Goal: Task Accomplishment & Management: Use online tool/utility

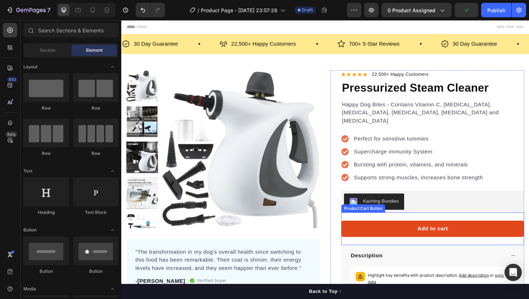
click at [426, 234] on button "Add to cart" at bounding box center [451, 241] width 194 height 17
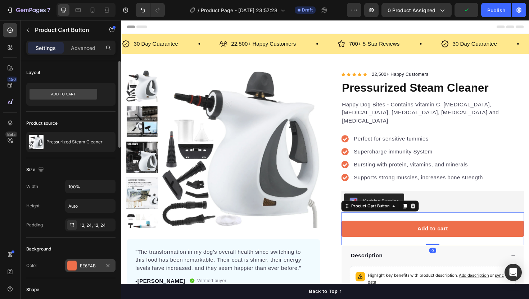
click at [85, 272] on div "EE6F4B" at bounding box center [90, 265] width 50 height 13
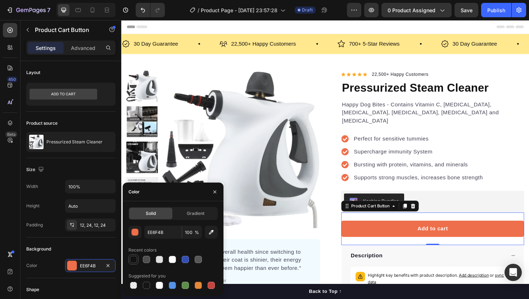
click at [134, 261] on div at bounding box center [133, 259] width 7 height 7
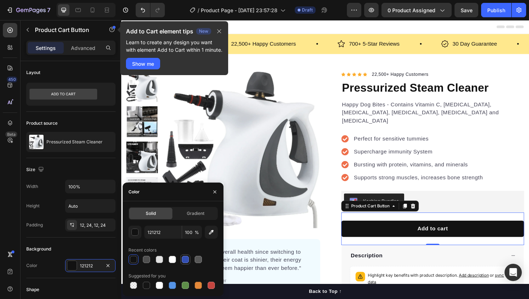
click at [186, 262] on div at bounding box center [185, 259] width 7 height 7
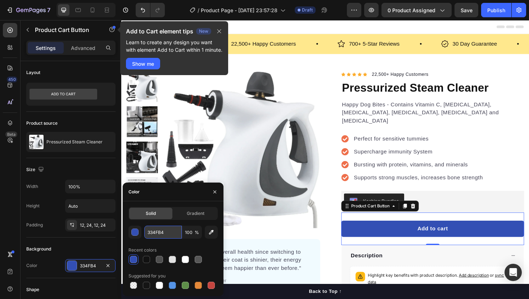
click at [160, 232] on input "334FB4" at bounding box center [162, 232] width 37 height 13
paste input "14a88"
type input "314a88"
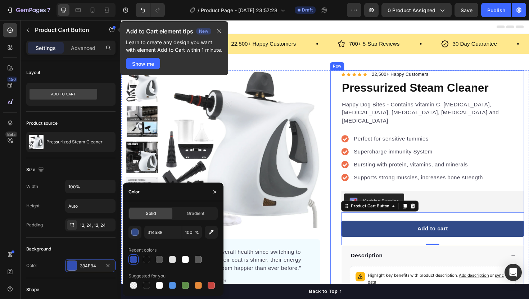
click at [350, 254] on div "Icon Icon Icon Icon Icon Icon List Hoz 22,500+ Happy Customers Text block Row P…" at bounding box center [445, 208] width 205 height 270
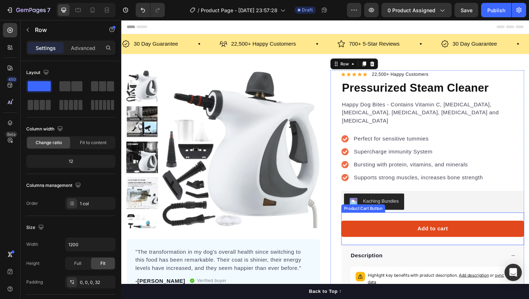
click at [390, 233] on button "Add to cart" at bounding box center [451, 241] width 194 height 17
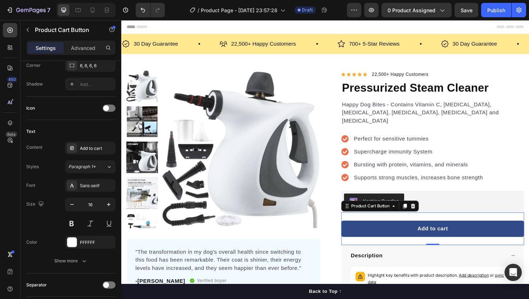
scroll to position [393, 0]
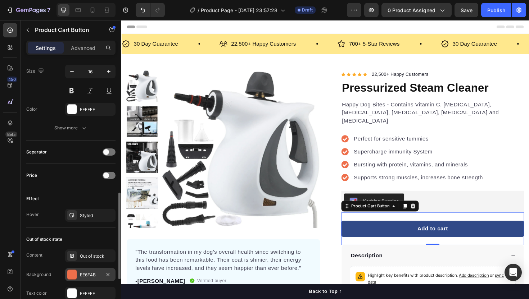
click at [91, 274] on div "EE6F4B" at bounding box center [90, 275] width 21 height 6
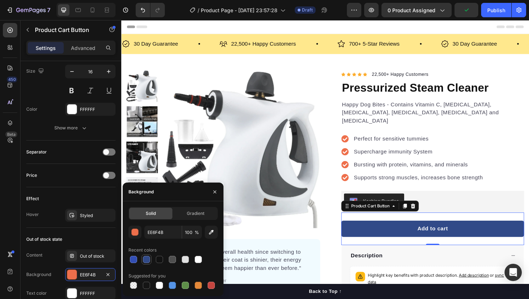
click at [145, 260] on div at bounding box center [146, 259] width 7 height 7
click at [133, 260] on div at bounding box center [133, 259] width 7 height 7
click at [143, 260] on div at bounding box center [146, 260] width 9 height 9
type input "314A88"
click at [84, 241] on div "Out of stock state" at bounding box center [70, 240] width 89 height 12
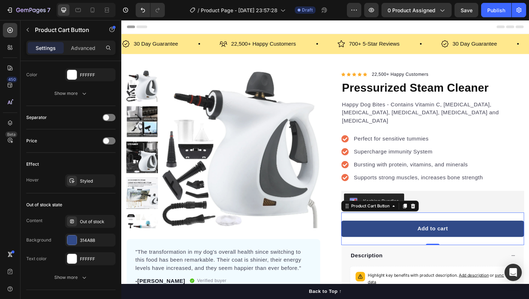
scroll to position [512, 0]
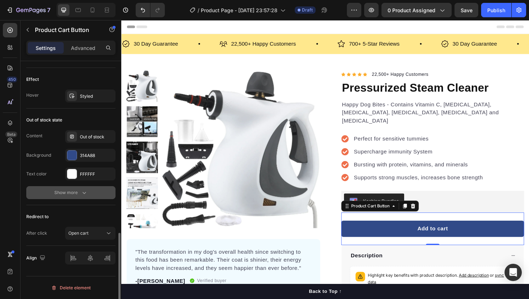
click at [81, 193] on icon "button" at bounding box center [84, 192] width 7 height 7
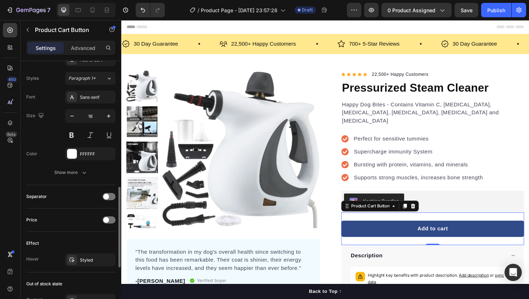
scroll to position [348, 0]
click at [108, 259] on icon "button" at bounding box center [108, 261] width 6 height 6
click at [380, 234] on button "Add to cart" at bounding box center [451, 241] width 194 height 17
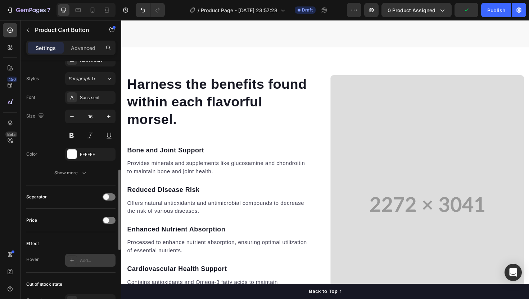
scroll to position [535, 0]
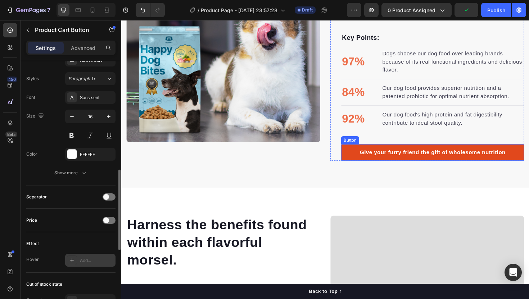
click at [367, 165] on link "Give your furry friend the gift of wholesome nutrition" at bounding box center [451, 160] width 194 height 17
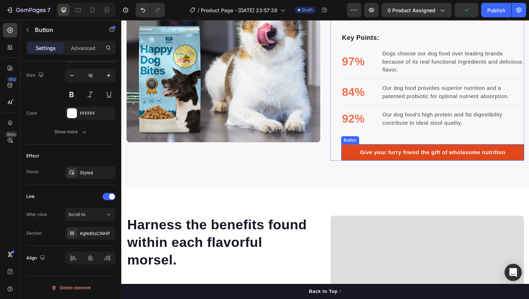
scroll to position [0, 0]
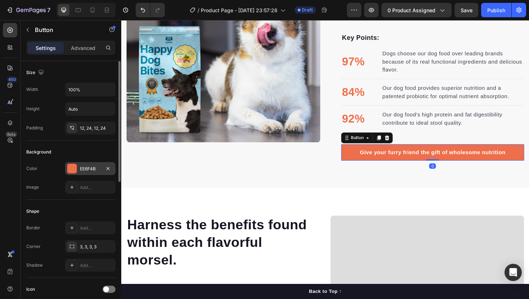
click at [78, 170] on div "EE6F4B" at bounding box center [90, 168] width 50 height 13
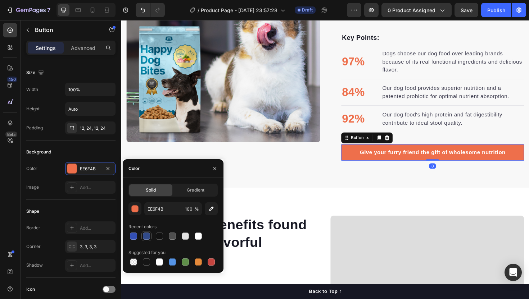
click at [145, 236] on div at bounding box center [146, 236] width 7 height 7
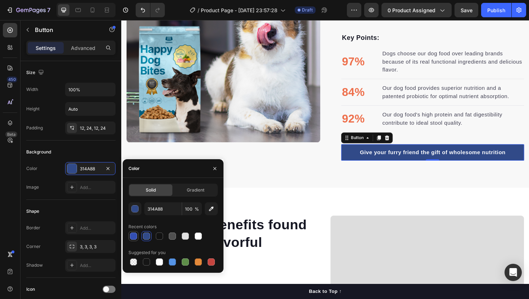
click at [132, 236] on div at bounding box center [133, 236] width 7 height 7
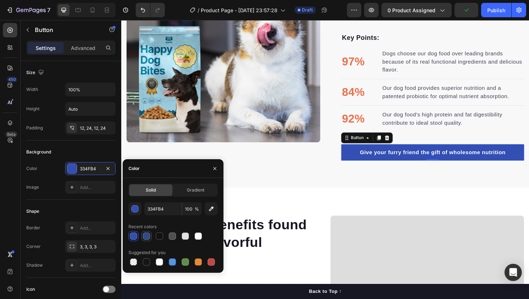
click at [144, 235] on div at bounding box center [146, 236] width 7 height 7
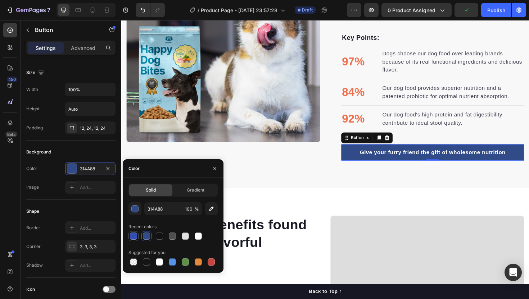
click at [131, 234] on div at bounding box center [133, 236] width 7 height 7
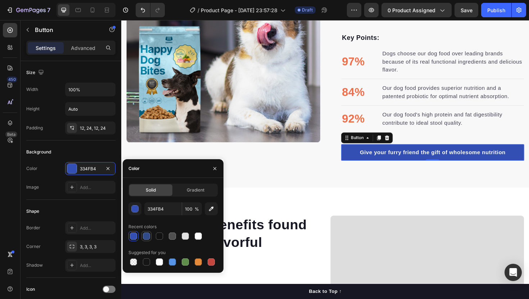
click at [144, 235] on div at bounding box center [146, 236] width 7 height 7
type input "314A88"
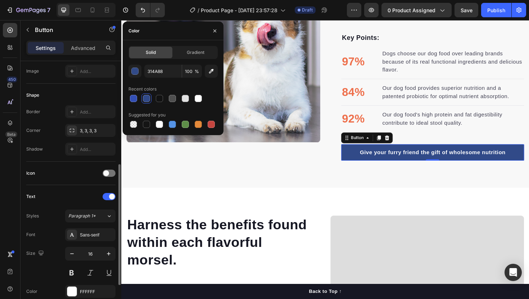
scroll to position [295, 0]
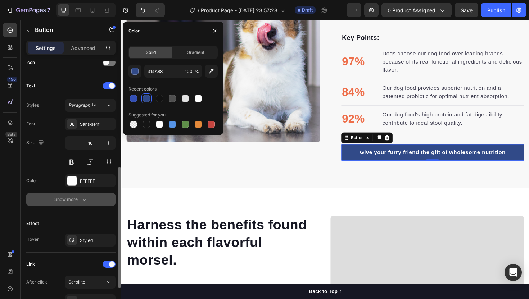
click at [87, 199] on icon "button" at bounding box center [84, 199] width 7 height 7
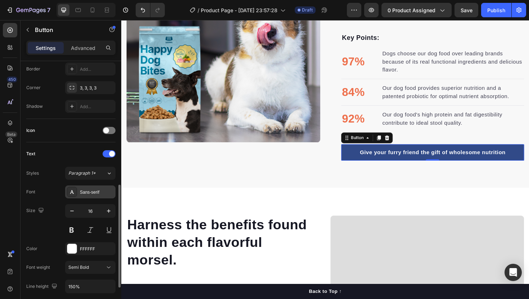
scroll to position [390, 0]
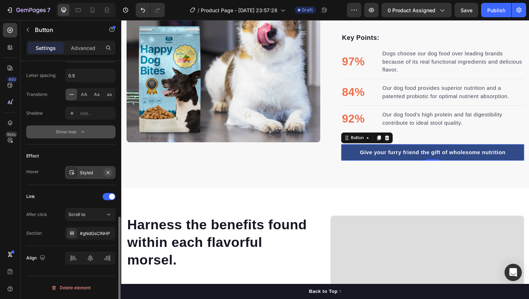
click at [107, 173] on icon "button" at bounding box center [108, 173] width 6 height 6
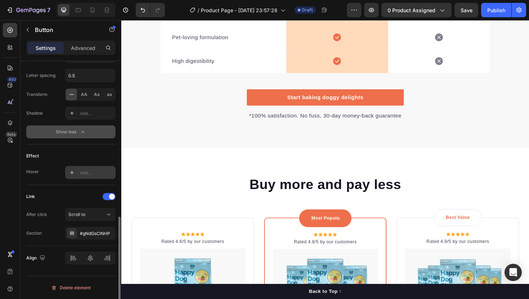
scroll to position [1308, 0]
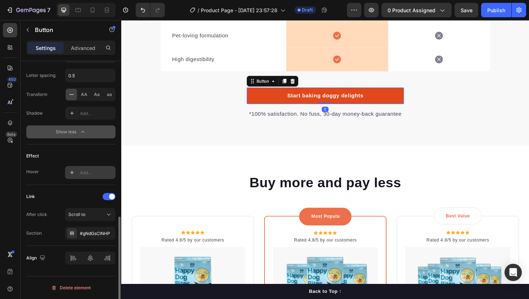
click at [286, 99] on link "Start baking doggy delights" at bounding box center [337, 100] width 166 height 17
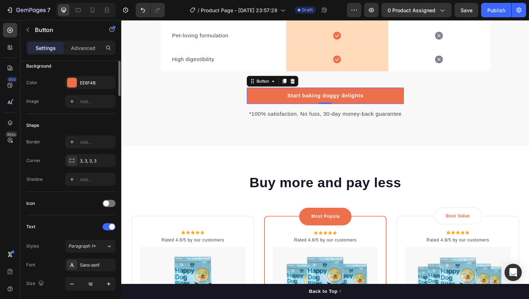
scroll to position [0, 0]
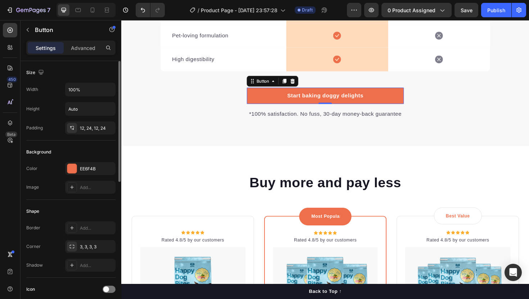
click at [97, 170] on div "EE6F4B" at bounding box center [90, 169] width 21 height 6
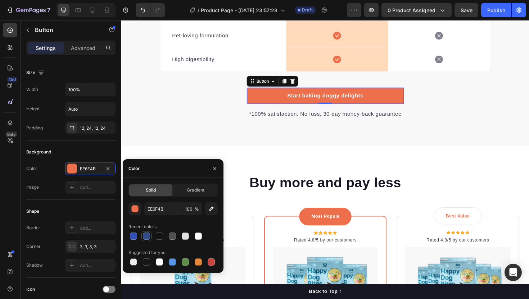
click at [146, 233] on div at bounding box center [146, 236] width 7 height 7
type input "314A88"
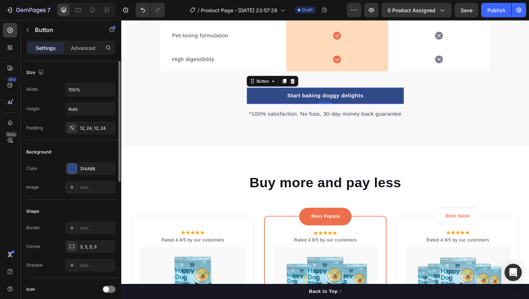
click at [98, 156] on div "Background" at bounding box center [70, 152] width 89 height 12
click at [95, 168] on div "314A88" at bounding box center [90, 169] width 21 height 6
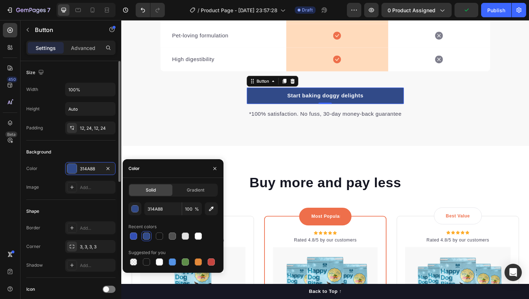
click at [76, 147] on div "Background" at bounding box center [70, 152] width 89 height 12
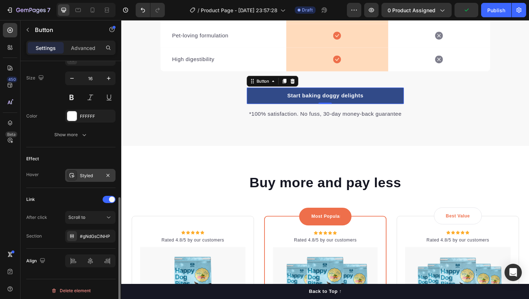
scroll to position [295, 0]
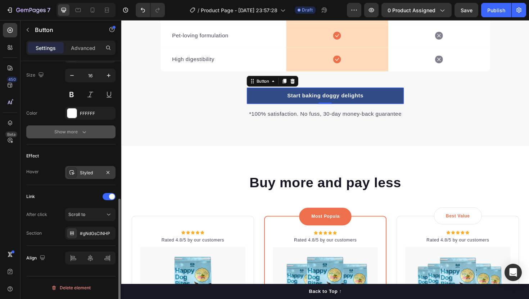
click at [77, 137] on button "Show more" at bounding box center [70, 132] width 89 height 13
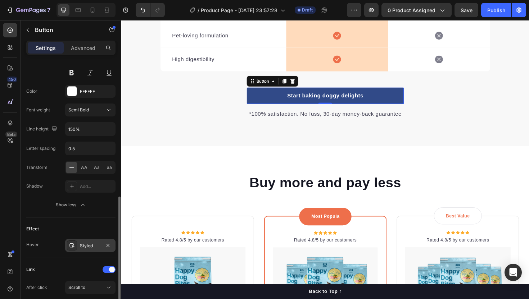
scroll to position [390, 0]
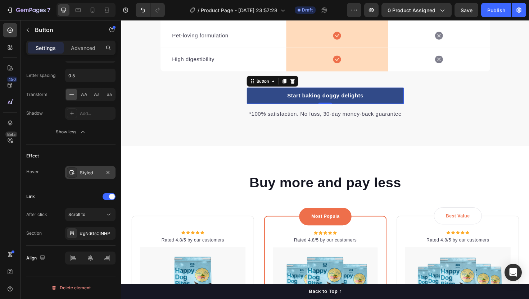
click at [113, 174] on div "Styled" at bounding box center [90, 172] width 50 height 13
click at [110, 174] on icon "button" at bounding box center [108, 173] width 6 height 6
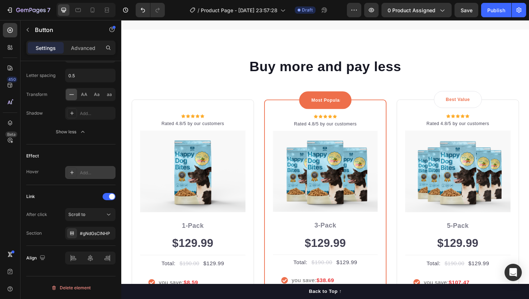
scroll to position [1420, 0]
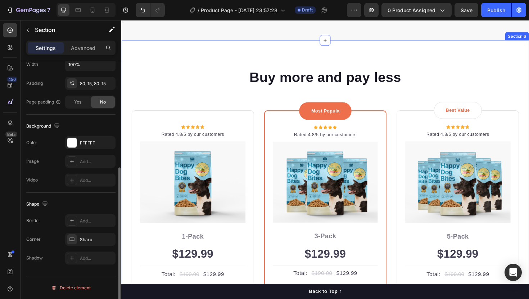
click at [358, 64] on div "Buy more and pay less Heading Row Icon Icon Icon Icon Icon Icon List Hoz Rated …" at bounding box center [337, 232] width 432 height 381
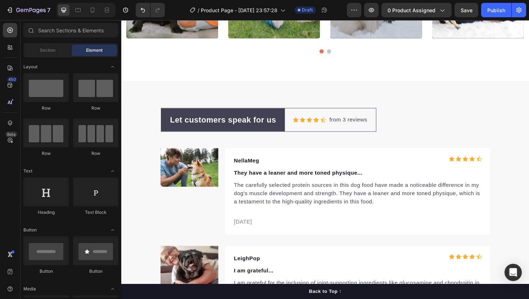
scroll to position [1959, 0]
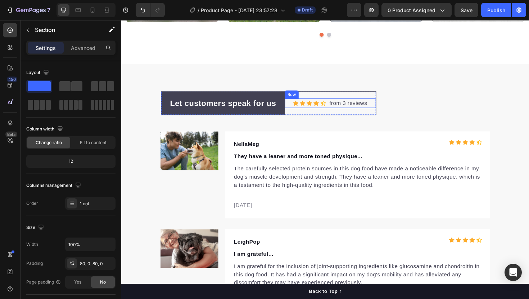
click at [426, 88] on div "Let customers speak for us Text block Row Icon Icon Icon Icon Icon Icon List Ho…" at bounding box center [337, 267] width 432 height 400
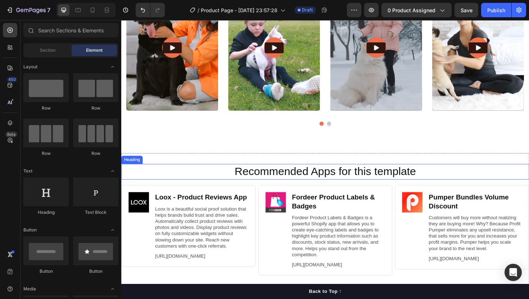
scroll to position [1857, 0]
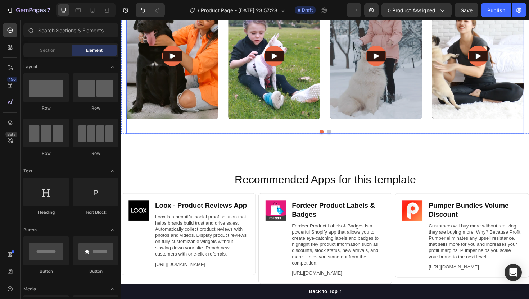
click at [334, 133] on div "Video Video Video Video Video Carousel" at bounding box center [337, 65] width 421 height 149
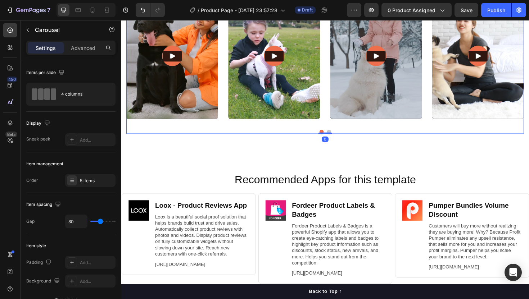
click at [334, 137] on button "Dot" at bounding box center [333, 138] width 4 height 4
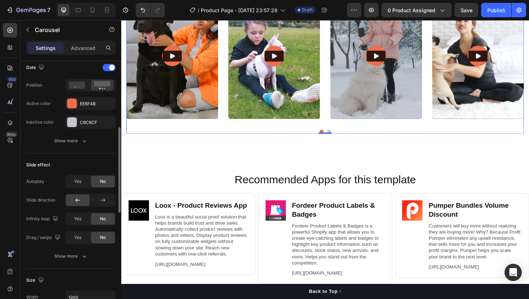
scroll to position [257, 0]
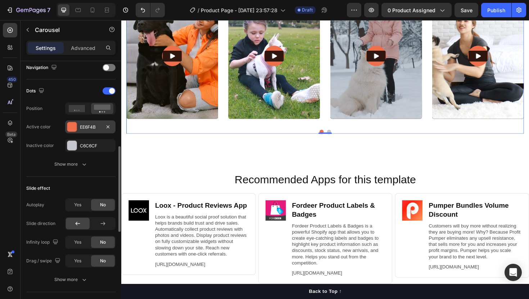
click at [90, 129] on div "EE6F4B" at bounding box center [90, 127] width 21 height 6
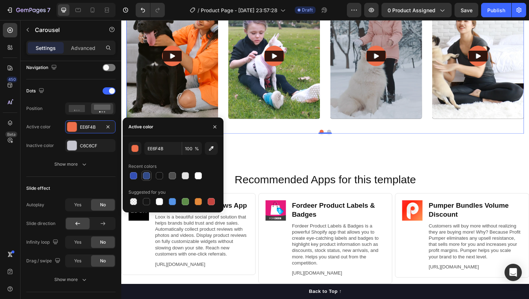
click at [149, 175] on div at bounding box center [146, 175] width 7 height 7
click at [131, 176] on div at bounding box center [133, 175] width 7 height 7
click at [141, 176] on div at bounding box center [146, 176] width 10 height 10
type input "314A88"
click at [303, 153] on div "What dog parents are saying Heading Video Video Video Video Video Carousel Row …" at bounding box center [337, 47] width 432 height 245
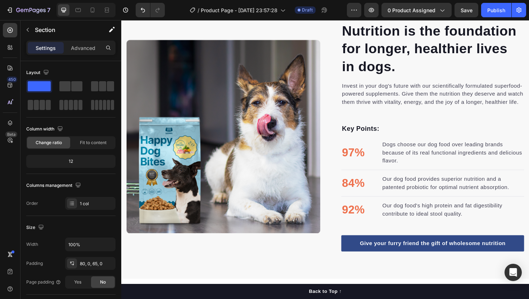
scroll to position [0, 0]
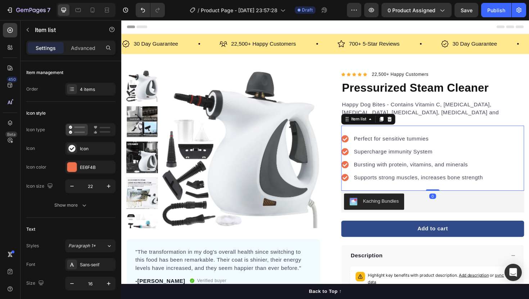
click at [357, 142] on icon at bounding box center [358, 146] width 8 height 8
click at [438, 114] on p "Happy Dog Bites - Contains Vitamin C, [MEDICAL_DATA], Vitamin B2, Vitamin B1, […" at bounding box center [451, 118] width 192 height 26
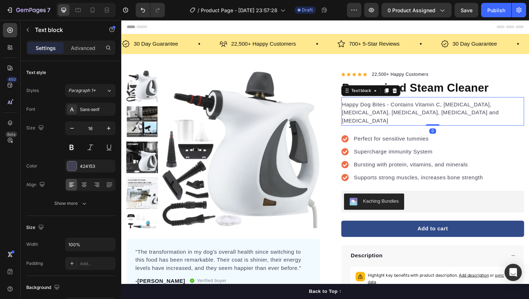
click at [438, 114] on p "Happy Dog Bites - Contains Vitamin C, [MEDICAL_DATA], Vitamin B2, Vitamin B1, […" at bounding box center [451, 118] width 192 height 26
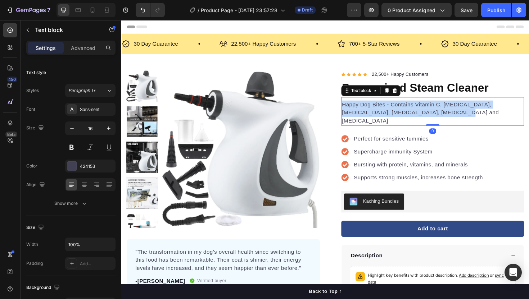
click at [438, 114] on p "Happy Dog Bites - Contains Vitamin C, [MEDICAL_DATA], Vitamin B2, Vitamin B1, […" at bounding box center [451, 118] width 192 height 26
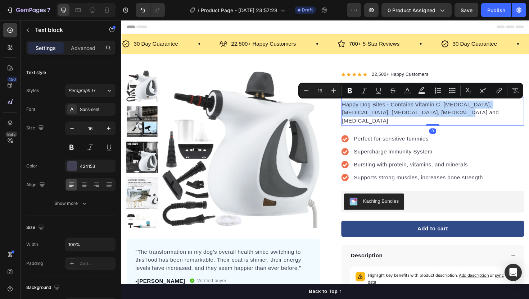
click at [438, 114] on p "Happy Dog Bites - Contains Vitamin C, [MEDICAL_DATA], Vitamin B2, Vitamin B1, […" at bounding box center [451, 118] width 192 height 26
click at [435, 112] on p "Happy Dog Bites - Contains Vitamin C, [MEDICAL_DATA], Vitamin B2, Vitamin B1, […" at bounding box center [451, 118] width 192 height 26
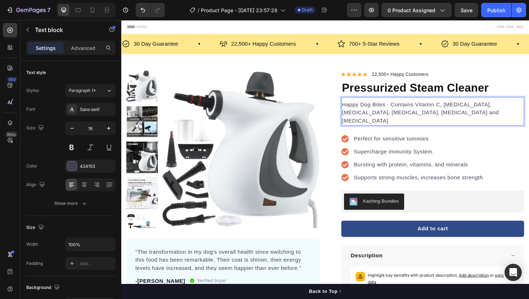
click at [435, 112] on p "Happy Dog Bites - Contains Vitamin C, [MEDICAL_DATA], Vitamin B2, Vitamin B1, […" at bounding box center [451, 118] width 192 height 26
click at [385, 142] on p "Perfect for sensitive tummies" at bounding box center [435, 146] width 137 height 9
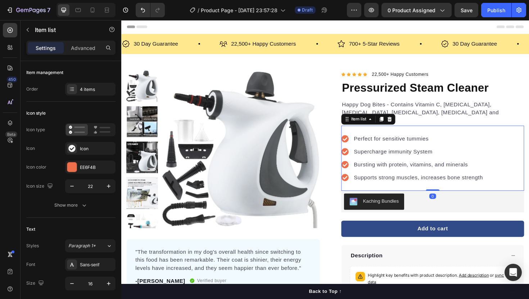
click at [385, 142] on p "Perfect for sensitive tummies" at bounding box center [435, 146] width 137 height 9
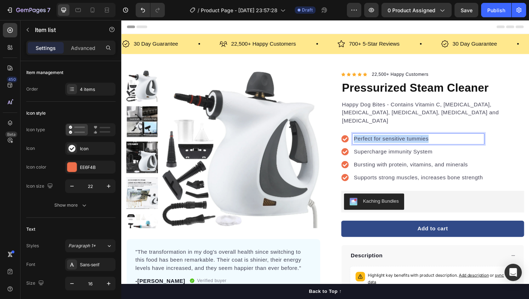
click at [385, 142] on p "Perfect for sensitive tummies" at bounding box center [435, 146] width 137 height 9
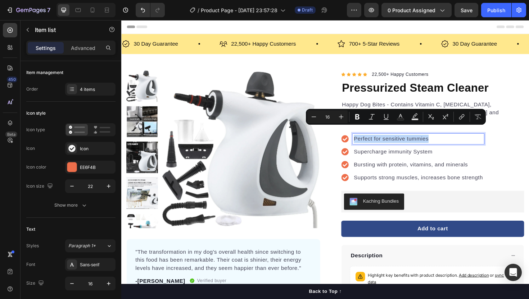
copy p "Perfect for sensitive tummies"
click at [389, 155] on div "Supercharge immunity System" at bounding box center [435, 159] width 139 height 11
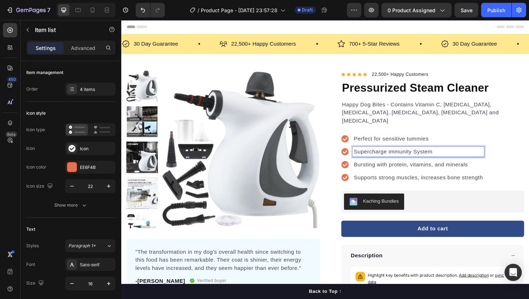
click at [389, 155] on p "Supercharge immunity System" at bounding box center [435, 159] width 137 height 9
copy p "Supercharge immunity System"
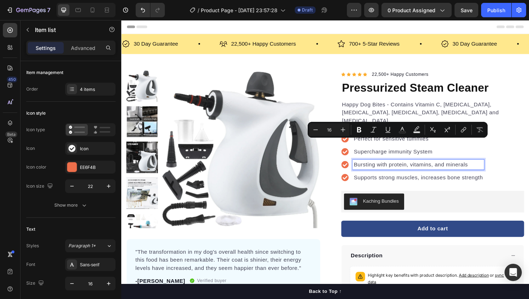
click at [395, 169] on p "Bursting with protein, vitamins, and minerals" at bounding box center [435, 173] width 137 height 9
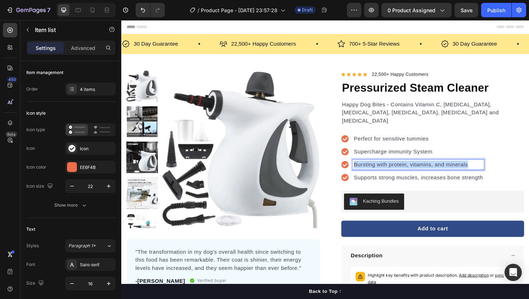
click at [395, 169] on p "Bursting with protein, vitamins, and minerals" at bounding box center [435, 173] width 137 height 9
copy p "Bursting with protein, vitamins, and minerals"
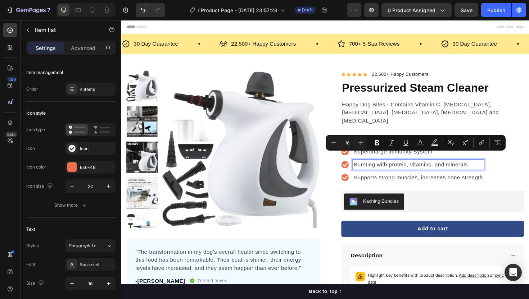
click at [425, 183] on p "Supports strong muscles, increases bone strength" at bounding box center [435, 187] width 137 height 9
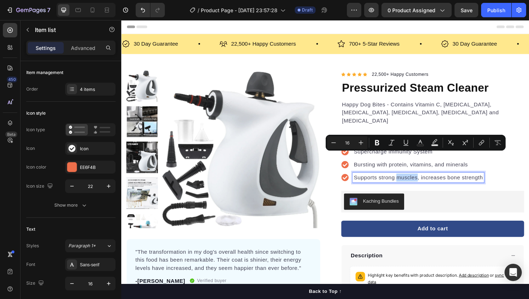
click at [425, 183] on p "Supports strong muscles, increases bone strength" at bounding box center [435, 187] width 137 height 9
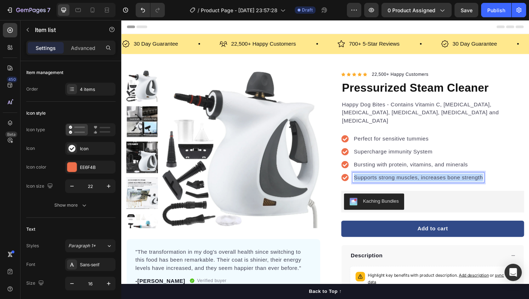
click at [425, 183] on p "Supports strong muscles, increases bone strength" at bounding box center [435, 187] width 137 height 9
copy p "Supports strong muscles, increases bone strength"
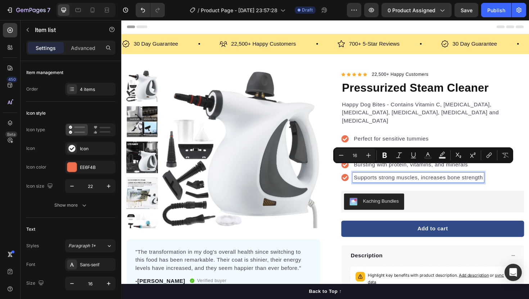
click at [382, 142] on p "Perfect for sensitive tummies" at bounding box center [435, 146] width 137 height 9
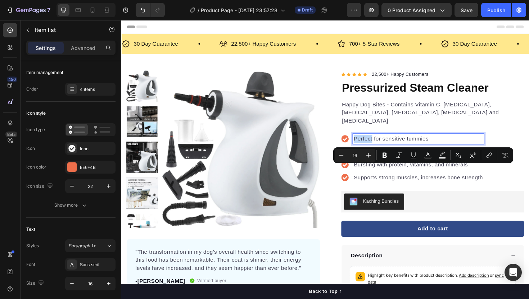
click at [382, 142] on p "Perfect for sensitive tummies" at bounding box center [435, 146] width 137 height 9
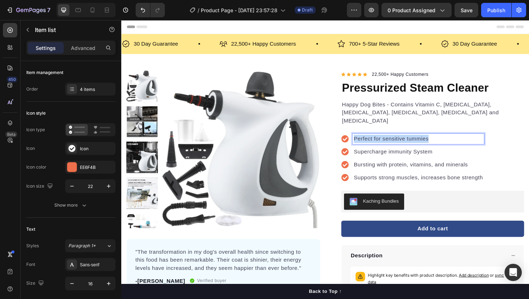
click at [382, 142] on p "Perfect for sensitive tummies" at bounding box center [435, 146] width 137 height 9
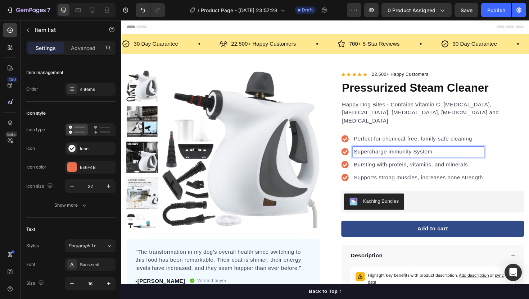
click at [389, 155] on p "Supercharge immunity System" at bounding box center [435, 159] width 137 height 9
click at [394, 169] on p "Bursting with protein, vitamins, and minerals" at bounding box center [454, 173] width 175 height 9
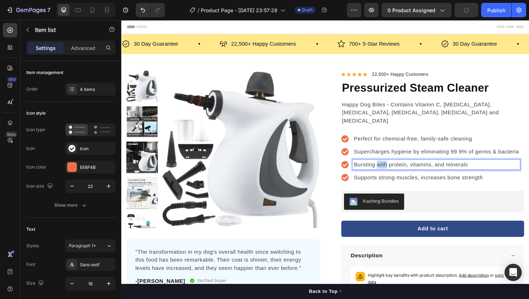
click at [394, 169] on p "Bursting with protein, vitamins, and minerals" at bounding box center [454, 173] width 175 height 9
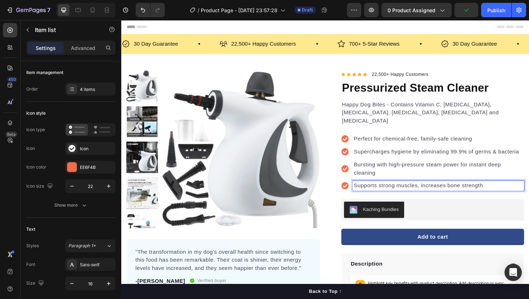
click at [392, 191] on p "Supports strong muscles, increases bone strength" at bounding box center [456, 195] width 179 height 9
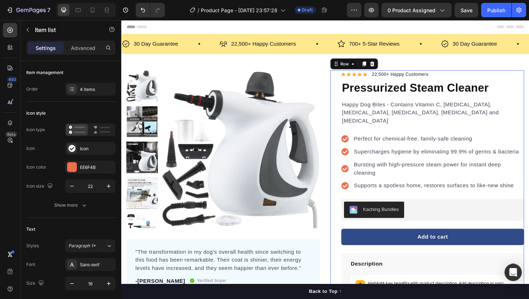
click at [353, 138] on div "Icon Icon Icon Icon Icon Icon List Hoz 22,500+ Happy Customers Text block Row P…" at bounding box center [445, 212] width 205 height 278
click at [359, 142] on icon at bounding box center [358, 146] width 8 height 8
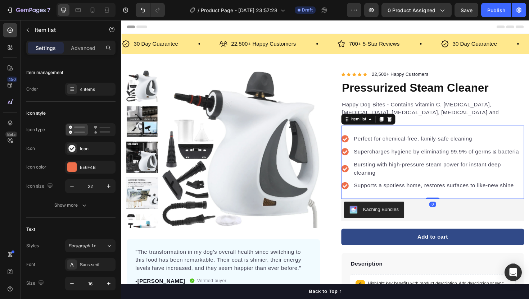
click at [356, 142] on icon at bounding box center [358, 146] width 8 height 8
click at [78, 166] on div "EE6F4B" at bounding box center [90, 167] width 50 height 13
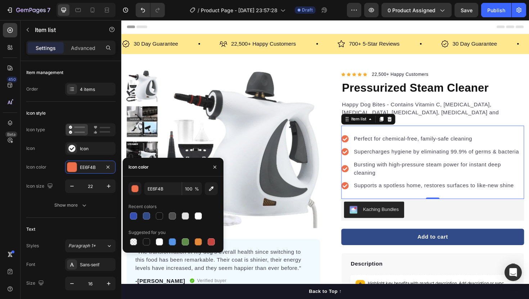
click at [141, 214] on div at bounding box center [172, 216] width 89 height 10
click at [143, 215] on div at bounding box center [146, 216] width 9 height 9
click at [133, 215] on div at bounding box center [133, 216] width 7 height 7
click at [143, 216] on div at bounding box center [146, 216] width 7 height 7
type input "314A88"
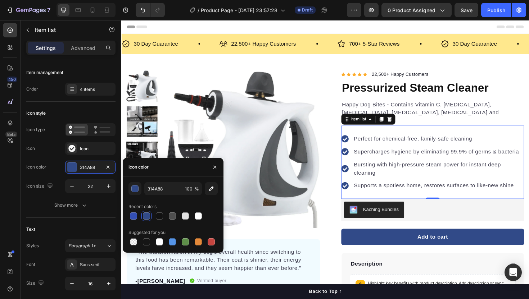
click at [402, 143] on div "Perfect for chemical-free, family-safe cleaning Supercharges hygiene by elimina…" at bounding box center [451, 171] width 194 height 60
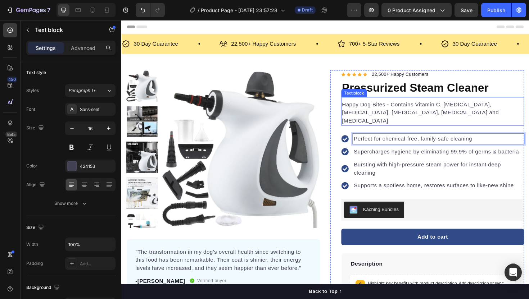
click at [420, 105] on p "Happy Dog Bites - Contains Vitamin C, [MEDICAL_DATA], Vitamin B2, Vitamin B1, […" at bounding box center [451, 118] width 192 height 26
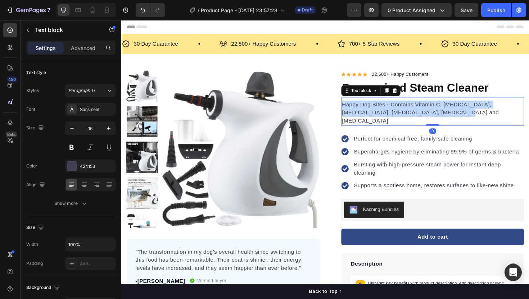
click at [420, 105] on p "Happy Dog Bites - Contains Vitamin C, [MEDICAL_DATA], Vitamin B2, Vitamin B1, […" at bounding box center [451, 118] width 192 height 26
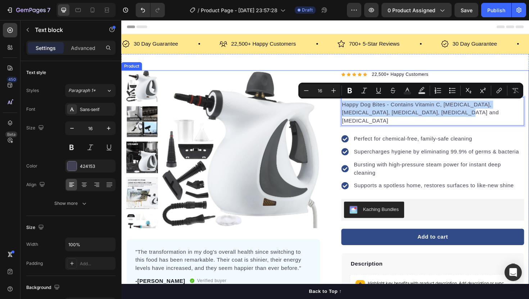
click at [333, 133] on div "Product Images "The transformation in my dog's overall health since switching t…" at bounding box center [337, 212] width 432 height 278
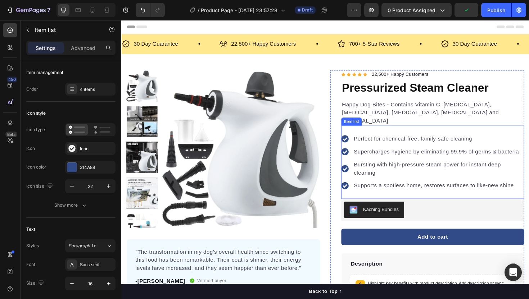
click at [373, 143] on div "Perfect for chemical-free, family-safe cleaning Supercharges hygiene by elimina…" at bounding box center [451, 171] width 194 height 60
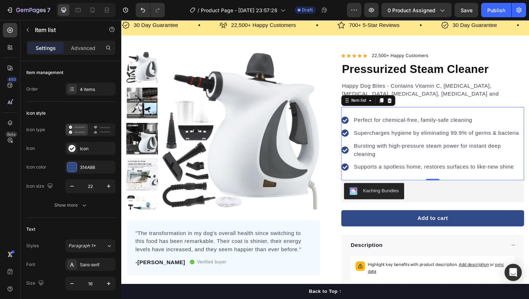
scroll to position [30, 0]
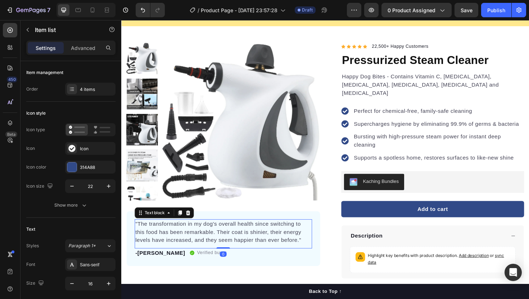
click at [229, 242] on p ""The transformation in my dog's overall health since switching to this food has…" at bounding box center [229, 245] width 186 height 26
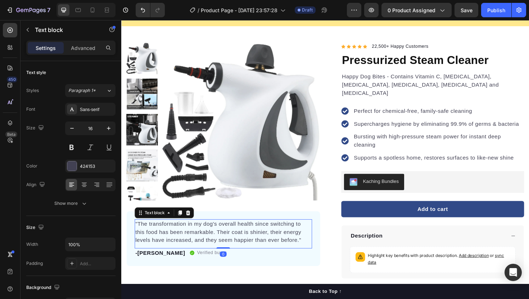
click at [229, 242] on p ""The transformation in my dog's overall health since switching to this food has…" at bounding box center [229, 245] width 186 height 26
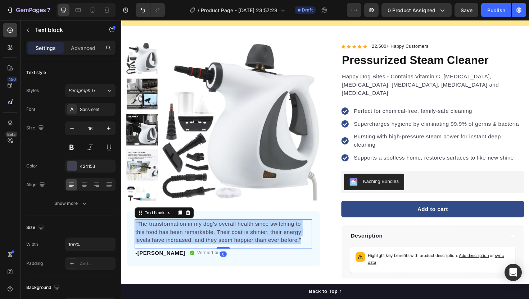
click at [229, 242] on p ""The transformation in my dog's overall health since switching to this food has…" at bounding box center [229, 245] width 186 height 26
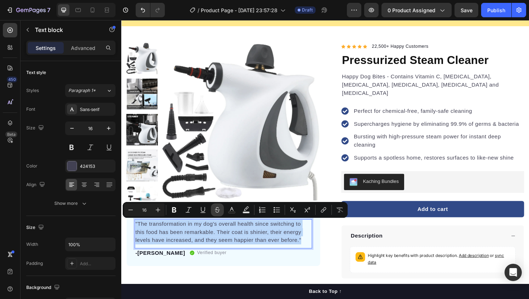
copy p ""The transformation in my dog's overall health since switching to this food has…"
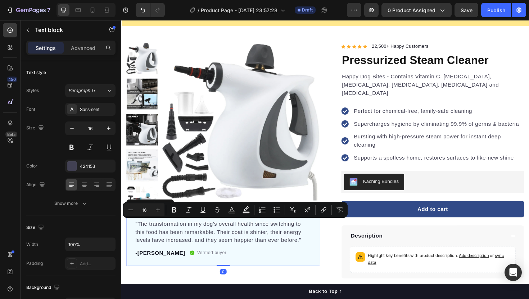
click at [326, 272] on div ""The transformation in my dog's overall health since switching to this food has…" at bounding box center [229, 252] width 205 height 58
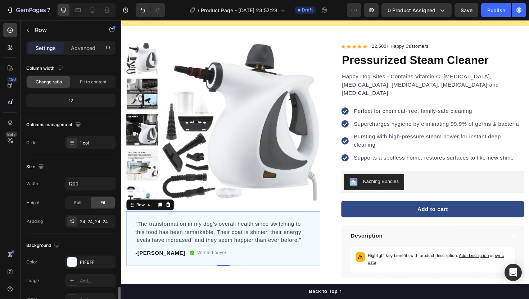
scroll to position [180, 0]
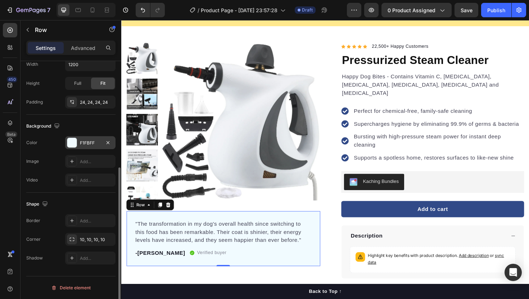
click at [90, 145] on div "F1FBFF" at bounding box center [90, 143] width 21 height 6
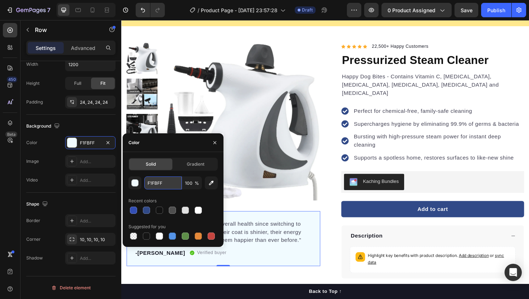
click at [170, 186] on input "F1FBFF" at bounding box center [162, 183] width 37 height 13
paste input "#a1b2dd"
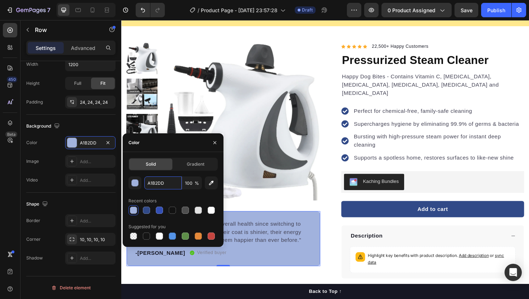
paste input "#c7d1eb"
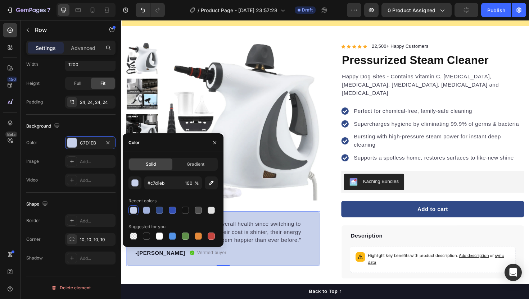
type input "C7D1EB"
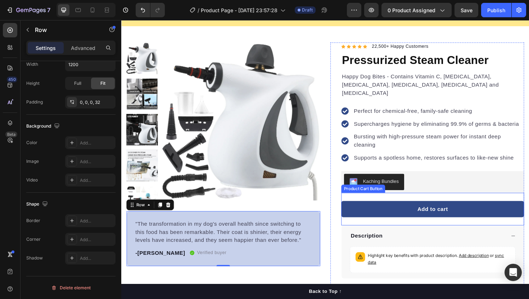
click at [350, 221] on div "Icon Icon Icon Icon Icon Icon List Hoz 22,500+ Happy Customers Text block Row P…" at bounding box center [445, 183] width 205 height 278
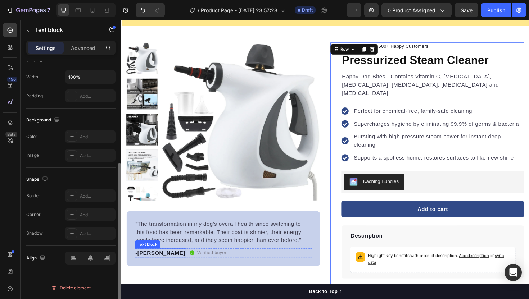
click at [149, 267] on p "-[PERSON_NAME]" at bounding box center [162, 267] width 53 height 9
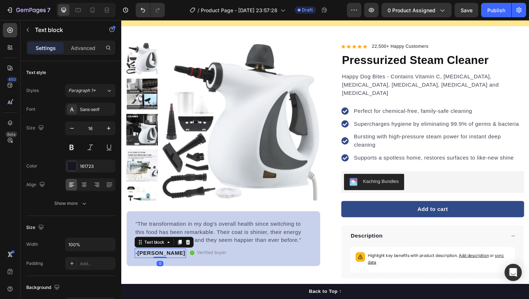
click at [149, 267] on p "-[PERSON_NAME]" at bounding box center [162, 267] width 53 height 9
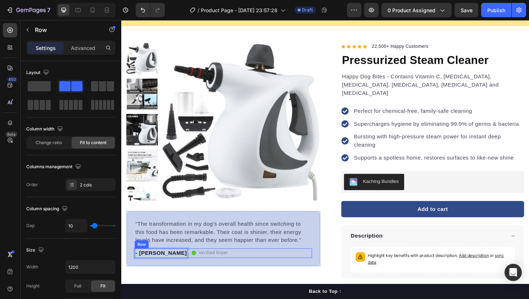
click at [257, 264] on div "- [PERSON_NAME] Text block 0 Verified buyer Item list Row" at bounding box center [229, 267] width 188 height 10
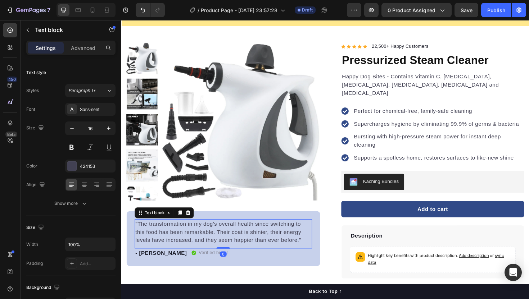
click at [316, 246] on p ""The transformation in my dog's overall health since switching to this food has…" at bounding box center [229, 245] width 186 height 26
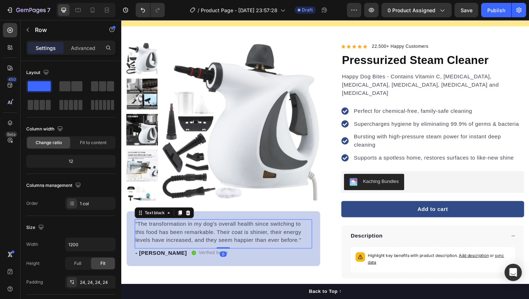
click at [326, 246] on div ""The transformation in my dog's overall health since switching to this food has…" at bounding box center [229, 252] width 205 height 58
click at [267, 245] on p ""The transformation in my dog's overall health since switching to this food has…" at bounding box center [229, 245] width 186 height 26
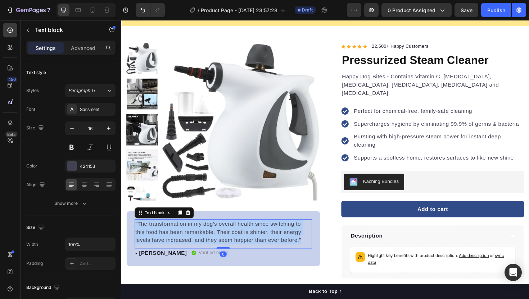
click at [267, 245] on p ""The transformation in my dog's overall health since switching to this food has…" at bounding box center [229, 245] width 186 height 26
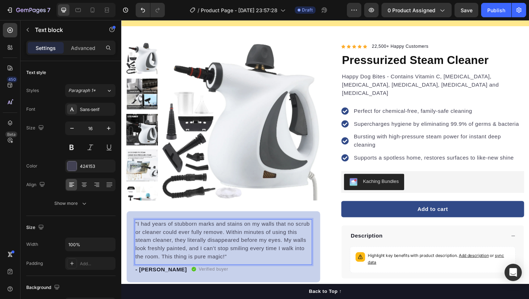
click at [252, 273] on p ""I had years of stubborn marks and stains on my walls that no scrub or cleaner …" at bounding box center [229, 253] width 186 height 43
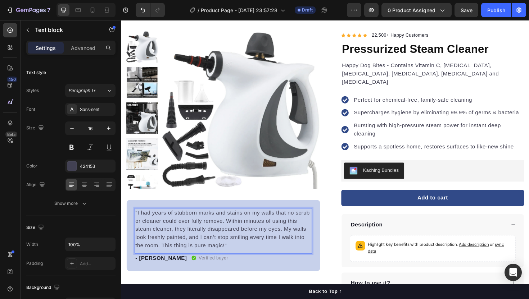
scroll to position [48, 0]
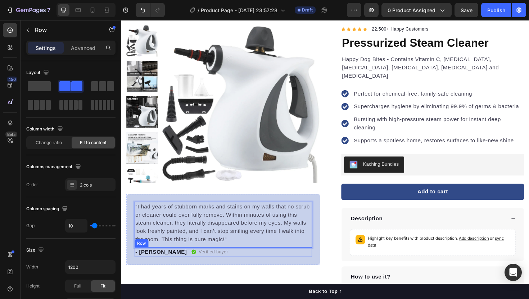
click at [277, 267] on div "- [PERSON_NAME] Text block Verified buyer Item list Row" at bounding box center [229, 266] width 188 height 10
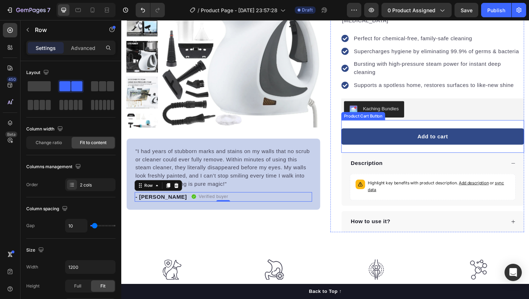
scroll to position [174, 0]
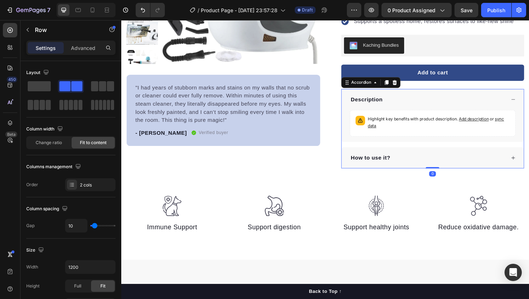
click at [433, 161] on div "How to use it?" at bounding box center [445, 166] width 165 height 11
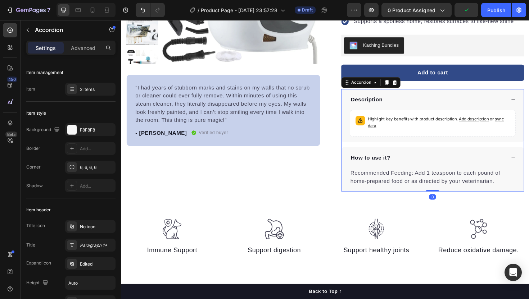
click at [444, 161] on div "How to use it?" at bounding box center [445, 166] width 165 height 11
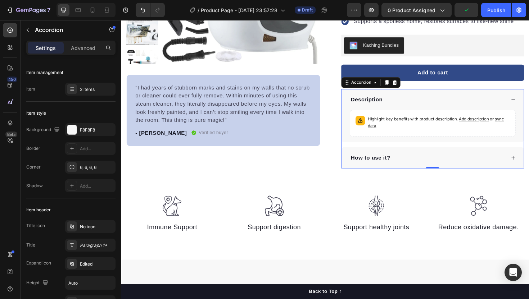
click at [422, 161] on div "How to use it?" at bounding box center [445, 166] width 165 height 11
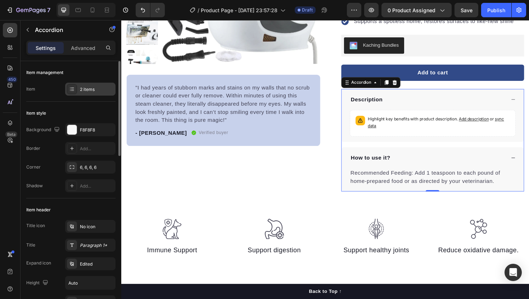
click at [82, 93] on div "2 items" at bounding box center [90, 89] width 50 height 13
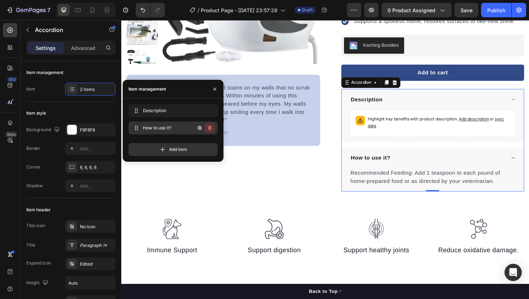
click at [209, 128] on icon "button" at bounding box center [210, 128] width 6 height 6
click at [209, 127] on div "Delete" at bounding box center [204, 128] width 13 height 6
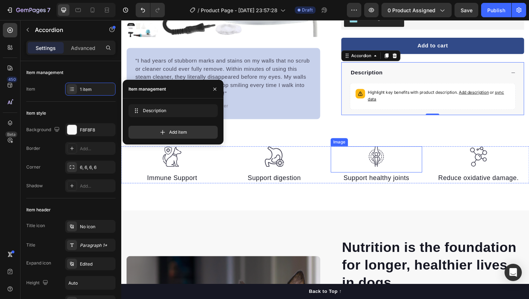
scroll to position [210, 0]
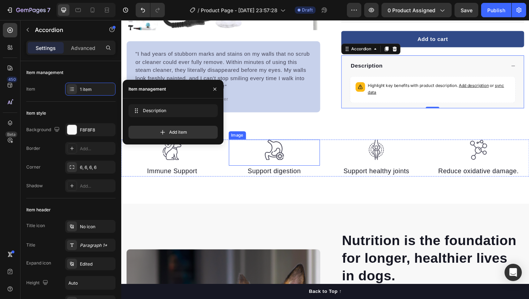
click at [321, 151] on div at bounding box center [283, 158] width 97 height 22
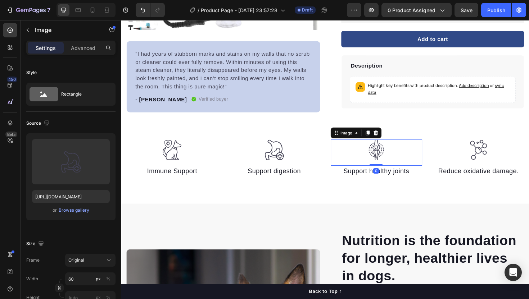
click at [353, 156] on div at bounding box center [391, 158] width 97 height 22
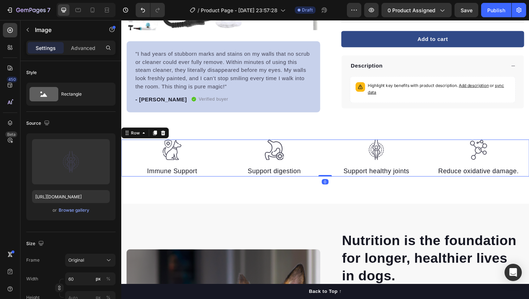
click at [339, 153] on div "Image Immune Support Text block Image Support digestion Text block Image Suppor…" at bounding box center [337, 167] width 432 height 40
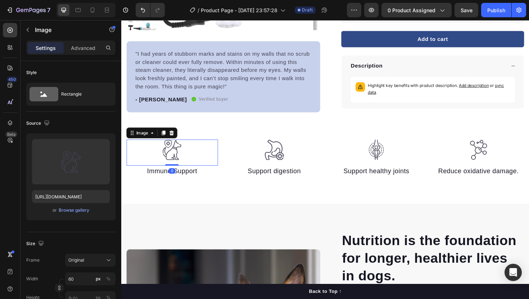
click at [175, 158] on img at bounding box center [175, 158] width 22 height 22
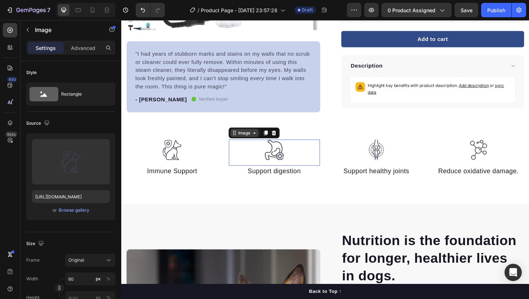
click at [245, 140] on div "Image" at bounding box center [251, 140] width 15 height 6
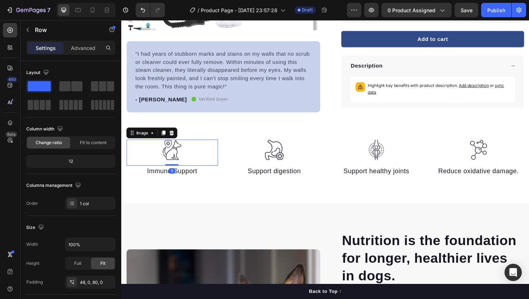
click at [167, 163] on img at bounding box center [175, 158] width 22 height 22
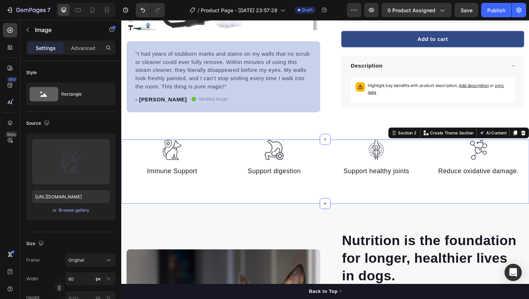
click at [130, 187] on div "Image Immune Support Text block Image Support digestion Text block Image Suppor…" at bounding box center [337, 181] width 432 height 68
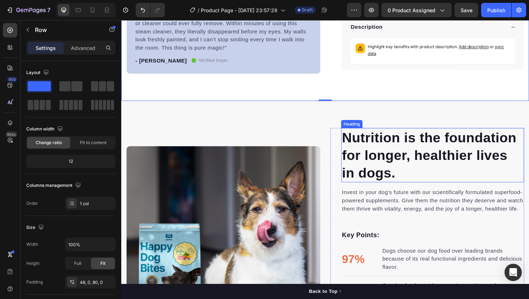
scroll to position [294, 0]
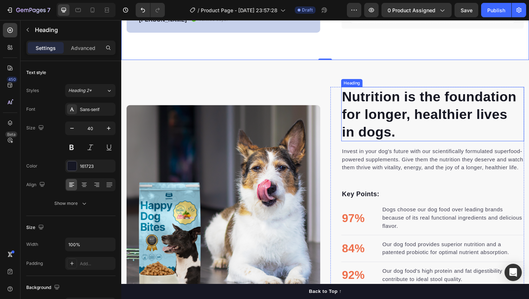
click at [398, 111] on p "Nutrition is the foundation for longer, healthier lives in dogs." at bounding box center [451, 120] width 192 height 56
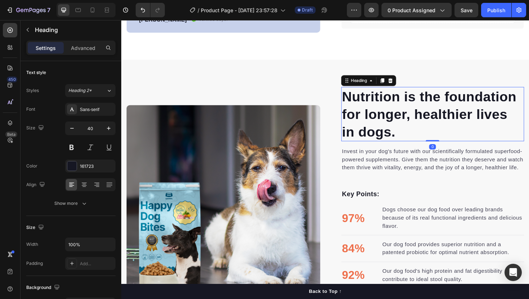
click at [398, 111] on p "Nutrition is the foundation for longer, healthier lives in dogs." at bounding box center [451, 120] width 192 height 56
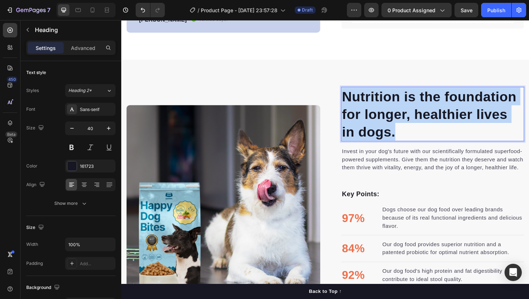
click at [398, 111] on p "Nutrition is the foundation for longer, healthier lives in dogs." at bounding box center [451, 120] width 192 height 56
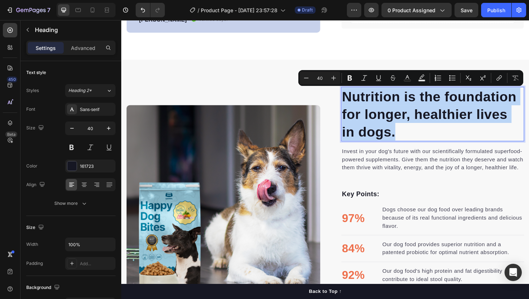
copy p "Nutrition is the foundation for longer, healthier lives in dogs."
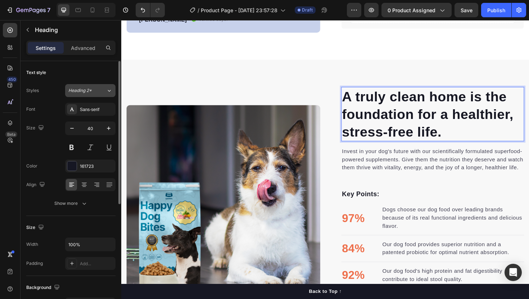
click at [88, 89] on span "Heading 2*" at bounding box center [79, 90] width 23 height 6
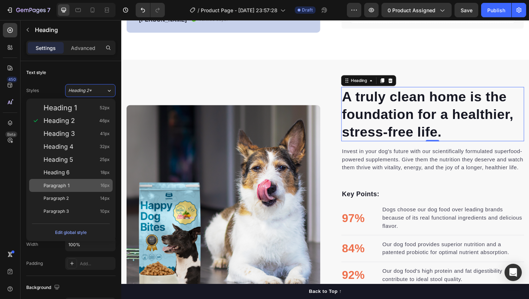
click at [67, 183] on span "Paragraph 1" at bounding box center [57, 185] width 26 height 7
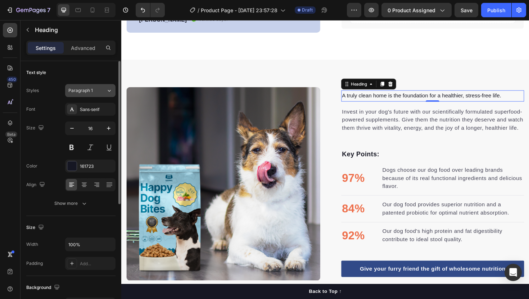
click at [96, 91] on div "Paragraph 1" at bounding box center [82, 90] width 29 height 6
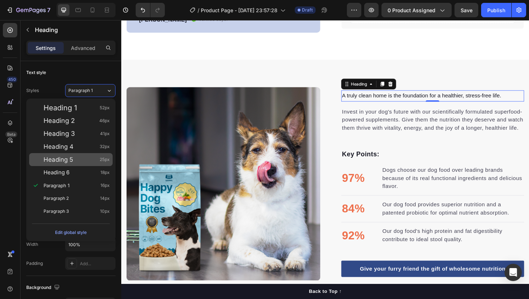
click at [80, 164] on div "Heading 5 25px" at bounding box center [70, 159] width 83 height 13
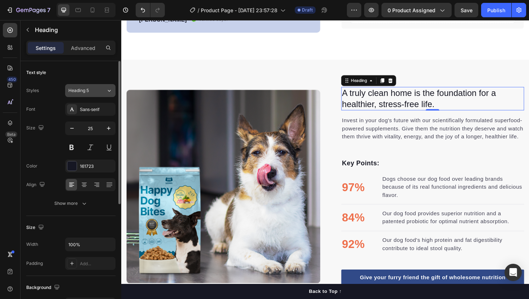
click at [76, 91] on span "Heading 5" at bounding box center [78, 90] width 21 height 6
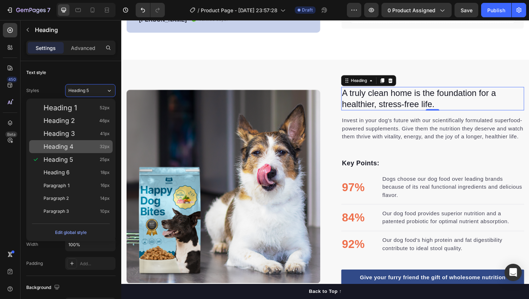
click at [71, 149] on span "Heading 4" at bounding box center [59, 146] width 30 height 7
type input "32"
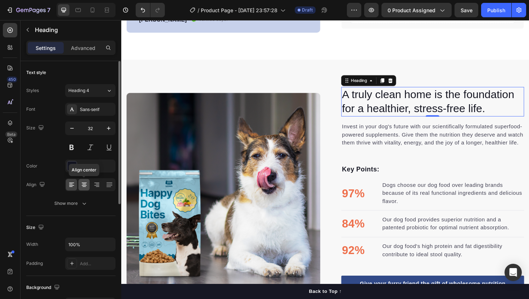
click at [80, 184] on div at bounding box center [83, 185] width 11 height 12
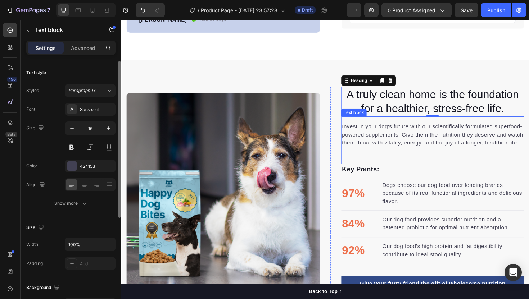
click at [423, 153] on p "Invest in your dog's future with our scientifically formulated superfood-powere…" at bounding box center [451, 142] width 192 height 26
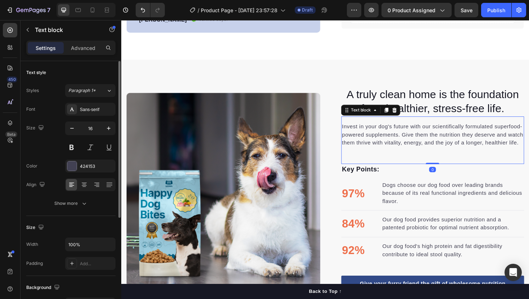
click at [423, 153] on p "Invest in your dog's future with our scientifically formulated superfood-powere…" at bounding box center [451, 142] width 192 height 26
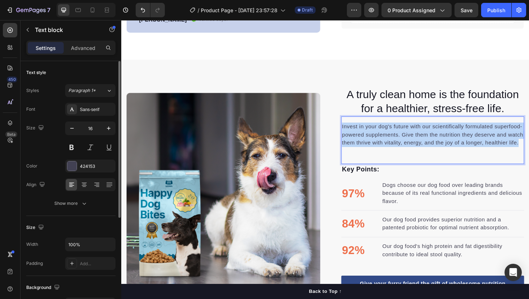
click at [423, 153] on p "Invest in your dog's future with our scientifically formulated superfood-powere…" at bounding box center [451, 142] width 192 height 26
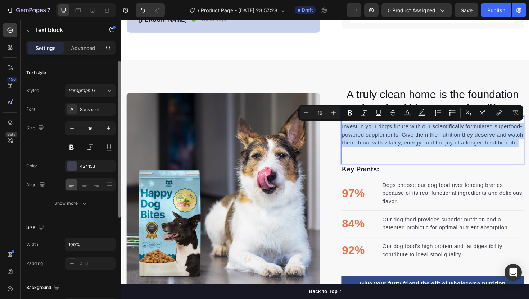
copy p "Invest in your dog's future with our scientifically formulated superfood-powere…"
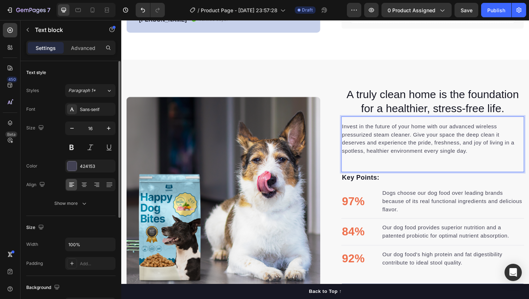
click at [374, 170] on div "Invest in the future of your home with our advanced wireless pressurized steam …" at bounding box center [451, 151] width 194 height 59
click at [373, 173] on div "Invest in the future of your home with our advanced wireless pressurized steam …" at bounding box center [451, 151] width 194 height 59
click at [373, 160] on p "Invest in the future of your home with our advanced wireless pressurized steam …" at bounding box center [451, 146] width 192 height 35
click at [366, 173] on div "Invest in the future of your home with our advanced wireless pressurized steam …" at bounding box center [451, 151] width 194 height 59
click at [366, 172] on div "Invest in the future of your home with our advanced wireless pressurized steam …" at bounding box center [451, 151] width 194 height 59
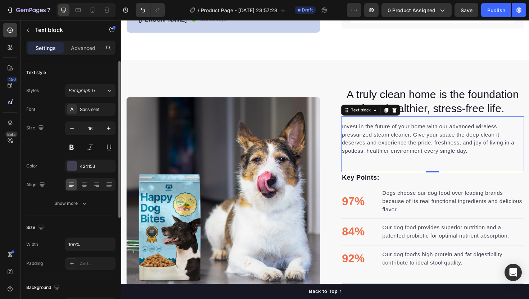
click at [390, 159] on p "Invest in the future of your home with our advanced wireless pressurized steam …" at bounding box center [451, 146] width 192 height 35
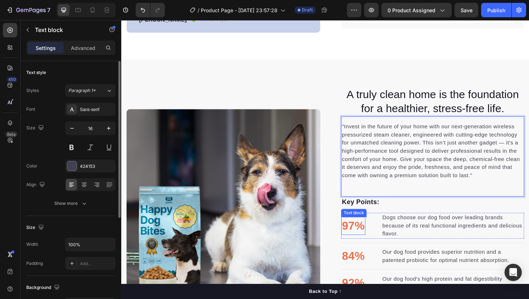
click at [371, 204] on div "Text block" at bounding box center [368, 203] width 24 height 6
click at [417, 181] on p ""Invest in the future of your home with our next-generation wireless pressurize…" at bounding box center [451, 159] width 192 height 60
click at [358, 132] on p ""Invest in the future of your home with our next-generation wireless pressurize…" at bounding box center [451, 159] width 192 height 60
click at [356, 133] on p ""Invest in the future of your home with our next-generation wireless pressurize…" at bounding box center [451, 159] width 192 height 60
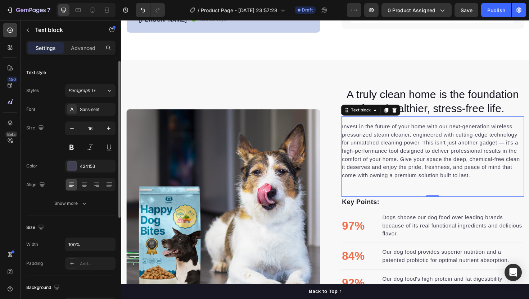
click at [371, 195] on div "Invest in the future of your home with our next-generation wireless pressurized…" at bounding box center [451, 164] width 194 height 85
click at [373, 202] on div "Invest in the future of your home with our next-generation wireless pressurized…" at bounding box center [451, 164] width 194 height 85
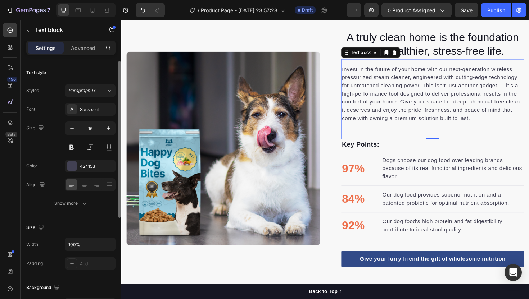
click at [360, 142] on div "Invest in the future of your home with our next-generation wireless pressurized…" at bounding box center [451, 104] width 194 height 85
click at [383, 171] on li "97% Text block Dogs choose our dog food over leading brands because of its real…" at bounding box center [451, 177] width 194 height 27
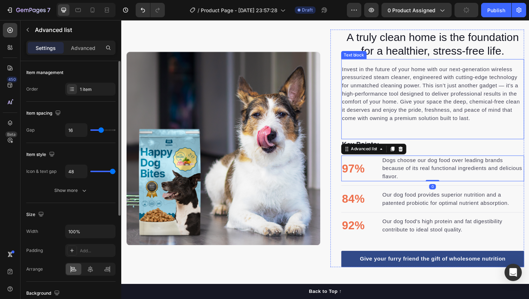
click at [426, 123] on p "Invest in the future of your home with our next-generation wireless pressurized…" at bounding box center [451, 98] width 192 height 60
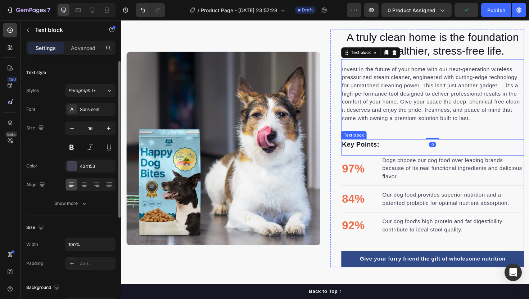
click at [392, 152] on p "Key Points:" at bounding box center [451, 152] width 192 height 10
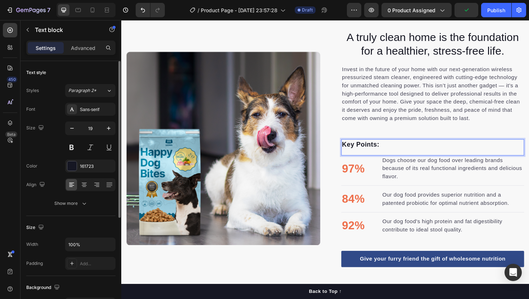
click at [370, 158] on div "Key Points:" at bounding box center [451, 152] width 194 height 12
click at [367, 175] on p "97%" at bounding box center [367, 178] width 24 height 18
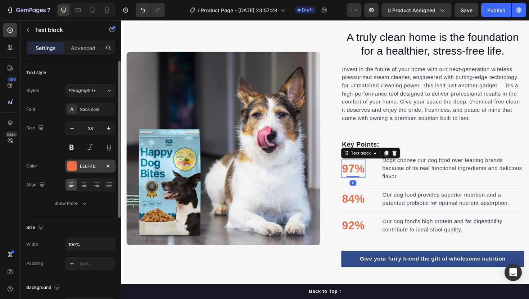
click at [88, 172] on div "EE6F4B" at bounding box center [90, 166] width 50 height 13
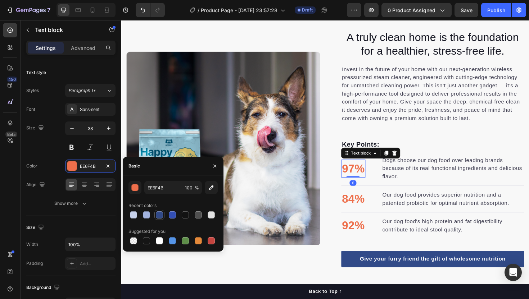
click at [162, 217] on div at bounding box center [159, 215] width 7 height 7
type input "314A88"
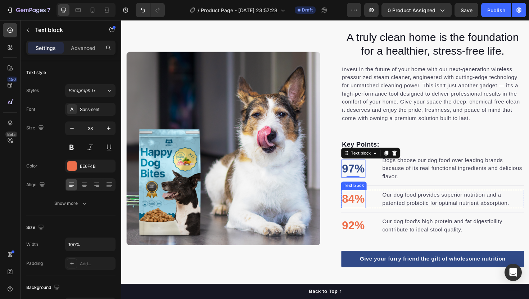
click at [367, 208] on p "84%" at bounding box center [367, 210] width 24 height 18
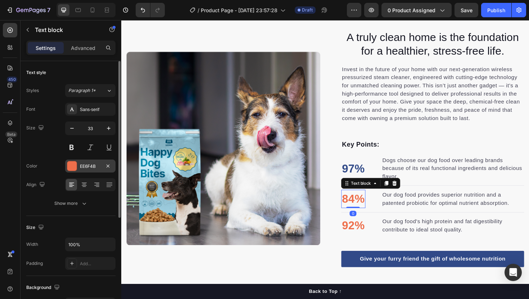
click at [81, 162] on div "EE6F4B" at bounding box center [90, 166] width 50 height 13
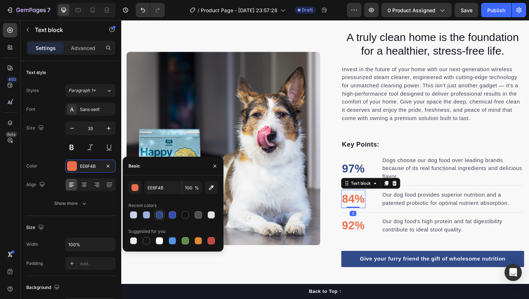
click at [159, 216] on div at bounding box center [159, 215] width 7 height 7
type input "314A88"
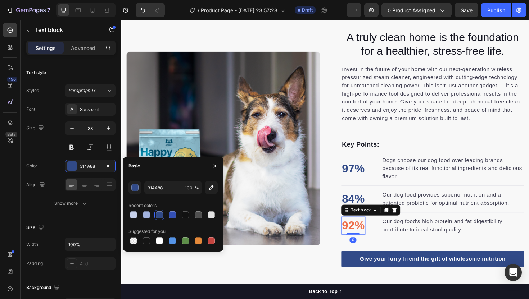
click at [372, 240] on p "92%" at bounding box center [367, 238] width 24 height 18
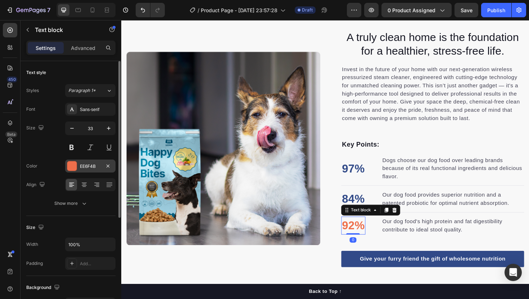
click at [89, 164] on div "EE6F4B" at bounding box center [90, 166] width 21 height 6
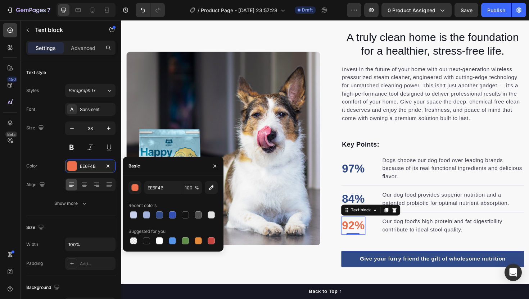
click at [154, 214] on div at bounding box center [172, 215] width 89 height 10
click at [156, 215] on div at bounding box center [159, 215] width 7 height 7
click at [157, 215] on div at bounding box center [159, 215] width 7 height 7
click at [172, 220] on div "314A88 100 % Recent colors Suggested for you" at bounding box center [172, 213] width 89 height 65
click at [172, 219] on div at bounding box center [172, 215] width 9 height 9
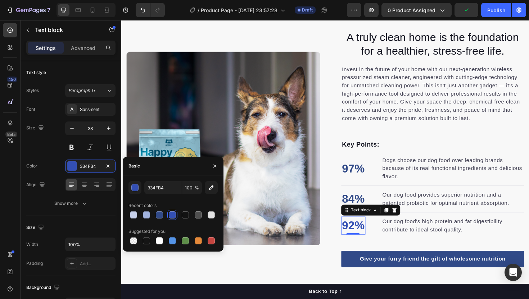
click at [172, 213] on div at bounding box center [172, 215] width 7 height 7
click at [160, 213] on div at bounding box center [159, 215] width 7 height 7
type input "314A88"
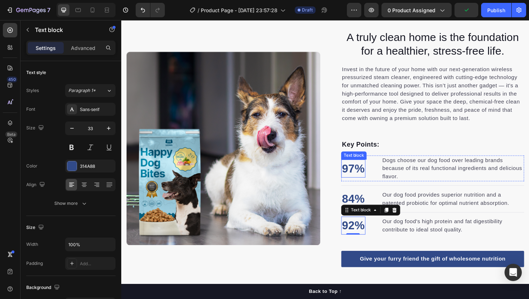
click at [364, 181] on p "97%" at bounding box center [367, 178] width 24 height 18
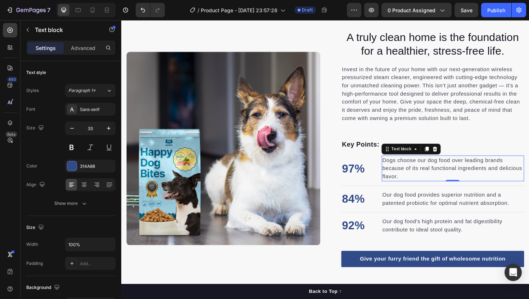
click at [434, 171] on p "Dogs choose our dog food over leading brands because of its real functional ing…" at bounding box center [472, 177] width 149 height 26
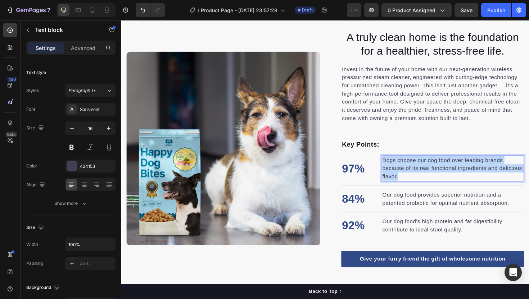
click at [434, 171] on p "Dogs choose our dog food over leading brands because of its real functional ing…" at bounding box center [472, 177] width 149 height 26
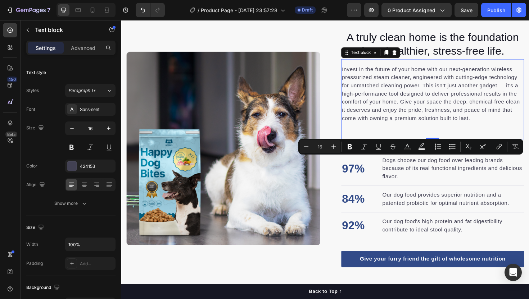
click at [387, 136] on div "Invest in the future of your home with our next-generation wireless pressurized…" at bounding box center [451, 104] width 194 height 85
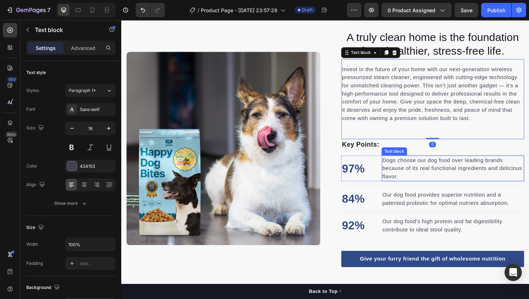
click at [425, 170] on p "Dogs choose our dog food over leading brands because of its real functional ing…" at bounding box center [472, 177] width 149 height 26
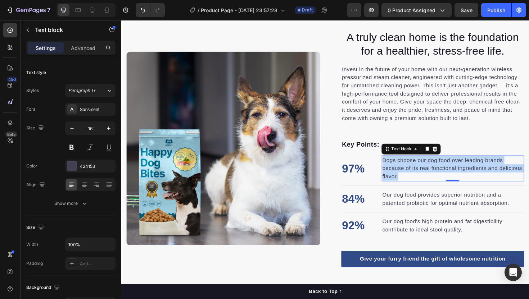
click at [425, 170] on p "Dogs choose our dog food over leading brands because of its real functional ing…" at bounding box center [472, 177] width 149 height 26
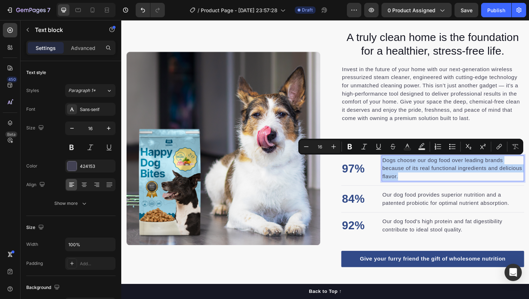
copy p "Dogs choose our dog food over leading brands because of its real functional ing…"
click at [415, 213] on p "Our dog food provides superior nutrition and a patented probiotic for optimal n…" at bounding box center [472, 209] width 149 height 17
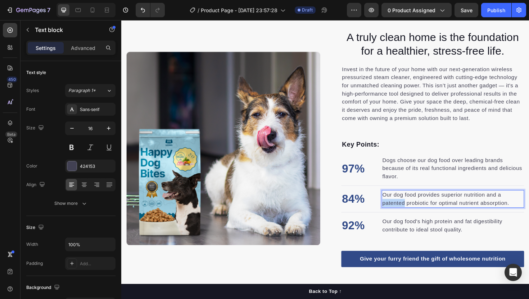
click at [415, 213] on p "Our dog food provides superior nutrition and a patented probiotic for optimal n…" at bounding box center [472, 209] width 149 height 17
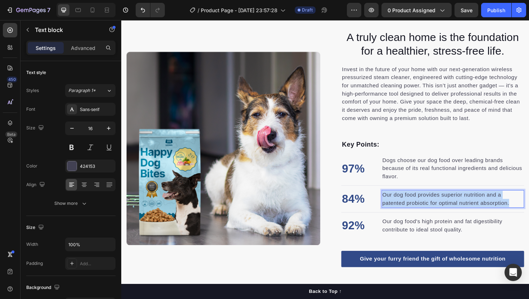
click at [415, 213] on p "Our dog food provides superior nutrition and a patented probiotic for optimal n…" at bounding box center [472, 209] width 149 height 17
copy p "Our dog food provides superior nutrition and a patented probiotic for optimal n…"
click at [421, 236] on p "Our dog food's high protein and fat digestibility contribute to ideal stool qua…" at bounding box center [472, 238] width 149 height 17
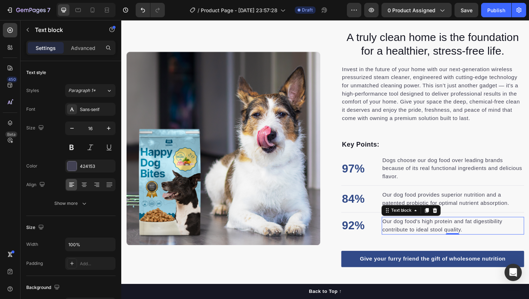
click at [421, 236] on p "Our dog food's high protein and fat digestibility contribute to ideal stool qua…" at bounding box center [472, 238] width 149 height 17
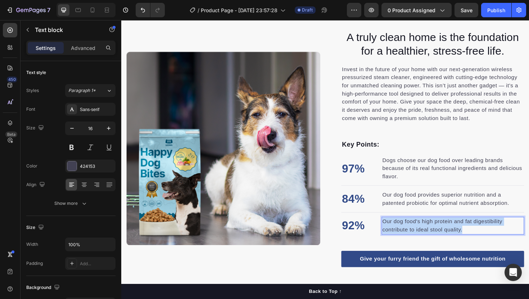
click at [421, 236] on p "Our dog food's high protein and fat digestibility contribute to ideal stool qua…" at bounding box center [472, 238] width 149 height 17
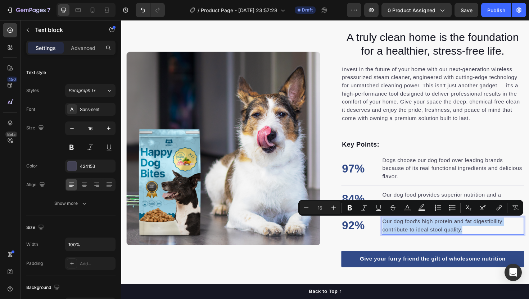
copy p "Our dog food's high protein and fat digestibility contribute to ideal stool qua…"
click at [421, 174] on p "Dogs choose our dog food over leading brands because of its real functional ing…" at bounding box center [472, 177] width 149 height 26
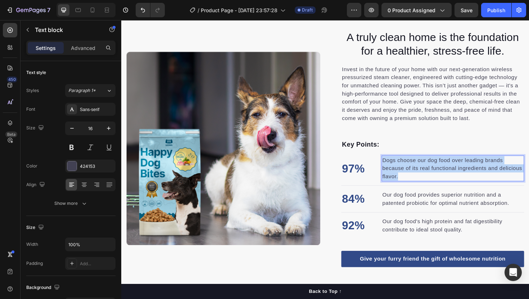
click at [421, 174] on p "Dogs choose our dog food over leading brands because of its real functional ing…" at bounding box center [472, 177] width 149 height 26
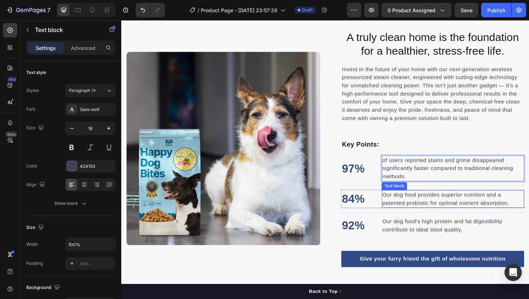
click at [417, 211] on p "Our dog food provides superior nutrition and a patented probiotic for optimal n…" at bounding box center [472, 209] width 149 height 17
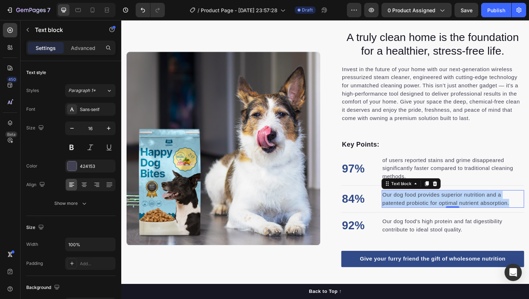
click at [417, 211] on p "Our dog food provides superior nutrition and a patented probiotic for optimal n…" at bounding box center [472, 209] width 149 height 17
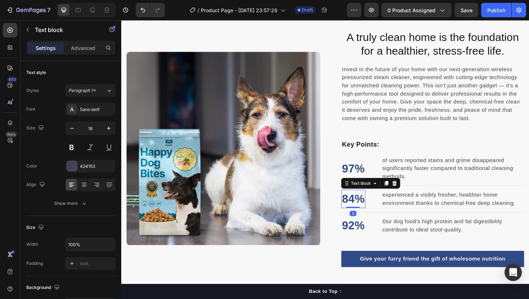
click at [362, 205] on p "84%" at bounding box center [367, 210] width 24 height 18
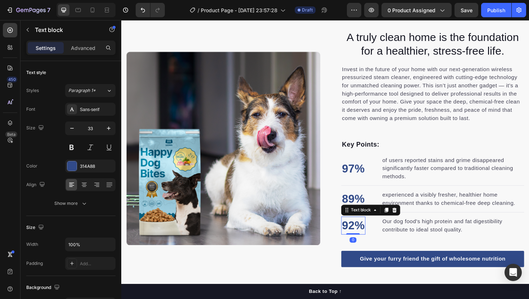
click at [356, 243] on p "92%" at bounding box center [367, 238] width 24 height 18
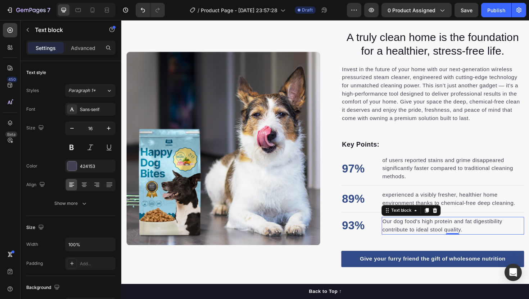
click at [420, 241] on p "Our dog food's high protein and fat digestibility contribute to ideal stool qua…" at bounding box center [472, 238] width 149 height 17
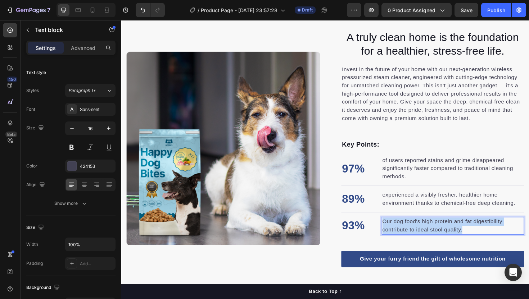
click at [420, 241] on p "Our dog food's high protein and fat digestibility contribute to ideal stool qua…" at bounding box center [472, 238] width 149 height 17
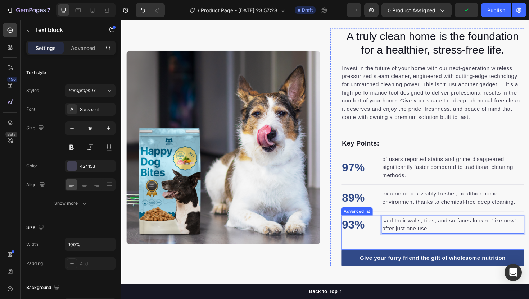
scroll to position [355, 0]
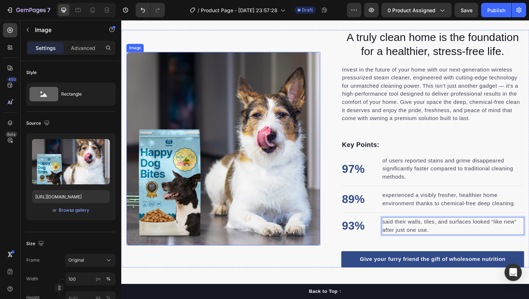
click at [258, 185] on img at bounding box center [229, 156] width 205 height 205
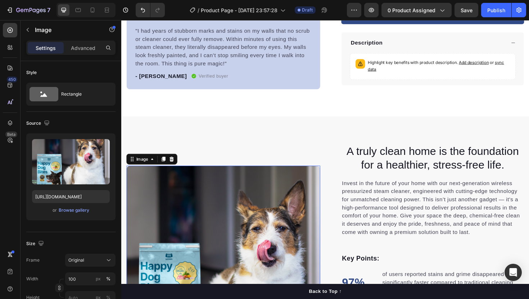
scroll to position [234, 0]
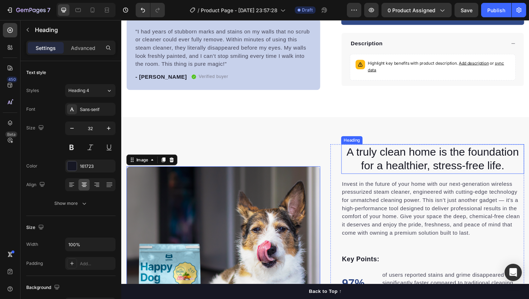
click at [381, 169] on p "A truly clean home is the foundation for a healthier, stress-free life." at bounding box center [451, 168] width 192 height 30
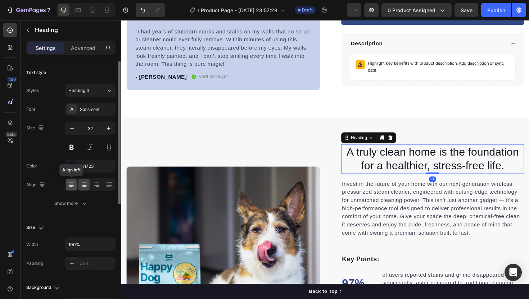
click at [70, 185] on icon at bounding box center [71, 184] width 7 height 7
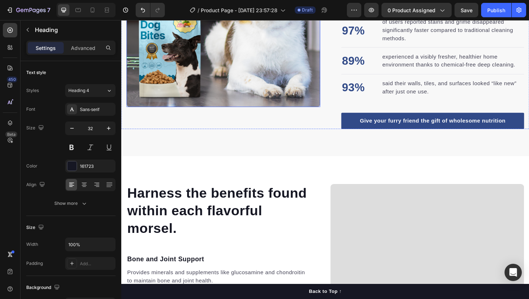
scroll to position [517, 0]
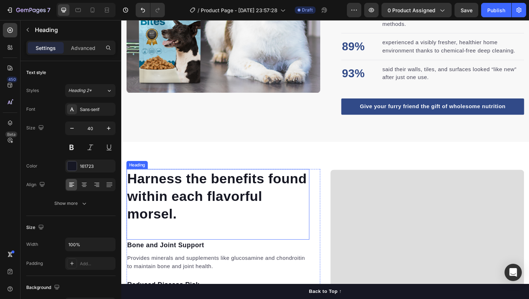
click at [181, 205] on p "Harness the benefits found within each flavorful morsel." at bounding box center [223, 207] width 192 height 56
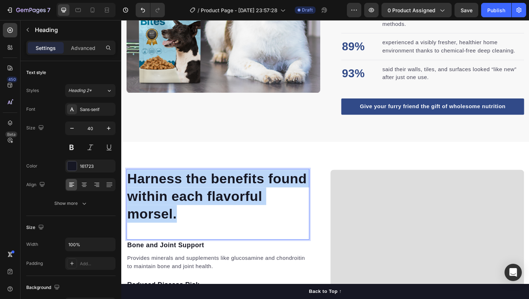
click at [181, 205] on p "Harness the benefits found within each flavorful morsel." at bounding box center [223, 207] width 192 height 56
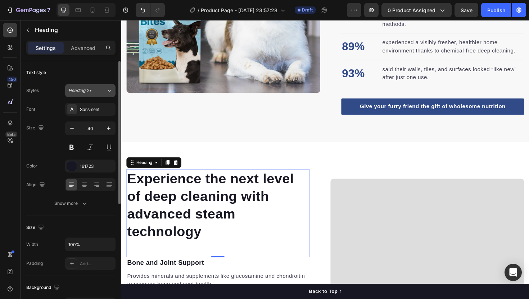
click at [91, 86] on button "Heading 2*" at bounding box center [90, 90] width 50 height 13
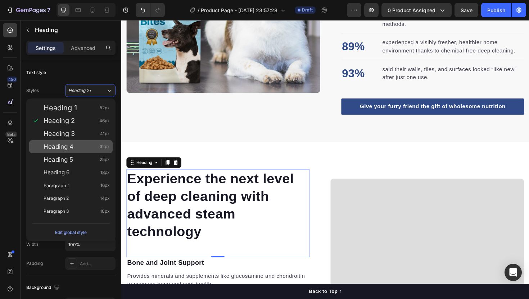
click at [81, 144] on div "Heading 4 32px" at bounding box center [77, 146] width 66 height 7
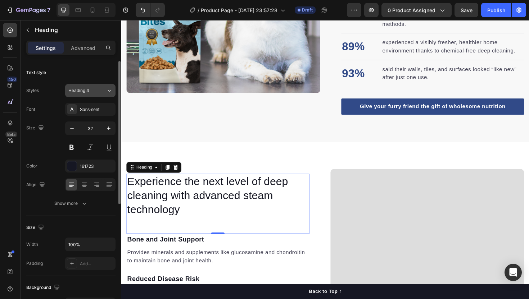
click at [96, 93] on div "Heading 4" at bounding box center [82, 90] width 29 height 6
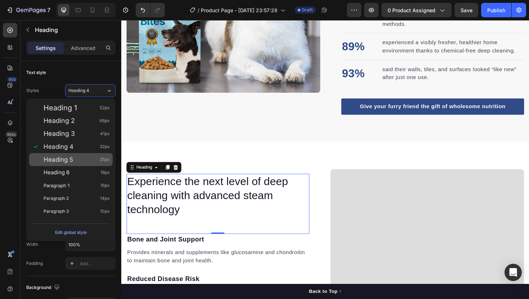
click at [74, 161] on div "Heading 5 25px" at bounding box center [77, 159] width 66 height 7
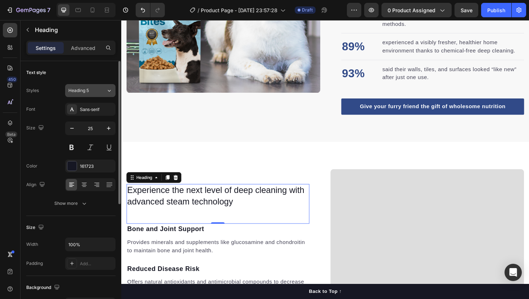
click at [89, 94] on div "Heading 5" at bounding box center [82, 90] width 29 height 6
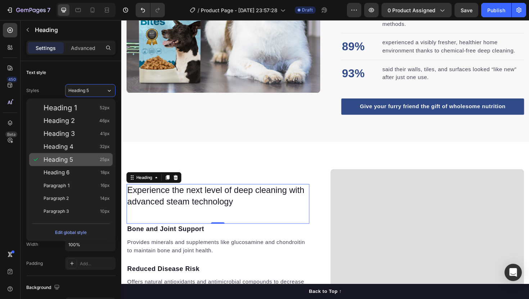
click at [75, 154] on div "Heading 5 25px" at bounding box center [70, 159] width 83 height 13
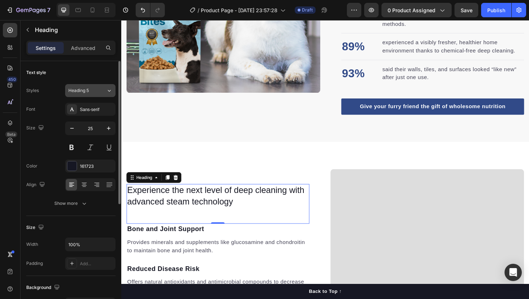
click at [82, 95] on button "Heading 5" at bounding box center [90, 90] width 50 height 13
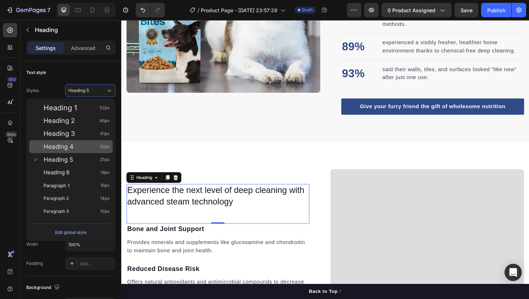
click at [77, 143] on div "Heading 4 32px" at bounding box center [77, 146] width 66 height 7
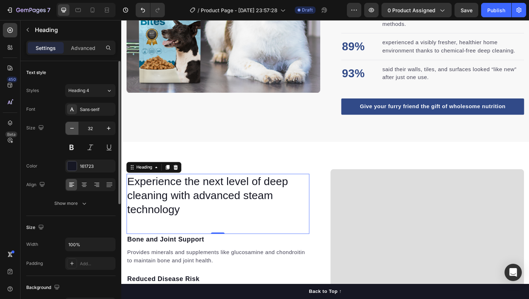
click at [70, 128] on icon "button" at bounding box center [71, 128] width 7 height 7
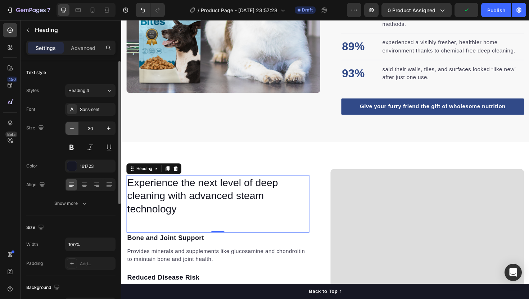
click at [70, 128] on icon "button" at bounding box center [71, 128] width 7 height 7
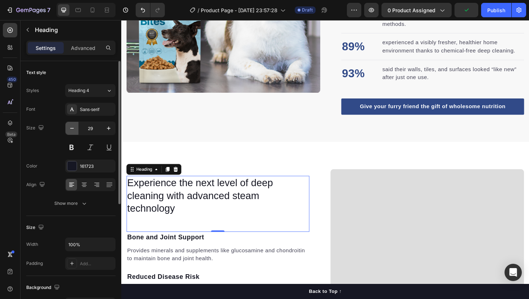
click at [70, 128] on icon "button" at bounding box center [71, 128] width 7 height 7
type input "28"
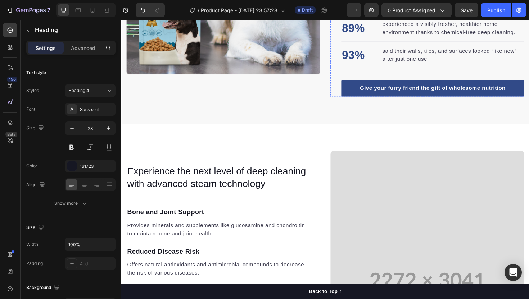
scroll to position [490, 0]
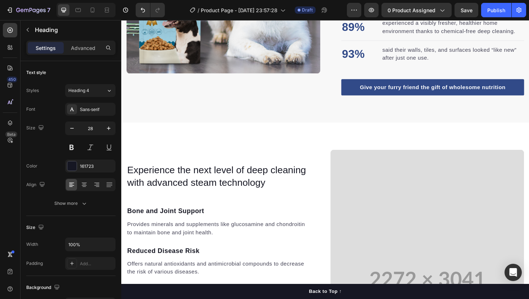
click at [217, 195] on h2 "Experience the next level of deep cleaning with advanced steam technology" at bounding box center [224, 186] width 194 height 28
click at [221, 203] on div "Experience the next level of deep cleaning with advanced steam technology Headi…" at bounding box center [224, 194] width 194 height 45
click at [169, 232] on div "Provides minerals and supplements like glucosamine and chondroitin to maintain …" at bounding box center [224, 241] width 194 height 19
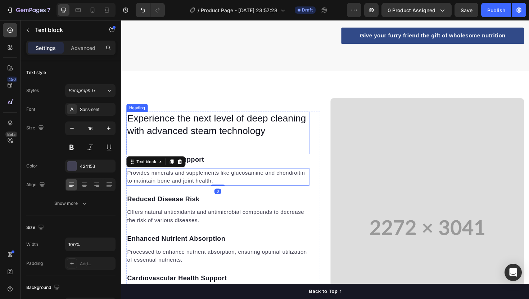
scroll to position [550, 0]
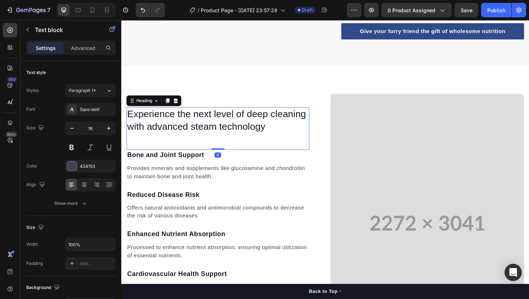
click at [225, 147] on div "Experience the next level of deep cleaning with advanced steam technology Headi…" at bounding box center [224, 135] width 194 height 45
click at [87, 48] on p "Advanced" at bounding box center [83, 48] width 24 height 8
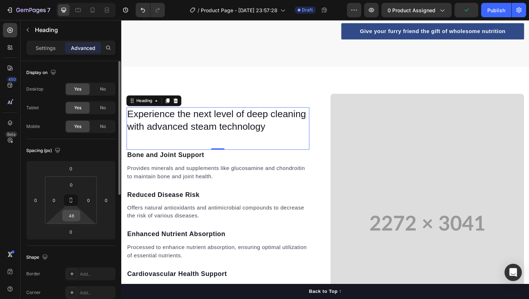
click at [70, 219] on input "48" at bounding box center [71, 216] width 14 height 11
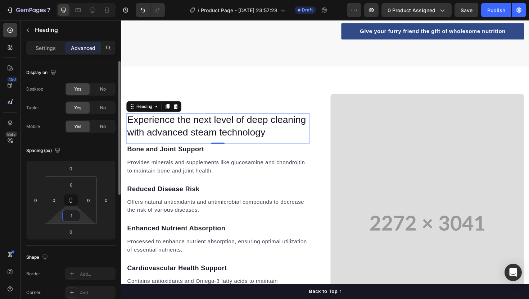
type input "15"
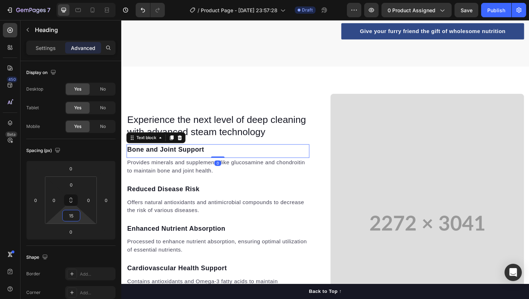
click at [172, 153] on p "Bone and Joint Support" at bounding box center [223, 158] width 192 height 10
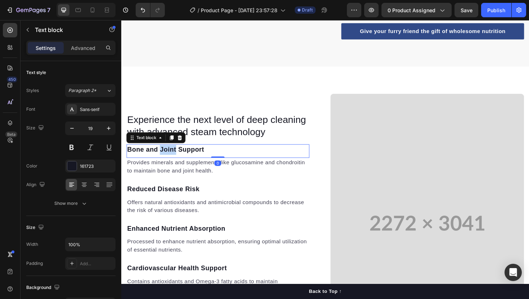
click at [172, 153] on p "Bone and Joint Support" at bounding box center [223, 158] width 192 height 10
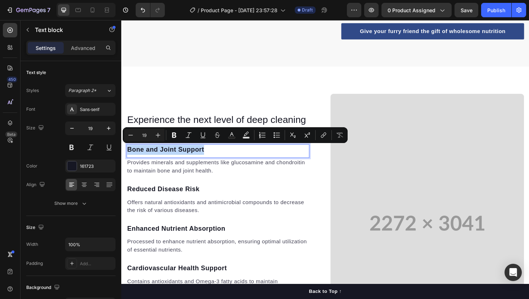
copy p "Bone and Joint Support"
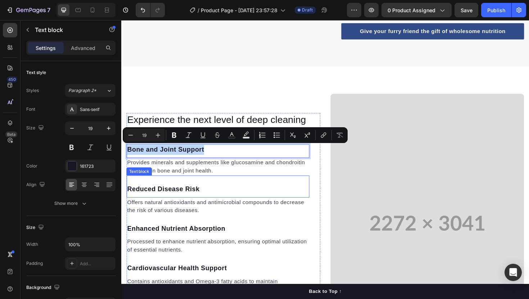
click at [194, 172] on p "Provides minerals and supplements like glucosamine and chondroitin to maintain …" at bounding box center [223, 175] width 192 height 17
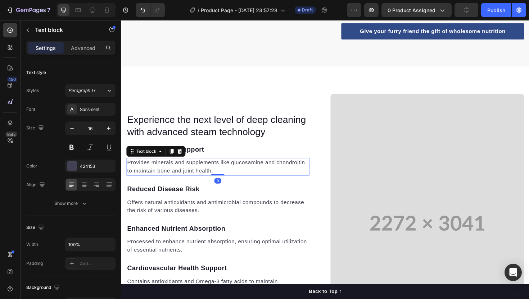
click at [194, 172] on p "Provides minerals and supplements like glucosamine and chondroitin to maintain …" at bounding box center [223, 175] width 192 height 17
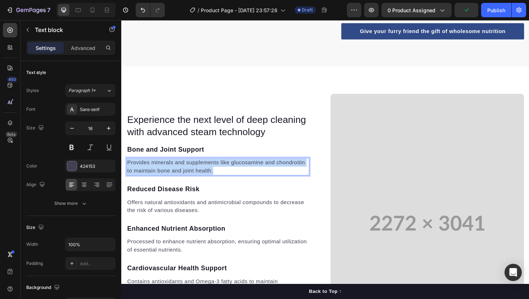
click at [194, 172] on p "Provides minerals and supplements like glucosamine and chondroitin to maintain …" at bounding box center [223, 175] width 192 height 17
copy p "Provides minerals and supplements like glucosamine and chondroitin to maintain …"
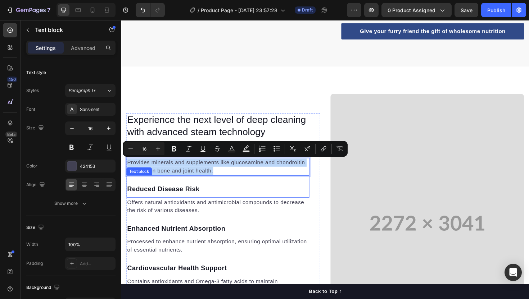
click at [167, 198] on p "Reduced Disease Risk" at bounding box center [223, 199] width 192 height 10
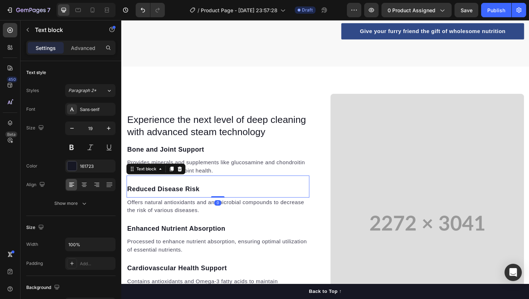
click at [167, 198] on p "Reduced Disease Risk" at bounding box center [223, 199] width 192 height 10
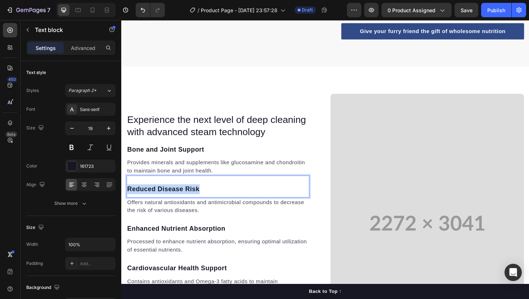
click at [167, 198] on p "Reduced Disease Risk" at bounding box center [223, 199] width 192 height 10
copy p "Reduced Disease Risk"
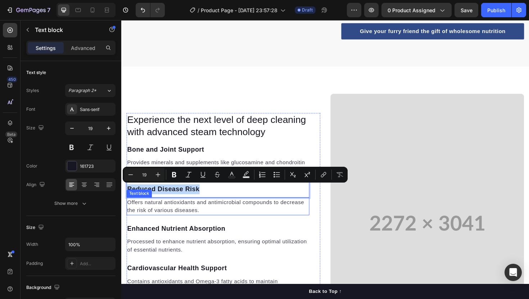
click at [172, 214] on p "Offers natural antioxidants and antimicrobial compounds to decrease the risk of…" at bounding box center [223, 217] width 192 height 17
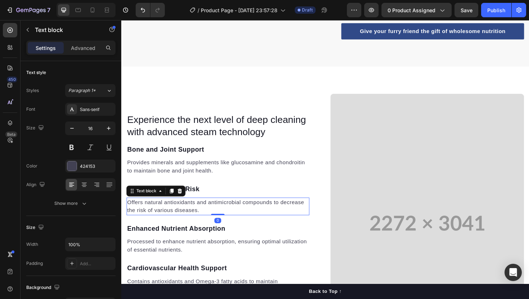
click at [172, 214] on p "Offers natural antioxidants and antimicrobial compounds to decrease the risk of…" at bounding box center [223, 217] width 192 height 17
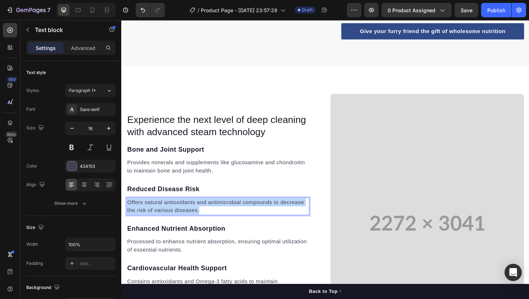
click at [172, 214] on p "Offers natural antioxidants and antimicrobial compounds to decrease the risk of…" at bounding box center [223, 217] width 192 height 17
copy p "Offers natural antioxidants and antimicrobial compounds to decrease the risk of…"
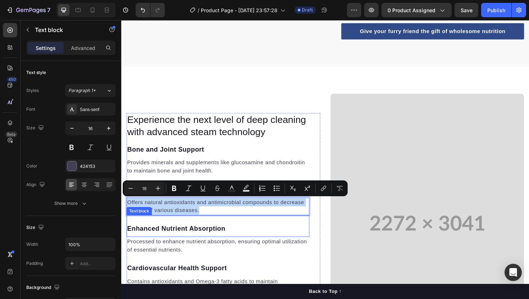
click at [158, 241] on p "Enhanced Nutrient Absorption" at bounding box center [223, 241] width 192 height 10
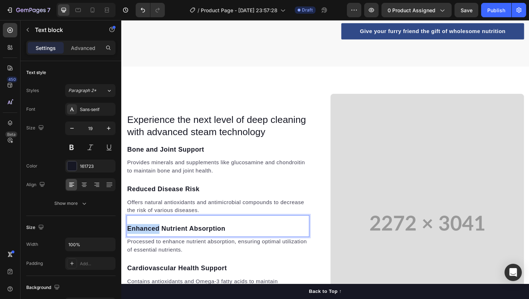
click at [158, 241] on p "Enhanced Nutrient Absorption" at bounding box center [223, 241] width 192 height 10
copy p "Enhanced Nutrient Absorption"
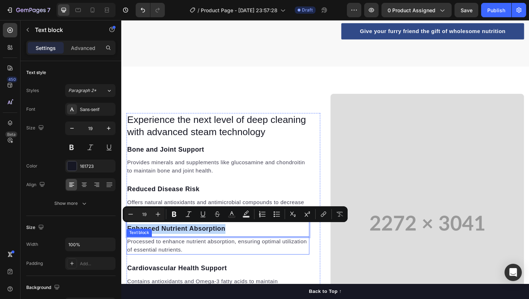
click at [160, 262] on p "Processed to enhance nutrient absorption, ensuring optimal utilization of essen…" at bounding box center [223, 259] width 192 height 17
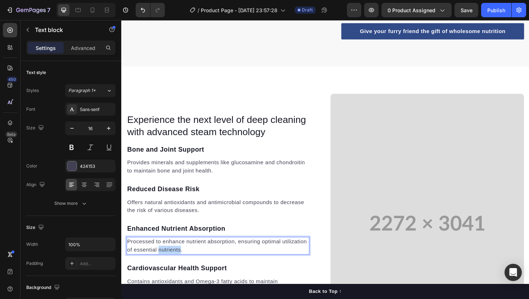
click at [160, 262] on p "Processed to enhance nutrient absorption, ensuring optimal utilization of essen…" at bounding box center [223, 259] width 192 height 17
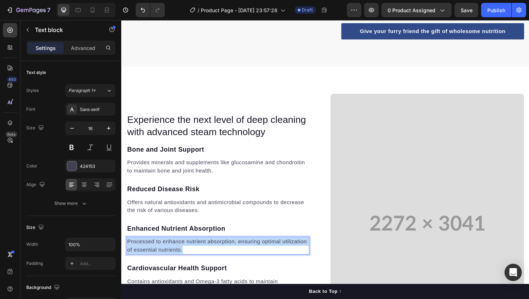
click at [160, 262] on p "Processed to enhance nutrient absorption, ensuring optimal utilization of essen…" at bounding box center [223, 259] width 192 height 17
copy p "Processed to enhance nutrient absorption, ensuring optimal utilization of essen…"
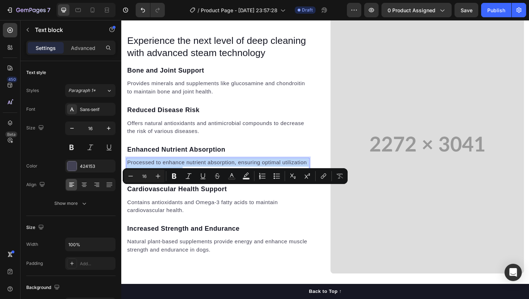
scroll to position [647, 0]
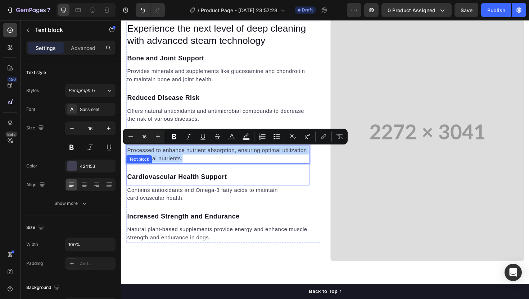
click at [176, 182] on p "Cardiovascular Health Support" at bounding box center [223, 186] width 192 height 10
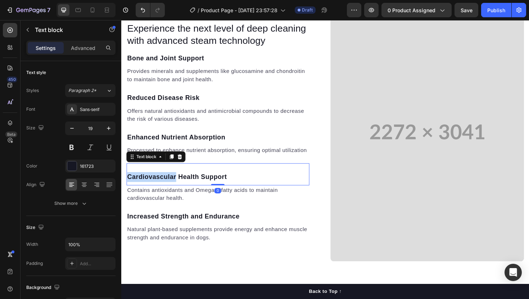
click at [176, 182] on p "Cardiovascular Health Support" at bounding box center [223, 186] width 192 height 10
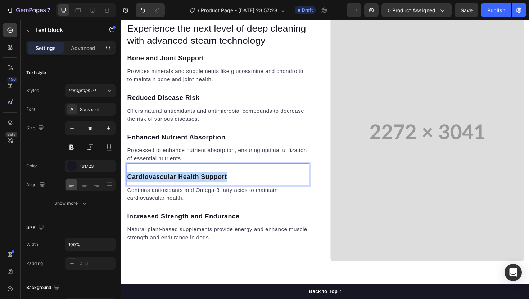
copy p "Cardiovascular Health Support"
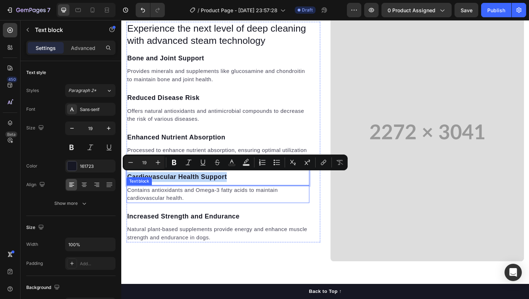
click at [192, 199] on p "Contains antioxidants and Omega-3 fatty acids to maintain cardiovascular health." at bounding box center [223, 204] width 192 height 17
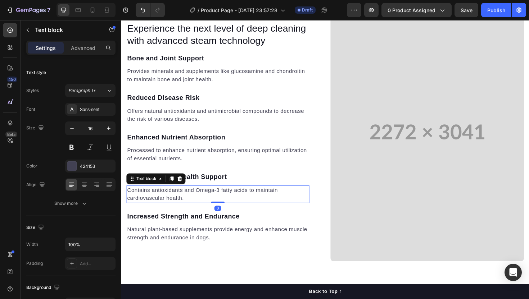
click at [192, 199] on p "Contains antioxidants and Omega-3 fatty acids to maintain cardiovascular health." at bounding box center [223, 204] width 192 height 17
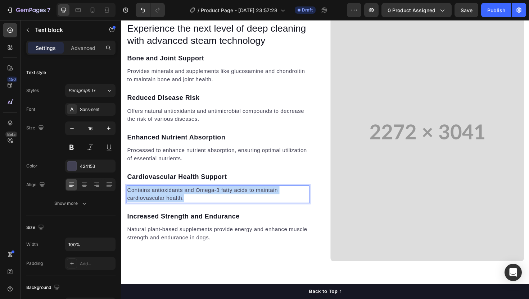
copy p "Contains antioxidants and Omega-3 fatty acids to maintain cardiovascular health."
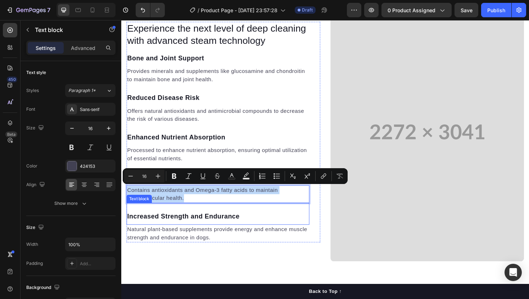
click at [164, 227] on p "Increased Strength and Endurance" at bounding box center [223, 228] width 192 height 10
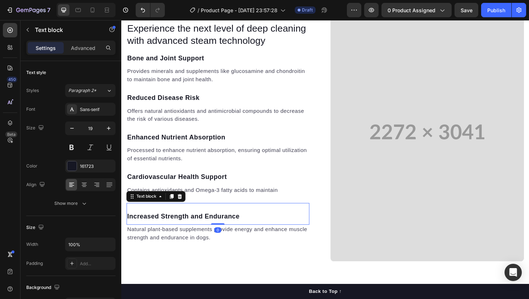
click at [164, 227] on p "Increased Strength and Endurance" at bounding box center [223, 228] width 192 height 10
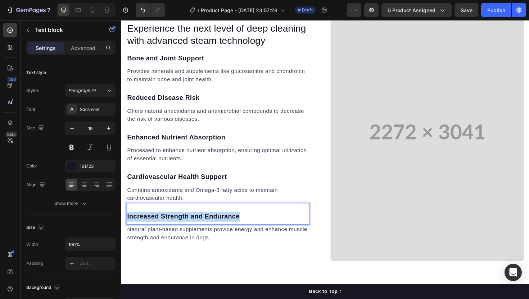
click at [164, 227] on p "Increased Strength and Endurance" at bounding box center [223, 228] width 192 height 10
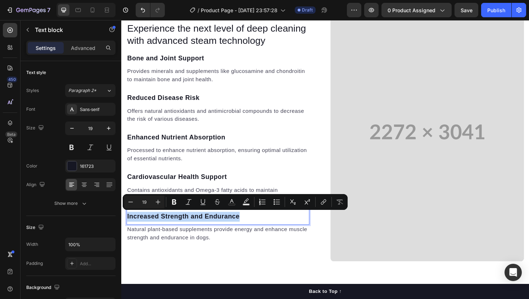
copy p "Increased Strength and Endurance"
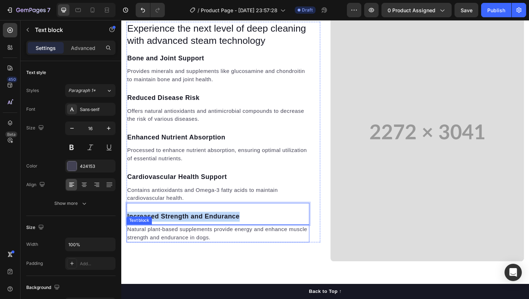
click at [202, 249] on p "Natural plant-based supplements provide energy and enhance muscle strength and …" at bounding box center [223, 246] width 192 height 17
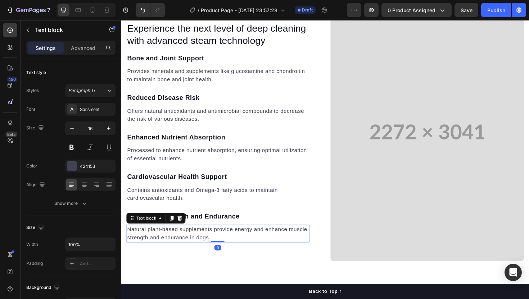
click at [202, 249] on p "Natural plant-based supplements provide energy and enhance muscle strength and …" at bounding box center [223, 246] width 192 height 17
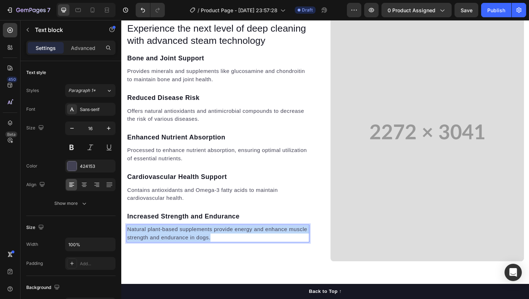
click at [202, 249] on p "Natural plant-based supplements provide energy and enhance muscle strength and …" at bounding box center [223, 246] width 192 height 17
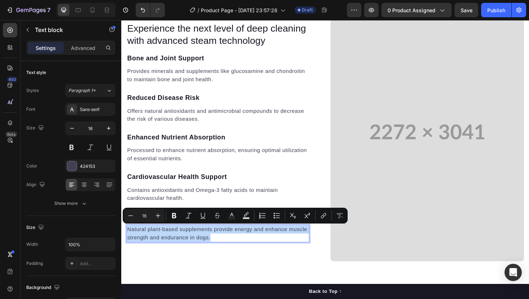
copy p "Natural plant-based supplements provide energy and enhance muscle strength and …"
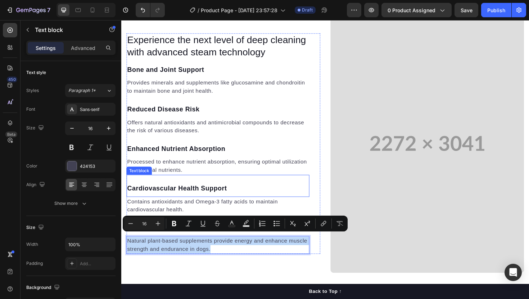
scroll to position [631, 0]
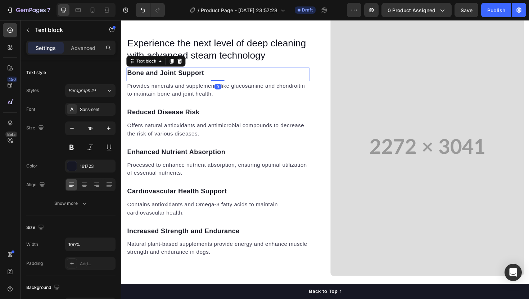
click at [175, 73] on p "Bone and Joint Support" at bounding box center [223, 76] width 192 height 10
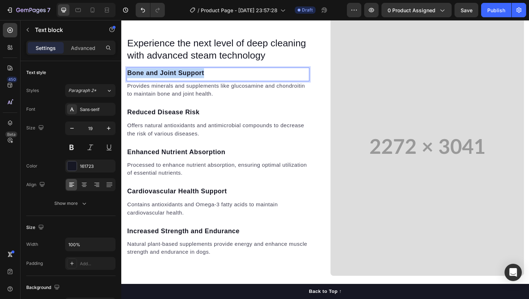
click at [175, 73] on p "Bone and Joint Support" at bounding box center [223, 76] width 192 height 10
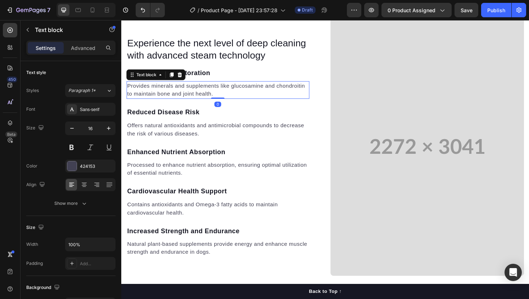
click at [163, 95] on p "Provides minerals and supplements like glucosamine and chondroitin to maintain …" at bounding box center [223, 94] width 192 height 17
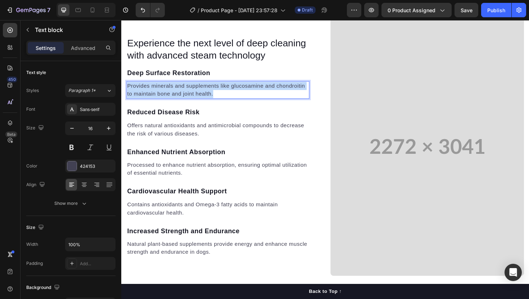
click at [163, 95] on p "Provides minerals and supplements like glucosamine and chondroitin to maintain …" at bounding box center [223, 94] width 192 height 17
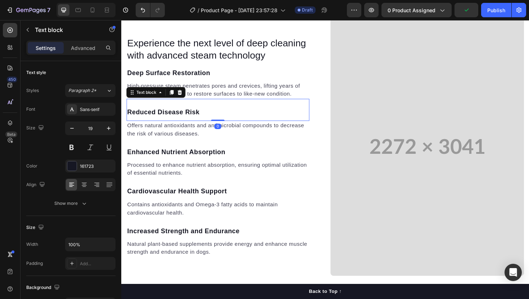
click at [173, 117] on p "Reduced Disease Risk" at bounding box center [223, 118] width 192 height 10
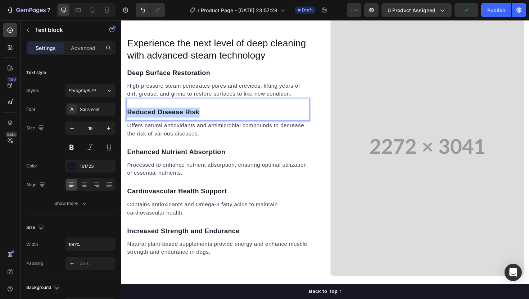
click at [173, 117] on p "Reduced Disease Risk" at bounding box center [223, 118] width 192 height 10
click at [178, 134] on p "Offers natural antioxidants and antimicrobial compounds to decrease the risk of…" at bounding box center [223, 136] width 192 height 17
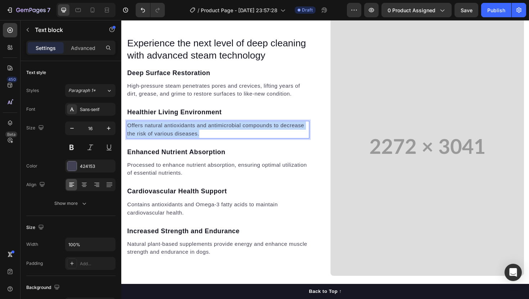
click at [178, 134] on p "Offers natural antioxidants and antimicrobial compounds to decrease the risk of…" at bounding box center [223, 136] width 192 height 17
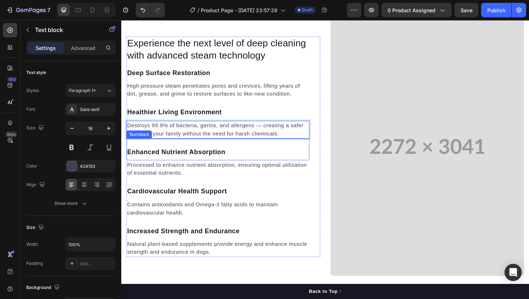
click at [177, 157] on p "Enhanced Nutrient Absorption" at bounding box center [223, 160] width 192 height 10
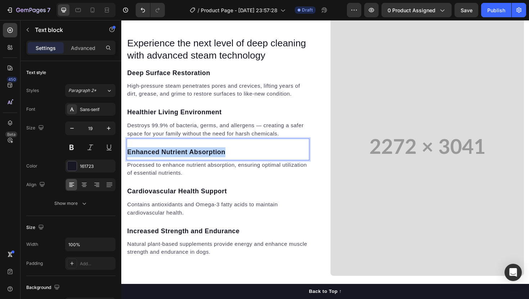
click at [177, 157] on p "Enhanced Nutrient Absorption" at bounding box center [223, 160] width 192 height 10
click at [159, 173] on p "Processed to enhance nutrient absorption, ensuring optimal utilization of essen…" at bounding box center [223, 177] width 192 height 17
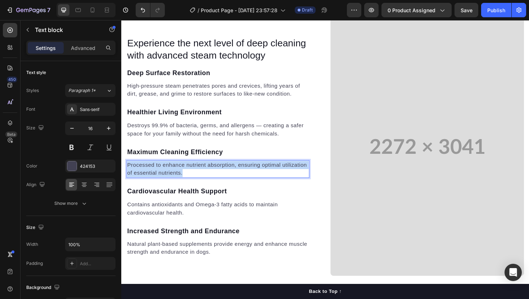
click at [159, 173] on p "Processed to enhance nutrient absorption, ensuring optimal utilization of essen…" at bounding box center [223, 177] width 192 height 17
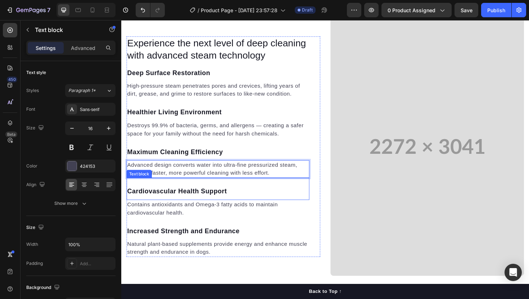
click at [171, 201] on p "Cardiovascular Health Support" at bounding box center [223, 202] width 192 height 10
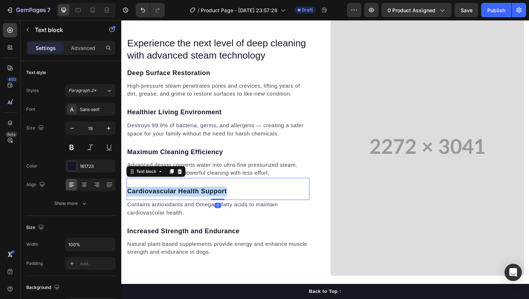
click at [171, 201] on p "Cardiovascular Health Support" at bounding box center [223, 202] width 192 height 10
click at [222, 209] on div "Air Quality Protection Text block 0" at bounding box center [224, 198] width 194 height 23
click at [222, 209] on div at bounding box center [223, 209] width 14 height 1
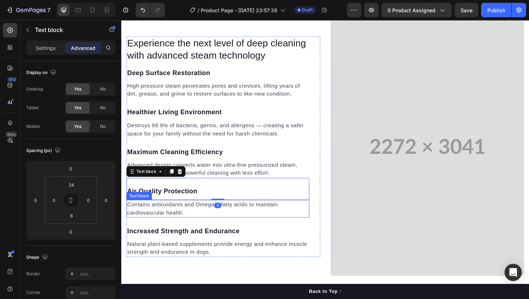
click at [209, 223] on p "Contains antioxidants and Omega-3 fatty acids to maintain cardiovascular health." at bounding box center [223, 220] width 192 height 17
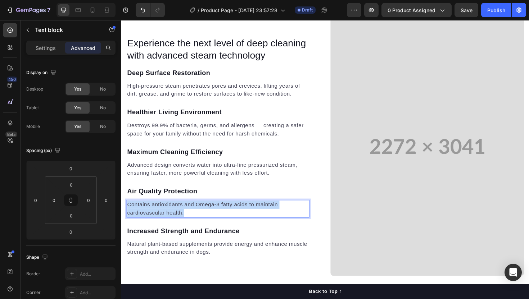
click at [209, 223] on p "Contains antioxidants and Omega-3 fatty acids to maintain cardiovascular health." at bounding box center [223, 220] width 192 height 17
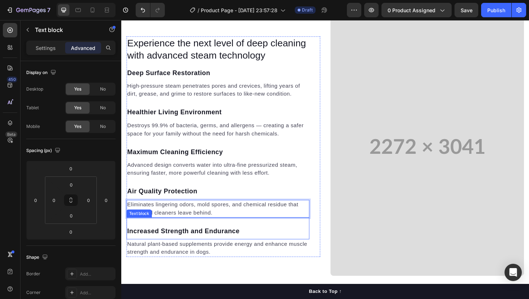
click at [153, 245] on p "Increased Strength and Endurance" at bounding box center [223, 244] width 192 height 10
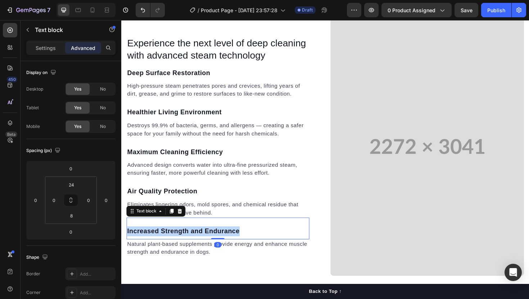
click at [153, 245] on p "Increased Strength and Endurance" at bounding box center [223, 244] width 192 height 10
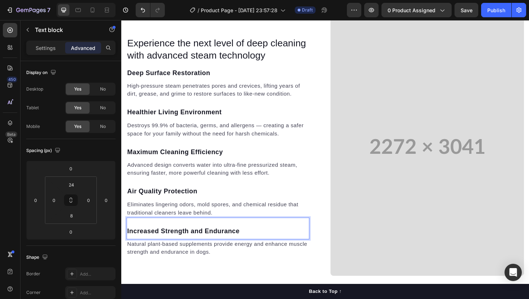
click at [169, 245] on p "Increased Strength and Endurance" at bounding box center [223, 244] width 192 height 10
click at [163, 262] on p "Natural plant-based supplements provide energy and enhance muscle strength and …" at bounding box center [223, 261] width 192 height 17
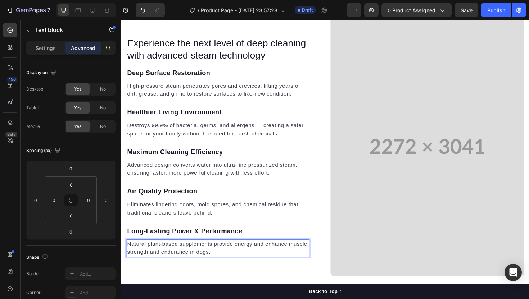
click at [163, 262] on p "Natural plant-based supplements provide energy and enhance muscle strength and …" at bounding box center [223, 261] width 192 height 17
click at [180, 69] on div "Experience the next level of deep cleaning with advanced steam technology Headi…" at bounding box center [224, 53] width 194 height 33
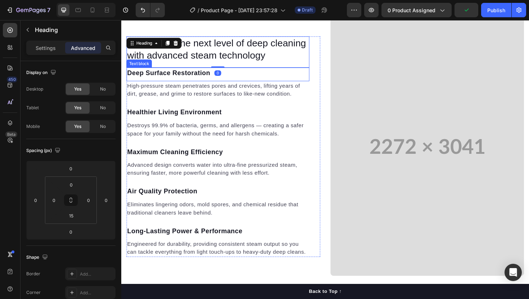
click at [180, 82] on div "Deep Surface Restoration Text block" at bounding box center [224, 78] width 194 height 15
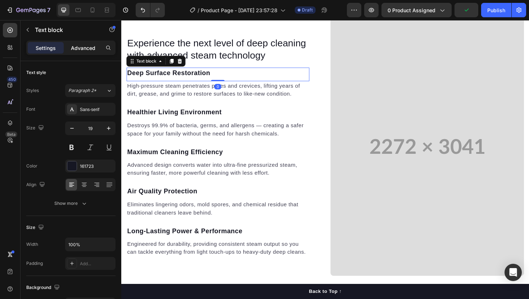
click at [82, 50] on p "Advanced" at bounding box center [83, 48] width 24 height 8
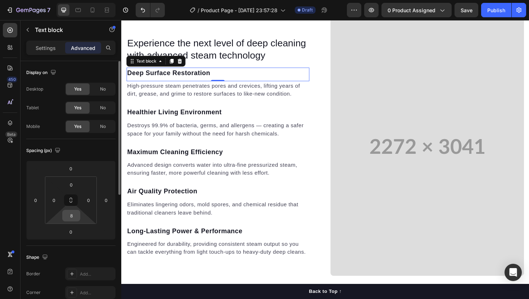
click at [75, 213] on input "8" at bounding box center [71, 216] width 14 height 11
type input "\"
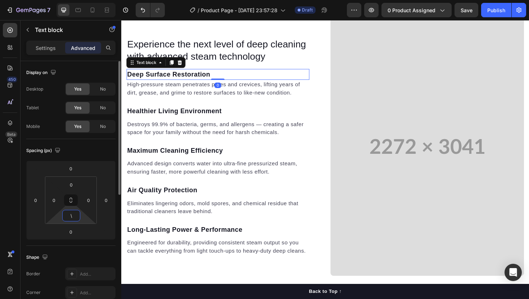
scroll to position [633, 0]
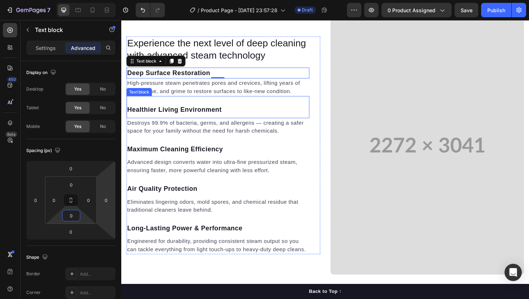
click at [173, 105] on div "Healthier Living Environment Text block" at bounding box center [224, 112] width 194 height 23
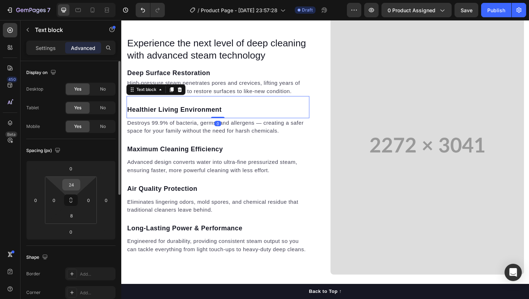
click at [74, 186] on input "24" at bounding box center [71, 185] width 14 height 11
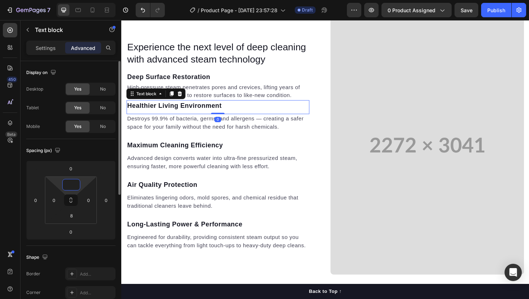
scroll to position [637, 0]
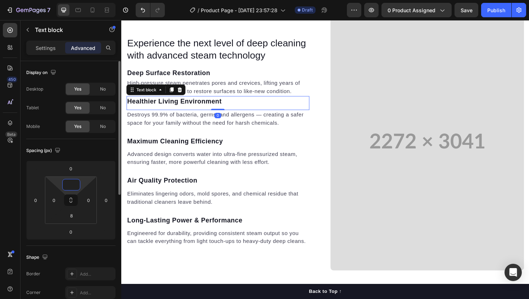
type input "1"
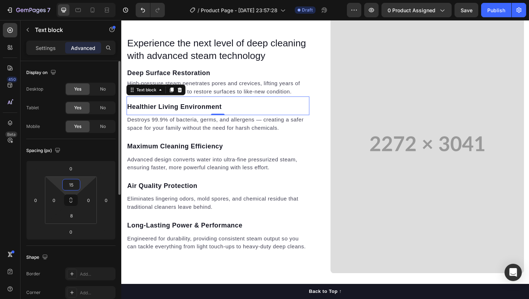
type input "1"
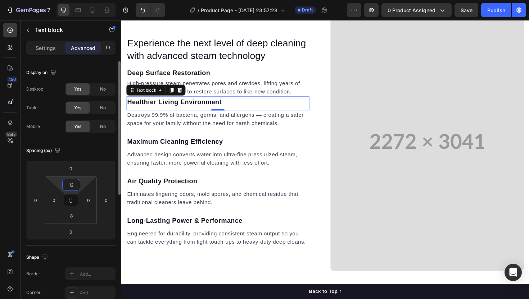
scroll to position [635, 0]
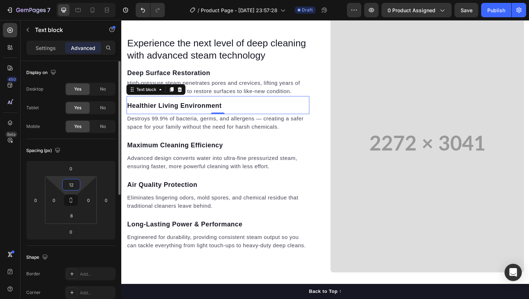
type input "1"
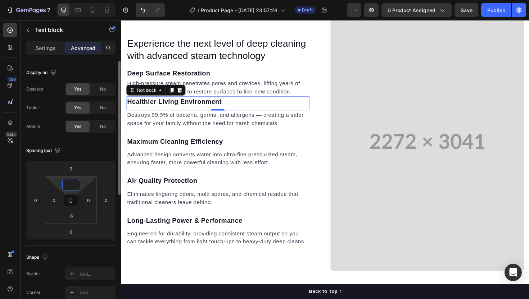
scroll to position [637, 0]
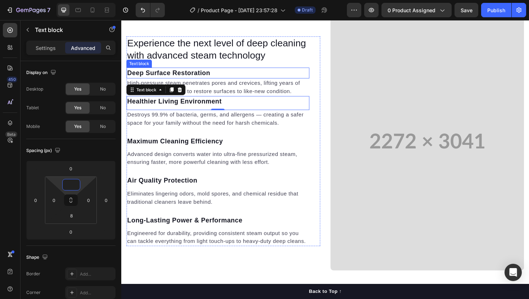
click at [162, 76] on strong "Deep Surface Restoration" at bounding box center [171, 76] width 88 height 8
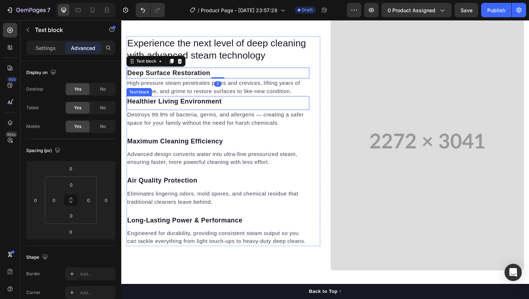
click at [170, 111] on p "Healthier Living Environment" at bounding box center [223, 106] width 192 height 10
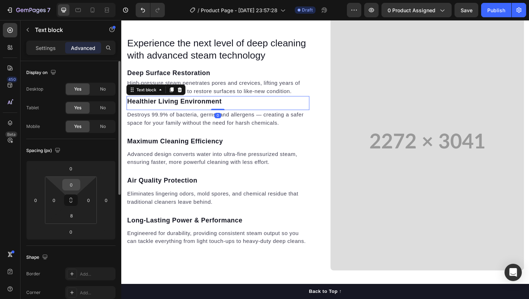
click at [68, 190] on div "0" at bounding box center [71, 185] width 18 height 12
click at [69, 186] on input "0" at bounding box center [71, 185] width 14 height 11
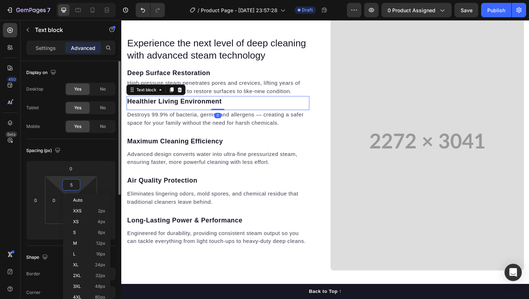
scroll to position [636, 0]
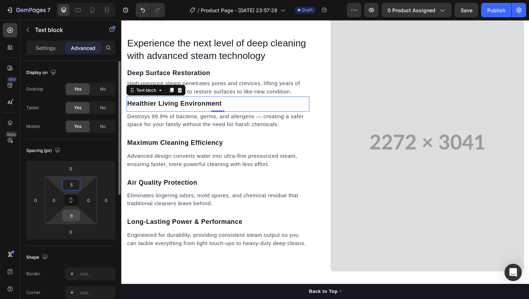
type input "5"
click at [72, 214] on input "8" at bounding box center [71, 216] width 14 height 11
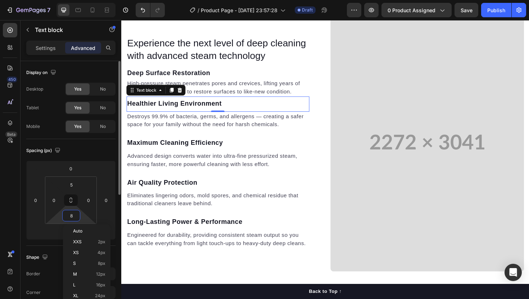
type input "5"
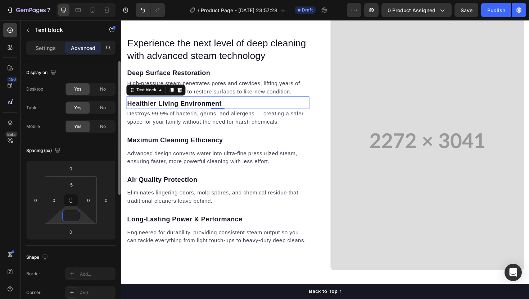
type input "2"
type input "3"
type input "2"
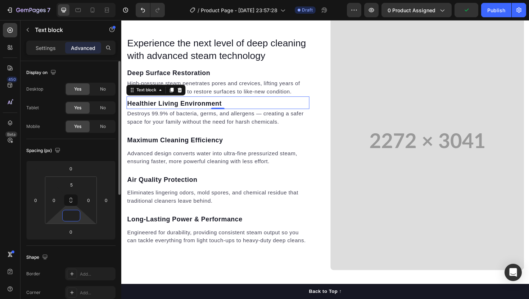
type input "2"
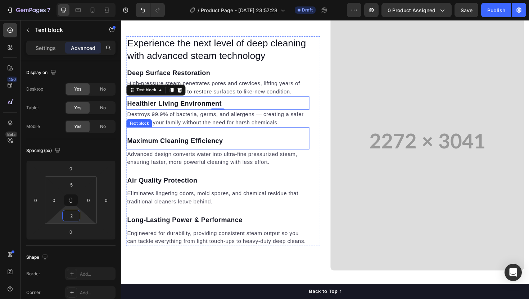
click at [168, 143] on p "Maximum Cleaning Efficiency" at bounding box center [223, 148] width 192 height 10
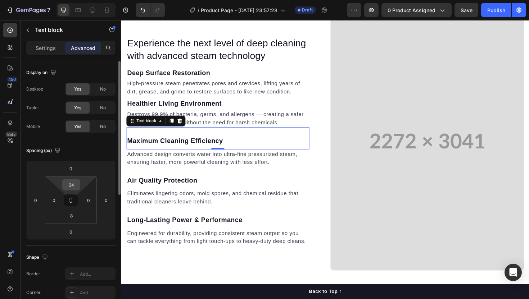
click at [69, 185] on input "24" at bounding box center [71, 185] width 14 height 11
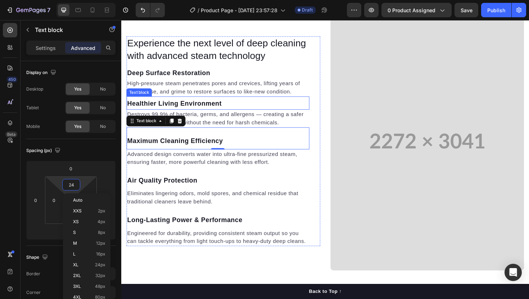
click at [171, 108] on strong "Healthier Living Environment" at bounding box center [177, 109] width 100 height 8
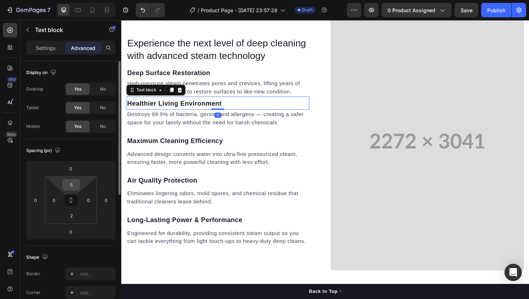
click at [71, 189] on input "5" at bounding box center [71, 185] width 14 height 11
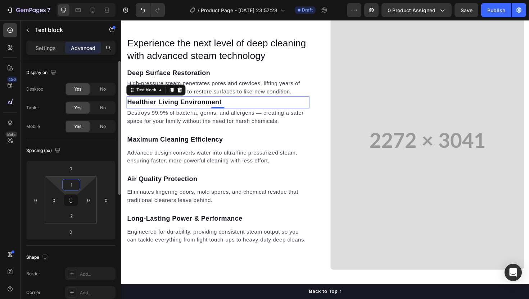
type input "10"
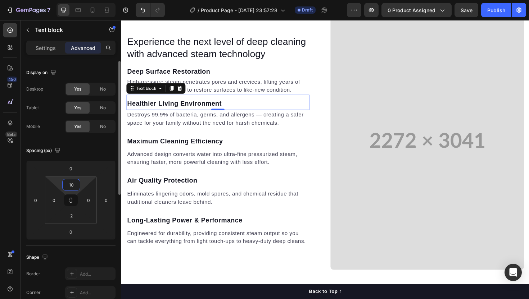
scroll to position [636, 0]
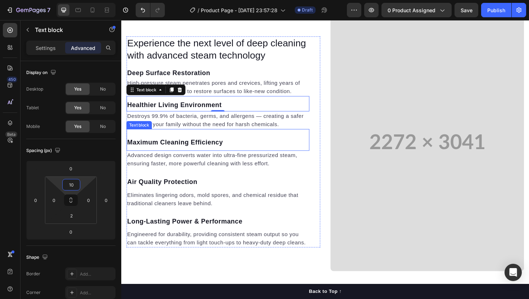
click at [163, 145] on p "Maximum Cleaning Efficiency" at bounding box center [223, 150] width 192 height 10
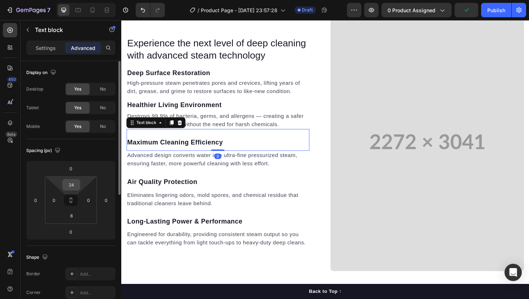
click at [72, 189] on input "24" at bounding box center [71, 185] width 14 height 11
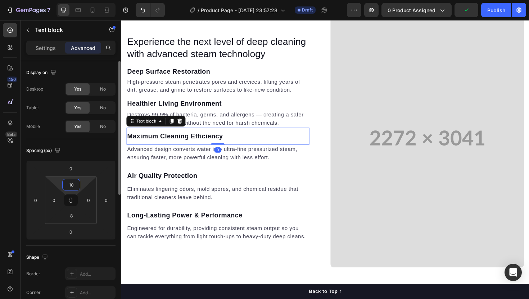
scroll to position [639, 0]
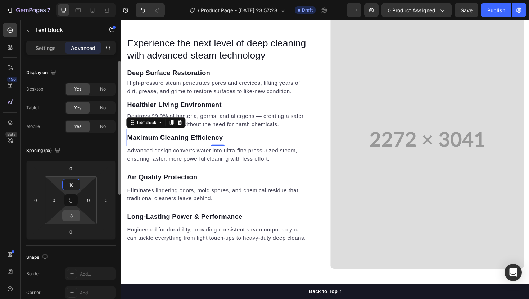
type input "10"
click at [70, 221] on input "8" at bounding box center [71, 216] width 14 height 11
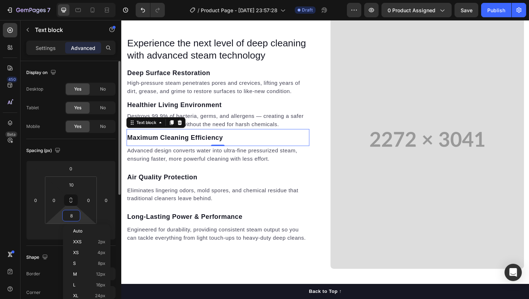
type input "5"
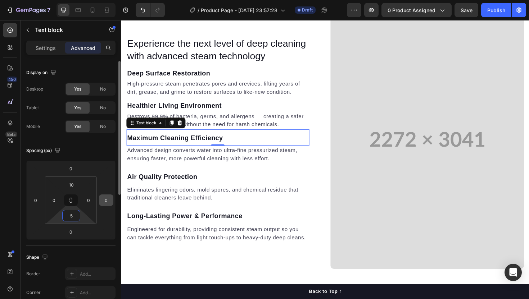
scroll to position [639, 0]
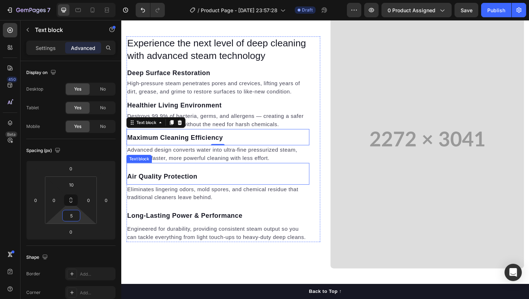
click at [166, 182] on p "Air Quality Protection" at bounding box center [223, 186] width 192 height 10
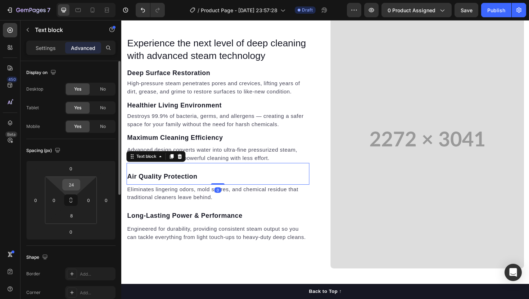
click at [71, 187] on input "24" at bounding box center [71, 185] width 14 height 11
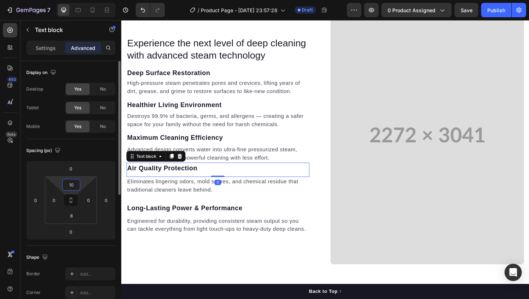
scroll to position [642, 0]
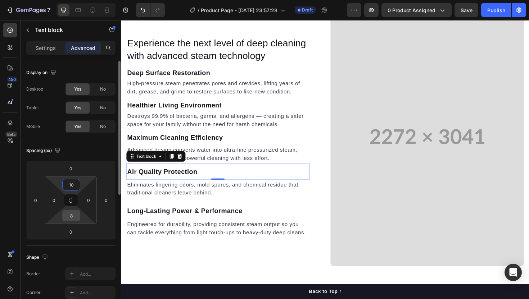
type input "10"
click at [71, 214] on input "8" at bounding box center [71, 216] width 14 height 11
type input "5"
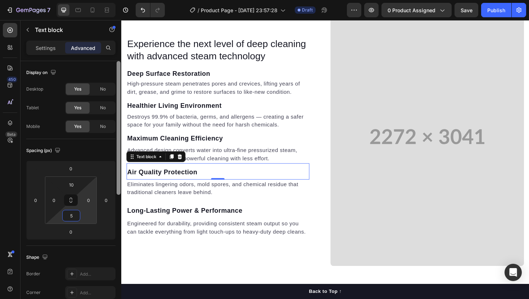
scroll to position [642, 0]
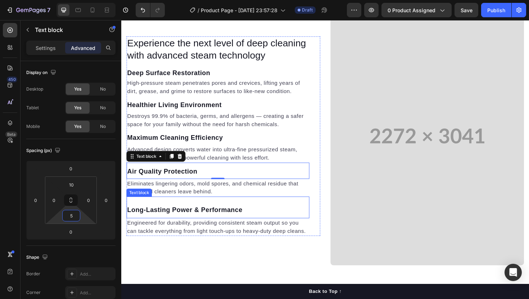
click at [160, 218] on strong "Long-Lasting Power & Performance" at bounding box center [188, 222] width 122 height 8
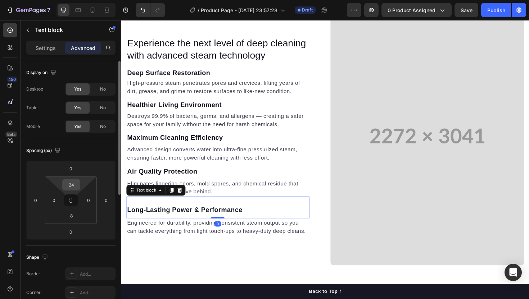
click at [68, 184] on input "24" at bounding box center [71, 185] width 14 height 11
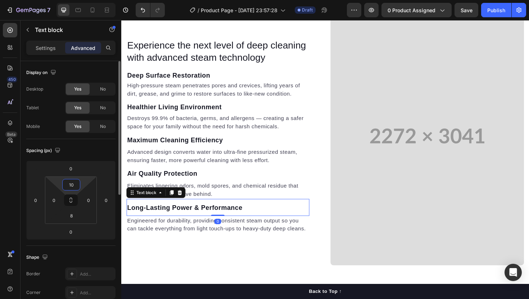
scroll to position [645, 0]
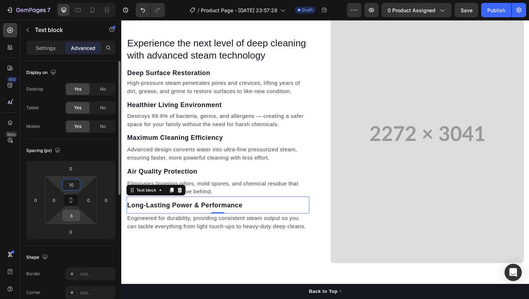
type input "10"
click at [71, 218] on input "8" at bounding box center [71, 216] width 14 height 11
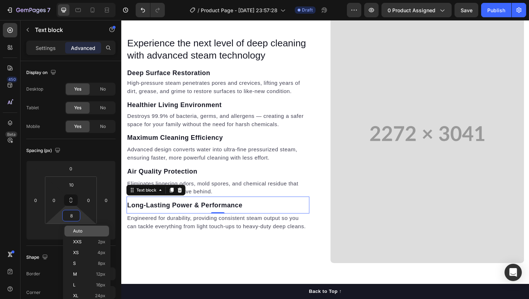
type input "5"
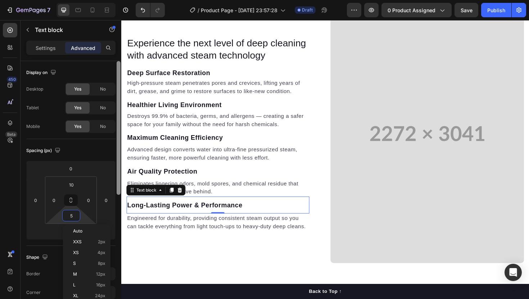
scroll to position [645, 0]
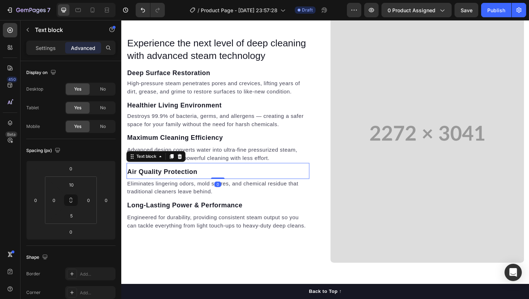
click at [160, 180] on p "Air Quality Protection" at bounding box center [223, 181] width 192 height 10
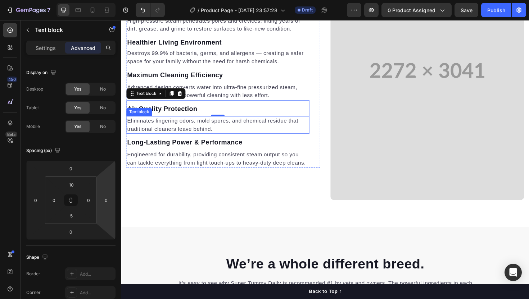
scroll to position [785, 0]
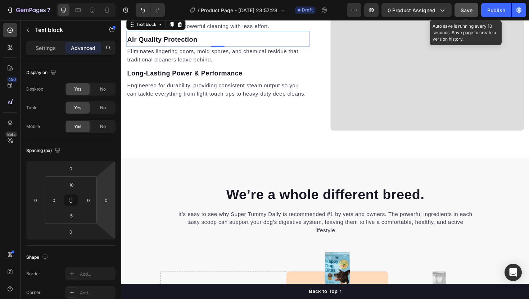
click at [469, 10] on span "Save" at bounding box center [467, 10] width 12 height 6
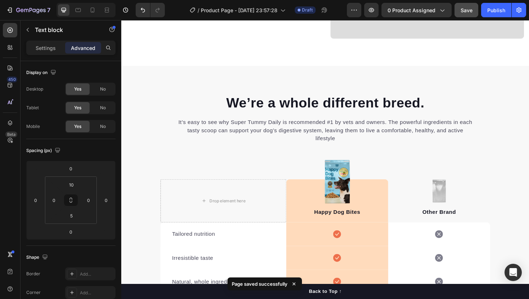
scroll to position [857, 0]
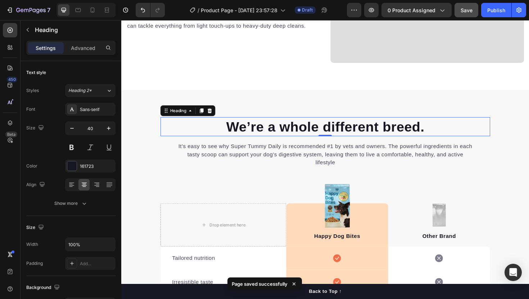
click at [318, 129] on p "We’re a whole different breed." at bounding box center [337, 133] width 348 height 19
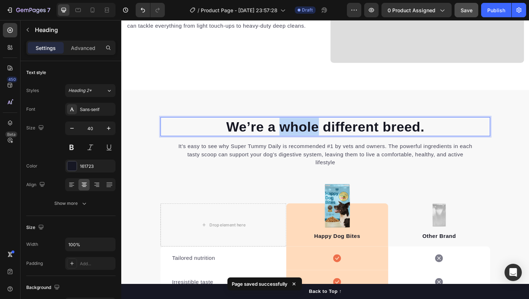
click at [318, 129] on p "We’re a whole different breed." at bounding box center [337, 133] width 348 height 19
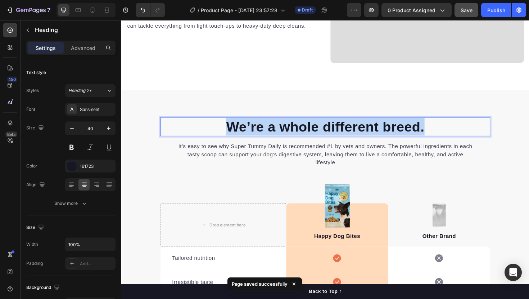
click at [318, 129] on p "We’re a whole different breed." at bounding box center [337, 133] width 348 height 19
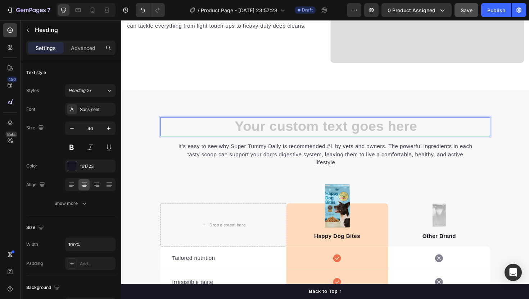
click at [440, 123] on h2 "Rich Text Editor. Editing area: main" at bounding box center [337, 133] width 349 height 20
click at [418, 143] on div "It’s easy to see why Super Tummy Daily is recommended #1 by vets and owners. Th…" at bounding box center [337, 168] width 349 height 50
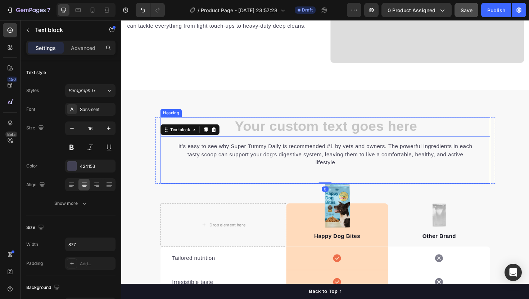
click at [311, 123] on h2 "Rich Text Editor. Editing area: main" at bounding box center [337, 133] width 349 height 20
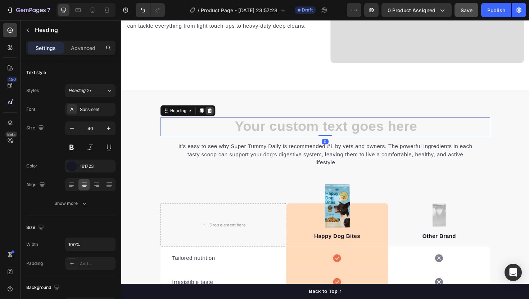
click at [218, 113] on icon at bounding box center [215, 116] width 6 height 6
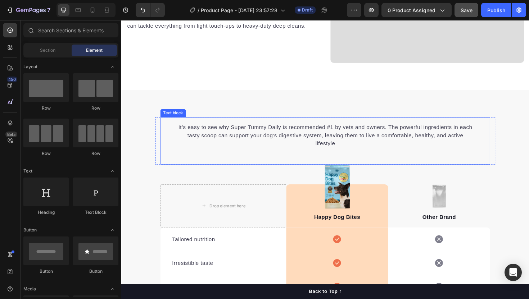
click at [229, 127] on div "It’s easy to see why Super Tummy Daily is recommended #1 by vets and owners. Th…" at bounding box center [337, 148] width 349 height 50
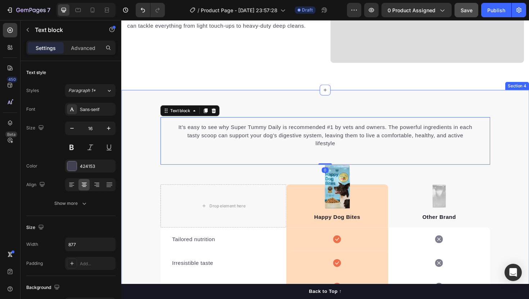
click at [241, 114] on div "It’s easy to see why Super Tummy Daily is recommended #1 by vets and owners. Th…" at bounding box center [337, 282] width 432 height 376
click at [235, 131] on p "It’s easy to see why Super Tummy Daily is recommended #1 by vets and owners. Th…" at bounding box center [337, 143] width 314 height 26
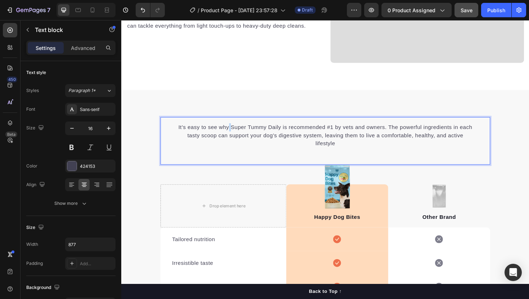
click at [235, 131] on p "It’s easy to see why Super Tummy Daily is recommended #1 by vets and owners. Th…" at bounding box center [337, 143] width 314 height 26
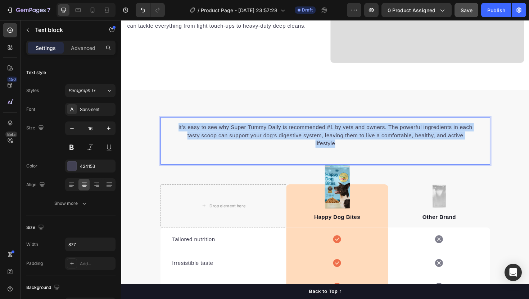
click at [235, 131] on p "It’s easy to see why Super Tummy Daily is recommended #1 by vets and owners. Th…" at bounding box center [337, 143] width 314 height 26
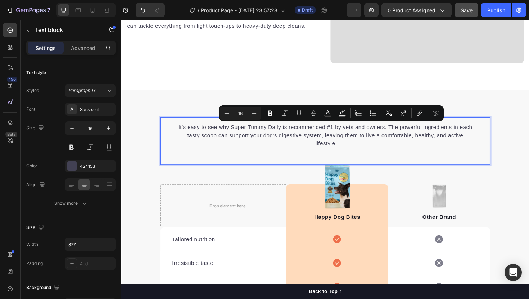
click at [175, 139] on div "It’s easy to see why Super Tummy Daily is recommended #1 by vets and owners. Th…" at bounding box center [337, 142] width 349 height 27
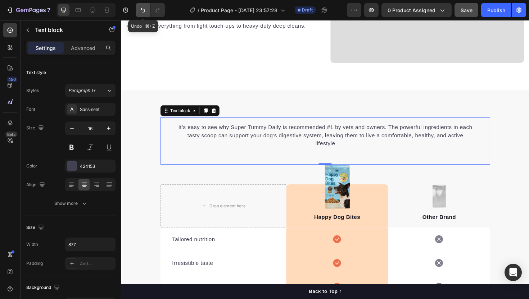
click at [149, 7] on button "Undo/Redo" at bounding box center [143, 10] width 14 height 14
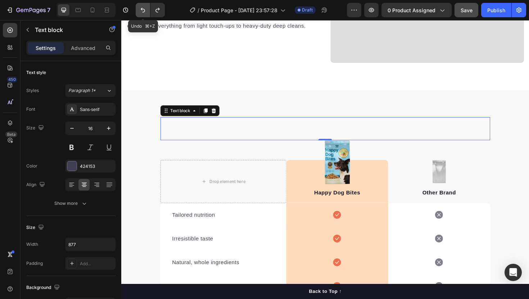
click at [149, 7] on button "Undo/Redo" at bounding box center [143, 10] width 14 height 14
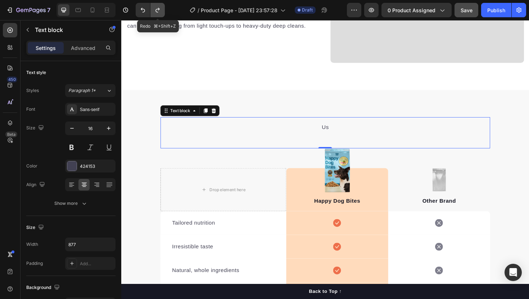
click at [164, 9] on button "Undo/Redo" at bounding box center [157, 10] width 14 height 14
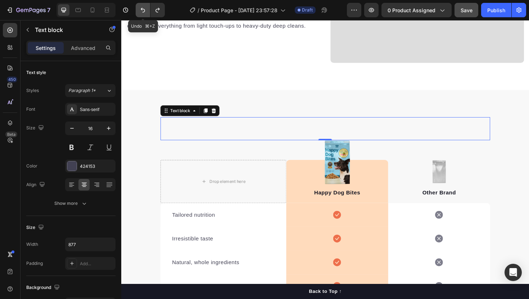
click at [142, 9] on icon "Undo/Redo" at bounding box center [142, 9] width 7 height 7
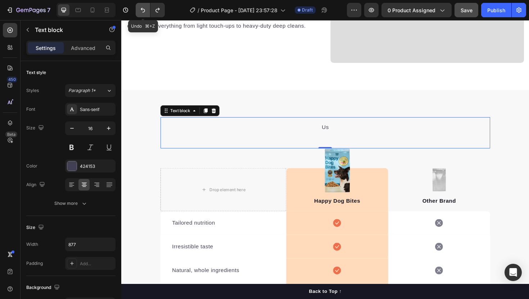
click at [142, 9] on icon "Undo/Redo" at bounding box center [142, 9] width 7 height 7
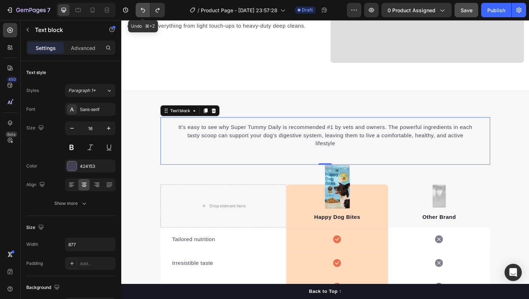
click at [142, 9] on icon "Undo/Redo" at bounding box center [142, 9] width 7 height 7
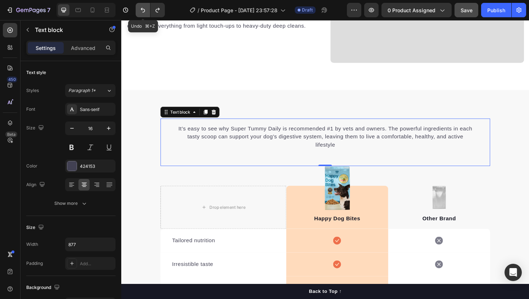
click at [142, 9] on icon "Undo/Redo" at bounding box center [142, 9] width 7 height 7
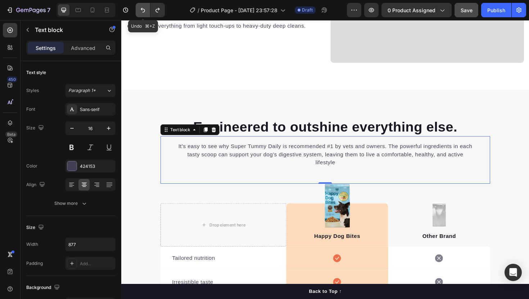
click at [142, 9] on icon "Undo/Redo" at bounding box center [142, 9] width 7 height 7
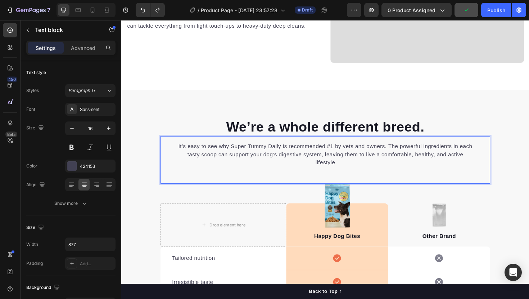
click at [218, 167] on p "It’s easy to see why Super Tummy Daily is recommended #1 by vets and owners. Th…" at bounding box center [337, 163] width 314 height 26
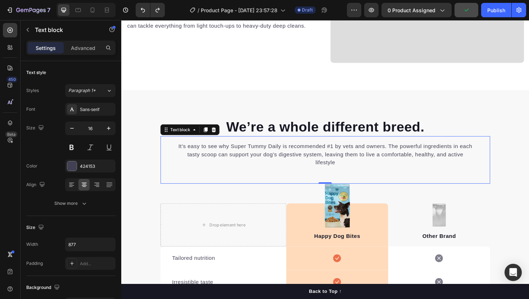
click at [212, 146] on div "It’s easy to see why Super Tummy Daily is recommended #1 by vets and owners. Th…" at bounding box center [337, 168] width 349 height 50
click at [220, 136] on icon at bounding box center [219, 137] width 6 height 6
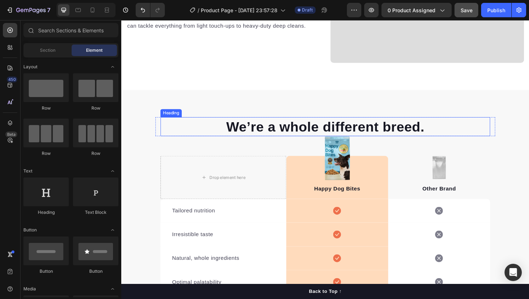
click at [244, 132] on p "We’re a whole different breed." at bounding box center [337, 133] width 348 height 19
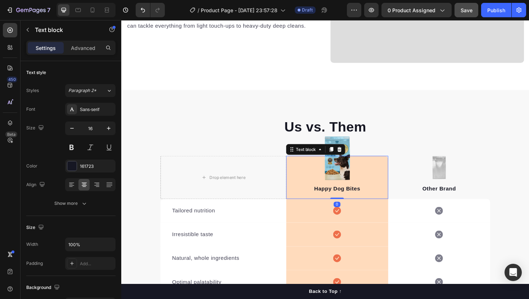
click at [349, 202] on p "Happy Dog Bites" at bounding box center [350, 199] width 107 height 9
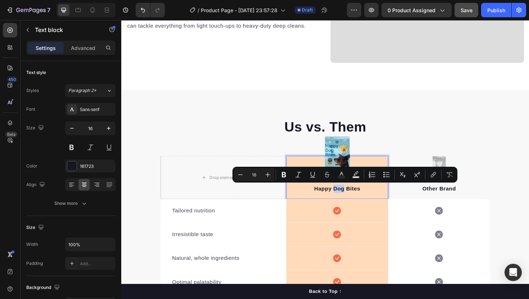
click at [346, 196] on p "Happy Dog Bites" at bounding box center [350, 199] width 107 height 9
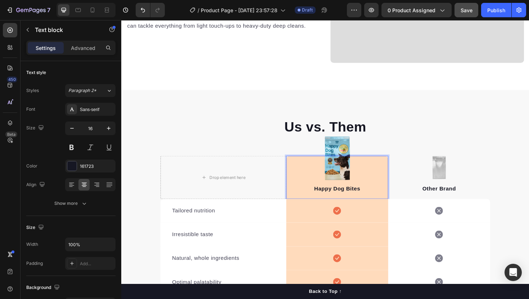
click at [296, 196] on div "Happy Dog Bites" at bounding box center [350, 199] width 108 height 10
click at [329, 197] on p "Happy Dog Bites" at bounding box center [350, 199] width 107 height 9
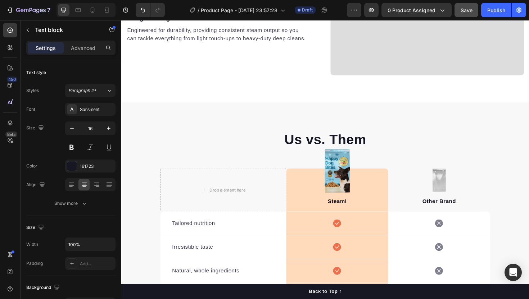
scroll to position [886, 0]
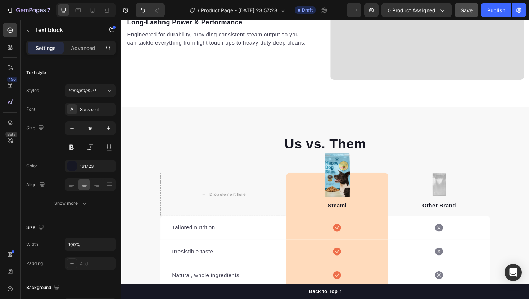
click at [365, 220] on p "Steami" at bounding box center [350, 217] width 107 height 9
click at [334, 216] on p "Steami Purified Cleaner" at bounding box center [350, 217] width 107 height 9
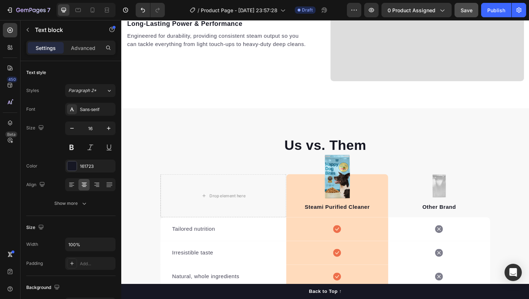
scroll to position [883, 0]
click at [354, 219] on p "Steami Purified Cleaner" at bounding box center [350, 219] width 107 height 9
click at [385, 205] on div "Steami Pressurized Cleaner Text block" at bounding box center [350, 208] width 108 height 46
click at [344, 180] on img at bounding box center [349, 187] width 27 height 47
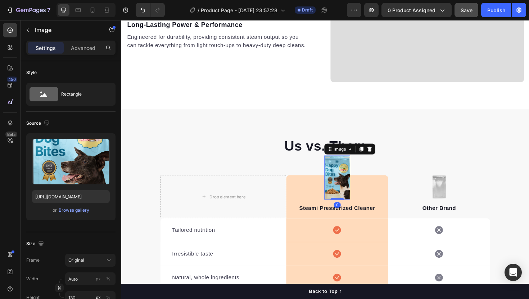
click at [344, 180] on img at bounding box center [349, 187] width 27 height 47
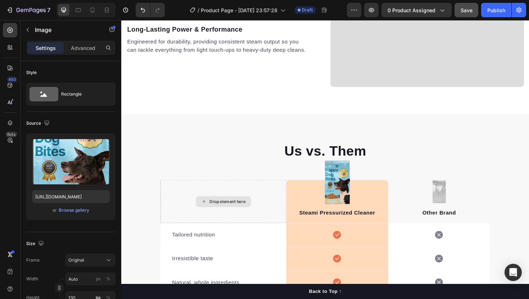
scroll to position [877, 0]
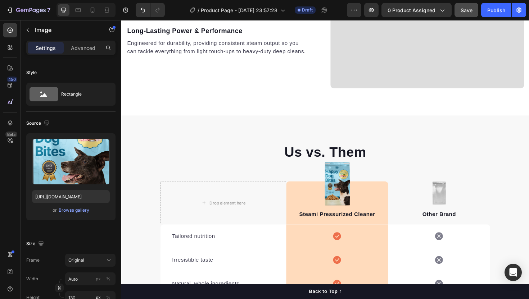
click at [352, 186] on img at bounding box center [349, 193] width 27 height 47
click at [352, 172] on img at bounding box center [349, 193] width 27 height 47
click at [352, 177] on img at bounding box center [349, 193] width 27 height 47
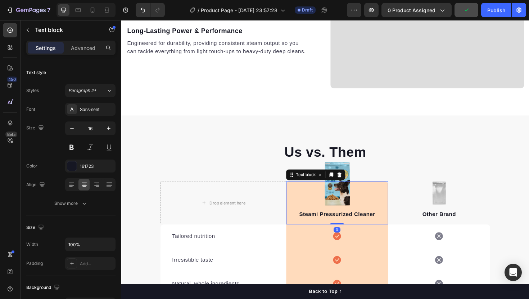
click at [349, 199] on div "Steami Pressurized Cleaner Text block 0" at bounding box center [350, 214] width 108 height 46
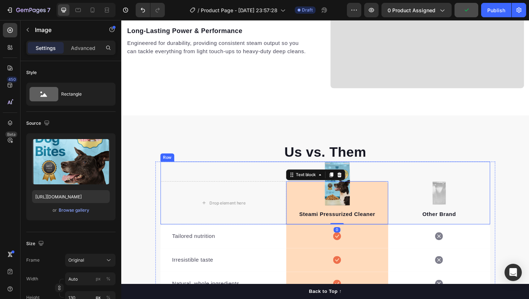
click at [363, 174] on img at bounding box center [349, 193] width 27 height 47
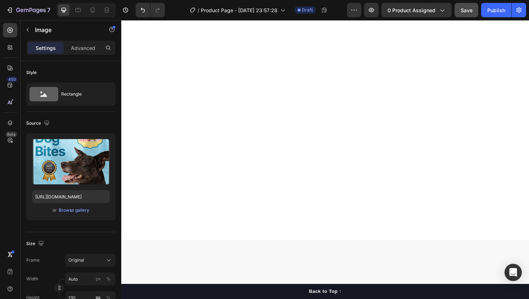
scroll to position [0, 0]
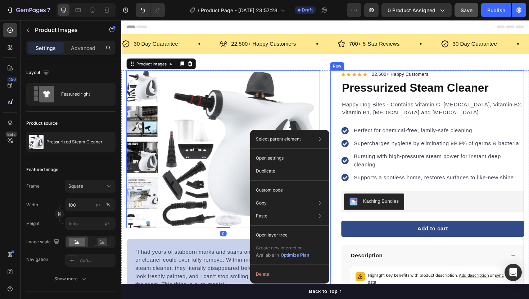
click at [354, 92] on h1 "Pressurized Steam Cleaner" at bounding box center [451, 91] width 194 height 19
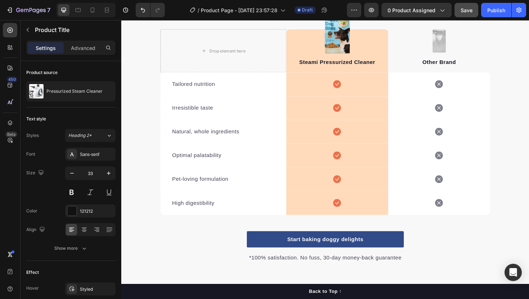
scroll to position [924, 0]
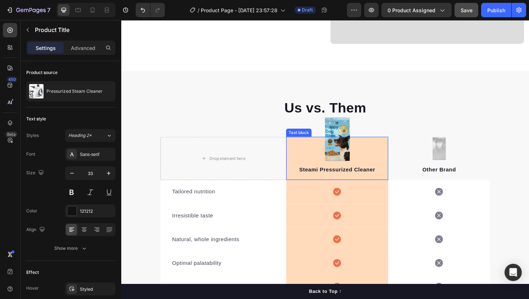
click at [354, 150] on div "Steami Pressurized Cleaner Text block" at bounding box center [350, 167] width 108 height 46
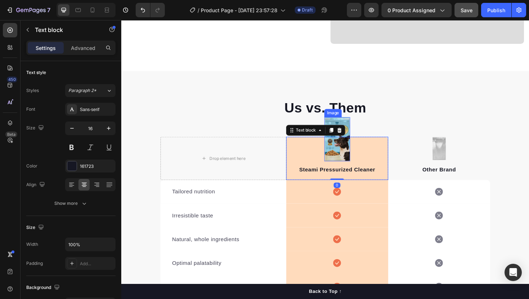
click at [355, 128] on img at bounding box center [349, 146] width 27 height 47
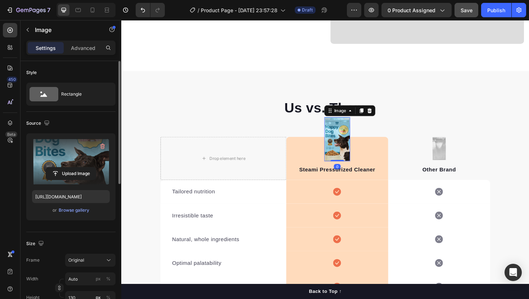
click at [84, 153] on label at bounding box center [71, 161] width 78 height 45
click at [84, 168] on input "file" at bounding box center [71, 174] width 50 height 12
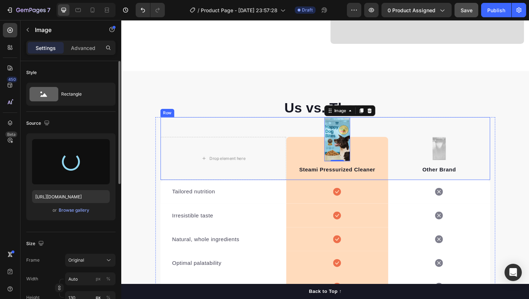
type input "https://cdn.shopify.com/s/files/1/0764/7127/1669/files/gempages_581601426996724…"
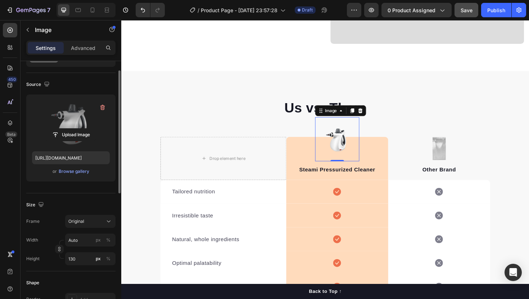
scroll to position [0, 0]
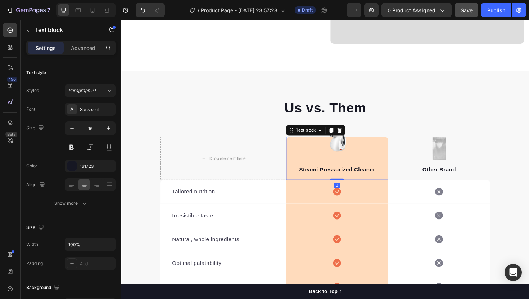
click at [374, 157] on div "Steami Pressurized Cleaner Text block 0" at bounding box center [350, 167] width 108 height 46
click at [346, 153] on div "Steami Pressurized Cleaner Text block 0" at bounding box center [350, 167] width 108 height 46
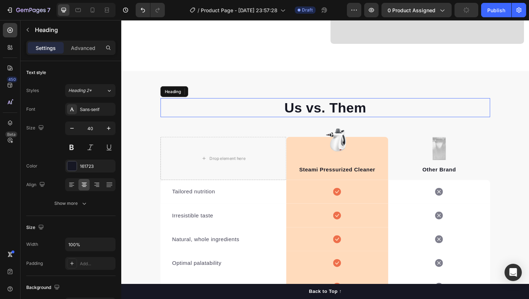
click at [387, 123] on h2 "Us vs. Them" at bounding box center [337, 113] width 349 height 20
click at [355, 136] on img at bounding box center [349, 146] width 47 height 47
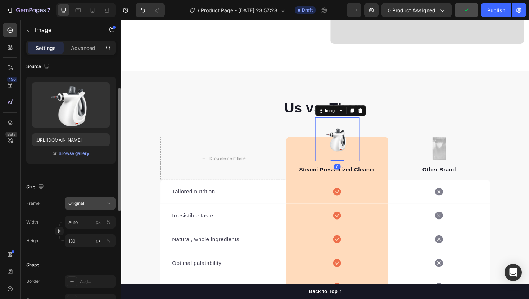
scroll to position [67, 0]
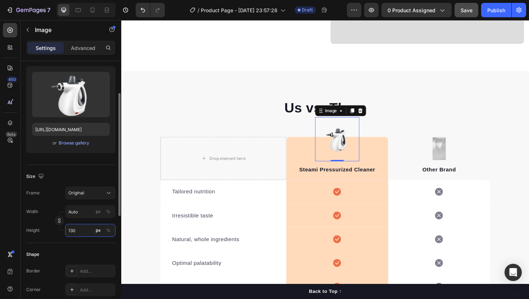
click at [79, 233] on input "130" at bounding box center [90, 230] width 50 height 13
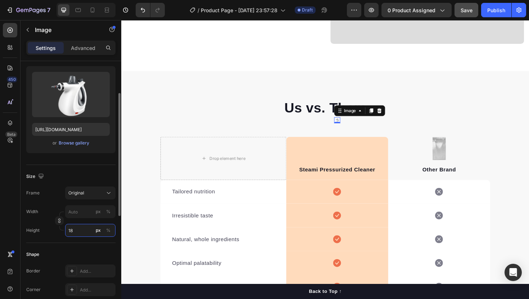
type input "180"
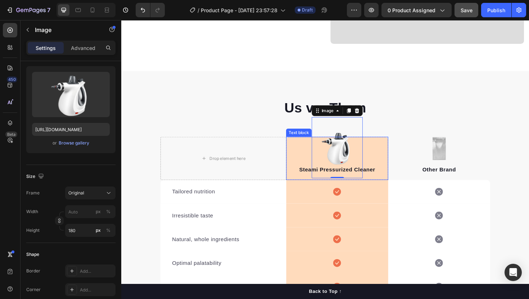
click at [394, 158] on div "Steami Pressurized Cleaner Text block" at bounding box center [350, 167] width 108 height 46
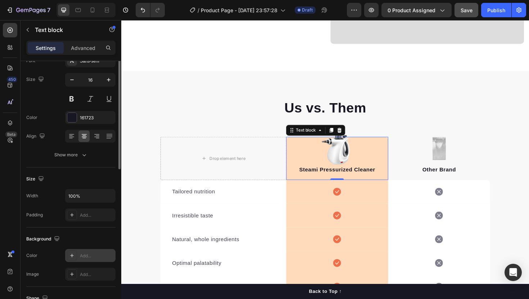
scroll to position [0, 0]
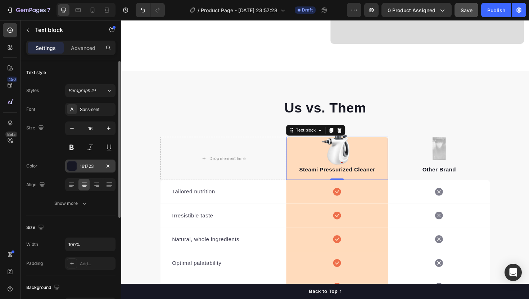
click at [91, 161] on div "161723" at bounding box center [90, 166] width 50 height 13
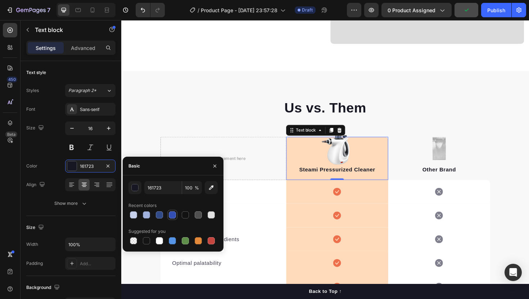
click at [167, 214] on div at bounding box center [172, 215] width 10 height 10
click at [159, 215] on div at bounding box center [159, 215] width 7 height 7
click at [147, 241] on div at bounding box center [146, 241] width 7 height 7
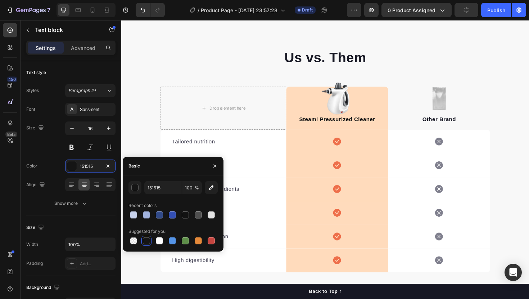
scroll to position [958, 0]
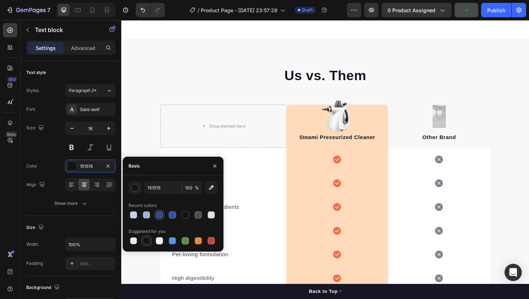
click at [160, 214] on div at bounding box center [159, 215] width 7 height 7
click at [171, 214] on div at bounding box center [172, 215] width 7 height 7
click at [160, 214] on div at bounding box center [159, 215] width 7 height 7
click at [392, 126] on div "Steami Pressurized Cleaner Text block" at bounding box center [350, 133] width 108 height 46
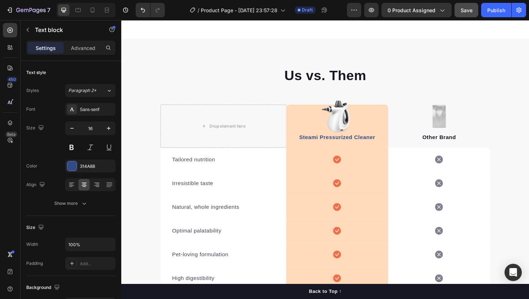
click at [354, 134] on div "Steami Pressurized Cleaner Text block" at bounding box center [350, 133] width 108 height 46
click at [82, 166] on div "314A88" at bounding box center [90, 166] width 21 height 6
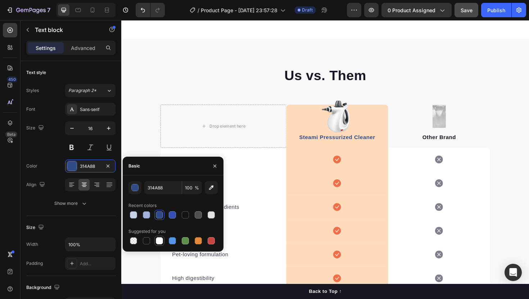
click at [159, 241] on div at bounding box center [159, 241] width 7 height 7
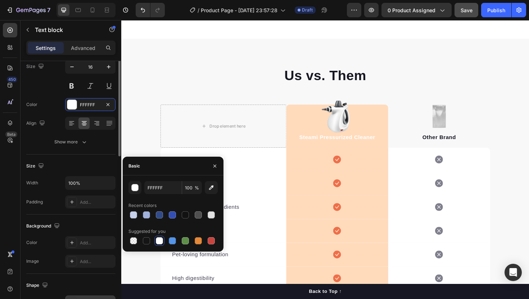
scroll to position [0, 0]
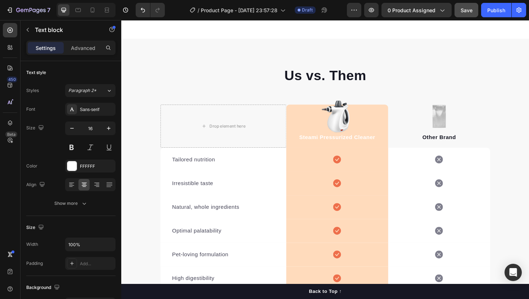
click at [344, 118] on div "Steami Pressurized Cleaner Text block" at bounding box center [350, 133] width 108 height 46
click at [316, 118] on div "Steami Pressurized Cleaner Text block" at bounding box center [350, 133] width 108 height 46
click at [353, 152] on div "Steami Pressurized Cleaner Text block" at bounding box center [350, 133] width 108 height 46
click at [78, 171] on div "FFFFFF" at bounding box center [90, 166] width 50 height 13
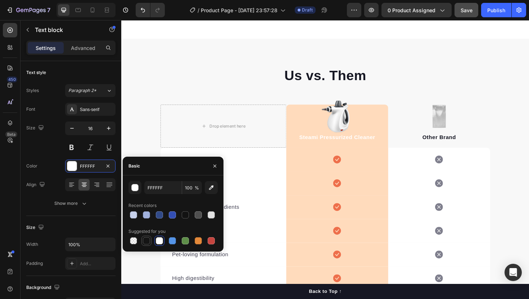
click at [147, 243] on div at bounding box center [146, 241] width 7 height 7
click at [187, 218] on div at bounding box center [185, 215] width 7 height 7
click at [133, 187] on div "button" at bounding box center [135, 188] width 7 height 7
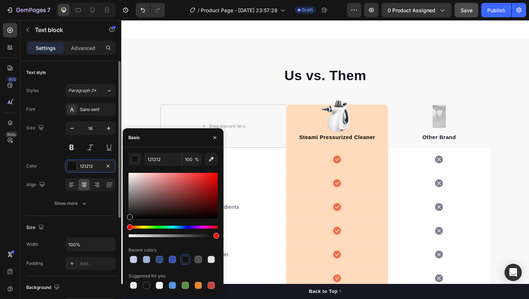
drag, startPoint x: 141, startPoint y: 196, endPoint x: 115, endPoint y: 227, distance: 41.4
click at [115, 228] on div "450 Beta Sections(18) Elements(84) Section Element Hero Section Product Detail …" at bounding box center [60, 159] width 121 height 279
type input "000000"
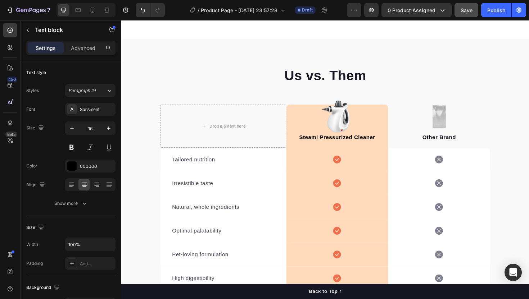
click at [305, 125] on div "Steami Pressurized Cleaner Text block" at bounding box center [350, 133] width 108 height 46
click at [393, 127] on div "Steami Pressurized Cleaner Text block" at bounding box center [350, 133] width 108 height 46
click at [380, 115] on div "Steami Pressurized Cleaner Text block" at bounding box center [350, 133] width 108 height 46
click at [376, 113] on div "Steami Pressurized Cleaner Text block" at bounding box center [350, 133] width 108 height 46
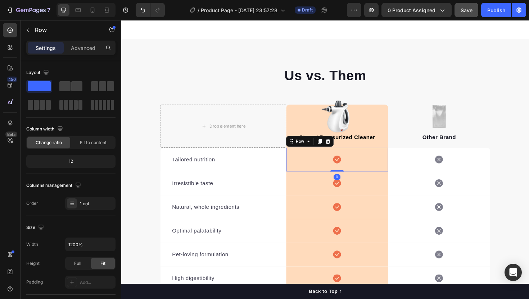
click at [390, 162] on div "Icon Row 0" at bounding box center [350, 167] width 108 height 25
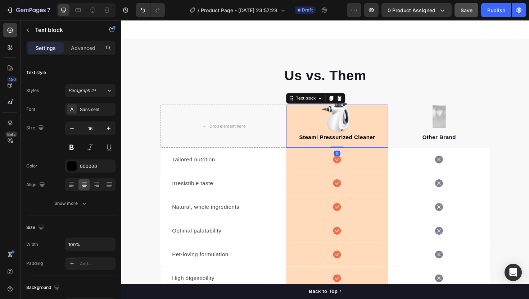
click at [394, 151] on div "Steami Pressurized Cleaner Text block 0" at bounding box center [350, 133] width 108 height 46
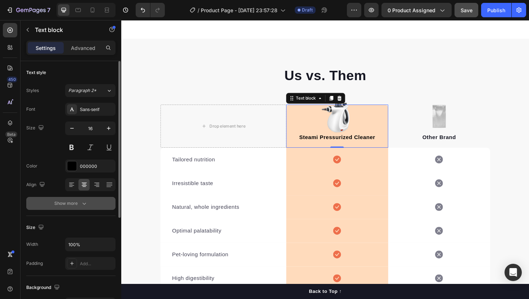
click at [74, 204] on div "Show more" at bounding box center [70, 203] width 33 height 7
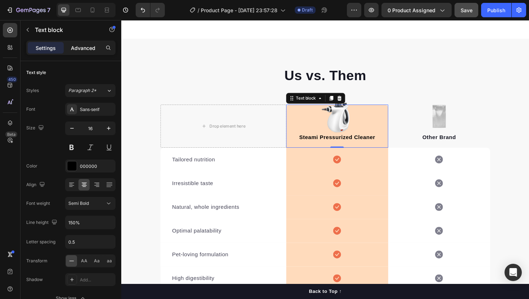
click at [89, 51] on p "Advanced" at bounding box center [83, 48] width 24 height 8
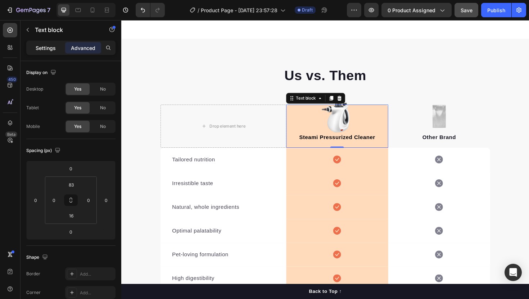
click at [51, 48] on p "Settings" at bounding box center [46, 48] width 20 height 8
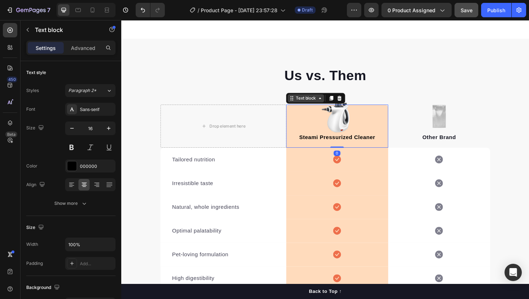
click at [326, 100] on div "Text block" at bounding box center [317, 103] width 24 height 6
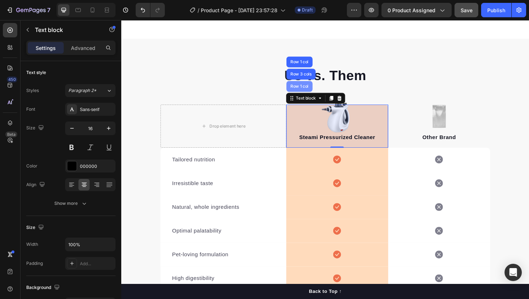
click at [315, 90] on div "Row 1 col" at bounding box center [310, 90] width 22 height 4
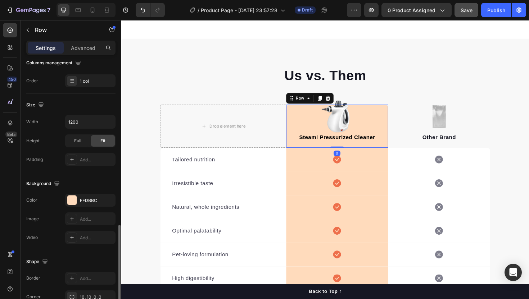
scroll to position [180, 0]
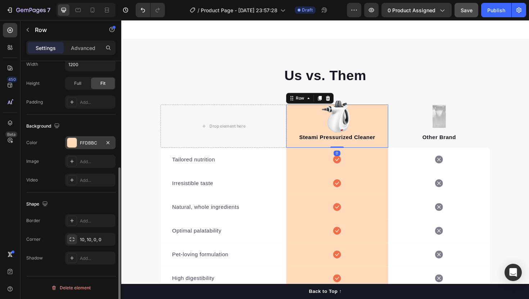
click at [80, 149] on div "FFDBBC" at bounding box center [90, 142] width 50 height 13
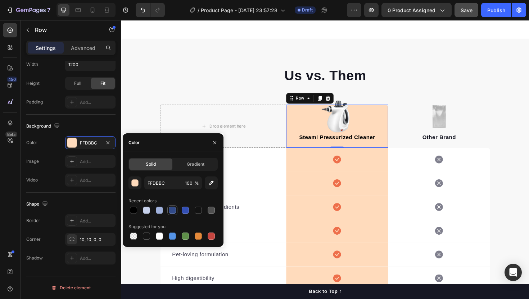
click at [176, 209] on div at bounding box center [172, 210] width 9 height 9
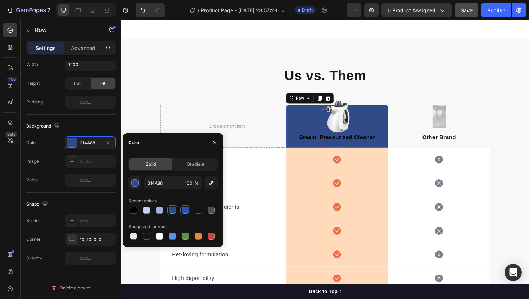
click at [187, 212] on div at bounding box center [185, 210] width 7 height 7
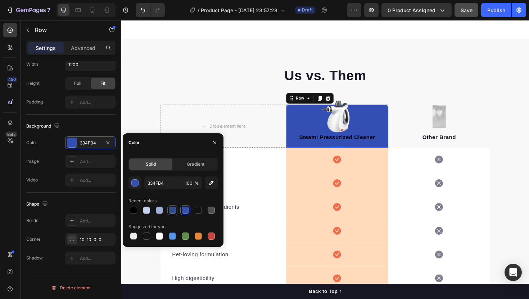
click at [175, 212] on div at bounding box center [172, 210] width 7 height 7
type input "314A88"
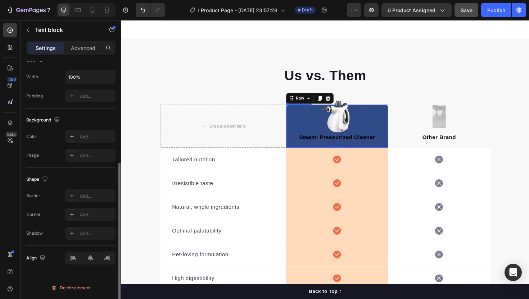
click at [342, 142] on p "Steami Pressurized Cleaner" at bounding box center [350, 144] width 107 height 9
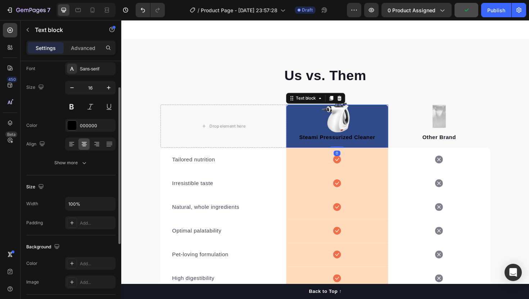
scroll to position [40, 0]
click at [83, 129] on div "000000" at bounding box center [90, 126] width 21 height 6
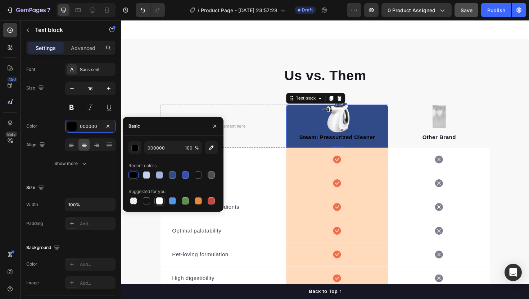
click at [160, 202] on div at bounding box center [159, 201] width 7 height 7
type input "FFFFFF"
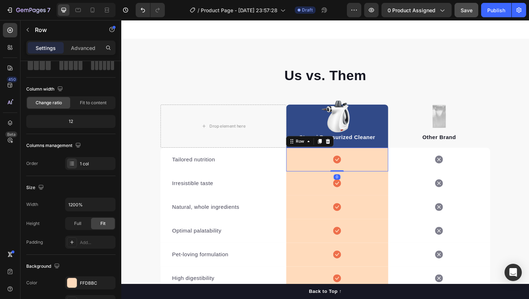
click at [323, 168] on div "Icon Row 0" at bounding box center [350, 167] width 108 height 25
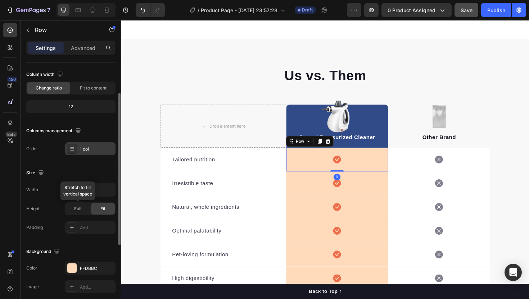
scroll to position [180, 0]
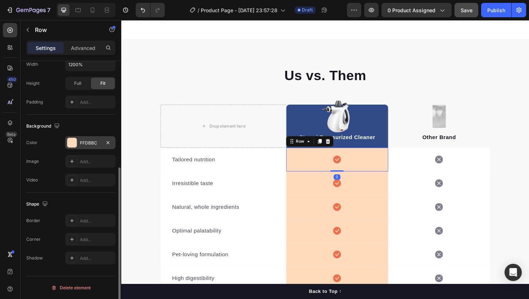
click at [85, 136] on div "FFDBBC" at bounding box center [90, 142] width 50 height 13
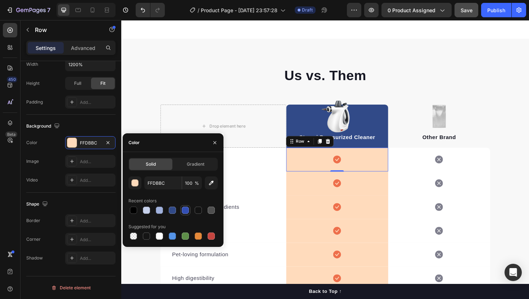
click at [185, 210] on div at bounding box center [185, 210] width 7 height 7
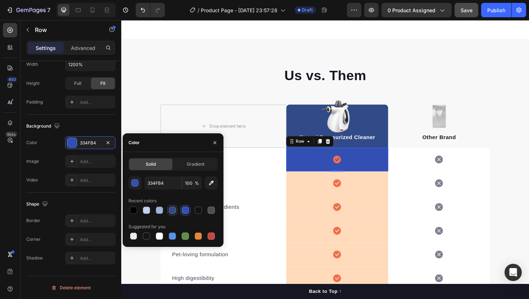
click at [177, 213] on div at bounding box center [172, 210] width 10 height 10
type input "314A88"
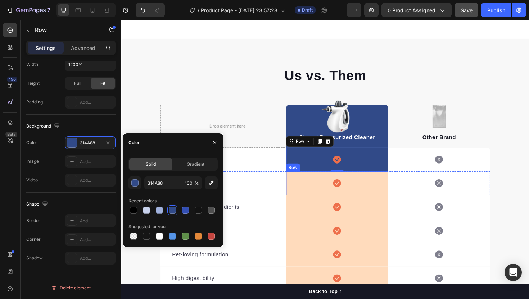
click at [325, 195] on div "Icon Row" at bounding box center [350, 193] width 108 height 25
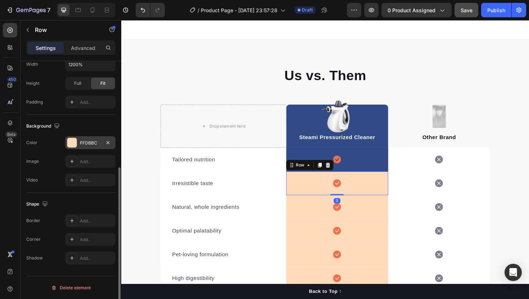
click at [89, 145] on div "FFDBBC" at bounding box center [90, 143] width 21 height 6
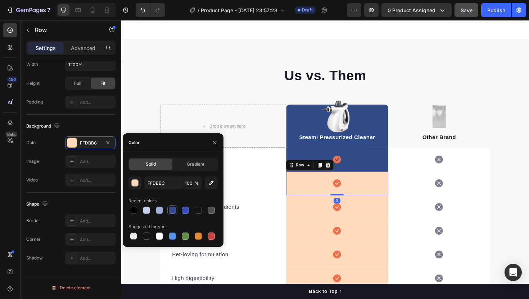
click at [175, 210] on div at bounding box center [172, 210] width 7 height 7
type input "314A88"
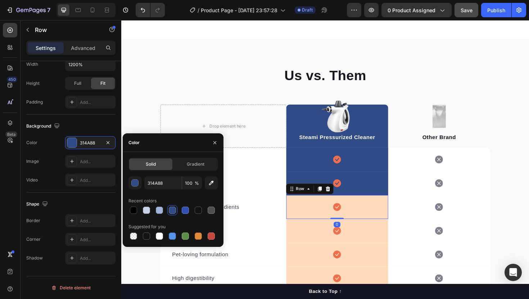
click at [332, 218] on div "Icon Row 0" at bounding box center [350, 218] width 108 height 25
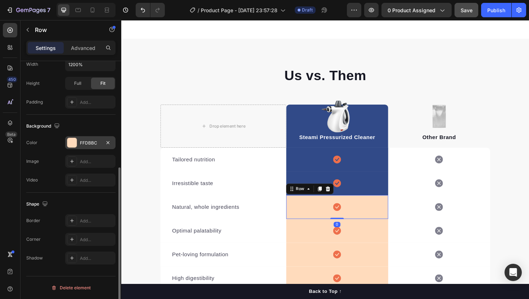
click at [91, 142] on div "FFDBBC" at bounding box center [90, 143] width 21 height 6
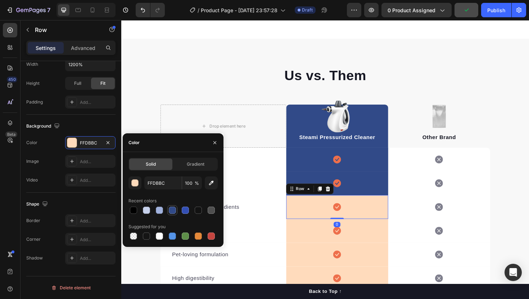
click at [173, 211] on div at bounding box center [172, 210] width 7 height 7
type input "314A88"
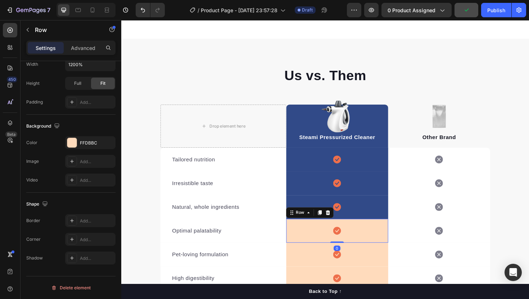
click at [322, 243] on div "Icon Row 0" at bounding box center [350, 243] width 108 height 25
click at [85, 136] on div "Background The changes might be hidden by the video. Color FFDBBC Image Add... …" at bounding box center [70, 154] width 89 height 78
click at [79, 141] on div "FFDBBC" at bounding box center [90, 142] width 50 height 13
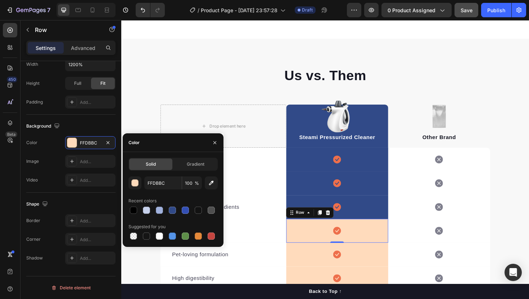
click at [166, 211] on div at bounding box center [172, 210] width 89 height 10
click at [169, 211] on div at bounding box center [172, 210] width 7 height 7
type input "314A88"
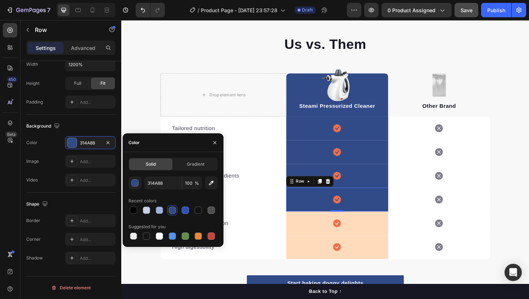
scroll to position [1032, 0]
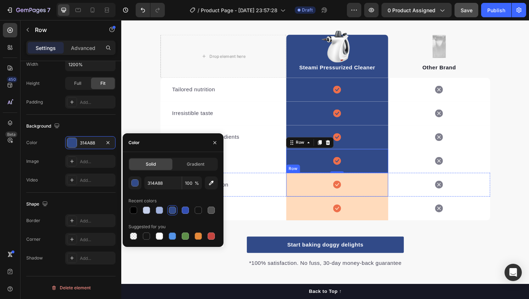
click at [335, 197] on div "Icon Row" at bounding box center [350, 194] width 108 height 25
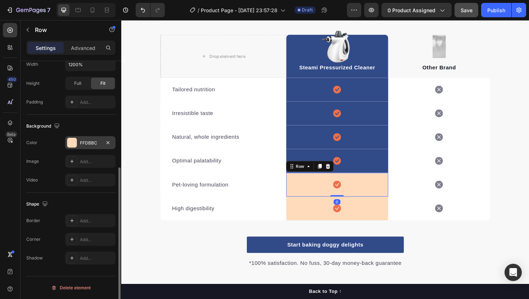
click at [85, 144] on div "FFDBBC" at bounding box center [90, 143] width 21 height 6
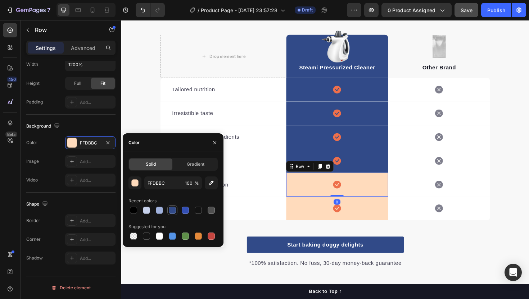
click at [173, 209] on div at bounding box center [172, 210] width 7 height 7
type input "314A88"
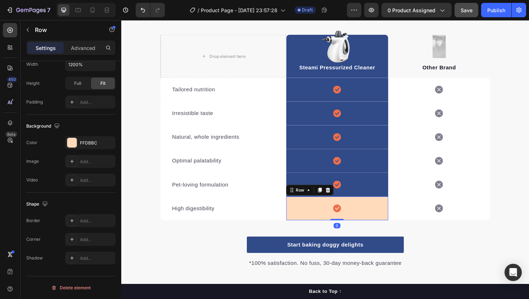
click at [313, 222] on div "Icon Row 0" at bounding box center [350, 219] width 108 height 25
click at [82, 145] on div "FFDBBC" at bounding box center [90, 143] width 21 height 6
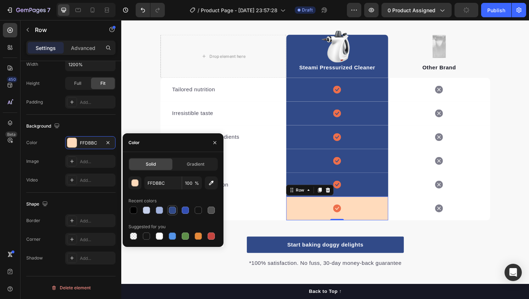
click at [175, 212] on div at bounding box center [172, 210] width 7 height 7
type input "314A88"
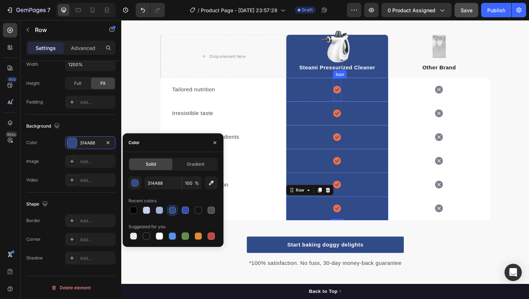
scroll to position [0, 0]
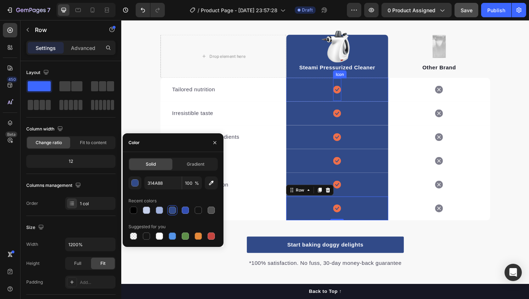
click at [353, 95] on icon at bounding box center [349, 94] width 8 height 8
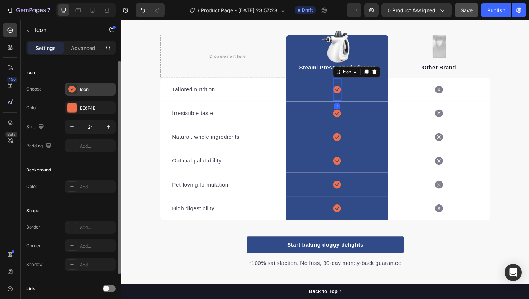
click at [87, 89] on div "Icon" at bounding box center [97, 89] width 34 height 6
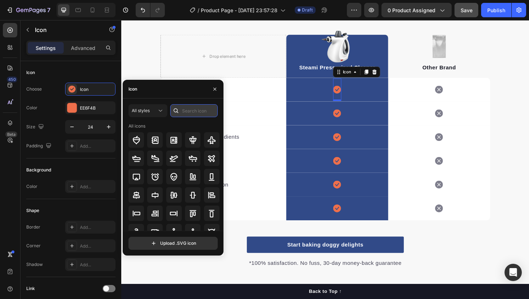
click at [199, 115] on input "text" at bounding box center [194, 110] width 48 height 13
type input "check"
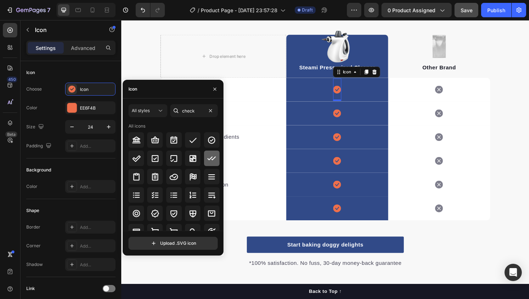
click at [212, 159] on icon at bounding box center [211, 159] width 8 height 4
click at [211, 145] on div at bounding box center [211, 139] width 15 height 15
click at [213, 164] on div at bounding box center [211, 158] width 15 height 15
click at [211, 147] on div at bounding box center [211, 139] width 15 height 15
click at [212, 163] on div at bounding box center [211, 158] width 15 height 15
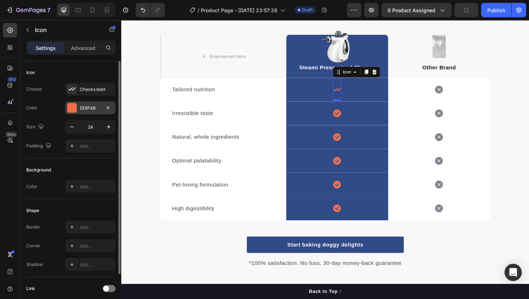
click at [94, 107] on div "EE6F4B" at bounding box center [90, 108] width 21 height 6
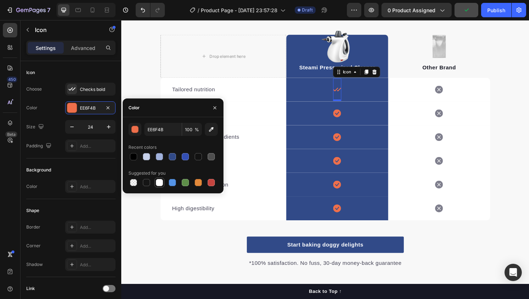
click at [155, 181] on div at bounding box center [159, 182] width 9 height 9
click at [133, 154] on div at bounding box center [133, 156] width 7 height 7
click at [166, 180] on div at bounding box center [172, 183] width 89 height 10
click at [162, 181] on div at bounding box center [159, 182] width 7 height 7
type input "FFFFFF"
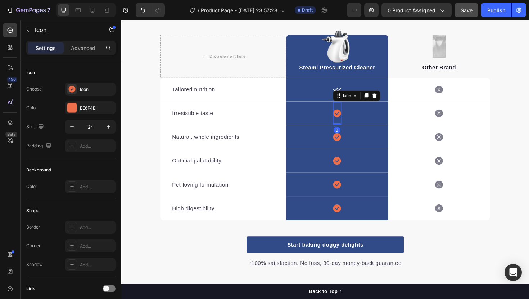
click at [347, 118] on icon at bounding box center [349, 119] width 8 height 8
click at [348, 95] on div "Icon" at bounding box center [370, 101] width 50 height 12
click at [350, 90] on icon at bounding box center [349, 94] width 9 height 9
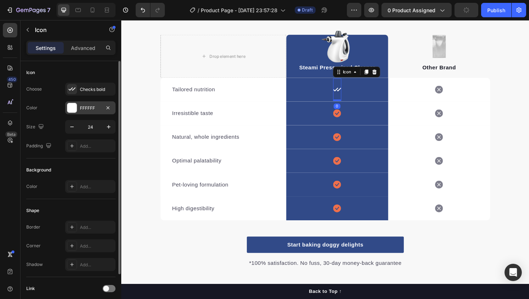
click at [88, 108] on div "FFFFFF" at bounding box center [90, 108] width 21 height 6
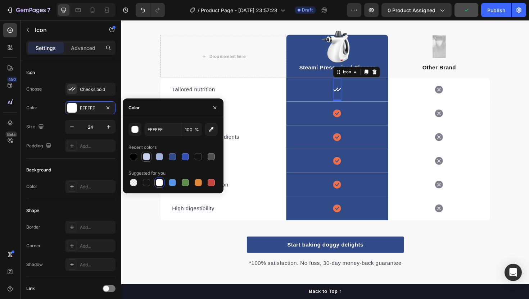
click at [149, 159] on div at bounding box center [146, 156] width 7 height 7
click at [157, 158] on div at bounding box center [159, 156] width 7 height 7
click at [150, 158] on div at bounding box center [146, 157] width 9 height 9
type input "C7D1EB"
click at [353, 121] on icon at bounding box center [349, 119] width 8 height 8
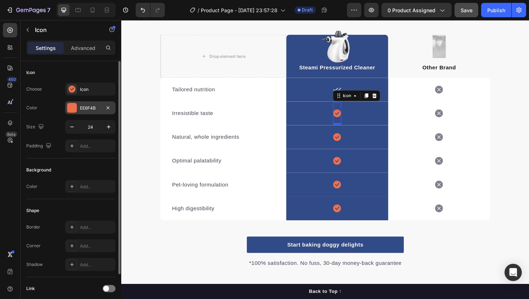
click at [83, 107] on div "EE6F4B" at bounding box center [90, 108] width 21 height 6
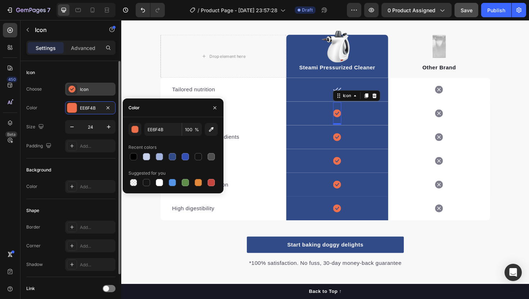
click at [90, 94] on div "Icon" at bounding box center [90, 89] width 50 height 13
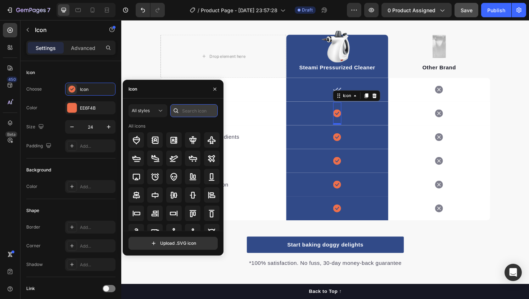
click at [210, 108] on input "text" at bounding box center [194, 110] width 48 height 13
type input "check"
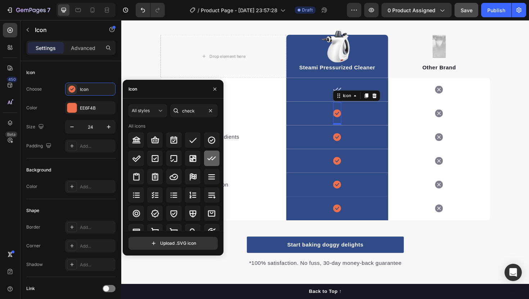
click at [213, 159] on icon at bounding box center [211, 158] width 9 height 9
click at [81, 117] on div "Choose Checks bold Color EE6F4B Size 24 Padding Add..." at bounding box center [70, 118] width 89 height 70
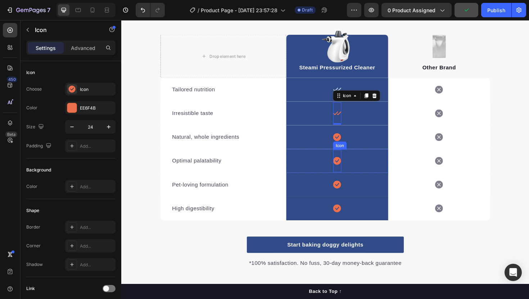
click at [348, 142] on icon at bounding box center [349, 144] width 8 height 8
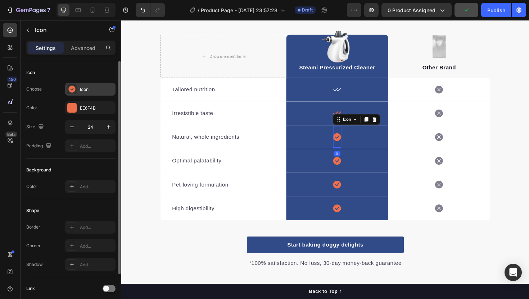
click at [78, 86] on div "Icon" at bounding box center [90, 89] width 50 height 13
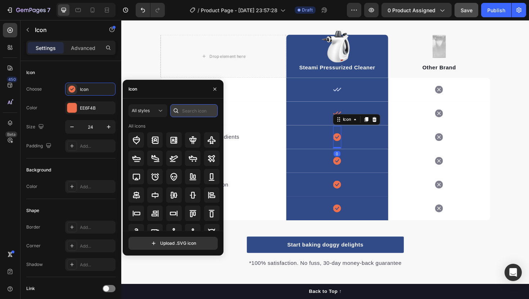
click at [203, 112] on input "text" at bounding box center [194, 110] width 48 height 13
type input "check"
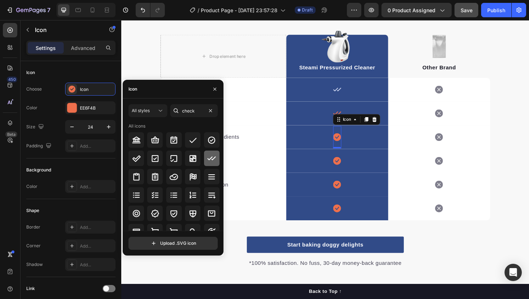
click at [210, 163] on icon at bounding box center [211, 158] width 9 height 9
click at [347, 170] on icon at bounding box center [349, 170] width 8 height 8
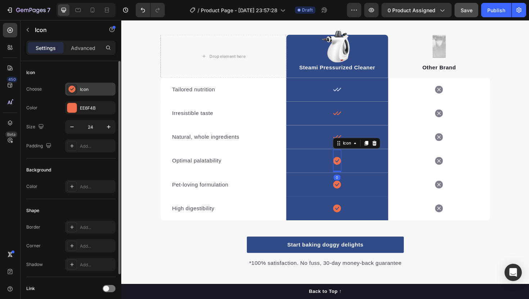
click at [92, 95] on div "Icon" at bounding box center [90, 89] width 50 height 13
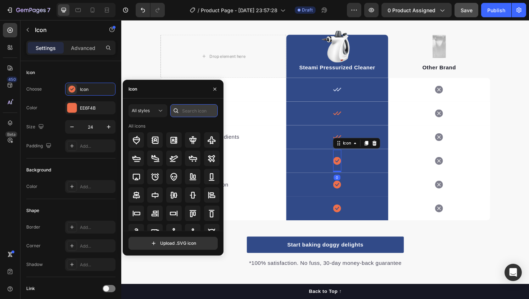
click at [207, 113] on input "text" at bounding box center [194, 110] width 48 height 13
type input "check"
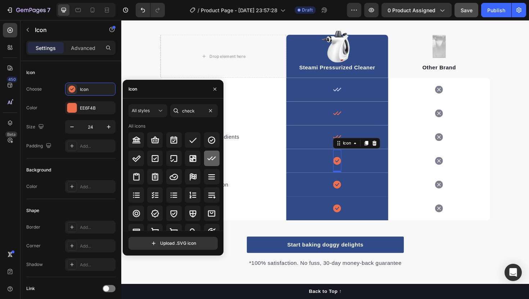
click at [211, 163] on div at bounding box center [211, 158] width 15 height 15
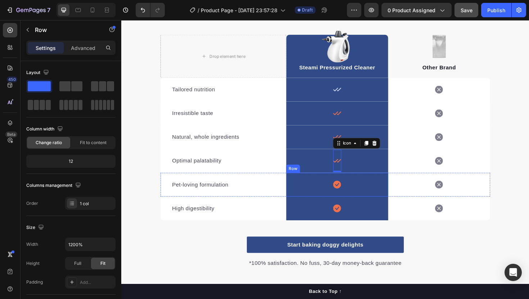
click at [345, 196] on div "Icon Row" at bounding box center [350, 194] width 108 height 25
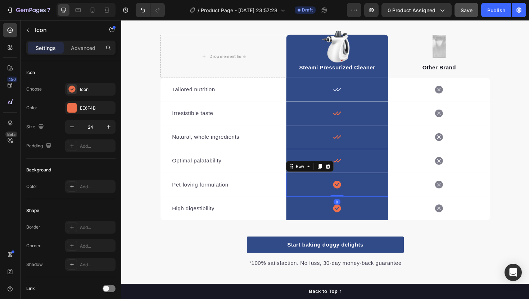
click at [346, 196] on icon at bounding box center [349, 195] width 8 height 8
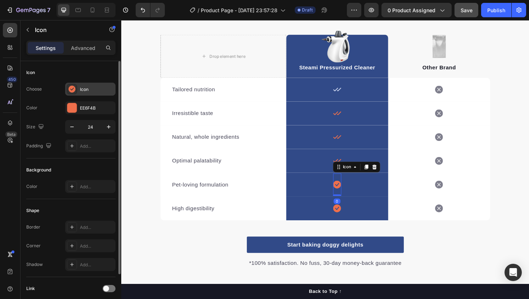
click at [90, 86] on div "Icon" at bounding box center [90, 89] width 50 height 13
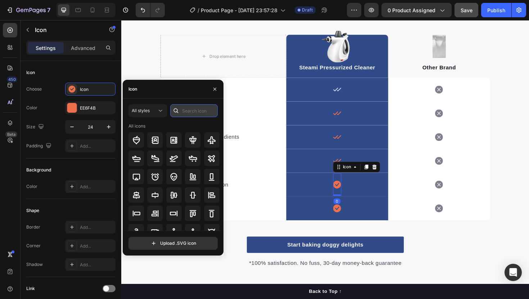
click at [204, 116] on input "text" at bounding box center [194, 110] width 48 height 13
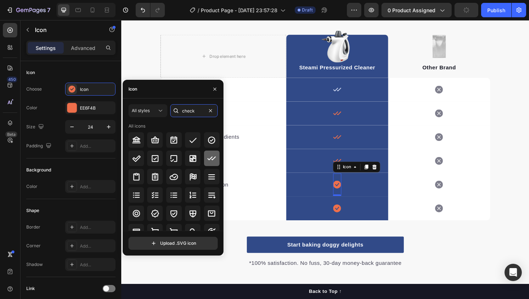
type input "check"
click at [209, 160] on icon at bounding box center [211, 158] width 9 height 9
click at [353, 220] on icon at bounding box center [349, 220] width 8 height 8
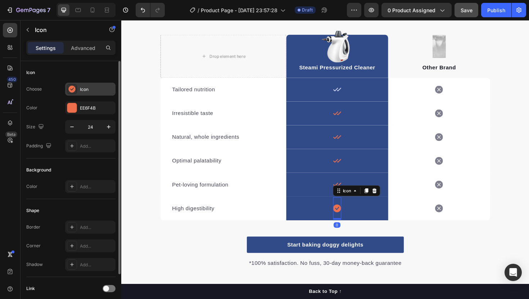
click at [87, 86] on div "Icon" at bounding box center [97, 89] width 34 height 6
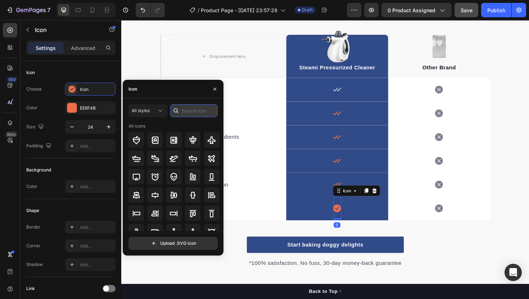
click at [199, 113] on input "text" at bounding box center [194, 110] width 48 height 13
type input "check"
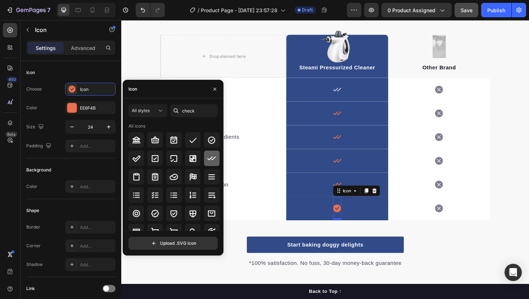
click at [217, 163] on div at bounding box center [211, 158] width 15 height 15
click at [348, 118] on icon at bounding box center [349, 119] width 9 height 9
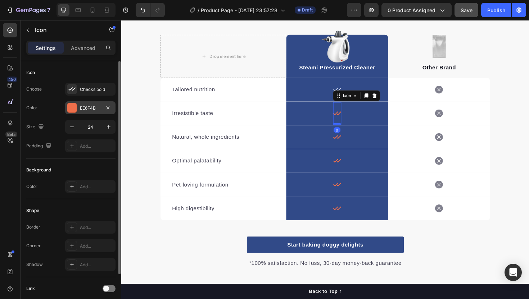
click at [93, 103] on div "EE6F4B" at bounding box center [90, 107] width 50 height 13
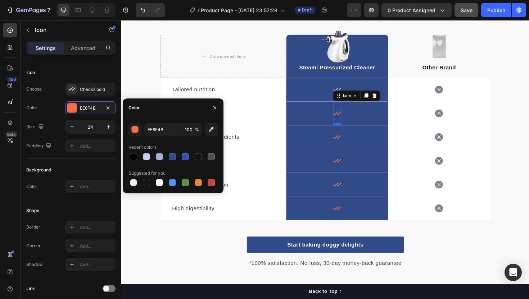
click at [152, 157] on div at bounding box center [172, 157] width 89 height 10
click at [144, 157] on div at bounding box center [146, 156] width 7 height 7
type input "C7D1EB"
click at [350, 93] on icon at bounding box center [349, 94] width 9 height 9
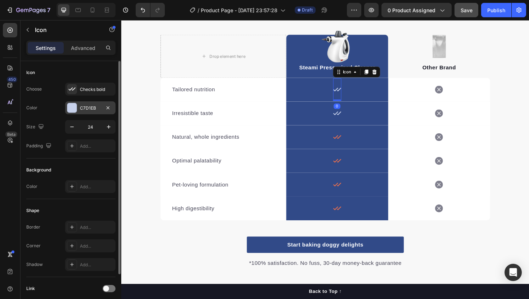
click at [99, 108] on div "C7D1EB" at bounding box center [90, 108] width 21 height 6
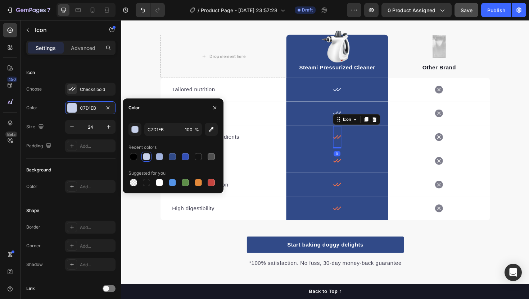
click at [347, 140] on icon at bounding box center [349, 144] width 9 height 9
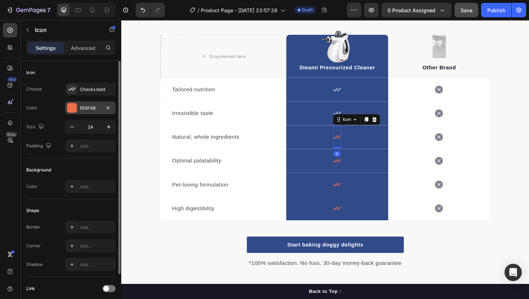
click at [85, 109] on div "EE6F4B" at bounding box center [90, 108] width 21 height 6
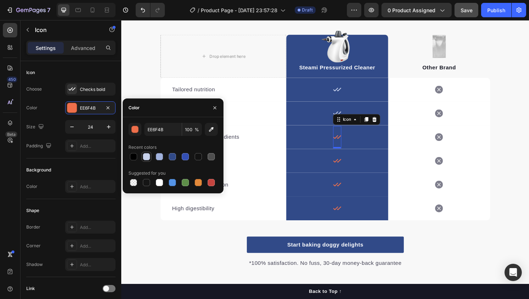
click at [142, 156] on div at bounding box center [146, 157] width 9 height 9
type input "C7D1EB"
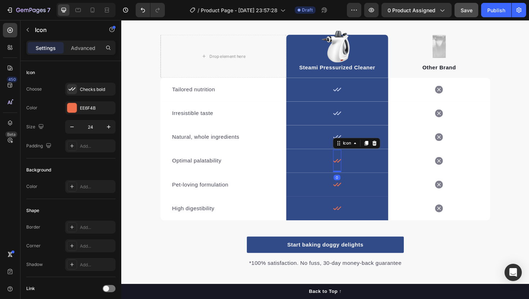
click at [346, 167] on icon at bounding box center [349, 169] width 9 height 9
click at [80, 109] on div "EE6F4B" at bounding box center [90, 108] width 21 height 6
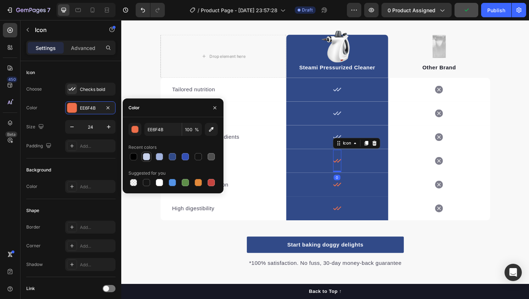
click at [150, 159] on div at bounding box center [146, 157] width 9 height 9
type input "C7D1EB"
click at [348, 190] on div "0" at bounding box center [349, 187] width 7 height 6
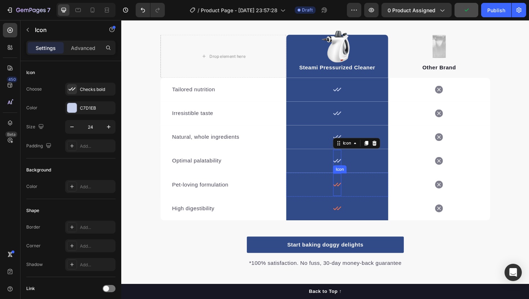
click at [350, 195] on icon at bounding box center [349, 195] width 8 height 4
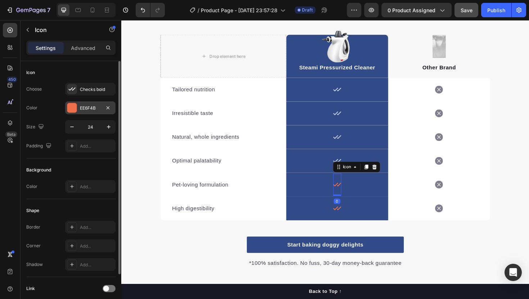
click at [92, 110] on div "EE6F4B" at bounding box center [90, 108] width 21 height 6
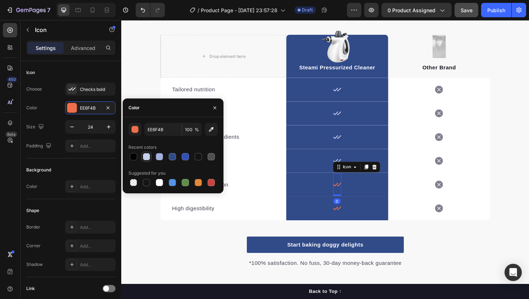
click at [150, 154] on div at bounding box center [146, 157] width 9 height 9
type input "C7D1EB"
click at [351, 214] on div "0" at bounding box center [349, 212] width 7 height 6
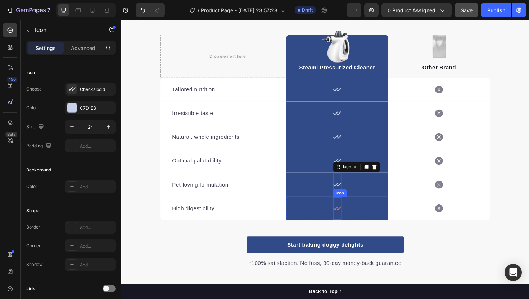
click at [350, 218] on icon at bounding box center [349, 220] width 9 height 9
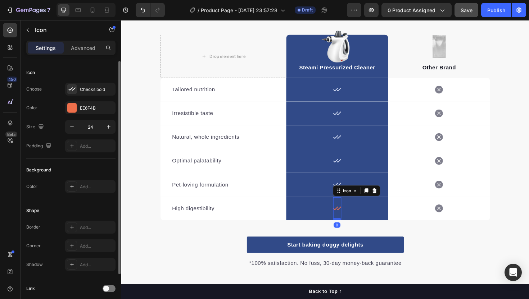
click at [89, 119] on div "Choose Checks bold Color EE6F4B Size 24 Padding Add..." at bounding box center [70, 118] width 89 height 70
click at [89, 117] on div "Choose Checks bold Color EE6F4B Size 24 Padding Add..." at bounding box center [70, 118] width 89 height 70
click at [89, 113] on div "EE6F4B" at bounding box center [90, 107] width 50 height 13
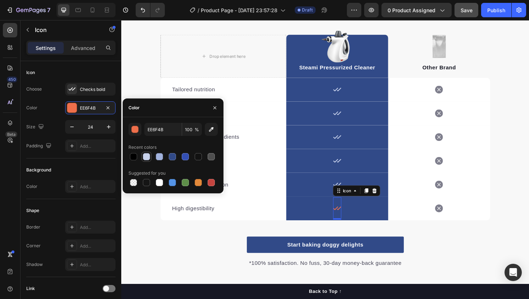
click at [147, 160] on div at bounding box center [146, 156] width 7 height 7
type input "C7D1EB"
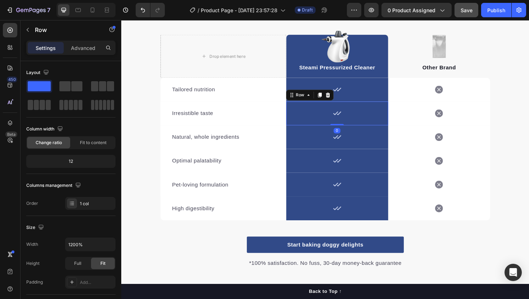
click at [303, 108] on div "Icon Row 0" at bounding box center [350, 119] width 108 height 25
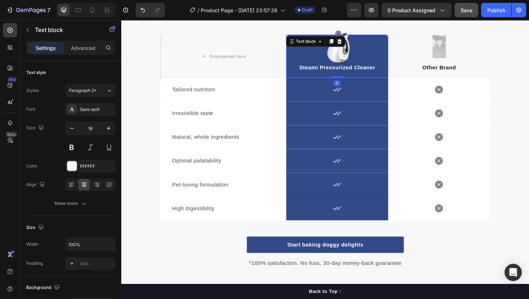
click at [343, 71] on p "Steami Pressurized Cleaner" at bounding box center [350, 70] width 107 height 9
click at [357, 91] on div "Icon Row" at bounding box center [350, 93] width 108 height 25
click at [379, 71] on p "Steami Pressurized Cleaner" at bounding box center [350, 70] width 107 height 9
click at [89, 162] on div "FFFFFF" at bounding box center [90, 166] width 50 height 13
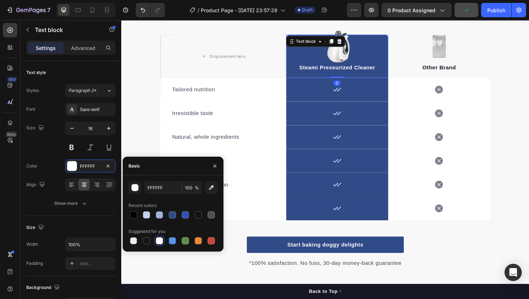
click at [140, 216] on div at bounding box center [172, 215] width 89 height 10
click at [143, 216] on div at bounding box center [146, 215] width 7 height 7
type input "C7D1EB"
click at [147, 216] on div at bounding box center [146, 215] width 7 height 7
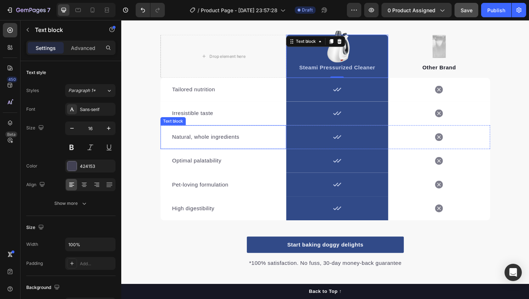
click at [252, 134] on div "Natural, whole ingredients Text block" at bounding box center [229, 144] width 133 height 25
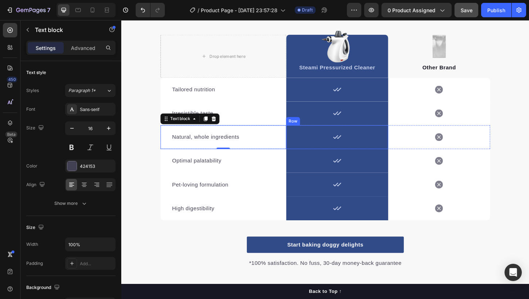
scroll to position [1029, 0]
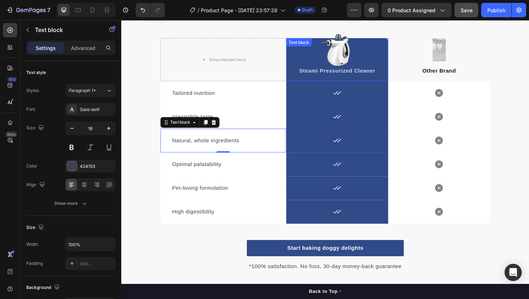
click at [367, 75] on p "Steami Pressurized Cleaner" at bounding box center [350, 74] width 107 height 9
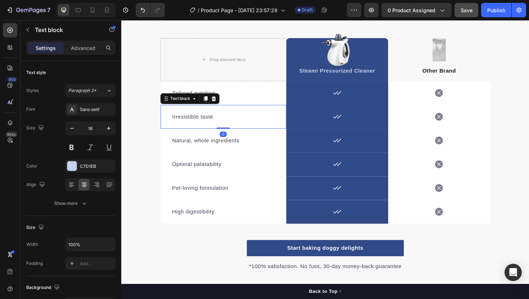
click at [211, 125] on p "Irresistible taste" at bounding box center [229, 122] width 109 height 9
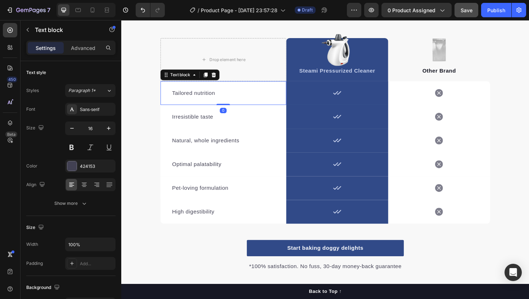
click at [217, 92] on div "Tailored nutrition" at bounding box center [229, 97] width 110 height 10
click at [211, 98] on p "Tailored nutrition" at bounding box center [229, 97] width 109 height 9
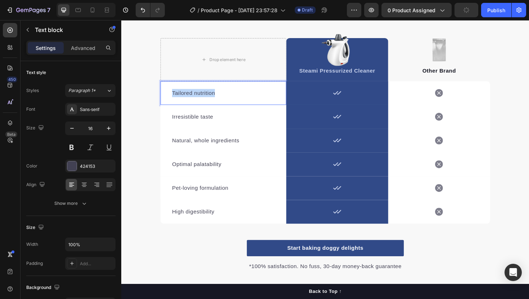
click at [211, 98] on p "Tailored nutrition" at bounding box center [229, 97] width 109 height 9
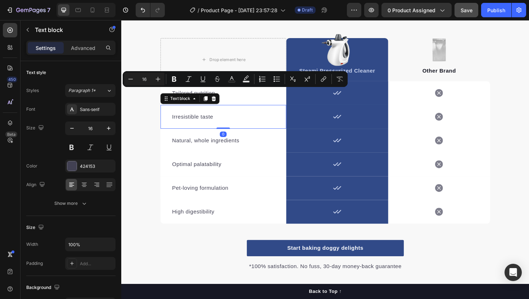
click at [194, 122] on p "Irresistible taste" at bounding box center [229, 122] width 109 height 9
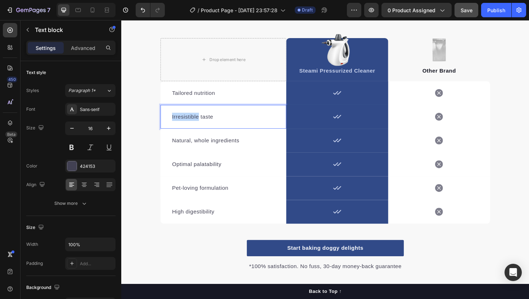
click at [194, 122] on p "Irresistible taste" at bounding box center [229, 122] width 109 height 9
click at [200, 148] on p "Natural, whole ingredients" at bounding box center [229, 148] width 109 height 9
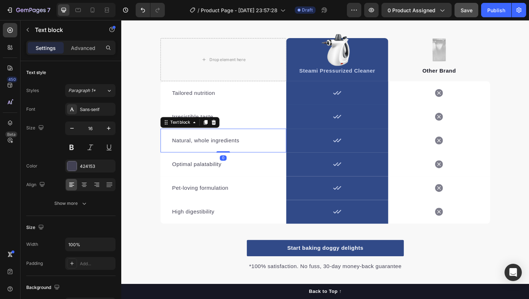
click at [200, 148] on p "Natural, whole ingredients" at bounding box center [229, 148] width 109 height 9
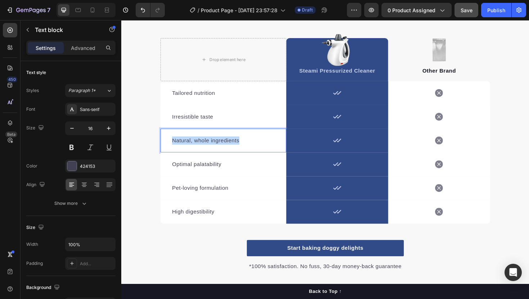
click at [200, 148] on p "Natural, whole ingredients" at bounding box center [229, 148] width 109 height 9
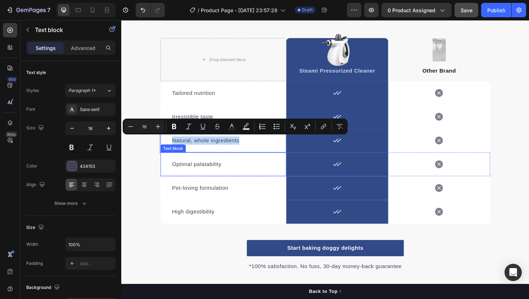
click at [206, 167] on div "Optimal palatability Text block" at bounding box center [229, 172] width 133 height 25
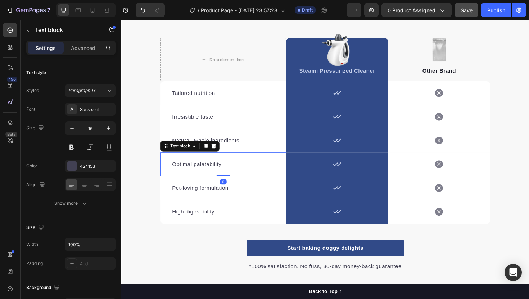
click at [211, 177] on p "Optimal palatability" at bounding box center [229, 173] width 109 height 9
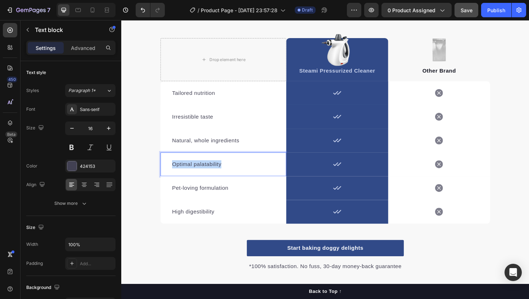
click at [211, 177] on p "Optimal palatability" at bounding box center [229, 173] width 109 height 9
click at [183, 107] on div "Text block" at bounding box center [176, 106] width 24 height 6
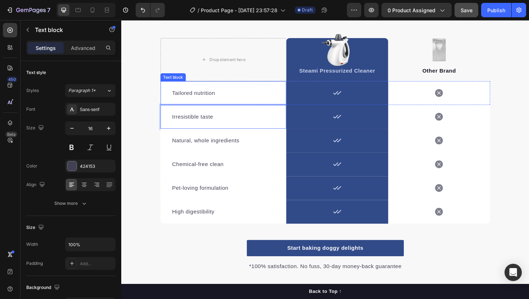
click at [204, 94] on p "Tailored nutrition" at bounding box center [229, 97] width 109 height 9
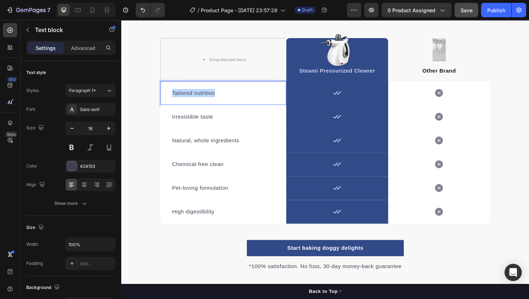
click at [204, 94] on p "Tailored nutrition" at bounding box center [229, 97] width 109 height 9
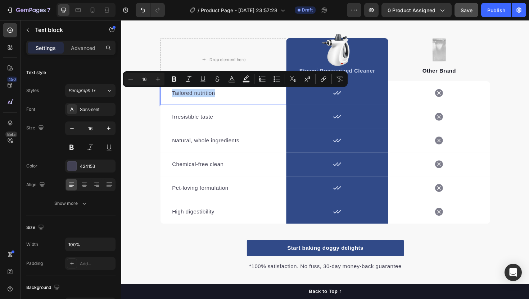
click at [205, 99] on p "Tailored nutrition" at bounding box center [229, 97] width 109 height 9
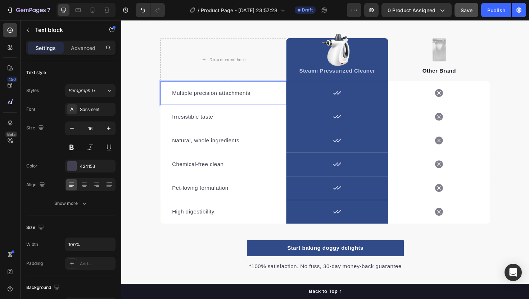
click at [207, 98] on p "Multiple precision attachments" at bounding box center [229, 97] width 109 height 9
click at [202, 120] on p "Irresistible taste" at bounding box center [229, 122] width 109 height 9
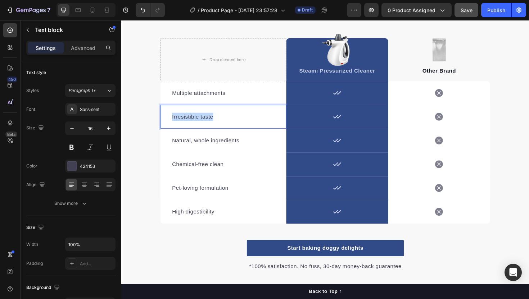
click at [202, 120] on p "Irresistible taste" at bounding box center [229, 122] width 109 height 9
click at [214, 149] on p "Natural, whole ingredients" at bounding box center [229, 148] width 109 height 9
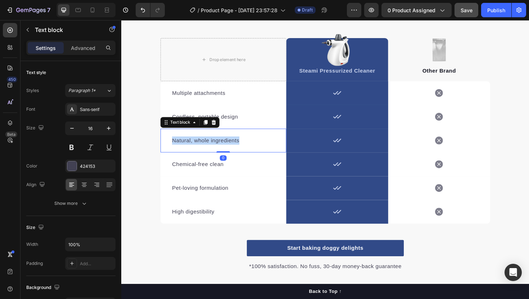
click at [214, 149] on p "Natural, whole ingredients" at bounding box center [229, 148] width 109 height 9
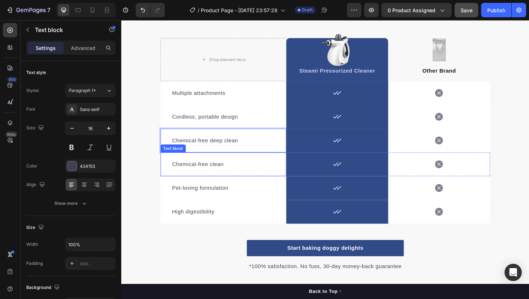
click at [186, 177] on p "Chemical-free clean" at bounding box center [229, 173] width 109 height 9
click at [180, 169] on p "Professional steam pressure" at bounding box center [229, 173] width 109 height 9
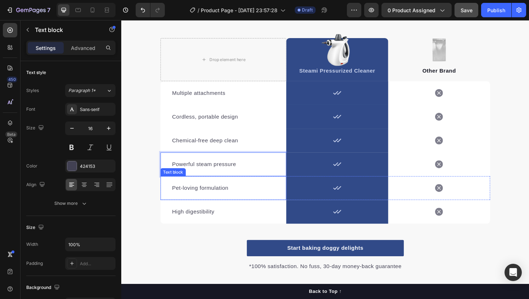
click at [193, 197] on p "Pet-loving formulation" at bounding box center [229, 198] width 109 height 9
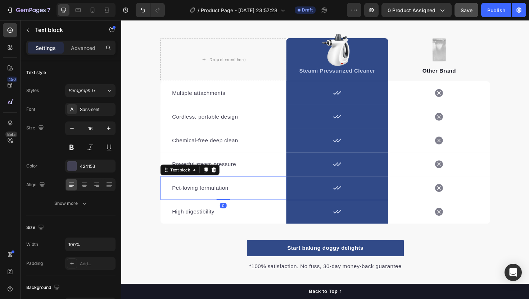
click at [193, 197] on p "Pet-loving formulation" at bounding box center [229, 198] width 109 height 9
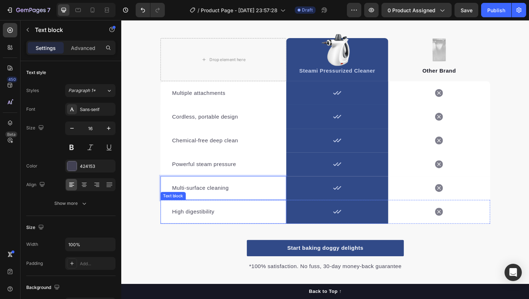
click at [192, 227] on p "High digestibility" at bounding box center [229, 223] width 109 height 9
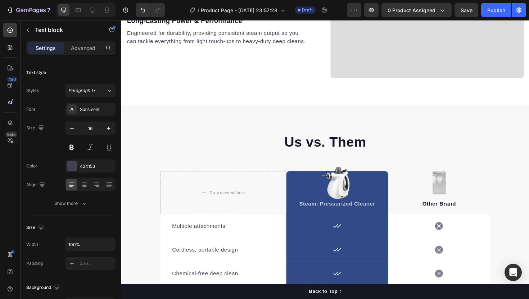
scroll to position [897, 0]
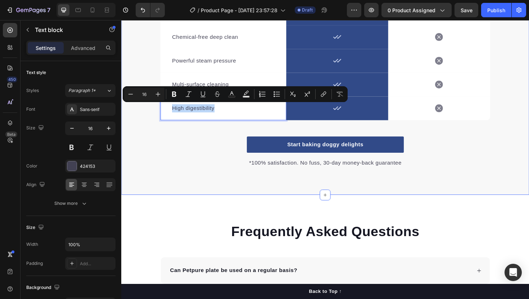
scroll to position [1136, 0]
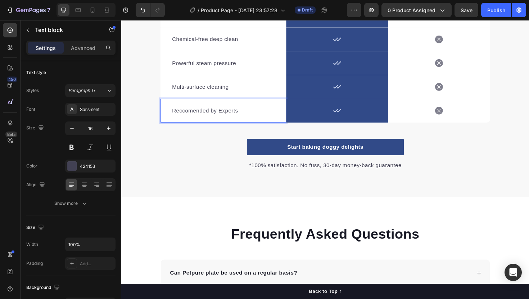
click at [194, 119] on p "Reccomended by Experts" at bounding box center [229, 116] width 109 height 9
click at [284, 154] on link "Start baking doggy delights" at bounding box center [337, 154] width 166 height 17
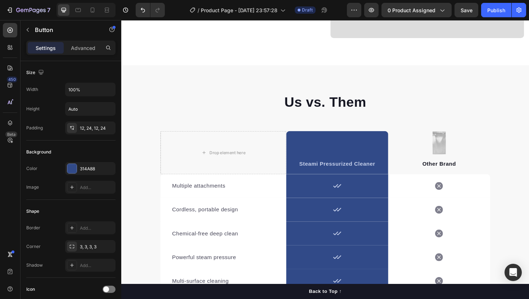
scroll to position [928, 0]
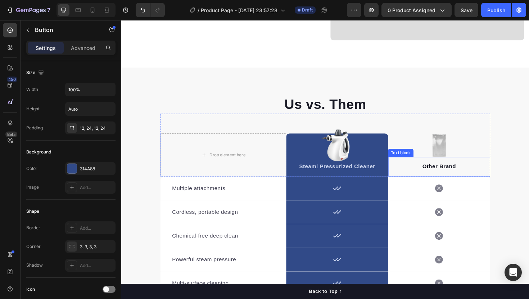
click at [484, 173] on p "Other Brand" at bounding box center [457, 175] width 107 height 9
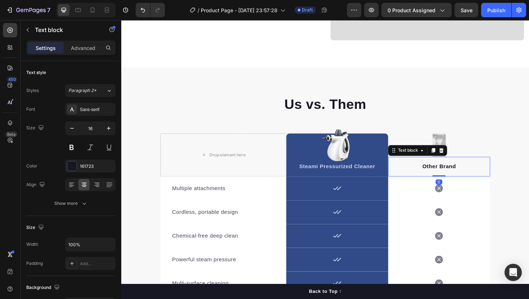
click at [473, 173] on p "Other Brand" at bounding box center [457, 175] width 107 height 9
click at [479, 175] on p "Other Brand" at bounding box center [457, 175] width 107 height 9
click at [459, 175] on p "Other Brands" at bounding box center [457, 175] width 107 height 9
click at [457, 175] on p "Other Brands" at bounding box center [457, 175] width 107 height 9
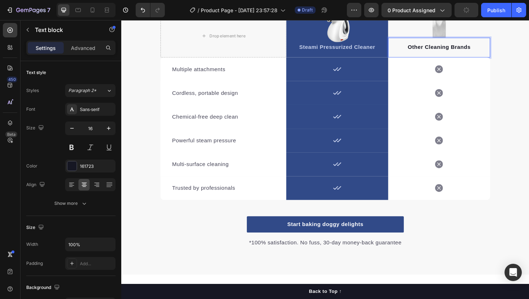
scroll to position [1058, 0]
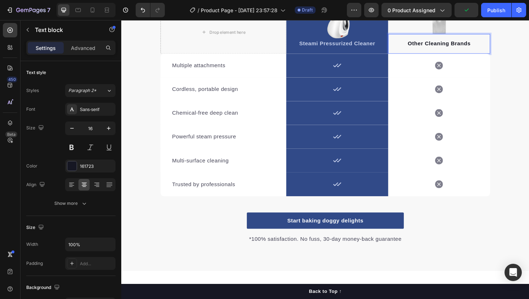
click at [479, 44] on p "Other Cleaning Brands" at bounding box center [457, 45] width 107 height 9
click at [487, 49] on div "Other Cleaning Brands" at bounding box center [458, 45] width 108 height 10
click at [485, 42] on p "Other Cleaning Brands" at bounding box center [457, 45] width 107 height 9
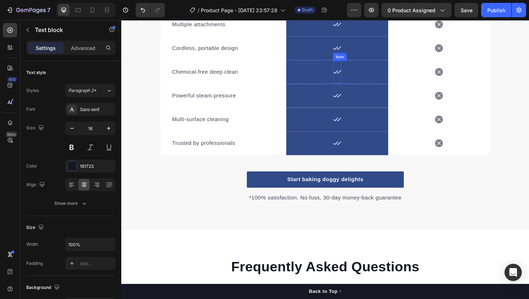
scroll to position [1111, 0]
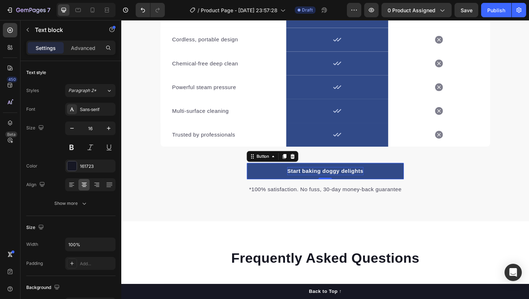
click at [344, 182] on div "Start baking doggy delights" at bounding box center [337, 180] width 81 height 9
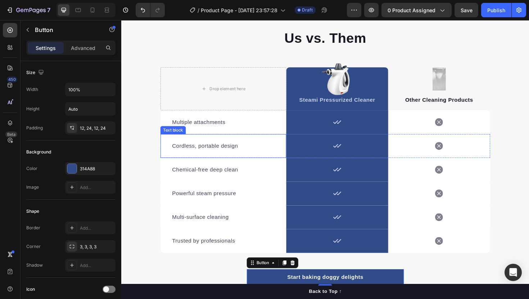
scroll to position [927, 0]
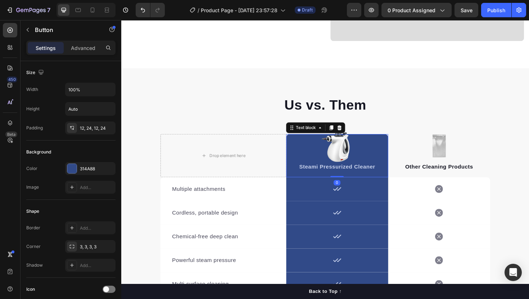
click at [339, 178] on p "Steami Pressurized Cleaner" at bounding box center [350, 176] width 107 height 9
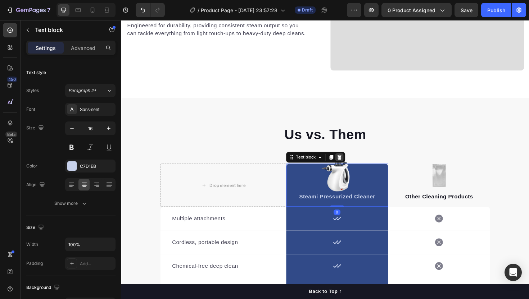
scroll to position [862, 0]
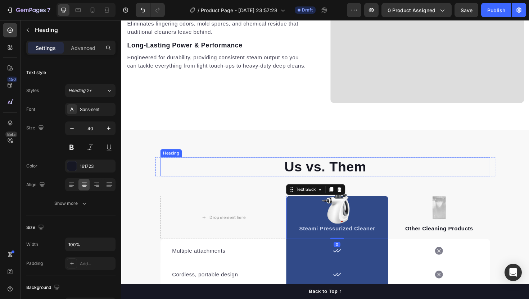
click at [340, 178] on h2 "Us vs. Them" at bounding box center [337, 176] width 349 height 20
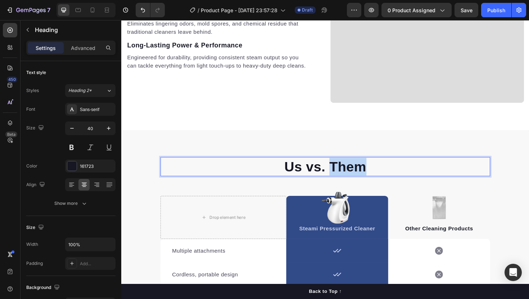
click at [340, 178] on h2 "Us vs. Them" at bounding box center [337, 176] width 349 height 20
click at [340, 178] on p "Us vs. Them" at bounding box center [337, 175] width 348 height 19
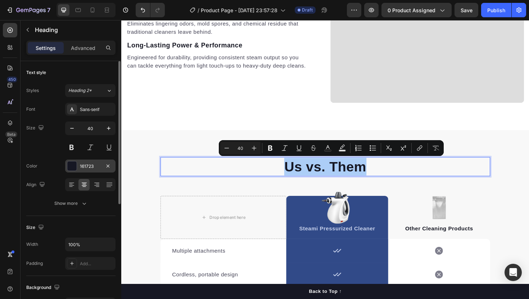
click at [80, 167] on div "161723" at bounding box center [90, 166] width 21 height 6
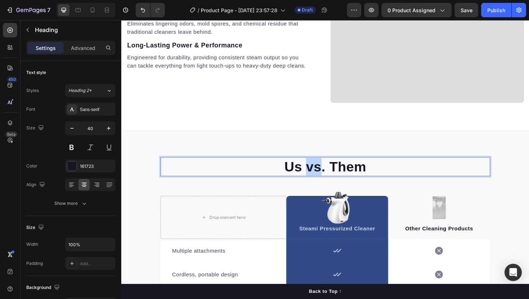
click at [317, 182] on p "Us vs. Them" at bounding box center [337, 175] width 348 height 19
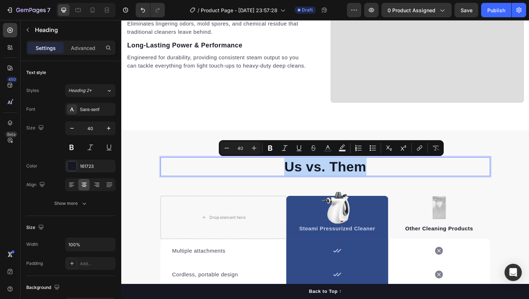
click at [279, 177] on p "Us vs. Them" at bounding box center [337, 175] width 348 height 19
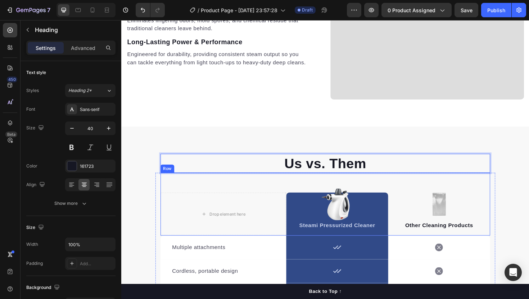
scroll to position [860, 0]
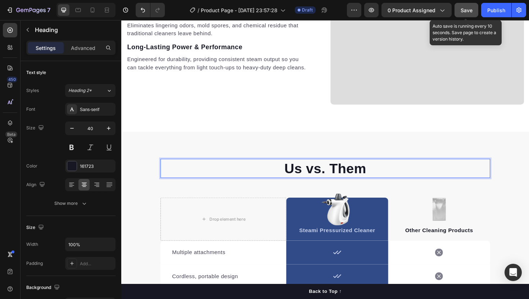
click at [469, 14] on button "Save" at bounding box center [467, 10] width 24 height 14
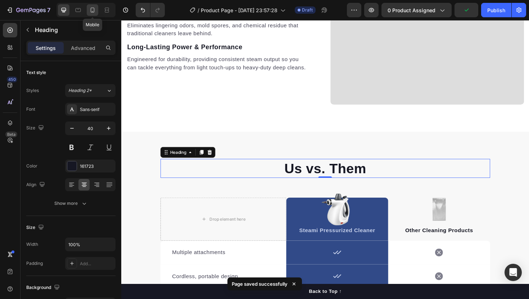
click at [87, 10] on div at bounding box center [93, 10] width 12 height 12
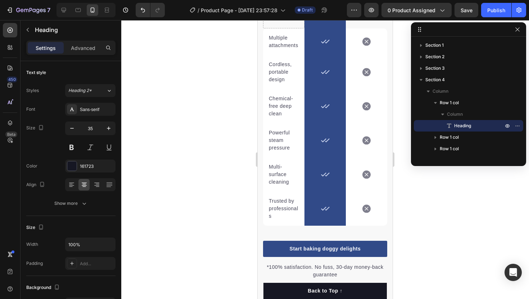
scroll to position [1475, 0]
click at [79, 8] on icon at bounding box center [77, 9] width 7 height 7
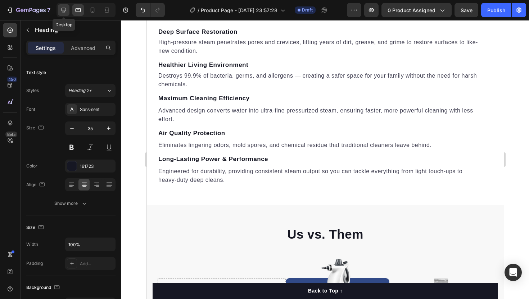
click at [63, 11] on icon at bounding box center [63, 9] width 7 height 7
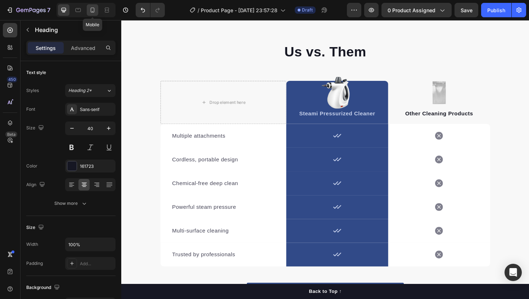
click at [95, 11] on icon at bounding box center [92, 9] width 7 height 7
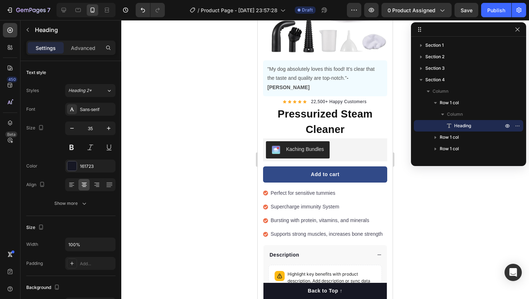
scroll to position [166, 0]
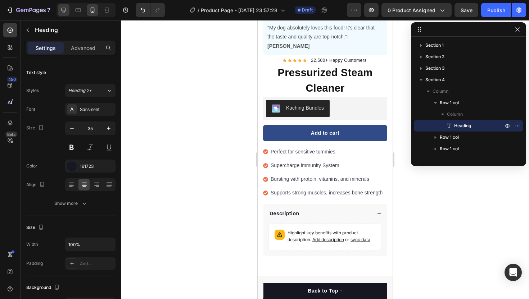
click at [63, 15] on div at bounding box center [64, 10] width 12 height 12
type input "40"
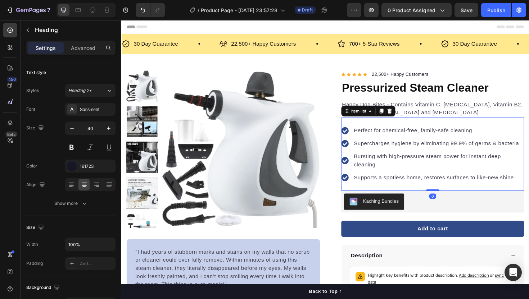
click at [381, 138] on p "Perfect for chemical-free, family-safe cleaning" at bounding box center [456, 137] width 179 height 9
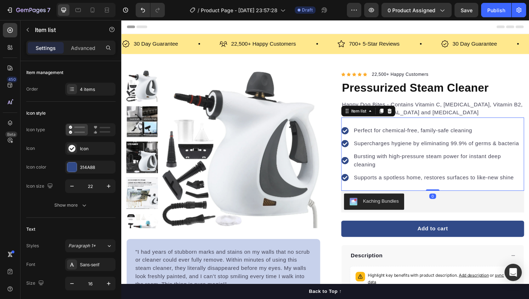
click at [374, 128] on div "Perfect for chemical-free, family-safe cleaning Supercharges hygiene by elimina…" at bounding box center [451, 162] width 194 height 78
click at [88, 51] on p "Advanced" at bounding box center [83, 48] width 24 height 8
type input "100%"
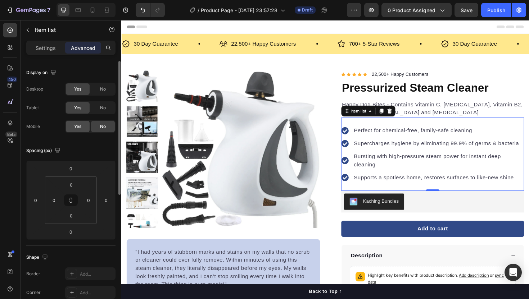
click at [73, 126] on div "Yes" at bounding box center [78, 127] width 24 height 12
click at [90, 10] on icon at bounding box center [92, 9] width 7 height 7
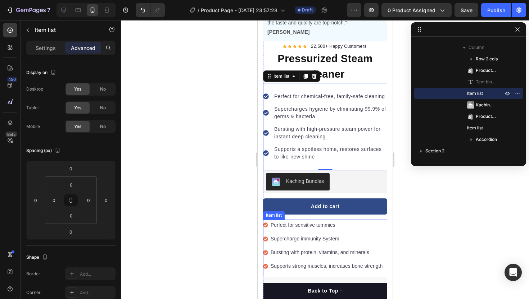
scroll to position [183, 0]
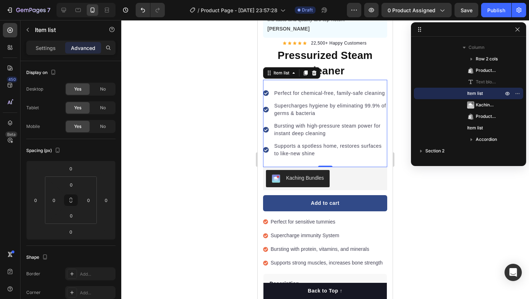
click at [293, 90] on p "Perfect for chemical-free, family-safe cleaning" at bounding box center [330, 94] width 112 height 8
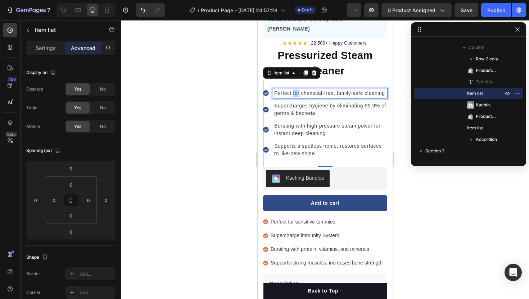
click at [293, 90] on p "Perfect for chemical-free, family-safe cleaning" at bounding box center [330, 94] width 112 height 8
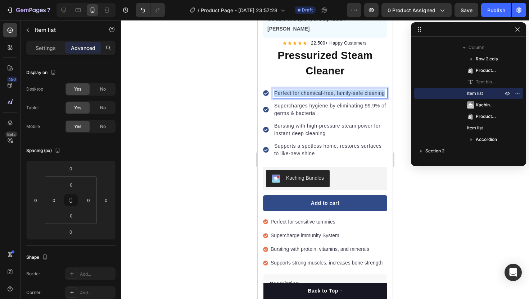
click at [293, 90] on p "Perfect for chemical-free, family-safe cleaning" at bounding box center [330, 94] width 112 height 8
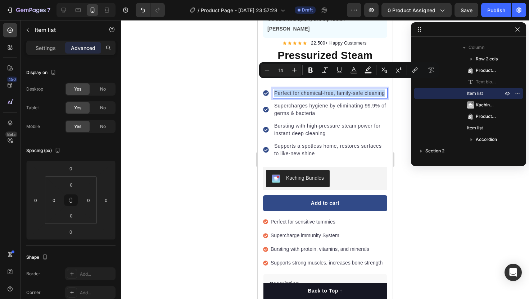
copy p "Perfect for chemical-free, family-safe cleaning"
click at [296, 218] on p "Perfect for sensitive tummies" at bounding box center [327, 222] width 112 height 9
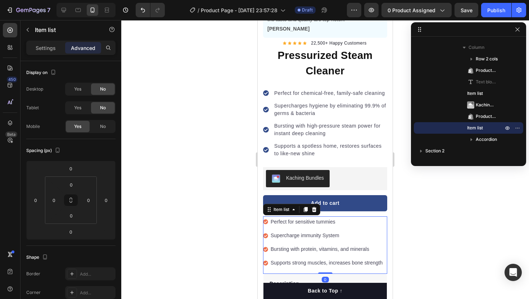
click at [296, 218] on p "Perfect for sensitive tummies" at bounding box center [327, 222] width 112 height 9
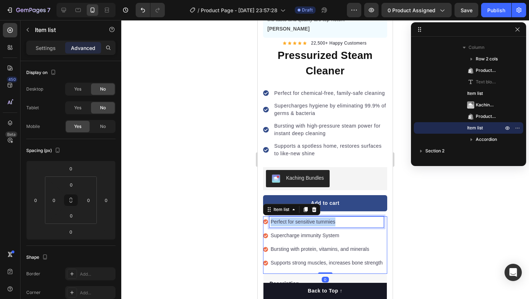
click at [296, 218] on p "Perfect for sensitive tummies" at bounding box center [327, 222] width 112 height 9
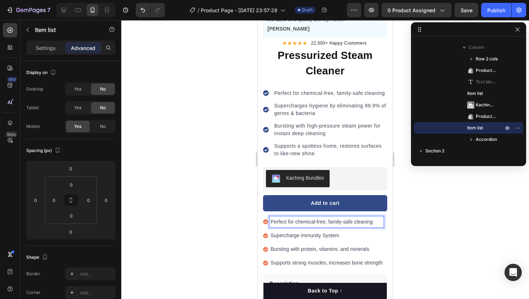
click at [295, 231] on p "Supercharge immunity System" at bounding box center [327, 235] width 112 height 9
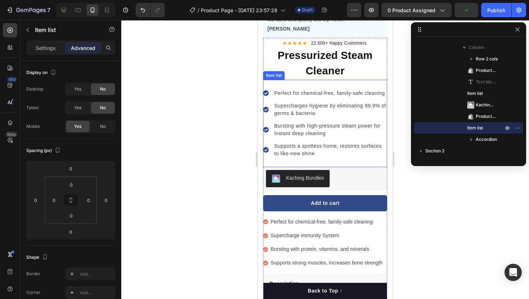
click at [311, 102] on p "Supercharges hygiene by eliminating 99.9% of germs & bacteria" at bounding box center [330, 109] width 112 height 15
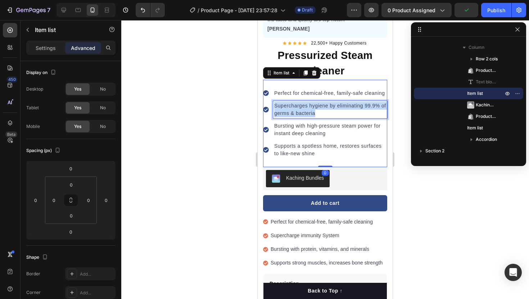
click at [311, 102] on p "Supercharges hygiene by eliminating 99.9% of germs & bacteria" at bounding box center [330, 109] width 112 height 15
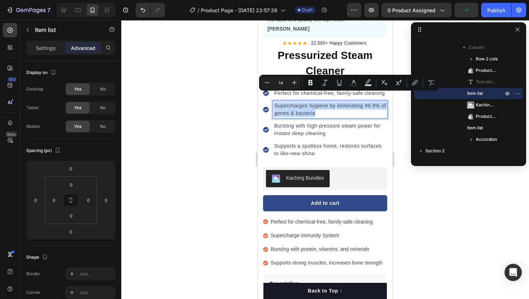
copy p "Supercharges hygiene by eliminating 99.9% of germs & bacteria"
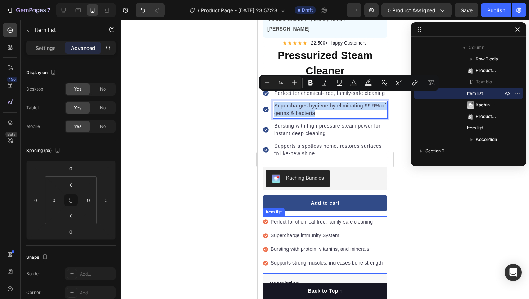
click at [297, 231] on p "Supercharge immunity System" at bounding box center [327, 235] width 112 height 9
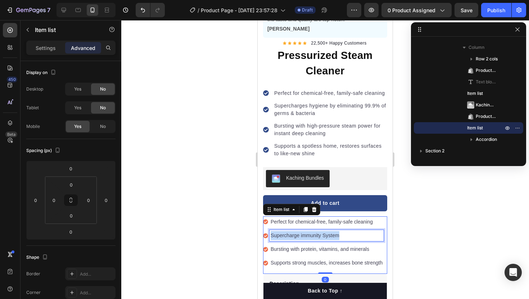
click at [297, 231] on p "Supercharge immunity System" at bounding box center [327, 235] width 112 height 9
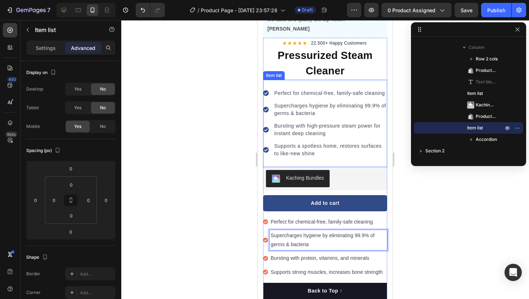
click at [302, 124] on p "Bursting with high-pressure steam power for instant deep cleaning" at bounding box center [330, 129] width 112 height 15
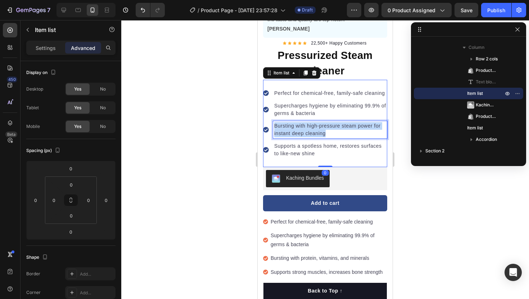
click at [302, 124] on p "Bursting with high-pressure steam power for instant deep cleaning" at bounding box center [330, 129] width 112 height 15
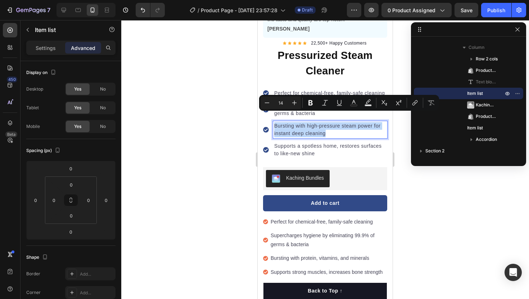
copy p "Bursting with high-pressure steam power for instant deep cleaning"
click at [287, 254] on p "Bursting with protein, vitamins, and minerals" at bounding box center [329, 258] width 116 height 9
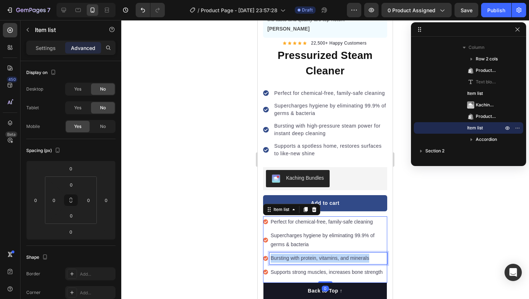
click at [287, 254] on p "Bursting with protein, vitamins, and minerals" at bounding box center [329, 258] width 116 height 9
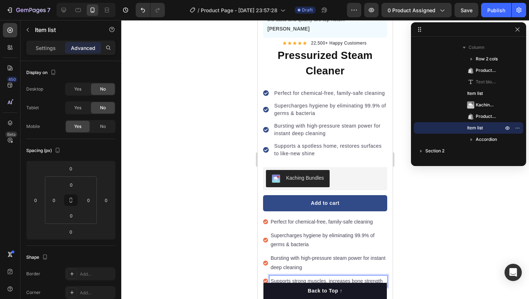
click at [292, 277] on p "Supports strong muscles, increases bone strength" at bounding box center [329, 281] width 116 height 9
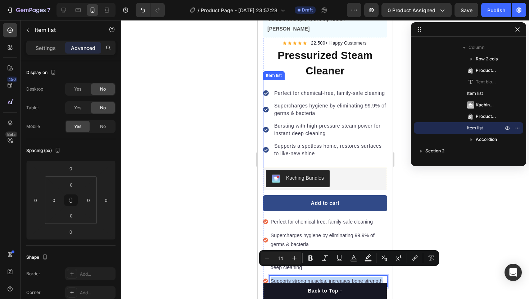
click at [295, 143] on p "Supports a spotless home, restores surfaces to like-new shine" at bounding box center [330, 150] width 112 height 15
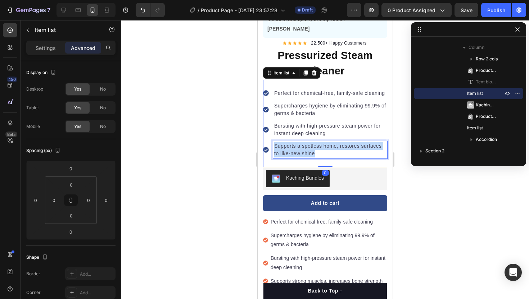
click at [295, 143] on p "Supports a spotless home, restores surfaces to like-new shine" at bounding box center [330, 150] width 112 height 15
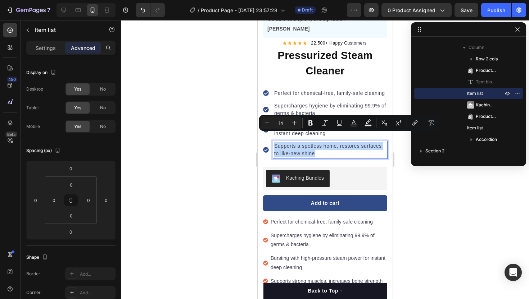
copy p "Supports a spotless home, restores surfaces to like-new shine"
click at [297, 277] on p "Supports strong muscles, increases bone strength" at bounding box center [329, 281] width 116 height 9
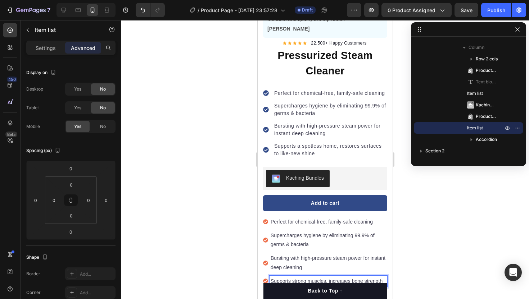
click at [297, 277] on p "Supports strong muscles, increases bone strength" at bounding box center [329, 281] width 116 height 9
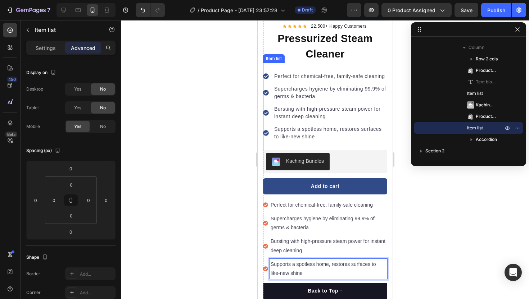
scroll to position [204, 0]
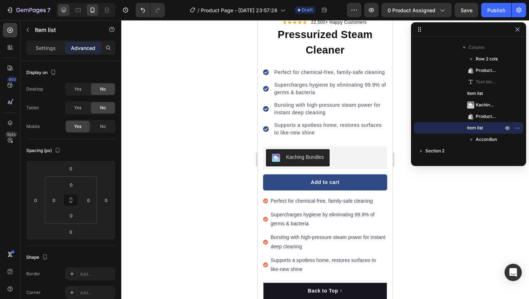
click at [64, 9] on icon at bounding box center [63, 9] width 7 height 7
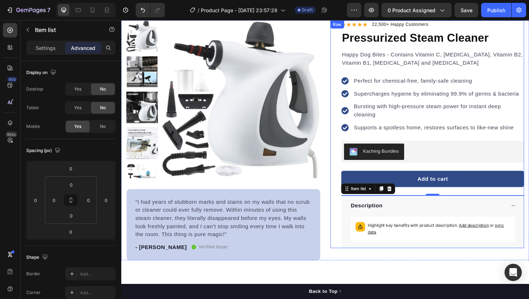
scroll to position [26, 0]
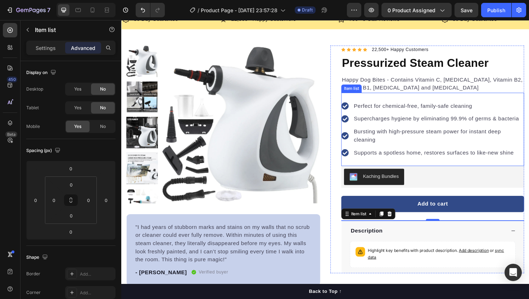
click at [418, 104] on div "Perfect for chemical-free, family-safe cleaning Supercharges hygiene by elimina…" at bounding box center [451, 136] width 194 height 78
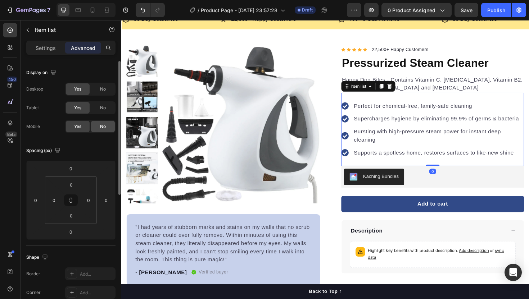
click at [104, 124] on span "No" at bounding box center [103, 126] width 6 height 6
click at [92, 16] on div at bounding box center [85, 10] width 59 height 14
click at [95, 10] on icon at bounding box center [92, 9] width 7 height 7
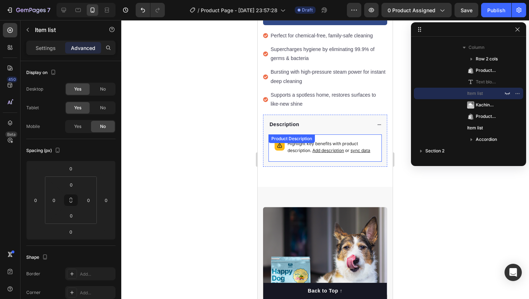
scroll to position [247, 0]
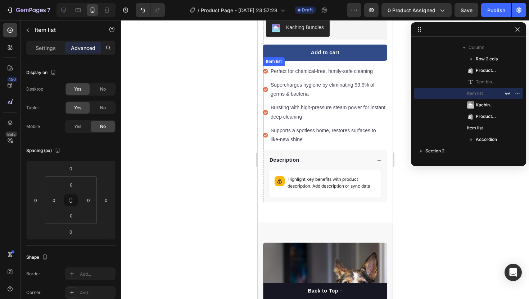
click at [326, 126] on p "Supports a spotless home, restores surfaces to like-new shine" at bounding box center [329, 135] width 116 height 18
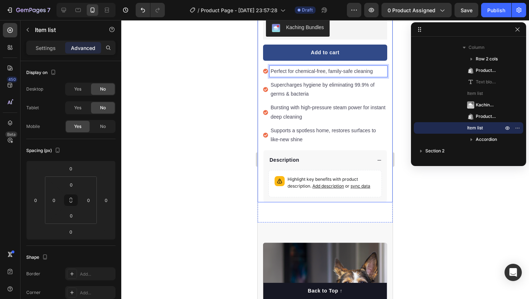
click at [261, 85] on div "Product Images "I had years of stubborn marks and stains on my walls that no sc…" at bounding box center [325, 5] width 135 height 393
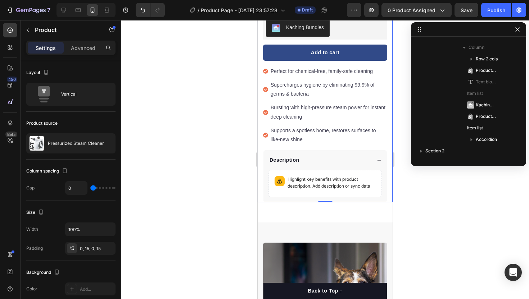
scroll to position [0, 0]
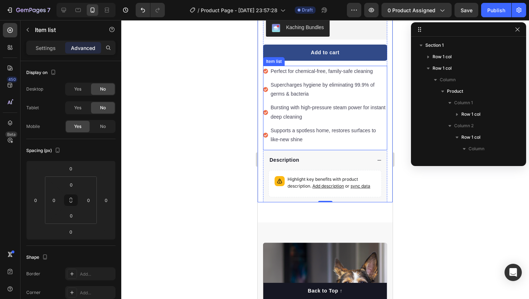
click at [263, 86] on div "Supercharges hygiene by eliminating 99.9% of germs & bacteria" at bounding box center [325, 90] width 124 height 20
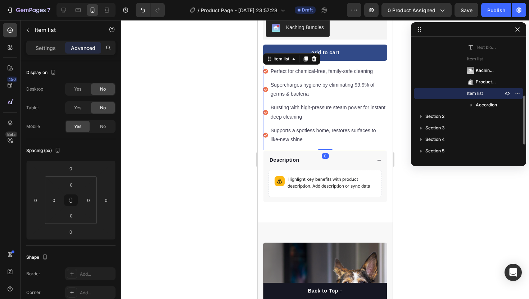
click at [265, 86] on div "Supercharges hygiene by eliminating 99.9% of germs & bacteria" at bounding box center [325, 90] width 124 height 20
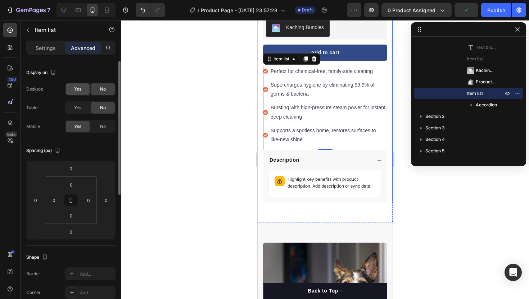
click at [79, 87] on span "Yes" at bounding box center [77, 89] width 7 height 6
click at [58, 13] on div "Desktop" at bounding box center [85, 10] width 59 height 14
click at [61, 14] on div at bounding box center [64, 10] width 12 height 12
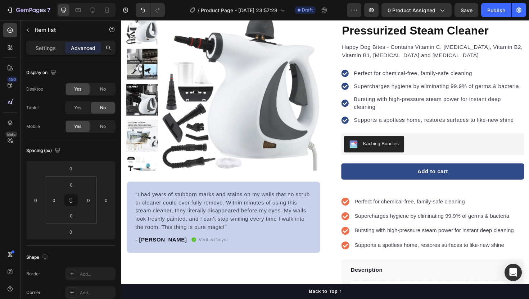
scroll to position [60, 0]
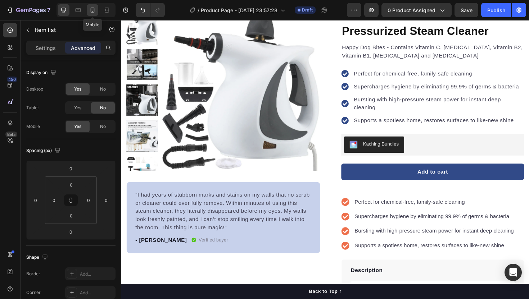
click at [95, 10] on icon at bounding box center [92, 9] width 7 height 7
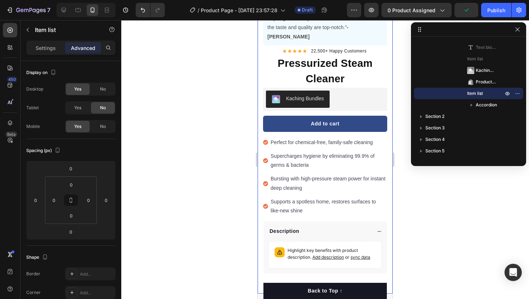
scroll to position [170, 0]
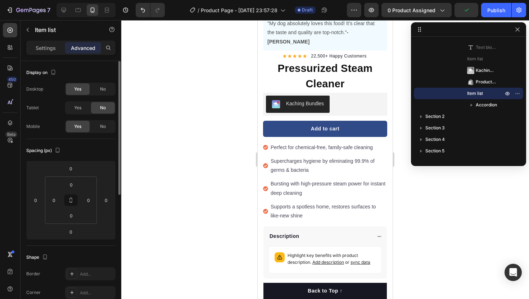
click at [75, 101] on div "Yes No" at bounding box center [90, 107] width 50 height 13
click at [98, 91] on div "No" at bounding box center [103, 89] width 24 height 12
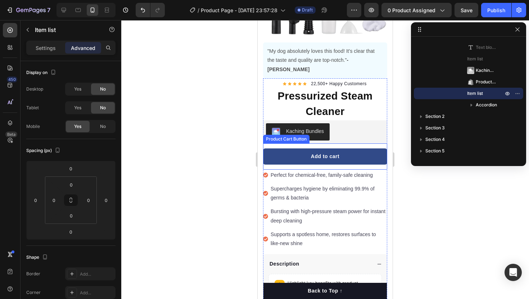
scroll to position [139, 0]
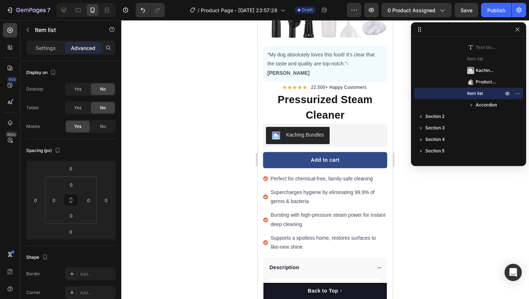
click at [266, 173] on div "Perfect for chemical-free, family-safe cleaning" at bounding box center [325, 178] width 124 height 11
click at [266, 176] on icon at bounding box center [265, 178] width 5 height 5
click at [282, 175] on p "Perfect for chemical-free, family-safe cleaning" at bounding box center [329, 179] width 116 height 9
click at [266, 177] on icon at bounding box center [265, 179] width 5 height 5
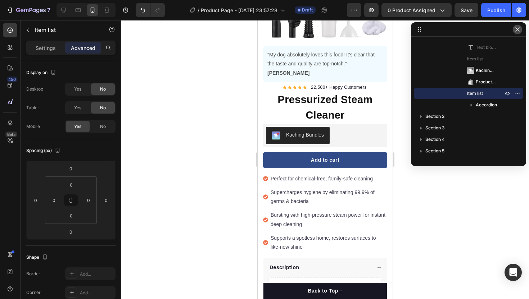
click at [519, 31] on icon "button" at bounding box center [517, 29] width 4 height 4
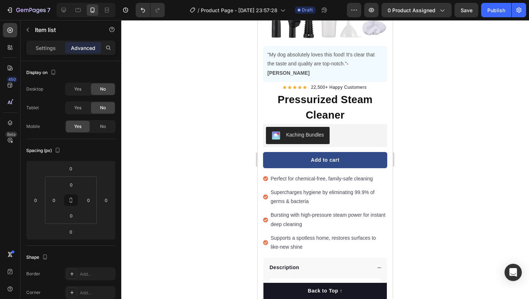
click at [265, 176] on icon at bounding box center [265, 178] width 5 height 5
click at [265, 177] on icon at bounding box center [265, 179] width 5 height 5
click at [281, 175] on p "Perfect for chemical-free, family-safe cleaning" at bounding box center [329, 179] width 116 height 9
click at [267, 187] on div "Supercharges hygiene by eliminating 99.9% of germs & bacteria" at bounding box center [325, 197] width 124 height 20
click at [266, 173] on div "Perfect for chemical-free, family-safe cleaning" at bounding box center [325, 178] width 124 height 11
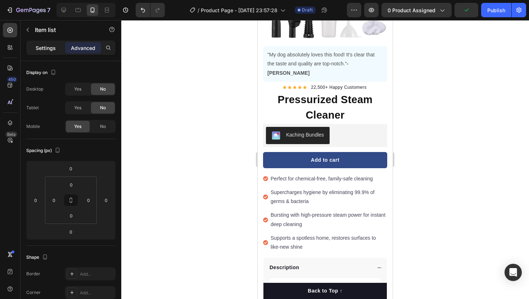
click at [51, 45] on p "Settings" at bounding box center [46, 48] width 20 height 8
type input "4"
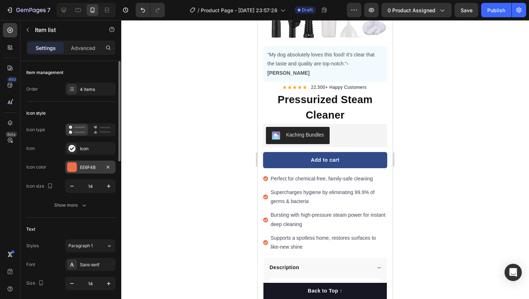
click at [88, 164] on div "EE6F4B" at bounding box center [90, 167] width 21 height 6
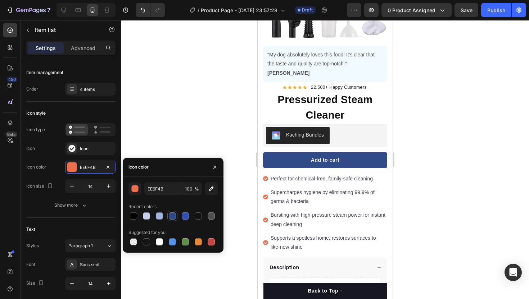
click at [173, 216] on div at bounding box center [172, 216] width 7 height 7
click at [184, 218] on div at bounding box center [185, 216] width 7 height 7
click at [175, 217] on div at bounding box center [172, 216] width 7 height 7
type input "314A88"
click at [173, 214] on div at bounding box center [172, 216] width 7 height 7
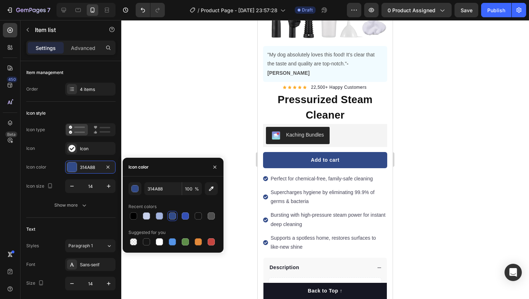
click at [168, 214] on div at bounding box center [172, 216] width 9 height 9
click at [191, 123] on div at bounding box center [325, 159] width 408 height 279
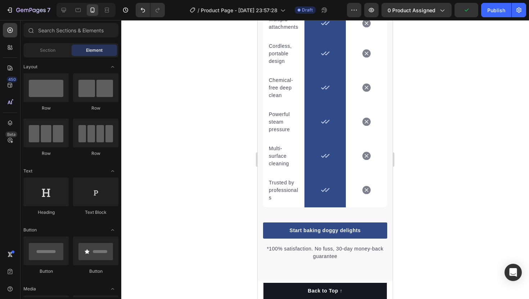
scroll to position [1566, 0]
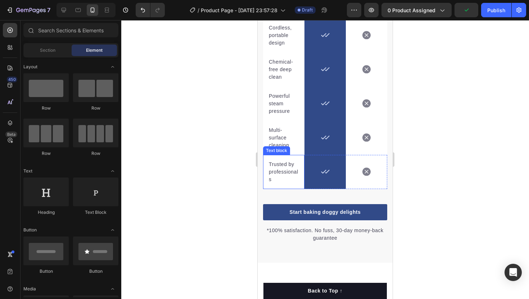
click at [282, 175] on p "Trusted by professionals" at bounding box center [284, 172] width 30 height 23
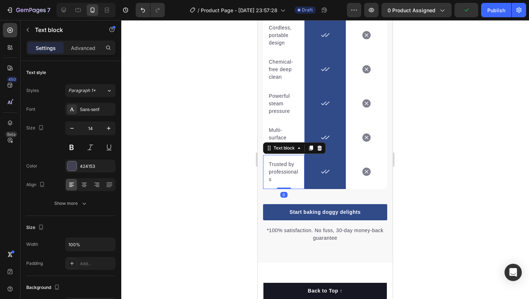
click at [271, 177] on p "Trusted by professionals" at bounding box center [284, 172] width 30 height 23
click at [73, 127] on icon "button" at bounding box center [71, 128] width 7 height 7
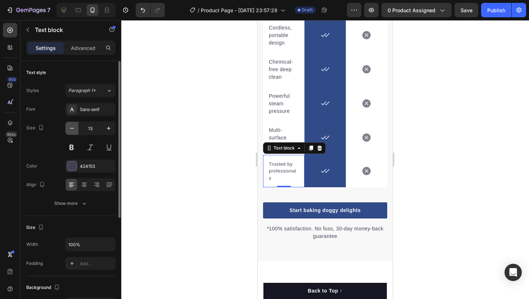
click at [73, 127] on icon "button" at bounding box center [71, 128] width 7 height 7
type input "12"
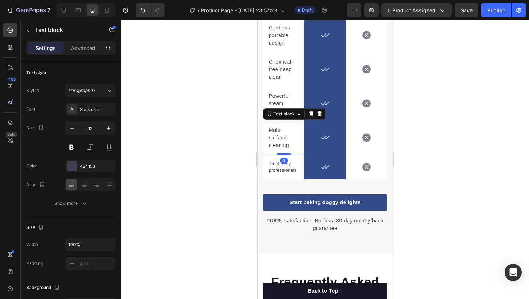
click at [275, 134] on p "Multi-surface cleaning" at bounding box center [284, 138] width 30 height 23
click at [72, 128] on icon "button" at bounding box center [72, 128] width 4 height 1
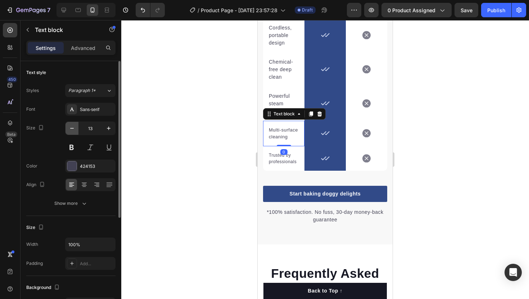
click at [72, 128] on icon "button" at bounding box center [72, 128] width 4 height 1
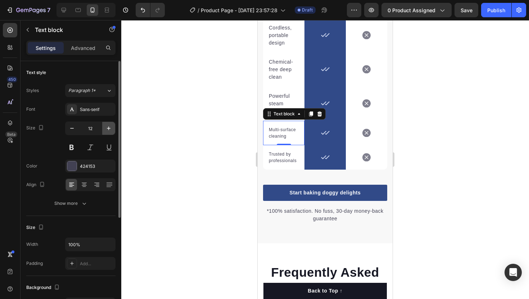
click at [106, 132] on icon "button" at bounding box center [108, 128] width 7 height 7
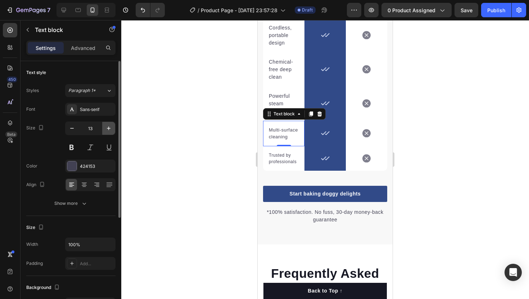
click at [103, 128] on button "button" at bounding box center [108, 128] width 13 height 13
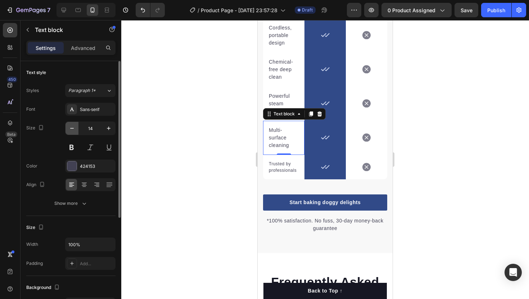
click at [70, 131] on icon "button" at bounding box center [71, 128] width 7 height 7
type input "13"
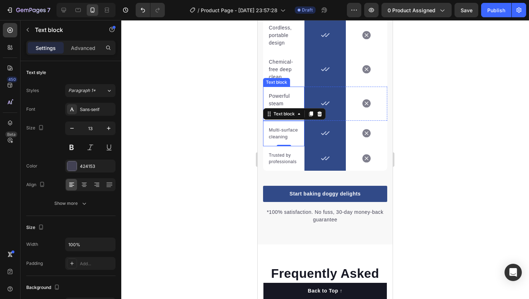
click at [278, 100] on p "Powerful steam pressure" at bounding box center [284, 103] width 30 height 23
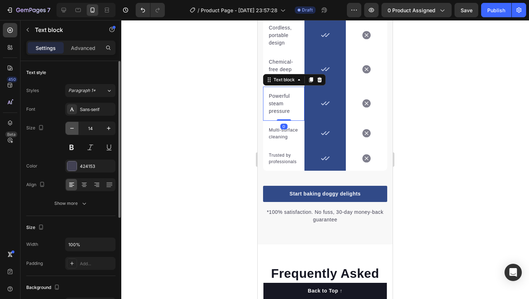
click at [74, 125] on icon "button" at bounding box center [71, 128] width 7 height 7
type input "13"
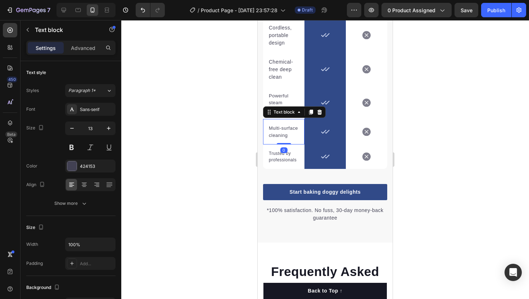
click at [266, 131] on div "Multi-surface cleaning Text block 0" at bounding box center [283, 132] width 41 height 26
click at [283, 101] on p "Powerful steam pressure" at bounding box center [284, 102] width 30 height 21
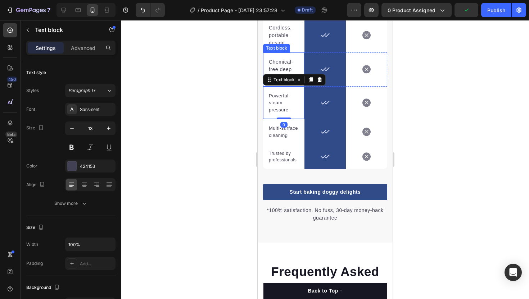
click at [281, 62] on p "Chemical-free deep clean" at bounding box center [284, 69] width 30 height 23
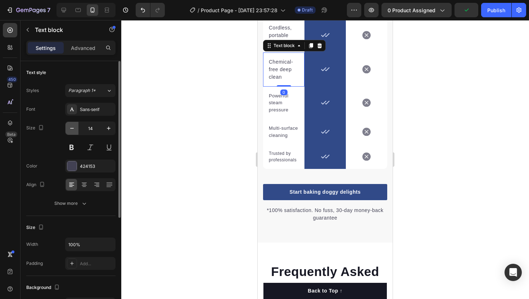
click at [74, 129] on icon "button" at bounding box center [71, 128] width 7 height 7
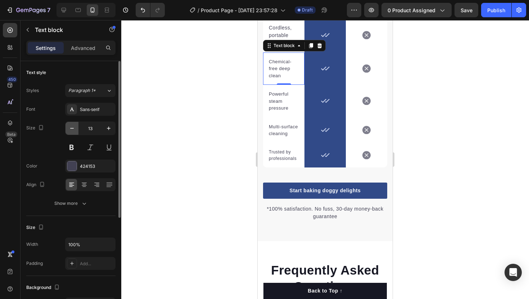
click at [71, 131] on icon "button" at bounding box center [71, 128] width 7 height 7
type input "12"
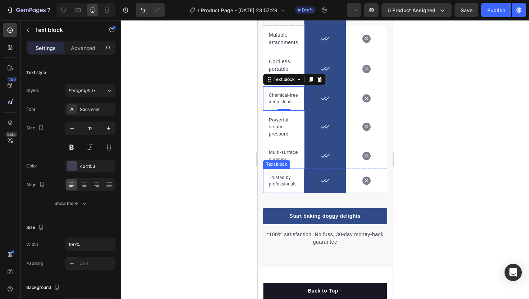
scroll to position [1484, 0]
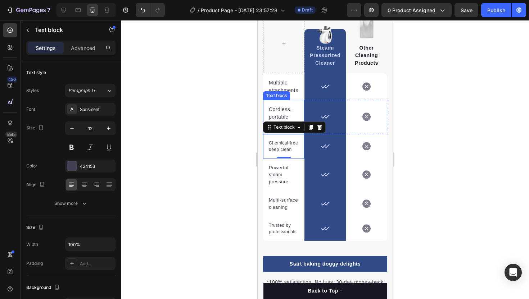
click at [279, 109] on p "Cordless, portable design" at bounding box center [284, 117] width 30 height 23
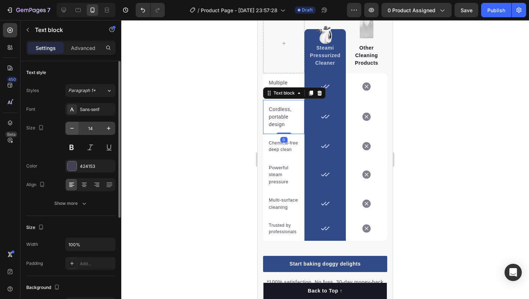
click at [73, 128] on icon "button" at bounding box center [72, 128] width 4 height 1
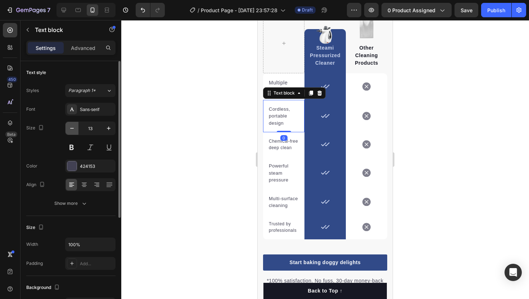
type input "12"
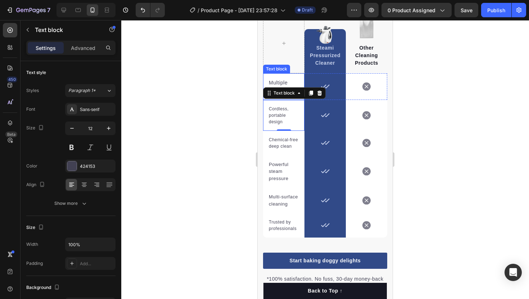
click at [281, 86] on p "Multiple attachments" at bounding box center [284, 86] width 30 height 15
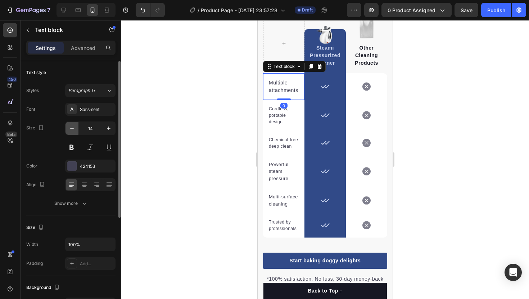
click at [73, 132] on icon "button" at bounding box center [71, 128] width 7 height 7
type input "12"
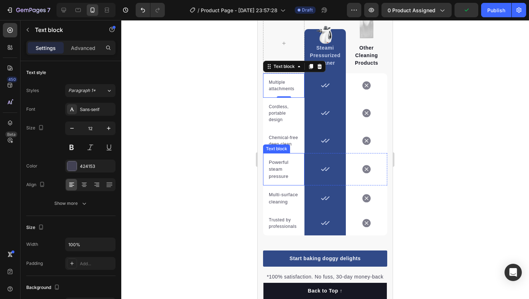
click at [284, 164] on p "Powerful steam pressure" at bounding box center [284, 169] width 30 height 21
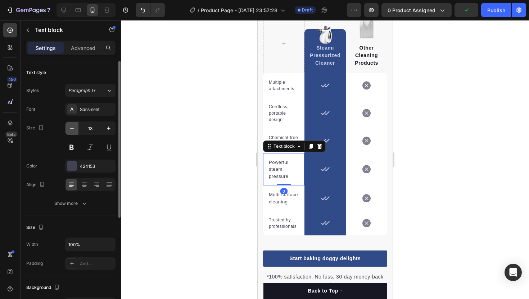
click at [77, 129] on button "button" at bounding box center [71, 128] width 13 height 13
type input "12"
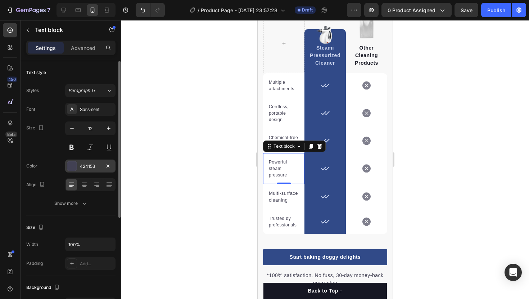
click at [74, 165] on div at bounding box center [71, 166] width 9 height 9
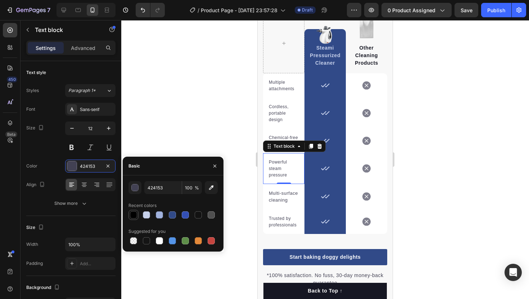
click at [135, 218] on div at bounding box center [133, 215] width 7 height 7
type input "000000"
click at [285, 86] on p "Multiple attachments" at bounding box center [284, 85] width 30 height 13
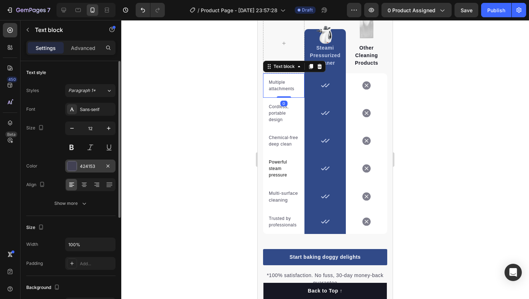
click at [80, 166] on div "424153" at bounding box center [90, 166] width 21 height 6
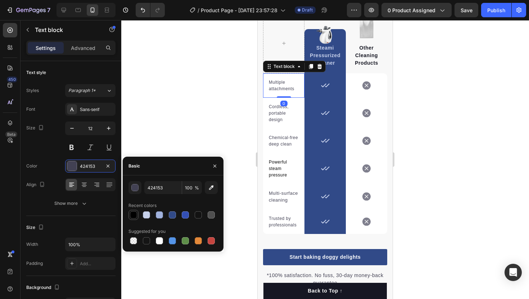
click at [138, 212] on div at bounding box center [133, 215] width 10 height 10
type input "000000"
click at [287, 116] on p "Cordless, portable design" at bounding box center [284, 113] width 30 height 19
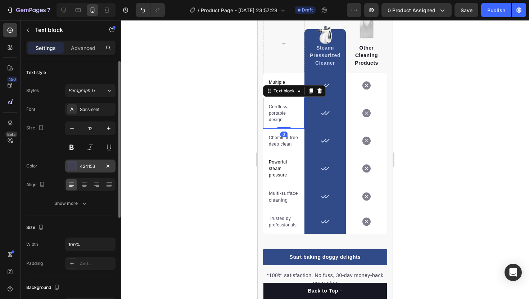
click at [82, 163] on div "424153" at bounding box center [90, 166] width 21 height 6
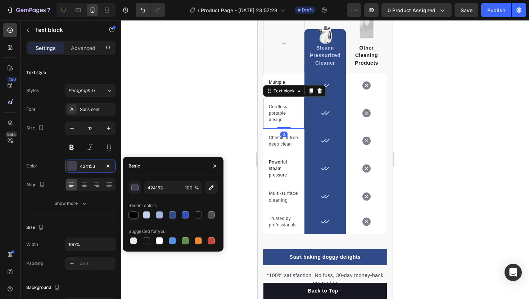
click at [138, 213] on div at bounding box center [133, 215] width 10 height 10
type input "000000"
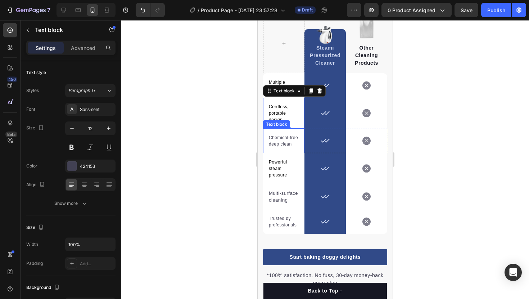
click at [279, 138] on p "Chemical-free deep clean" at bounding box center [284, 141] width 30 height 13
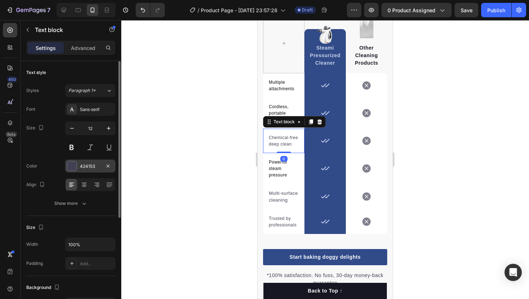
click at [82, 163] on div "424153" at bounding box center [90, 166] width 21 height 6
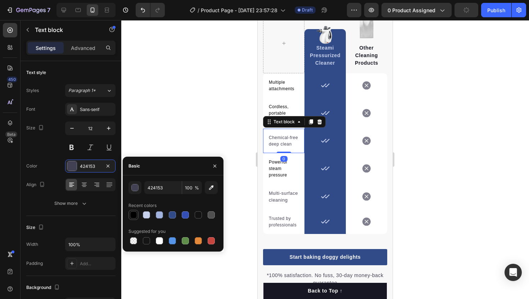
click at [135, 218] on div at bounding box center [133, 215] width 7 height 7
type input "000000"
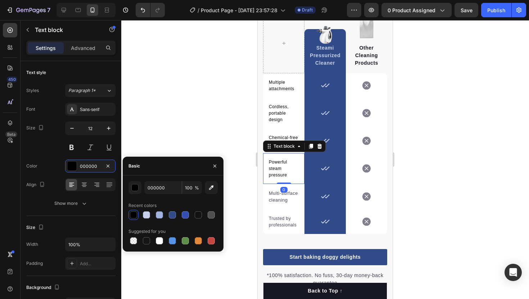
click at [280, 172] on p "Powerful steam pressure" at bounding box center [284, 168] width 30 height 19
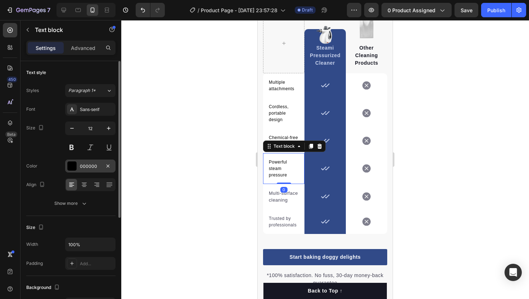
click at [78, 168] on div "000000" at bounding box center [90, 166] width 50 height 13
click at [277, 197] on p "Multi-surface cleaning" at bounding box center [284, 197] width 30 height 14
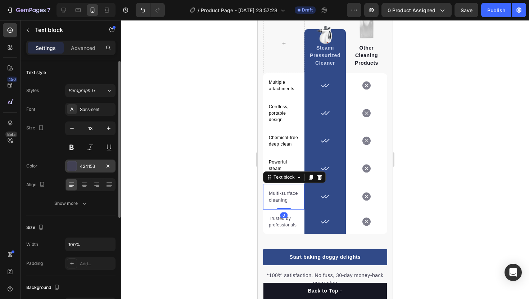
click at [88, 168] on div "424153" at bounding box center [90, 166] width 21 height 6
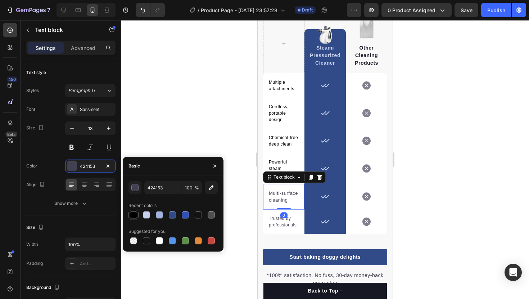
click at [137, 213] on div at bounding box center [133, 215] width 7 height 7
type input "000000"
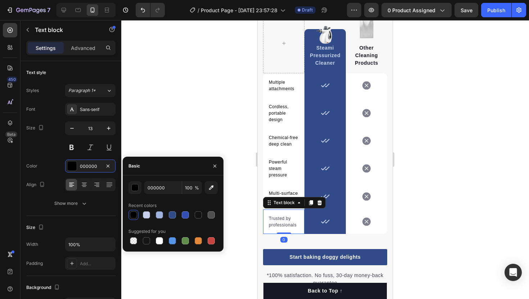
click at [277, 218] on p "Trusted by professionals" at bounding box center [284, 222] width 30 height 13
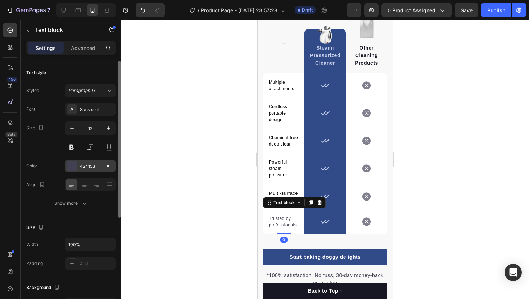
click at [87, 171] on div "424153" at bounding box center [90, 166] width 50 height 13
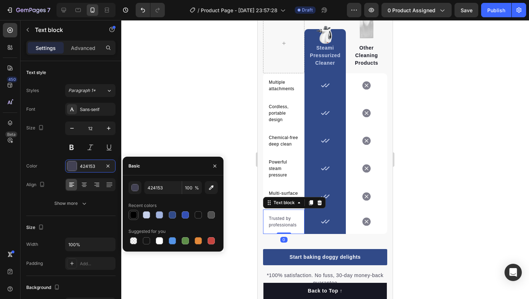
click at [135, 219] on div at bounding box center [133, 215] width 9 height 9
type input "000000"
click at [132, 213] on div at bounding box center [133, 215] width 7 height 7
click at [208, 128] on div at bounding box center [325, 159] width 408 height 279
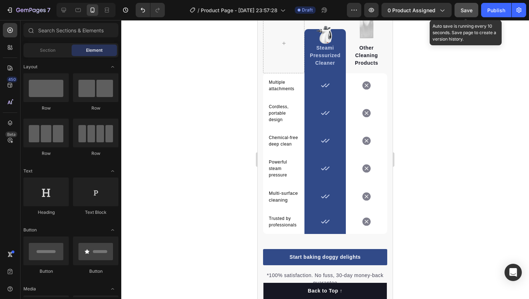
click at [467, 5] on button "Save" at bounding box center [467, 10] width 24 height 14
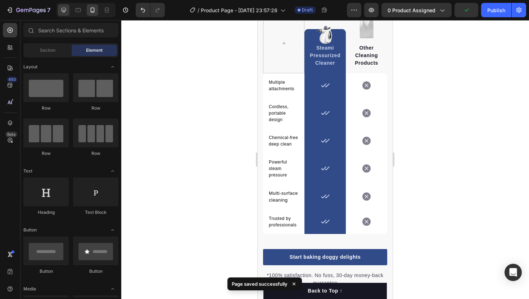
click at [66, 11] on icon at bounding box center [63, 9] width 7 height 7
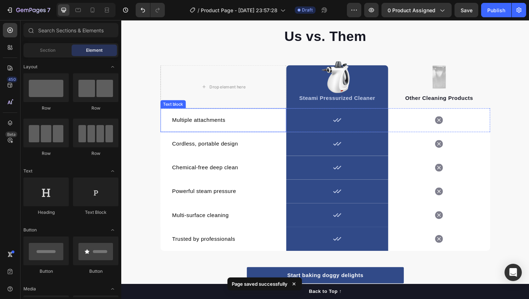
click at [187, 133] on div "Multiple attachments Text block" at bounding box center [229, 126] width 133 height 25
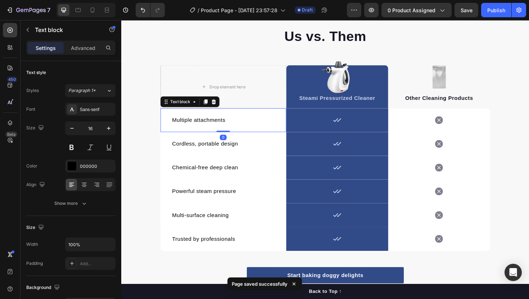
click at [193, 125] on p "Multiple attachments" at bounding box center [229, 126] width 109 height 9
click at [195, 149] on p "Cordless, portable design" at bounding box center [229, 151] width 109 height 9
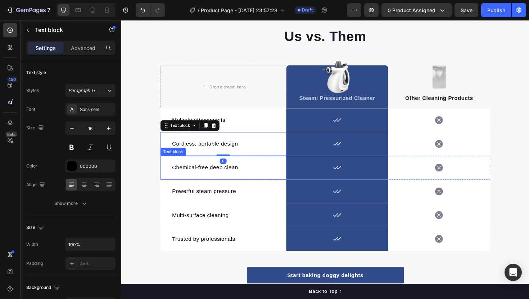
click at [190, 185] on div "Chemical-free deep clean Text block" at bounding box center [229, 176] width 133 height 25
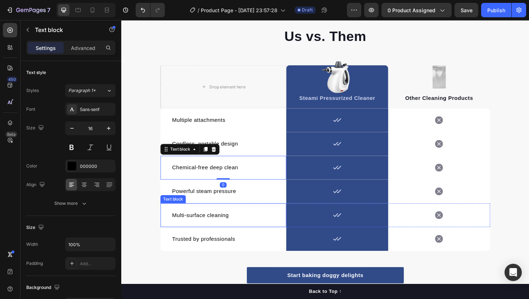
click at [194, 223] on p "Multi-surface cleaning" at bounding box center [229, 227] width 109 height 9
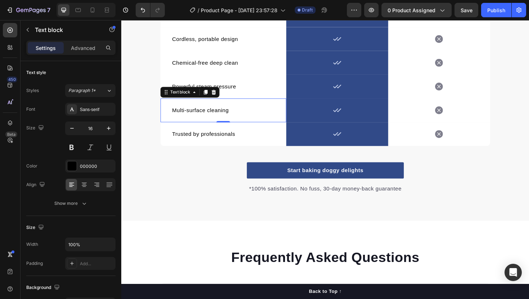
scroll to position [1598, 0]
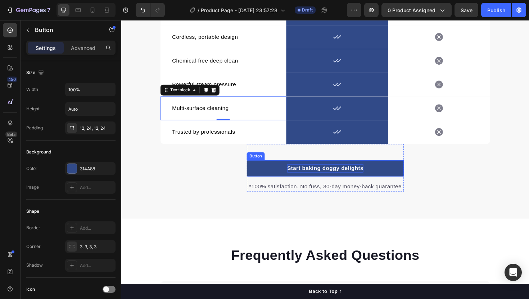
click at [329, 174] on div "Start baking doggy delights" at bounding box center [337, 177] width 81 height 9
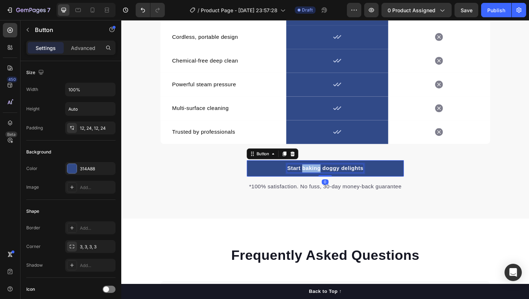
click at [329, 174] on div "Start baking doggy delights" at bounding box center [337, 177] width 81 height 9
click at [329, 174] on p "Start baking doggy delights" at bounding box center [337, 177] width 81 height 9
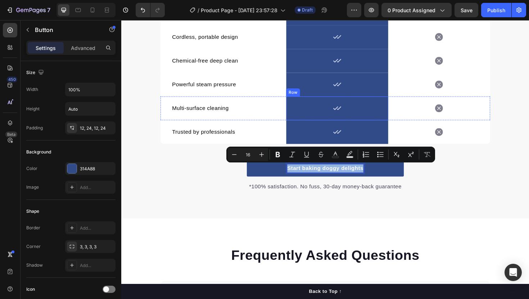
copy p "Start baking doggy delights"
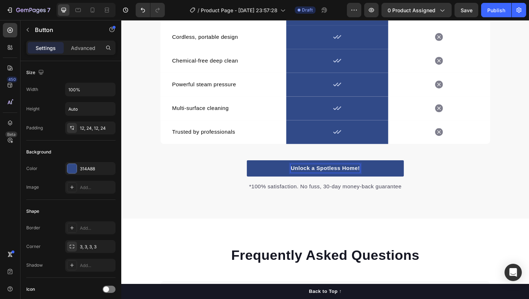
click at [299, 176] on link "Unlock a Spotless Home!" at bounding box center [337, 177] width 166 height 17
click at [274, 178] on link "Unlock a Spotless Home!" at bounding box center [337, 177] width 166 height 17
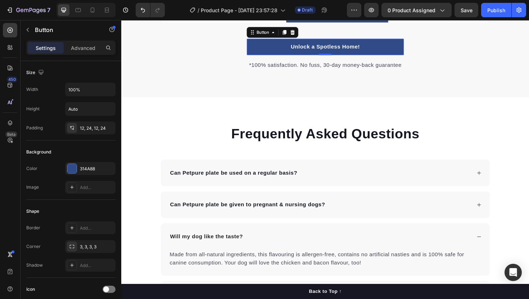
scroll to position [1750, 0]
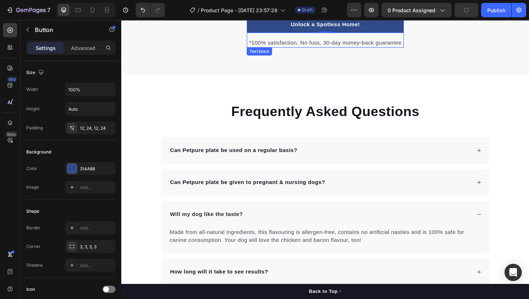
click at [354, 44] on p "*100% satisfaction. No fuss, 30-day money-back guarantee" at bounding box center [337, 44] width 165 height 9
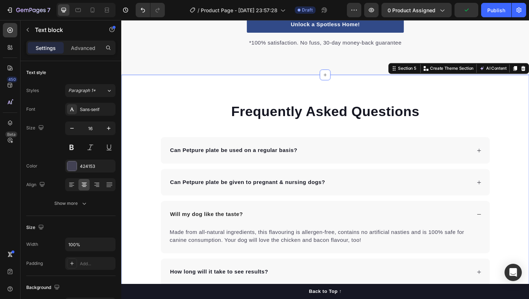
click at [327, 91] on div "Frequently Asked Questions Heading Can Petpure plate be used on a regular basis…" at bounding box center [337, 238] width 432 height 320
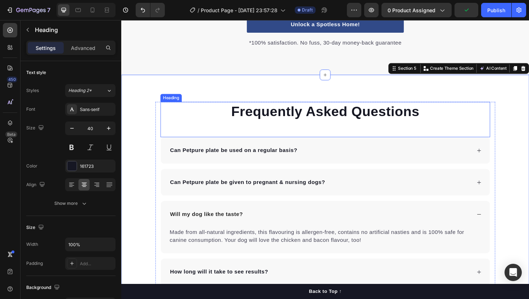
click at [283, 126] on h2 "Frequently Asked Questions" at bounding box center [337, 117] width 349 height 20
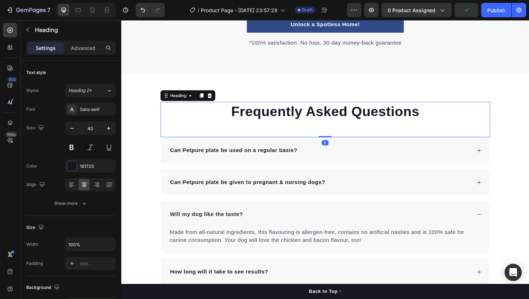
click at [283, 126] on h2 "Frequently Asked Questions" at bounding box center [337, 117] width 349 height 20
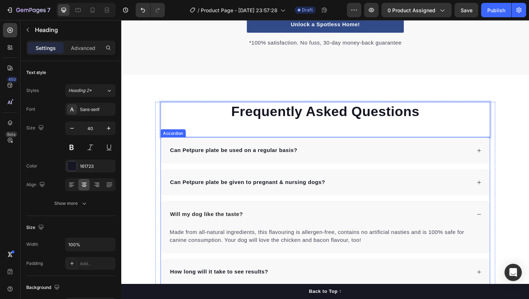
click at [226, 162] on p "Can Petpure plate be used on a regular basis?" at bounding box center [240, 158] width 135 height 9
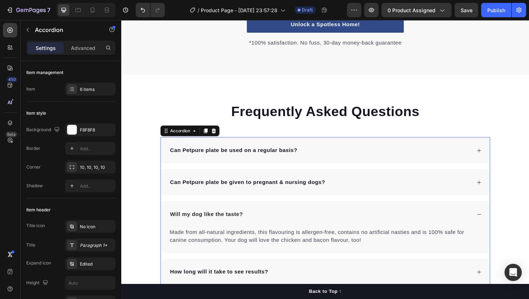
click at [232, 155] on p "Can Petpure plate be used on a regular basis?" at bounding box center [240, 158] width 135 height 9
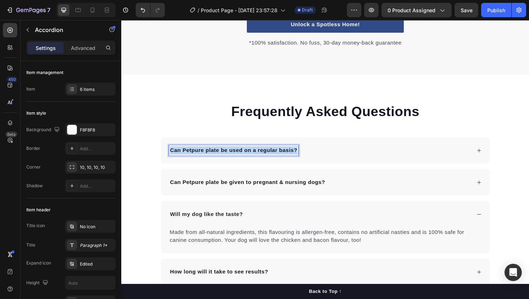
click at [232, 155] on p "Can Petpure plate be used on a regular basis?" at bounding box center [240, 158] width 135 height 9
click at [299, 168] on div "Is it safe to use on all surfaces?" at bounding box center [337, 158] width 348 height 28
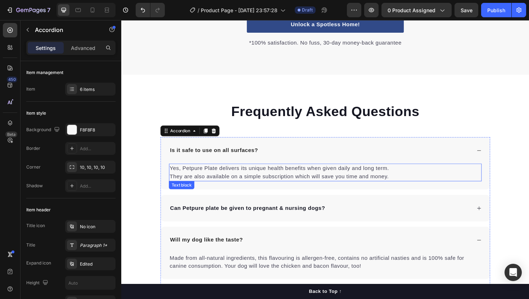
click at [268, 178] on p "Yes, Petpure Plate delivers its unique health benefits when given daily and lon…" at bounding box center [337, 181] width 330 height 17
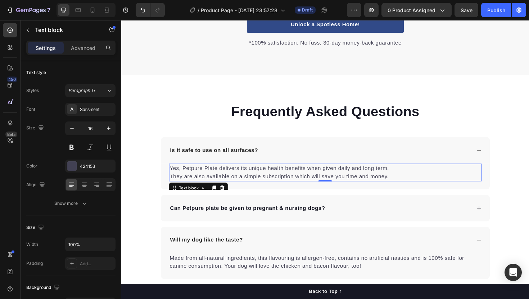
click at [268, 178] on p "Yes, Petpure Plate delivers its unique health benefits when given daily and lon…" at bounding box center [337, 181] width 330 height 17
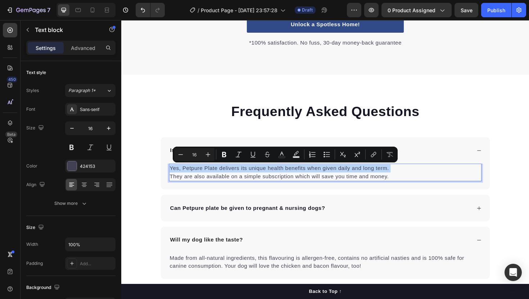
click at [268, 178] on p "Yes, Petpure Plate delivers its unique health benefits when given daily and lon…" at bounding box center [337, 181] width 330 height 17
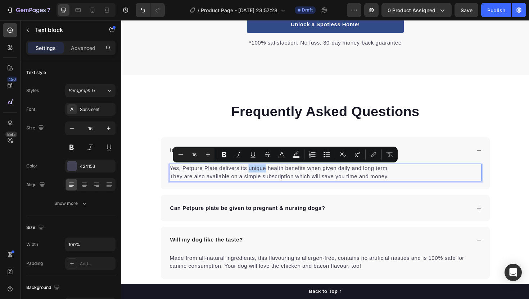
click at [268, 178] on p "Yes, Petpure Plate delivers its unique health benefits when given daily and lon…" at bounding box center [337, 181] width 330 height 17
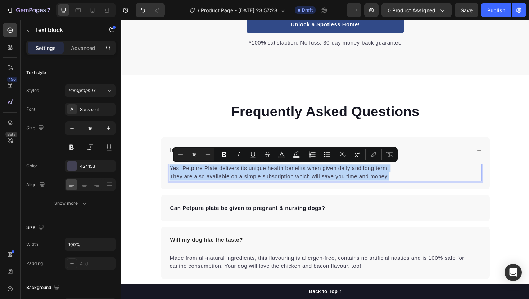
drag, startPoint x: 268, startPoint y: 178, endPoint x: 308, endPoint y: 188, distance: 41.2
click at [308, 188] on p "Yes, Petpure Plate delivers its unique health benefits when given daily and lon…" at bounding box center [337, 181] width 330 height 17
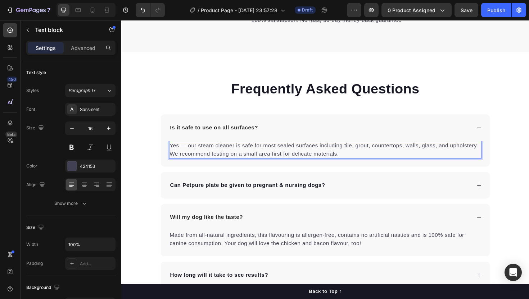
scroll to position [1778, 0]
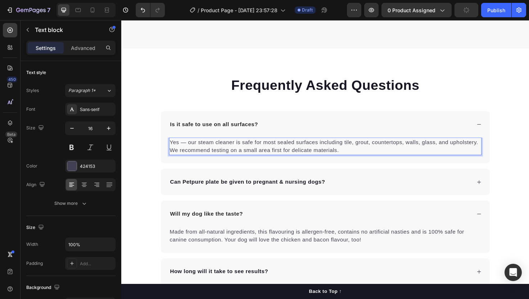
click at [193, 151] on p "Yes — our steam cleaner is safe for most sealed surfaces including tile, grout,…" at bounding box center [337, 153] width 330 height 17
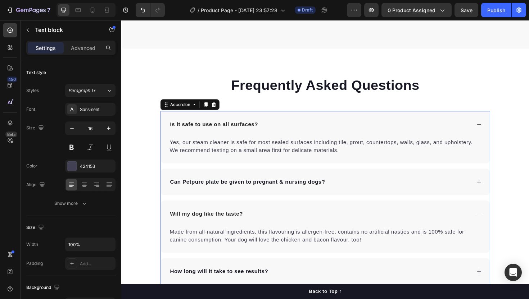
click at [220, 192] on p "Can Petpure plate be given to pregnant & nursing dogs?" at bounding box center [255, 191] width 164 height 9
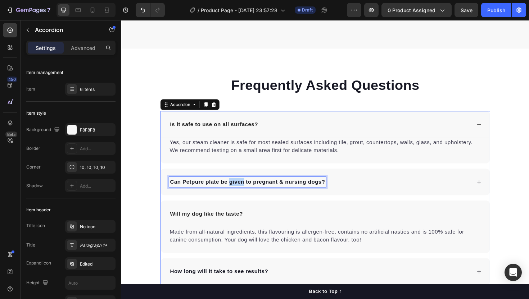
click at [249, 194] on p "Can Petpure plate be given to pregnant & nursing dogs?" at bounding box center [255, 191] width 164 height 9
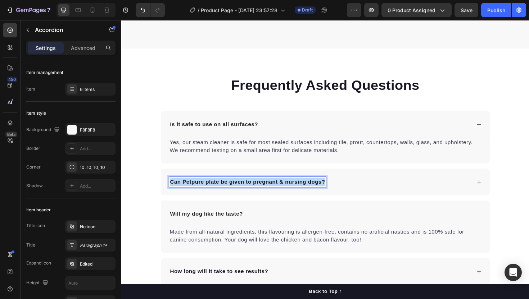
click at [249, 194] on p "Can Petpure plate be given to pregnant & nursing dogs?" at bounding box center [255, 191] width 164 height 9
click at [410, 181] on div "Does it require any chemicals or detergents?" at bounding box center [337, 192] width 348 height 28
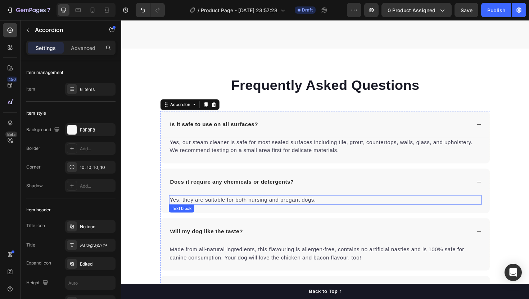
click at [214, 207] on p "Yes, they are suitable for both nursing and pregant dogs." at bounding box center [337, 211] width 330 height 9
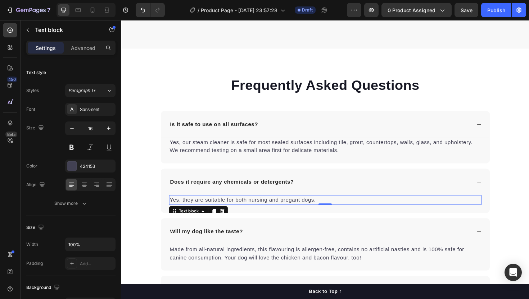
click at [214, 207] on p "Yes, they are suitable for both nursing and pregant dogs." at bounding box center [337, 211] width 330 height 9
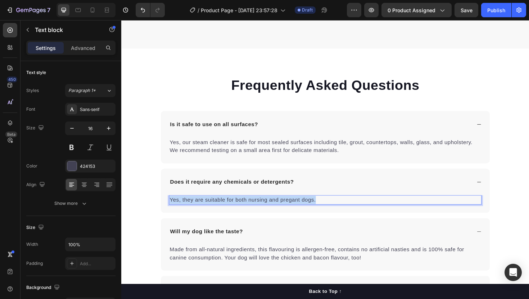
click at [214, 207] on p "Yes, they are suitable for both nursing and pregant dogs." at bounding box center [337, 211] width 330 height 9
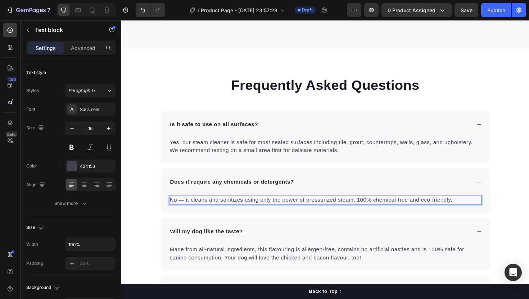
click at [191, 208] on p "No — it cleans and sanitizes using only the power of pressurized steam. 100% ch…" at bounding box center [337, 211] width 330 height 9
click at [189, 209] on p "No — it cleans and sanitizes using only the power of pressurized steam. 100% ch…" at bounding box center [337, 211] width 330 height 9
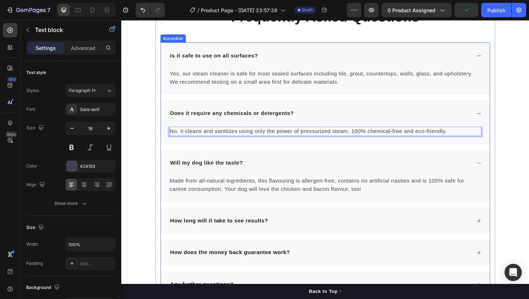
scroll to position [1868, 0]
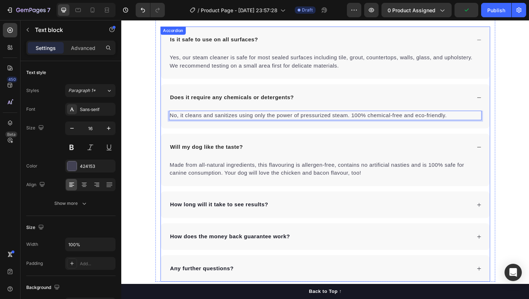
click at [366, 152] on div "Will my dog like the taste?" at bounding box center [332, 154] width 320 height 11
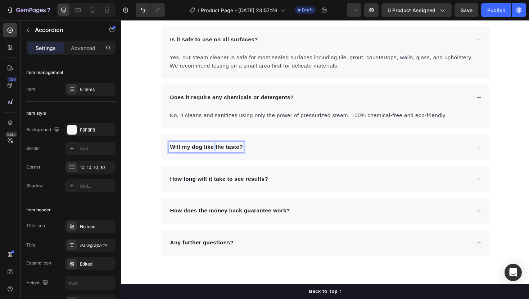
click at [218, 156] on p "Will my dog like the taste?" at bounding box center [211, 154] width 77 height 9
click at [291, 151] on div "How quickly does it heat up?" at bounding box center [332, 154] width 320 height 11
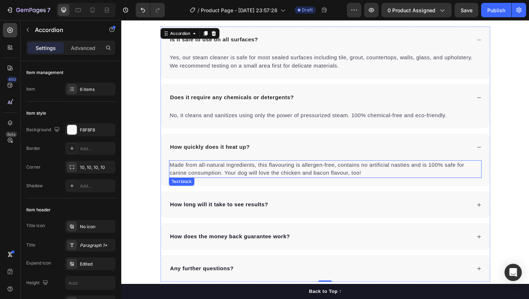
click at [248, 178] on p "Made from all-natural ingredients, this flavouring is allergen-free, contains n…" at bounding box center [337, 177] width 330 height 17
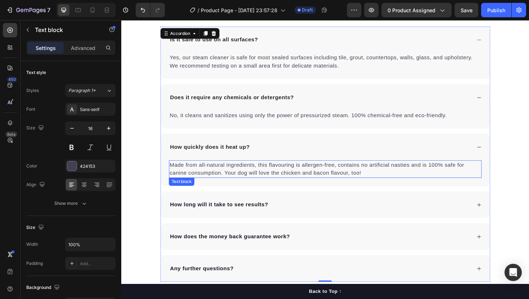
click at [248, 178] on p "Made from all-natural ingredients, this flavouring is allergen-free, contains n…" at bounding box center [337, 177] width 330 height 17
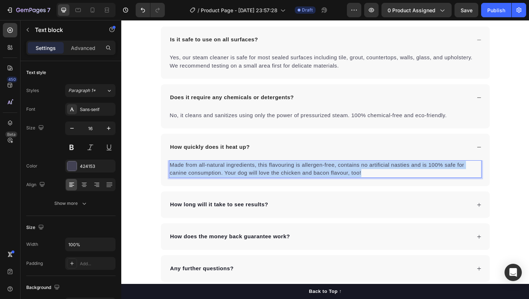
click at [248, 178] on p "Made from all-natural ingredients, this flavouring is allergen-free, contains n…" at bounding box center [337, 177] width 330 height 17
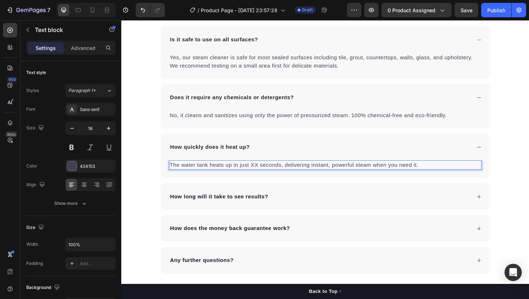
click at [259, 171] on p "The water tank heats up in just XX seconds, delivering instant, powerful steam …" at bounding box center [337, 173] width 330 height 9
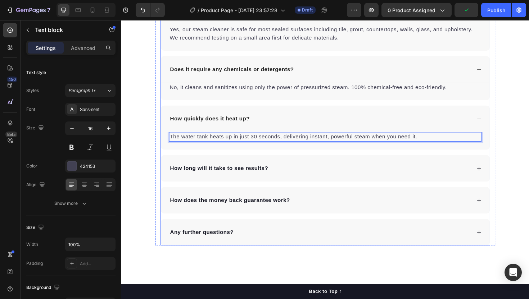
scroll to position [1907, 0]
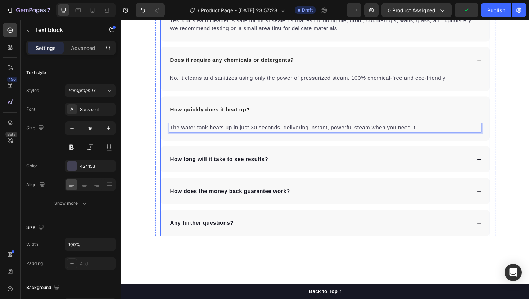
click at [365, 172] on div "How long will it take to see results?" at bounding box center [332, 167] width 320 height 11
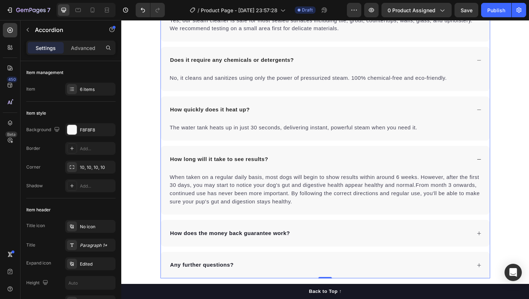
click at [241, 173] on div "How long will it take to see results?" at bounding box center [337, 168] width 348 height 28
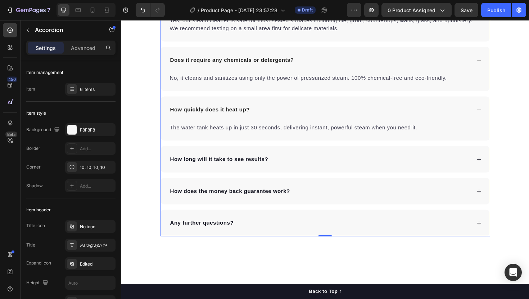
click at [241, 173] on div "How long will it take to see results?" at bounding box center [337, 168] width 348 height 28
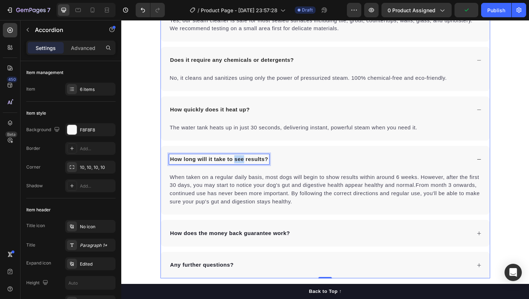
click at [241, 169] on p "How long will it take to see results?" at bounding box center [225, 167] width 104 height 9
click at [234, 190] on p "When taken on a regular daily basis, most dogs will begin to show results withi…" at bounding box center [337, 199] width 330 height 35
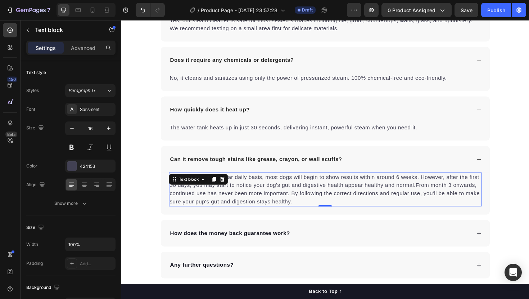
click at [234, 190] on div "Text block" at bounding box center [203, 189] width 63 height 12
click at [244, 192] on p "When taken on a regular daily basis, most dogs will begin to show results withi…" at bounding box center [337, 199] width 330 height 35
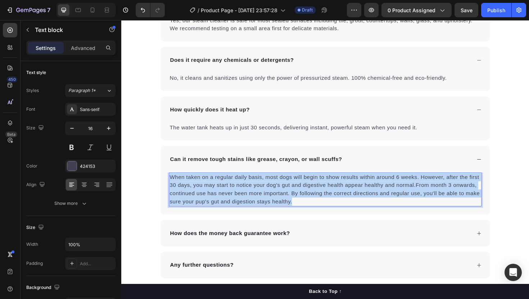
click at [244, 192] on p "When taken on a regular daily basis, most dogs will begin to show results withi…" at bounding box center [337, 199] width 330 height 35
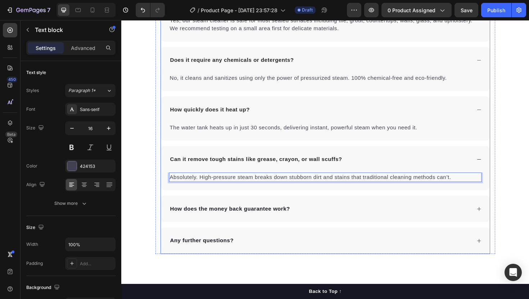
click at [245, 168] on p "Can it remove tough stains like grease, crayon, or wall scuffs?" at bounding box center [264, 167] width 182 height 9
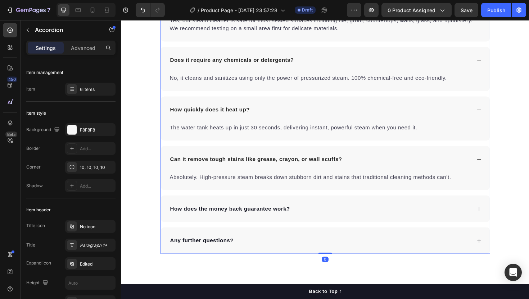
click at [226, 226] on div "How does the money back guarantee work?" at bounding box center [337, 220] width 348 height 28
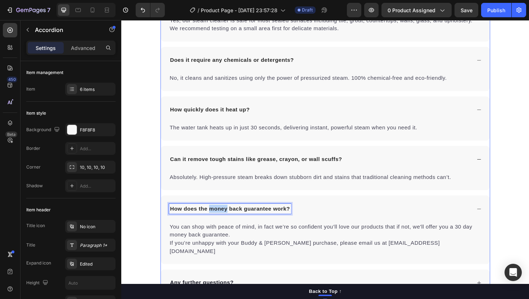
click at [226, 218] on p "How does the money back guarantee work?" at bounding box center [236, 220] width 127 height 9
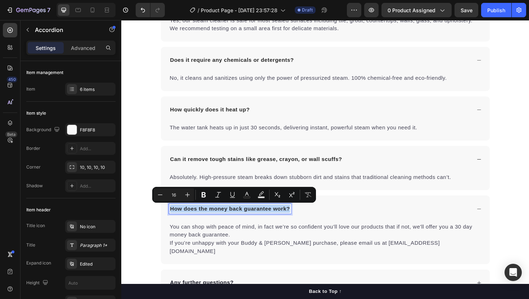
click at [226, 218] on p "How does the money back guarantee work?" at bounding box center [236, 220] width 127 height 9
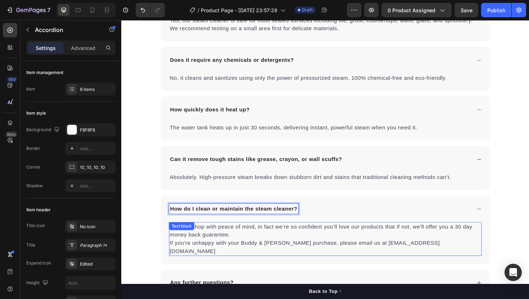
click at [209, 244] on p "You can shop with peace of mind, in fact we’re so confident you’ll love our pro…" at bounding box center [337, 252] width 330 height 35
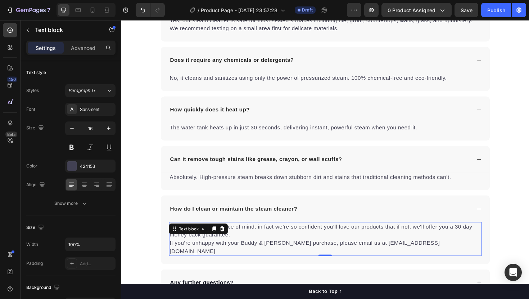
click at [209, 244] on icon at bounding box center [208, 242] width 6 height 6
click at [209, 244] on div "Text block" at bounding box center [192, 241] width 39 height 9
click at [212, 253] on p "You can shop with peace of mind, in fact we’re so confident you’ll love our pro…" at bounding box center [337, 252] width 330 height 35
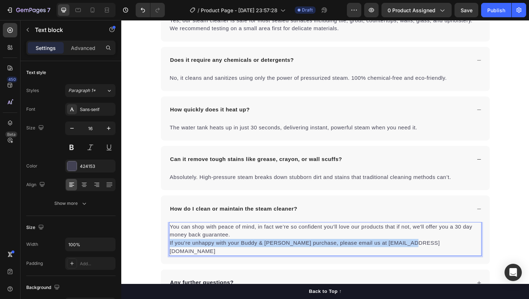
click at [212, 253] on p "You can shop with peace of mind, in fact we’re so confident you’ll love our pro…" at bounding box center [337, 252] width 330 height 35
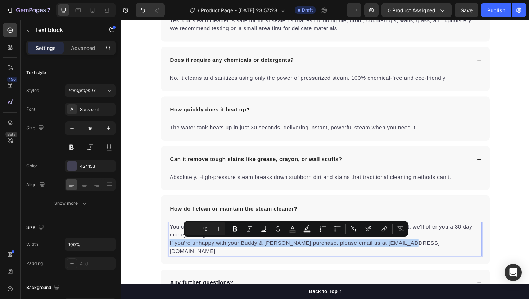
click at [212, 253] on p "You can shop with peace of mind, in fact we’re so confident you’ll love our pro…" at bounding box center [337, 252] width 330 height 35
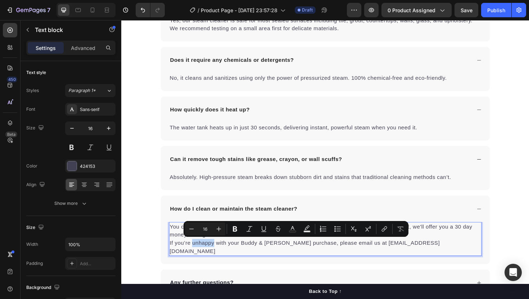
click at [212, 253] on p "You can shop with peace of mind, in fact we’re so confident you’ll love our pro…" at bounding box center [337, 252] width 330 height 35
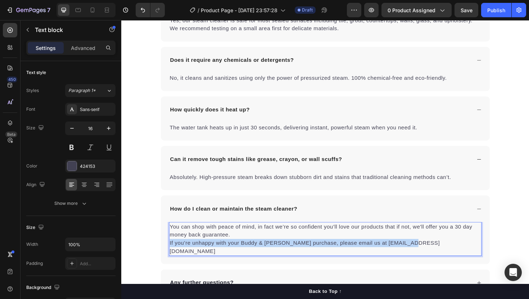
click at [212, 253] on p "You can shop with peace of mind, in fact we’re so confident you’ll love our pro…" at bounding box center [337, 252] width 330 height 35
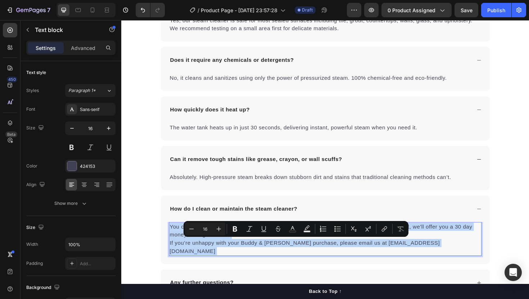
drag, startPoint x: 212, startPoint y: 253, endPoint x: 186, endPoint y: 243, distance: 27.5
click at [186, 243] on p "You can shop with peace of mind, in fact we’re so confident you’ll love our pro…" at bounding box center [337, 252] width 330 height 35
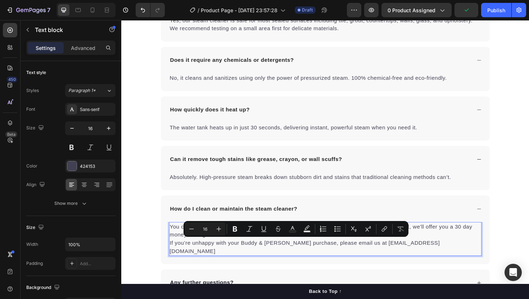
click at [180, 242] on p "You can shop with peace of mind, in fact we’re so confident you’ll love our pro…" at bounding box center [337, 252] width 330 height 35
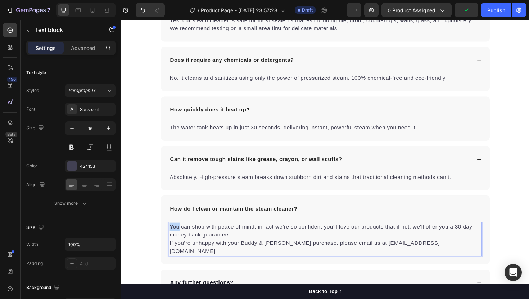
click at [180, 242] on p "You can shop with peace of mind, in fact we’re so confident you’ll love our pro…" at bounding box center [337, 252] width 330 height 35
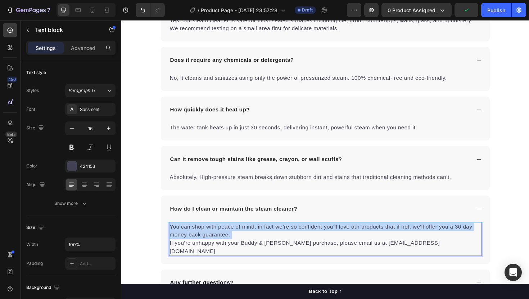
click at [180, 242] on p "You can shop with peace of mind, in fact we’re so confident you’ll love our pro…" at bounding box center [337, 252] width 330 height 35
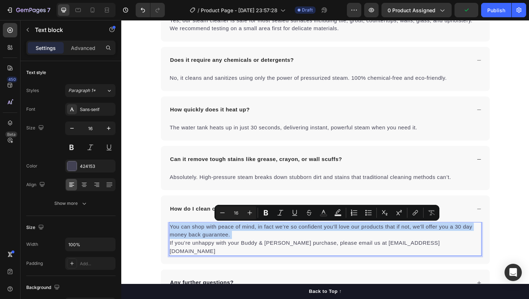
click at [180, 242] on p "You can shop with peace of mind, in fact we’re so confident you’ll love our pro…" at bounding box center [337, 252] width 330 height 35
click at [174, 239] on p "You can shop with peace of mind, in fact we’re so confident you’ll love our pro…" at bounding box center [337, 252] width 330 height 35
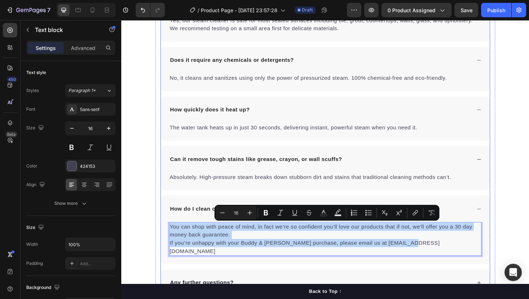
drag, startPoint x: 174, startPoint y: 239, endPoint x: 317, endPoint y: 269, distance: 146.5
click at [317, 269] on div "You can shop with peace of mind, in fact we’re so confident you’ll love our pro…" at bounding box center [337, 256] width 348 height 45
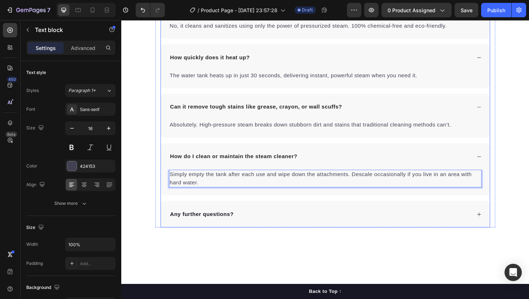
scroll to position [1986, 0]
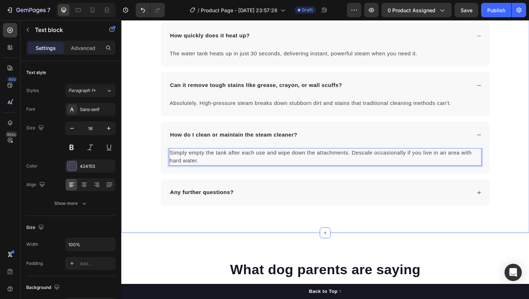
click at [326, 198] on div "Any further questions?" at bounding box center [332, 203] width 320 height 11
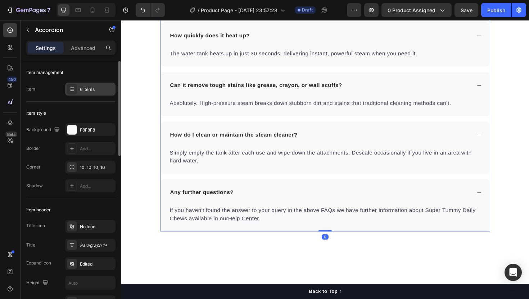
click at [99, 91] on div "6 items" at bounding box center [97, 89] width 34 height 6
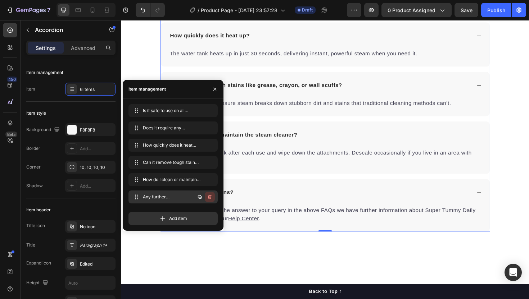
click at [210, 197] on icon "button" at bounding box center [210, 198] width 0 height 2
click at [212, 199] on button "Delete" at bounding box center [205, 197] width 20 height 10
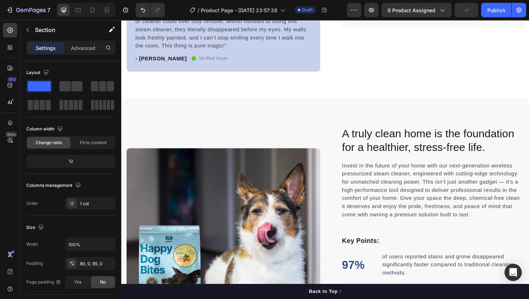
scroll to position [0, 0]
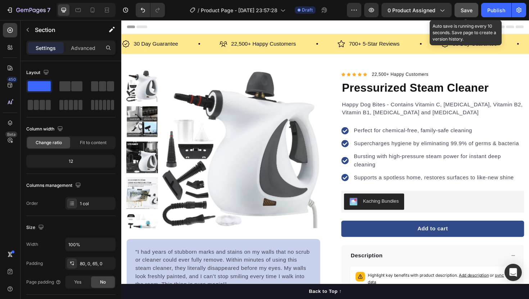
click at [473, 13] on button "Save" at bounding box center [467, 10] width 24 height 14
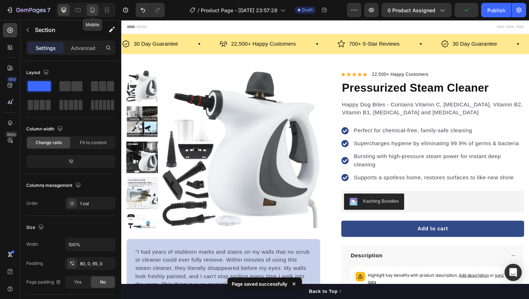
click at [91, 12] on icon at bounding box center [93, 10] width 4 height 5
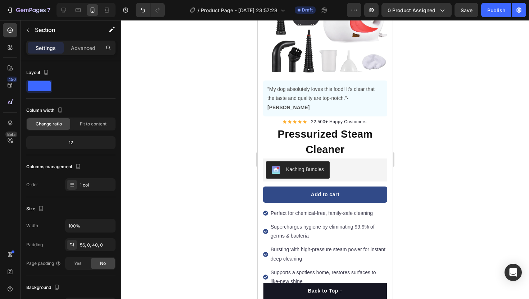
scroll to position [105, 0]
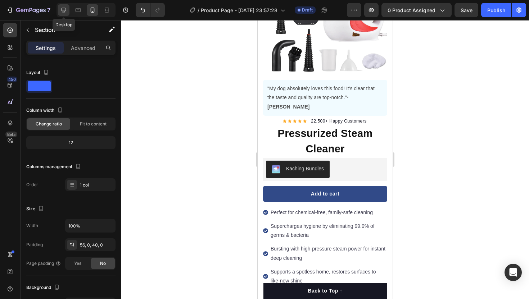
click at [66, 15] on div at bounding box center [64, 10] width 12 height 12
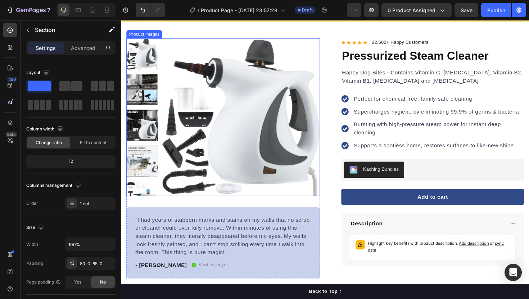
scroll to position [61, 0]
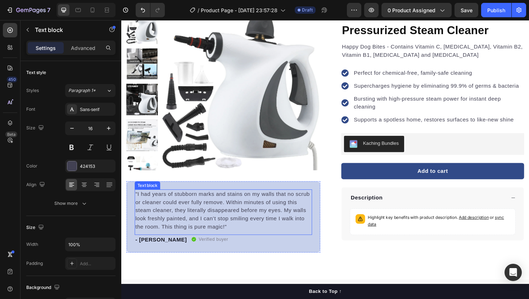
click at [192, 212] on p ""I had years of stubborn marks and stains on my walls that no scrub or cleaner …" at bounding box center [229, 221] width 186 height 43
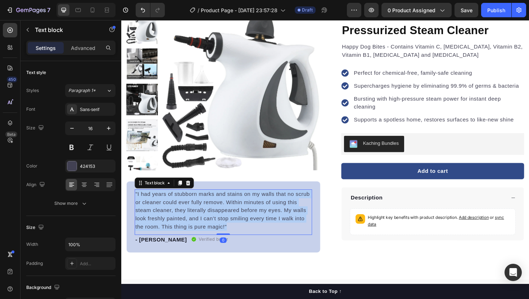
click at [192, 212] on p ""I had years of stubborn marks and stains on my walls that no scrub or cleaner …" at bounding box center [229, 221] width 186 height 43
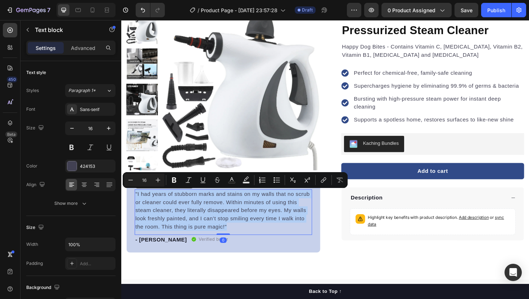
click at [192, 212] on p ""I had years of stubborn marks and stains on my walls that no scrub or cleaner …" at bounding box center [229, 221] width 186 height 43
click at [92, 14] on div at bounding box center [93, 10] width 12 height 12
type input "14"
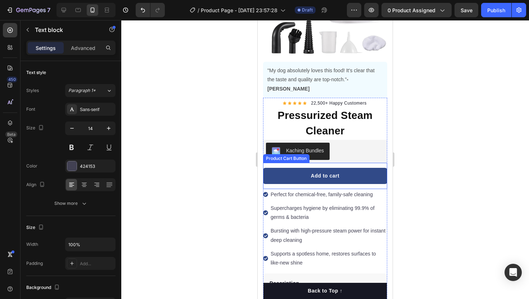
scroll to position [83, 0]
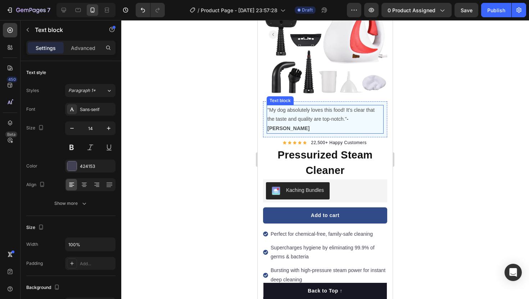
click at [316, 113] on p ""My dog absolutely loves this food! It's clear that the taste and quality are t…" at bounding box center [325, 119] width 116 height 27
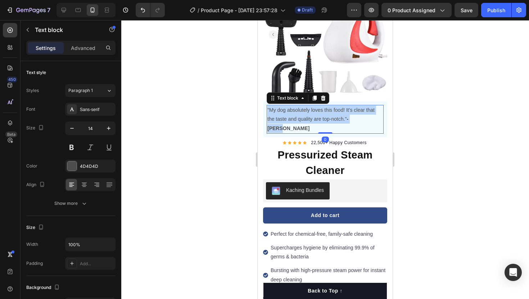
click at [316, 113] on p ""My dog absolutely loves this food! It's clear that the taste and quality are t…" at bounding box center [325, 119] width 116 height 27
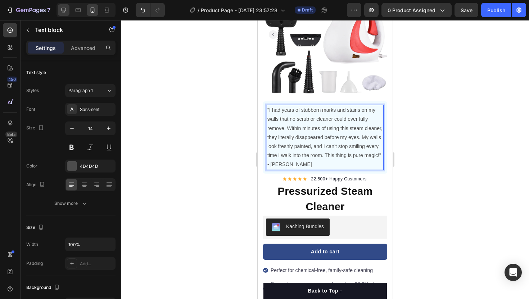
click at [69, 13] on div at bounding box center [64, 10] width 12 height 12
type input "16"
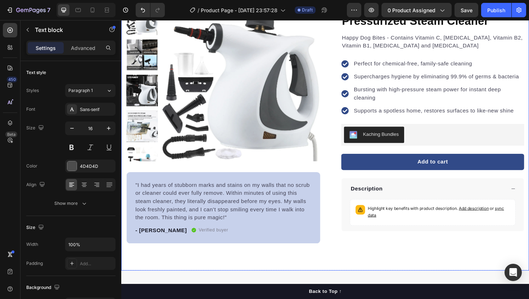
scroll to position [69, 0]
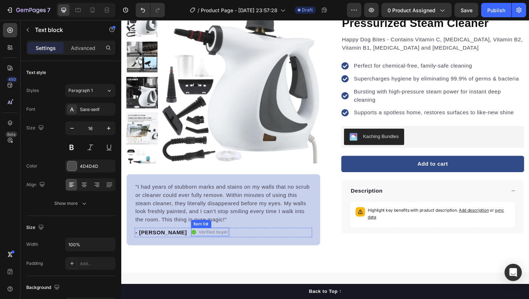
click at [203, 245] on p "Verified buyer" at bounding box center [218, 244] width 31 height 7
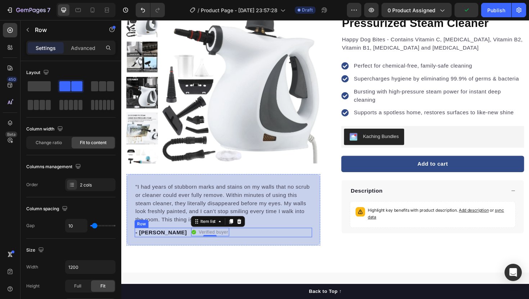
click at [225, 246] on div "- [PERSON_NAME] Text block Verified buyer Item list 0 Row" at bounding box center [229, 245] width 188 height 10
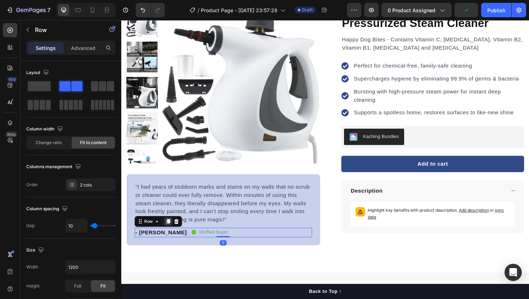
click at [172, 232] on icon at bounding box center [171, 233] width 4 height 5
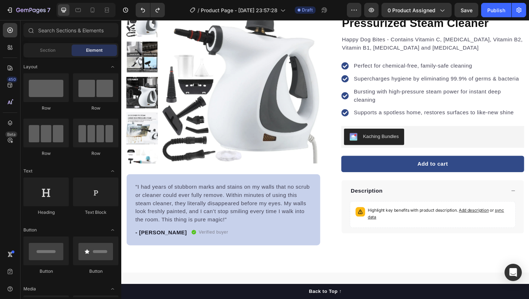
click at [92, 18] on div "7 / Product Page - [DATE] 23:57:28 Draft Preview 0 product assigned Save Publish" at bounding box center [264, 10] width 529 height 21
click at [94, 12] on icon at bounding box center [93, 10] width 4 height 5
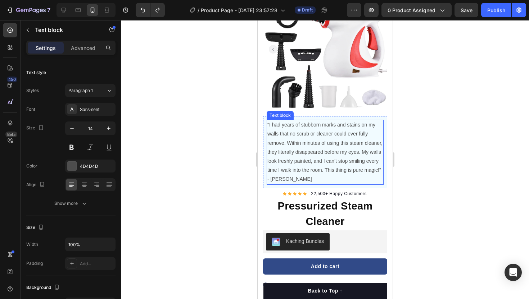
click at [300, 182] on p ""I had years of stubborn marks and stains on my walls that no scrub or cleaner …" at bounding box center [325, 152] width 116 height 63
click at [293, 179] on p ""I had years of stubborn marks and stains on my walls that no scrub or cleaner …" at bounding box center [325, 152] width 116 height 63
click at [145, 8] on icon "Undo/Redo" at bounding box center [142, 9] width 7 height 7
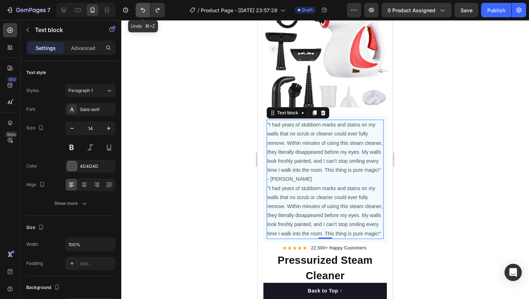
click at [145, 8] on icon "Undo/Redo" at bounding box center [142, 9] width 7 height 7
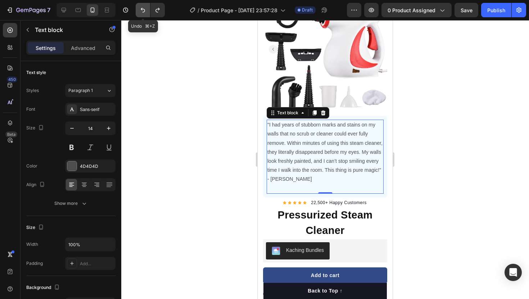
click at [145, 8] on icon "Undo/Redo" at bounding box center [142, 9] width 7 height 7
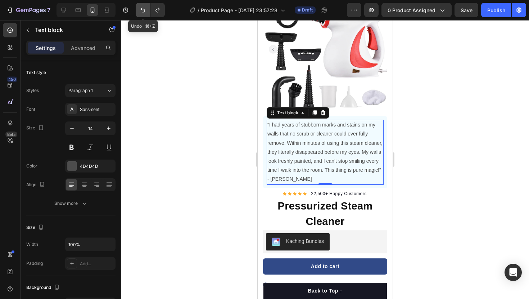
click at [145, 8] on icon "Undo/Redo" at bounding box center [142, 9] width 7 height 7
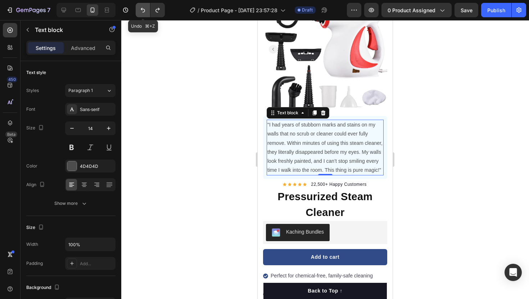
click at [145, 8] on icon "Undo/Redo" at bounding box center [142, 9] width 7 height 7
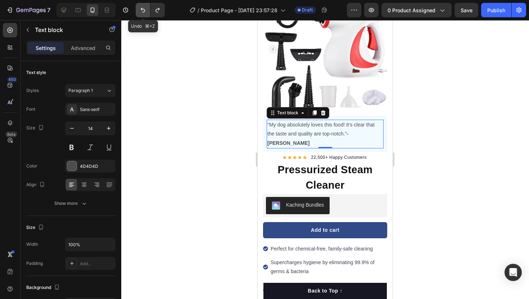
click at [145, 8] on icon "Undo/Redo" at bounding box center [142, 9] width 7 height 7
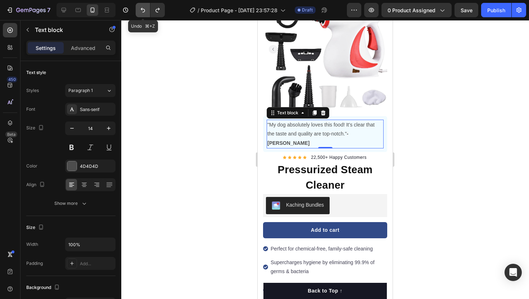
click at [145, 8] on icon "Undo/Redo" at bounding box center [142, 9] width 7 height 7
click at [346, 135] on p ""My dog absolutely loves this food! It's clear that the taste and quality are t…" at bounding box center [325, 134] width 116 height 27
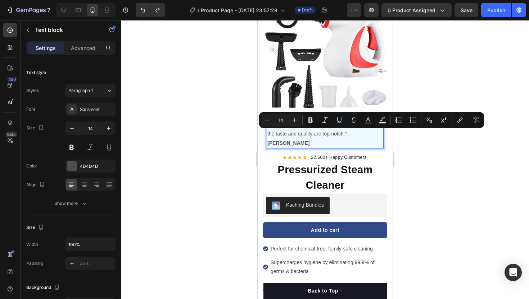
click at [346, 134] on p ""My dog absolutely loves this food! It's clear that the taste and quality are t…" at bounding box center [325, 134] width 116 height 27
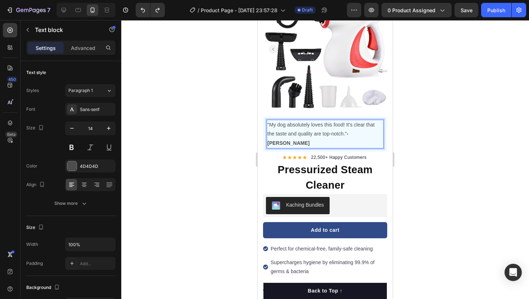
click at [343, 134] on p ""My dog absolutely loves this food! It's clear that the taste and quality are t…" at bounding box center [325, 134] width 116 height 27
click at [345, 134] on p ""My dog absolutely loves this food! It's clear that the taste and quality are t…" at bounding box center [325, 134] width 116 height 27
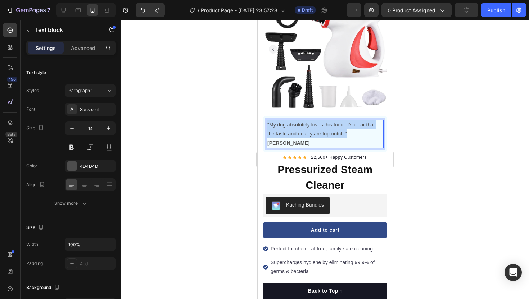
drag, startPoint x: 347, startPoint y: 134, endPoint x: 265, endPoint y: 124, distance: 81.9
click at [265, 124] on div ""My dog absolutely loves this food! It's clear that the taste and quality are t…" at bounding box center [325, 134] width 124 height 36
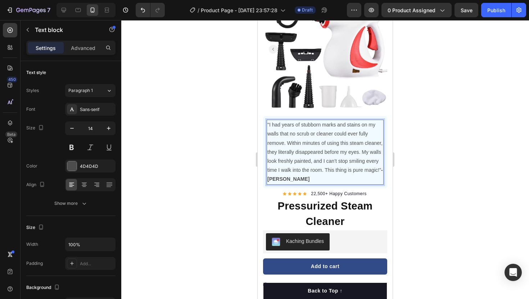
click at [269, 180] on strong "-[PERSON_NAME]" at bounding box center [325, 174] width 116 height 15
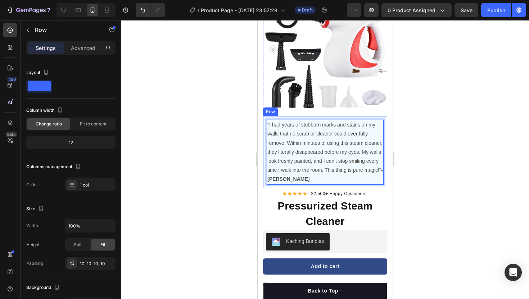
click at [266, 179] on div ""I had years of stubborn marks and stains on my walls that no scrub or cleaner …" at bounding box center [325, 152] width 124 height 72
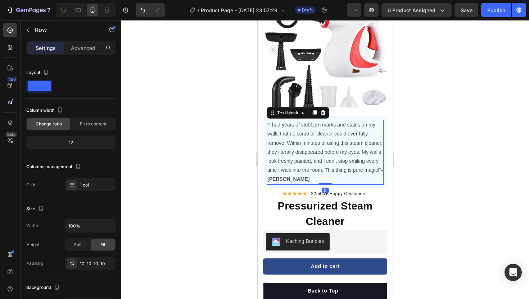
click at [268, 180] on strong "-[PERSON_NAME]" at bounding box center [325, 174] width 116 height 15
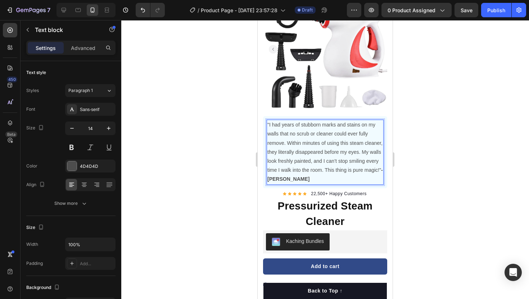
click at [277, 180] on strong "-[PERSON_NAME]" at bounding box center [325, 174] width 116 height 15
click at [62, 9] on icon at bounding box center [63, 9] width 7 height 7
type input "16"
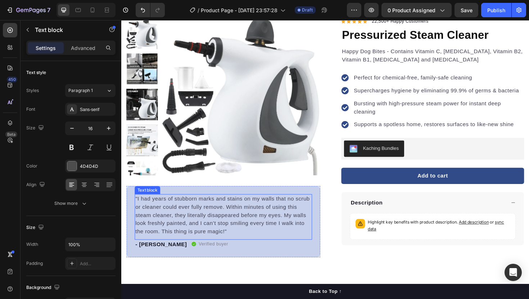
scroll to position [54, 0]
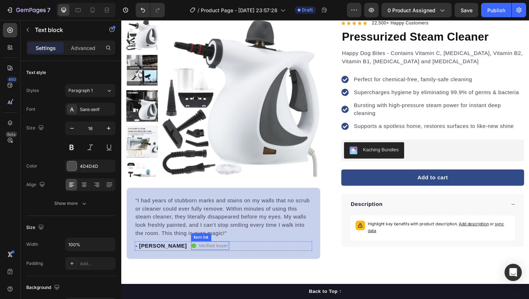
click at [195, 258] on icon at bounding box center [198, 260] width 6 height 6
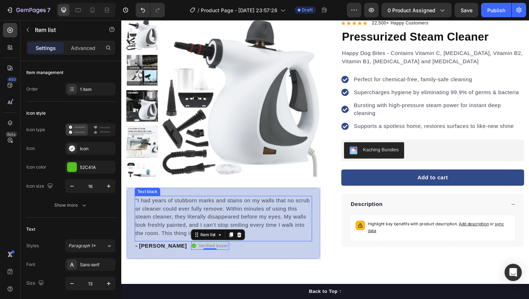
click at [166, 263] on p "- [PERSON_NAME]" at bounding box center [163, 260] width 55 height 9
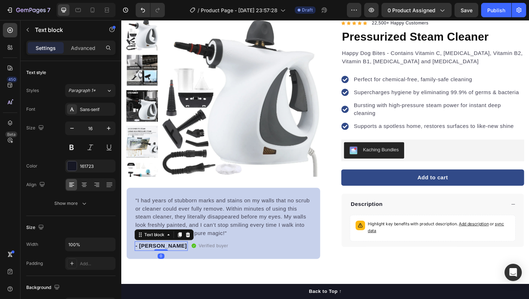
click at [168, 260] on div "- [PERSON_NAME]" at bounding box center [163, 260] width 56 height 10
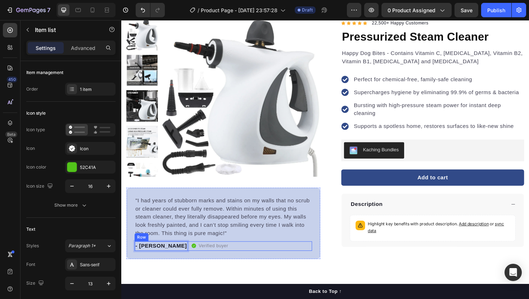
click at [195, 260] on icon at bounding box center [198, 260] width 6 height 6
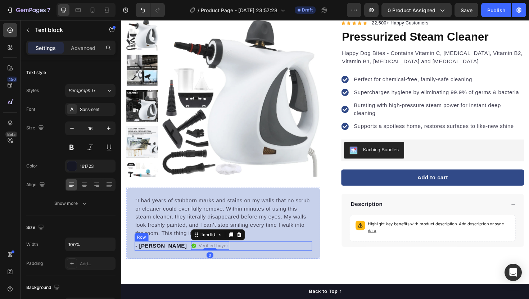
click at [167, 262] on p "- [PERSON_NAME]" at bounding box center [163, 260] width 55 height 9
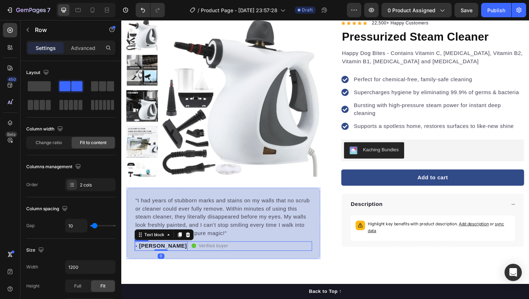
click at [169, 262] on div "- [PERSON_NAME] Text block 0 Verified buyer Item list Row" at bounding box center [229, 260] width 188 height 10
click at [203, 258] on p "Verified buyer" at bounding box center [218, 259] width 31 height 7
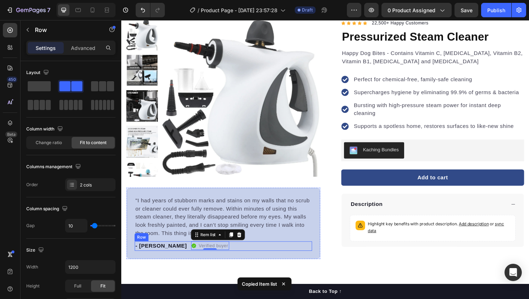
click at [171, 259] on div "- [PERSON_NAME] Text block Verified buyer Item list 0 Row" at bounding box center [229, 260] width 188 height 10
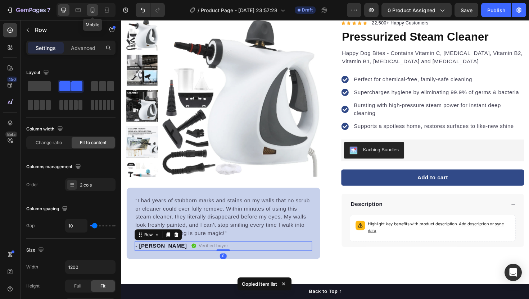
click at [93, 7] on icon at bounding box center [92, 9] width 7 height 7
type input "0"
type input "100%"
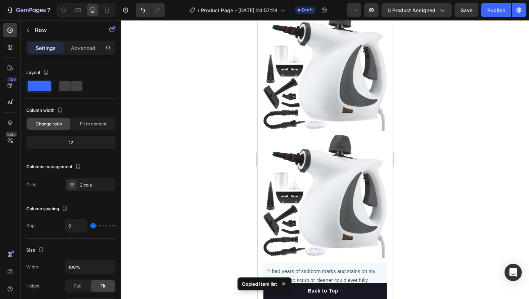
scroll to position [27, 0]
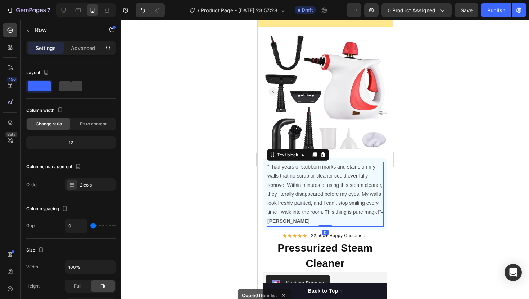
click at [300, 220] on p ""I had years of stubborn marks and stains on my walls that no scrub or cleaner …" at bounding box center [325, 194] width 116 height 63
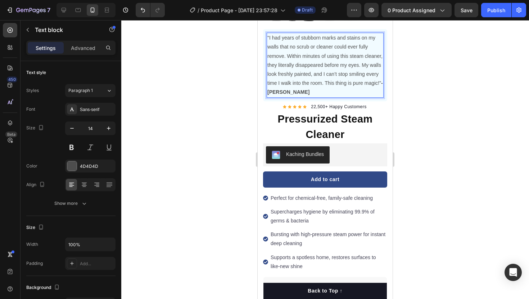
scroll to position [159, 0]
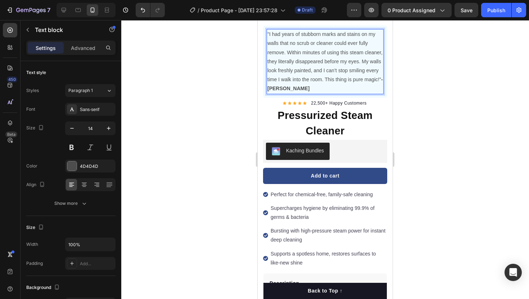
click at [280, 30] on p ""I had years of stubborn marks and stains on my walls that no scrub or cleaner …" at bounding box center [325, 61] width 116 height 63
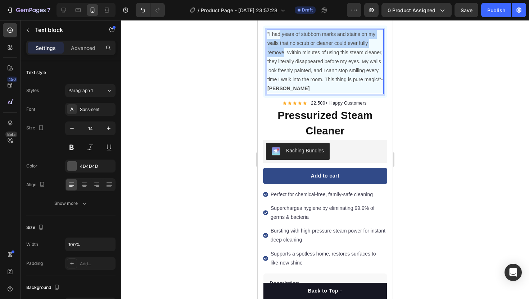
drag, startPoint x: 280, startPoint y: 30, endPoint x: 277, endPoint y: 46, distance: 16.4
click at [277, 46] on p ""I had years of stubborn marks and stains on my walls that no scrub or cleaner …" at bounding box center [325, 61] width 116 height 63
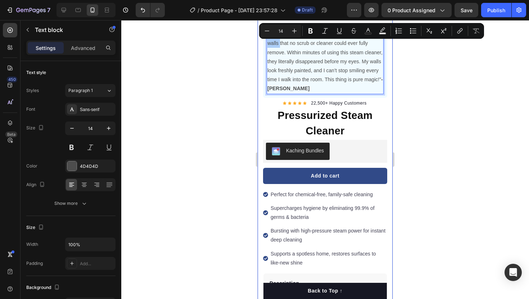
click at [233, 58] on div at bounding box center [325, 159] width 408 height 279
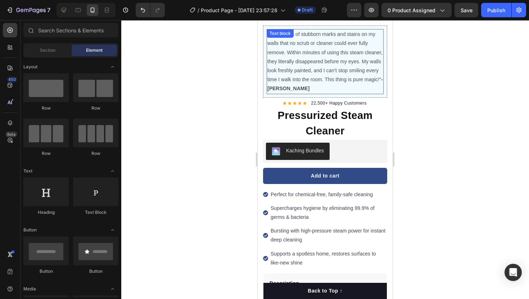
click at [338, 79] on p ""I had years of stubborn marks and stains on my walls that no scrub or cleaner …" at bounding box center [325, 61] width 116 height 63
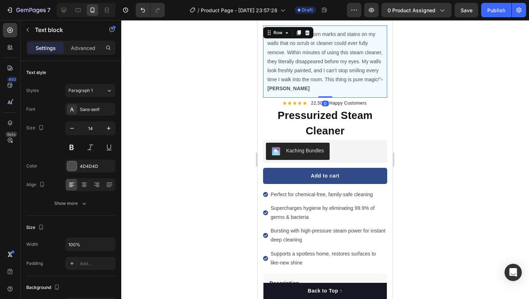
click at [384, 92] on div ""I had years of stubborn marks and stains on my walls that no scrub or cleaner …" at bounding box center [325, 62] width 124 height 72
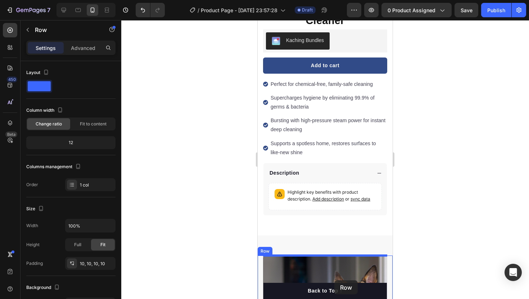
scroll to position [272, 0]
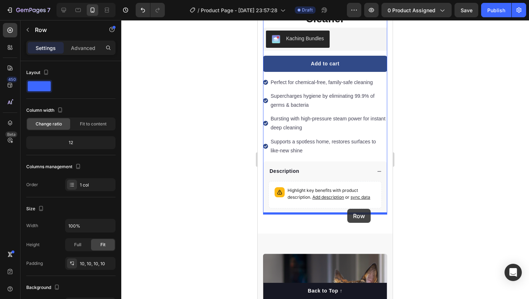
drag, startPoint x: 384, startPoint y: 92, endPoint x: 347, endPoint y: 209, distance: 122.7
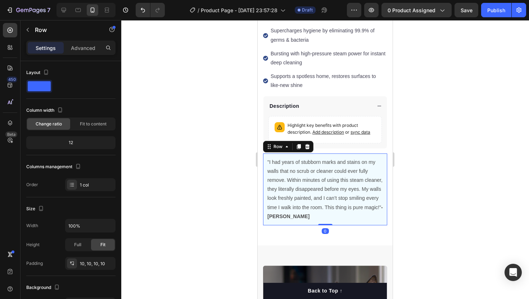
scroll to position [290, 0]
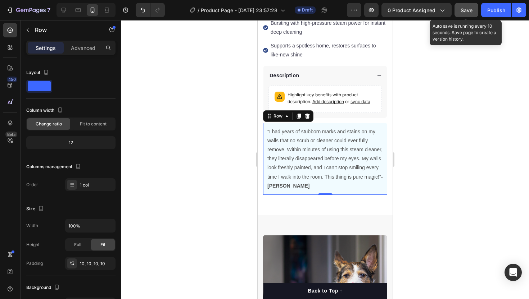
click at [469, 13] on span "Save" at bounding box center [467, 10] width 12 height 6
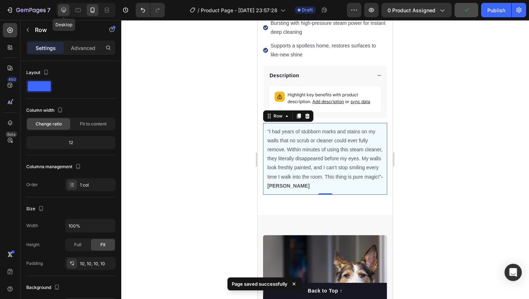
click at [65, 7] on icon at bounding box center [63, 9] width 7 height 7
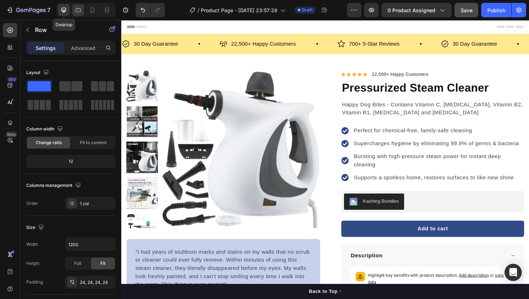
click at [77, 15] on div at bounding box center [78, 10] width 12 height 12
type input "100%"
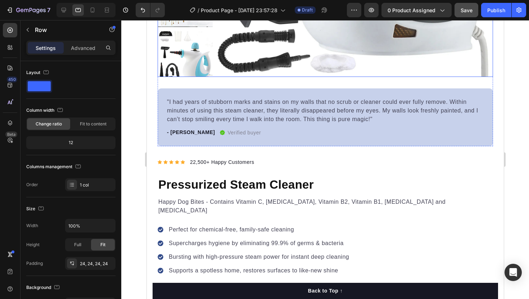
scroll to position [270, 0]
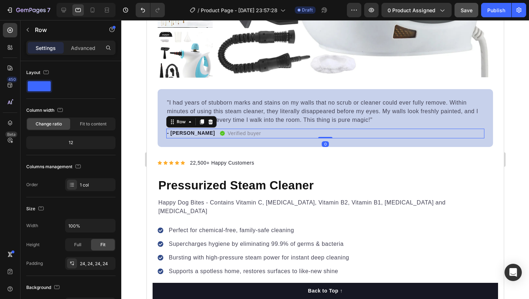
click at [198, 129] on div "- [PERSON_NAME] Text block Verified buyer Item list Row 0" at bounding box center [325, 134] width 318 height 10
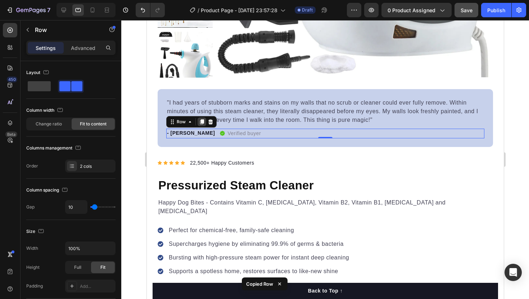
click at [202, 121] on icon at bounding box center [202, 121] width 4 height 5
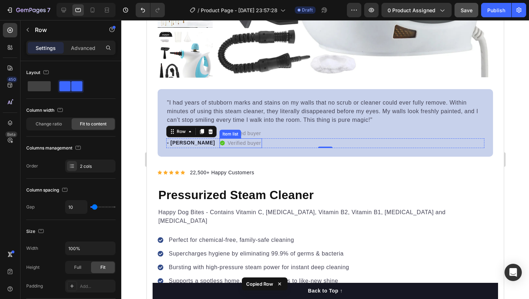
click at [235, 141] on p "Verified buyer" at bounding box center [243, 144] width 33 height 8
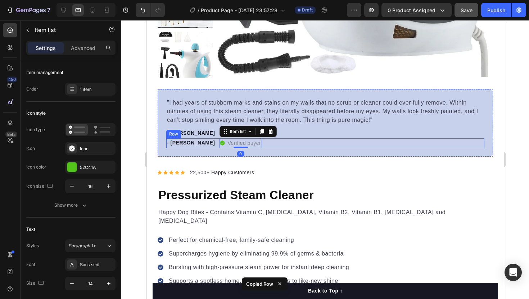
click at [262, 147] on div "- [PERSON_NAME] Text block Verified buyer Item list 0 Row" at bounding box center [325, 144] width 318 height 10
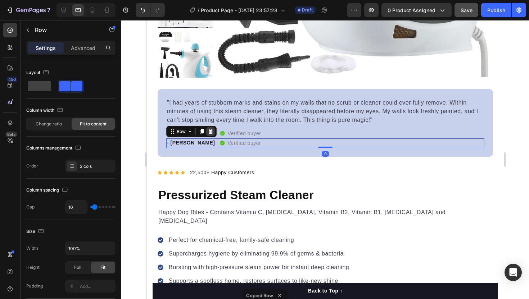
click at [209, 132] on icon at bounding box center [210, 132] width 6 height 6
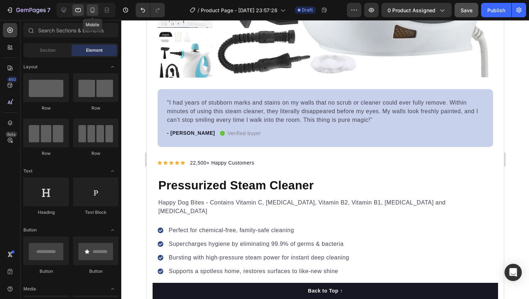
click at [92, 9] on icon at bounding box center [92, 9] width 7 height 7
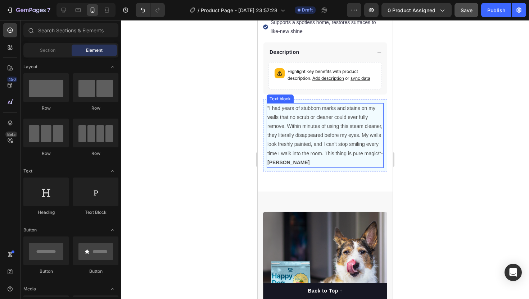
scroll to position [304, 0]
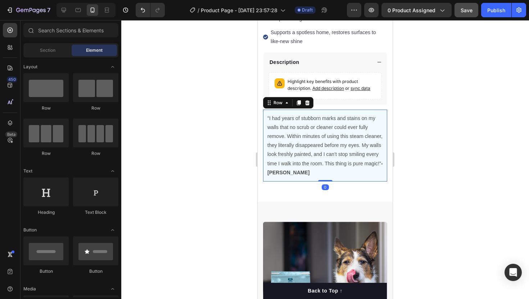
click at [313, 178] on div ""I had years of stubborn marks and stains on my walls that no scrub or cleaner …" at bounding box center [325, 146] width 124 height 72
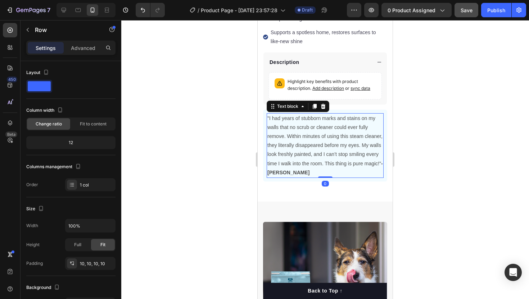
click at [325, 176] on p ""I had years of stubborn marks and stains on my walls that no scrub or cleaner …" at bounding box center [325, 145] width 116 height 63
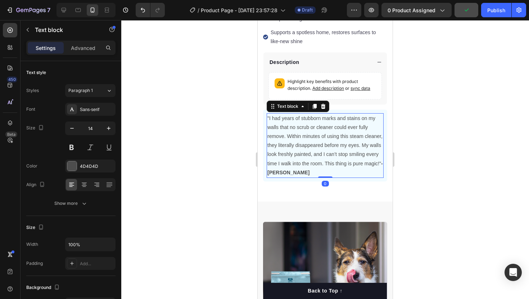
click at [321, 173] on p ""I had years of stubborn marks and stains on my walls that no scrub or cleaner …" at bounding box center [325, 145] width 116 height 63
click at [311, 164] on p ""I had years of stubborn marks and stains on my walls that no scrub or cleaner …" at bounding box center [325, 145] width 116 height 63
click at [303, 179] on div ""I had years of stubborn marks and stains on my walls that no scrub or cleaner …" at bounding box center [325, 146] width 124 height 72
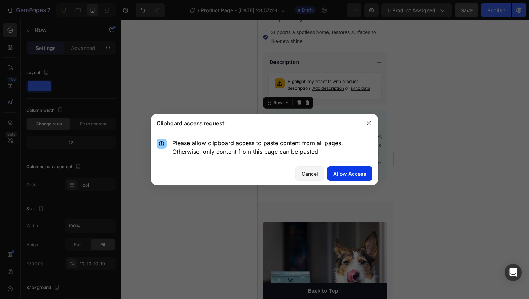
click at [339, 173] on div "Allow Access" at bounding box center [349, 174] width 33 height 8
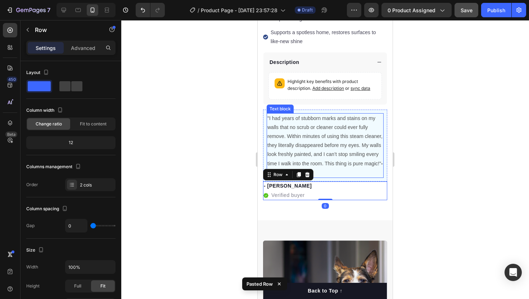
click at [342, 173] on p ""I had years of stubborn marks and stains on my walls that no scrub or cleaner …" at bounding box center [325, 145] width 116 height 63
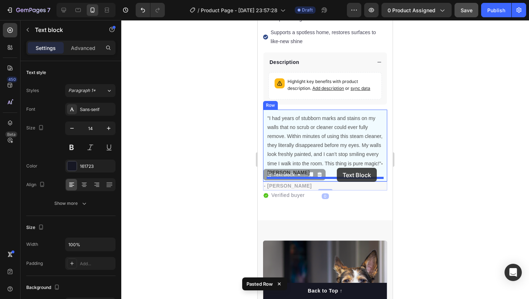
drag, startPoint x: 339, startPoint y: 183, endPoint x: 338, endPoint y: 172, distance: 10.5
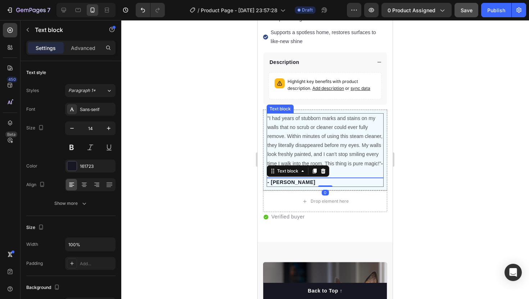
click at [334, 166] on p ""I had years of stubborn marks and stains on my walls that no scrub or cleaner …" at bounding box center [325, 145] width 116 height 63
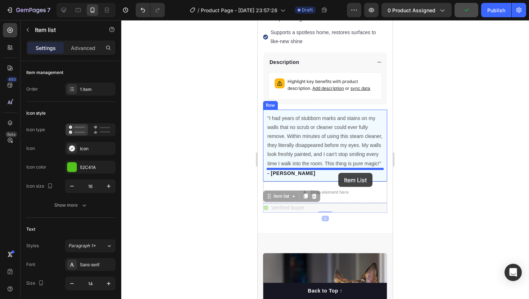
drag, startPoint x: 319, startPoint y: 208, endPoint x: 338, endPoint y: 173, distance: 40.0
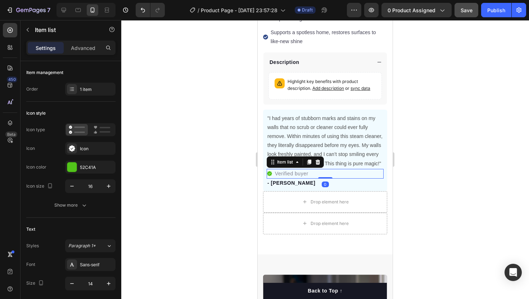
click at [268, 172] on icon at bounding box center [270, 174] width 6 height 6
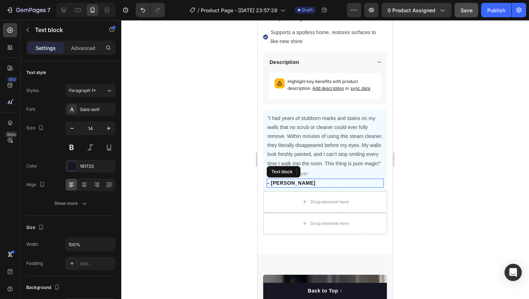
click at [286, 184] on p "- [PERSON_NAME]" at bounding box center [325, 184] width 116 height 8
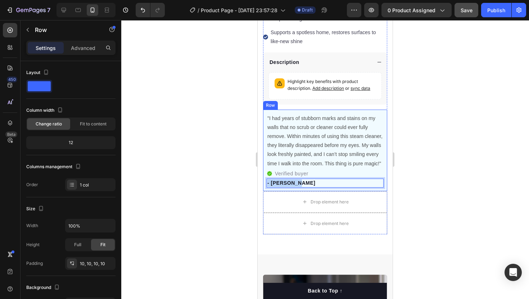
click at [265, 189] on div ""I had years of stubborn marks and stains on my walls that no scrub or cleaner …" at bounding box center [325, 151] width 124 height 82
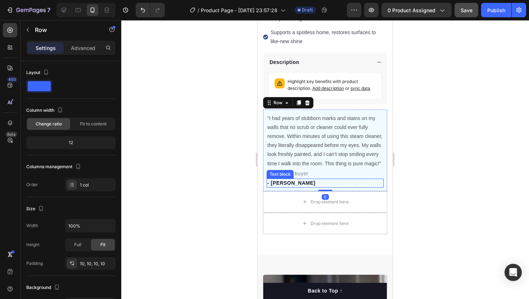
click at [269, 169] on div "Verified buyer" at bounding box center [288, 174] width 43 height 10
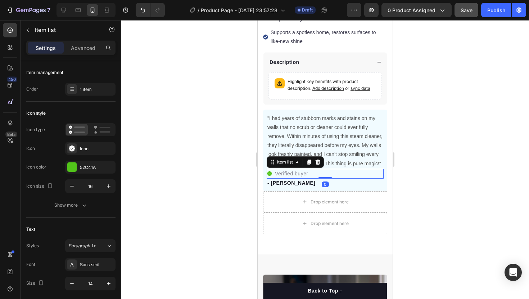
click at [267, 172] on icon at bounding box center [269, 173] width 5 height 5
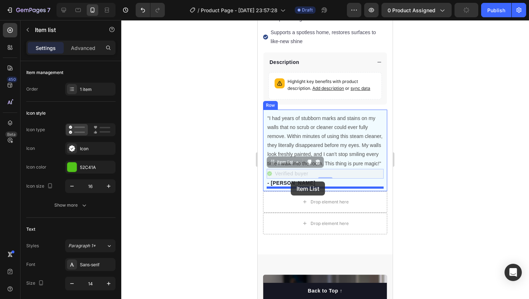
drag, startPoint x: 271, startPoint y: 171, endPoint x: 291, endPoint y: 183, distance: 23.6
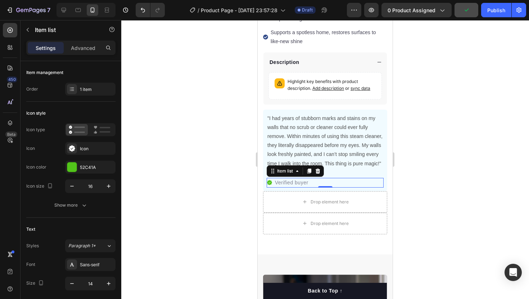
click at [321, 184] on div "Verified buyer" at bounding box center [325, 183] width 117 height 10
click at [246, 200] on div at bounding box center [325, 159] width 408 height 279
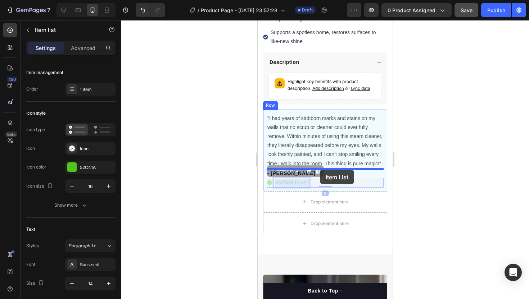
drag, startPoint x: 299, startPoint y: 184, endPoint x: 320, endPoint y: 170, distance: 25.3
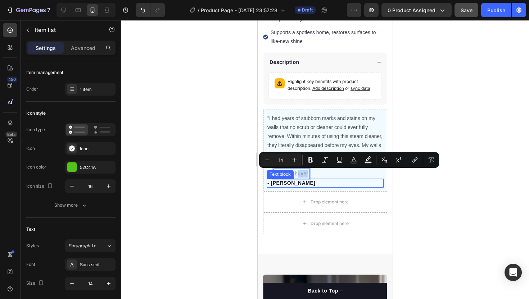
drag, startPoint x: 297, startPoint y: 175, endPoint x: 329, endPoint y: 182, distance: 32.8
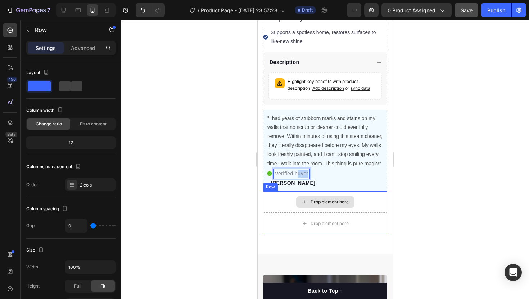
click at [302, 195] on div "Drop element here" at bounding box center [325, 202] width 124 height 22
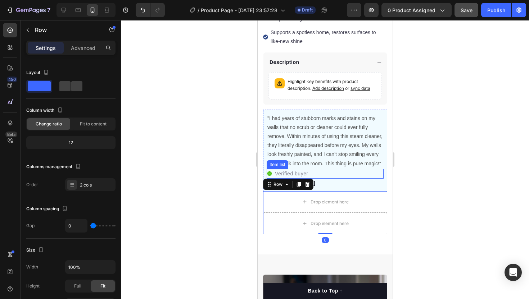
click at [334, 176] on div "Verified buyer" at bounding box center [325, 174] width 117 height 10
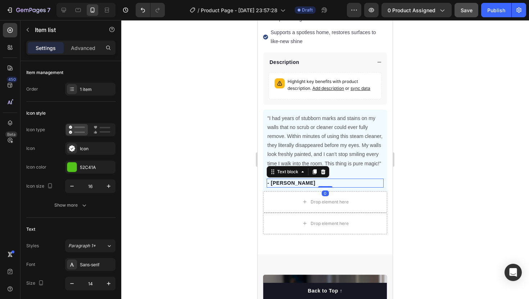
click at [332, 185] on p "- [PERSON_NAME]" at bounding box center [325, 184] width 116 height 8
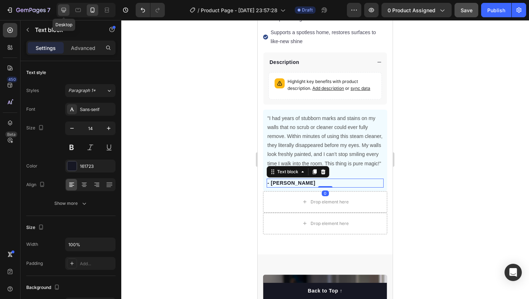
click at [66, 10] on icon at bounding box center [63, 9] width 7 height 7
type input "16"
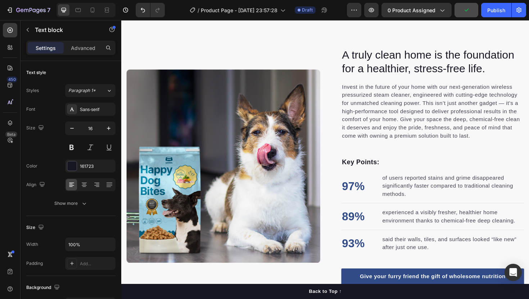
scroll to position [151, 0]
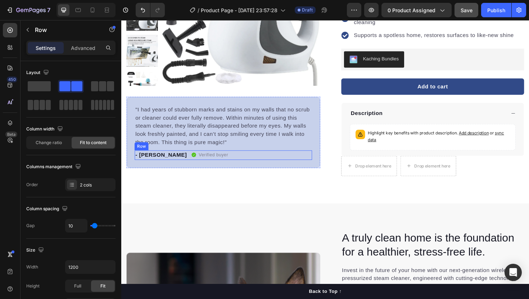
click at [238, 162] on div "- Rachel B. Text block Verified buyer Item list Row" at bounding box center [229, 163] width 188 height 10
click at [86, 13] on div at bounding box center [85, 10] width 59 height 14
click at [96, 13] on icon at bounding box center [92, 9] width 7 height 7
type input "0"
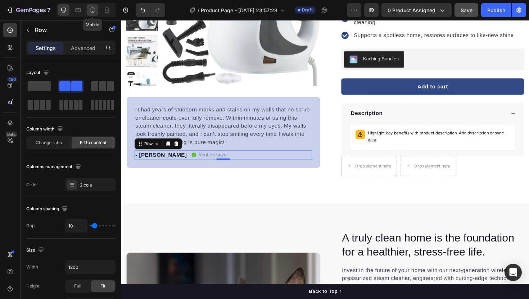
type input "100%"
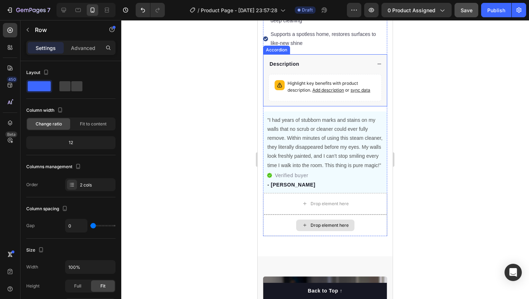
scroll to position [356, 0]
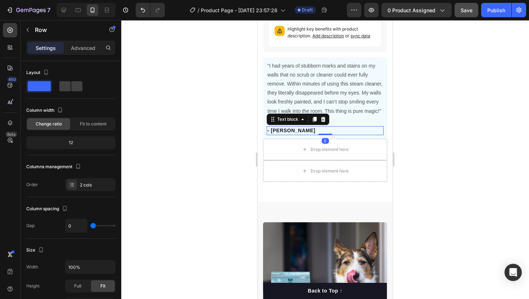
click at [319, 133] on p "- [PERSON_NAME]" at bounding box center [325, 131] width 116 height 8
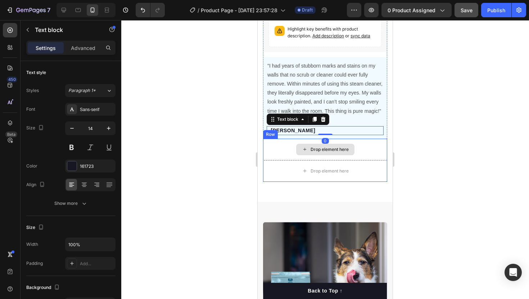
click at [308, 146] on div "Drop element here" at bounding box center [325, 150] width 58 height 12
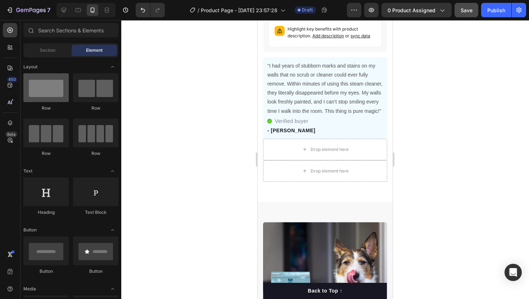
click at [51, 90] on div at bounding box center [45, 87] width 45 height 29
click at [46, 91] on div at bounding box center [45, 87] width 45 height 29
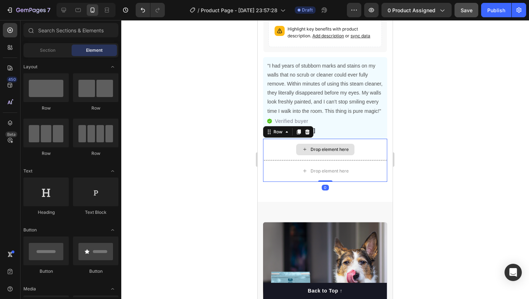
click at [282, 148] on div "Drop element here" at bounding box center [325, 150] width 124 height 22
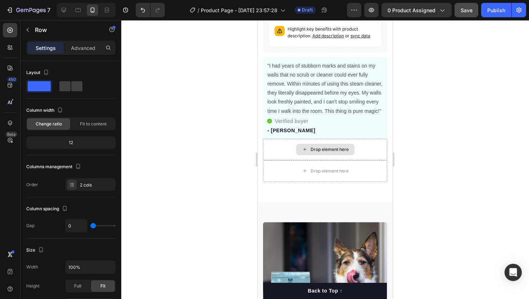
click at [302, 148] on icon at bounding box center [305, 149] width 6 height 6
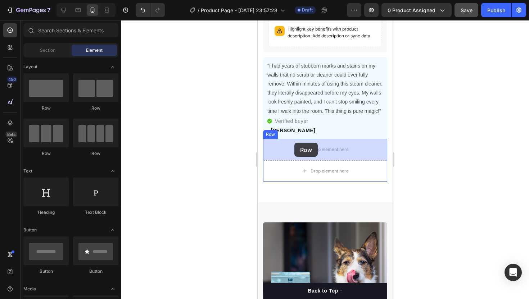
drag, startPoint x: 300, startPoint y: 105, endPoint x: 294, endPoint y: 143, distance: 38.6
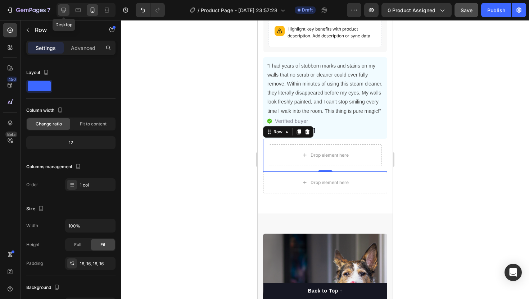
click at [65, 10] on icon at bounding box center [64, 10] width 5 height 5
type input "1200"
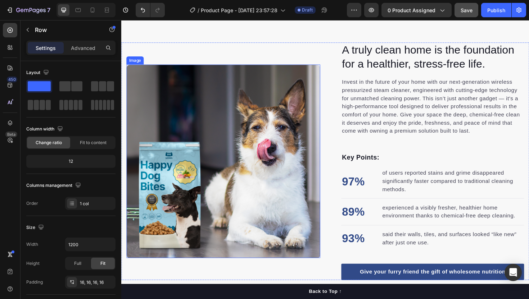
scroll to position [186, 0]
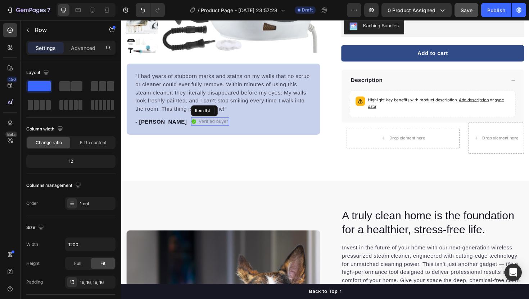
click at [203, 129] on p "Verified buyer" at bounding box center [218, 127] width 31 height 7
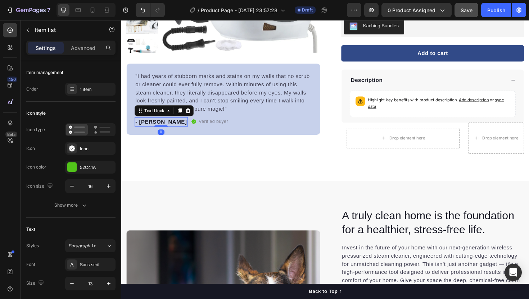
click at [162, 124] on p "- [PERSON_NAME]" at bounding box center [163, 128] width 55 height 9
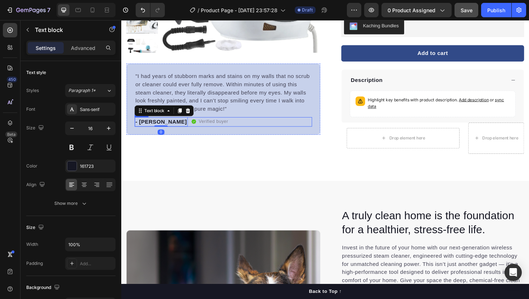
click at [168, 127] on div "- [PERSON_NAME]" at bounding box center [163, 128] width 56 height 10
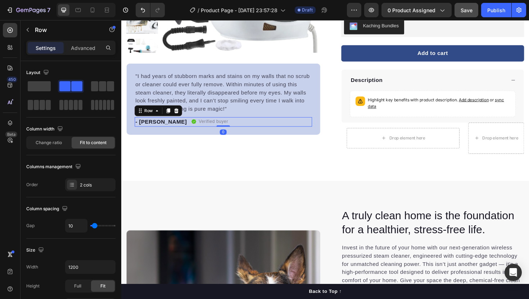
click at [169, 126] on div "- Rachel B. Text block Verified buyer Item list Row 0" at bounding box center [229, 128] width 188 height 10
click at [158, 126] on p "- [PERSON_NAME]" at bounding box center [163, 128] width 55 height 9
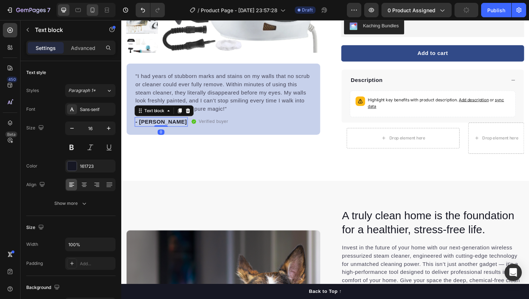
click at [95, 8] on icon at bounding box center [92, 9] width 7 height 7
type input "14"
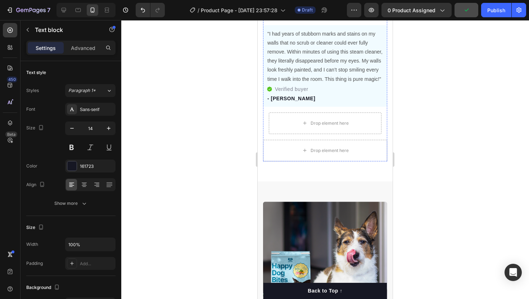
scroll to position [365, 0]
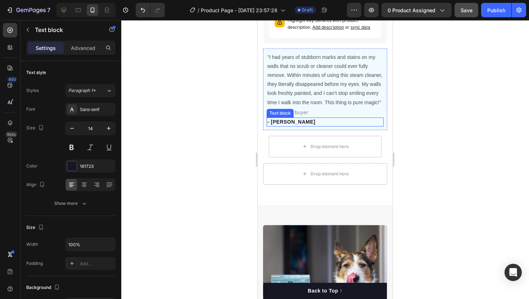
click at [313, 120] on p "- [PERSON_NAME]" at bounding box center [325, 122] width 116 height 8
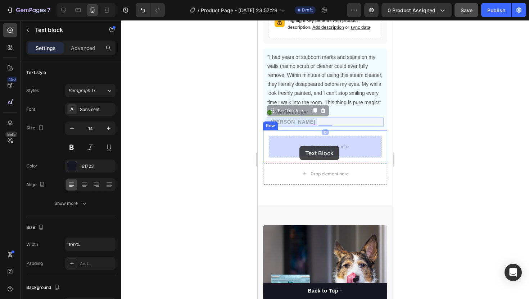
drag, startPoint x: 308, startPoint y: 119, endPoint x: 299, endPoint y: 146, distance: 28.6
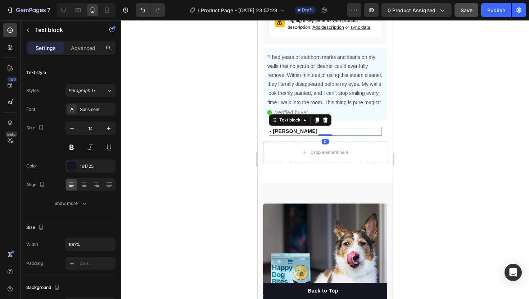
click at [377, 133] on p "- [PERSON_NAME]" at bounding box center [325, 132] width 111 height 8
click at [312, 131] on p "- [PERSON_NAME]" at bounding box center [325, 132] width 111 height 8
click at [345, 134] on p "- [PERSON_NAME]" at bounding box center [325, 132] width 111 height 8
click at [375, 148] on div "Drop element here" at bounding box center [325, 153] width 124 height 22
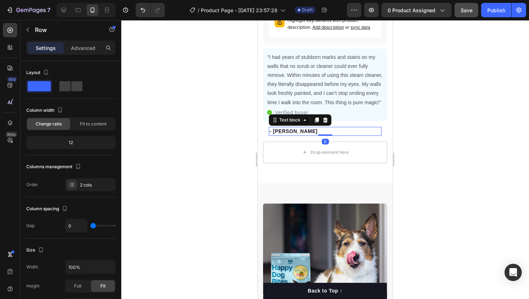
click at [376, 131] on p "- [PERSON_NAME]" at bounding box center [325, 132] width 111 height 8
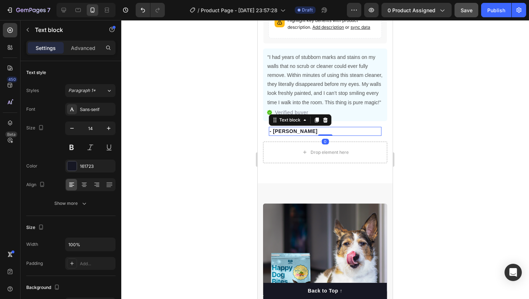
click at [381, 131] on div "- [PERSON_NAME]" at bounding box center [325, 131] width 113 height 9
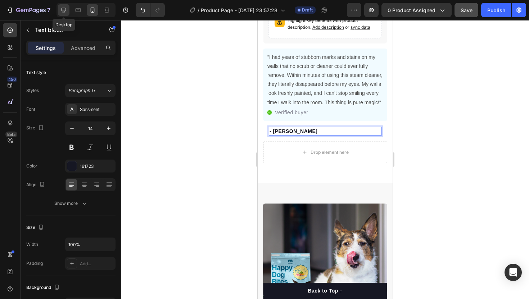
click at [65, 15] on div at bounding box center [64, 10] width 12 height 12
type input "16"
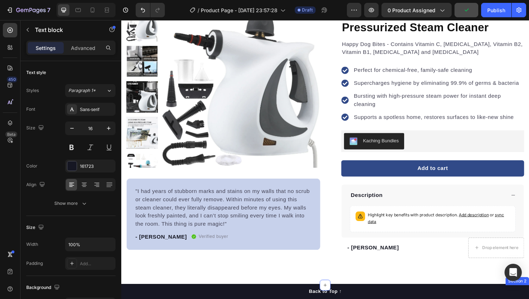
scroll to position [136, 0]
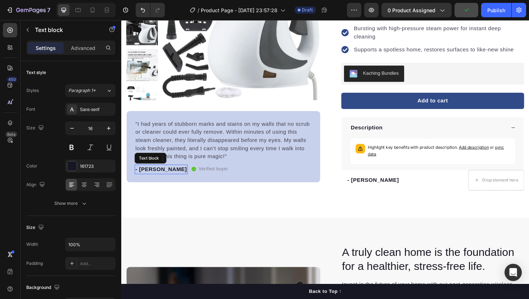
click at [155, 177] on p "- [PERSON_NAME]" at bounding box center [163, 178] width 55 height 9
click at [83, 46] on p "Advanced" at bounding box center [83, 48] width 24 height 8
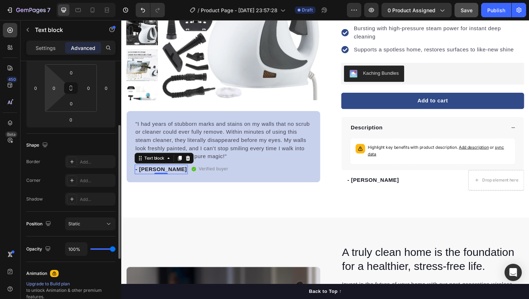
scroll to position [121, 0]
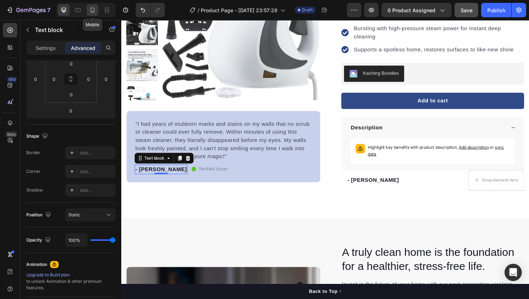
click at [93, 8] on icon at bounding box center [92, 9] width 7 height 7
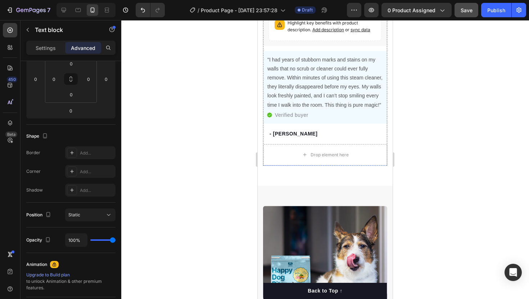
scroll to position [363, 0]
click at [281, 136] on p "- [PERSON_NAME]" at bounding box center [325, 134] width 111 height 8
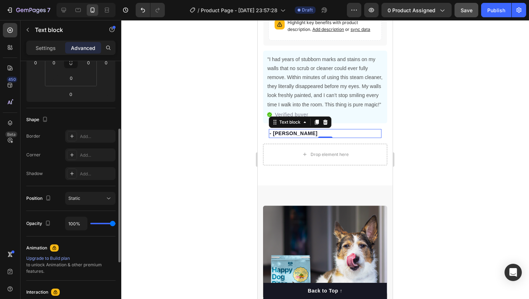
scroll to position [135, 0]
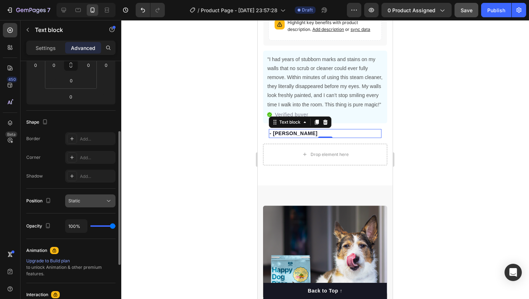
click at [91, 201] on div "Static" at bounding box center [86, 201] width 37 height 6
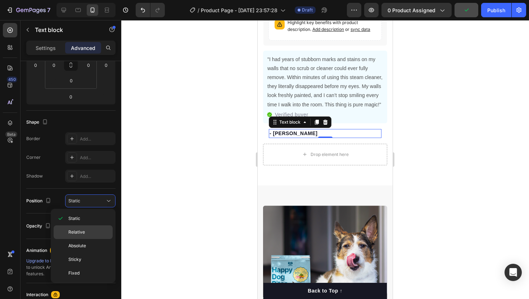
click at [93, 239] on div "Relative" at bounding box center [83, 246] width 59 height 14
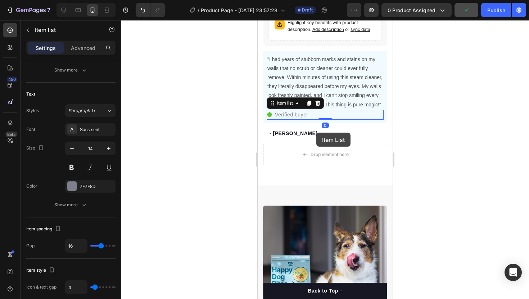
scroll to position [0, 0]
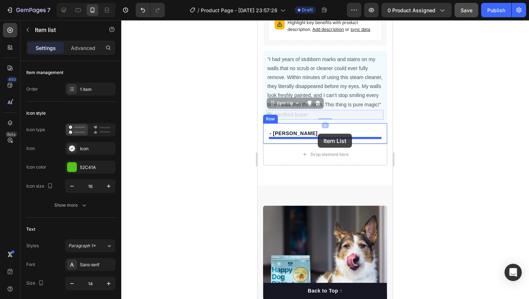
drag, startPoint x: 298, startPoint y: 113, endPoint x: 318, endPoint y: 134, distance: 28.8
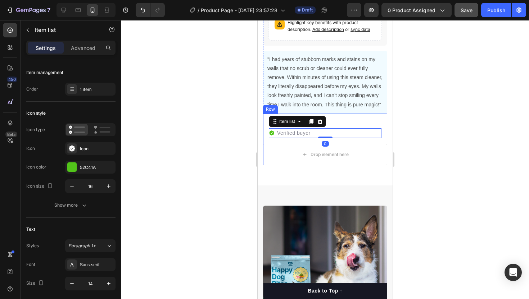
click at [196, 152] on div at bounding box center [325, 159] width 408 height 279
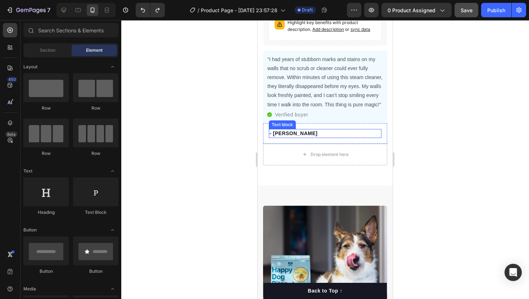
click at [297, 135] on p "- [PERSON_NAME]" at bounding box center [325, 134] width 111 height 8
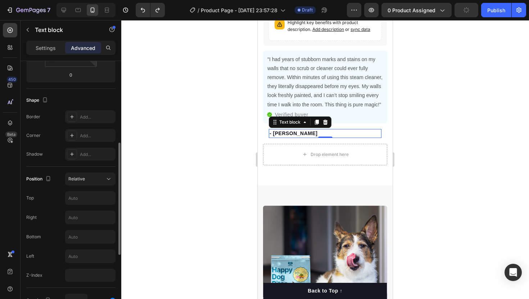
scroll to position [170, 0]
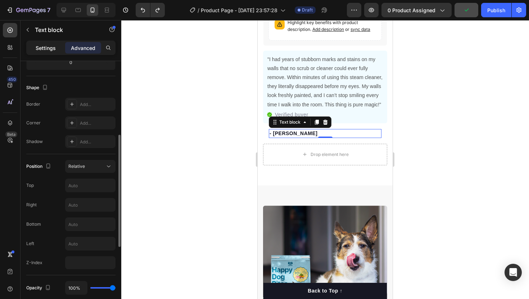
click at [55, 44] on div "Settings" at bounding box center [46, 48] width 36 height 12
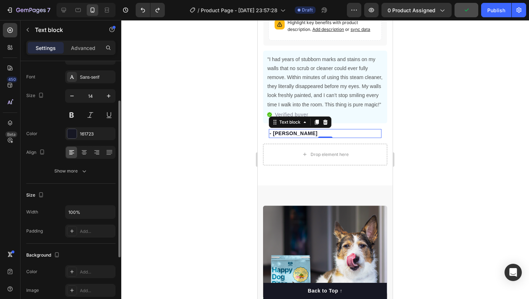
scroll to position [0, 0]
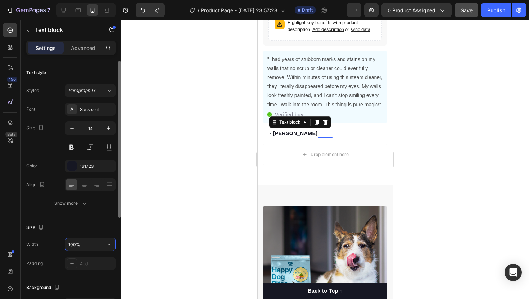
click at [75, 244] on input "100%" at bounding box center [90, 244] width 50 height 13
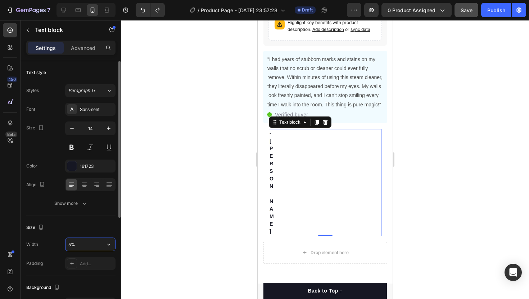
type input "50%"
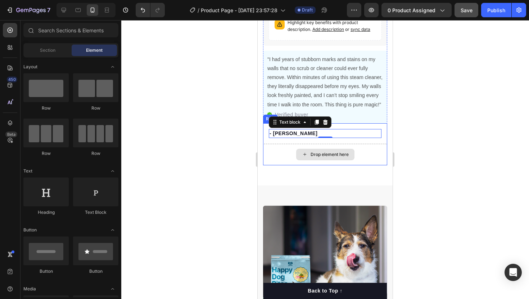
click at [315, 160] on div "Drop element here" at bounding box center [325, 155] width 58 height 12
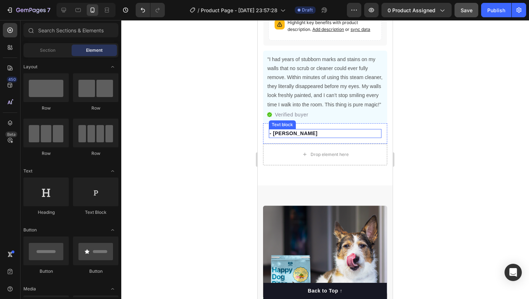
click at [309, 133] on p "- [PERSON_NAME]" at bounding box center [297, 134] width 55 height 8
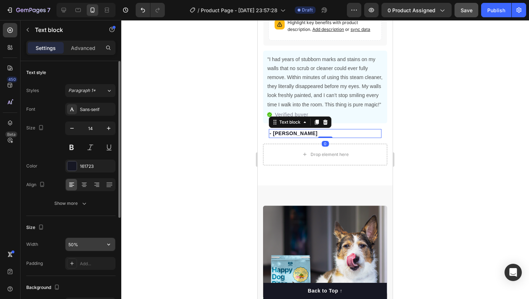
click at [77, 247] on input "50%" at bounding box center [90, 244] width 50 height 13
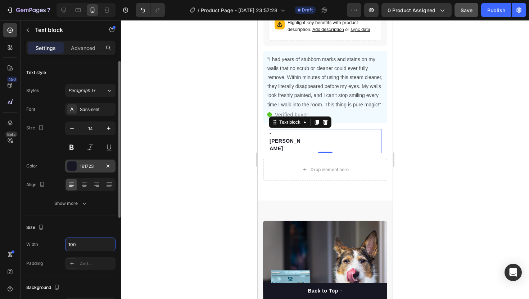
type input "100"
click at [84, 172] on div "161723" at bounding box center [90, 166] width 50 height 13
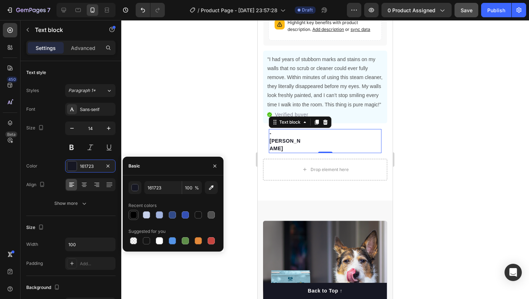
click at [131, 216] on div at bounding box center [133, 215] width 7 height 7
type input "000000"
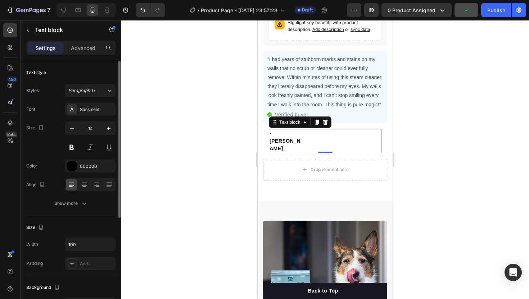
click at [56, 171] on div "Color 000000" at bounding box center [70, 166] width 89 height 13
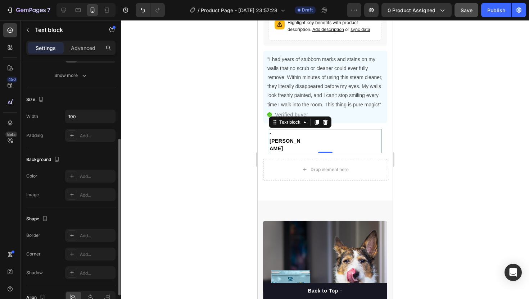
scroll to position [168, 0]
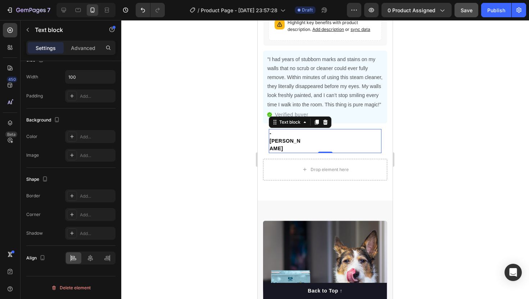
click at [316, 136] on div "- [PERSON_NAME]" at bounding box center [325, 141] width 113 height 24
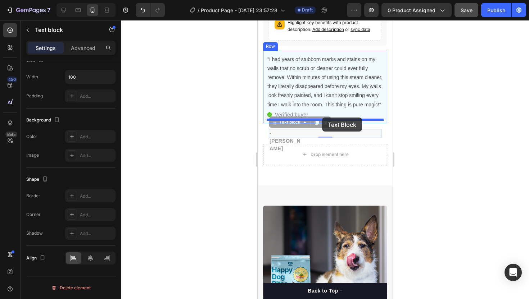
drag, startPoint x: 316, startPoint y: 136, endPoint x: 322, endPoint y: 118, distance: 19.3
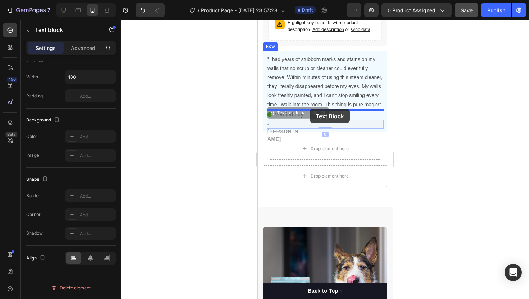
drag, startPoint x: 311, startPoint y: 125, endPoint x: 310, endPoint y: 109, distance: 15.5
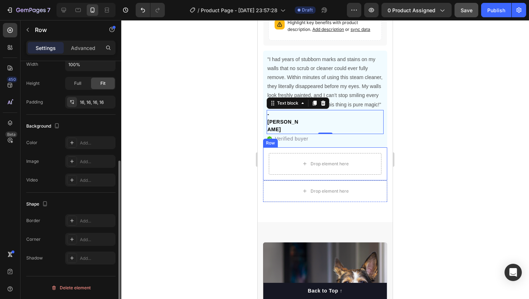
click at [303, 148] on div "Drop element here Row" at bounding box center [325, 164] width 124 height 33
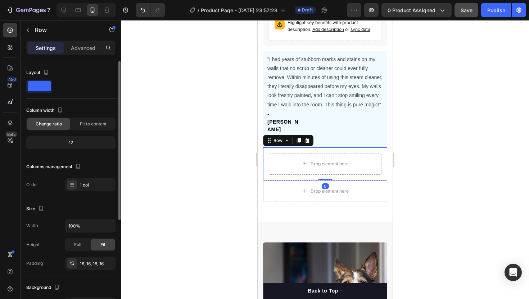
click at [213, 149] on div at bounding box center [325, 159] width 408 height 279
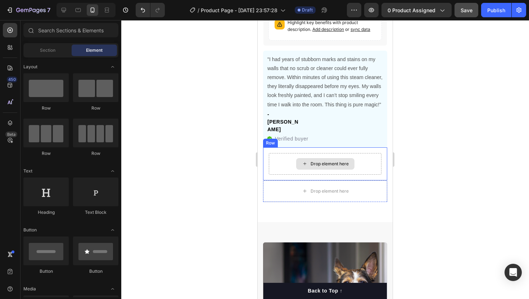
click at [301, 158] on div "Drop element here" at bounding box center [325, 164] width 58 height 12
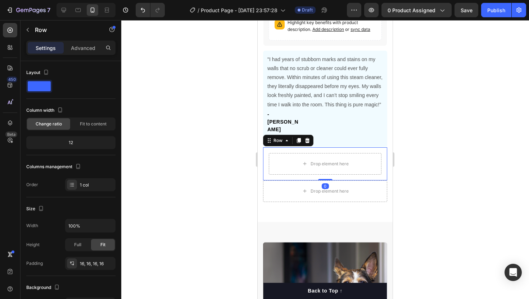
click at [278, 148] on div "Drop element here Row 0" at bounding box center [325, 164] width 124 height 33
click at [306, 138] on icon at bounding box center [307, 141] width 6 height 6
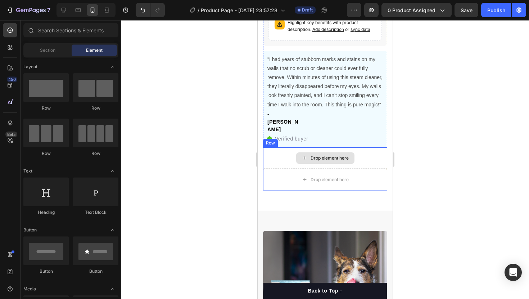
click at [283, 148] on div "Drop element here" at bounding box center [325, 159] width 124 height 22
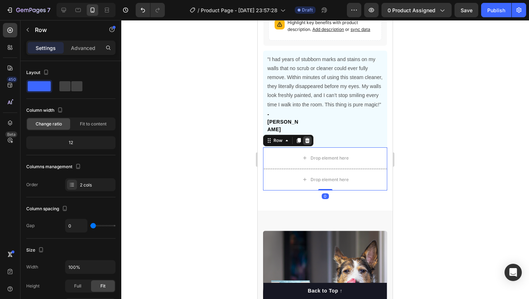
click at [309, 138] on icon at bounding box center [307, 141] width 6 height 6
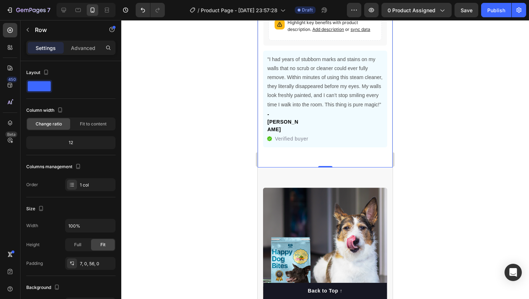
click at [94, 53] on div "Advanced" at bounding box center [83, 48] width 36 height 12
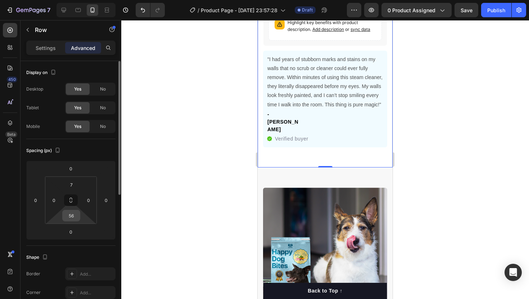
click at [76, 219] on input "56" at bounding box center [71, 216] width 14 height 11
type input "1"
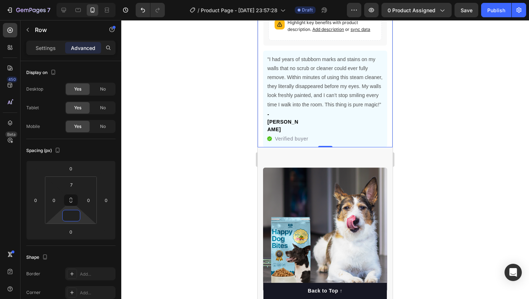
type input "0"
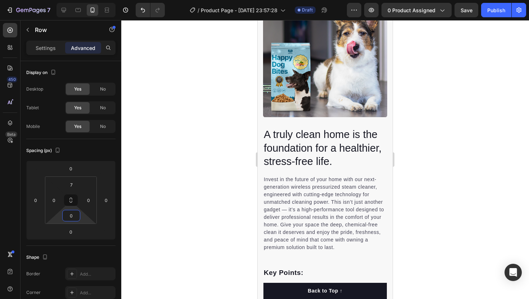
scroll to position [540, 0]
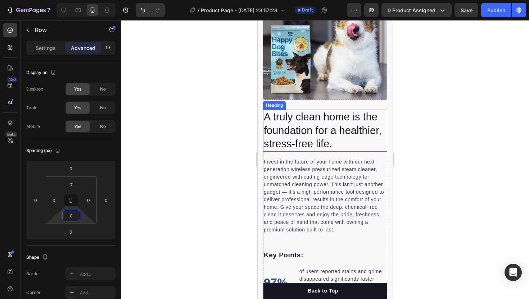
click at [345, 134] on h2 "A truly clean home is the foundation for a healthier, stress-free life." at bounding box center [325, 131] width 124 height 42
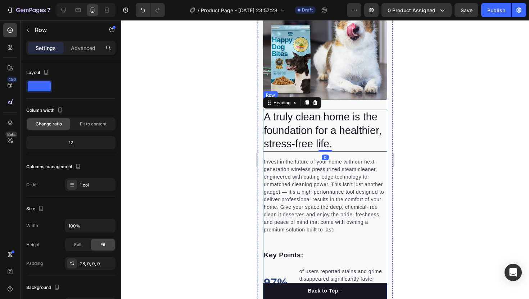
click at [356, 101] on div "A truly clean home is the foundation for a healthier, stress-free life. Heading…" at bounding box center [325, 249] width 124 height 299
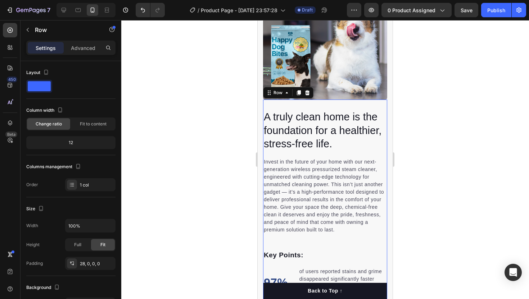
click at [356, 109] on div "A truly clean home is the foundation for a healthier, stress-free life. Heading…" at bounding box center [325, 249] width 124 height 299
click at [314, 244] on div "Invest in the future of your home with our next-generation wireless pressurized…" at bounding box center [325, 201] width 124 height 98
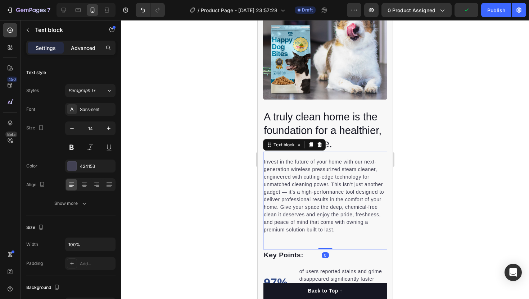
click at [92, 49] on p "Advanced" at bounding box center [83, 48] width 24 height 8
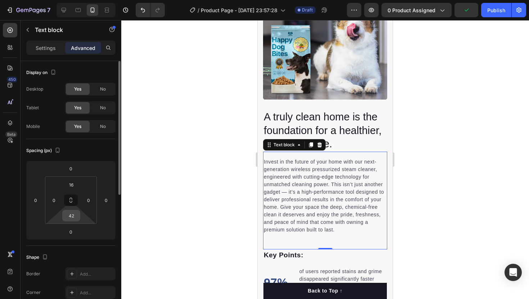
click at [74, 215] on input "42" at bounding box center [71, 216] width 14 height 11
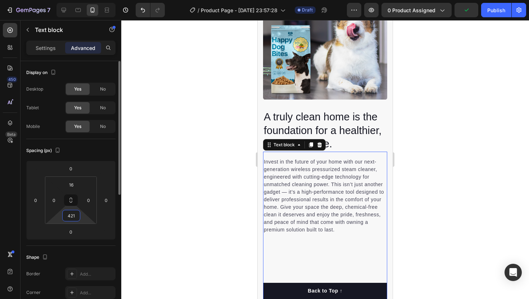
type input "5"
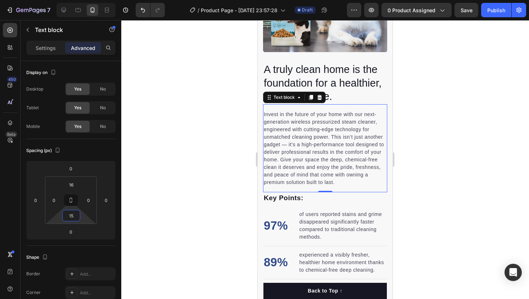
scroll to position [599, 0]
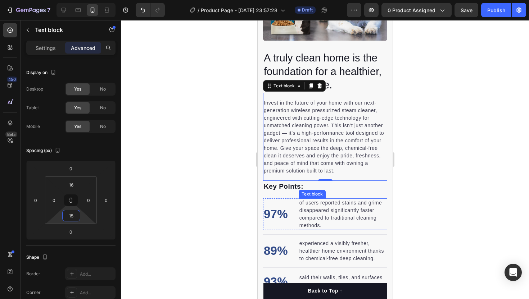
type input "15"
click at [322, 188] on div "0" at bounding box center [325, 187] width 7 height 6
click at [277, 202] on div "Text block" at bounding box center [277, 200] width 24 height 6
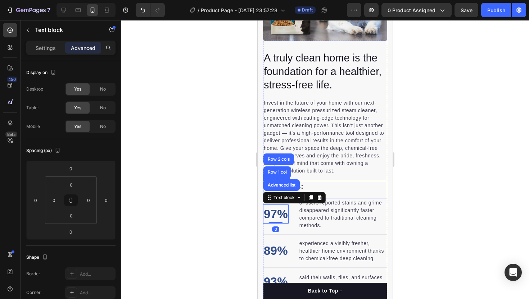
click at [346, 182] on p "Key Points:" at bounding box center [325, 187] width 123 height 10
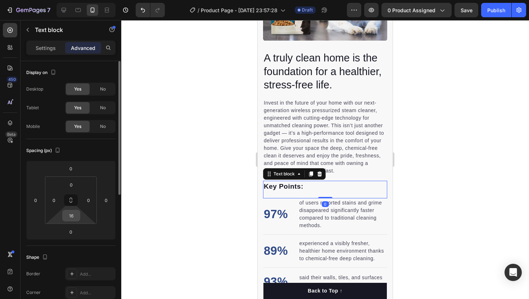
click at [73, 216] on input "16" at bounding box center [71, 216] width 14 height 11
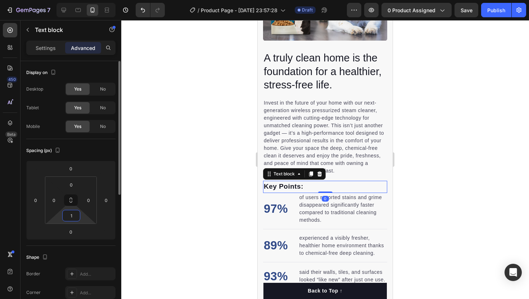
type input "10"
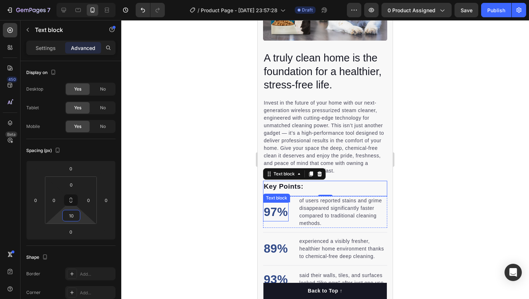
click at [287, 204] on p "97%" at bounding box center [276, 212] width 24 height 18
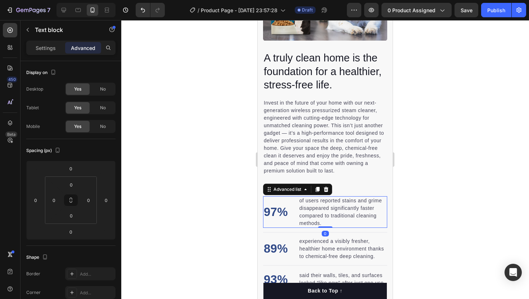
click at [295, 203] on li "97% Text block of users reported stains and grime disappeared significantly fas…" at bounding box center [325, 212] width 124 height 32
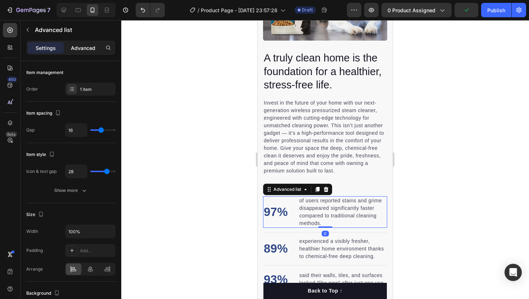
click at [78, 48] on p "Advanced" at bounding box center [83, 48] width 24 height 8
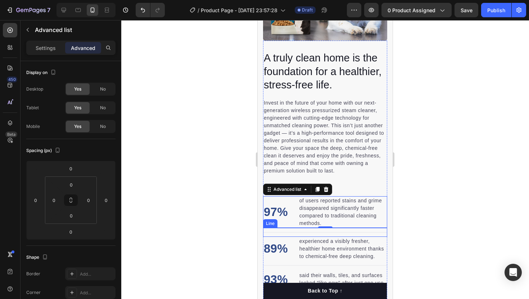
click at [301, 230] on div "Title Line" at bounding box center [325, 232] width 124 height 9
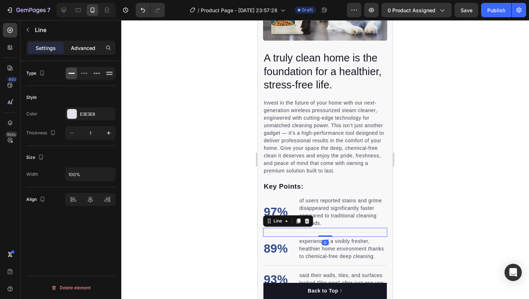
click at [77, 47] on p "Advanced" at bounding box center [83, 48] width 24 height 8
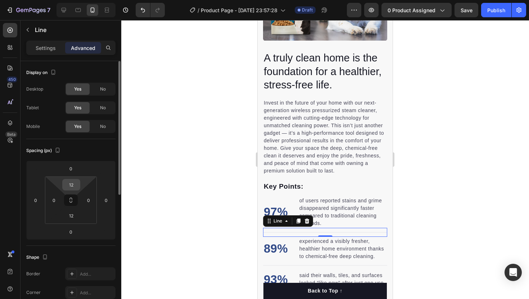
click at [70, 186] on input "12" at bounding box center [71, 185] width 14 height 11
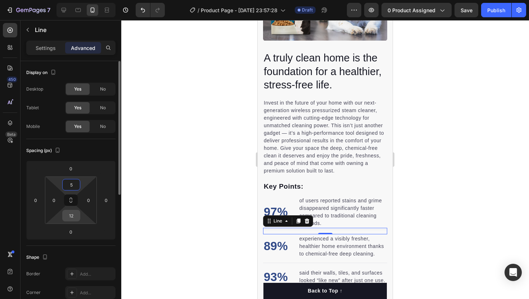
type input "5"
click at [70, 216] on input "12" at bounding box center [71, 216] width 14 height 11
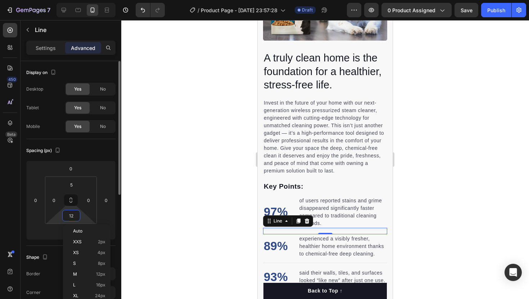
type input "5"
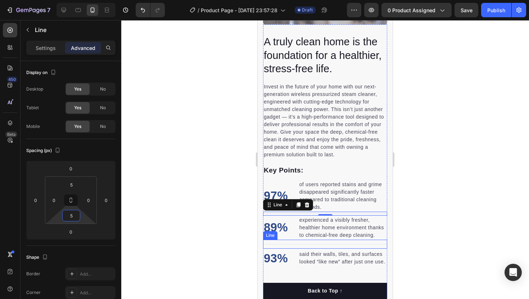
scroll to position [619, 0]
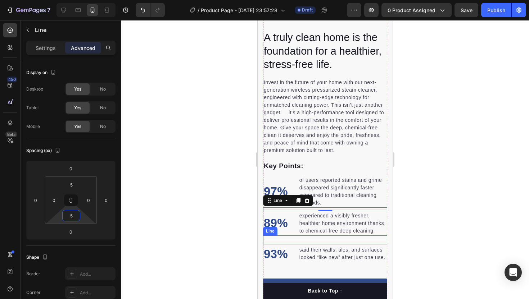
click at [292, 239] on div "Title Line" at bounding box center [325, 240] width 124 height 9
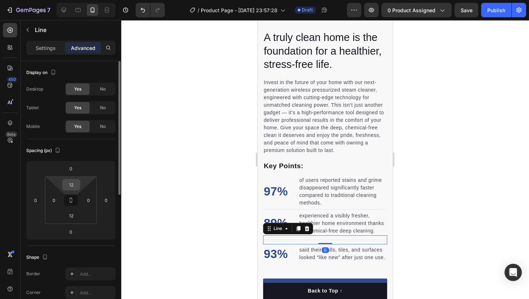
click at [72, 187] on input "12" at bounding box center [71, 185] width 14 height 11
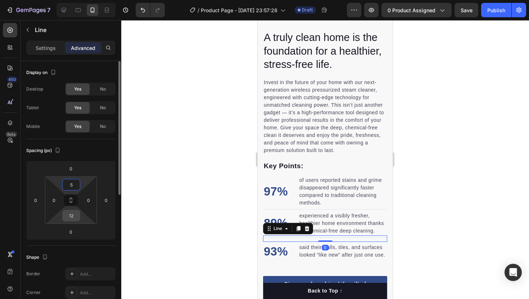
type input "5"
click at [73, 216] on input "12" at bounding box center [71, 216] width 14 height 11
type input "5"
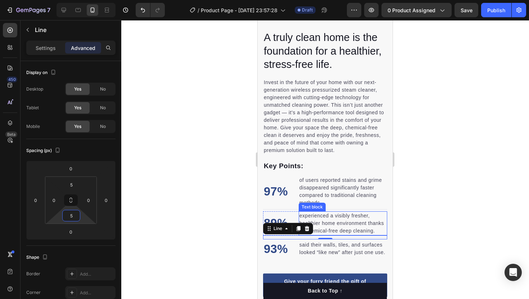
click at [294, 211] on div "A truly clean home is the foundation for a healthier, stress-free life. Heading…" at bounding box center [325, 163] width 124 height 267
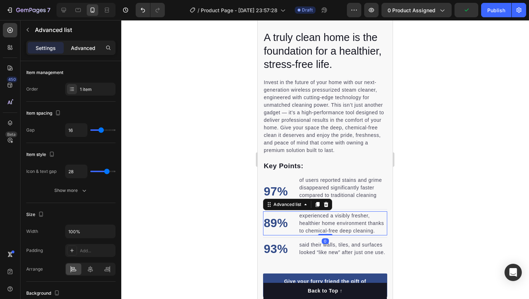
click at [74, 50] on p "Advanced" at bounding box center [83, 48] width 24 height 8
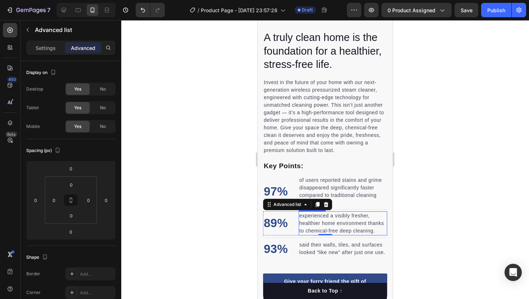
scroll to position [676, 0]
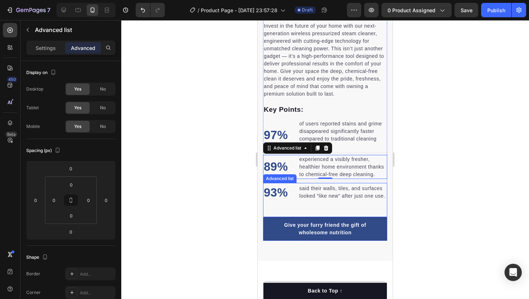
click at [293, 194] on li "93% Text block said their walls, tiles, and surfaces looked “like new” after ju…" at bounding box center [325, 192] width 124 height 19
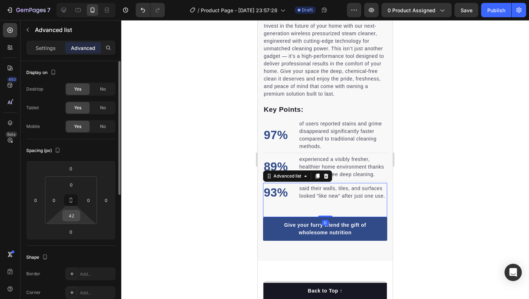
click at [73, 218] on input "42" at bounding box center [71, 216] width 14 height 11
type input "15"
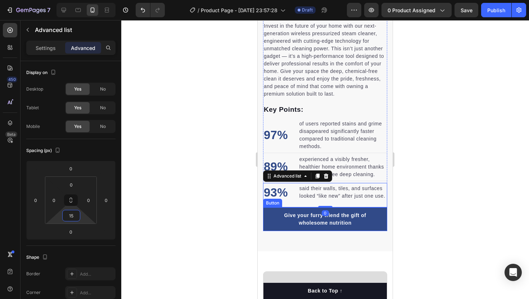
click at [276, 227] on link "Give your furry friend the gift of wholesome nutrition" at bounding box center [325, 220] width 124 height 24
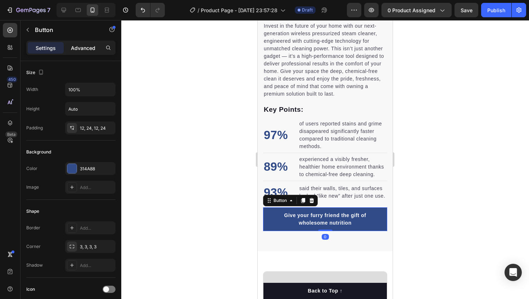
click at [93, 51] on p "Advanced" at bounding box center [83, 48] width 24 height 8
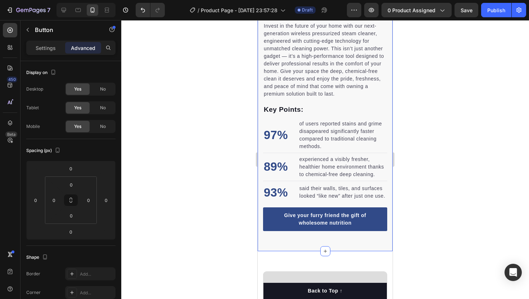
click at [291, 239] on div "A truly clean home is the foundation for a healthier, stress-free life. Heading…" at bounding box center [325, 35] width 135 height 432
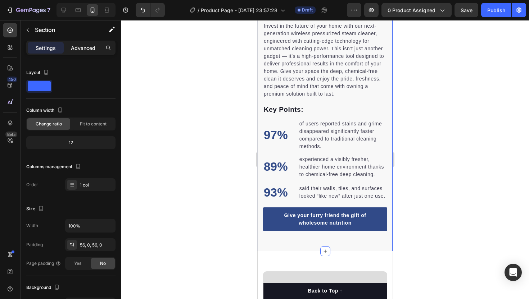
click at [78, 42] on div "Advanced" at bounding box center [83, 48] width 36 height 12
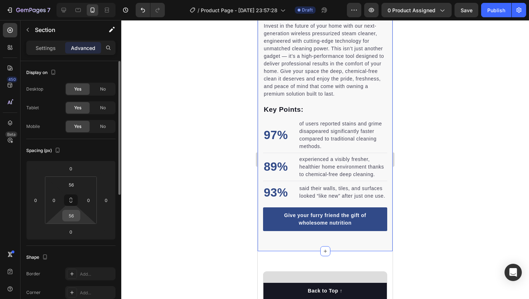
click at [73, 213] on input "56" at bounding box center [71, 216] width 14 height 11
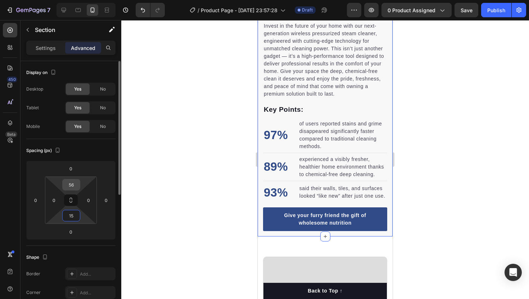
type input "15"
click at [73, 188] on input "56" at bounding box center [71, 185] width 14 height 11
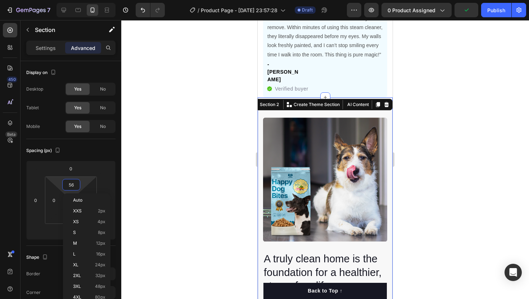
scroll to position [413, 0]
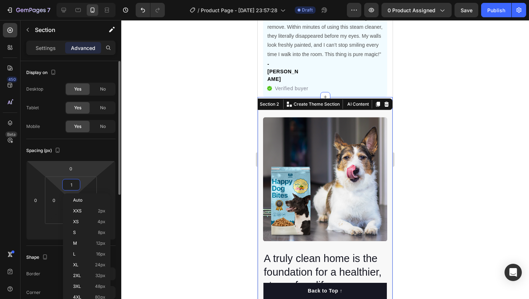
type input "15"
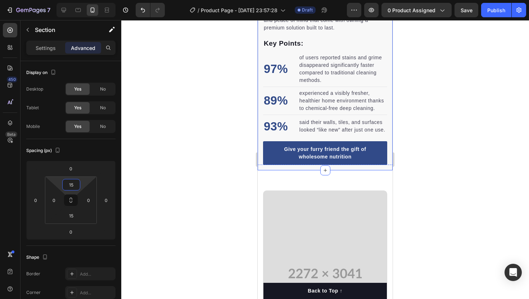
scroll to position [751, 0]
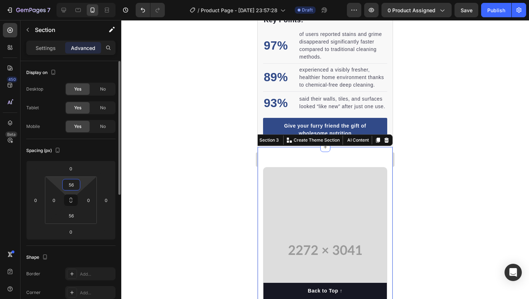
click at [70, 185] on input "56" at bounding box center [71, 185] width 14 height 11
type input "15"
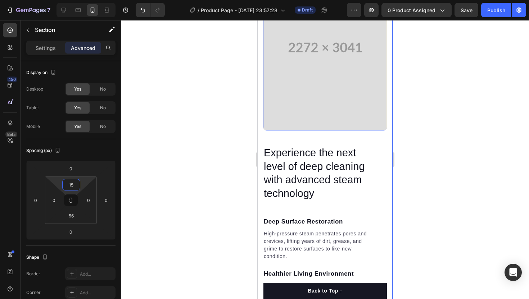
scroll to position [947, 0]
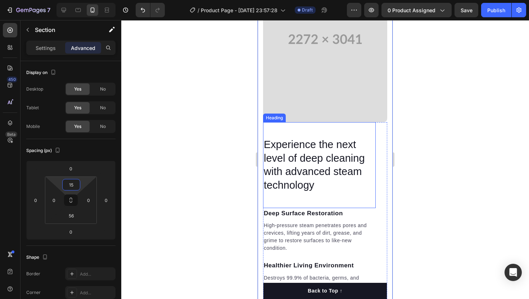
click at [304, 138] on h2 "Experience the next level of deep cleaning with advanced steam technology" at bounding box center [319, 165] width 113 height 56
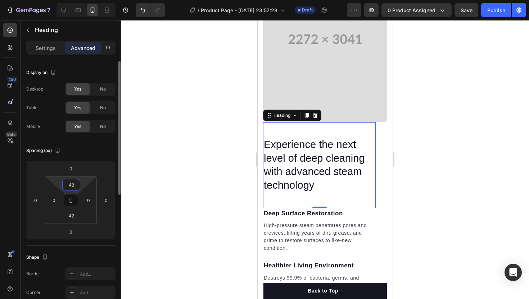
click at [67, 182] on input "42" at bounding box center [71, 185] width 14 height 11
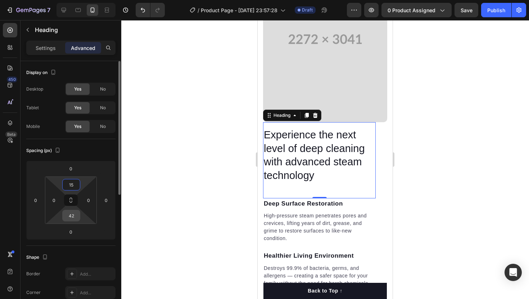
type input "15"
click at [72, 217] on input "42" at bounding box center [71, 216] width 14 height 11
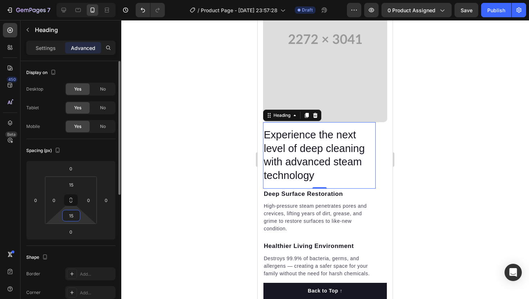
type input "1"
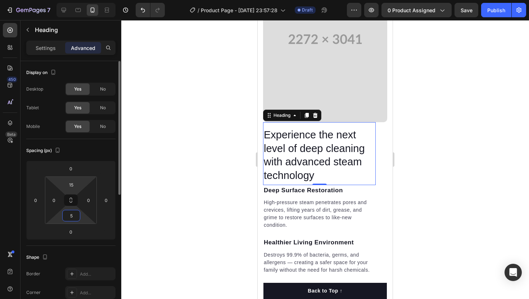
click at [70, 0] on html "7 / Product Page - Aug 25, 23:57:28 Draft Preview 0 product assigned Save Publi…" at bounding box center [264, 0] width 529 height 0
click at [67, 218] on input "5" at bounding box center [71, 216] width 14 height 11
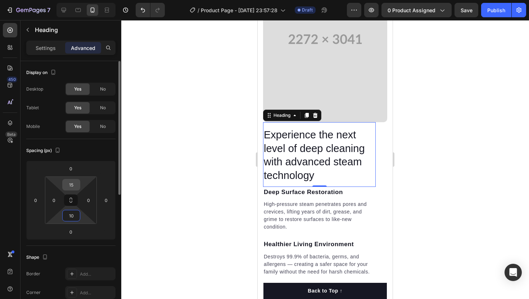
type input "10"
click at [75, 187] on input "15" at bounding box center [71, 185] width 14 height 11
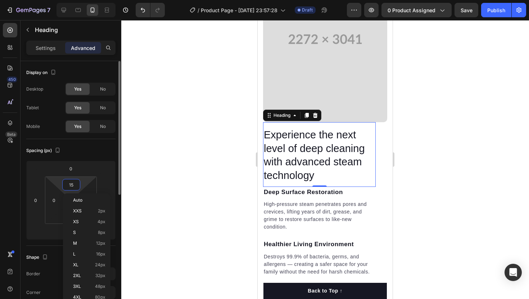
type input "5"
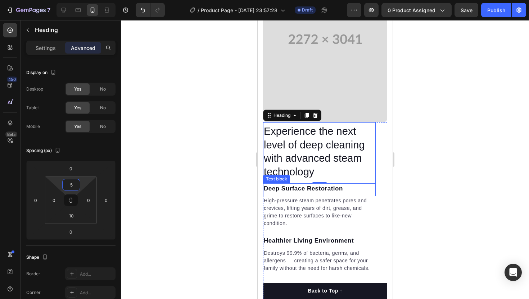
click at [297, 184] on p "Deep Surface Restoration" at bounding box center [319, 188] width 111 height 9
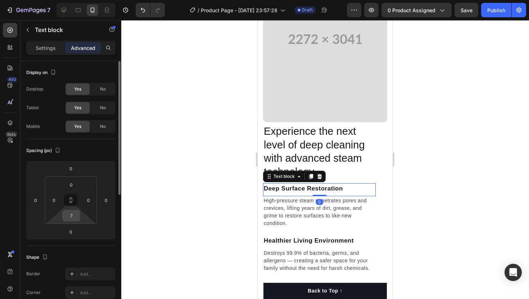
click at [70, 217] on input "7" at bounding box center [71, 216] width 14 height 11
type input "5"
click at [305, 193] on p "Deep Surface Restoration" at bounding box center [319, 188] width 111 height 9
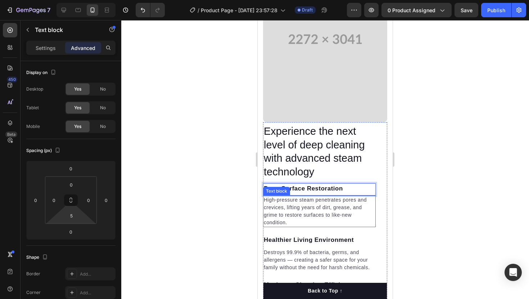
click at [302, 204] on p "High-pressure steam penetrates pores and crevices, lifting years of dirt, greas…" at bounding box center [319, 211] width 111 height 30
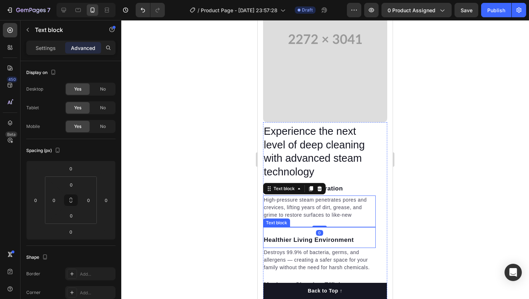
click at [300, 226] on p "High-pressure steam penetrates pores and crevices, lifting years of dirt, greas…" at bounding box center [319, 211] width 111 height 30
click at [297, 237] on strong "Healthier Living Environment" at bounding box center [309, 240] width 90 height 7
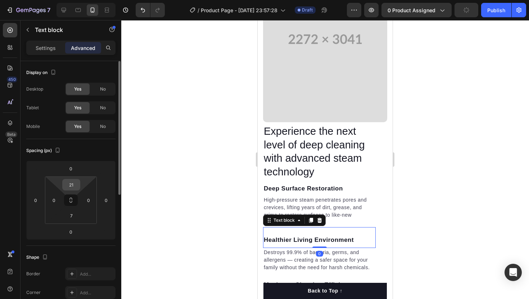
click at [72, 180] on input "21" at bounding box center [71, 185] width 14 height 11
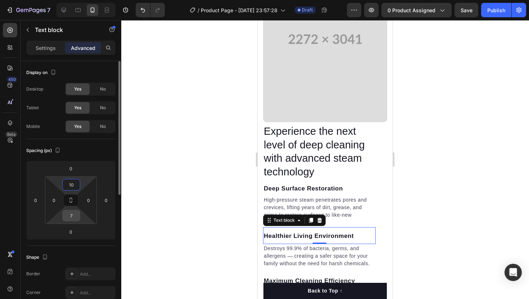
type input "10"
click at [74, 216] on input "7" at bounding box center [71, 216] width 14 height 11
type input "5"
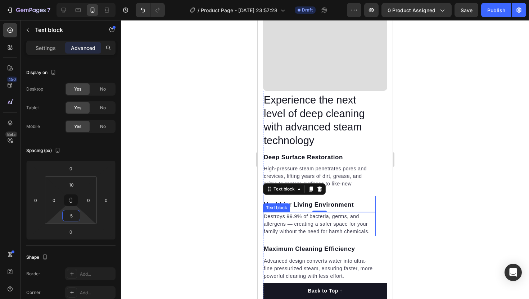
scroll to position [982, 0]
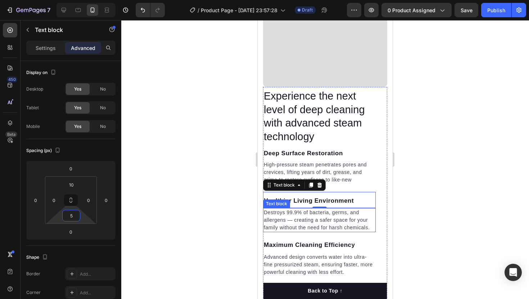
click at [294, 220] on p "Destroys 99.9% of bacteria, germs, and allergens — creating a safer space for y…" at bounding box center [319, 220] width 111 height 23
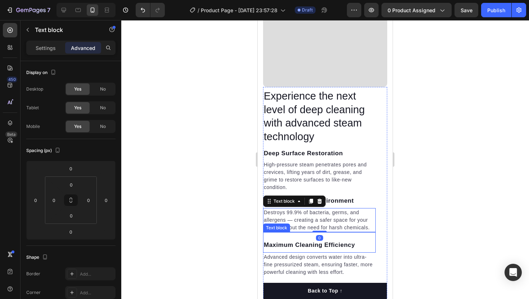
click at [294, 243] on p "Maximum Cleaning Efficiency" at bounding box center [319, 245] width 111 height 9
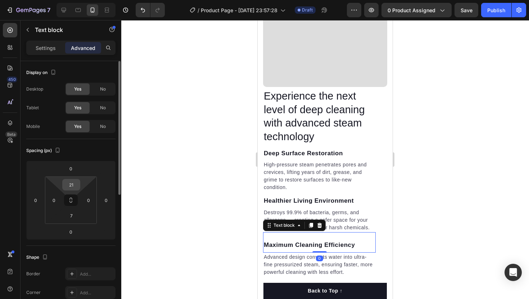
click at [71, 181] on input "21" at bounding box center [71, 185] width 14 height 11
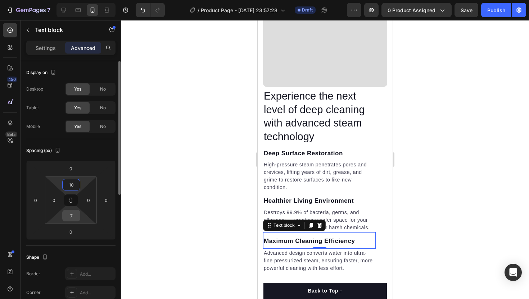
type input "10"
click at [72, 215] on input "7" at bounding box center [71, 216] width 14 height 11
type input "5"
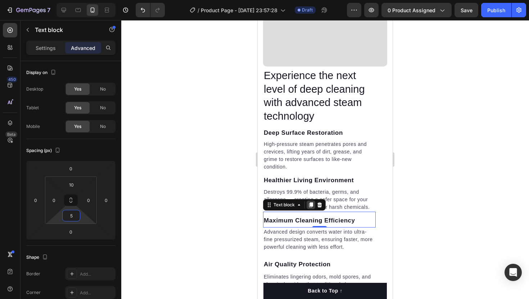
scroll to position [1024, 0]
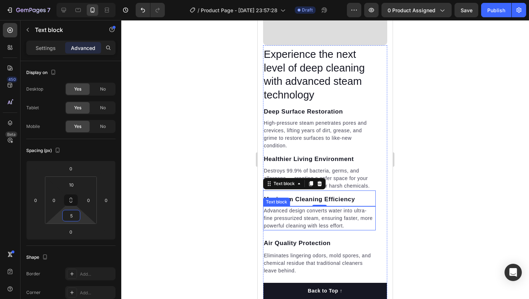
click at [302, 216] on p "Advanced design converts water into ultra-fine pressurized steam, ensuring fast…" at bounding box center [319, 218] width 111 height 23
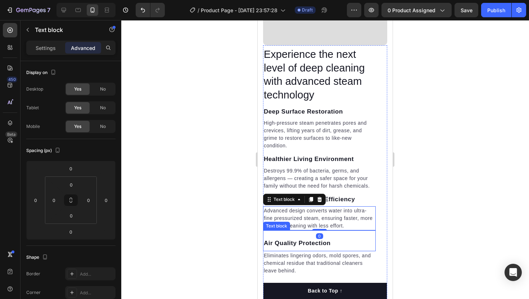
click at [279, 237] on div "Air Quality Protection Text block" at bounding box center [319, 241] width 113 height 21
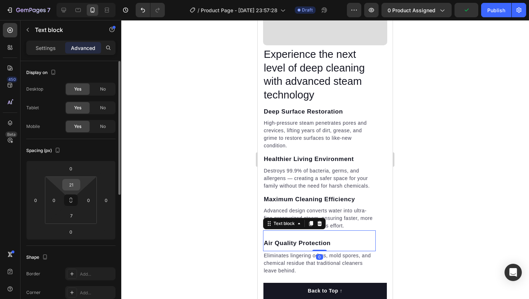
click at [73, 185] on input "21" at bounding box center [71, 185] width 14 height 11
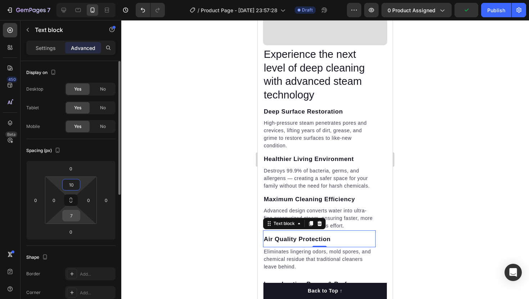
type input "10"
click at [73, 220] on input "7" at bounding box center [71, 216] width 14 height 11
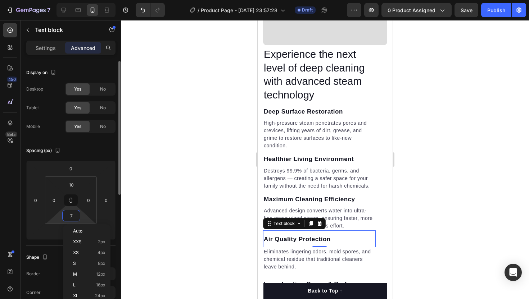
type input "5"
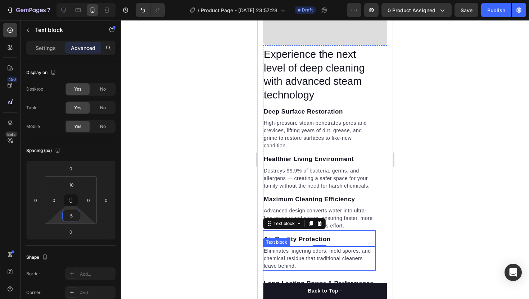
scroll to position [1046, 0]
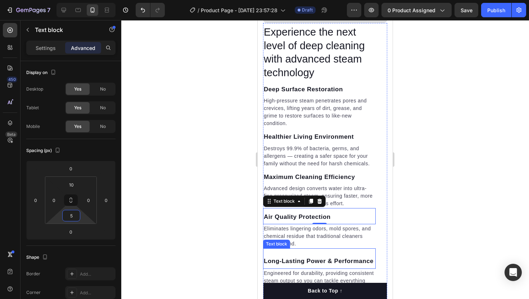
click at [304, 244] on p "Eliminates lingering odors, mold spores, and chemical residue that traditional …" at bounding box center [319, 236] width 111 height 23
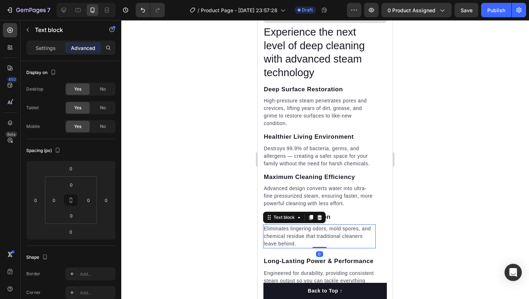
click at [297, 253] on div "Long-Lasting Power & Performance Text block" at bounding box center [319, 259] width 113 height 21
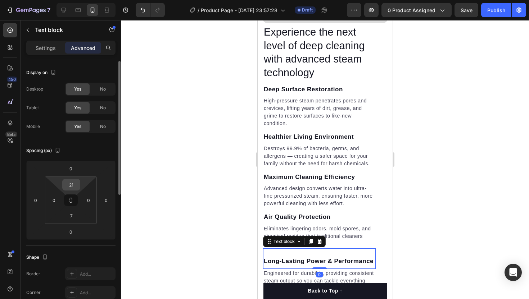
click at [70, 190] on input "21" at bounding box center [71, 185] width 14 height 11
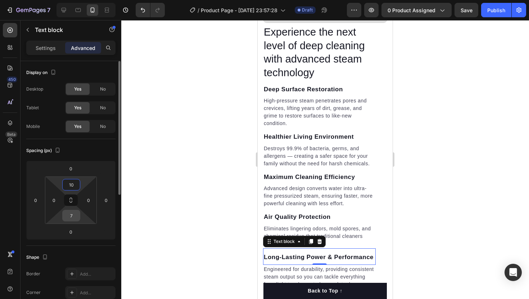
type input "10"
click at [72, 213] on input "7" at bounding box center [71, 216] width 14 height 11
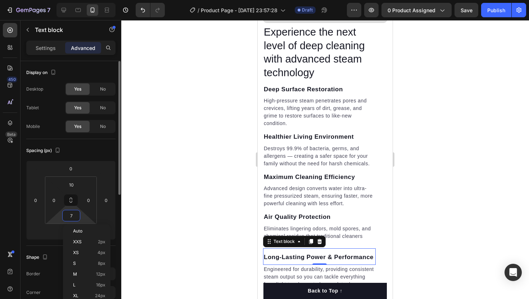
type input "5"
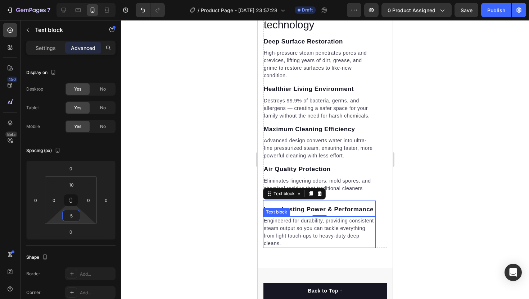
click at [307, 241] on p "Engineered for durability, providing consistent steam output so you can tackle …" at bounding box center [319, 232] width 111 height 30
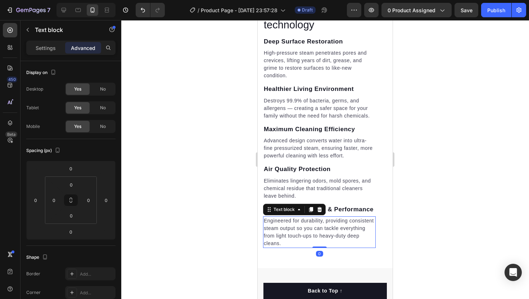
scroll to position [1126, 0]
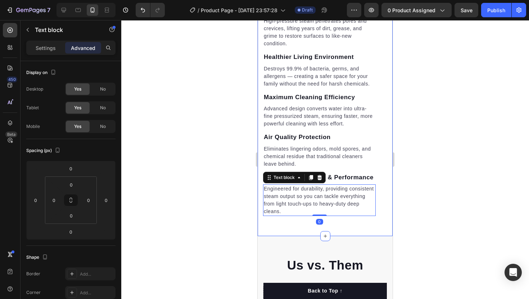
click at [298, 228] on div "Experience the next level of deep cleaning with advanced steam technology Headi…" at bounding box center [325, 3] width 135 height 465
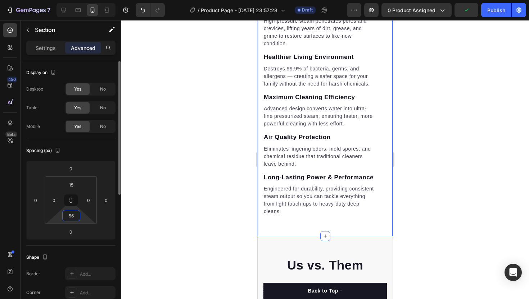
click at [69, 213] on input "56" at bounding box center [71, 216] width 14 height 11
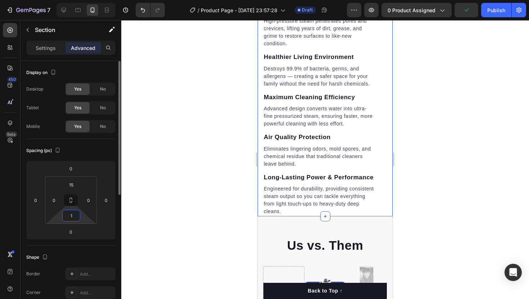
type input "15"
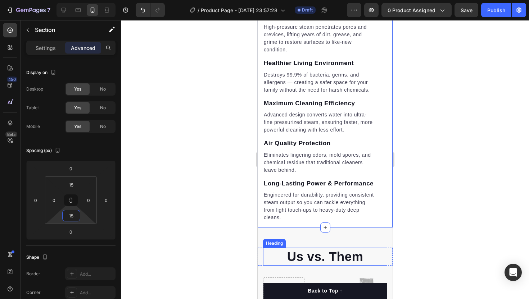
scroll to position [1122, 0]
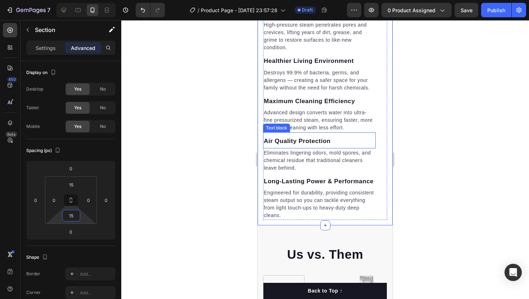
click at [303, 138] on p "Air Quality Protection" at bounding box center [319, 141] width 111 height 9
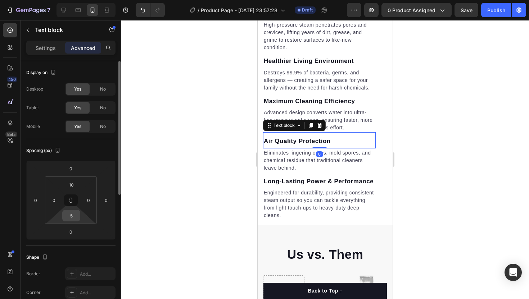
click at [72, 213] on input "5" at bounding box center [71, 216] width 14 height 11
type input "3"
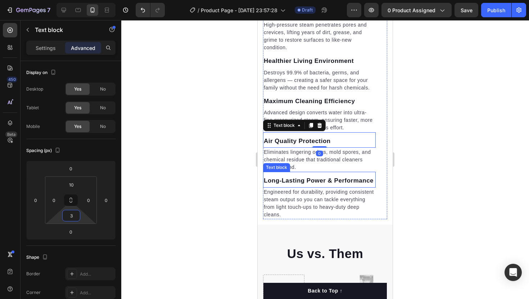
click at [284, 184] on strong "Long-Lasting Power & Performance" at bounding box center [319, 180] width 110 height 7
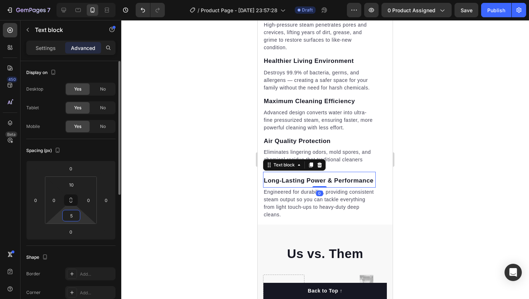
click at [74, 215] on input "5" at bounding box center [71, 216] width 14 height 11
type input "3"
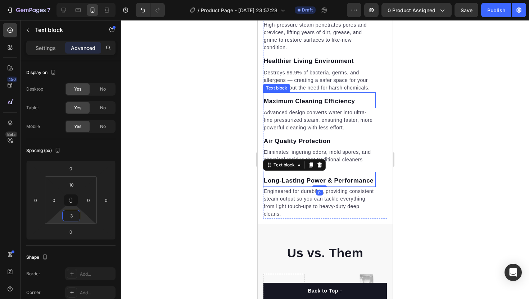
click at [298, 99] on p "Maximum Cleaning Efficiency" at bounding box center [319, 101] width 111 height 9
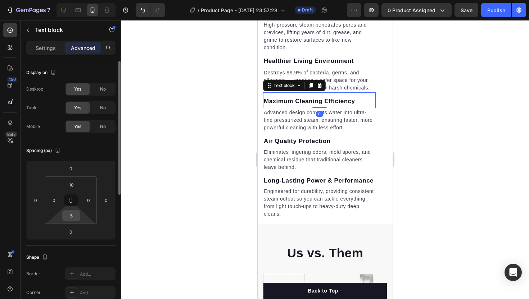
click at [71, 217] on input "5" at bounding box center [71, 216] width 14 height 11
type input "3"
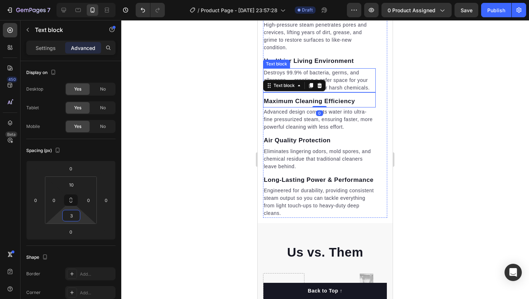
click at [293, 64] on strong "Healthier Living Environment" at bounding box center [309, 61] width 90 height 7
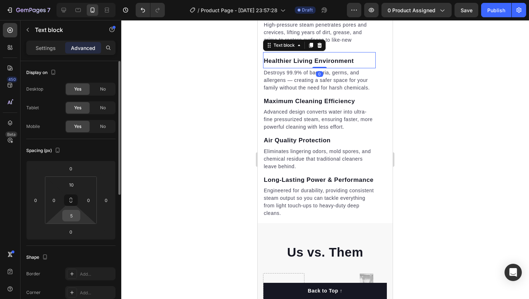
click at [67, 213] on input "5" at bounding box center [71, 216] width 14 height 11
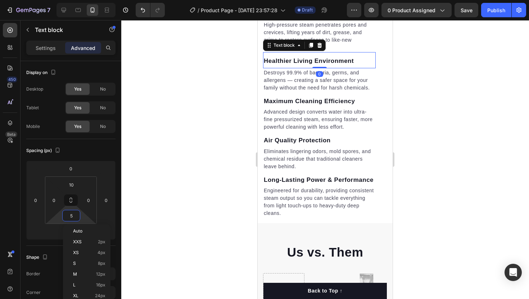
type input "3"
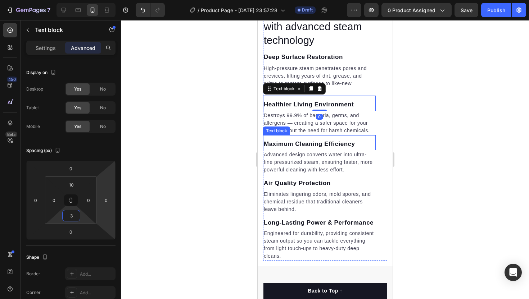
scroll to position [1068, 0]
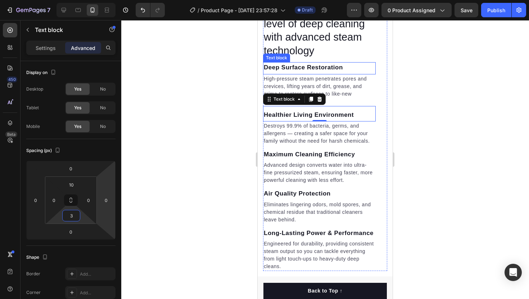
click at [297, 72] on p "Deep Surface Restoration" at bounding box center [319, 67] width 111 height 9
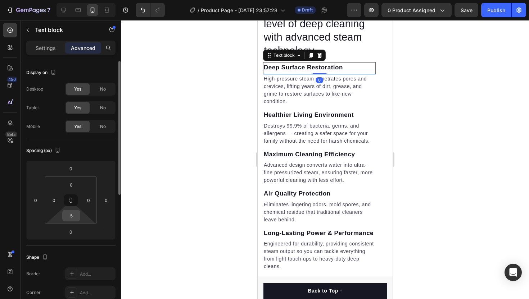
click at [74, 216] on input "5" at bounding box center [71, 216] width 14 height 11
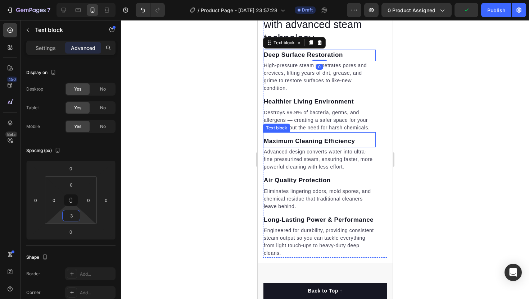
scroll to position [1081, 0]
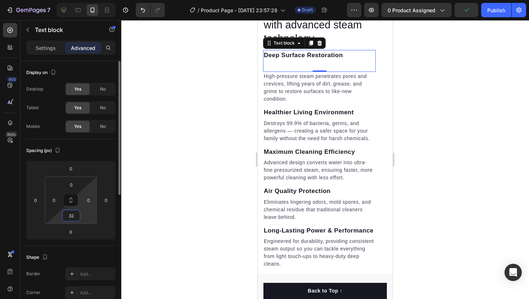
type input "3"
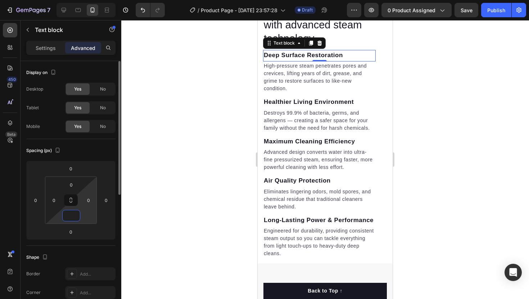
type input "2"
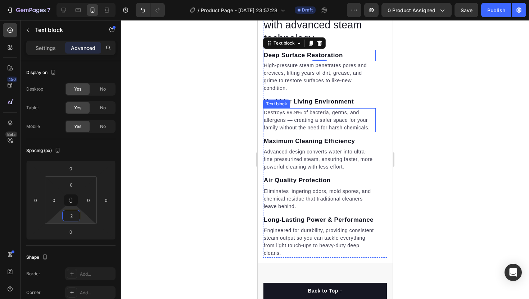
click at [283, 102] on div "Text block" at bounding box center [277, 104] width 24 height 6
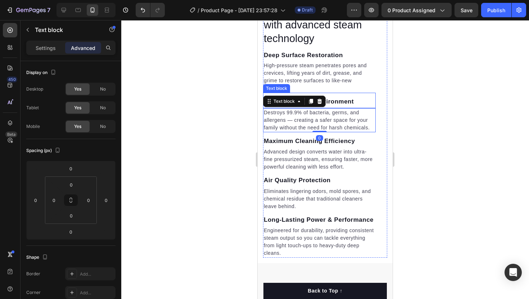
click at [339, 101] on strong "Healthier Living Environment" at bounding box center [309, 101] width 90 height 7
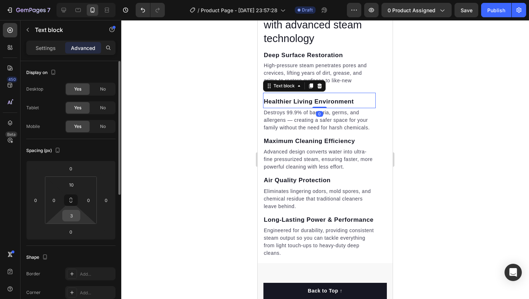
click at [73, 216] on input "3" at bounding box center [71, 216] width 14 height 11
type input "2"
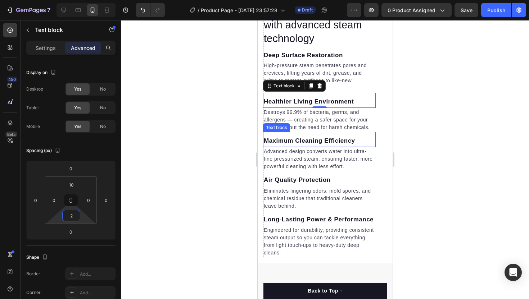
click at [314, 142] on p "Maximum Cleaning Efficiency" at bounding box center [319, 140] width 111 height 9
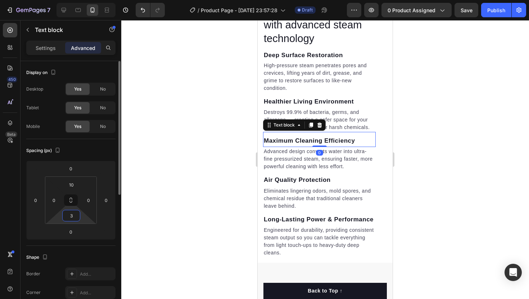
click at [74, 216] on input "3" at bounding box center [71, 216] width 14 height 11
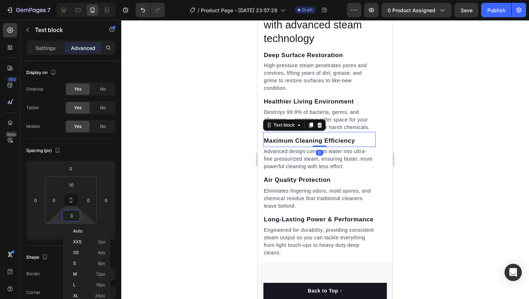
type input "2"
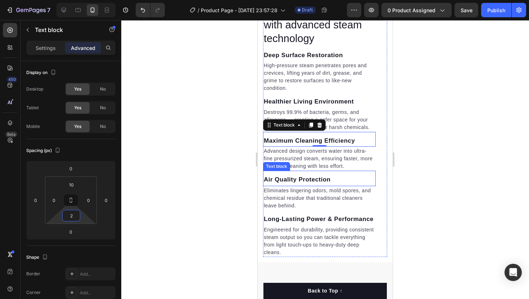
click at [306, 179] on p "Air Quality Protection" at bounding box center [319, 179] width 111 height 9
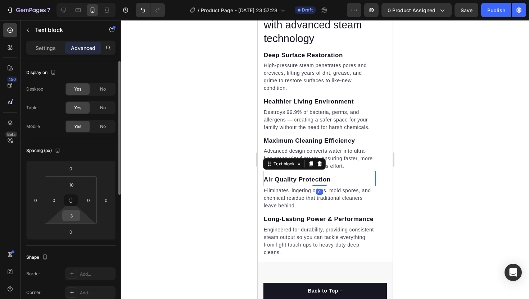
click at [67, 218] on input "3" at bounding box center [71, 216] width 14 height 11
type input "2"
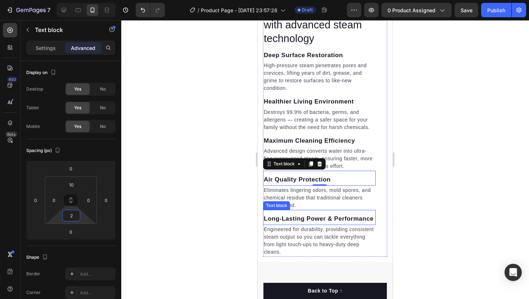
click at [284, 219] on strong "Long-Lasting Power & Performance" at bounding box center [319, 219] width 110 height 7
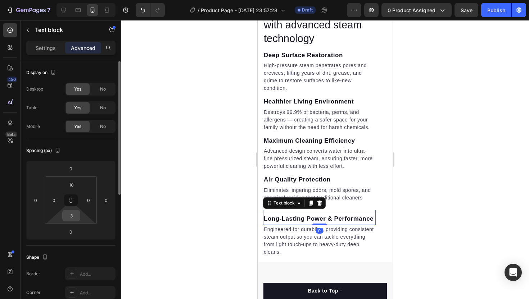
click at [72, 214] on input "3" at bounding box center [71, 216] width 14 height 11
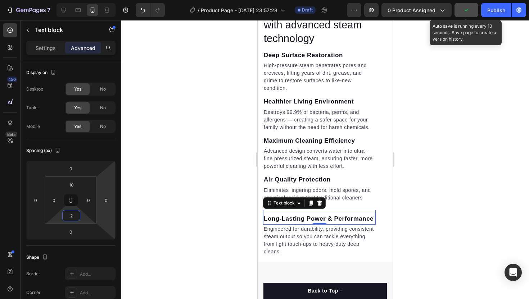
type input "2"
click at [466, 13] on icon "button" at bounding box center [466, 9] width 7 height 7
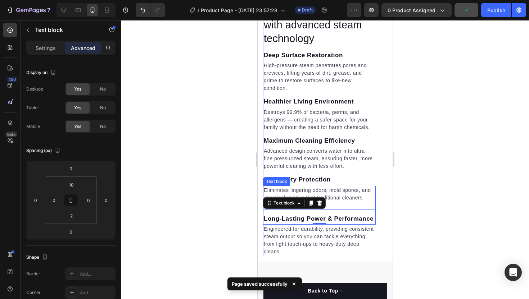
scroll to position [1206, 0]
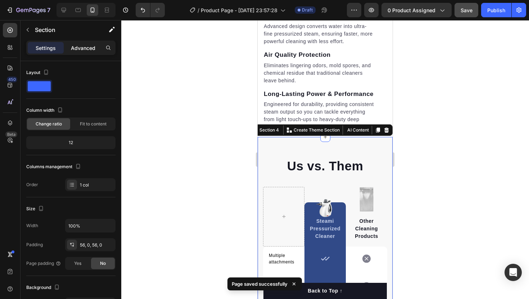
click at [74, 53] on div "Advanced" at bounding box center [83, 48] width 36 height 12
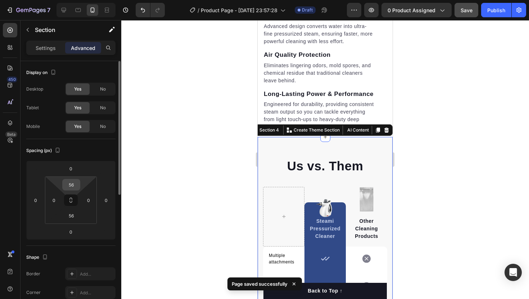
click at [74, 186] on input "56" at bounding box center [71, 185] width 14 height 11
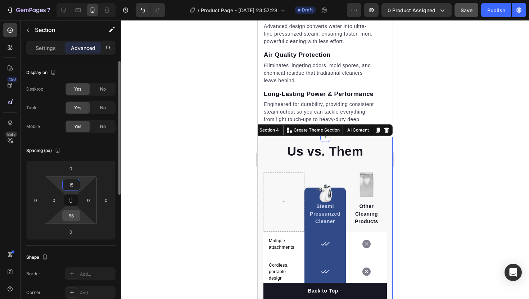
type input "15"
click at [76, 217] on input "56" at bounding box center [71, 216] width 14 height 11
type input "15"
click at [74, 185] on input "15" at bounding box center [71, 185] width 14 height 11
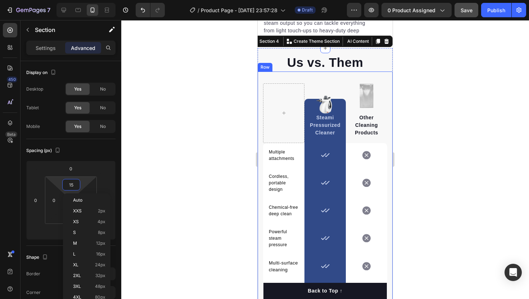
scroll to position [1274, 0]
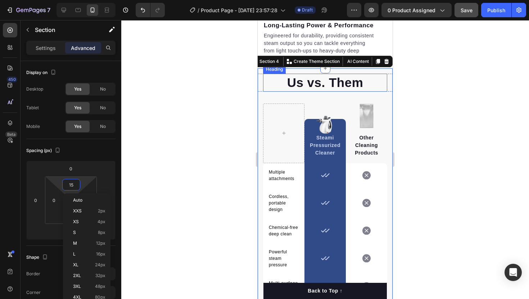
click at [347, 91] on h2 "Us vs. Them" at bounding box center [325, 83] width 124 height 18
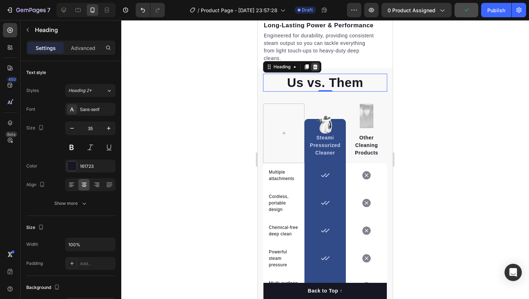
click at [316, 68] on icon at bounding box center [315, 67] width 6 height 6
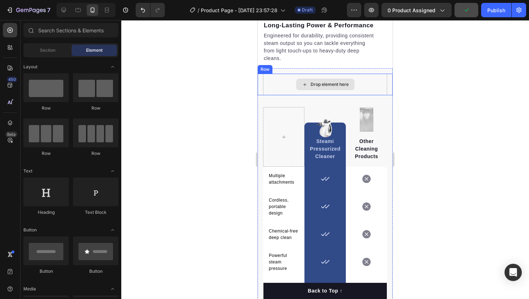
click at [308, 78] on div "Drop element here" at bounding box center [325, 85] width 124 height 22
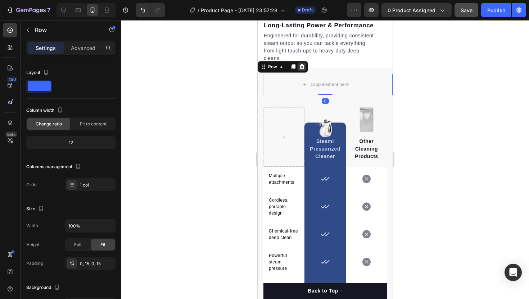
click at [304, 68] on icon at bounding box center [302, 67] width 6 height 6
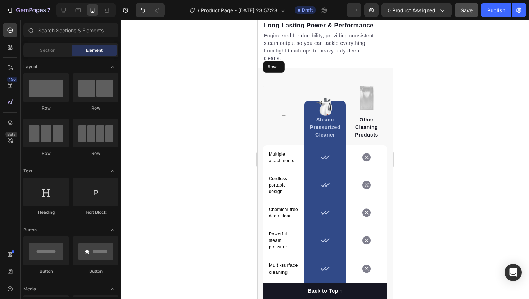
click at [289, 76] on div "Image Steami Pressurized Cleaner Text block Row Image Other Cleaning Products T…" at bounding box center [325, 110] width 124 height 72
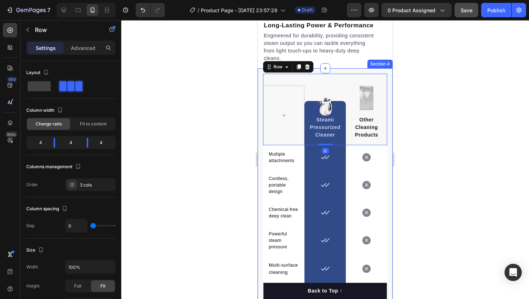
click at [348, 71] on div "Image Steami Pressurized Cleaner Text block Row Image Other Cleaning Products T…" at bounding box center [325, 216] width 135 height 297
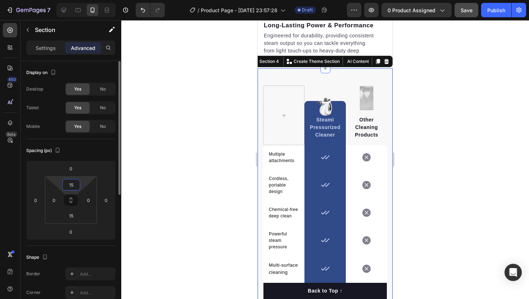
click at [74, 185] on input "15" at bounding box center [71, 185] width 14 height 11
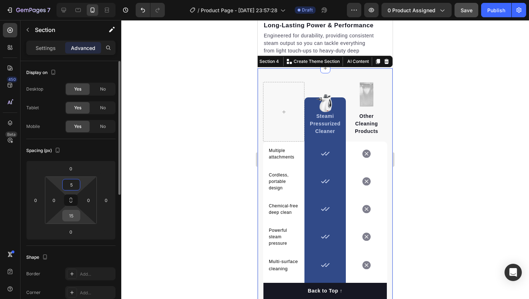
type input "5"
click at [72, 216] on input "15" at bounding box center [71, 216] width 14 height 11
type input "5"
click at [76, 185] on input "5" at bounding box center [71, 185] width 14 height 11
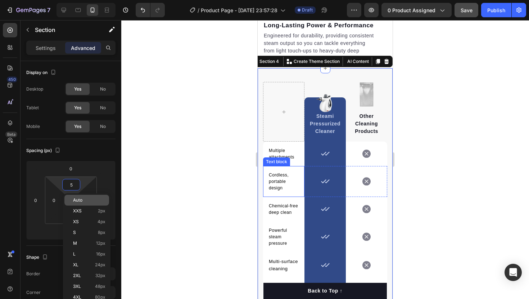
type input "0"
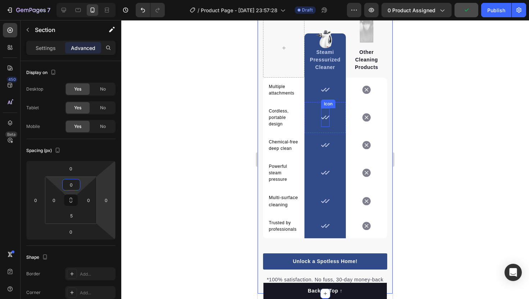
scroll to position [1301, 0]
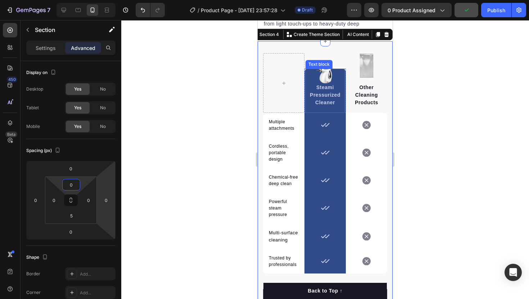
click at [308, 70] on div "Steami Pressurized Cleaner Text block" at bounding box center [325, 91] width 39 height 44
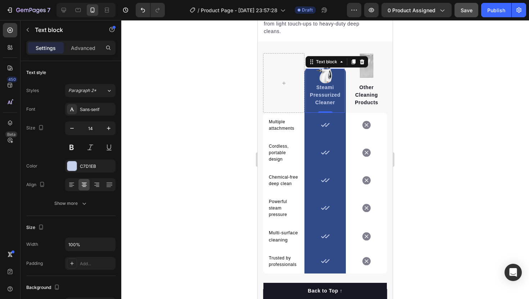
click at [329, 72] on div "Steami Pressurized Cleaner Text block 0" at bounding box center [325, 91] width 39 height 44
click at [324, 75] on div "Steami Pressurized Cleaner Text block 0" at bounding box center [325, 91] width 39 height 44
click at [324, 90] on p "Steami Pressurized Cleaner" at bounding box center [325, 95] width 38 height 23
click at [326, 76] on div "Steami Pressurized Cleaner Text block 0" at bounding box center [325, 91] width 39 height 44
click at [328, 93] on p "Steami Pressurized Cleaner" at bounding box center [325, 95] width 38 height 23
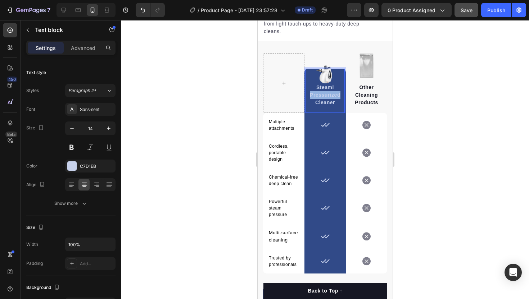
click at [328, 93] on p "Steami Pressurized Cleaner" at bounding box center [325, 95] width 38 height 23
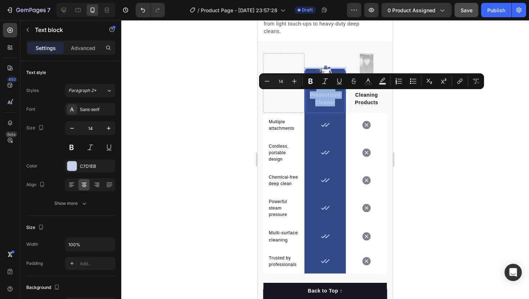
click at [328, 93] on p "Steami Pressurized Cleaner" at bounding box center [325, 95] width 38 height 23
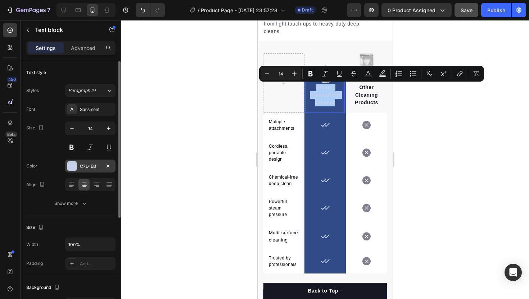
click at [84, 172] on div "C7D1EB" at bounding box center [90, 166] width 50 height 13
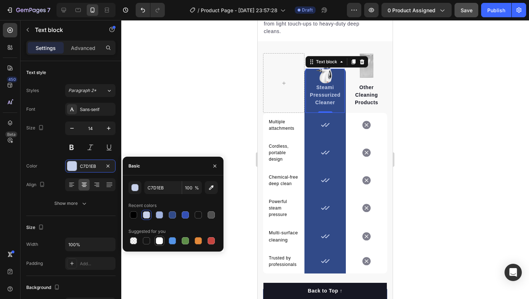
click at [160, 238] on div at bounding box center [159, 241] width 7 height 7
type input "FFFFFF"
click at [208, 109] on div at bounding box center [325, 159] width 408 height 279
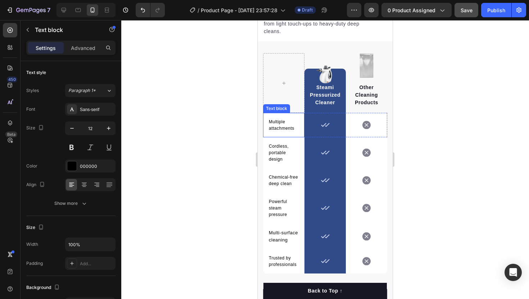
click at [275, 128] on p "Multiple attachments" at bounding box center [284, 125] width 30 height 13
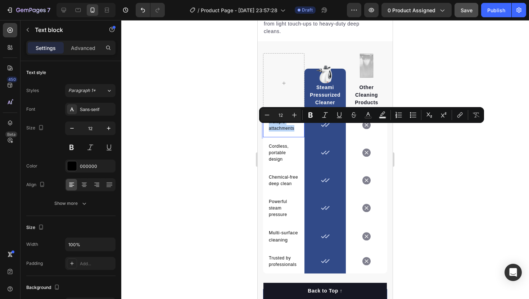
click at [275, 128] on p "Multiple attachments" at bounding box center [284, 125] width 30 height 13
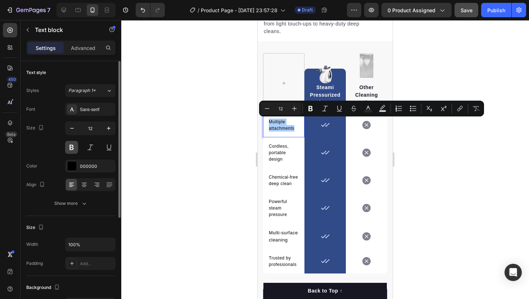
click at [75, 144] on button at bounding box center [71, 147] width 13 height 13
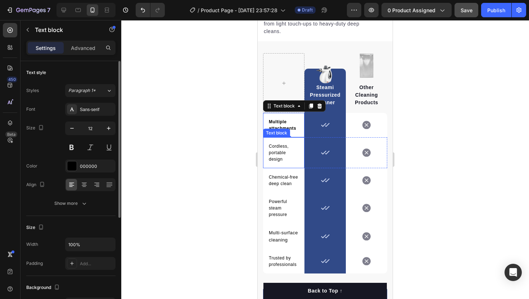
click at [277, 146] on p "Cordless, portable design" at bounding box center [284, 152] width 30 height 19
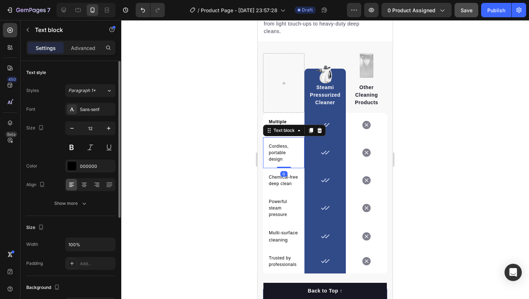
click at [277, 146] on p "Cordless, portable design" at bounding box center [284, 152] width 30 height 19
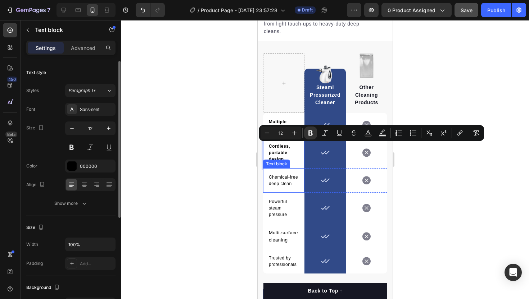
click at [280, 177] on p "Chemical-free deep clean" at bounding box center [284, 180] width 30 height 13
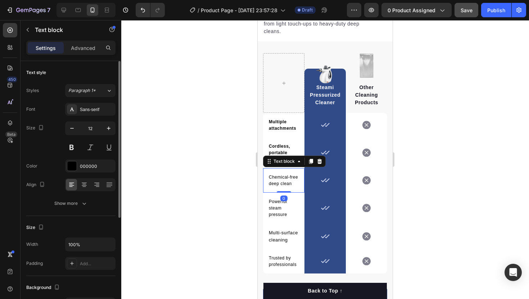
click at [280, 177] on p "Chemical-free deep clean" at bounding box center [284, 180] width 30 height 13
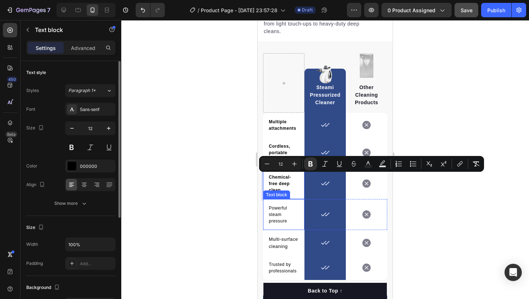
click at [284, 211] on p "Powerful steam pressure" at bounding box center [284, 214] width 30 height 19
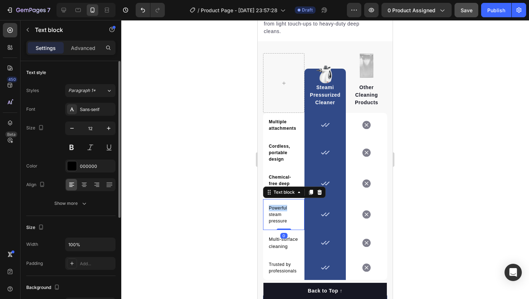
click at [284, 211] on p "Powerful steam pressure" at bounding box center [284, 214] width 30 height 19
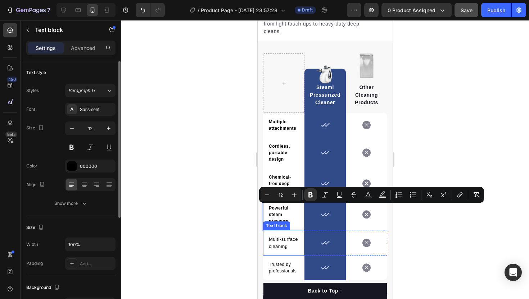
click at [279, 250] on div "Multi-surface cleaning" at bounding box center [283, 242] width 31 height 15
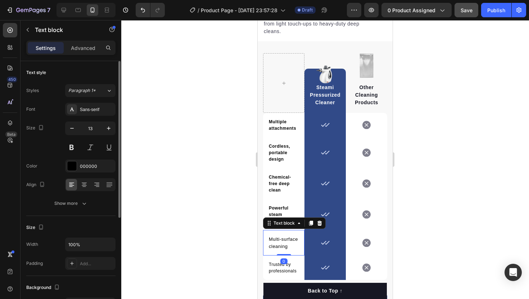
click at [279, 250] on div "Multi-surface cleaning" at bounding box center [283, 242] width 31 height 15
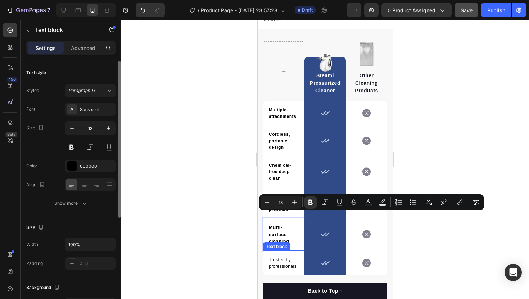
scroll to position [1325, 0]
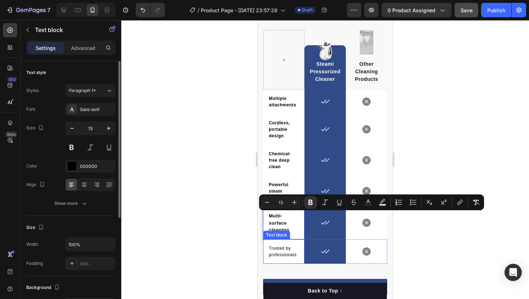
click at [284, 255] on p "Trusted by professionals" at bounding box center [284, 251] width 30 height 13
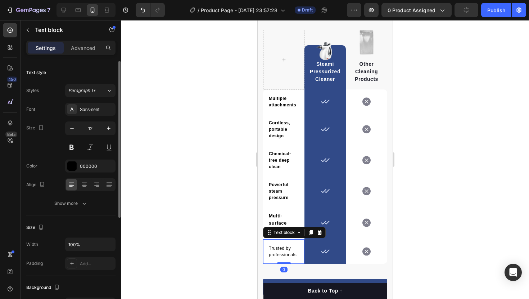
click at [284, 255] on p "Trusted by professionals" at bounding box center [284, 251] width 30 height 13
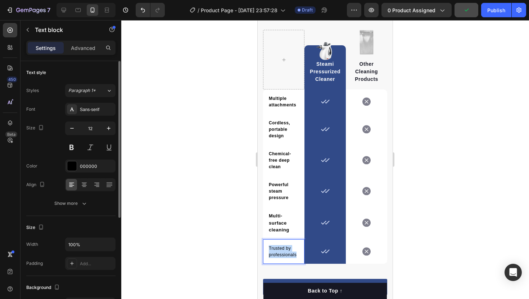
click at [284, 255] on p "Trusted by professionals" at bounding box center [284, 251] width 30 height 13
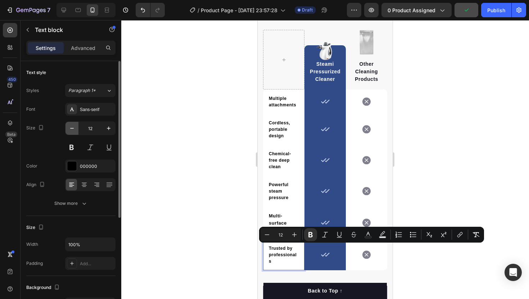
click at [73, 131] on icon "button" at bounding box center [71, 128] width 7 height 7
type input "11"
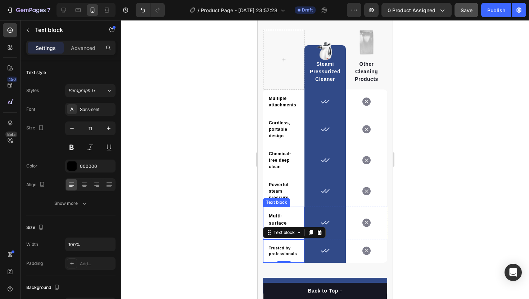
click at [275, 212] on div "Multi-surface cleaning" at bounding box center [283, 223] width 31 height 23
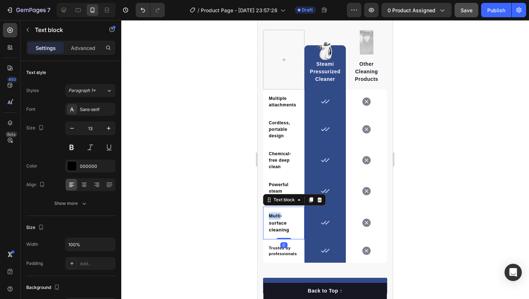
click at [275, 212] on div "Multi-surface cleaning" at bounding box center [283, 223] width 31 height 23
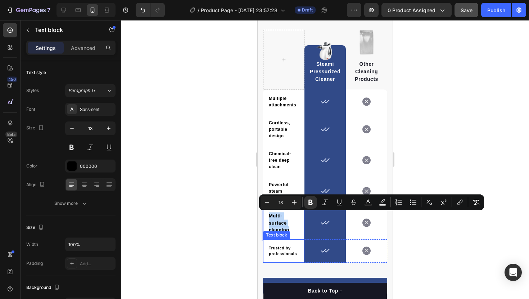
click at [284, 248] on strong "Trusted by professionals" at bounding box center [283, 251] width 28 height 10
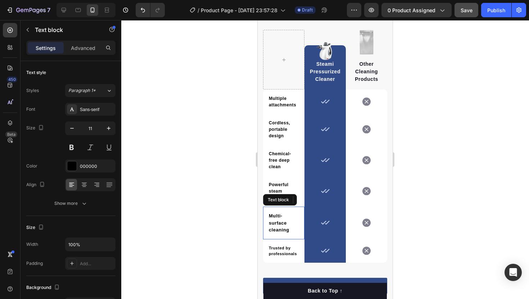
click at [276, 220] on p "Multi-surface cleaning" at bounding box center [284, 223] width 30 height 21
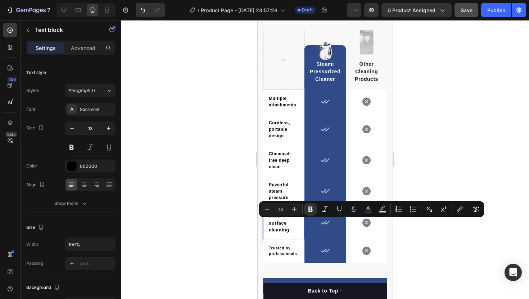
click at [276, 220] on p "Multi-surface cleaning" at bounding box center [284, 223] width 30 height 21
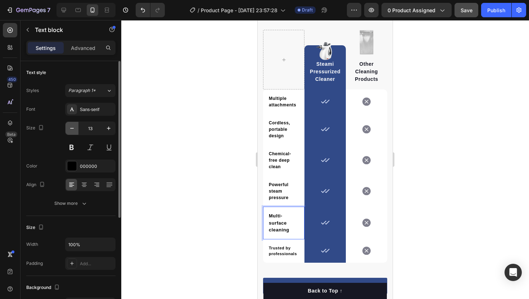
click at [69, 127] on icon "button" at bounding box center [71, 128] width 7 height 7
type input "12"
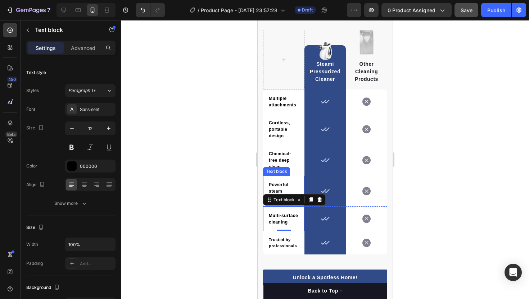
click at [278, 187] on p "Powerful steam pressure" at bounding box center [284, 191] width 30 height 19
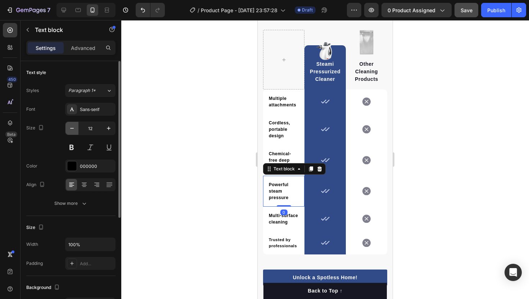
click at [77, 129] on button "button" at bounding box center [71, 128] width 13 height 13
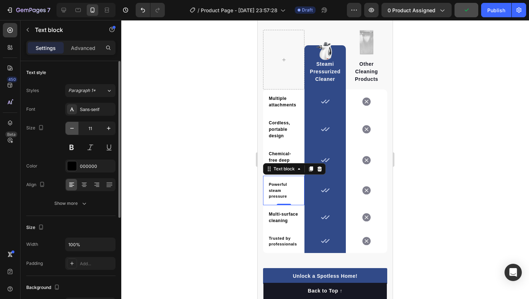
click at [76, 131] on button "button" at bounding box center [71, 128] width 13 height 13
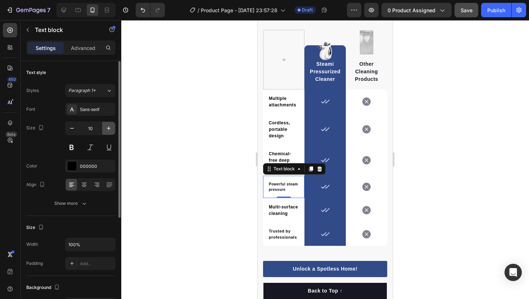
click at [104, 123] on button "button" at bounding box center [108, 128] width 13 height 13
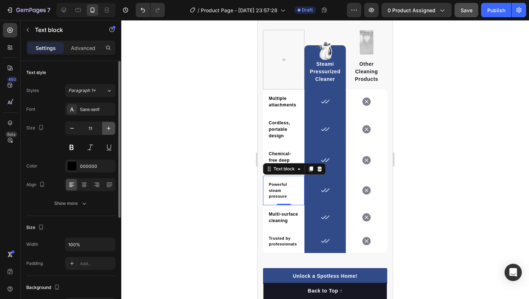
click at [104, 123] on button "button" at bounding box center [108, 128] width 13 height 13
type input "12"
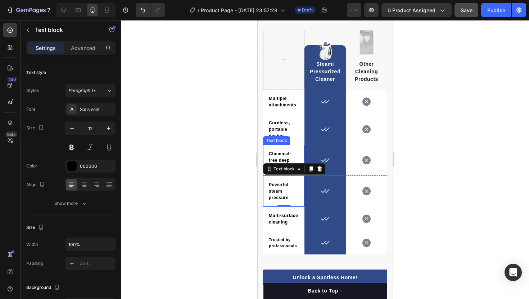
click at [287, 156] on strong "Chemical-free deep clean" at bounding box center [280, 161] width 22 height 18
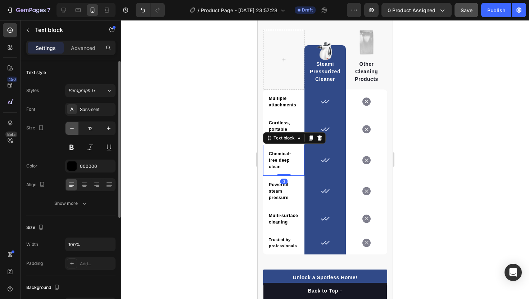
click at [75, 126] on icon "button" at bounding box center [71, 128] width 7 height 7
type input "11"
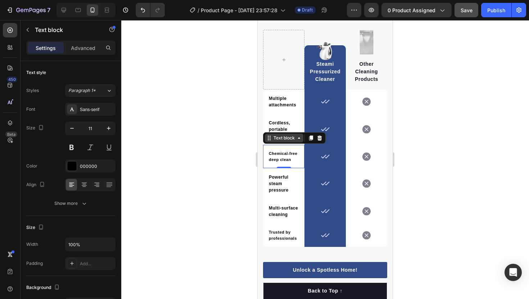
click at [276, 134] on div "Text block" at bounding box center [284, 138] width 39 height 9
click at [213, 130] on div at bounding box center [325, 159] width 408 height 279
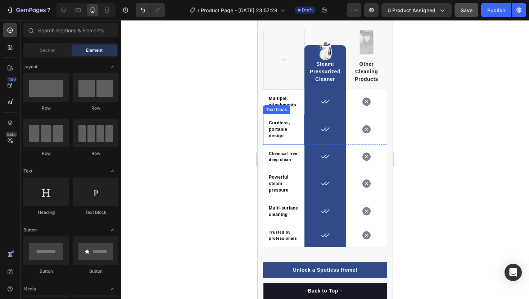
click at [289, 133] on p "Cordless, portable design" at bounding box center [284, 129] width 30 height 19
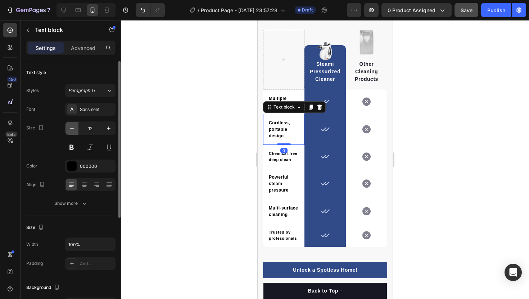
click at [72, 131] on icon "button" at bounding box center [71, 128] width 7 height 7
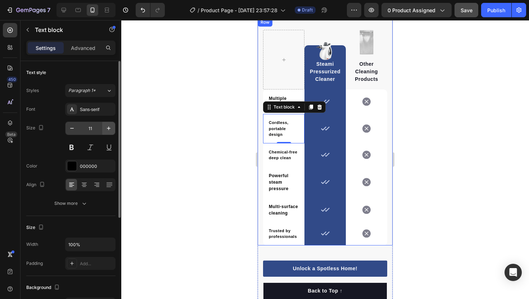
click at [110, 133] on button "button" at bounding box center [108, 128] width 13 height 13
type input "12"
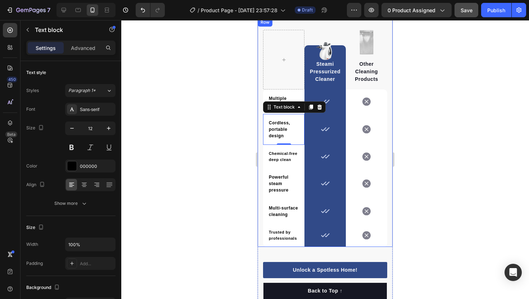
click at [191, 132] on div at bounding box center [325, 159] width 408 height 279
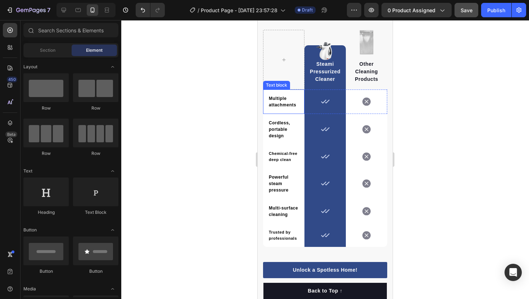
click at [287, 104] on p "Multiple attachments" at bounding box center [284, 101] width 30 height 13
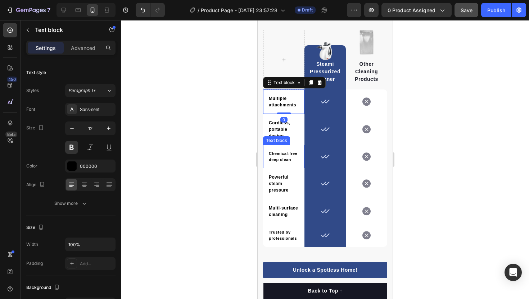
click at [279, 156] on p "Chemical-free deep clean" at bounding box center [284, 157] width 30 height 12
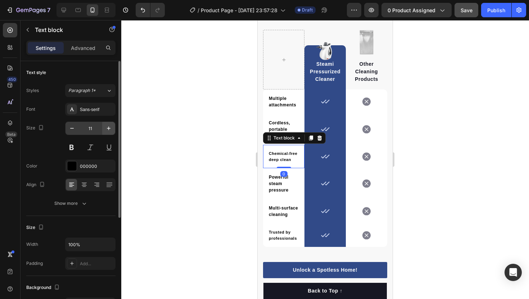
click at [112, 128] on icon "button" at bounding box center [108, 128] width 7 height 7
type input "12"
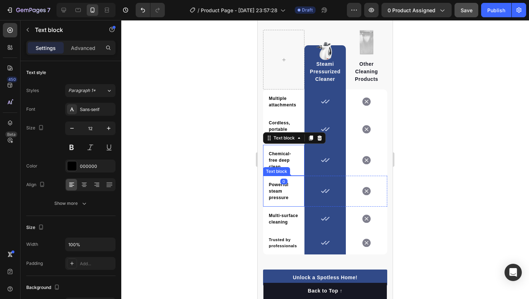
click at [280, 192] on strong "Powerful steam pressure" at bounding box center [279, 191] width 20 height 18
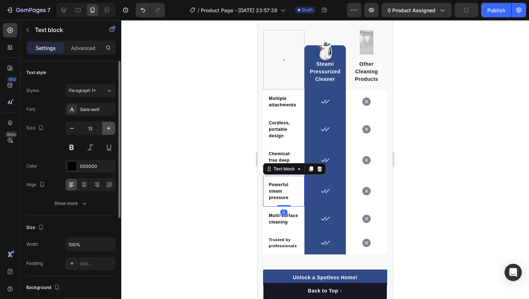
click at [105, 132] on button "button" at bounding box center [108, 128] width 13 height 13
type input "13"
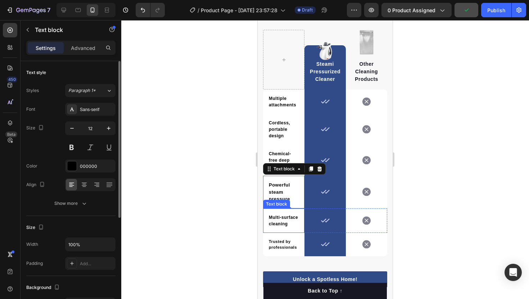
click at [281, 223] on strong "Multi-surface cleaning" at bounding box center [283, 221] width 29 height 12
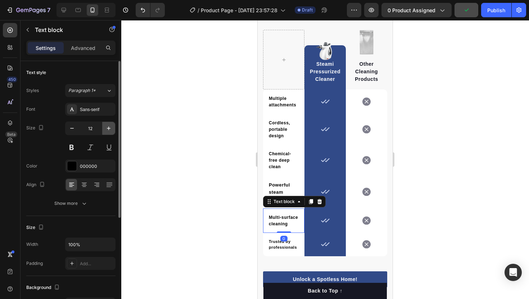
click at [110, 130] on icon "button" at bounding box center [108, 128] width 7 height 7
type input "13"
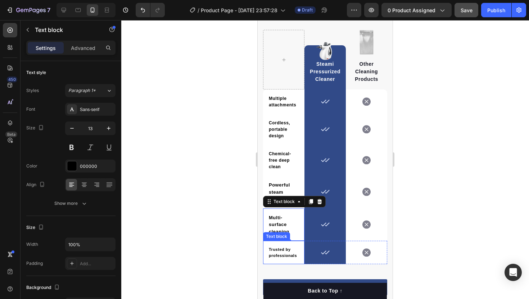
click at [281, 253] on strong "Trusted by professionals" at bounding box center [283, 253] width 28 height 10
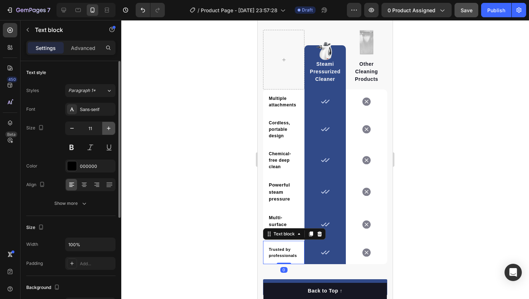
click at [106, 127] on icon "button" at bounding box center [108, 128] width 7 height 7
type input "12"
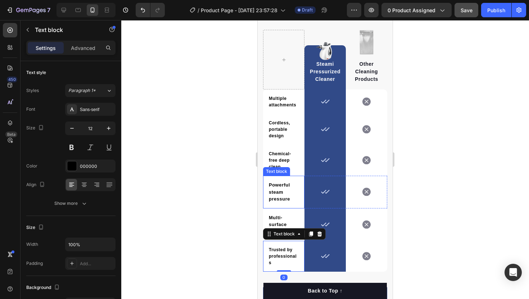
click at [273, 192] on strong "Powerful steam pressure" at bounding box center [279, 191] width 21 height 19
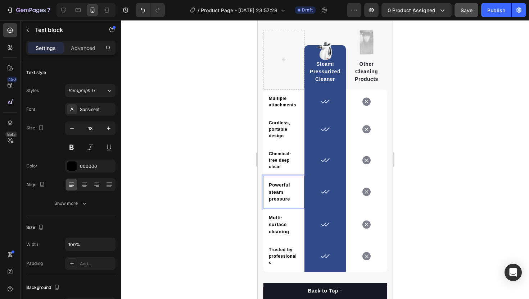
click at [283, 192] on strong "Powerful steam pressure" at bounding box center [279, 191] width 21 height 19
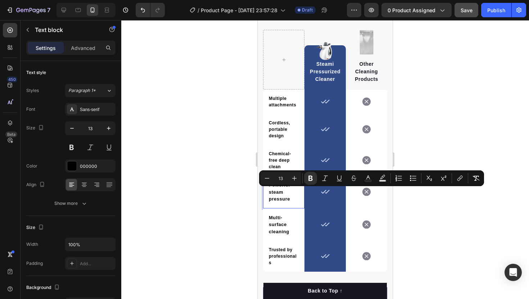
click at [282, 186] on div "Minus 13 Plus Bold Italic Underline Strikethrough Text Color Text Background Co…" at bounding box center [371, 179] width 225 height 16
click at [282, 194] on strong "Powerful steam pressure" at bounding box center [279, 191] width 21 height 19
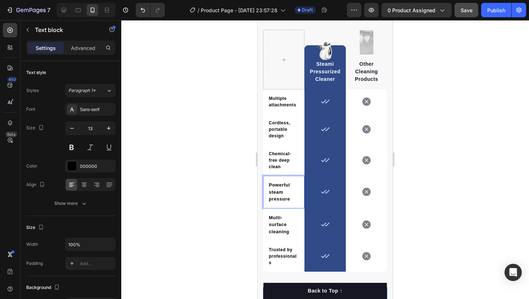
click at [282, 194] on strong "Powerful steam pressure" at bounding box center [279, 191] width 21 height 19
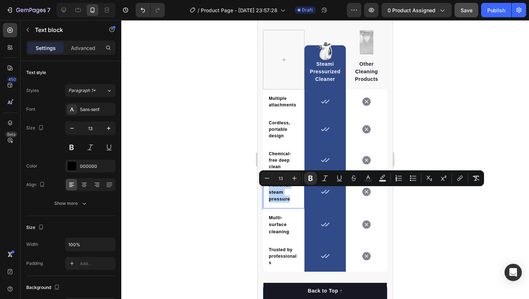
click at [282, 194] on strong "Powerful steam pressure" at bounding box center [279, 191] width 21 height 19
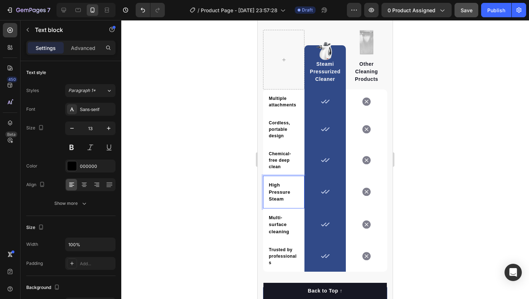
click at [294, 192] on p "High Pressure Steam" at bounding box center [284, 192] width 30 height 21
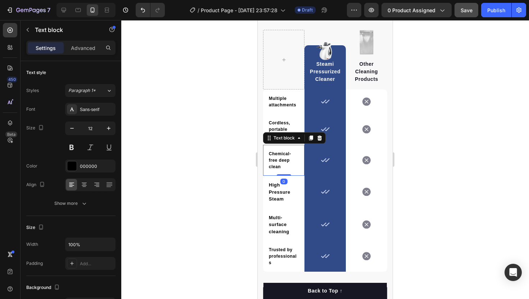
click at [284, 168] on p "Chemical-free deep clean" at bounding box center [284, 160] width 30 height 19
click at [277, 162] on strong "Chemical-free deep clean" at bounding box center [280, 161] width 22 height 18
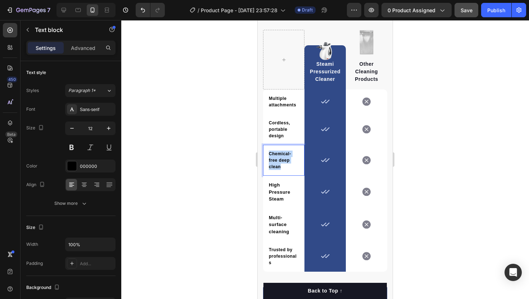
click at [277, 162] on strong "Chemical-free deep clean" at bounding box center [280, 161] width 22 height 18
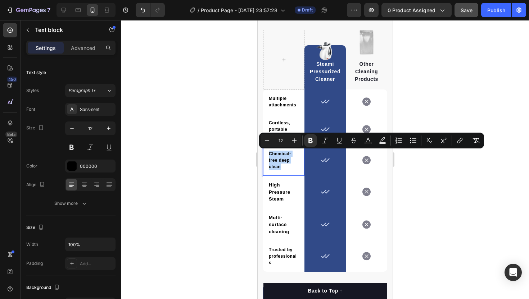
click at [279, 164] on strong "Chemical-free deep clean" at bounding box center [280, 161] width 22 height 18
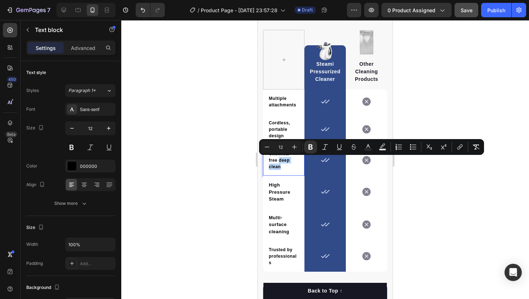
drag, startPoint x: 279, startPoint y: 164, endPoint x: 286, endPoint y: 159, distance: 9.2
click at [286, 159] on strong "Chemical-free deep clean" at bounding box center [280, 161] width 22 height 18
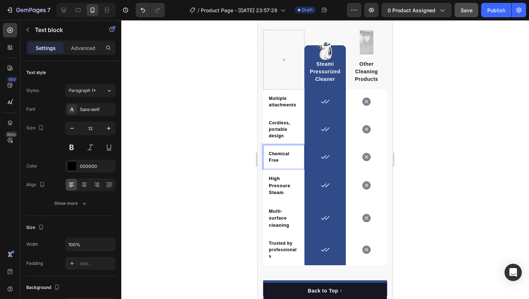
click at [280, 158] on strong "Chemical Free" at bounding box center [279, 158] width 21 height 12
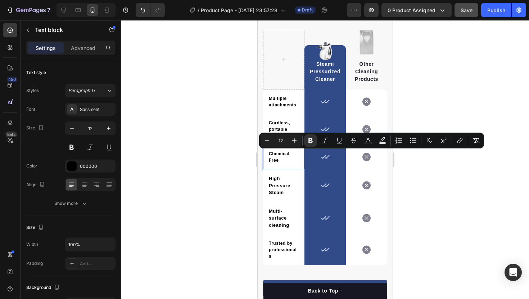
click at [289, 156] on strong "Chemical Free" at bounding box center [279, 158] width 21 height 12
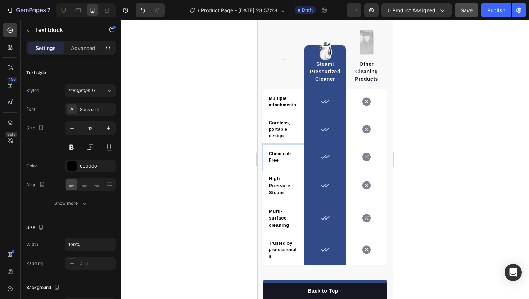
click at [280, 160] on p "Chemical- Free" at bounding box center [284, 157] width 30 height 13
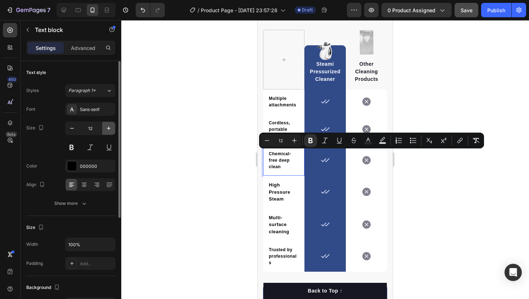
click at [111, 134] on button "button" at bounding box center [108, 128] width 13 height 13
type input "13"
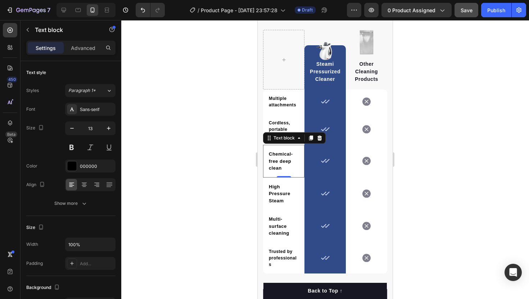
click at [279, 125] on strong "Cordless, portable design" at bounding box center [279, 130] width 21 height 18
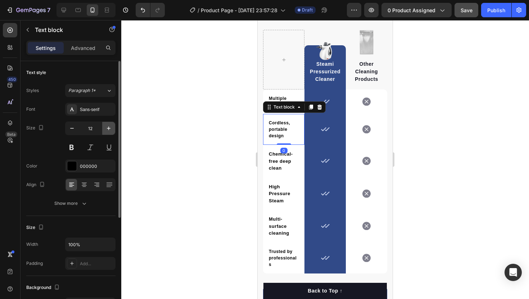
click at [106, 129] on icon "button" at bounding box center [108, 128] width 7 height 7
type input "13"
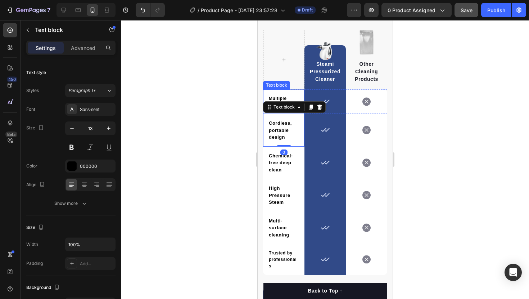
click at [280, 98] on p "Multiple attachments" at bounding box center [284, 101] width 30 height 13
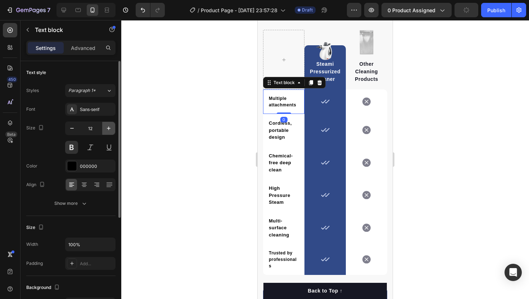
click at [103, 129] on button "button" at bounding box center [108, 128] width 13 height 13
type input "13"
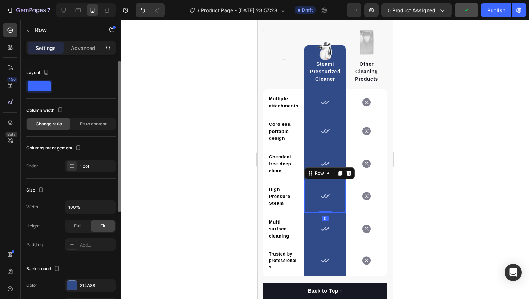
click at [311, 189] on div "Icon Row 0" at bounding box center [324, 196] width 41 height 33
click at [281, 100] on p "Multiple attachments" at bounding box center [284, 102] width 30 height 14
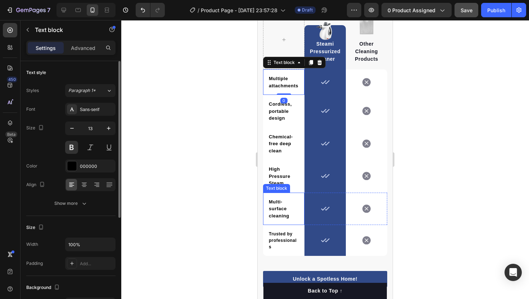
scroll to position [1351, 0]
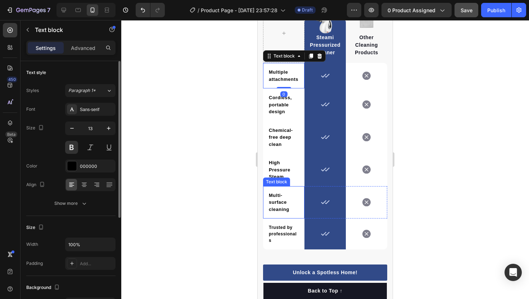
click at [282, 238] on p "Trusted by professionals" at bounding box center [284, 234] width 30 height 19
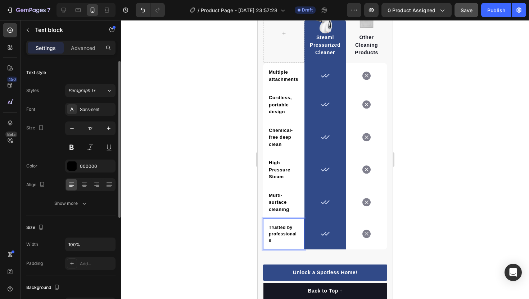
click at [268, 237] on div "Trusted by professionals" at bounding box center [283, 234] width 31 height 21
click at [264, 218] on div "Multi-surface cleaning Text block" at bounding box center [283, 202] width 41 height 33
click at [264, 223] on div "Trusted by professionals Text block" at bounding box center [283, 234] width 41 height 31
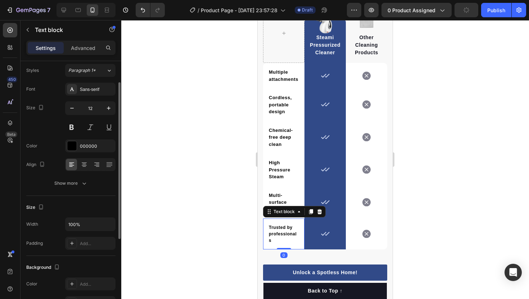
scroll to position [27, 0]
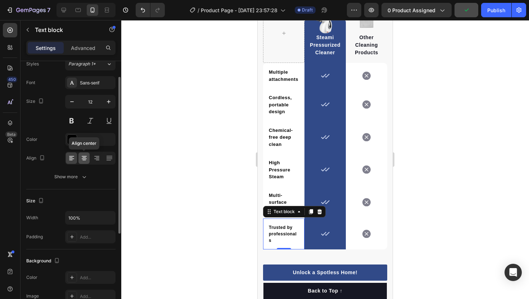
click at [81, 159] on icon at bounding box center [84, 158] width 7 height 7
click at [71, 160] on icon at bounding box center [71, 158] width 7 height 7
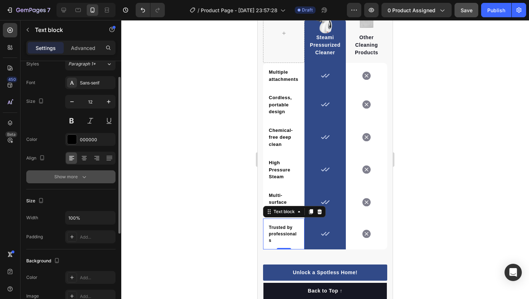
click at [75, 181] on button "Show more" at bounding box center [70, 177] width 89 height 13
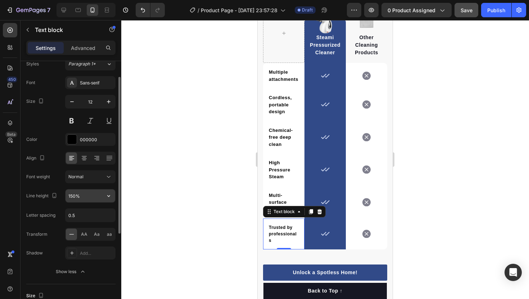
click at [80, 196] on input "150%" at bounding box center [90, 196] width 50 height 13
click at [78, 219] on input "0.5" at bounding box center [90, 215] width 50 height 13
type input "0"
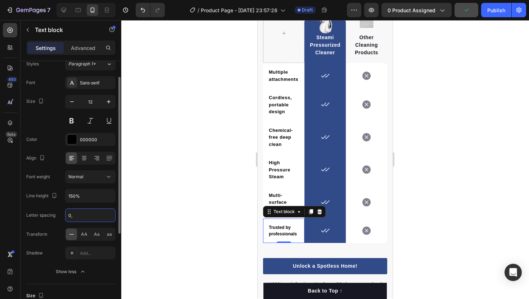
type input "0"
click at [180, 210] on div at bounding box center [325, 159] width 408 height 279
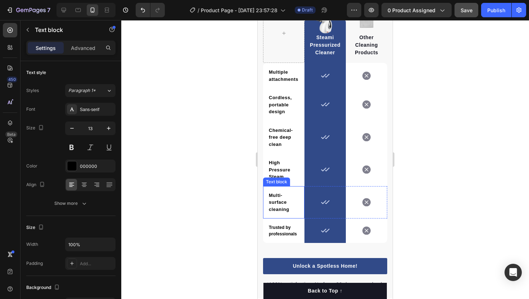
click at [277, 204] on strong "Multi-surface cleaning" at bounding box center [279, 202] width 21 height 19
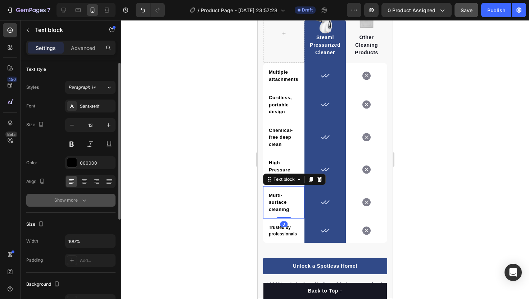
click at [78, 204] on button "Show more" at bounding box center [70, 200] width 89 height 13
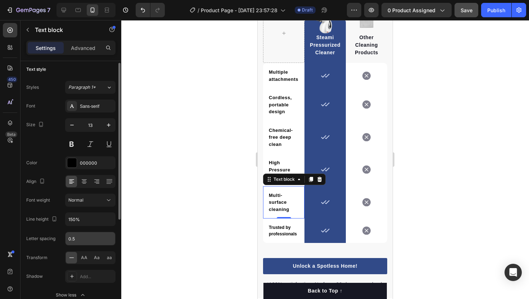
click at [92, 240] on input "0.5" at bounding box center [90, 238] width 50 height 13
type input "0"
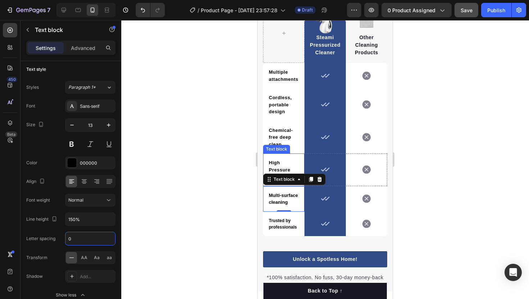
click at [266, 166] on div "High Pressure Steam Text block" at bounding box center [283, 170] width 41 height 33
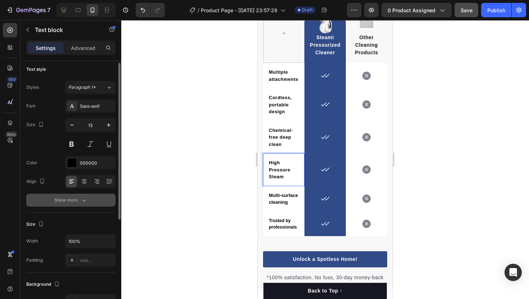
click at [94, 205] on button "Show more" at bounding box center [70, 200] width 89 height 13
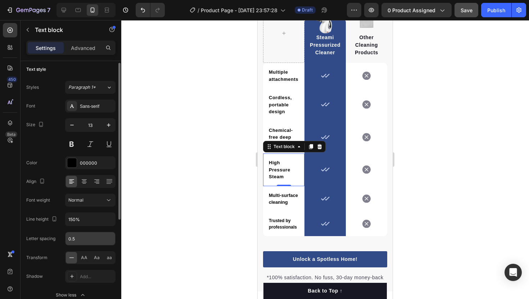
click at [83, 239] on input "0.5" at bounding box center [90, 238] width 50 height 13
type input "0"
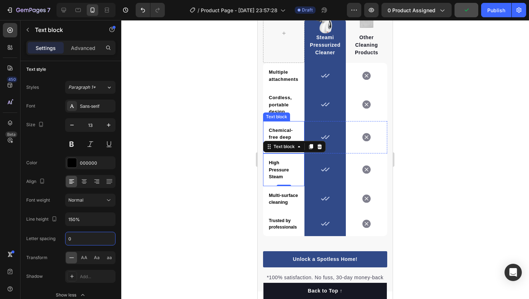
click at [283, 134] on p "Chemical-free deep clean" at bounding box center [284, 137] width 30 height 21
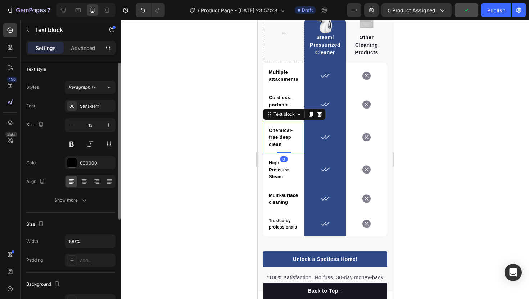
click at [91, 273] on div "Text style Styles Paragraph 1* Font Sans-serif Size 13 Color 000000 Align Show …" at bounding box center [70, 302] width 89 height 59
click at [91, 202] on button "Show more" at bounding box center [70, 200] width 89 height 13
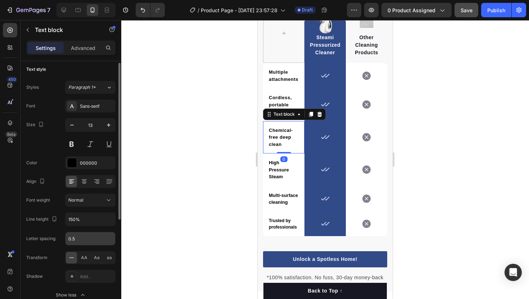
click at [91, 239] on input "0.5" at bounding box center [90, 238] width 50 height 13
type input "0"
click at [280, 98] on strong "Cordless, portable design" at bounding box center [280, 104] width 23 height 19
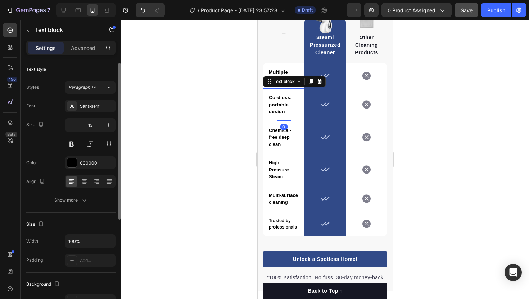
click at [96, 273] on div "Text style Styles Paragraph 1* Font Sans-serif Size 13 Color 000000 Align Show …" at bounding box center [70, 302] width 89 height 59
click at [95, 207] on button "Show more" at bounding box center [70, 200] width 89 height 13
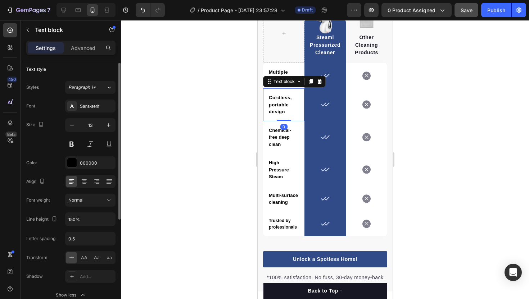
click at [91, 251] on div "Font Sans-serif Size 13 Color 000000 Align Font weight Normal Line height 150% …" at bounding box center [70, 201] width 89 height 202
click at [91, 244] on input "0.5" at bounding box center [90, 238] width 50 height 13
type input "0"
click at [284, 70] on p "Multiple attachments" at bounding box center [284, 76] width 30 height 14
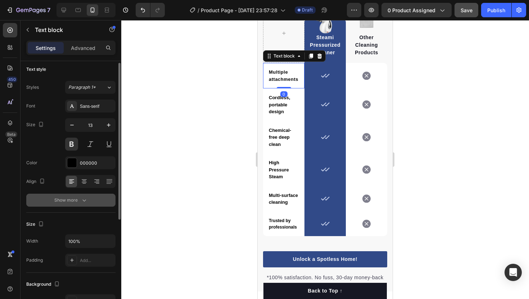
click at [89, 195] on button "Show more" at bounding box center [70, 200] width 89 height 13
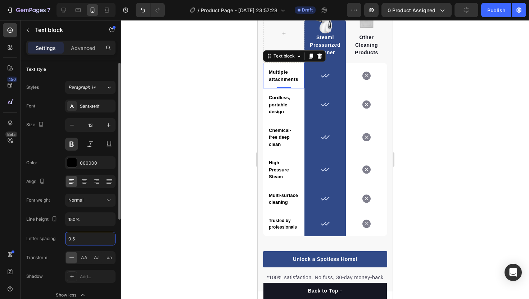
click at [87, 239] on input "0.5" at bounding box center [90, 238] width 50 height 13
type input "0"
click at [222, 206] on div at bounding box center [325, 159] width 408 height 279
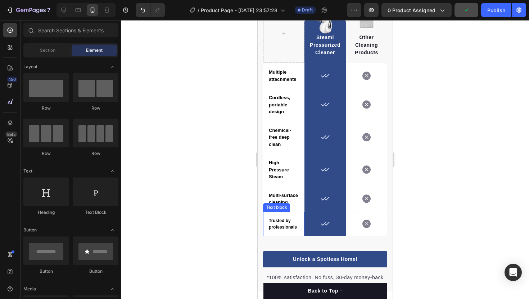
click at [275, 229] on strong "Trusted by professionals" at bounding box center [283, 224] width 28 height 12
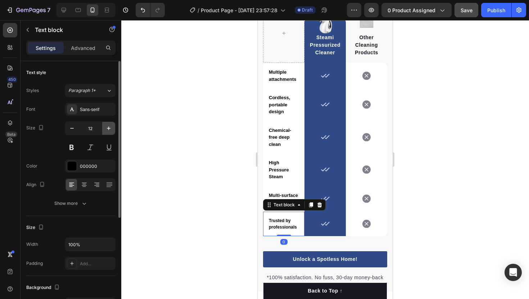
click at [112, 132] on button "button" at bounding box center [108, 128] width 13 height 13
type input "13"
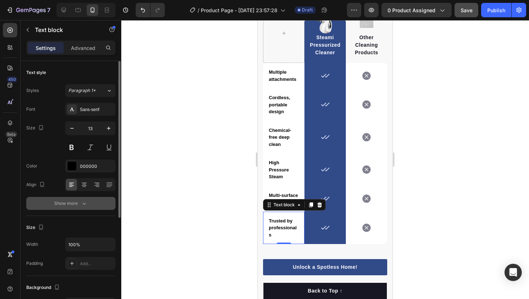
click at [91, 201] on button "Show more" at bounding box center [70, 203] width 89 height 13
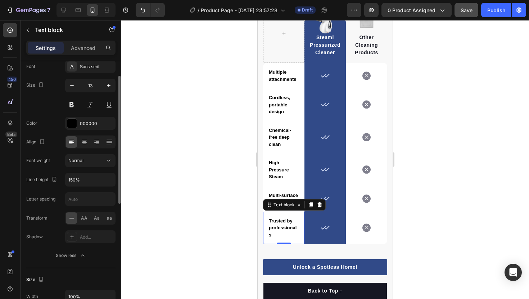
scroll to position [44, 0]
click at [95, 203] on input "text" at bounding box center [90, 197] width 50 height 13
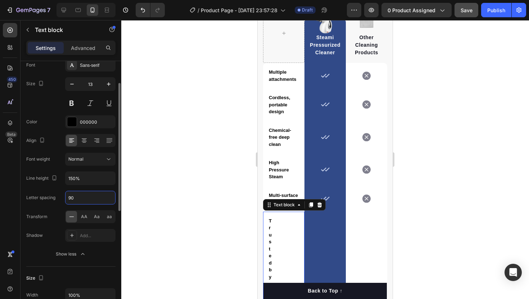
type input "9"
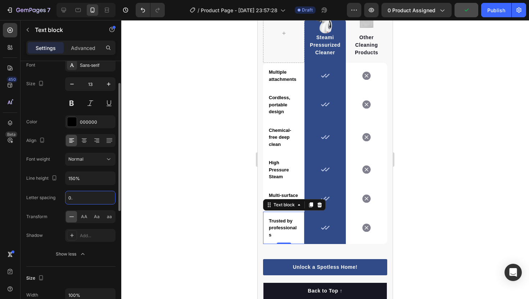
type input "0"
type input "3"
type input "1"
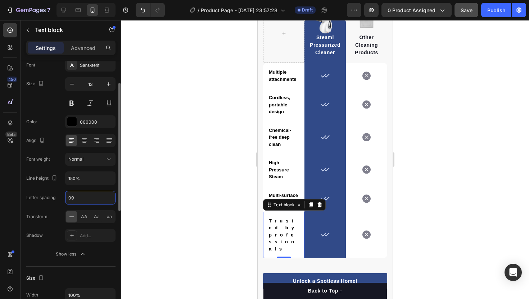
type input "0"
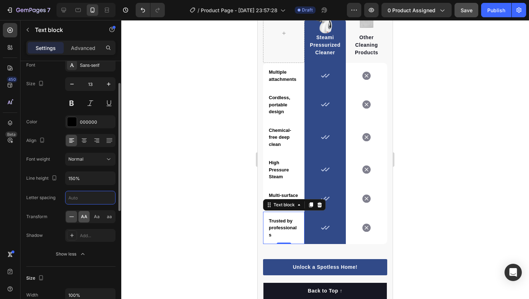
click at [85, 216] on span "AA" at bounding box center [84, 217] width 6 height 6
click at [73, 216] on icon at bounding box center [71, 216] width 7 height 7
click at [99, 218] on span "Aa" at bounding box center [97, 217] width 6 height 6
click at [71, 219] on icon at bounding box center [71, 216] width 7 height 7
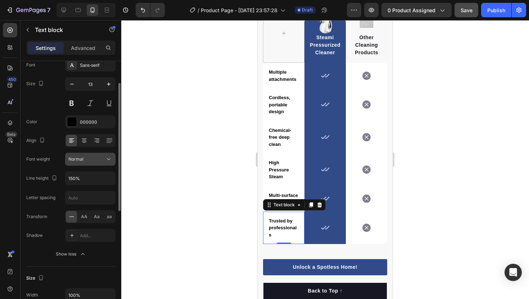
click at [93, 160] on div "Normal" at bounding box center [86, 159] width 37 height 6
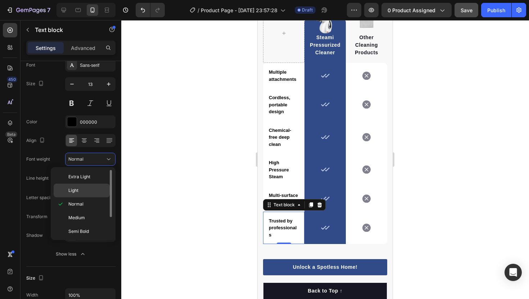
click at [78, 193] on p "Light" at bounding box center [87, 190] width 38 height 6
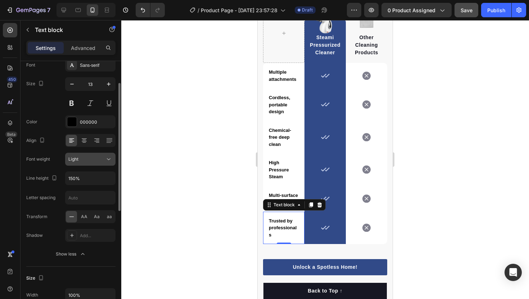
click at [91, 155] on button "Light" at bounding box center [90, 159] width 50 height 13
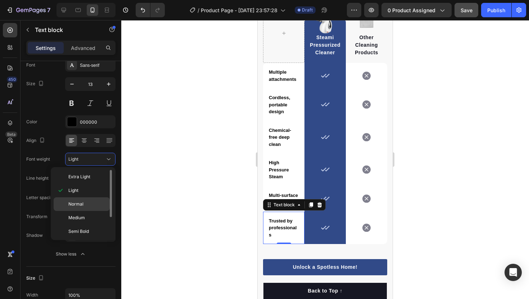
click at [86, 202] on p "Normal" at bounding box center [87, 204] width 38 height 6
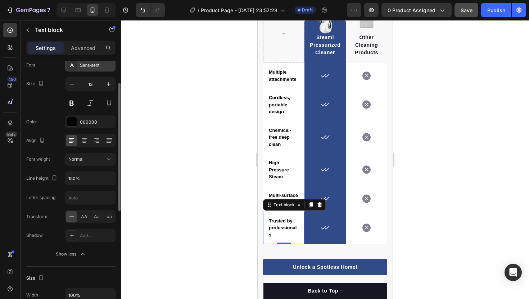
click at [86, 69] on div "Sans-serif" at bounding box center [90, 65] width 50 height 13
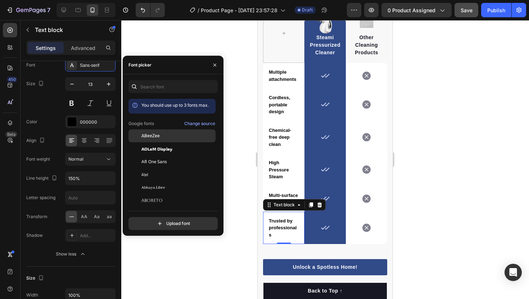
click at [175, 137] on div "ABeeZee" at bounding box center [177, 136] width 73 height 6
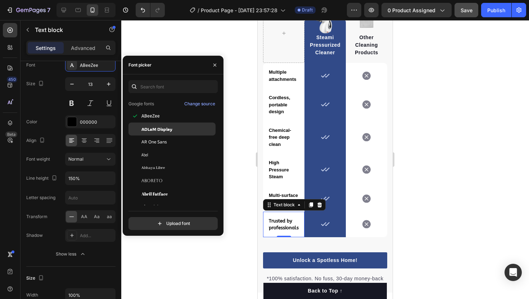
scroll to position [48, 0]
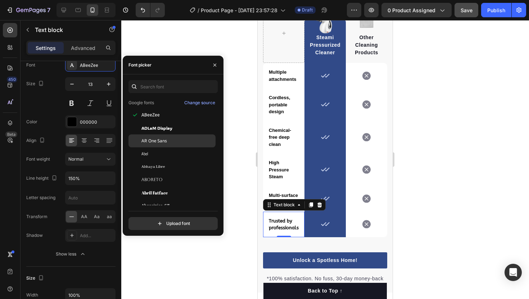
click at [168, 143] on div "AR One Sans" at bounding box center [177, 141] width 73 height 6
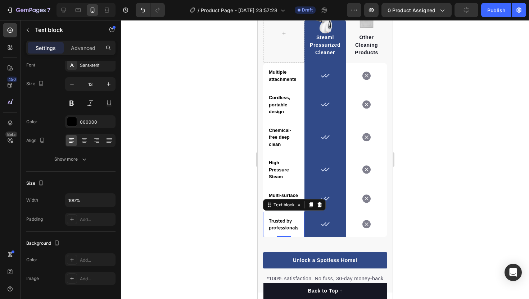
click at [284, 198] on strong "Multi-surface cleaning" at bounding box center [283, 199] width 29 height 13
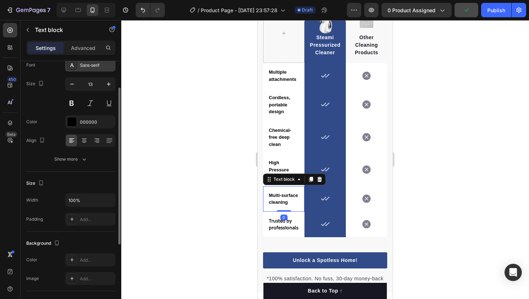
click at [96, 64] on div "Sans-serif" at bounding box center [97, 65] width 34 height 6
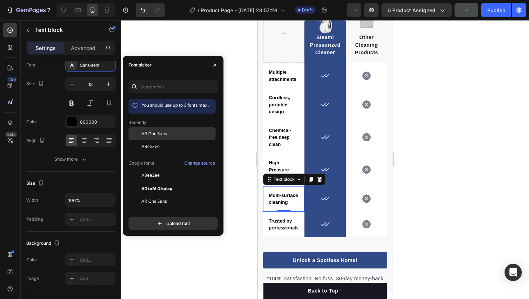
click at [168, 136] on div "AR One Sans" at bounding box center [177, 134] width 73 height 6
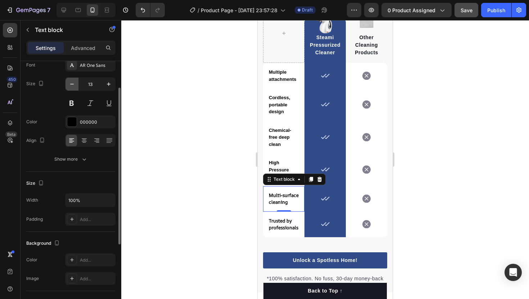
click at [74, 87] on icon "button" at bounding box center [71, 84] width 7 height 7
type input "12"
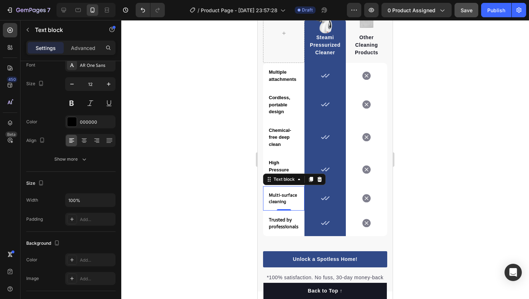
click at [281, 219] on strong "Trusted by professionals" at bounding box center [284, 224] width 30 height 14
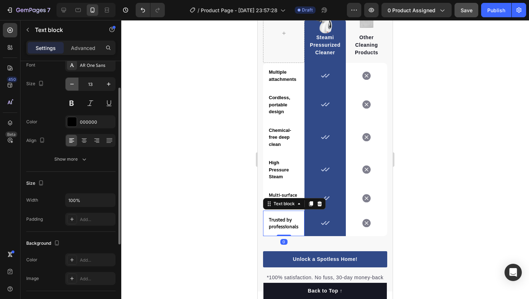
click at [71, 79] on button "button" at bounding box center [71, 84] width 13 height 13
type input "12"
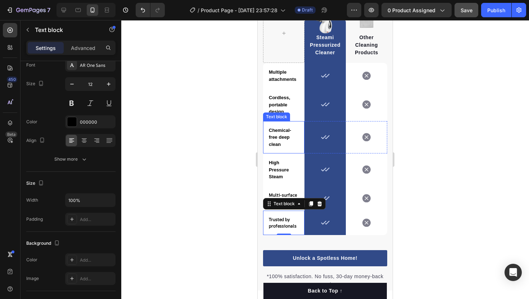
click at [277, 135] on strong "Chemical-free deep clean" at bounding box center [280, 137] width 22 height 19
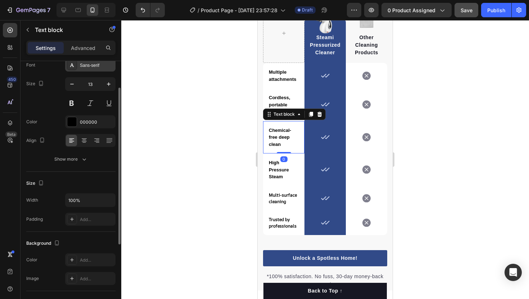
click at [86, 71] on div "Sans-serif" at bounding box center [90, 65] width 50 height 13
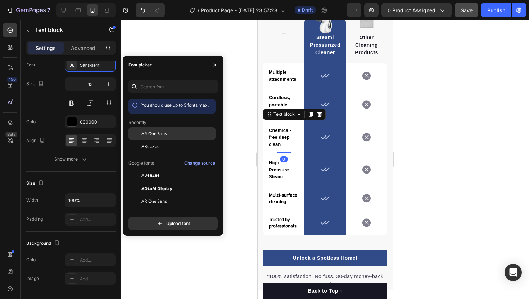
click at [147, 133] on span "AR One Sans" at bounding box center [154, 134] width 26 height 6
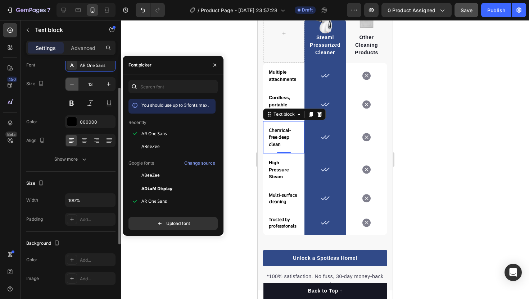
click at [75, 82] on icon "button" at bounding box center [71, 84] width 7 height 7
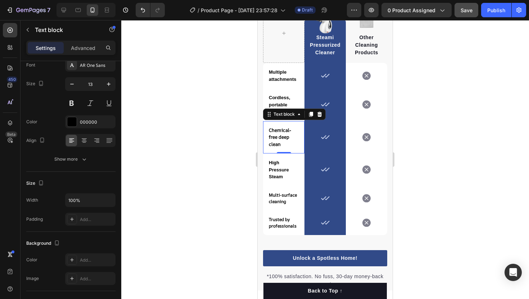
type input "12"
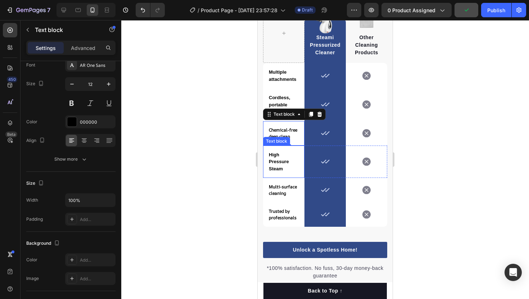
click at [279, 157] on p "High Pressure Steam" at bounding box center [284, 162] width 30 height 21
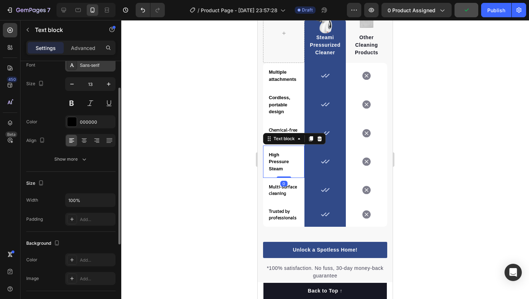
click at [100, 64] on div "Sans-serif" at bounding box center [97, 65] width 34 height 6
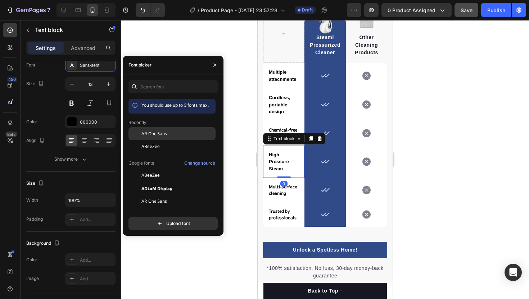
click at [161, 182] on div "AR One Sans" at bounding box center [171, 188] width 87 height 13
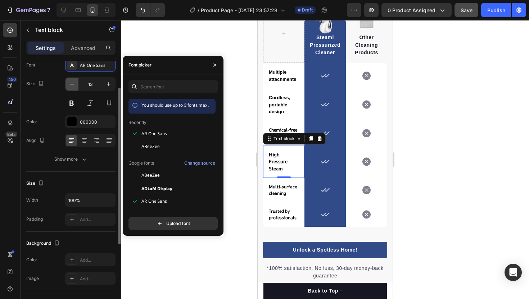
click at [67, 86] on button "button" at bounding box center [71, 84] width 13 height 13
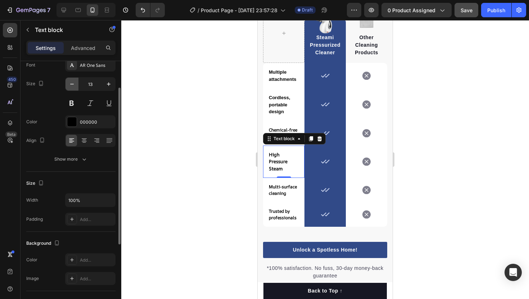
type input "12"
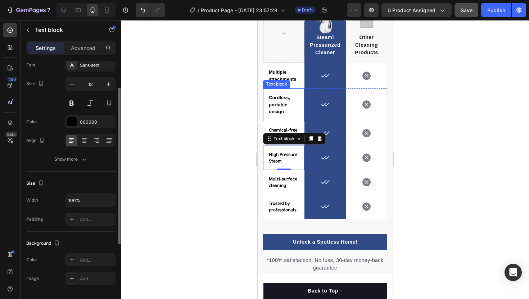
click at [288, 103] on p "Cordless, portable design" at bounding box center [284, 104] width 30 height 21
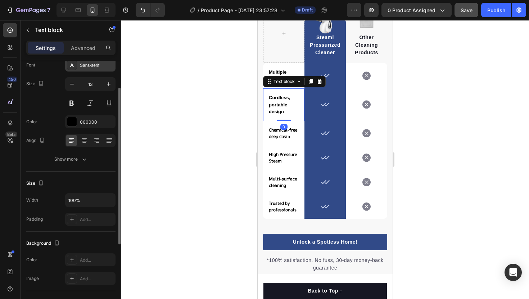
click at [92, 68] on div "Sans-serif" at bounding box center [90, 65] width 50 height 13
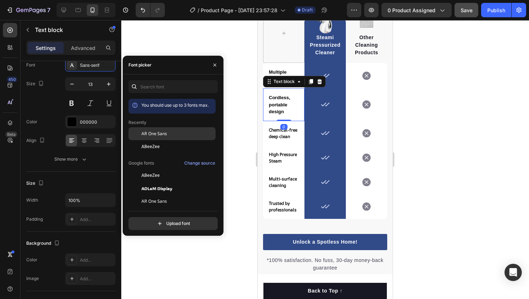
click at [145, 182] on div "AR One Sans" at bounding box center [171, 188] width 87 height 13
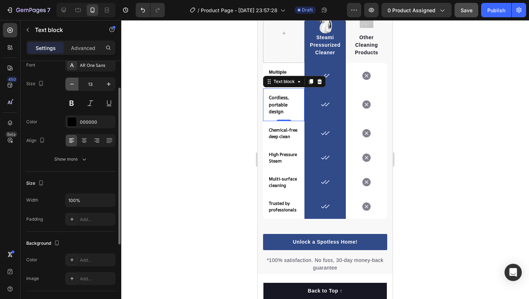
click at [71, 85] on icon "button" at bounding box center [71, 84] width 7 height 7
type input "12"
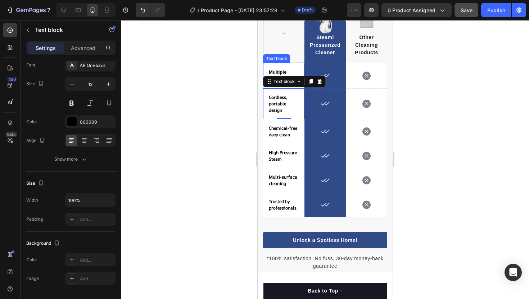
click at [277, 72] on p "Multiple attachments" at bounding box center [284, 76] width 30 height 14
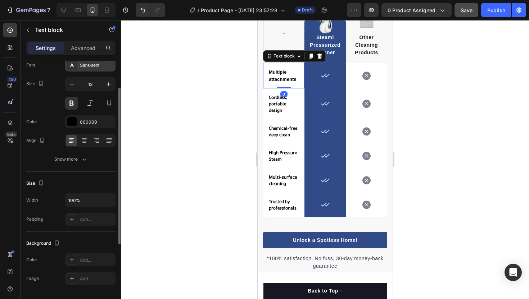
click at [90, 70] on div "Sans-serif" at bounding box center [90, 65] width 50 height 13
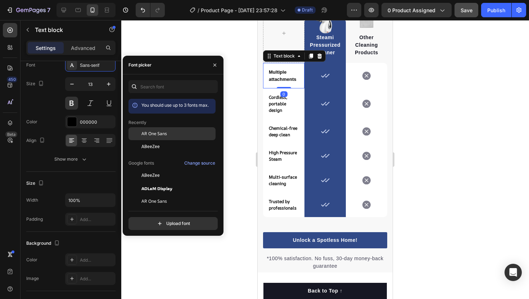
click at [148, 182] on div "AR One Sans" at bounding box center [171, 188] width 87 height 13
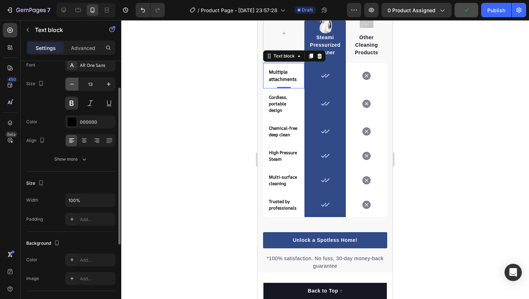
click at [72, 82] on icon "button" at bounding box center [71, 84] width 7 height 7
type input "12"
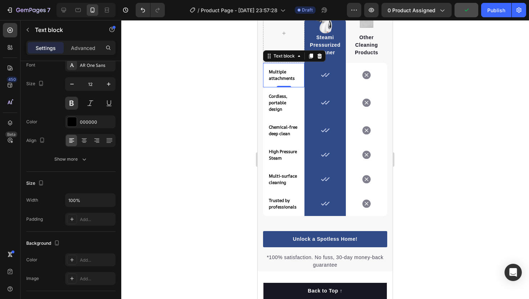
click at [243, 113] on div at bounding box center [325, 159] width 408 height 279
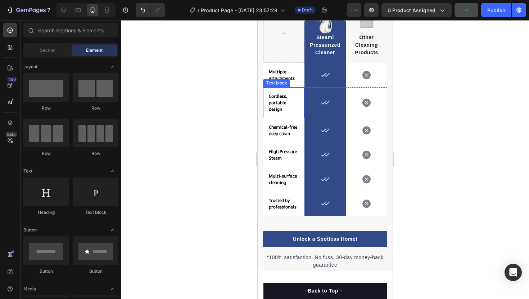
click at [282, 79] on div "Text block" at bounding box center [276, 83] width 27 height 9
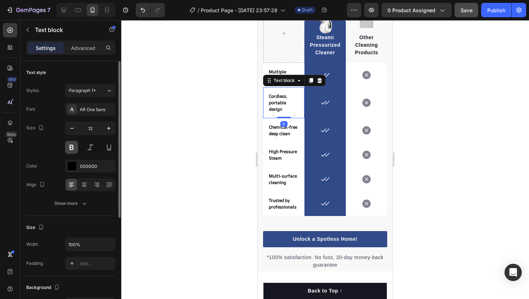
click at [75, 149] on button at bounding box center [71, 147] width 13 height 13
click at [284, 129] on strong "Chemical-free deep clean" at bounding box center [283, 130] width 28 height 13
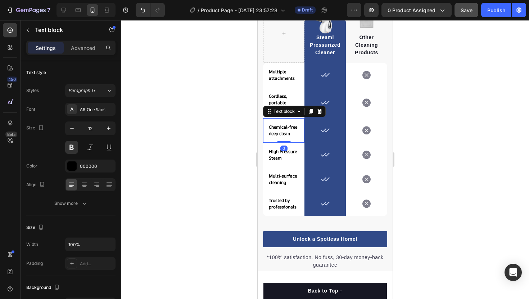
scroll to position [44, 0]
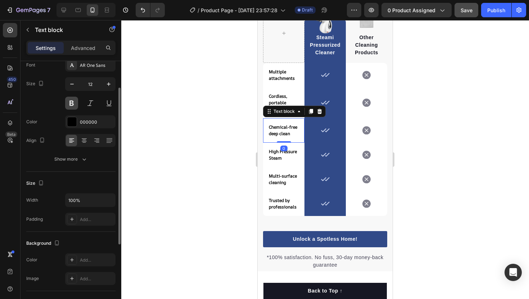
click at [74, 102] on button at bounding box center [71, 103] width 13 height 13
click at [73, 107] on button at bounding box center [71, 103] width 13 height 13
click at [74, 105] on button at bounding box center [71, 103] width 13 height 13
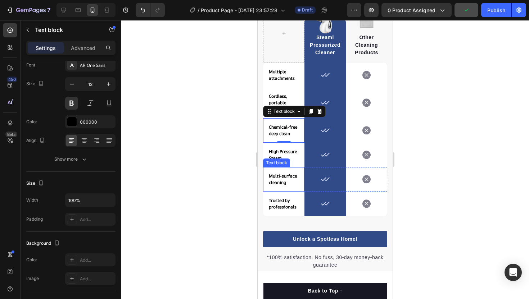
click at [285, 156] on p "High Pressure Steam" at bounding box center [284, 155] width 30 height 13
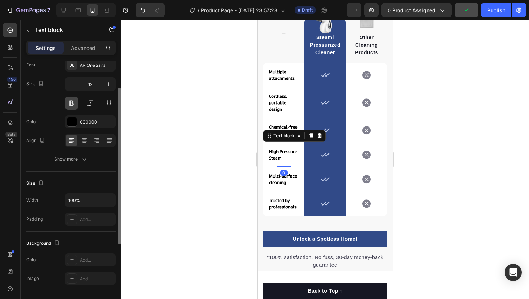
click at [72, 105] on button at bounding box center [71, 103] width 13 height 13
click at [279, 185] on strong "Multi-surface cleaning" at bounding box center [283, 179] width 28 height 13
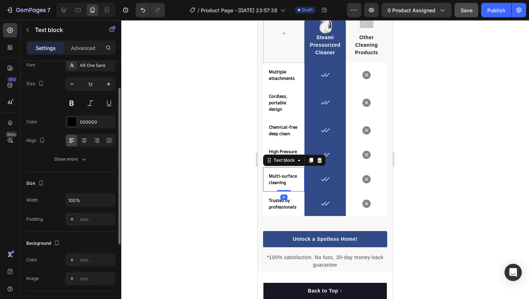
click at [72, 111] on div "Font AR One Sans Size 12 Color 000000 Align Show more" at bounding box center [70, 112] width 89 height 107
click at [72, 106] on button at bounding box center [71, 103] width 13 height 13
click at [284, 204] on strong "Trusted by professionals" at bounding box center [283, 204] width 28 height 13
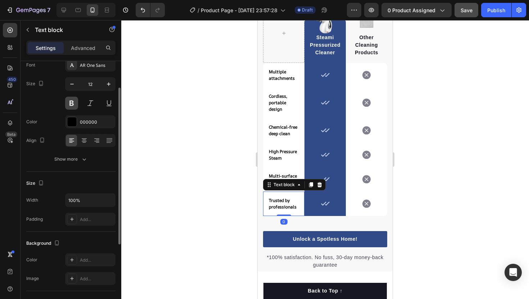
click at [66, 101] on button at bounding box center [71, 103] width 13 height 13
click at [279, 81] on p "Multiple attachments" at bounding box center [284, 75] width 30 height 13
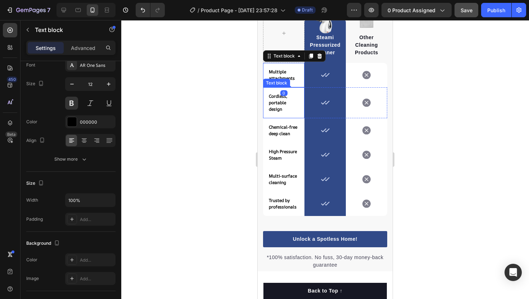
click at [276, 100] on strong "Cordless, portable design" at bounding box center [278, 102] width 18 height 19
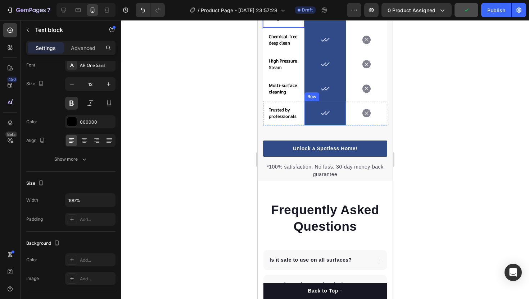
scroll to position [1460, 0]
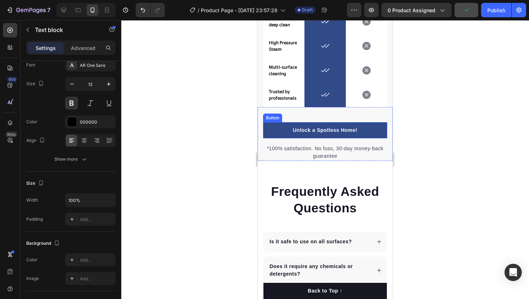
click at [316, 110] on div "Unlock a Spotless Home! Button *100% satisfaction. No fuss, 30-day money-back g…" at bounding box center [325, 134] width 135 height 54
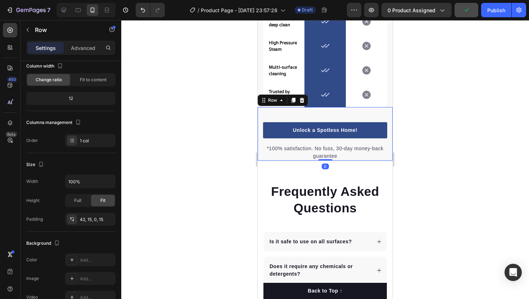
scroll to position [0, 0]
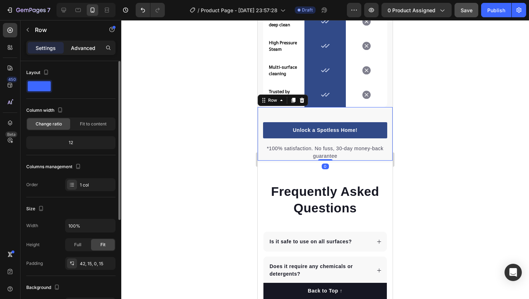
click at [86, 49] on p "Advanced" at bounding box center [83, 48] width 24 height 8
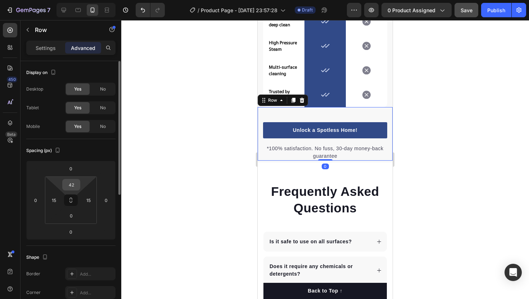
click at [73, 182] on input "42" at bounding box center [71, 185] width 14 height 11
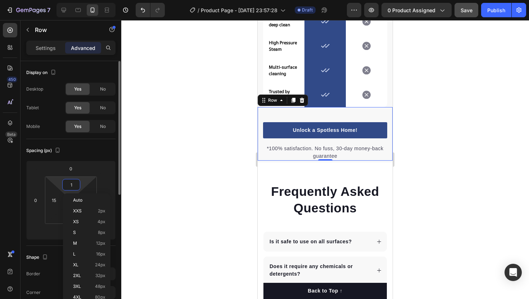
type input "15"
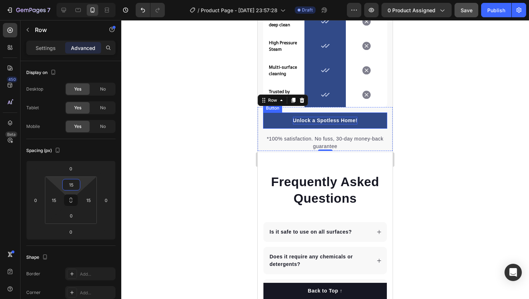
click at [314, 118] on p "Unlock a Spotless Home!" at bounding box center [325, 121] width 65 height 8
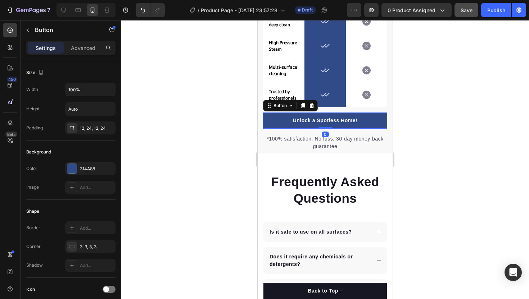
click at [279, 124] on link "Unlock a Spotless Home!" at bounding box center [325, 121] width 124 height 16
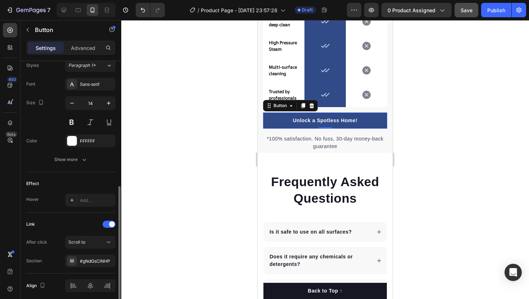
scroll to position [295, 0]
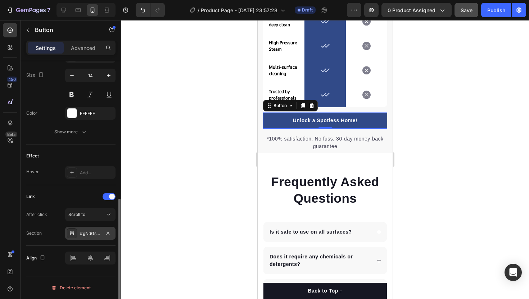
click at [98, 231] on div "#gNdGsClNHP" at bounding box center [90, 234] width 21 height 6
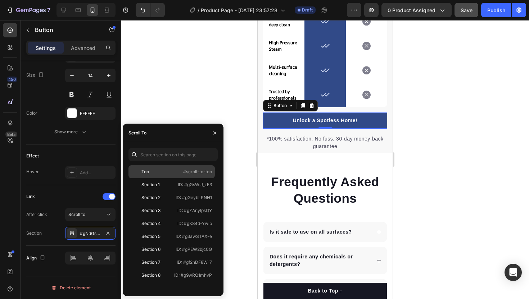
click at [186, 170] on p "#scroll-to-top" at bounding box center [197, 172] width 29 height 6
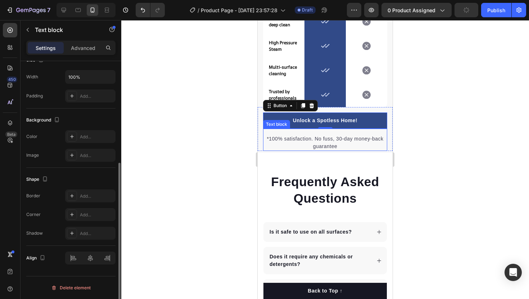
click at [290, 135] on p "*100% satisfaction. No fuss, 30-day money-back guarantee" at bounding box center [325, 142] width 123 height 15
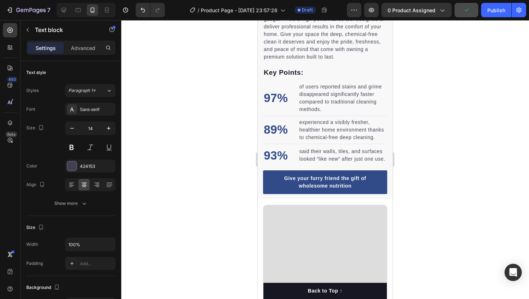
scroll to position [652, 0]
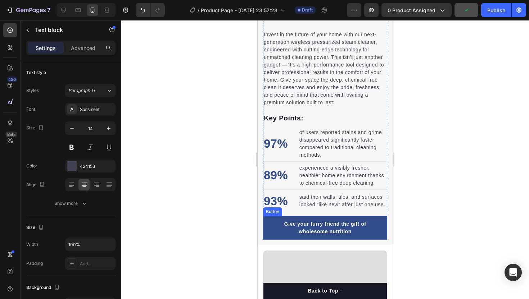
click at [275, 219] on link "Give your furry friend the gift of wholesome nutrition" at bounding box center [325, 228] width 124 height 24
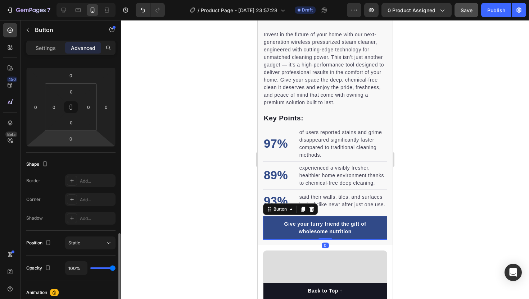
scroll to position [241, 0]
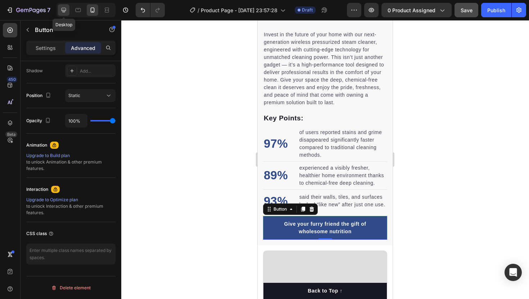
click at [68, 11] on div at bounding box center [64, 10] width 12 height 12
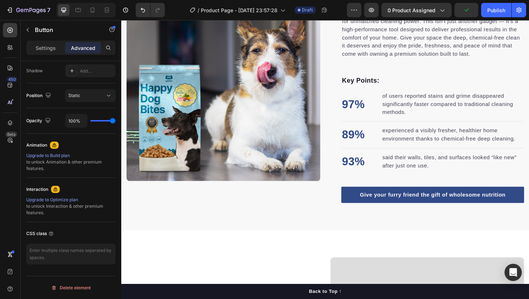
scroll to position [351, 0]
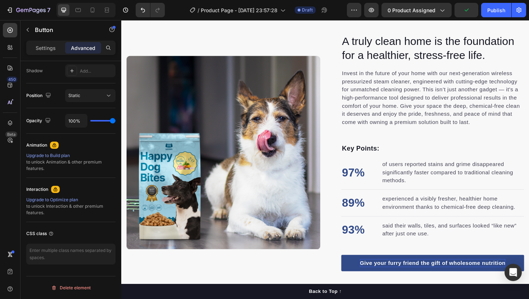
click at [435, 280] on div "Give your furry friend the gift of wholesome nutrition" at bounding box center [451, 277] width 154 height 9
click at [435, 280] on p "Give your furry friend the gift of wholesome nutrition" at bounding box center [451, 277] width 154 height 9
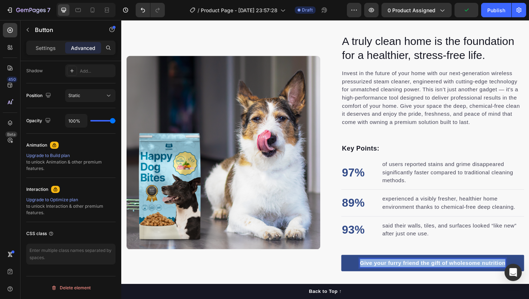
click at [435, 280] on p "Give your furry friend the gift of wholesome nutrition" at bounding box center [451, 277] width 154 height 9
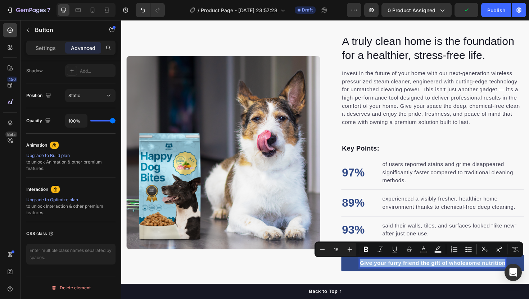
click at [435, 280] on p "Give your furry friend the gift of wholesome nutrition" at bounding box center [451, 277] width 154 height 9
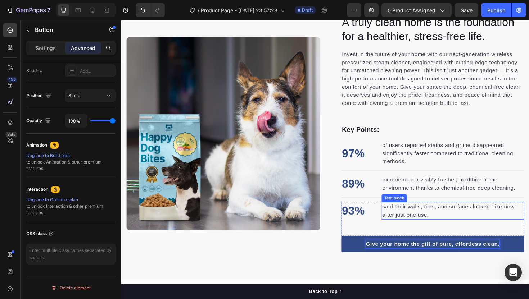
scroll to position [402, 0]
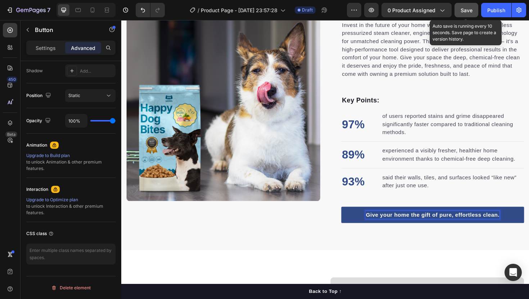
click at [471, 10] on span "Save" at bounding box center [467, 10] width 12 height 6
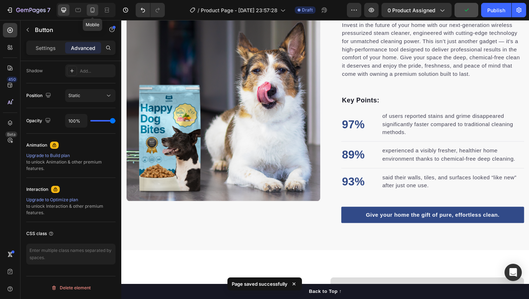
click at [90, 11] on icon at bounding box center [92, 9] width 7 height 7
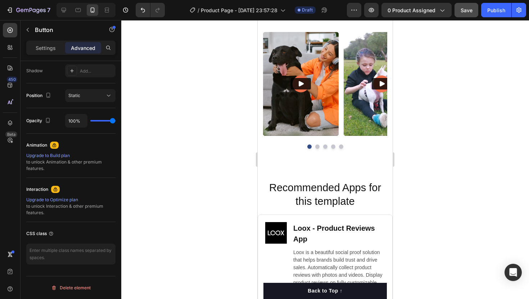
scroll to position [1628, 0]
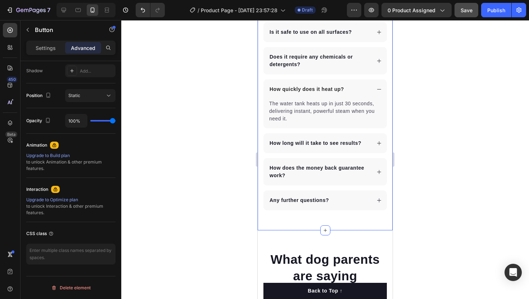
click at [295, 228] on div "Frequently Asked Questions Heading Is it safe to use on all surfaces? Does it r…" at bounding box center [325, 92] width 135 height 278
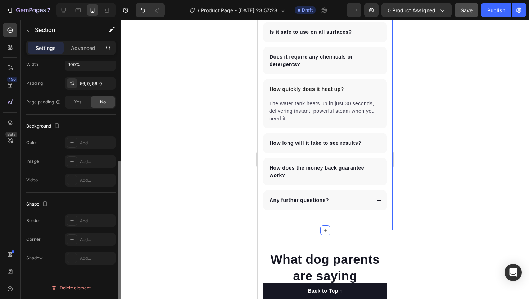
scroll to position [0, 0]
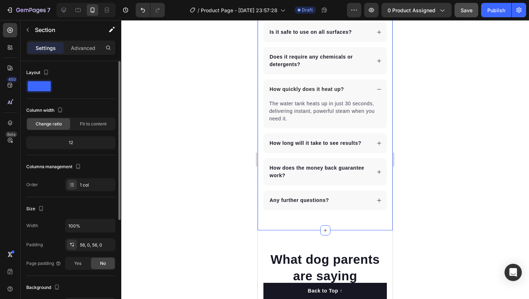
click at [78, 54] on div "Settings Advanced" at bounding box center [70, 48] width 89 height 14
click at [80, 50] on p "Advanced" at bounding box center [83, 48] width 24 height 8
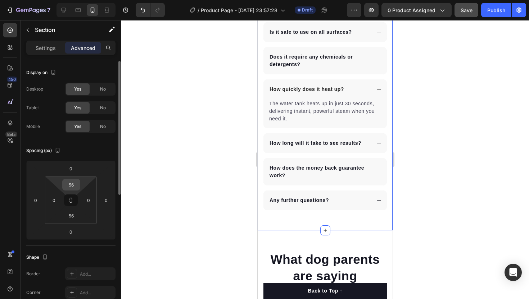
click at [71, 182] on input "56" at bounding box center [71, 185] width 14 height 11
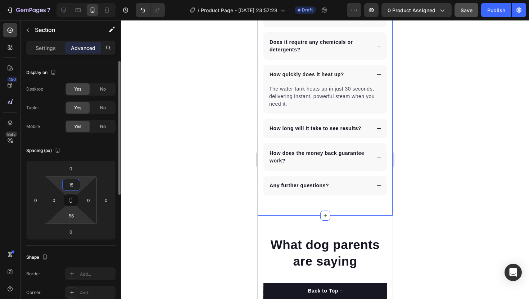
type input "1"
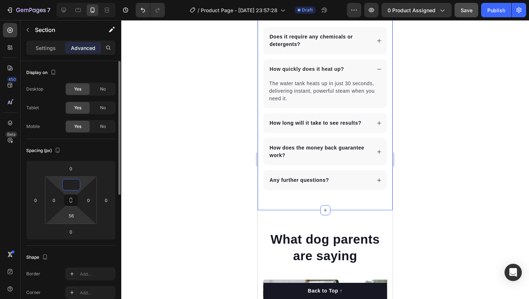
type input "1"
type input "0"
click at [73, 218] on input "56" at bounding box center [71, 216] width 14 height 11
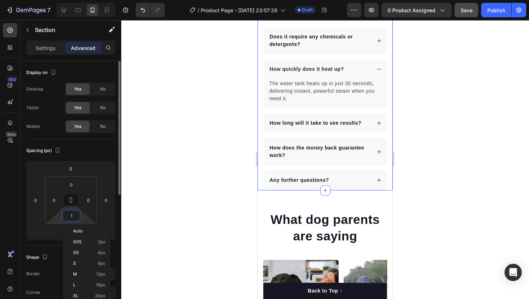
type input "10"
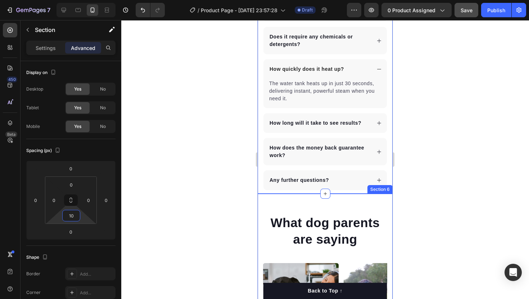
click at [312, 211] on div "What dog parents are saying Heading Video Video Video Video Video Carousel Row …" at bounding box center [325, 297] width 135 height 207
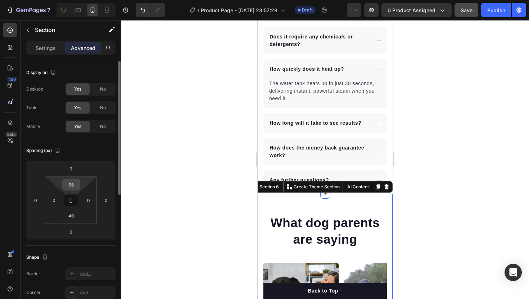
click at [72, 187] on input "56" at bounding box center [71, 185] width 14 height 11
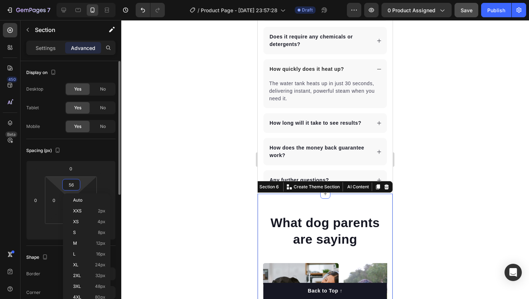
type input "0"
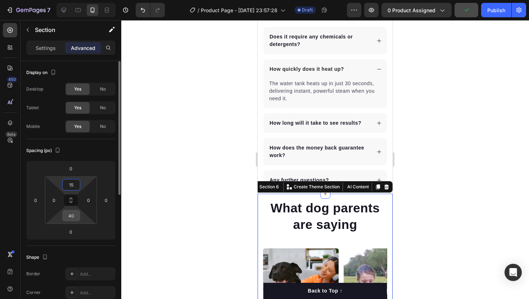
type input "15"
click at [69, 215] on input "40" at bounding box center [71, 216] width 14 height 11
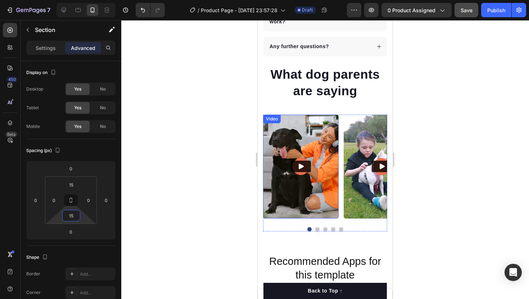
scroll to position [1755, 0]
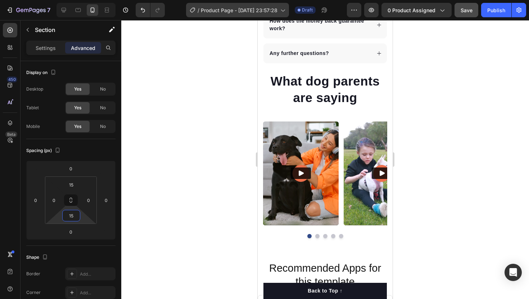
type input "15"
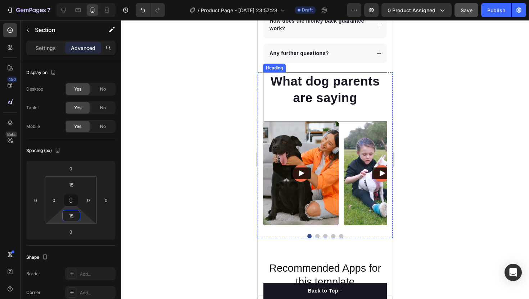
click at [324, 87] on h2 "What dog parents are saying" at bounding box center [325, 89] width 124 height 34
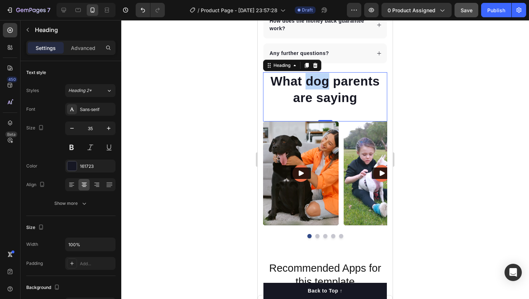
click at [324, 87] on p "What dog parents are saying" at bounding box center [325, 89] width 123 height 33
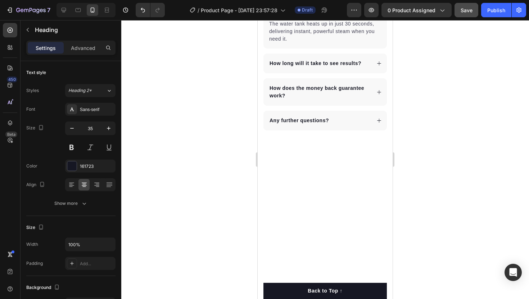
type input "16"
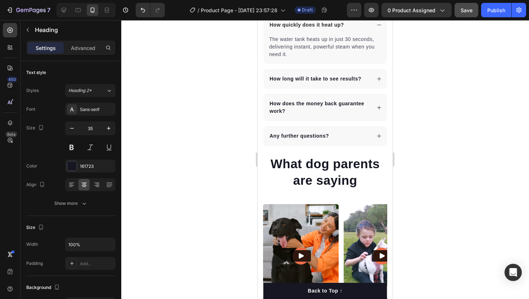
scroll to position [1818, 0]
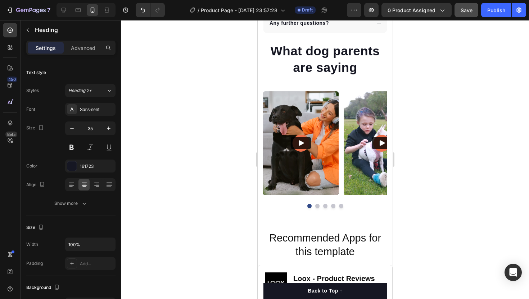
click at [321, 72] on h2 "What dog parents are saying" at bounding box center [325, 59] width 124 height 34
click at [321, 72] on p "What dog parents are saying" at bounding box center [325, 59] width 123 height 33
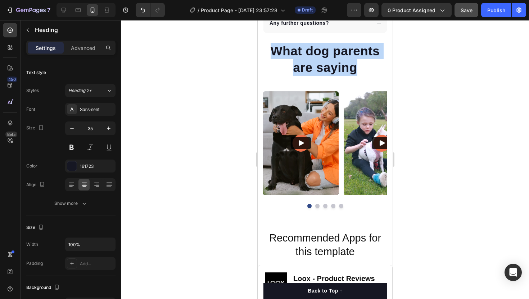
click at [321, 72] on p "What dog parents are saying" at bounding box center [325, 59] width 123 height 33
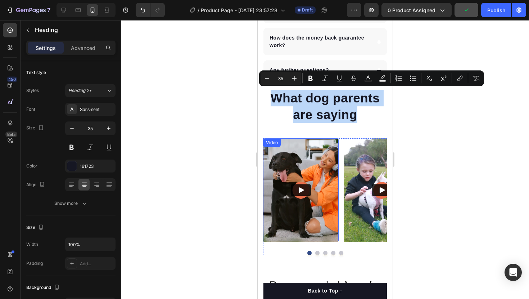
scroll to position [1772, 0]
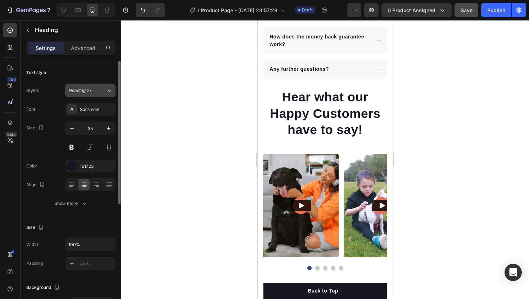
click at [91, 94] on span "Heading 2*" at bounding box center [79, 90] width 23 height 6
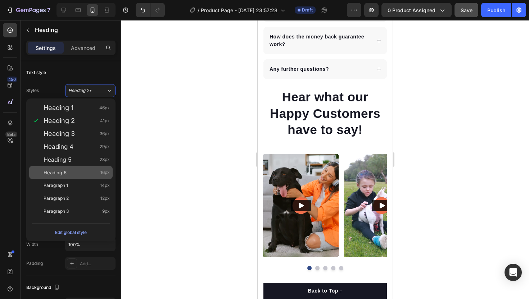
click at [76, 169] on div "Heading 6 16px" at bounding box center [77, 172] width 66 height 7
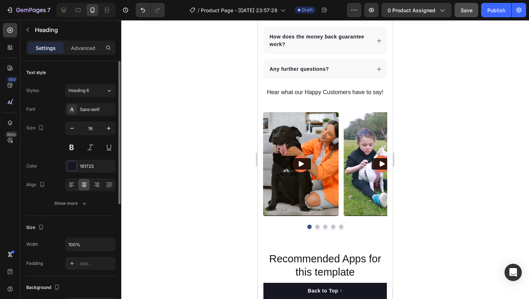
click at [88, 83] on div "Styles Heading 6 Font Sans-serif Size 16 Color 161723 Align Show more" at bounding box center [70, 146] width 89 height 127
click at [87, 96] on button "Heading 6" at bounding box center [90, 90] width 50 height 13
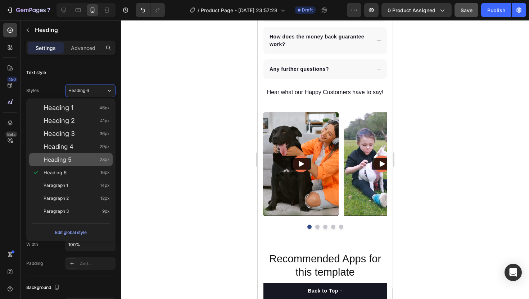
click at [68, 164] on div "Heading 5 23px" at bounding box center [70, 159] width 83 height 13
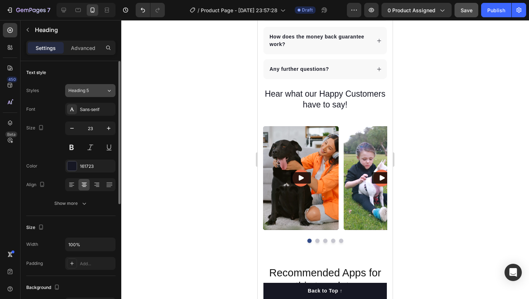
click at [100, 85] on button "Heading 5" at bounding box center [90, 90] width 50 height 13
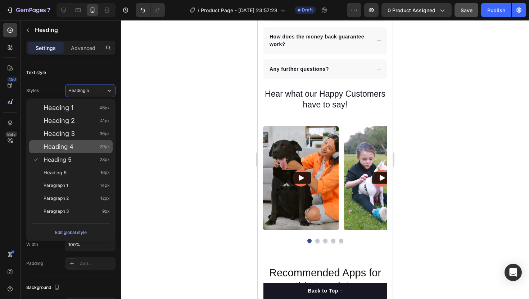
click at [89, 147] on div "Heading 4 29px" at bounding box center [77, 146] width 66 height 7
type input "29"
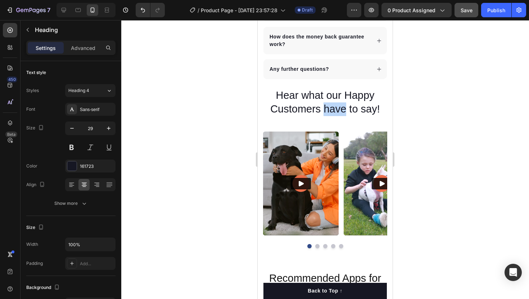
click at [328, 102] on p "Hear what our Happy Customers have to say!" at bounding box center [325, 102] width 123 height 27
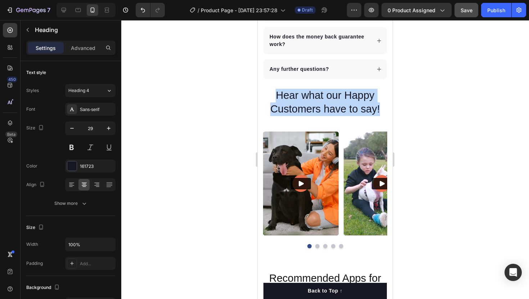
click at [328, 102] on p "Hear what our Happy Customers have to say!" at bounding box center [325, 102] width 123 height 27
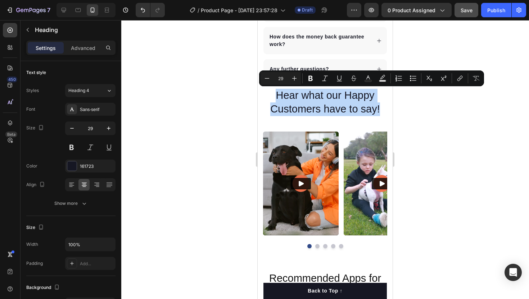
click at [272, 100] on p "Hear what our Happy Customers have to say!" at bounding box center [325, 102] width 123 height 27
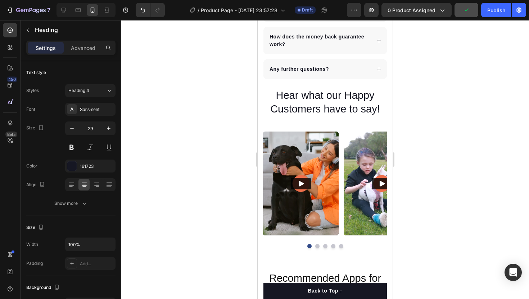
click at [272, 100] on p "Hear what our Happy Customers have to say!" at bounding box center [325, 102] width 123 height 27
click at [87, 46] on p "Advanced" at bounding box center [83, 48] width 24 height 8
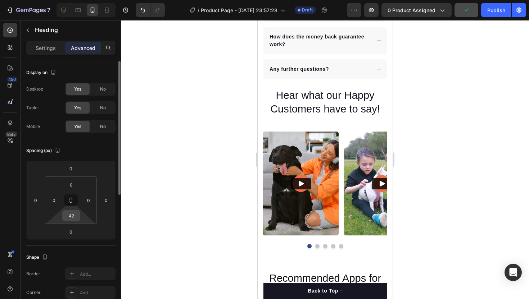
click at [69, 218] on input "42" at bounding box center [71, 216] width 14 height 11
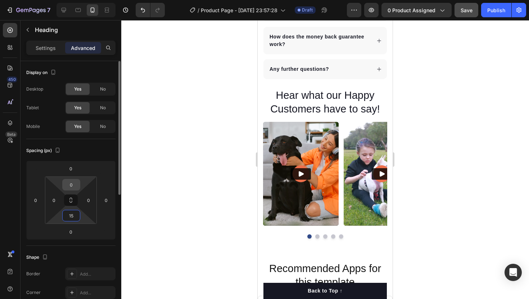
type input "15"
click at [74, 187] on input "0" at bounding box center [71, 185] width 14 height 11
type input "1"
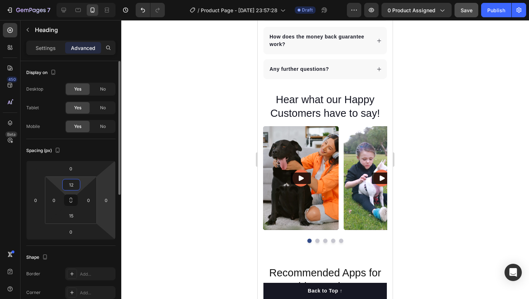
type input "1"
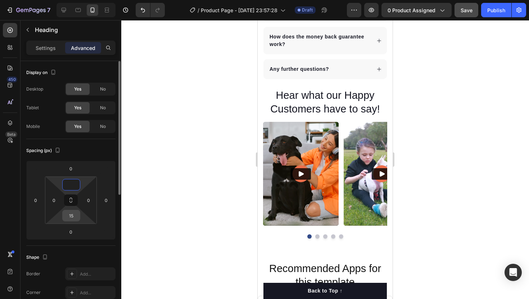
click at [70, 216] on input "15" at bounding box center [71, 216] width 14 height 11
type input "0"
click at [70, 216] on input "15" at bounding box center [71, 216] width 14 height 11
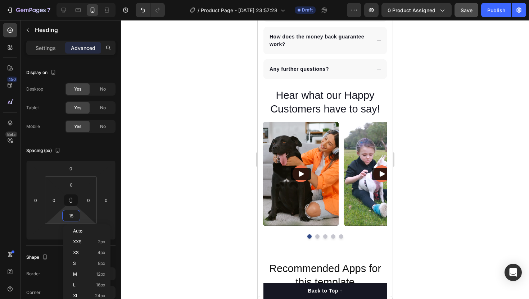
click at [190, 165] on div at bounding box center [325, 159] width 408 height 279
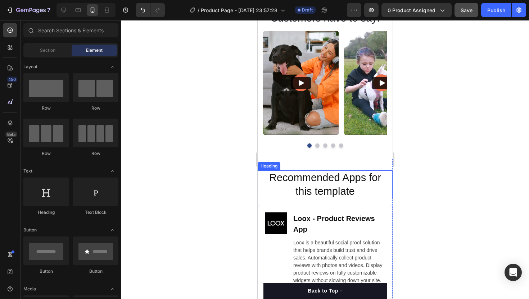
scroll to position [1882, 0]
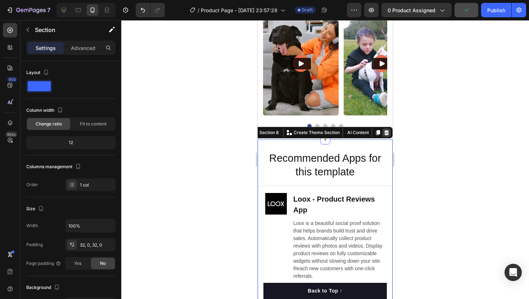
click at [386, 136] on div at bounding box center [386, 132] width 9 height 9
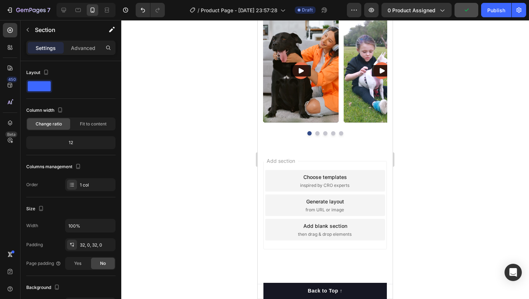
scroll to position [1875, 0]
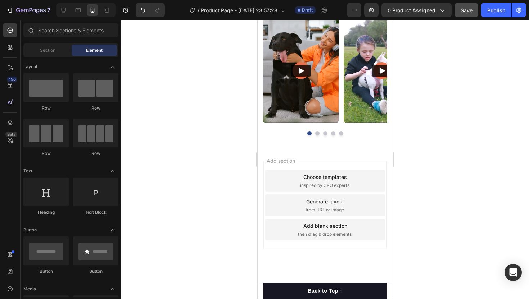
click at [347, 160] on div "Add section Choose templates inspired by CRO experts Generate layout from URL o…" at bounding box center [325, 215] width 135 height 137
click at [470, 16] on button "Save" at bounding box center [467, 10] width 24 height 14
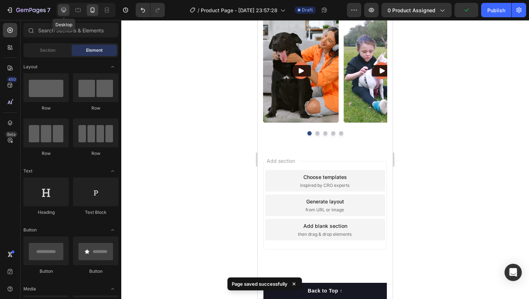
click at [63, 8] on icon at bounding box center [64, 10] width 5 height 5
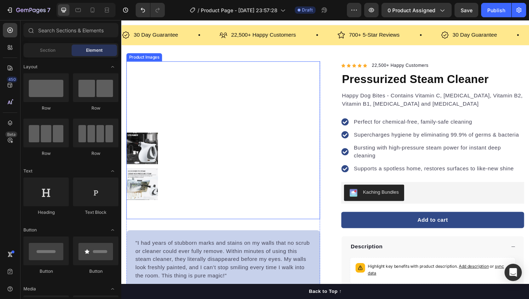
scroll to position [17, 0]
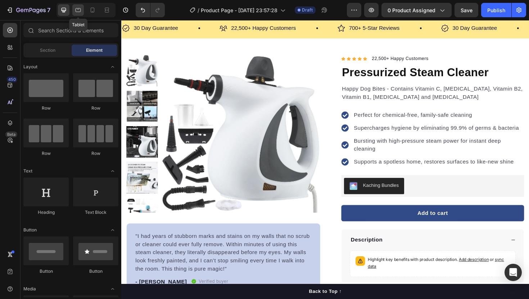
click at [81, 13] on icon at bounding box center [77, 9] width 7 height 7
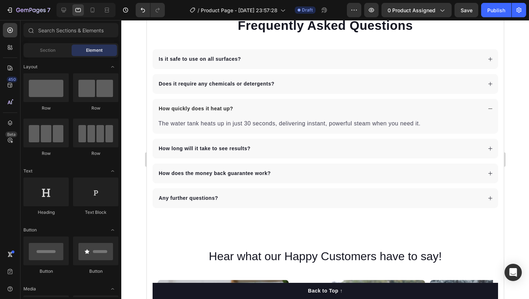
scroll to position [2166, 0]
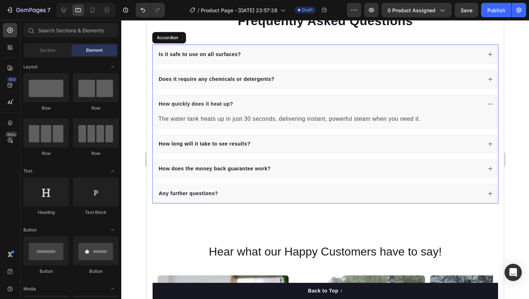
click at [259, 105] on div "How quickly does it heat up?" at bounding box center [319, 104] width 324 height 10
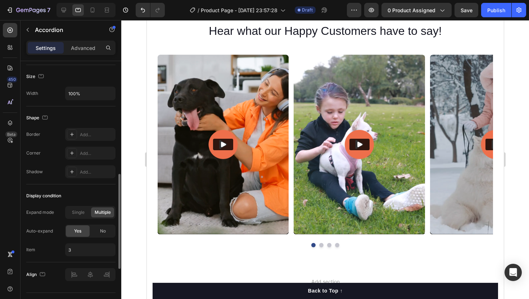
scroll to position [434, 0]
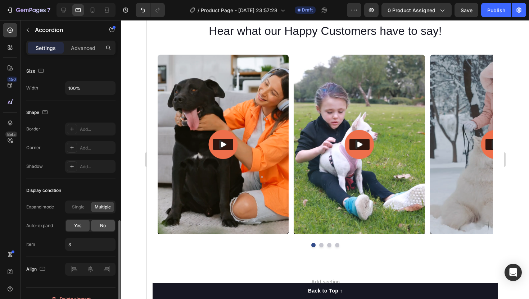
click at [99, 229] on div "No" at bounding box center [103, 226] width 24 height 12
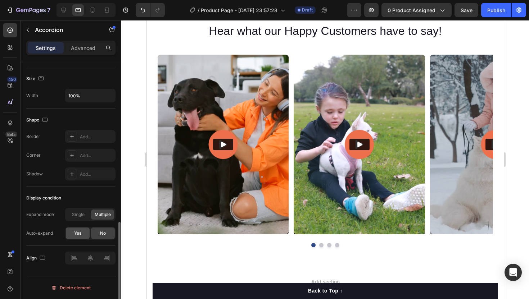
click at [74, 237] on div "Yes" at bounding box center [78, 234] width 24 height 12
click at [98, 237] on div "No" at bounding box center [103, 234] width 24 height 12
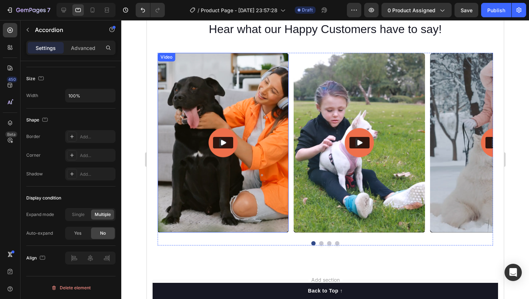
scroll to position [2202, 0]
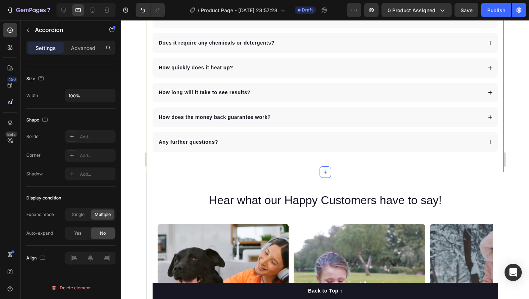
click at [222, 165] on div "Frequently Asked Questions Heading Is it safe to use on all surfaces? Does it r…" at bounding box center [324, 63] width 357 height 217
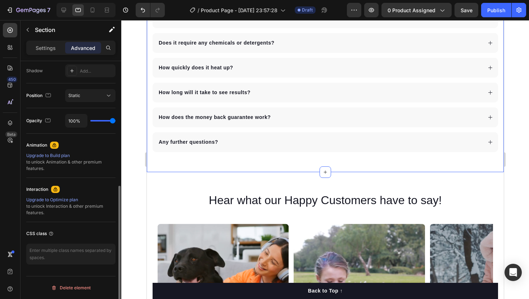
scroll to position [0, 0]
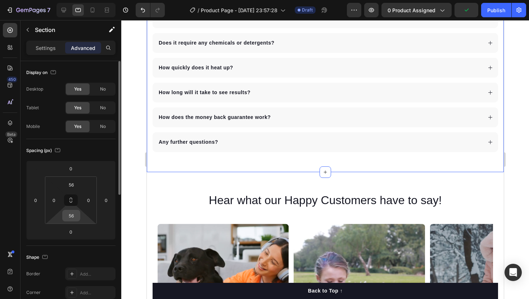
click at [69, 215] on input "56" at bounding box center [71, 216] width 14 height 11
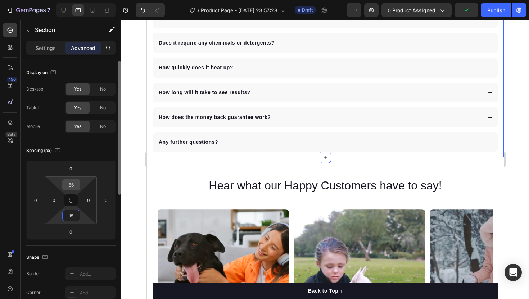
type input "15"
click at [74, 187] on input "56" at bounding box center [71, 185] width 14 height 11
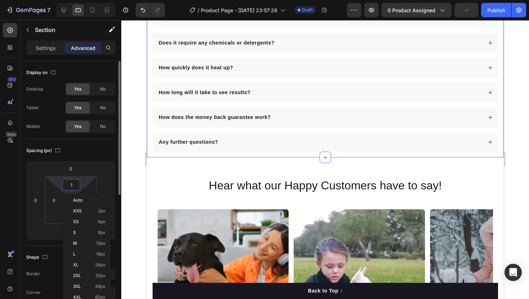
type input "15"
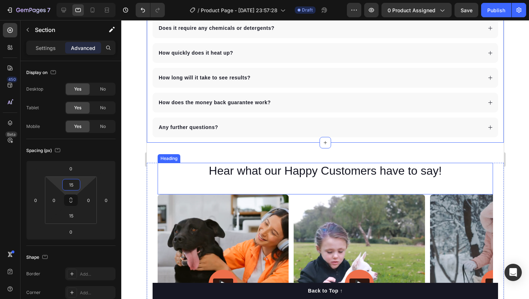
click at [255, 153] on div "Hear what our Happy Customers have to say! Heading Video Video Video Video Vide…" at bounding box center [324, 275] width 357 height 265
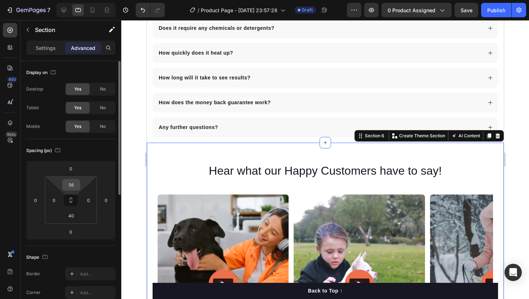
click at [72, 189] on input "56" at bounding box center [71, 185] width 14 height 11
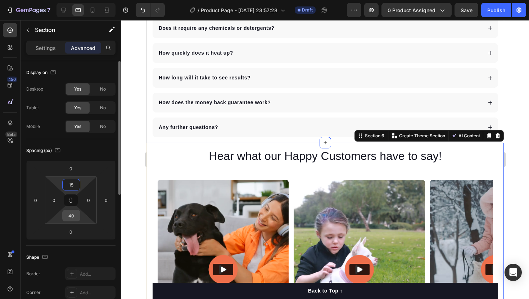
type input "15"
click at [73, 215] on input "40" at bounding box center [71, 216] width 14 height 11
type input "15"
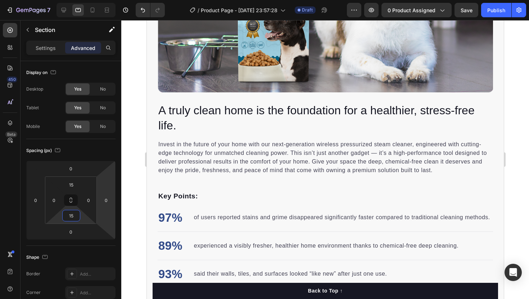
scroll to position [861, 0]
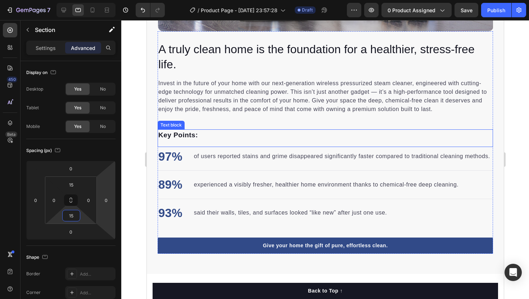
click at [257, 122] on div "Invest in the future of your home with our next-generation wireless pressurized…" at bounding box center [324, 101] width 335 height 57
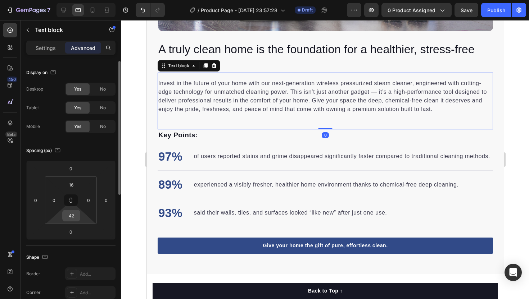
click at [68, 215] on input "42" at bounding box center [71, 216] width 14 height 11
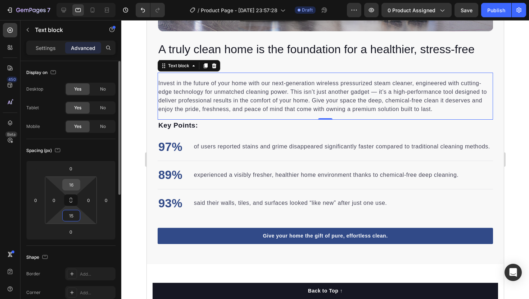
type input "15"
click at [70, 184] on input "16" at bounding box center [71, 185] width 14 height 11
type input "1"
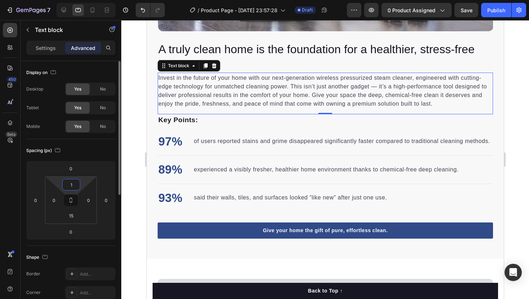
type input "10"
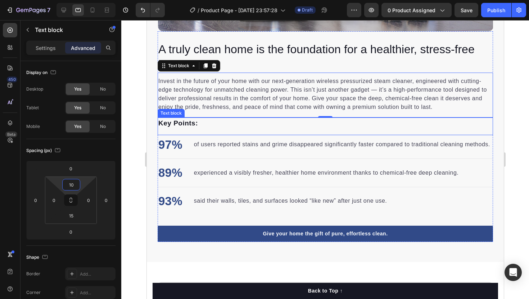
click at [203, 127] on p "Key Points:" at bounding box center [325, 123] width 334 height 10
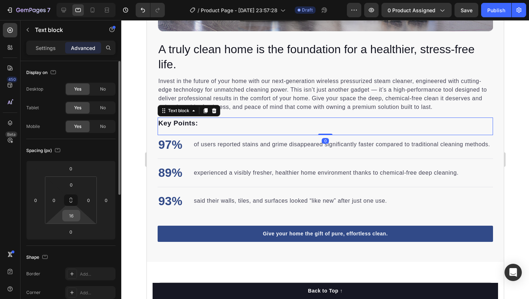
click at [69, 217] on input "16" at bounding box center [71, 216] width 14 height 11
type input "5"
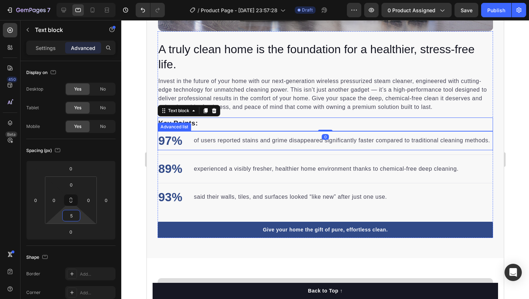
click at [194, 134] on li "97% Text block of users reported stains and grime disappeared significantly fas…" at bounding box center [323, 140] width 333 height 19
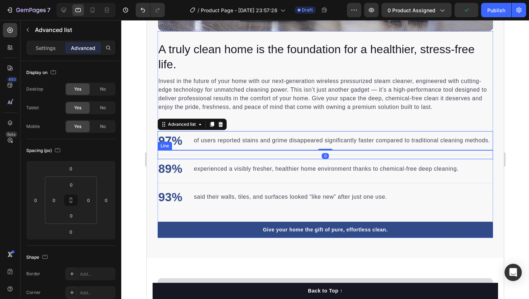
click at [191, 155] on div "Title Line" at bounding box center [324, 154] width 335 height 9
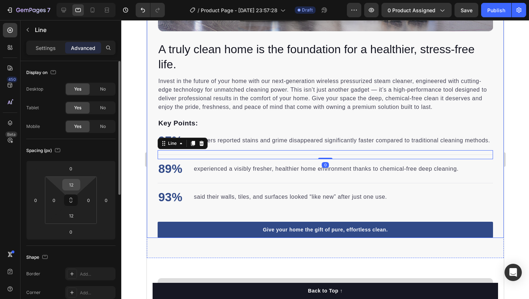
click at [72, 187] on input "12" at bounding box center [71, 185] width 14 height 11
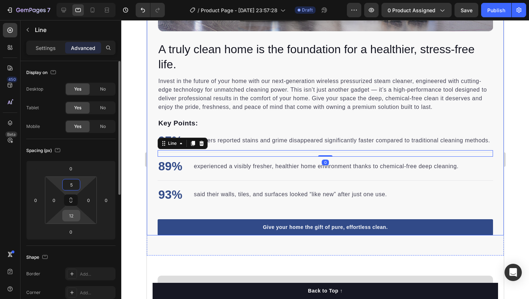
type input "5"
click at [69, 214] on input "12" at bounding box center [71, 216] width 14 height 11
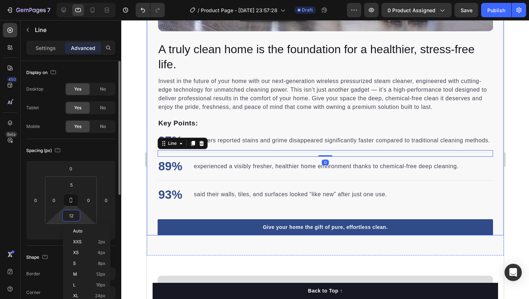
type input "5"
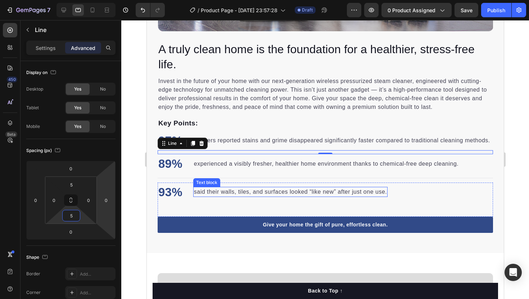
click at [199, 179] on div "Text block" at bounding box center [206, 182] width 27 height 9
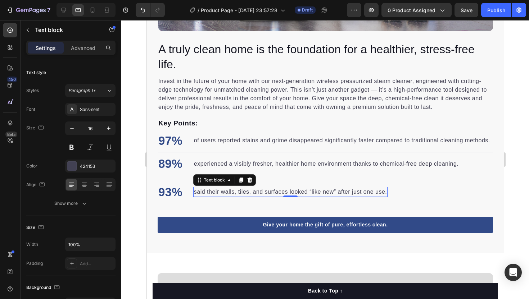
click at [184, 181] on div "Title Line" at bounding box center [324, 178] width 335 height 9
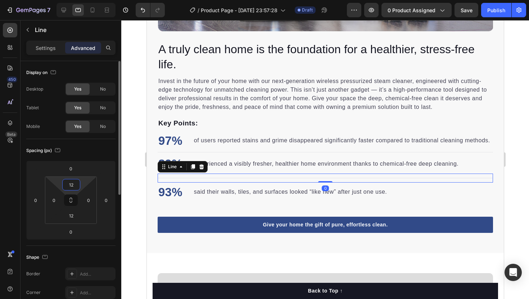
click at [72, 184] on input "12" at bounding box center [71, 185] width 14 height 11
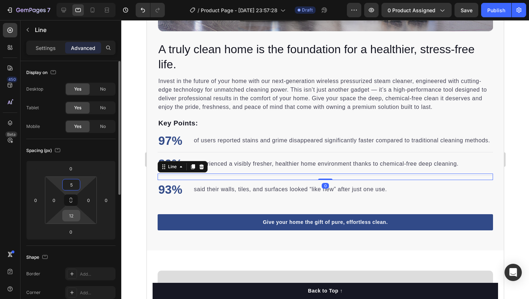
type input "5"
click at [74, 216] on input "12" at bounding box center [71, 216] width 14 height 11
type input "5"
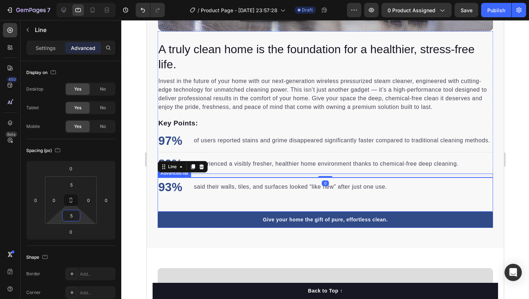
click at [204, 189] on p "said their walls, tiles, and surfaces looked “like new” after just one use." at bounding box center [290, 187] width 193 height 9
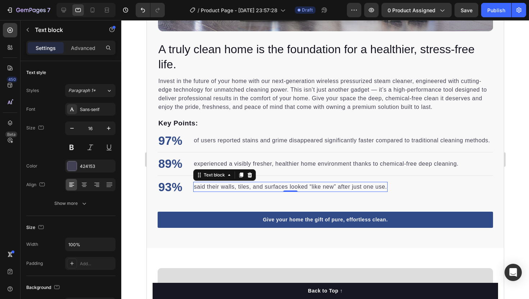
click at [202, 198] on div "93% Text block said their walls, tiles, and surfaces looked “like new” after ju…" at bounding box center [324, 195] width 335 height 35
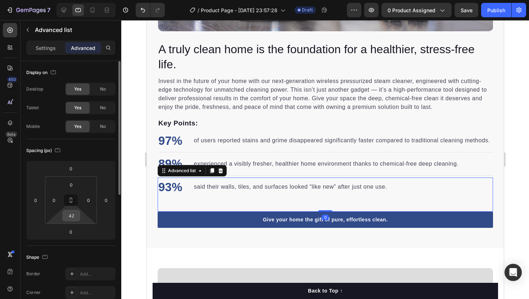
click at [72, 216] on input "42" at bounding box center [71, 216] width 14 height 11
type input "15"
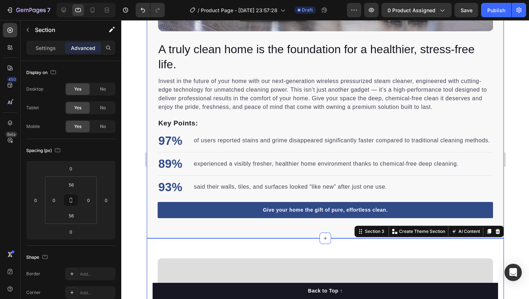
click at [307, 229] on div "A truly clean home is the foundation for a healthier, stress-free life. Heading…" at bounding box center [324, 25] width 357 height 426
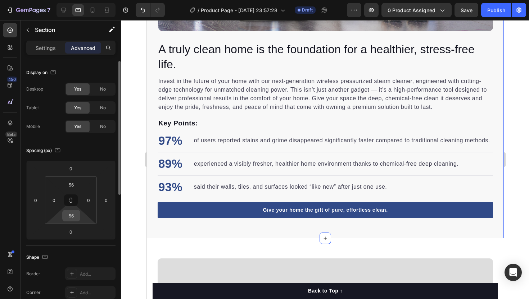
click at [71, 215] on input "56" at bounding box center [71, 216] width 14 height 11
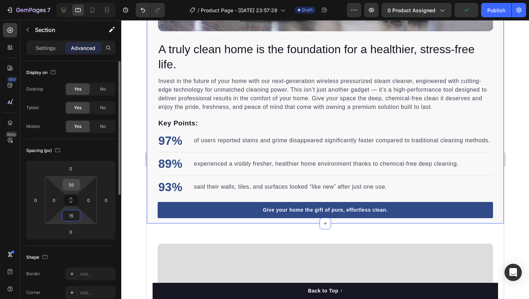
type input "15"
click at [73, 185] on input "56" at bounding box center [71, 185] width 14 height 11
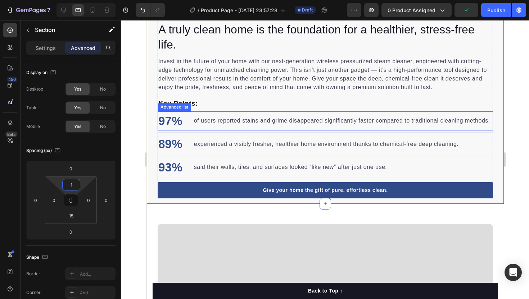
type input "15"
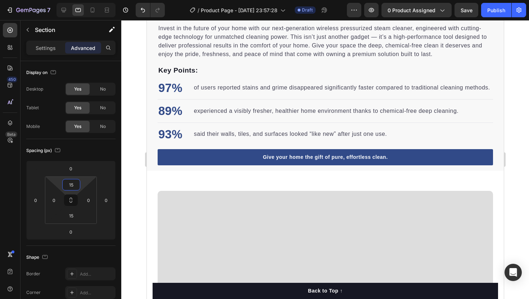
scroll to position [903, 0]
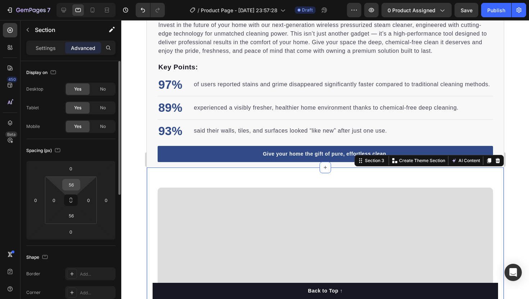
click at [73, 185] on input "56" at bounding box center [71, 185] width 14 height 11
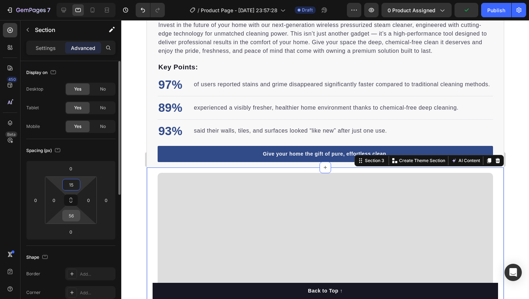
type input "1"
type input "25"
click at [67, 0] on html "7 / Product Page - Aug 25, 23:57:28 Draft Preview 0 product assigned Publish 45…" at bounding box center [264, 0] width 529 height 0
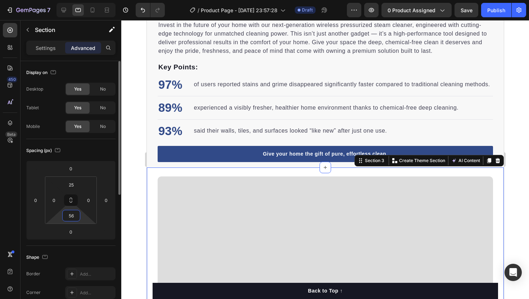
click at [69, 218] on input "56" at bounding box center [71, 216] width 14 height 11
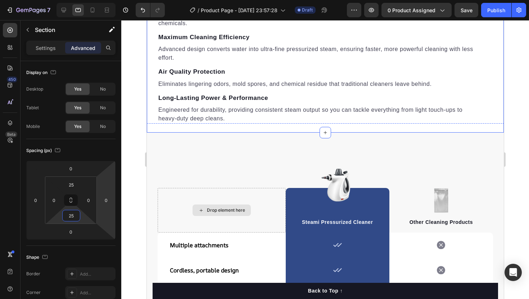
scroll to position [1620, 0]
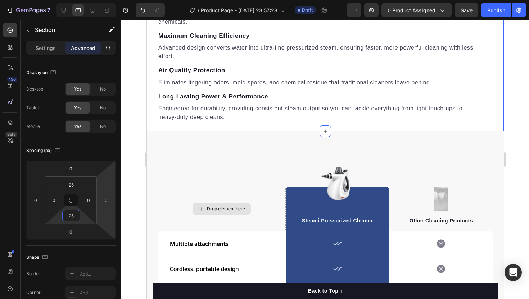
type input "2"
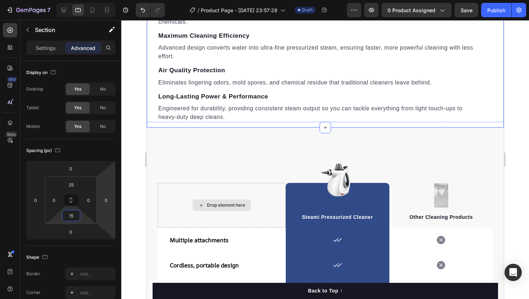
type input "1"
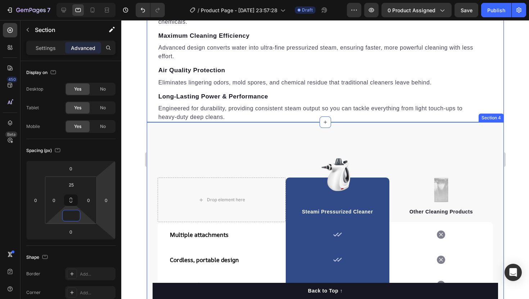
click at [251, 127] on div "Drop element here Image Steami Pressurized Cleaner Text block Row Image Other C…" at bounding box center [324, 281] width 357 height 318
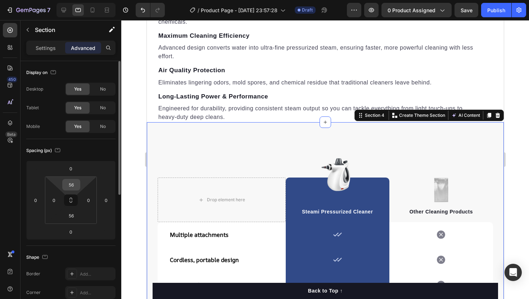
click at [71, 188] on input "56" at bounding box center [71, 185] width 14 height 11
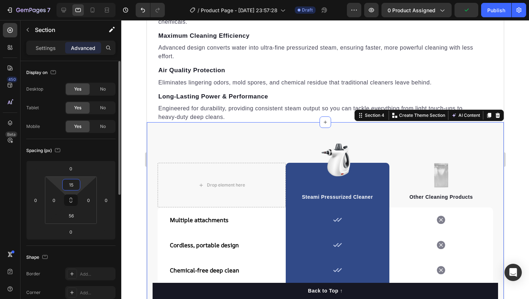
type input "1"
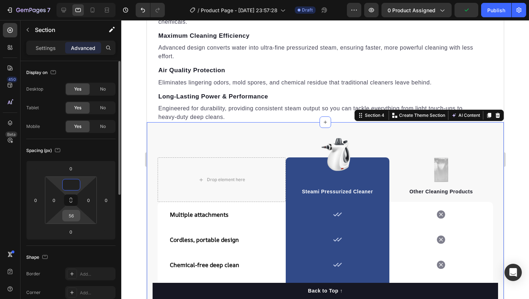
type input "0"
click at [70, 215] on input "56" at bounding box center [71, 216] width 14 height 11
type input "5"
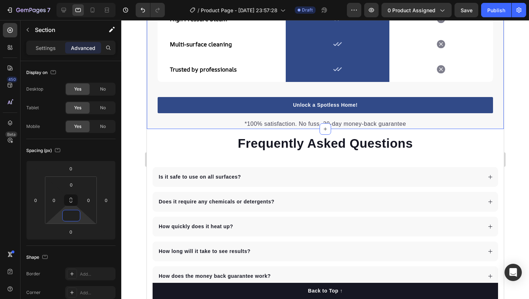
scroll to position [1891, 0]
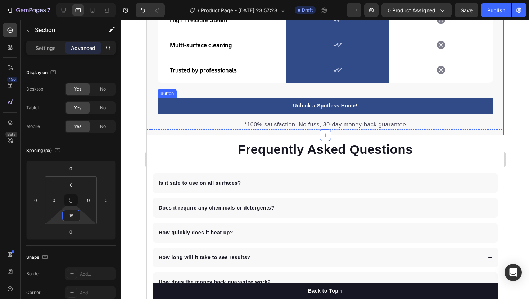
type input "1"
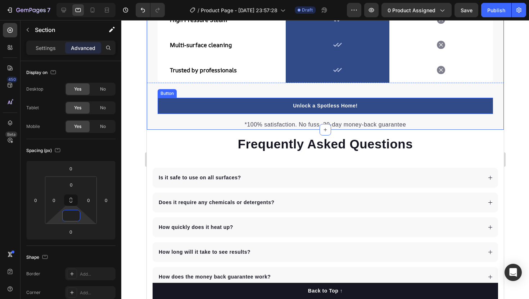
type input "5"
type input "15"
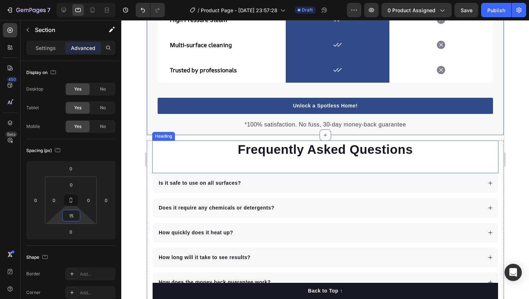
click at [220, 152] on p "Frequently Asked Questions" at bounding box center [325, 149] width 345 height 17
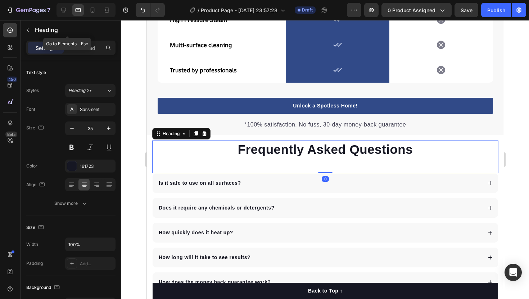
click at [84, 40] on div "Heading" at bounding box center [68, 30] width 94 height 21
click at [84, 45] on p "Advanced" at bounding box center [83, 48] width 24 height 8
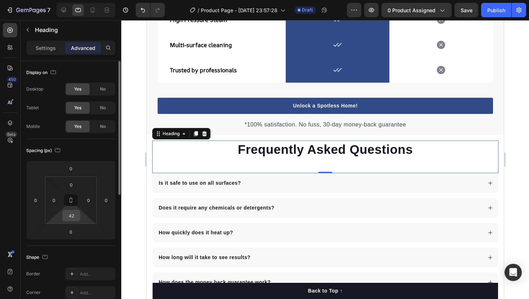
click at [69, 219] on input "42" at bounding box center [71, 216] width 14 height 11
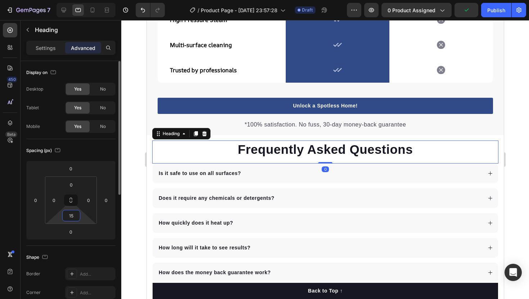
type input "1"
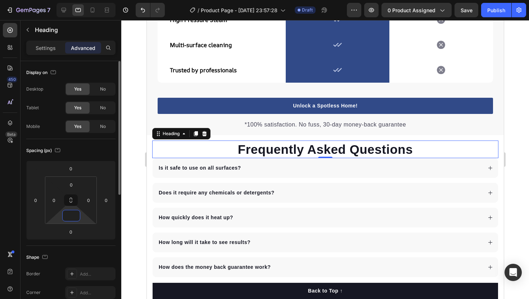
type input "5"
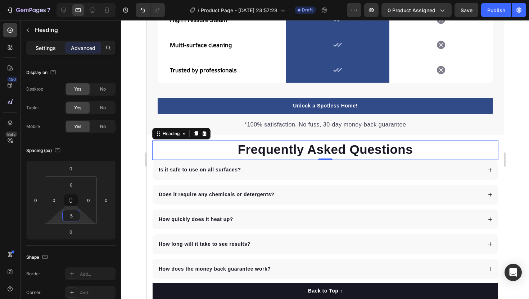
click at [45, 49] on p "Settings" at bounding box center [46, 48] width 20 height 8
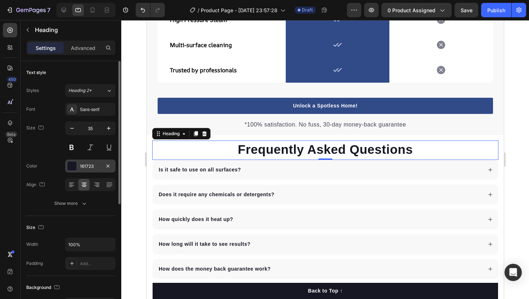
click at [90, 165] on div "161723" at bounding box center [90, 166] width 21 height 6
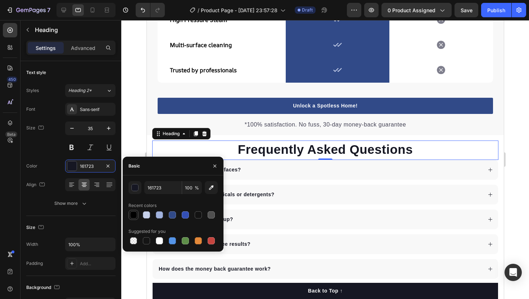
click at [134, 216] on div at bounding box center [133, 215] width 7 height 7
type input "000000"
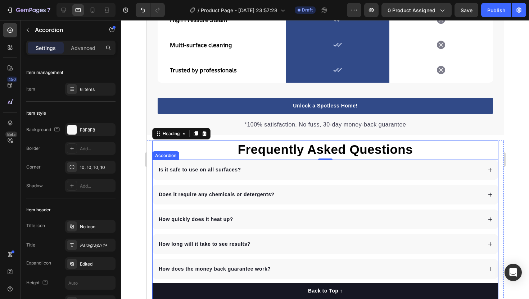
click at [308, 186] on div "Does it require any chemicals or detergents?" at bounding box center [324, 195] width 345 height 20
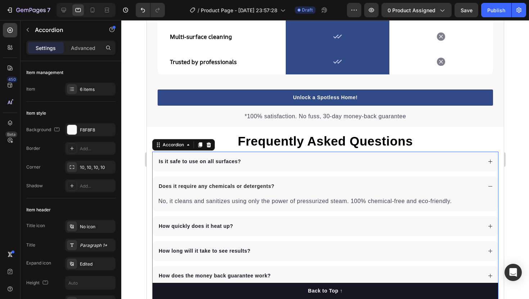
scroll to position [1908, 0]
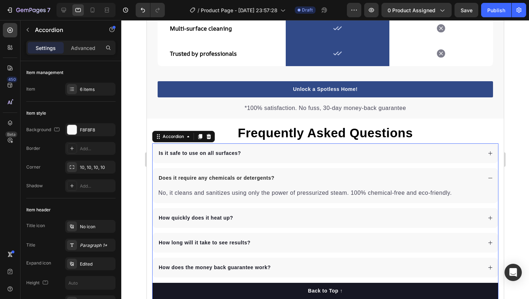
click at [302, 177] on div "Does it require any chemicals or detergents?" at bounding box center [319, 178] width 324 height 10
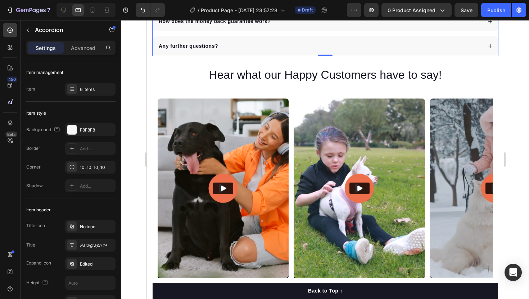
scroll to position [2157, 0]
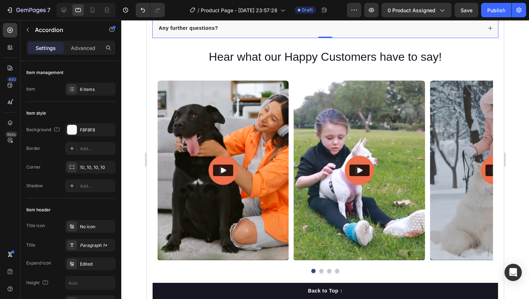
click at [301, 35] on div "Any further questions?" at bounding box center [324, 28] width 345 height 20
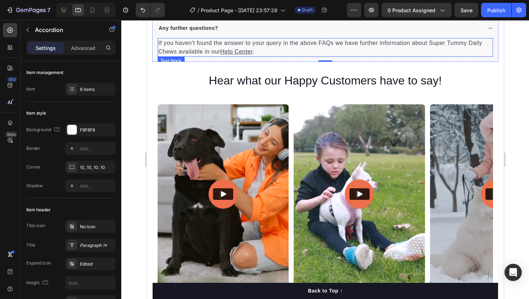
click at [300, 84] on h2 "Hear what our Happy Customers have to say!" at bounding box center [324, 81] width 335 height 17
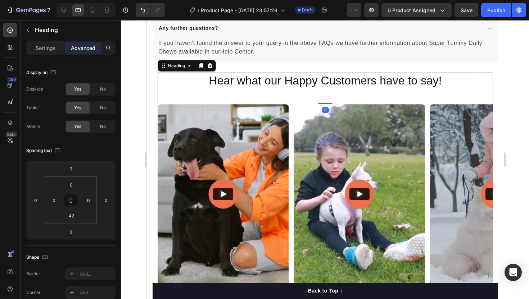
click at [299, 70] on div "Hear what our Happy Customers have to say! Heading 0 Video Video Video Video Vi…" at bounding box center [324, 187] width 357 height 241
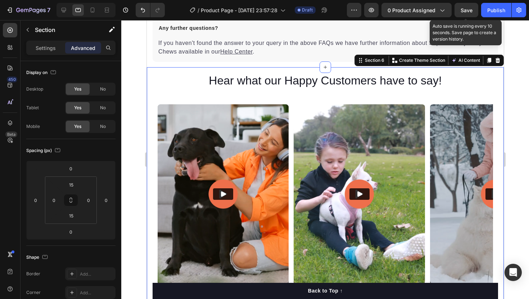
click at [466, 10] on span "Save" at bounding box center [467, 10] width 12 height 6
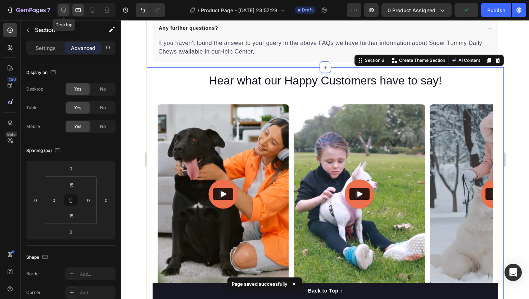
click at [64, 13] on icon at bounding box center [63, 9] width 7 height 7
type input "80"
type input "65"
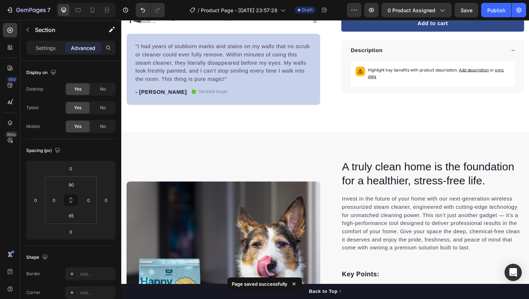
scroll to position [223, 0]
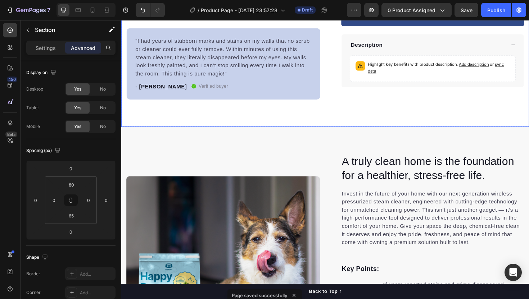
click at [72, 184] on input "48" at bounding box center [71, 185] width 14 height 11
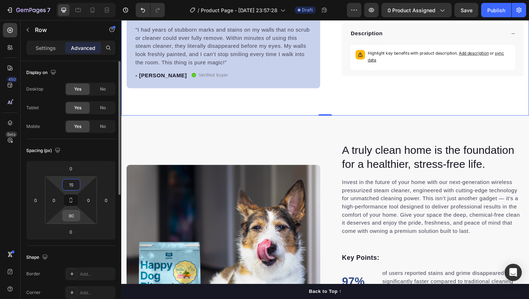
type input "15"
click at [69, 219] on input "80" at bounding box center [71, 216] width 14 height 11
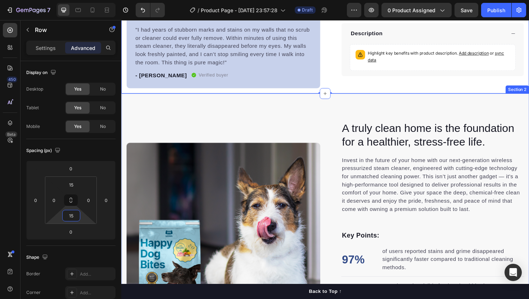
scroll to position [0, 0]
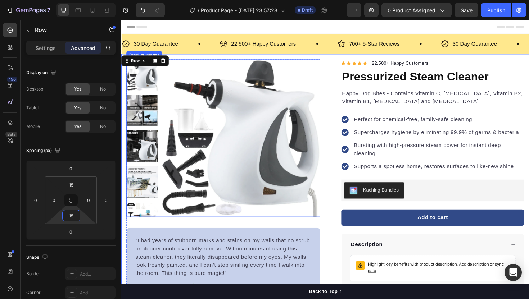
type input "80"
type input "48"
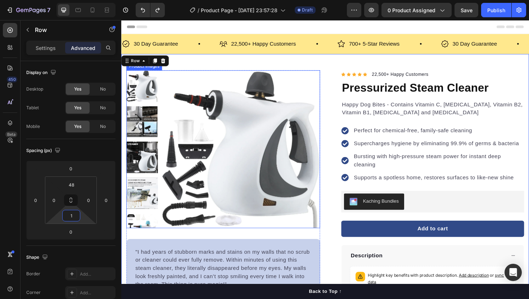
type input "15"
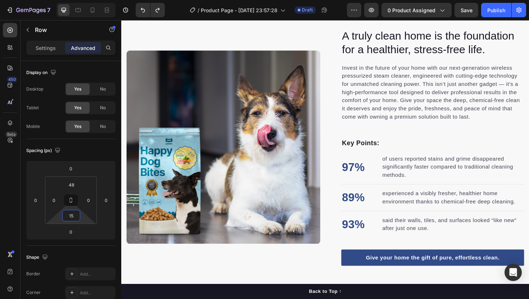
scroll to position [313, 0]
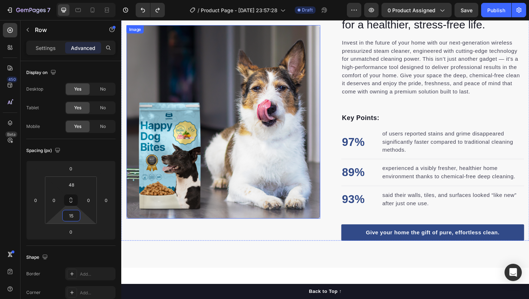
click at [297, 125] on img at bounding box center [229, 128] width 205 height 205
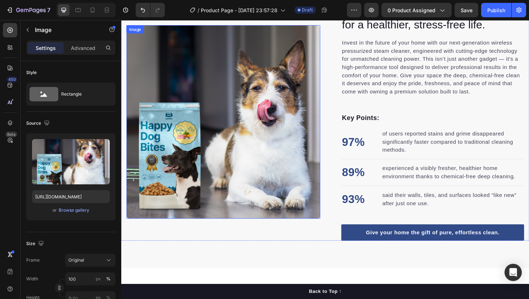
click at [297, 81] on div "A truly clean home is the foundation for a healthier, stress-free life. Heading…" at bounding box center [337, 128] width 432 height 310
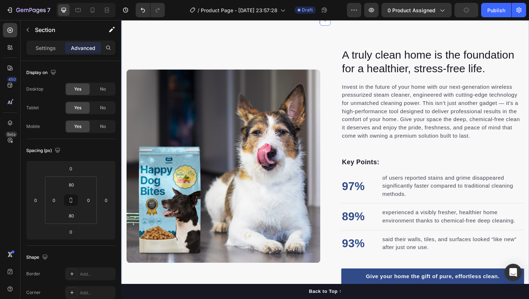
scroll to position [192, 0]
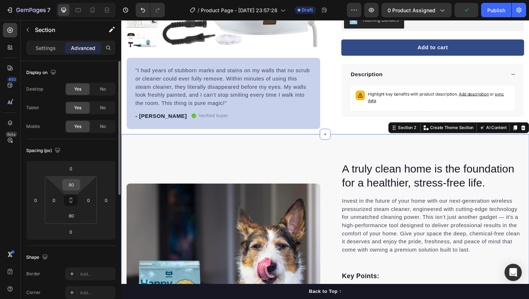
click at [72, 190] on input "80" at bounding box center [71, 185] width 14 height 11
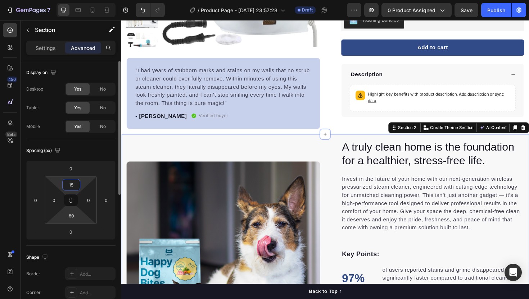
type input "1"
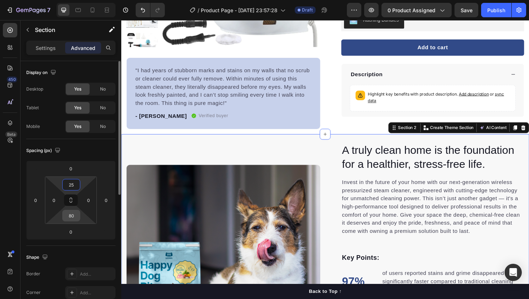
type input "25"
click at [72, 216] on input "80" at bounding box center [71, 216] width 14 height 11
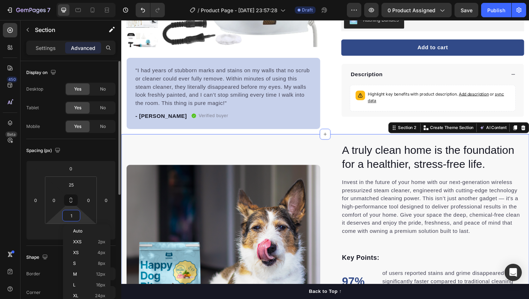
type input "15"
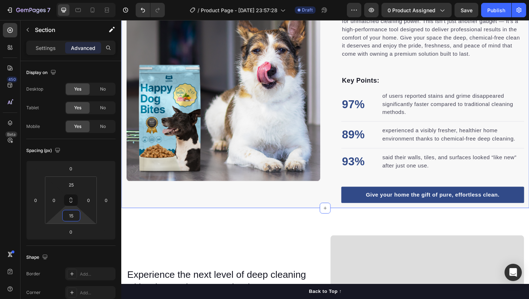
scroll to position [428, 0]
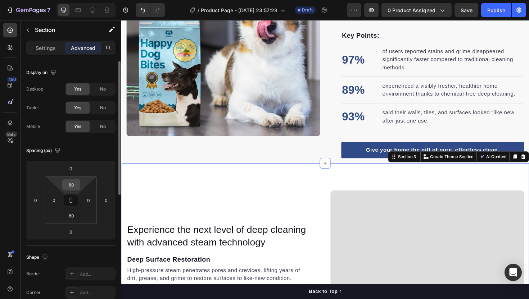
click at [73, 186] on input "80" at bounding box center [71, 185] width 14 height 11
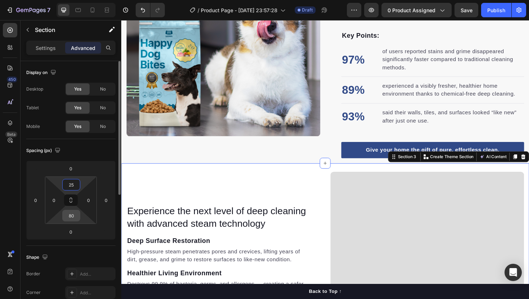
type input "25"
click at [72, 214] on input "80" at bounding box center [71, 216] width 14 height 11
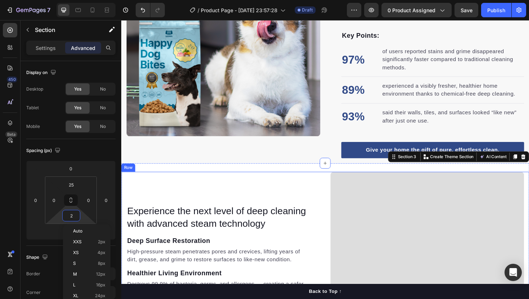
type input "25"
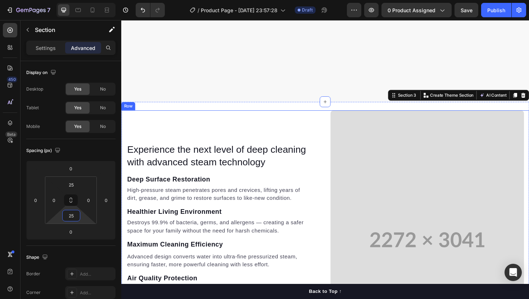
scroll to position [765, 0]
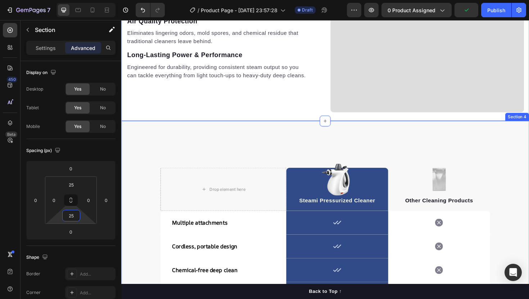
click at [194, 141] on div "Drop element here Image Steami Pressurized Cleaner Text block Row Image Other C…" at bounding box center [337, 290] width 432 height 326
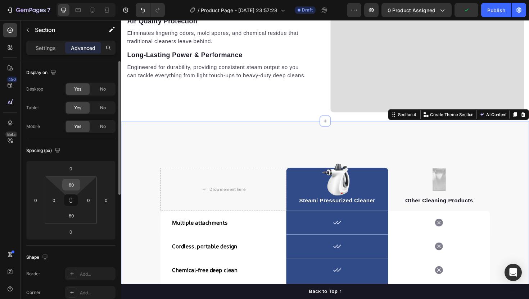
click at [70, 187] on input "80" at bounding box center [71, 185] width 14 height 11
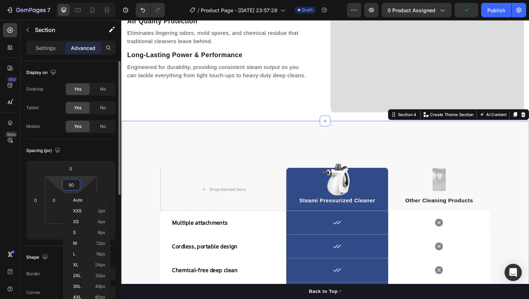
type input "1"
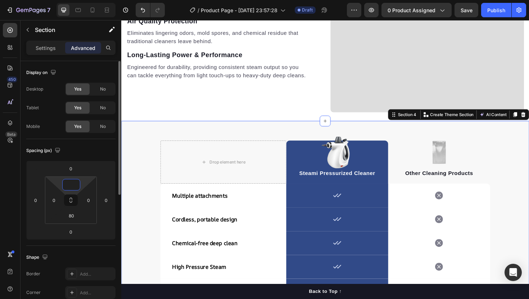
type input "o"
type input "0"
click at [72, 218] on input "80" at bounding box center [71, 216] width 14 height 11
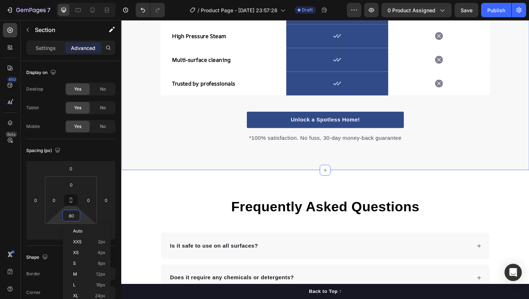
scroll to position [1025, 0]
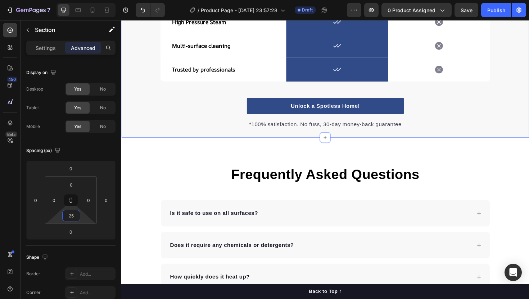
type input "25"
click at [270, 144] on div "Drop element here Image Steami Pressurized Cleaner Text block Row Image Other C…" at bounding box center [337, 6] width 432 height 277
click at [253, 165] on div "Frequently Asked Questions Heading Is it safe to use on all surfaces? Does it r…" at bounding box center [337, 291] width 432 height 292
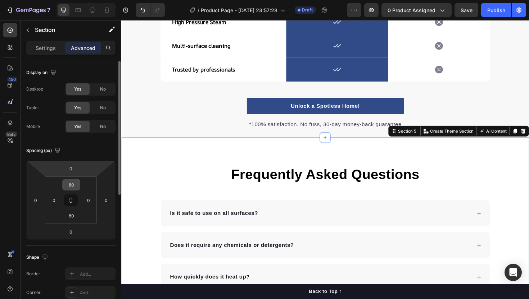
click at [70, 188] on input "80" at bounding box center [71, 185] width 14 height 11
type input "15"
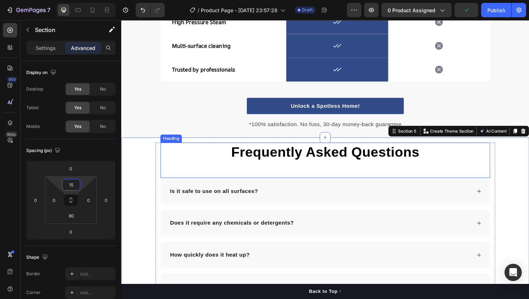
click at [194, 157] on p "Frequently Asked Questions" at bounding box center [337, 160] width 348 height 19
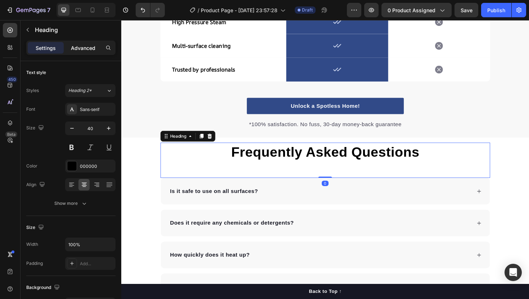
click at [81, 47] on p "Advanced" at bounding box center [83, 48] width 24 height 8
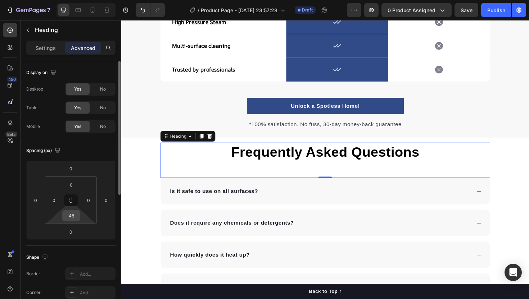
click at [71, 218] on input "48" at bounding box center [71, 216] width 14 height 11
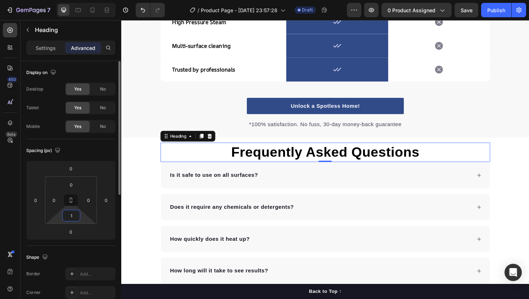
type input "15"
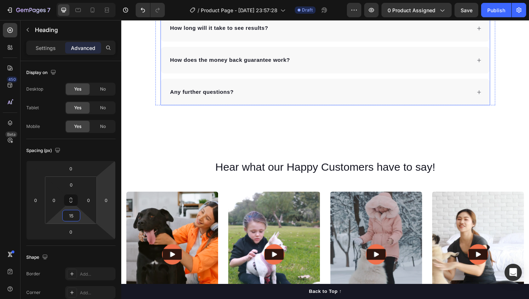
scroll to position [1291, 0]
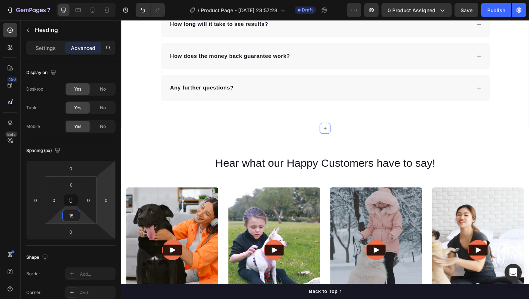
click at [231, 128] on div "Frequently Asked Questions Heading 0 Is it safe to use on all surfaces? Does it…" at bounding box center [337, 6] width 432 height 257
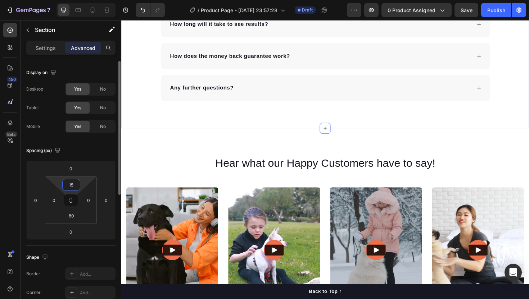
click at [72, 184] on input "15" at bounding box center [71, 185] width 14 height 11
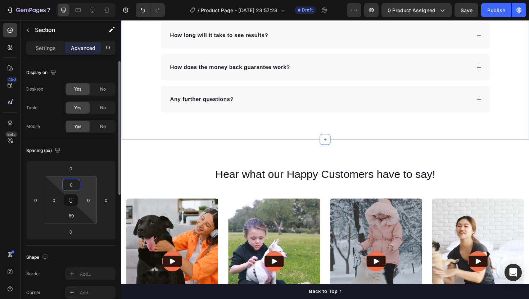
type input "15"
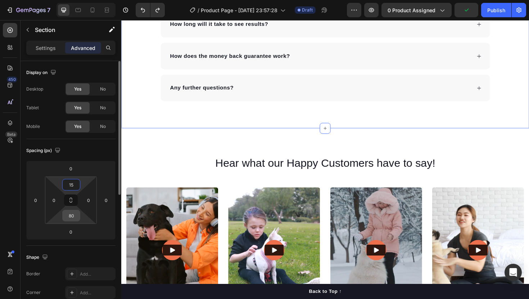
click at [70, 217] on input "80" at bounding box center [71, 216] width 14 height 11
type input "15"
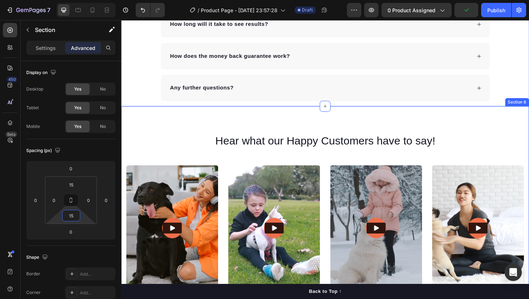
click at [184, 128] on div "Hear what our Happy Customers have to say! Heading Video Video Video Video Vide…" at bounding box center [337, 232] width 432 height 241
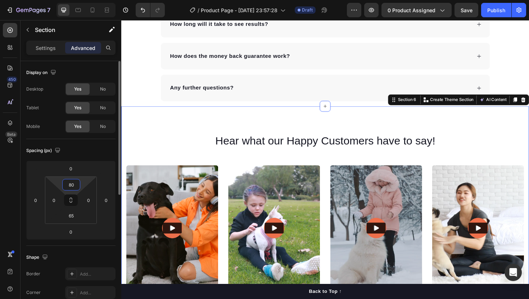
click at [67, 185] on input "80" at bounding box center [71, 185] width 14 height 11
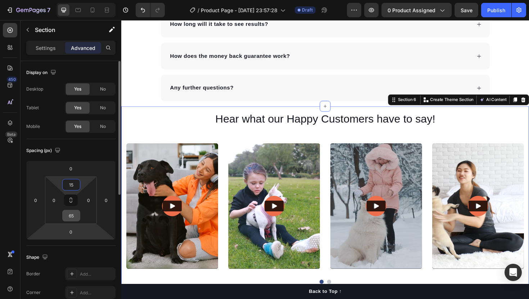
type input "15"
click at [68, 218] on input "65" at bounding box center [71, 216] width 14 height 11
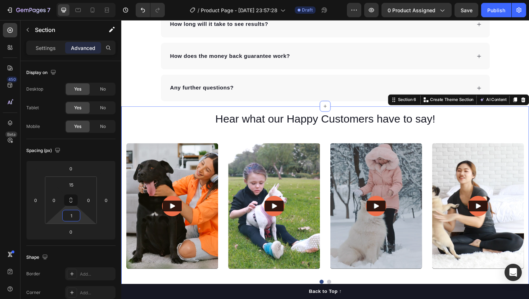
type input "15"
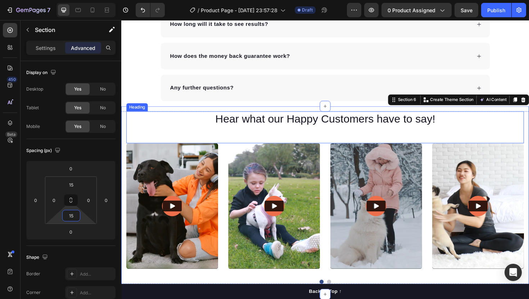
click at [242, 130] on h2 "Hear what our Happy Customers have to say!" at bounding box center [337, 125] width 421 height 17
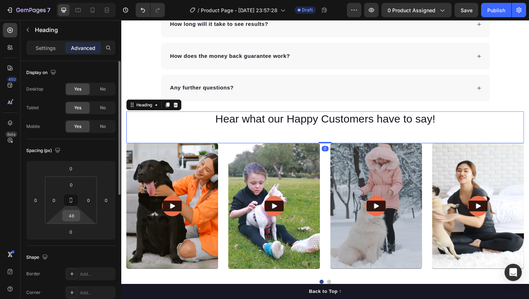
click at [73, 217] on input "48" at bounding box center [71, 216] width 14 height 11
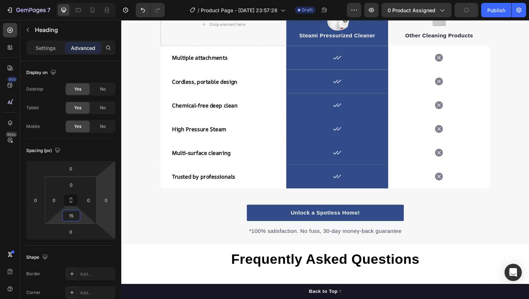
scroll to position [821, 0]
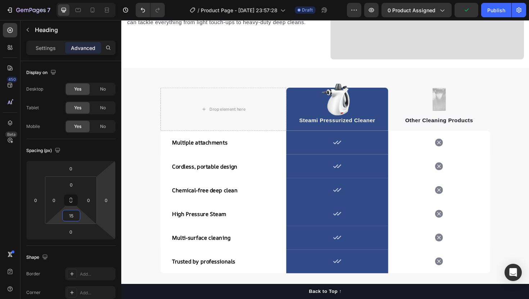
type input "15"
click at [466, 10] on icon "button" at bounding box center [466, 9] width 7 height 7
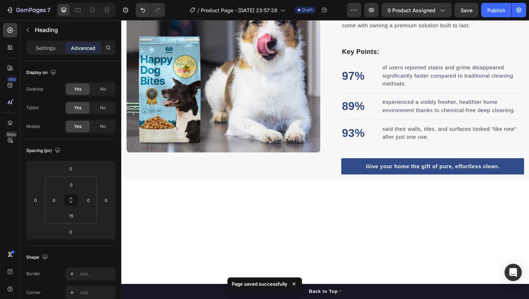
scroll to position [0, 0]
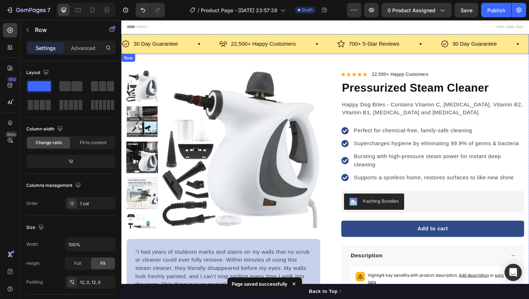
click at [322, 35] on div "30 Day Guarantee Item List 22,500+ Happy Customers Item List 700+ 5-Star Review…" at bounding box center [337, 45] width 432 height 21
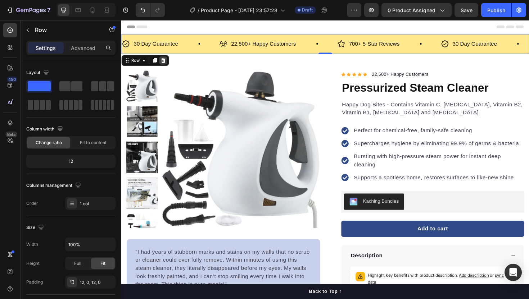
click at [166, 62] on icon at bounding box center [166, 63] width 6 height 6
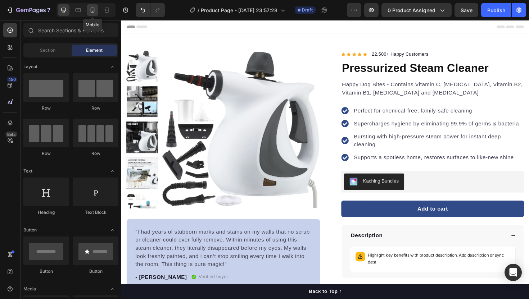
click at [97, 8] on div at bounding box center [93, 10] width 12 height 12
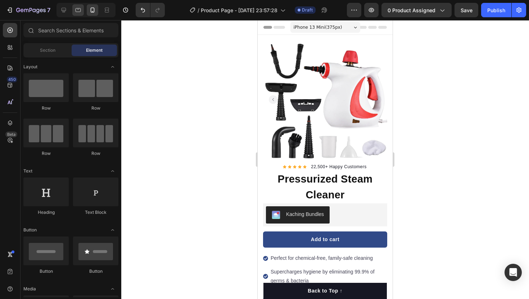
click at [83, 12] on div at bounding box center [78, 10] width 12 height 12
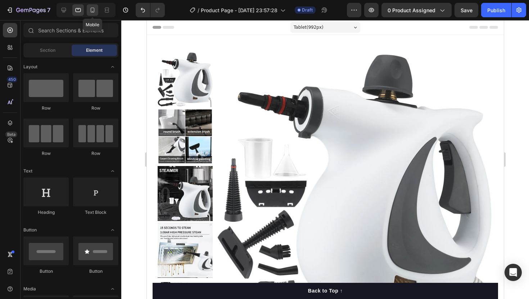
click at [92, 9] on icon at bounding box center [92, 9] width 7 height 7
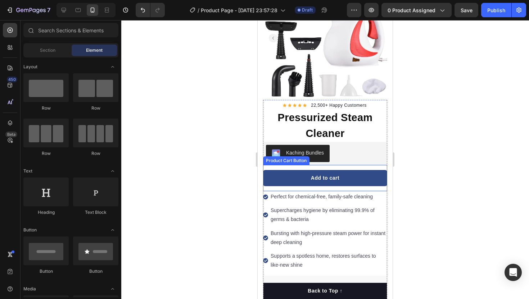
scroll to position [66, 0]
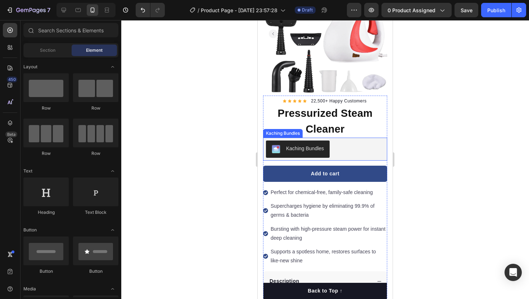
click at [325, 120] on h1 "Pressurized Steam Cleaner" at bounding box center [325, 121] width 124 height 33
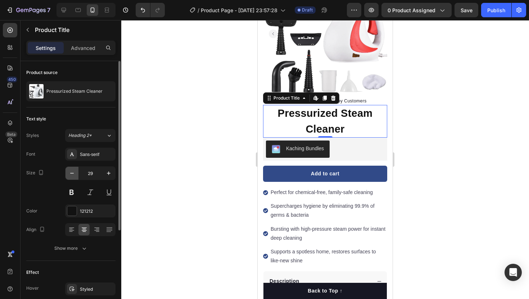
click at [73, 176] on icon "button" at bounding box center [71, 173] width 7 height 7
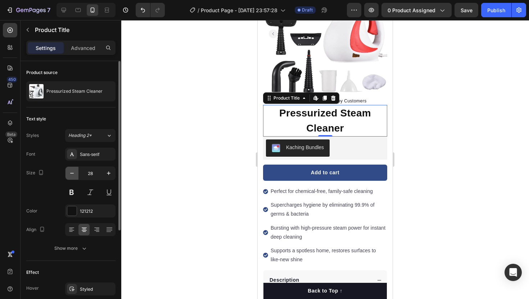
click at [73, 176] on icon "button" at bounding box center [71, 173] width 7 height 7
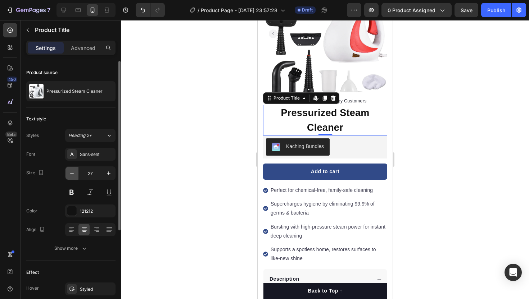
click at [73, 176] on icon "button" at bounding box center [71, 173] width 7 height 7
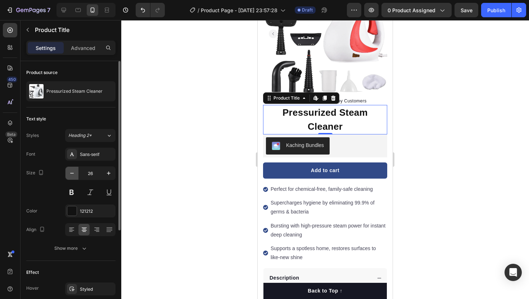
click at [73, 176] on icon "button" at bounding box center [71, 173] width 7 height 7
type input "25"
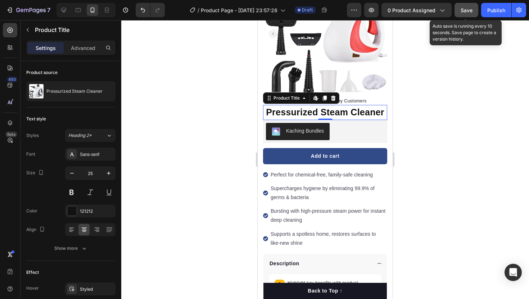
click at [474, 9] on button "Save" at bounding box center [467, 10] width 24 height 14
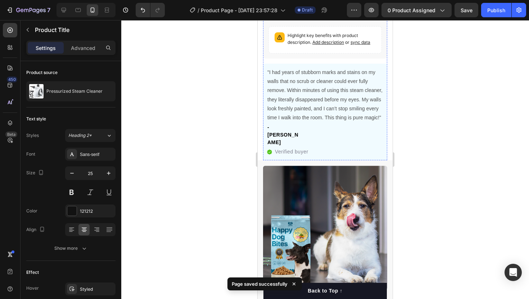
scroll to position [322, 0]
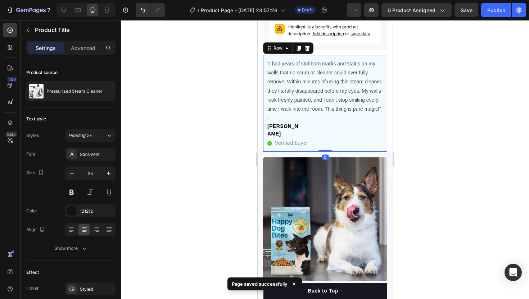
click at [385, 108] on div ""I had years of stubborn marks and stains on my walls that no scrub or cleaner …" at bounding box center [325, 103] width 124 height 97
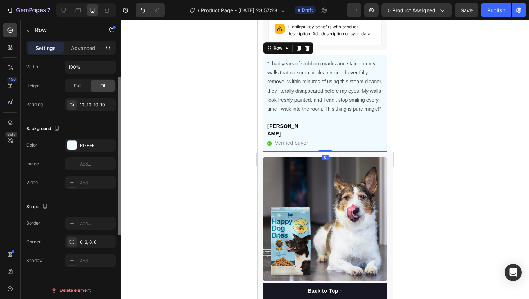
scroll to position [162, 0]
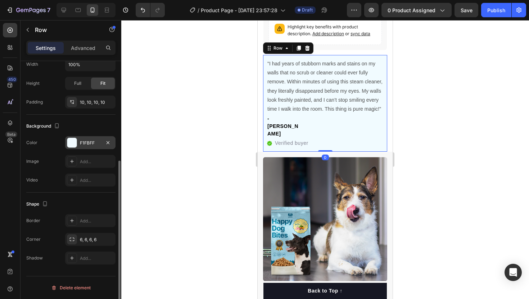
click at [85, 143] on div "F1FBFF" at bounding box center [90, 143] width 21 height 6
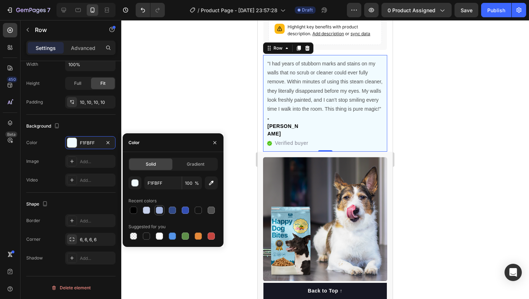
click at [158, 211] on div at bounding box center [159, 210] width 7 height 7
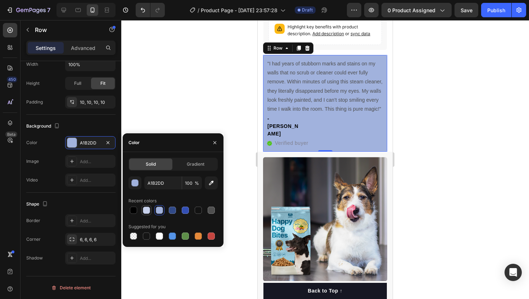
click at [147, 213] on div at bounding box center [146, 210] width 7 height 7
type input "C7D1EB"
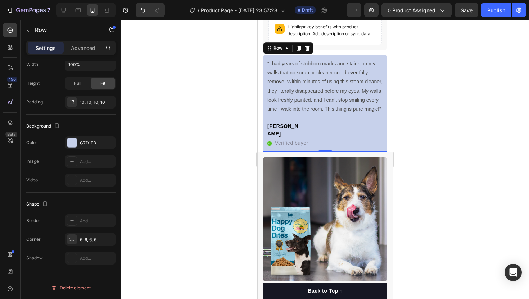
click at [182, 103] on div at bounding box center [325, 159] width 408 height 279
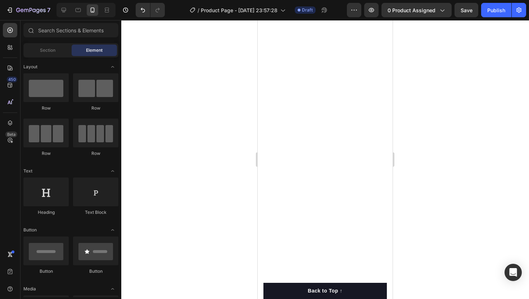
scroll to position [1362, 0]
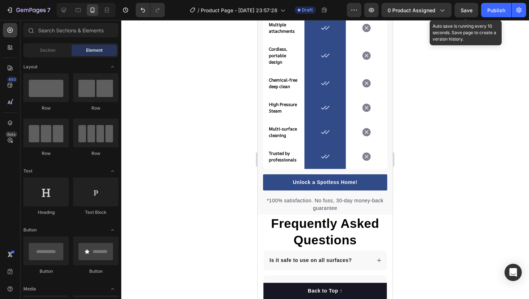
click at [470, 13] on div "Save" at bounding box center [467, 10] width 12 height 8
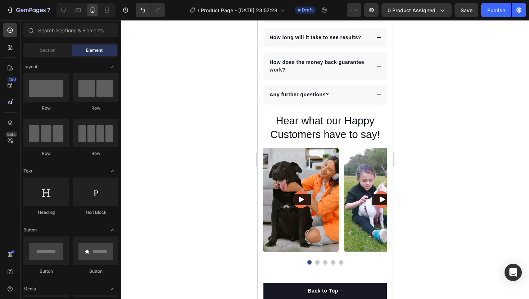
scroll to position [1668, 0]
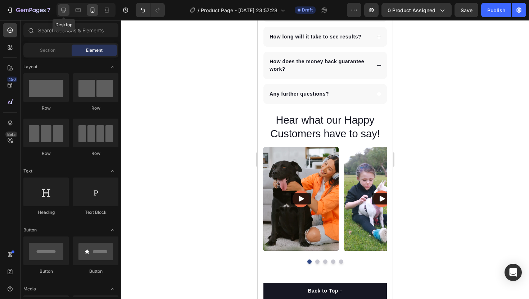
click at [62, 12] on icon at bounding box center [63, 9] width 7 height 7
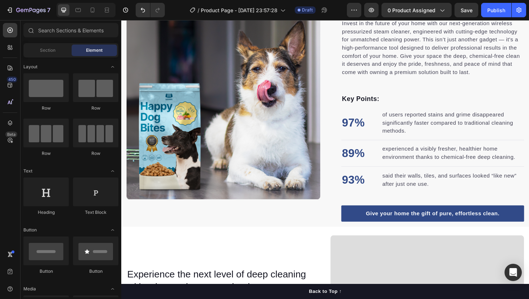
scroll to position [341, 0]
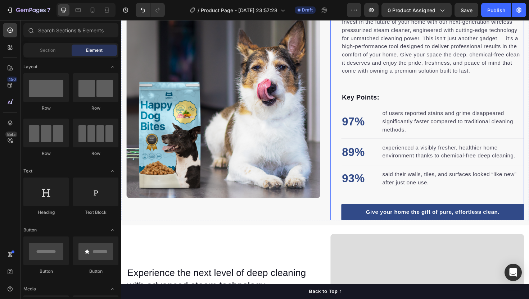
click at [348, 90] on div "A truly clean home is the foundation for a healthier, stress-free life. Heading…" at bounding box center [445, 106] width 205 height 252
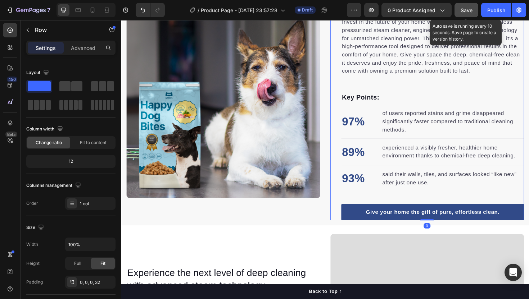
click at [467, 14] on button "Save" at bounding box center [467, 10] width 24 height 14
click at [468, 10] on span "Save" at bounding box center [467, 10] width 12 height 6
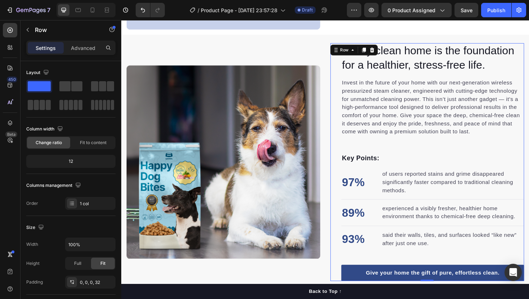
scroll to position [0, 0]
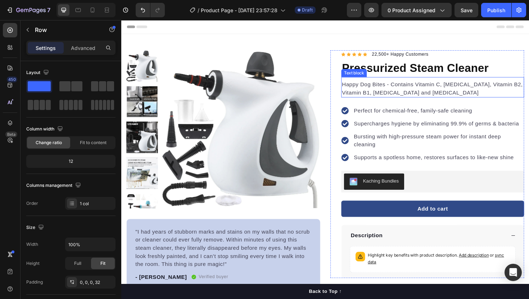
click at [388, 91] on p "Happy Dog Bites - Contains Vitamin C, Vitamin E, Vitamin B2, Vitamin B1, Vitami…" at bounding box center [451, 92] width 192 height 17
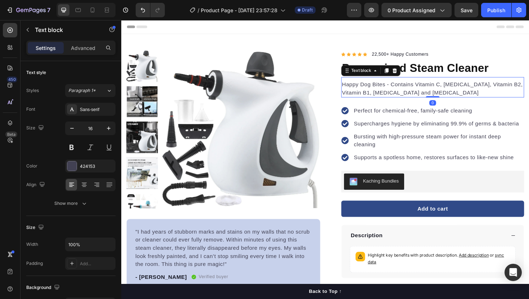
click at [391, 91] on p "Happy Dog Bites - Contains Vitamin C, Vitamin E, Vitamin B2, Vitamin B1, Vitami…" at bounding box center [451, 92] width 192 height 17
click at [390, 89] on p "Happy Dog Bites - Contains Vitamin C, Vitamin E, Vitamin B2, Vitamin B1, Vitami…" at bounding box center [451, 92] width 192 height 17
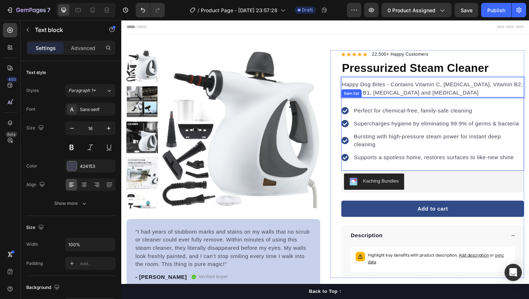
click at [385, 113] on p "Perfect for chemical-free, family-safe cleaning" at bounding box center [456, 116] width 179 height 9
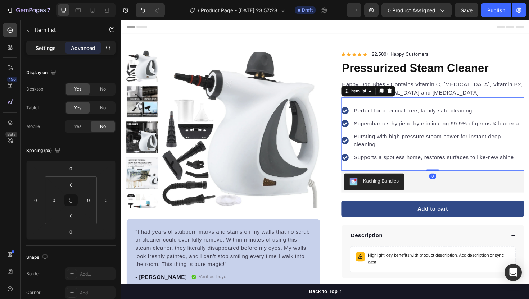
click at [54, 49] on p "Settings" at bounding box center [46, 48] width 20 height 8
type input "12"
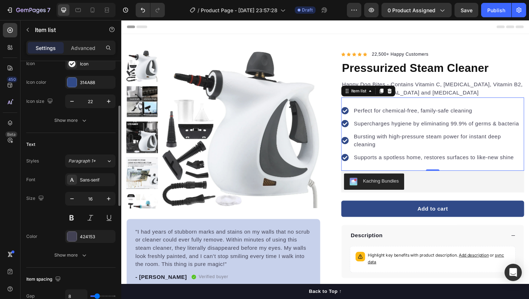
scroll to position [95, 0]
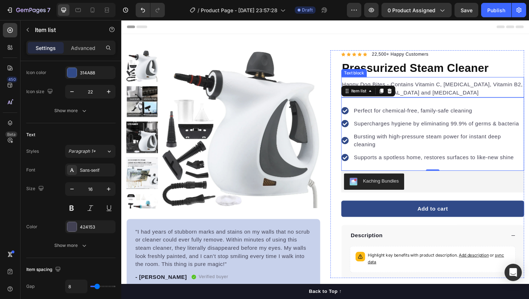
click at [426, 87] on p "Happy Dog Bites - Contains Vitamin C, Vitamin E, Vitamin B2, Vitamin B1, Vitami…" at bounding box center [451, 92] width 192 height 17
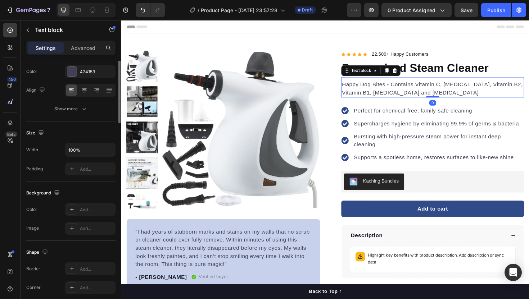
scroll to position [0, 0]
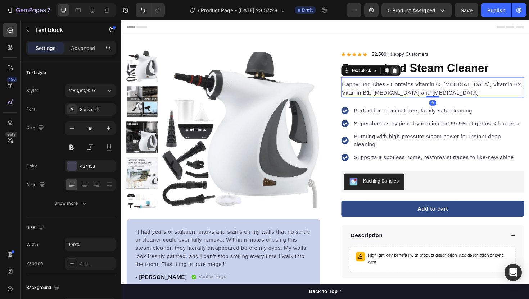
click at [410, 74] on icon at bounding box center [411, 74] width 6 height 6
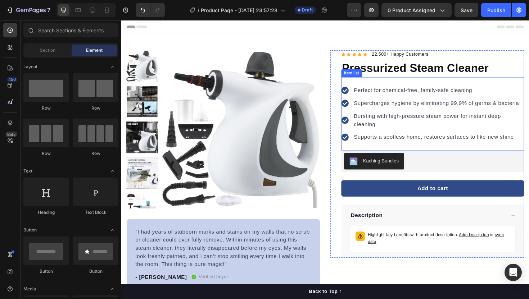
click at [392, 95] on p "Perfect for chemical-free, family-safe cleaning" at bounding box center [456, 94] width 179 height 9
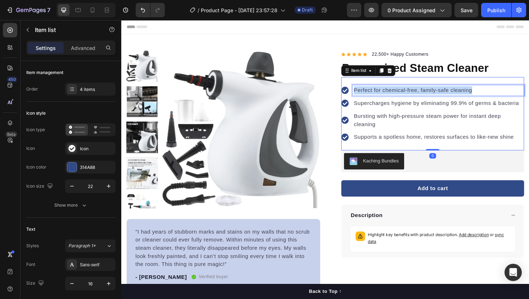
click at [392, 95] on p "Perfect for chemical-free, family-safe cleaning" at bounding box center [456, 94] width 179 height 9
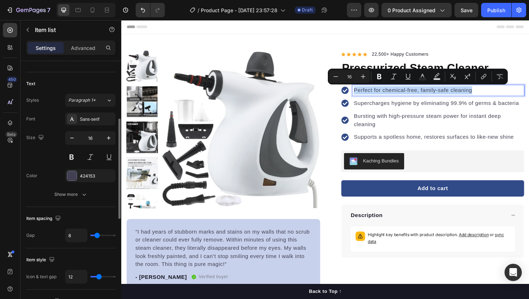
scroll to position [128, 0]
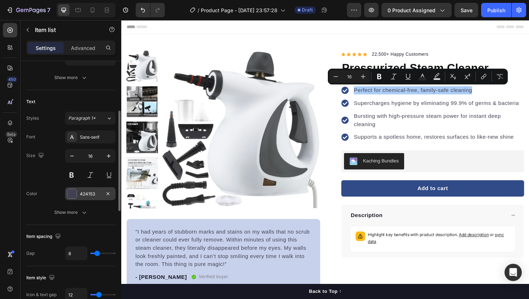
click at [94, 197] on div "424153" at bounding box center [90, 193] width 50 height 13
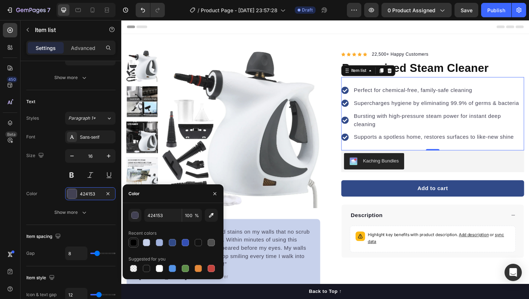
click at [136, 243] on div at bounding box center [133, 242] width 7 height 7
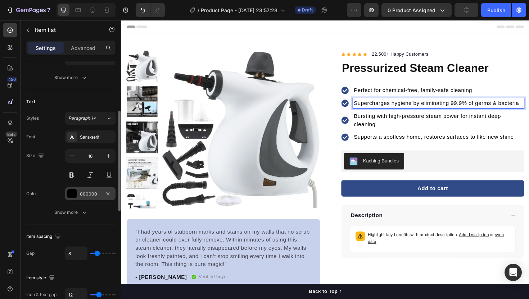
click at [86, 195] on div "000000" at bounding box center [90, 194] width 21 height 6
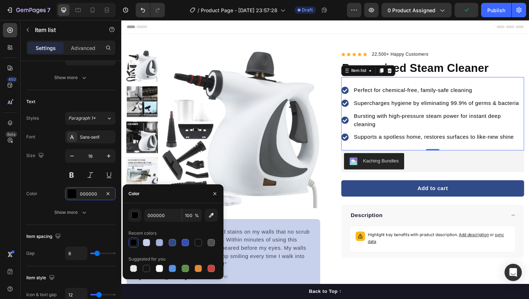
click at [136, 250] on div "000000 100 % Recent colors Suggested for you" at bounding box center [172, 241] width 89 height 65
type input "424153"
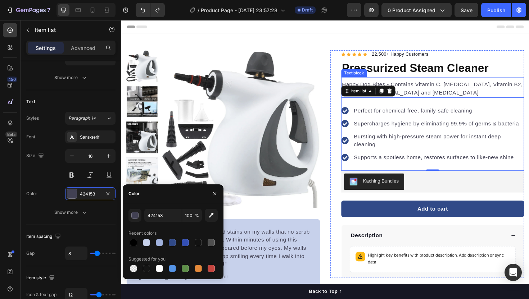
click at [440, 87] on p "Happy Dog Bites - Contains Vitamin C, Vitamin E, Vitamin B2, Vitamin B1, Vitami…" at bounding box center [451, 92] width 192 height 17
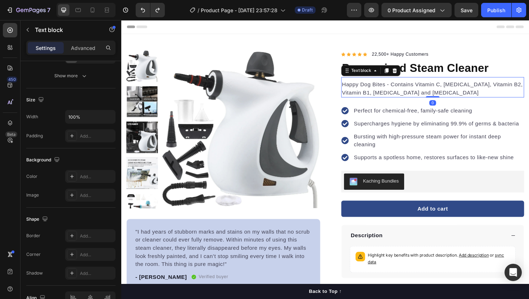
click at [440, 87] on p "Happy Dog Bites - Contains Vitamin C, Vitamin E, Vitamin B2, Vitamin B1, Vitami…" at bounding box center [451, 92] width 192 height 17
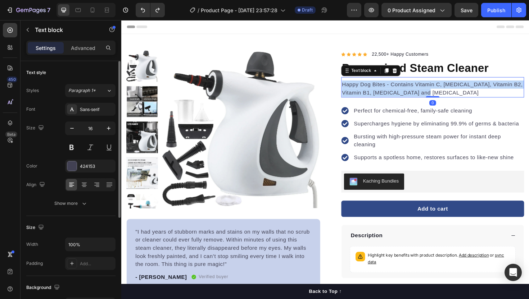
click at [440, 87] on p "Happy Dog Bites - Contains Vitamin C, Vitamin E, Vitamin B2, Vitamin B1, Vitami…" at bounding box center [451, 92] width 192 height 17
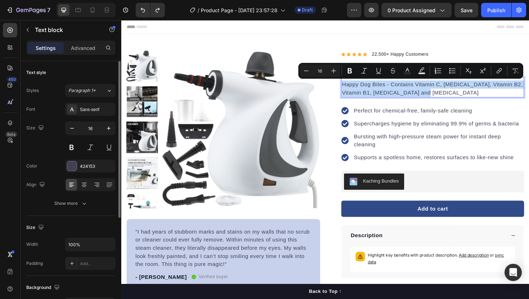
copy p "Happy Dog Bites - Contains Vitamin C, Vitamin E, Vitamin B2, Vitamin B1, Vitami…"
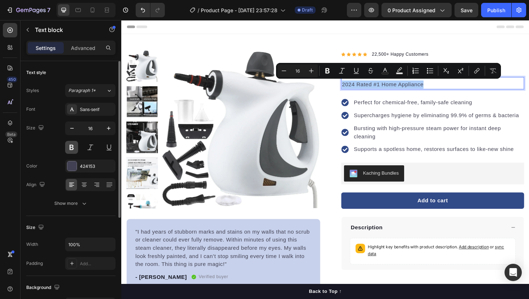
click at [73, 151] on button at bounding box center [71, 147] width 13 height 13
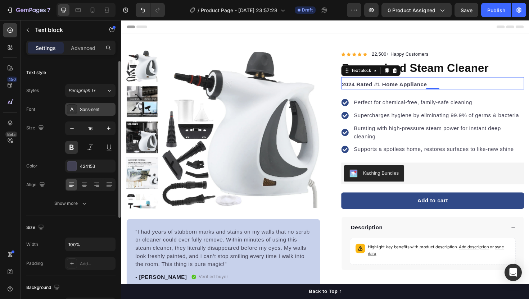
click at [81, 114] on div "Sans-serif" at bounding box center [90, 109] width 50 height 13
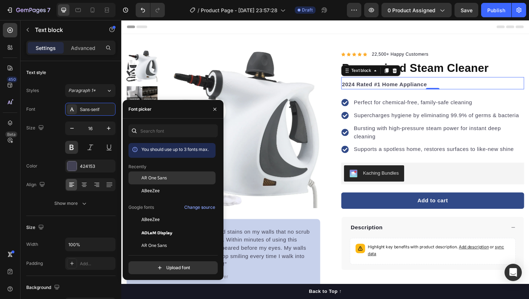
click at [163, 177] on span "AR One Sans" at bounding box center [154, 178] width 26 height 6
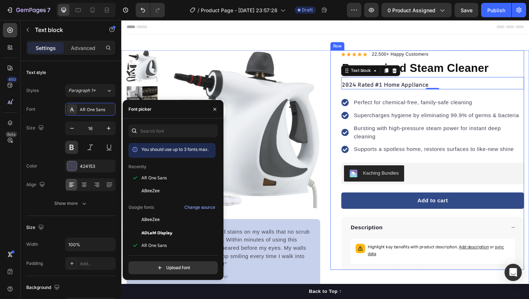
click at [358, 89] on div "Item list" at bounding box center [365, 89] width 19 height 6
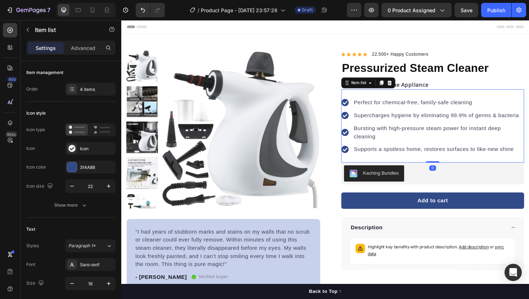
click at [440, 84] on div "2024 Rated #1 Home Appliance" at bounding box center [451, 88] width 194 height 10
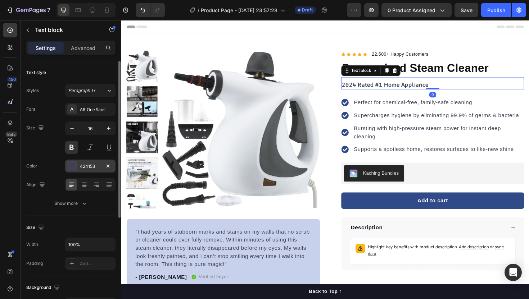
click at [82, 171] on div "424153" at bounding box center [90, 166] width 50 height 13
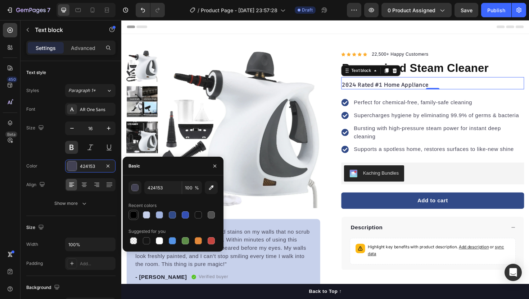
click at [134, 216] on div at bounding box center [133, 215] width 7 height 7
type input "000000"
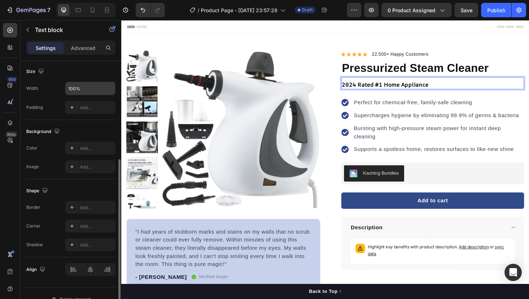
scroll to position [163, 0]
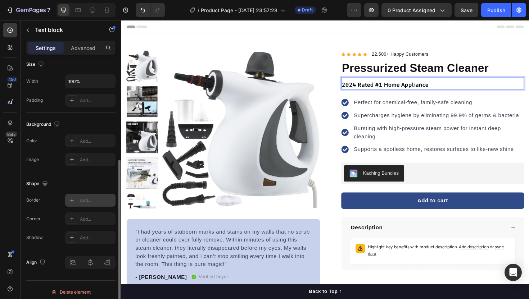
click at [82, 201] on div "Add..." at bounding box center [97, 201] width 34 height 6
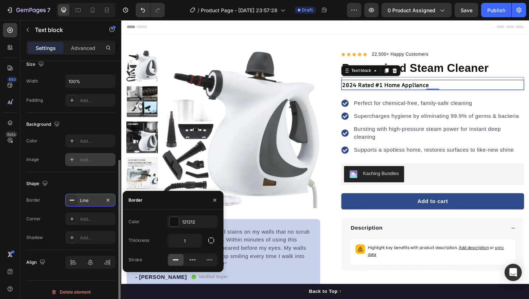
click at [85, 156] on div "Add..." at bounding box center [90, 159] width 50 height 13
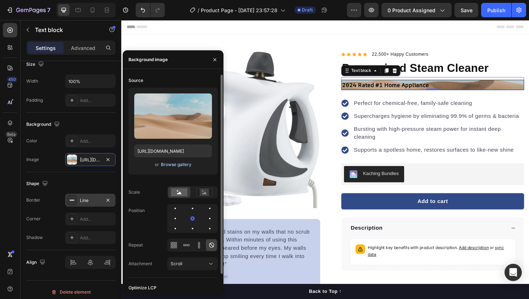
click at [172, 165] on div "Browse gallery" at bounding box center [176, 165] width 31 height 6
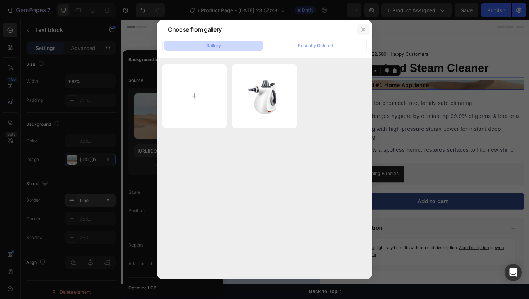
click at [364, 32] on icon "button" at bounding box center [363, 30] width 6 height 6
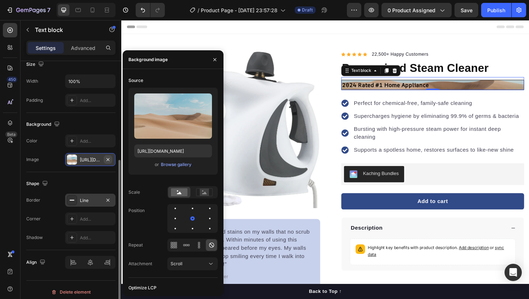
click at [110, 160] on icon "button" at bounding box center [108, 160] width 6 height 6
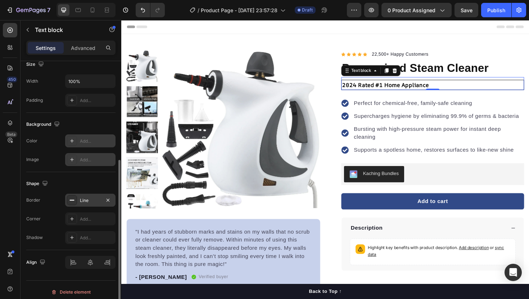
click at [94, 143] on div "Add..." at bounding box center [97, 141] width 34 height 6
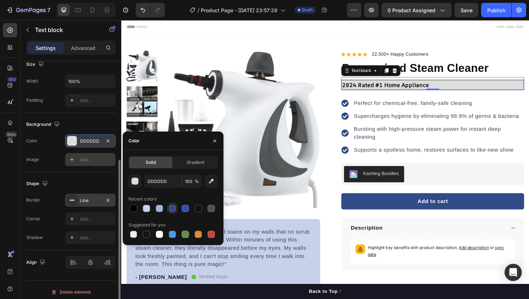
click at [171, 209] on div at bounding box center [172, 208] width 7 height 7
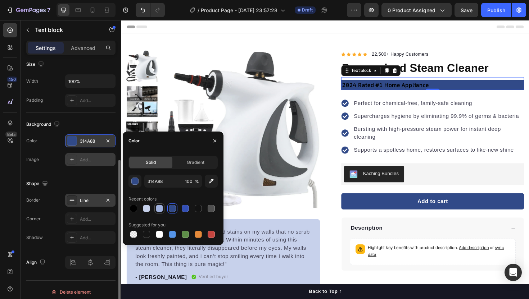
click at [155, 211] on div at bounding box center [159, 208] width 9 height 9
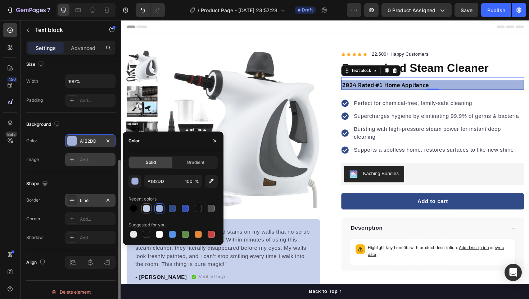
click at [149, 211] on div at bounding box center [146, 208] width 7 height 7
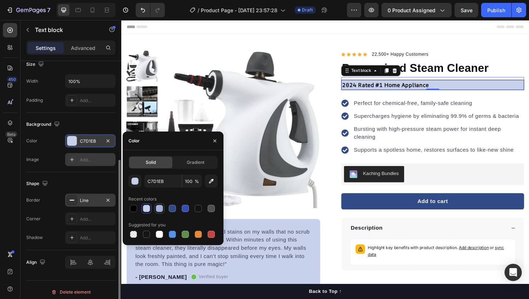
click at [163, 211] on div at bounding box center [159, 208] width 9 height 9
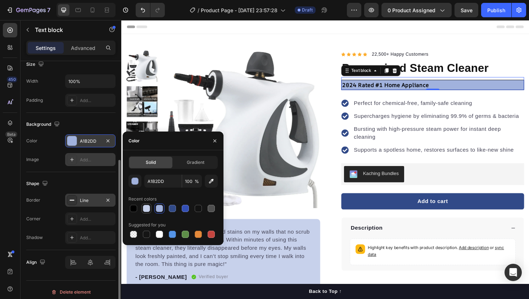
click at [148, 209] on div at bounding box center [146, 208] width 7 height 7
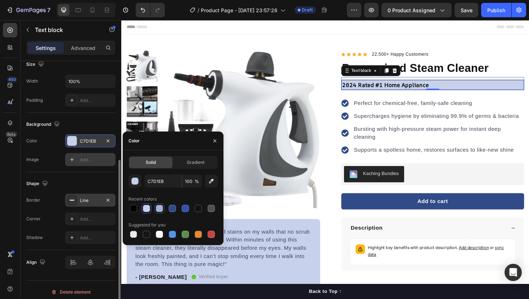
click at [158, 210] on div at bounding box center [159, 208] width 7 height 7
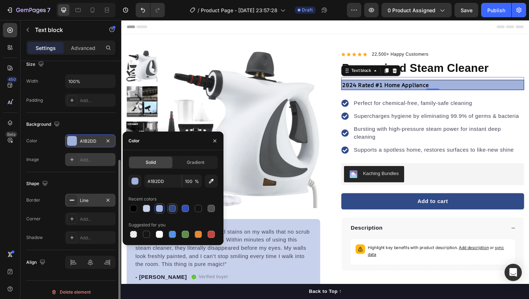
click at [174, 209] on div at bounding box center [172, 208] width 7 height 7
type input "314A88"
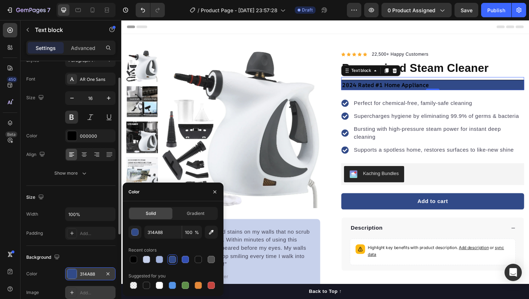
scroll to position [29, 0]
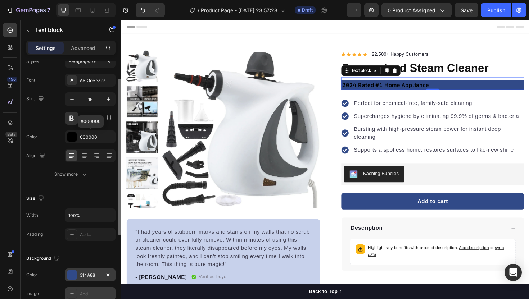
click at [69, 135] on div at bounding box center [71, 136] width 9 height 9
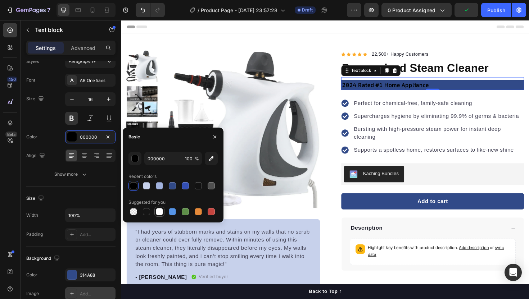
click at [158, 211] on div at bounding box center [159, 211] width 7 height 7
click at [211, 185] on div at bounding box center [211, 185] width 7 height 7
click at [168, 165] on div "4F4F4F 100 % Recent colors Suggested for you" at bounding box center [172, 184] width 89 height 65
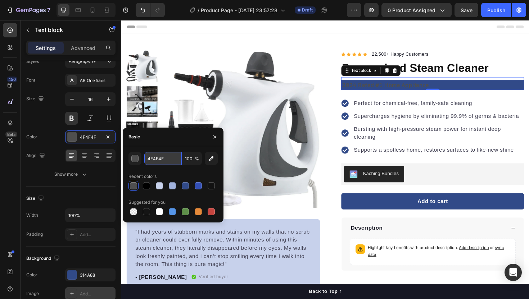
click at [166, 163] on input "4F4F4F" at bounding box center [162, 158] width 37 height 13
click at [139, 159] on button "button" at bounding box center [134, 158] width 13 height 13
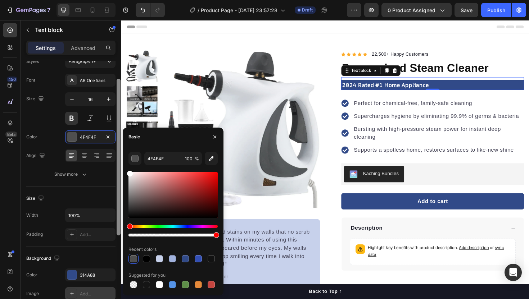
drag, startPoint x: 142, startPoint y: 189, endPoint x: 119, endPoint y: 155, distance: 39.9
click at [119, 155] on div "450 Beta Sections(18) Elements(84) Section Element Hero Section Product Detail …" at bounding box center [60, 159] width 121 height 279
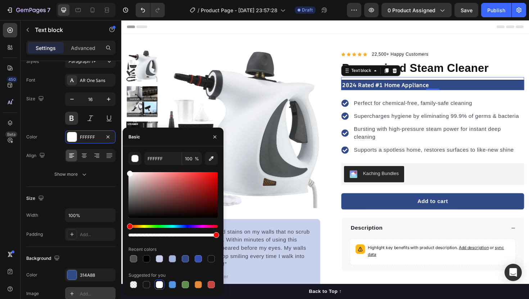
click at [128, 173] on div at bounding box center [130, 174] width 6 height 6
drag, startPoint x: 128, startPoint y: 176, endPoint x: 126, endPoint y: 166, distance: 10.6
click at [126, 166] on div "FCFCFC 100 % Recent colors Suggested for you" at bounding box center [173, 221] width 101 height 138
type input "FFFFFF"
click at [157, 158] on input "FFFFFF" at bounding box center [162, 158] width 37 height 13
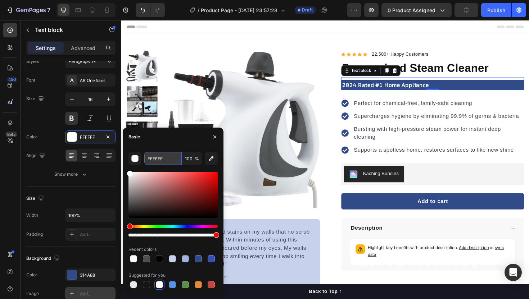
click at [157, 158] on input "FFFFFF" at bounding box center [162, 158] width 37 height 13
click at [167, 149] on div "FFFFFF 100 % Recent colors Suggested for you" at bounding box center [173, 220] width 101 height 149
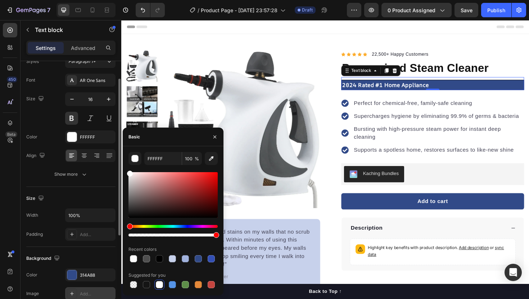
click at [77, 157] on div at bounding box center [90, 155] width 50 height 13
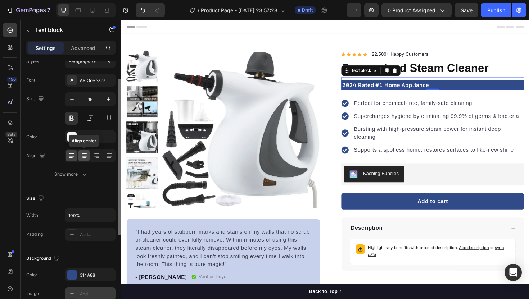
click at [83, 157] on icon at bounding box center [84, 155] width 7 height 7
click at [72, 159] on icon at bounding box center [71, 155] width 7 height 7
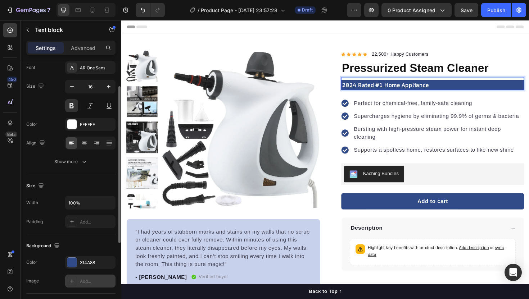
scroll to position [0, 0]
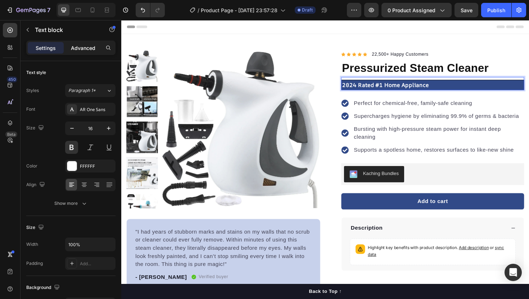
click at [82, 49] on p "Advanced" at bounding box center [83, 48] width 24 height 8
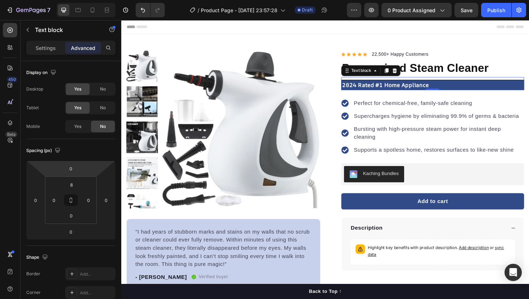
click at [357, 87] on p "2024 Rated #1 Home Appliance" at bounding box center [450, 89] width 191 height 9
click at [363, 89] on p "2024 Rated #1 Home Appliance" at bounding box center [450, 89] width 191 height 9
click at [362, 89] on p "2024 Rated #1 Home Appliance" at bounding box center [450, 89] width 191 height 9
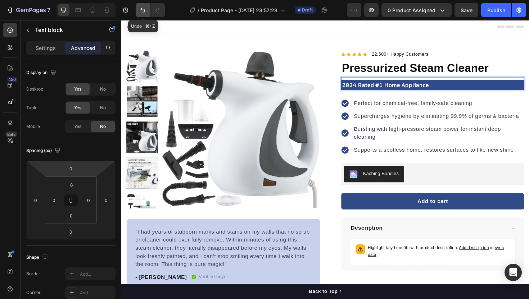
click at [142, 10] on icon "Undo/Redo" at bounding box center [143, 10] width 4 height 5
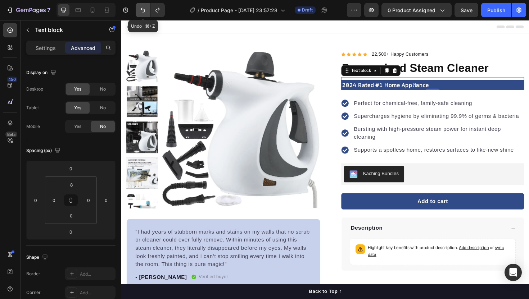
click at [142, 10] on icon "Undo/Redo" at bounding box center [143, 10] width 4 height 5
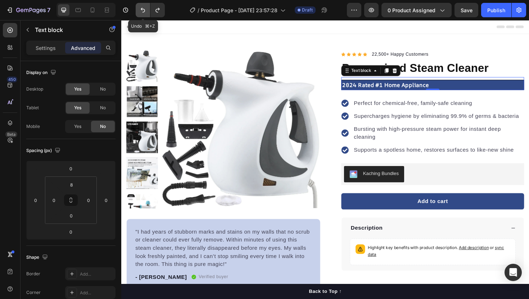
click at [142, 10] on icon "Undo/Redo" at bounding box center [143, 10] width 4 height 5
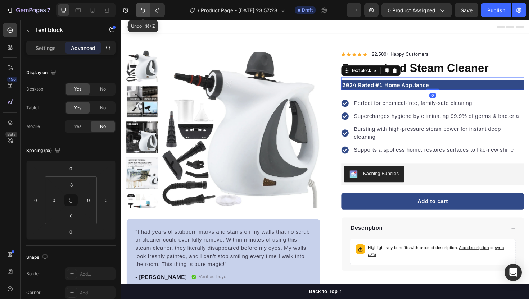
click at [142, 10] on icon "Undo/Redo" at bounding box center [143, 10] width 4 height 5
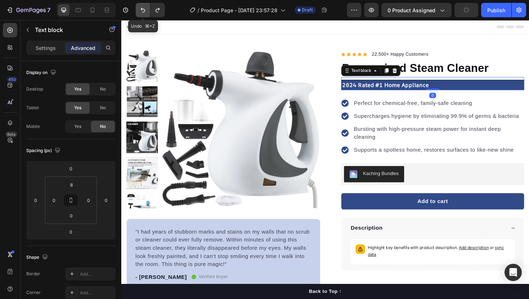
click at [142, 10] on icon "Undo/Redo" at bounding box center [143, 10] width 4 height 5
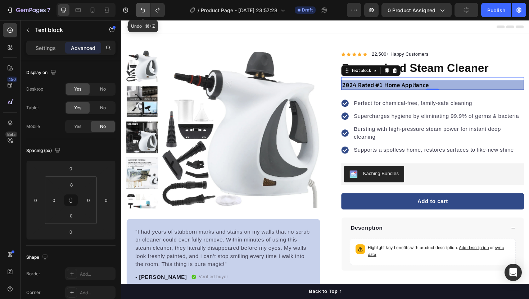
click at [142, 10] on icon "Undo/Redo" at bounding box center [143, 10] width 4 height 5
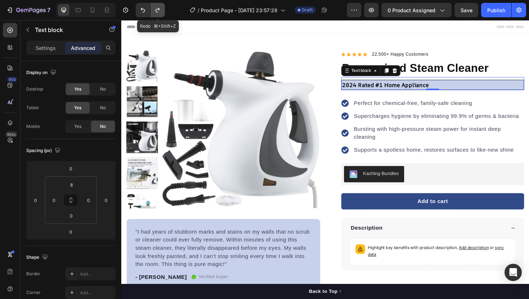
click at [162, 9] on button "Undo/Redo" at bounding box center [157, 10] width 14 height 14
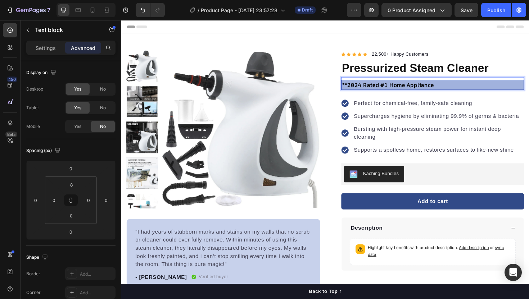
click at [454, 87] on p "**2024 Rated #1 Home Appliance" at bounding box center [450, 89] width 191 height 9
click at [360, 87] on p "**2024 Rated #1 Home Appliance**" at bounding box center [450, 89] width 191 height 9
click at [472, 91] on p "*2024 Rated #1 Home Appliance**" at bounding box center [450, 89] width 191 height 9
click at [519, 114] on div "Perfect for chemical-free, family-safe cleaning Supercharges hygiene by elimina…" at bounding box center [451, 133] width 194 height 60
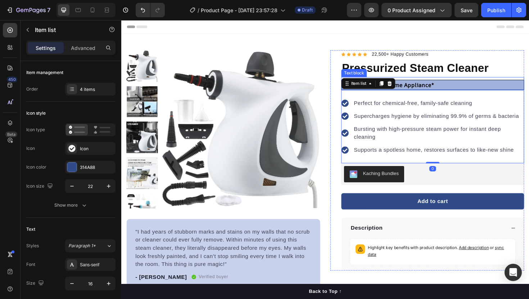
click at [503, 86] on p "*2024 Rated #1 Home Appliance*" at bounding box center [450, 89] width 191 height 9
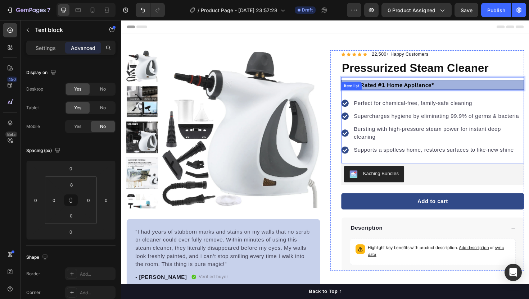
click at [439, 160] on p "Supports a spotless home, restores surfaces to like-new shine" at bounding box center [456, 158] width 179 height 9
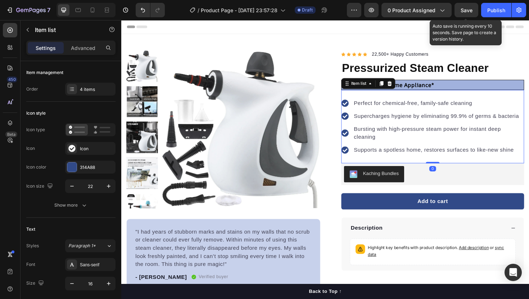
click at [470, 10] on span "Save" at bounding box center [467, 10] width 12 height 6
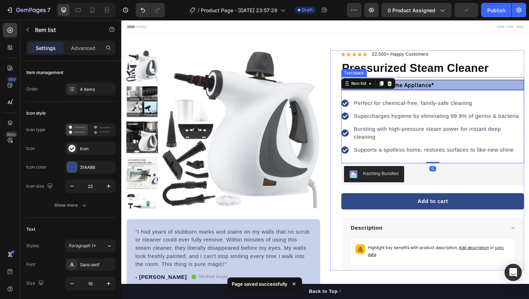
click at [479, 87] on p "*2024 Rated #1 Home Appliance*" at bounding box center [450, 89] width 191 height 9
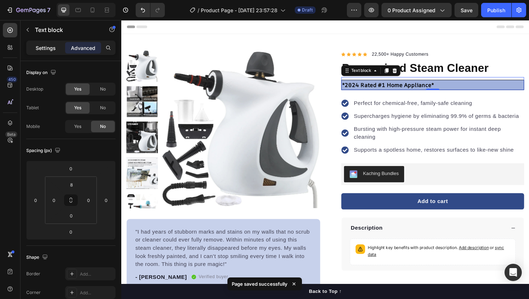
click at [45, 51] on div "Settings" at bounding box center [46, 48] width 36 height 12
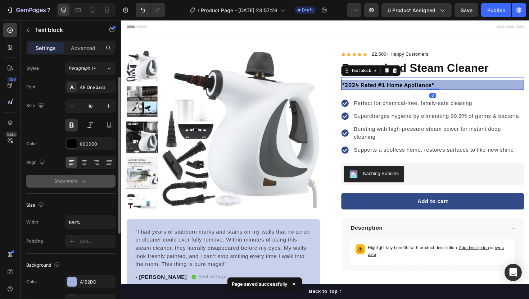
scroll to position [22, 0]
click at [89, 288] on div "A1B2DD" at bounding box center [90, 282] width 50 height 13
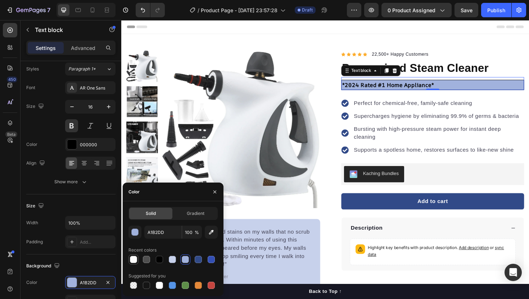
click at [130, 262] on div at bounding box center [133, 259] width 7 height 7
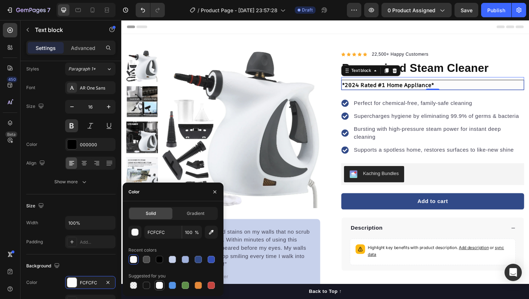
click at [154, 285] on div at bounding box center [159, 286] width 10 height 10
type input "FFFFFF"
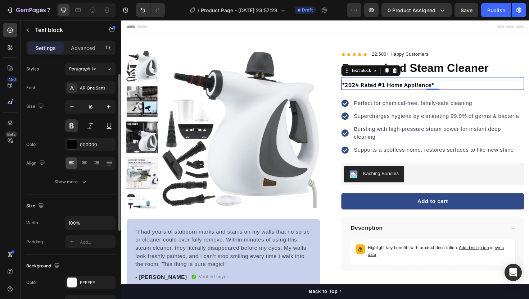
click at [45, 236] on div "Padding Add..." at bounding box center [70, 242] width 89 height 13
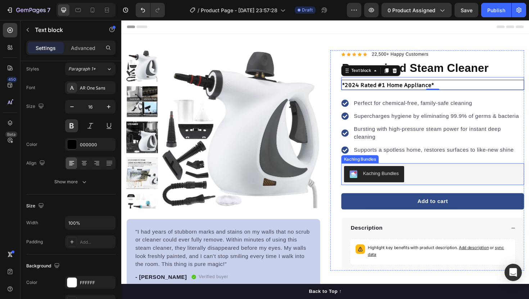
click at [433, 159] on p "Supports a spotless home, restores surfaces to like-new shine" at bounding box center [456, 158] width 179 height 9
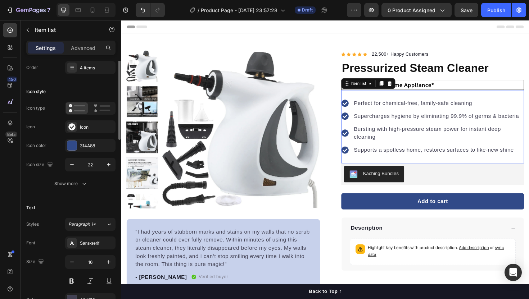
scroll to position [0, 0]
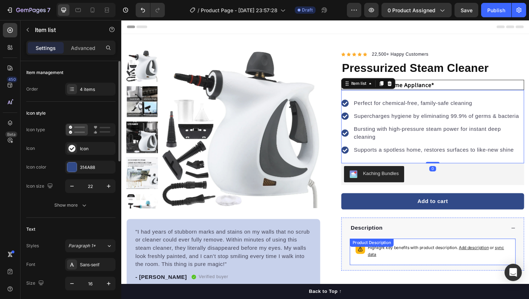
click at [492, 274] on div "Highlight key benefits with product description. Add description or sync data" at bounding box center [450, 266] width 169 height 22
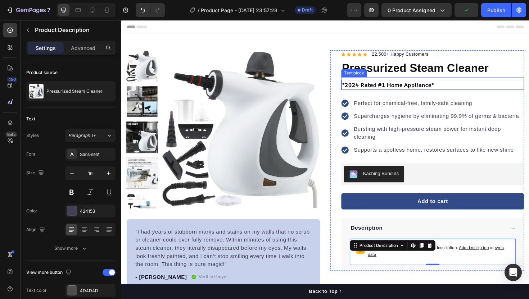
click at [418, 89] on p "*2024 Rated #1 Home Appliance*" at bounding box center [450, 89] width 191 height 9
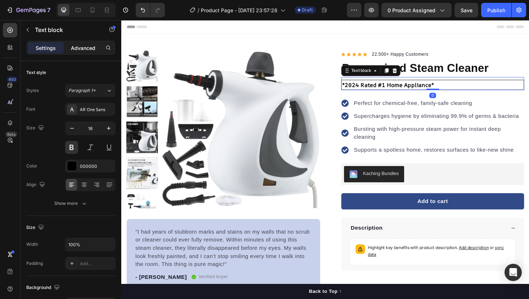
click at [79, 50] on p "Advanced" at bounding box center [83, 48] width 24 height 8
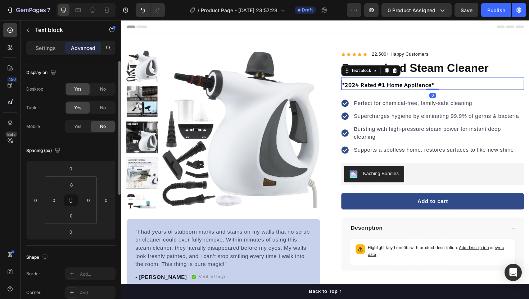
click at [81, 132] on div "Yes No" at bounding box center [90, 126] width 50 height 13
click at [81, 122] on div "Yes" at bounding box center [78, 127] width 24 height 12
click at [95, 9] on icon at bounding box center [92, 9] width 7 height 7
type input "7"
type input "24"
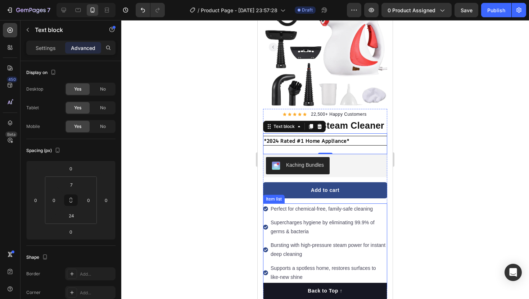
scroll to position [49, 0]
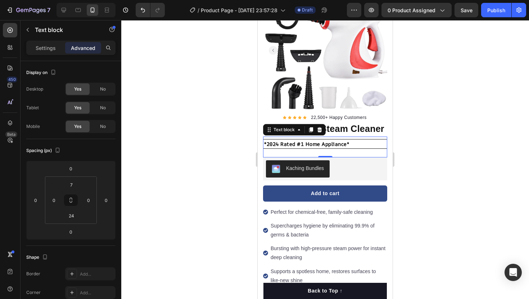
click at [229, 146] on div at bounding box center [325, 159] width 408 height 279
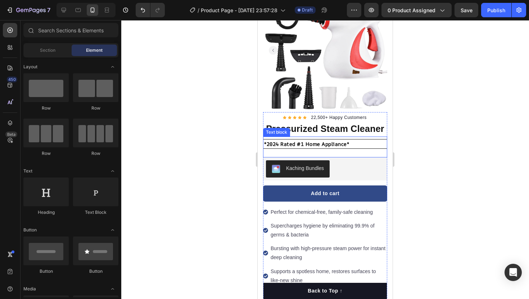
click at [310, 137] on div "*2024 Rated #1 Home Appliance* Text block" at bounding box center [325, 147] width 124 height 21
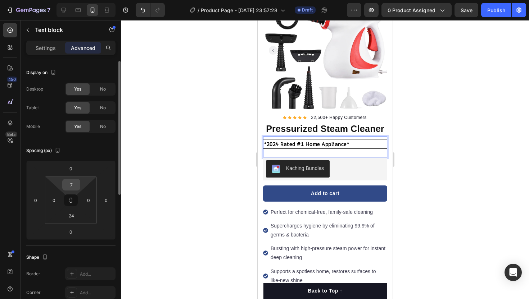
click at [72, 185] on input "7" at bounding box center [71, 185] width 14 height 11
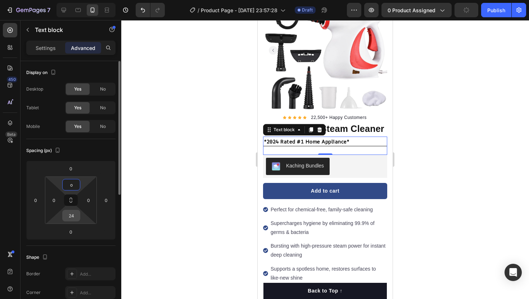
type input "o"
click at [74, 213] on input "24" at bounding box center [71, 216] width 14 height 11
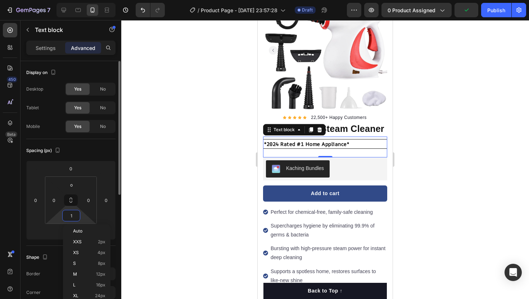
type input "15"
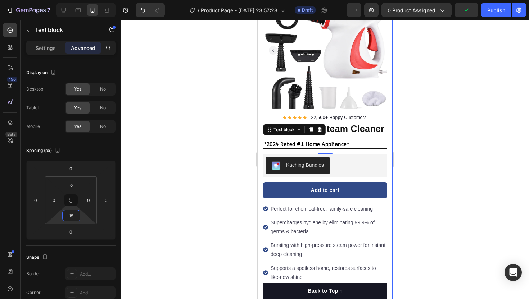
click at [244, 178] on div at bounding box center [325, 159] width 408 height 279
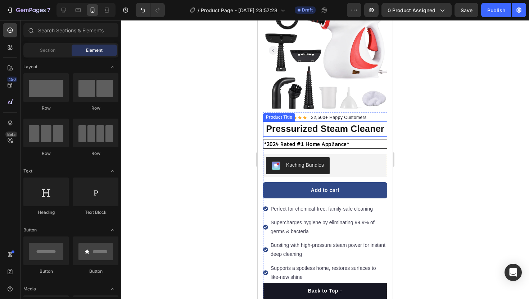
click at [384, 128] on h1 "Pressurized Steam Cleaner" at bounding box center [325, 129] width 124 height 15
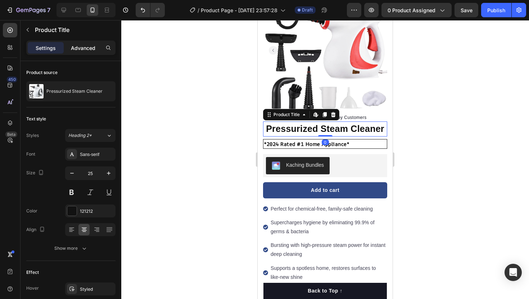
click at [85, 45] on p "Advanced" at bounding box center [83, 48] width 24 height 8
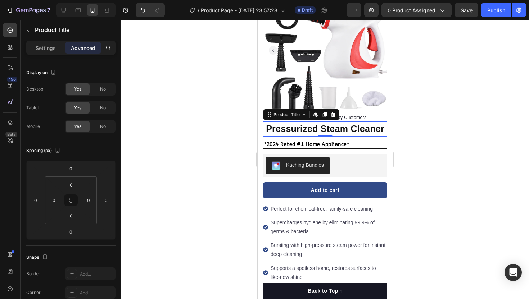
click at [141, 193] on div at bounding box center [325, 159] width 408 height 279
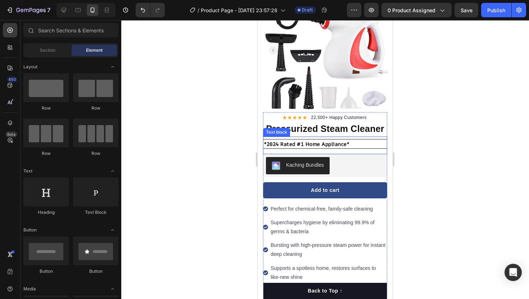
click at [296, 140] on p "*2024 Rated #1 Home Appliance*" at bounding box center [325, 144] width 122 height 8
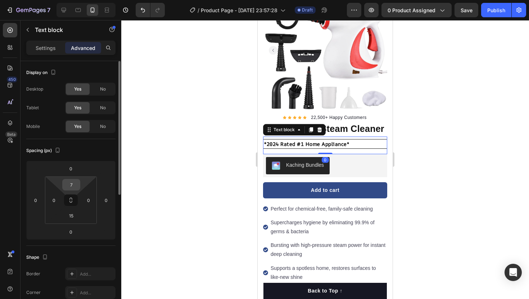
click at [69, 181] on input "7" at bounding box center [71, 185] width 14 height 11
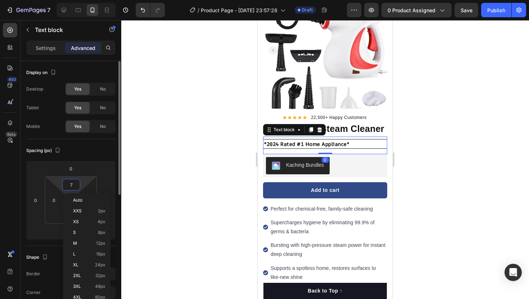
type input "0"
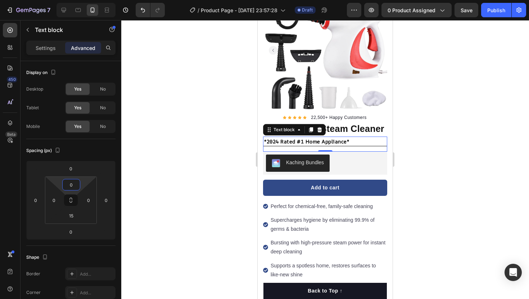
click at [176, 162] on div at bounding box center [325, 159] width 408 height 279
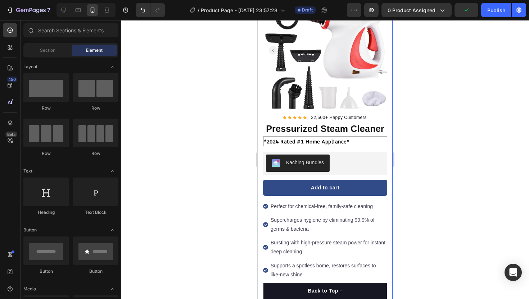
click at [423, 143] on div at bounding box center [325, 159] width 408 height 279
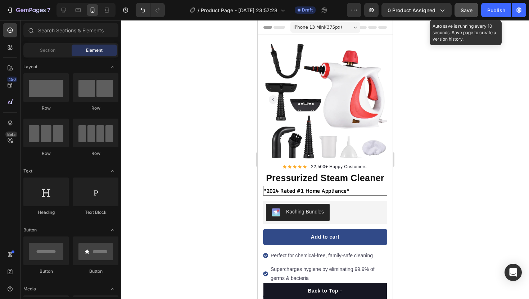
click at [461, 5] on button "Save" at bounding box center [467, 10] width 24 height 14
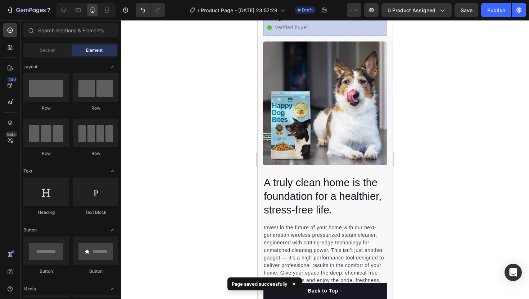
scroll to position [468, 0]
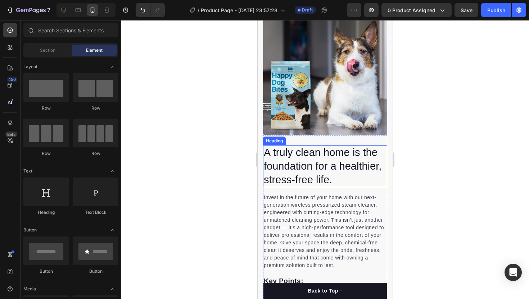
click at [327, 164] on h2 "A truly clean home is the foundation for a healthier, stress-free life." at bounding box center [325, 166] width 124 height 42
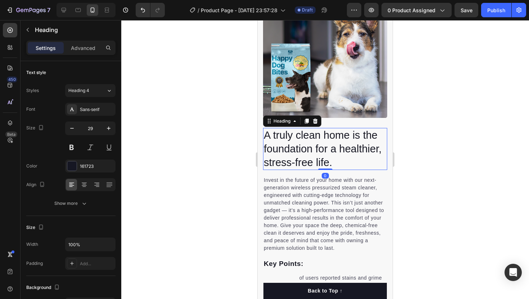
scroll to position [0, 0]
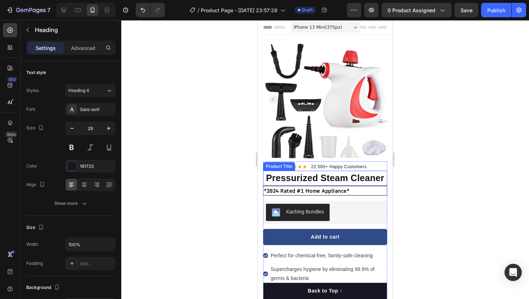
click at [317, 176] on h1 "Pressurized Steam Cleaner" at bounding box center [325, 178] width 124 height 15
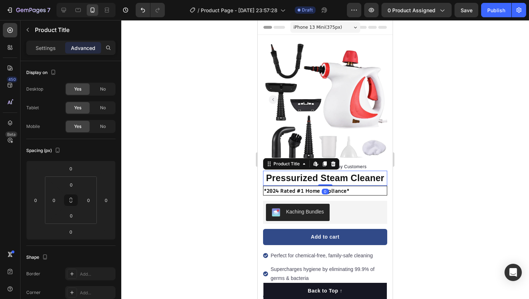
click at [317, 176] on h1 "Pressurized Steam Cleaner" at bounding box center [325, 178] width 124 height 15
click at [52, 46] on p "Settings" at bounding box center [46, 48] width 20 height 8
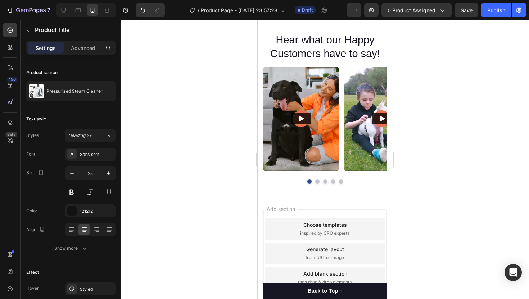
scroll to position [1784, 0]
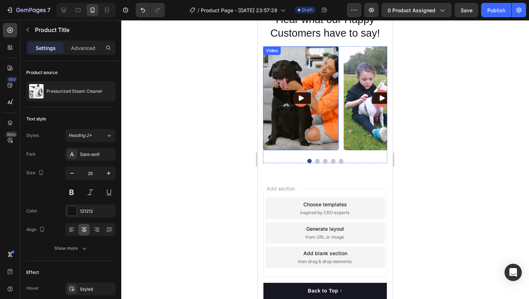
click at [303, 138] on img at bounding box center [301, 98] width 76 height 104
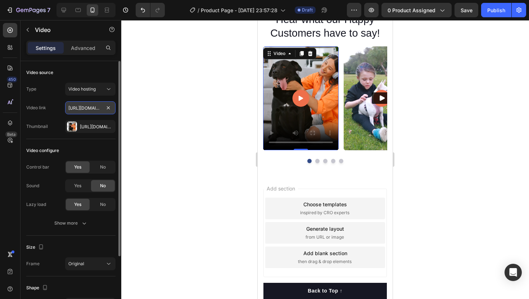
click at [88, 109] on input "https://cdn.shopify.com/videos/c/o/v/31cbd8d73b114e62a9df534684c49c07.mp4" at bounding box center [90, 107] width 50 height 13
paste input "c6b2314cb196433c9d72b8d35190e096"
type input "https://cdn.shopify.com/videos/c/o/v/c6b2314cb196433c9d72b8d35190e096.mp4"
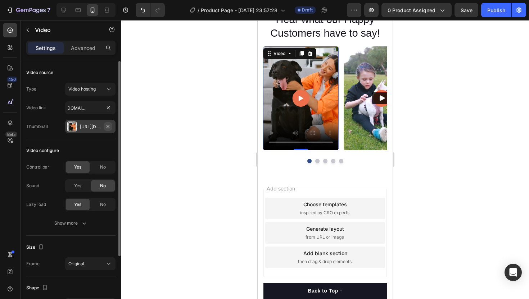
click at [108, 126] on icon "button" at bounding box center [108, 127] width 6 height 6
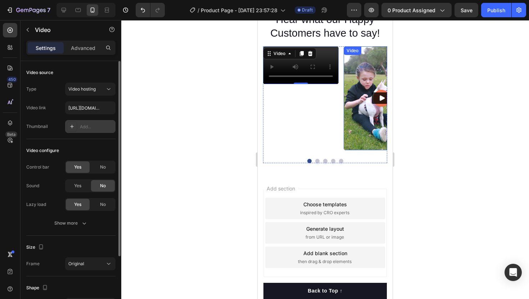
click at [366, 139] on img at bounding box center [382, 98] width 76 height 104
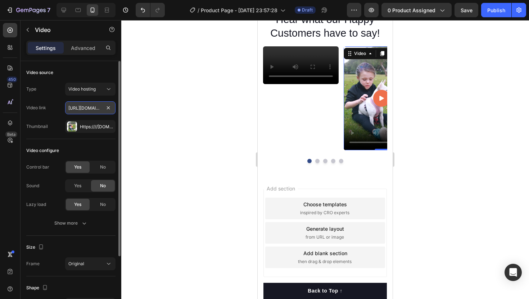
click at [84, 110] on input "https://cdn.shopify.com/videos/c/o/v/8432697ab1a3415c977a819aa651739e.mp4" at bounding box center [90, 107] width 50 height 13
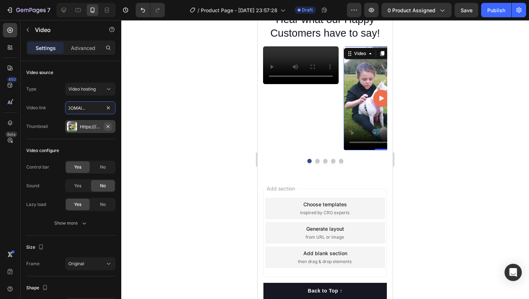
type input "https://cdn.shopify.com/videos/c/o/v/5f6c3d9f873d40d491907f0f07dba2d8.mp4"
click at [109, 127] on icon "button" at bounding box center [108, 127] width 6 height 6
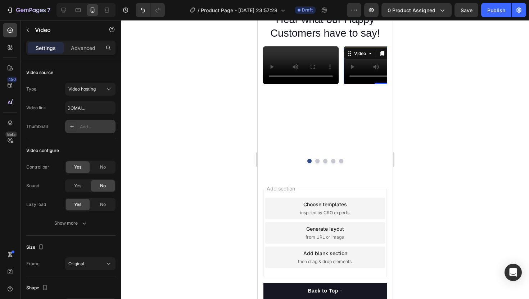
scroll to position [0, 0]
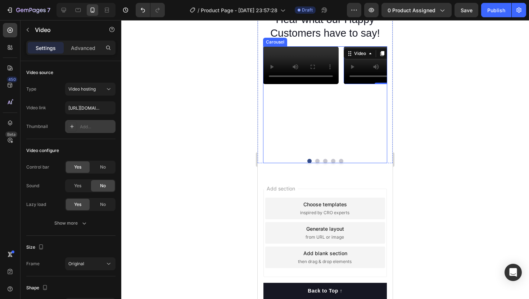
click at [325, 163] on button "Dot" at bounding box center [325, 161] width 4 height 4
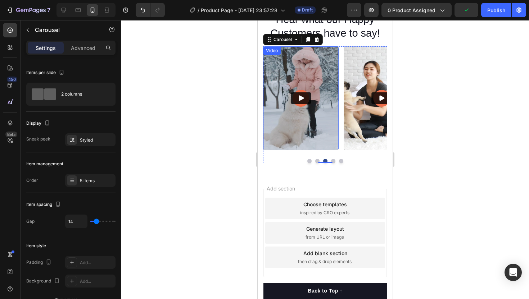
click at [301, 118] on img at bounding box center [301, 98] width 76 height 104
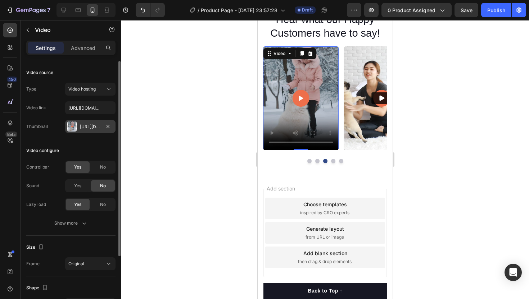
click at [93, 124] on div "Https://gempages-demo.Myshopify.Com/cdn/shop/t/1/assets/495611768014373769-d308…" at bounding box center [90, 127] width 21 height 6
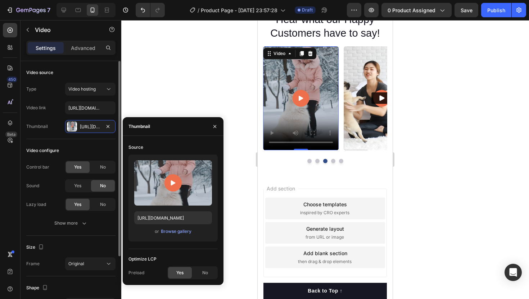
click at [91, 116] on div "Type Video hosting Video link https://cdn.shopify.com/videos/c/o/v/8f0a74436ddf…" at bounding box center [70, 108] width 89 height 50
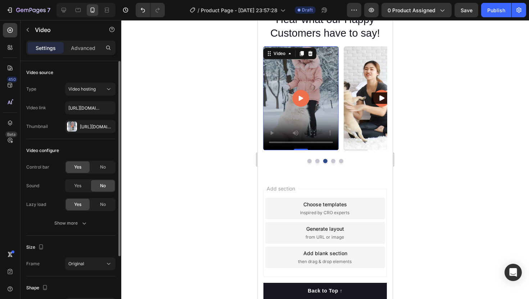
click at [91, 114] on div "Type Video hosting Video link https://cdn.shopify.com/videos/c/o/v/8f0a74436ddf…" at bounding box center [70, 108] width 89 height 50
click at [91, 112] on input "https://cdn.shopify.com/videos/c/o/v/8f0a74436ddf48fc8a35772c4090f4c8.mp4" at bounding box center [90, 107] width 50 height 13
paste input "e5359dea98954b01aa0ab426de9ebb66"
type input "https://cdn.shopify.com/videos/c/o/v/e5359dea98954b01aa0ab426de9ebb66.mp4"
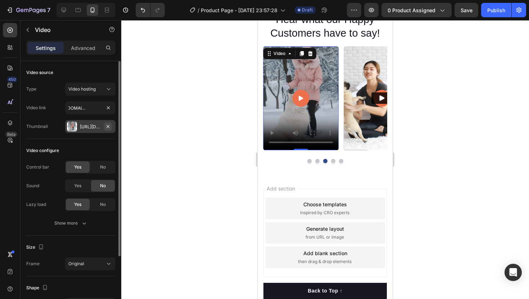
click at [108, 127] on icon "button" at bounding box center [108, 127] width 6 height 6
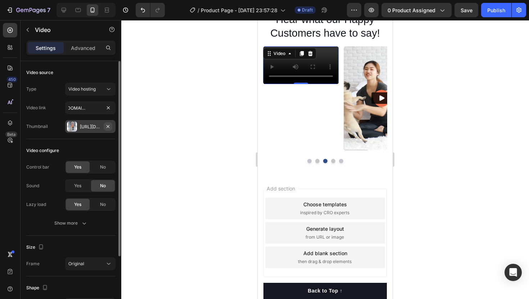
scroll to position [0, 0]
click at [368, 121] on img at bounding box center [382, 98] width 76 height 104
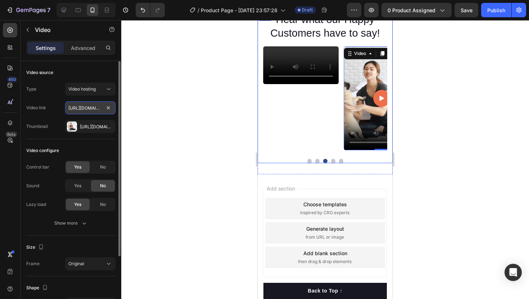
click at [89, 109] on input "https://cdn.shopify.com/videos/c/o/v/caa9aca7e1534a14b57808d247849159.mp4" at bounding box center [90, 107] width 50 height 13
paste input "fab089b8c3ed4a378aebaab3229fe35b"
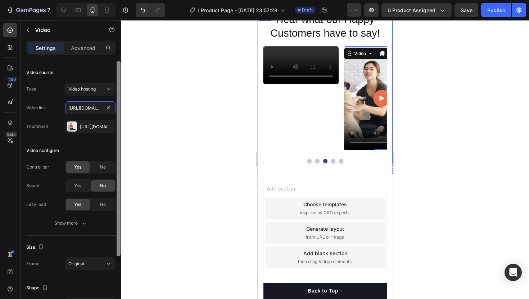
scroll to position [0, 136]
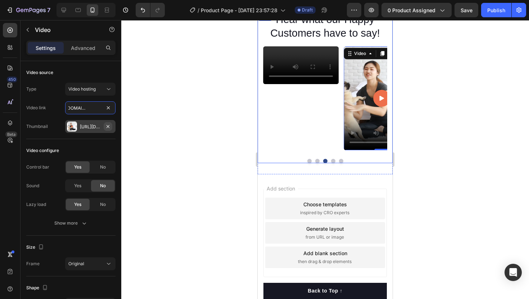
type input "https://cdn.shopify.com/videos/c/o/v/fab089b8c3ed4a378aebaab3229fe35b.mp4"
click at [109, 127] on icon "button" at bounding box center [108, 127] width 6 height 6
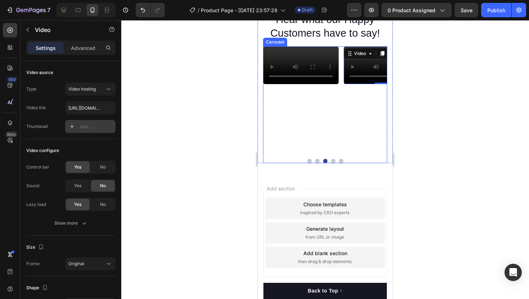
click at [330, 163] on div "Video Video Video Video 0 Video Carousel" at bounding box center [325, 104] width 124 height 117
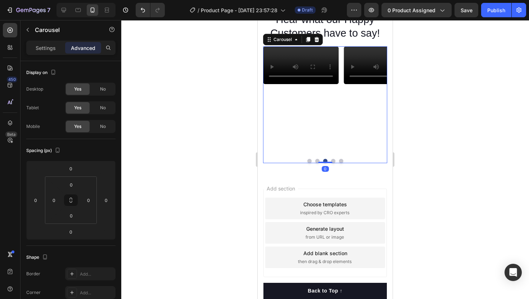
click at [335, 163] on div at bounding box center [325, 161] width 124 height 4
click at [333, 163] on button "Dot" at bounding box center [333, 161] width 4 height 4
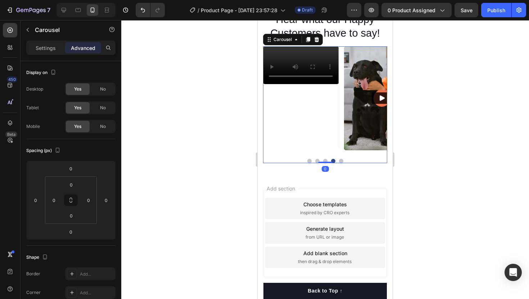
click at [340, 163] on button "Dot" at bounding box center [341, 161] width 4 height 4
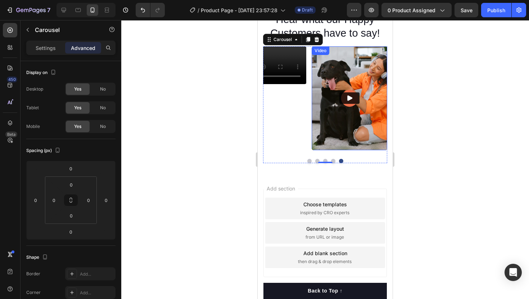
click at [332, 117] on img at bounding box center [350, 98] width 76 height 104
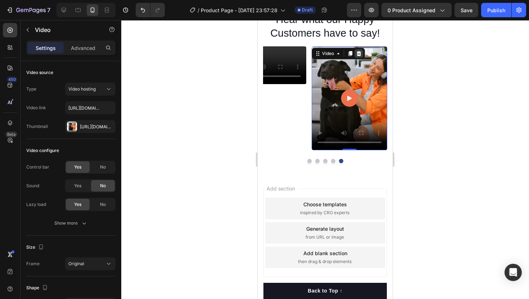
click at [359, 55] on icon at bounding box center [358, 53] width 5 height 5
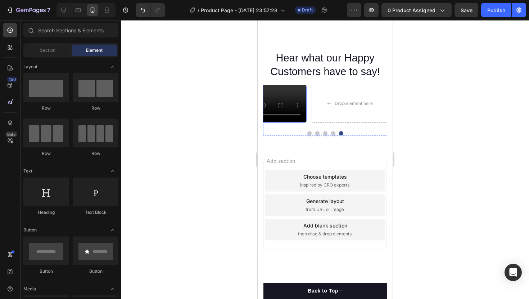
click at [288, 115] on video at bounding box center [269, 104] width 76 height 38
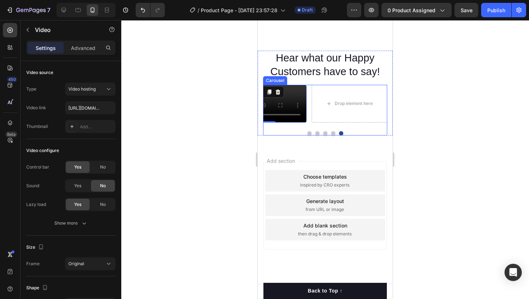
click at [299, 136] on div "Video Video Video Video 0 Drop element here Carousel" at bounding box center [325, 110] width 124 height 51
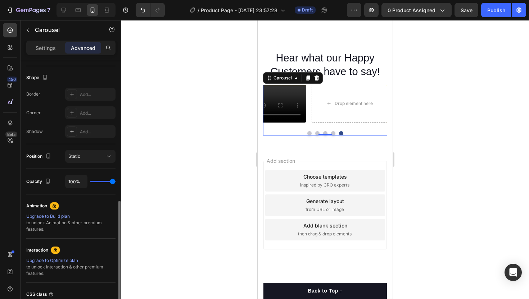
scroll to position [229, 0]
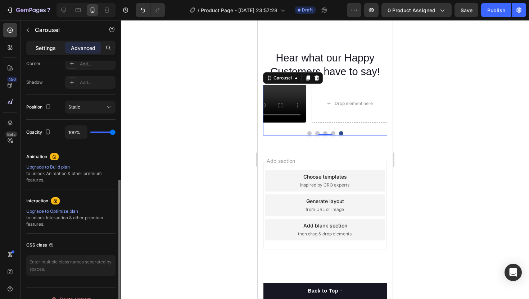
click at [44, 46] on p "Settings" at bounding box center [46, 48] width 20 height 8
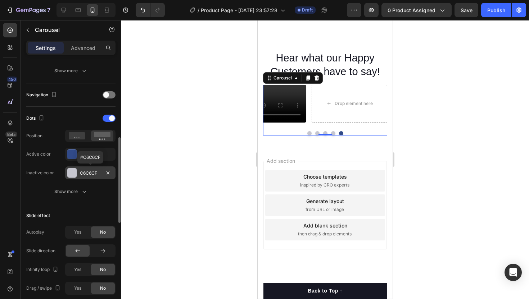
scroll to position [265, 0]
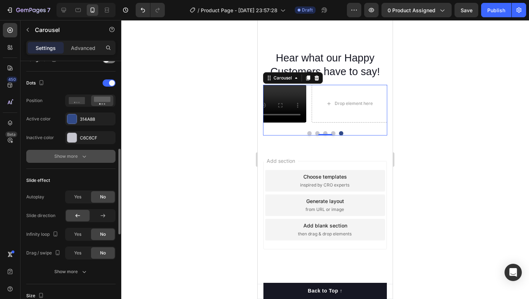
click at [77, 158] on div "Show more" at bounding box center [70, 156] width 33 height 7
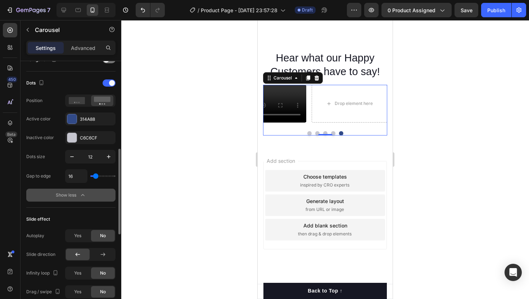
click at [75, 198] on div "Show less" at bounding box center [71, 195] width 31 height 7
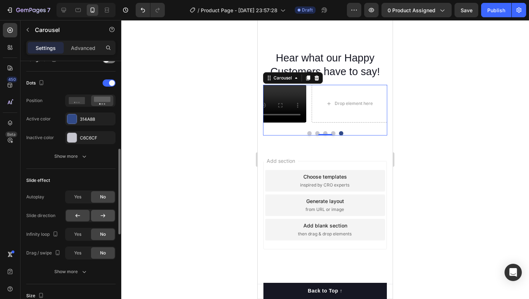
click at [98, 216] on div at bounding box center [103, 216] width 24 height 12
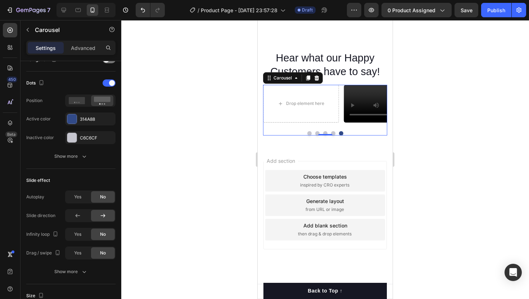
click at [308, 136] on button "Dot" at bounding box center [309, 133] width 4 height 4
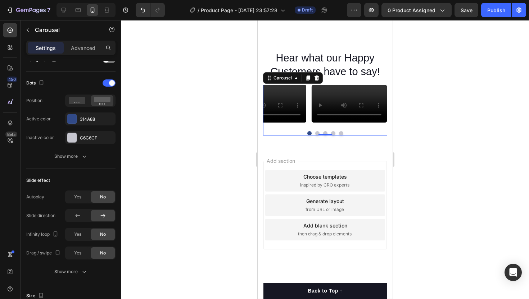
click at [308, 136] on button "Dot" at bounding box center [309, 133] width 4 height 4
click at [82, 212] on div at bounding box center [78, 216] width 24 height 12
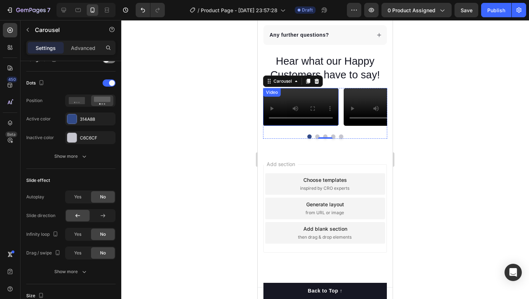
scroll to position [1773, 0]
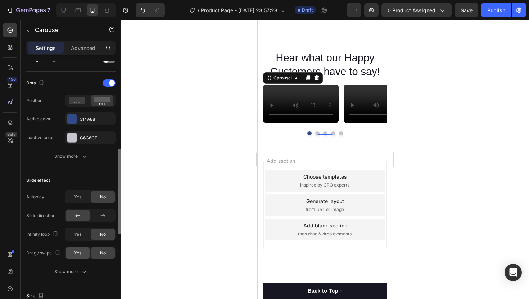
click at [74, 254] on span "Yes" at bounding box center [77, 253] width 7 height 6
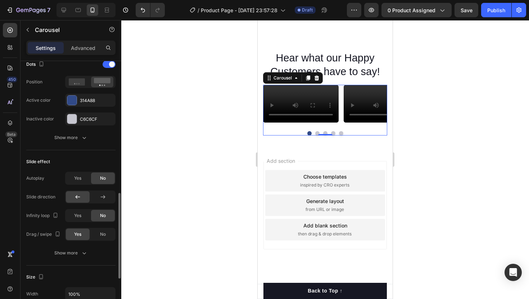
scroll to position [312, 0]
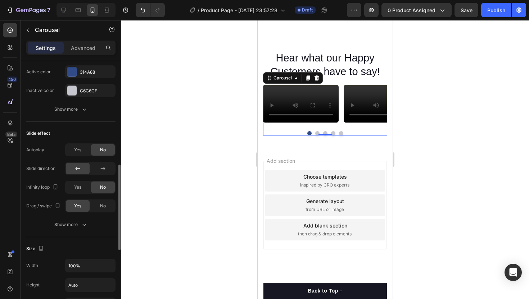
click at [80, 234] on div "Slide effect Autoplay Yes No Slide direction Infinity loop Yes No Drag / swipe …" at bounding box center [70, 180] width 89 height 116
click at [80, 229] on button "Show more" at bounding box center [70, 224] width 89 height 13
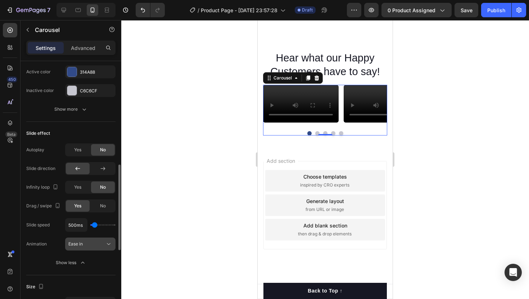
click at [78, 246] on span "Ease in" at bounding box center [75, 243] width 14 height 5
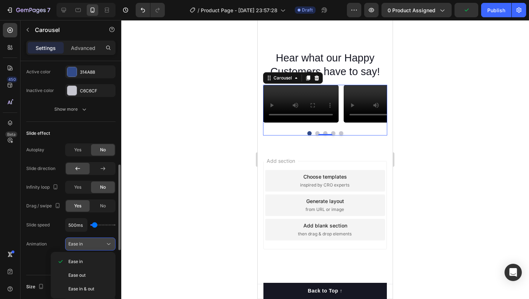
scroll to position [321, 0]
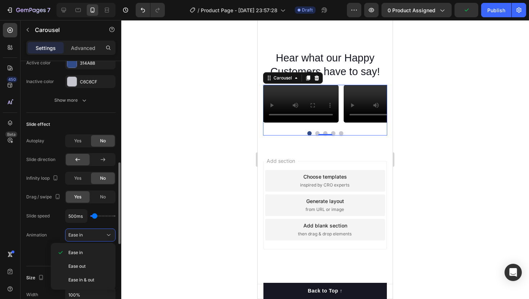
click at [37, 242] on div "Slide speed 500ms Animation Ease in Show less" at bounding box center [70, 234] width 89 height 51
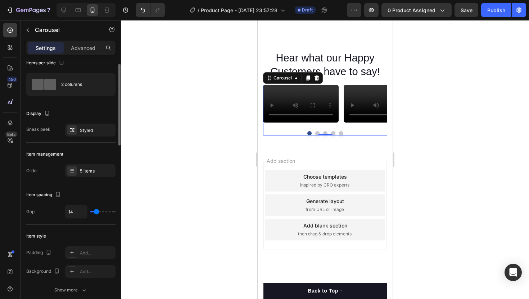
scroll to position [0, 0]
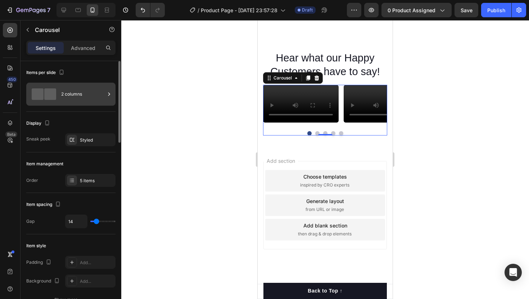
click at [90, 94] on div "2 columns" at bounding box center [83, 94] width 44 height 17
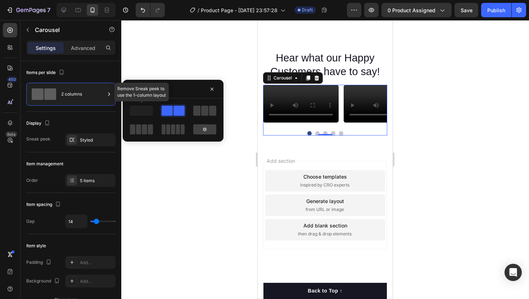
click at [145, 115] on span at bounding box center [141, 111] width 23 height 10
click at [203, 111] on span at bounding box center [204, 111] width 7 height 10
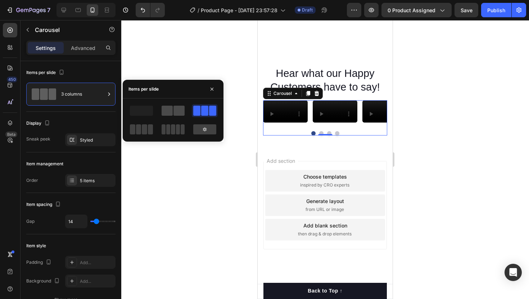
click at [178, 111] on span at bounding box center [178, 111] width 11 height 10
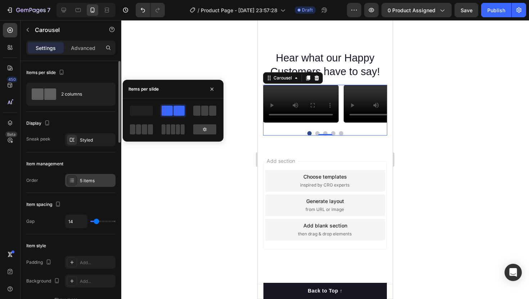
click at [86, 179] on div "5 items" at bounding box center [97, 181] width 34 height 6
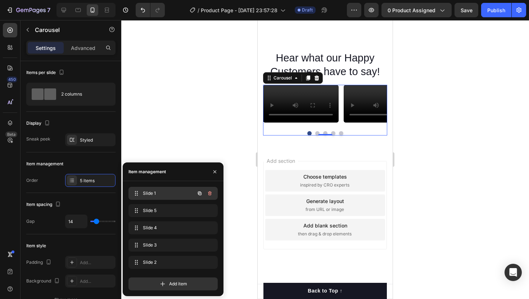
click at [168, 190] on span "Slide 1" at bounding box center [163, 193] width 41 height 6
click at [168, 208] on span "Slide 5" at bounding box center [172, 211] width 58 height 6
click at [170, 226] on span "Slide 4" at bounding box center [163, 228] width 41 height 6
click at [166, 244] on span "Slide 3" at bounding box center [163, 245] width 41 height 6
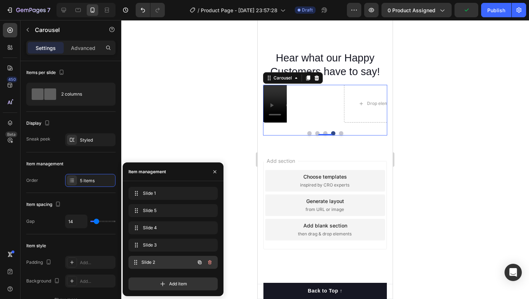
click at [164, 265] on span "Slide 2" at bounding box center [167, 262] width 53 height 6
click at [213, 262] on button "button" at bounding box center [210, 263] width 10 height 10
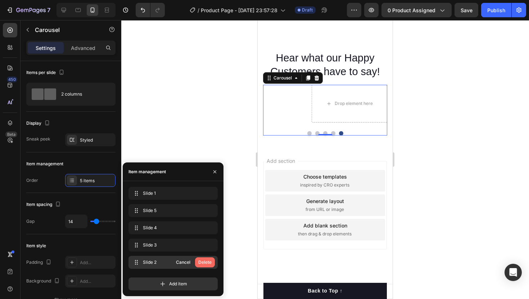
click at [206, 261] on div "Delete" at bounding box center [204, 262] width 13 height 6
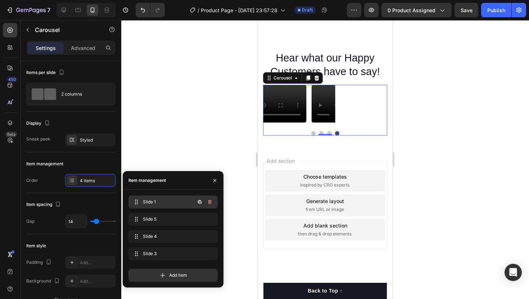
click at [168, 198] on div "Slide 1 Slide 1" at bounding box center [162, 202] width 63 height 10
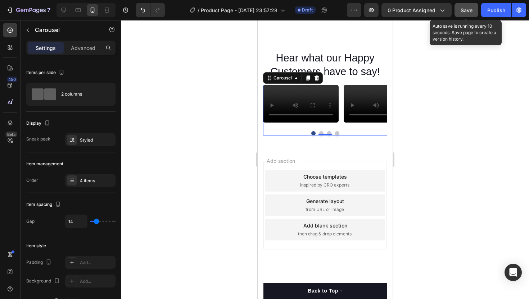
click at [473, 13] on button "Save" at bounding box center [467, 10] width 24 height 14
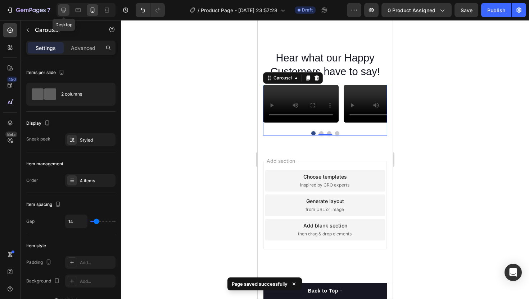
click at [65, 8] on icon at bounding box center [64, 10] width 5 height 5
type input "30"
type input "1200"
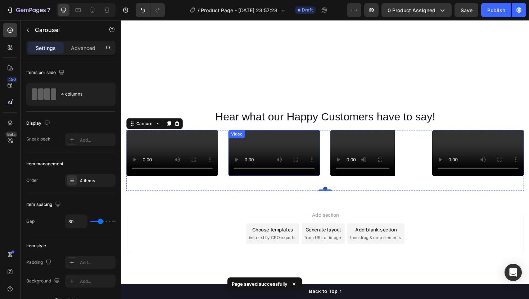
scroll to position [1837, 0]
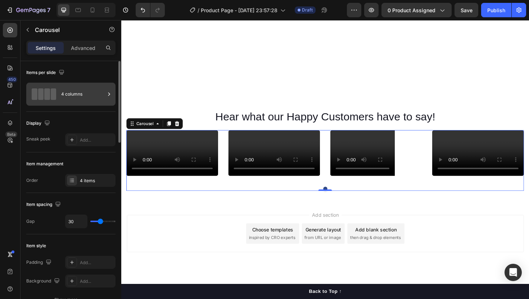
click at [76, 95] on div "4 columns" at bounding box center [83, 94] width 44 height 17
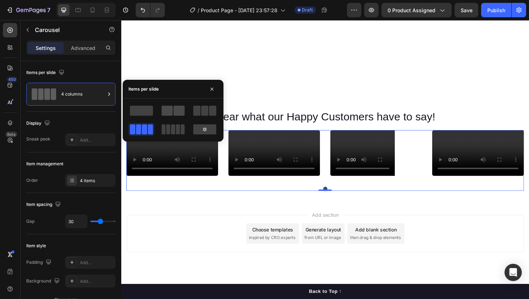
click at [177, 110] on span at bounding box center [178, 111] width 11 height 10
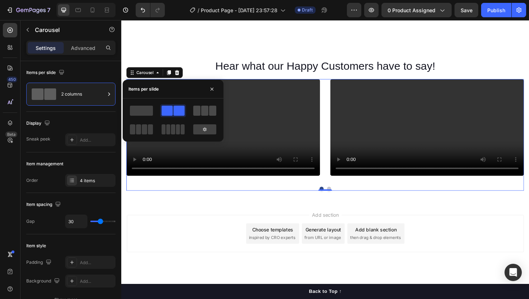
click at [200, 108] on span at bounding box center [196, 111] width 7 height 10
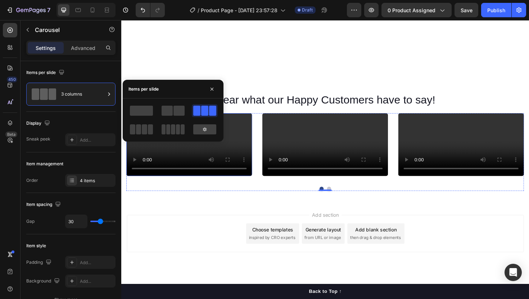
scroll to position [1890, 0]
click at [144, 115] on span at bounding box center [141, 111] width 23 height 10
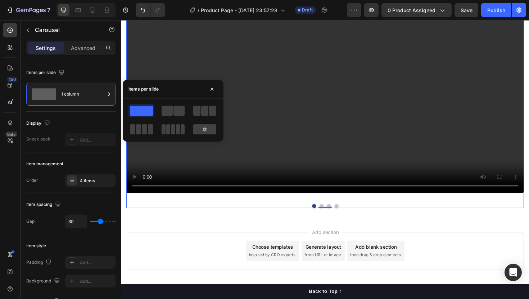
drag, startPoint x: 173, startPoint y: 113, endPoint x: 187, endPoint y: 113, distance: 14.0
click at [173, 113] on span at bounding box center [178, 111] width 11 height 10
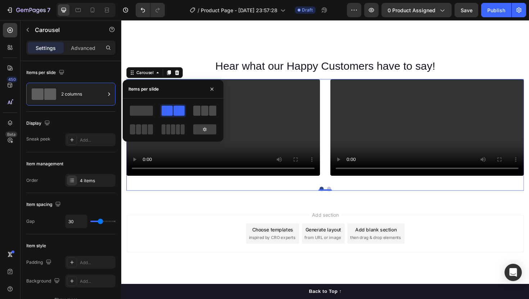
click at [205, 113] on span at bounding box center [204, 111] width 7 height 10
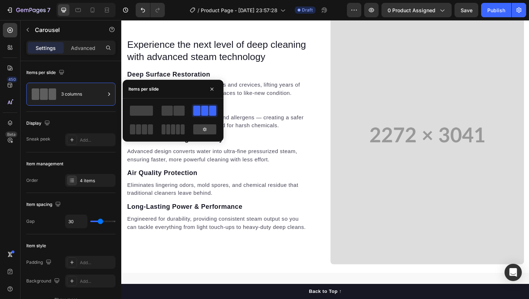
scroll to position [786, 0]
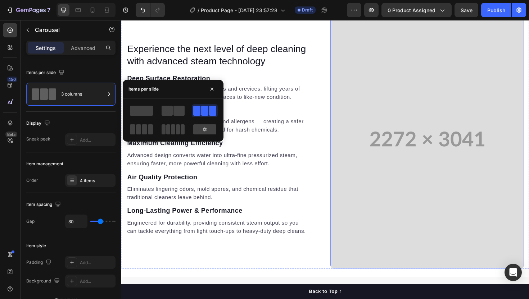
click at [424, 80] on video at bounding box center [445, 146] width 205 height 275
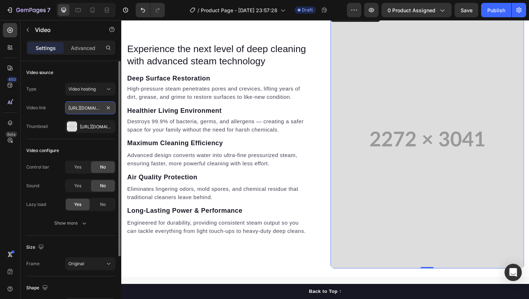
click at [92, 108] on input "https://cdn.shopify.com/videos/c/o/v/bfcc4e4eae1b48d28f6b67140666e21b.mp4" at bounding box center [90, 107] width 50 height 13
paste input "7fbe8117847040d2bf2790fe35f936a6.mov"
type input "https://cdn.shopify.com/videos/c/o/v/7fbe8117847040d2bf2790fe35f936a6.mov"
click at [110, 125] on icon "button" at bounding box center [108, 127] width 6 height 6
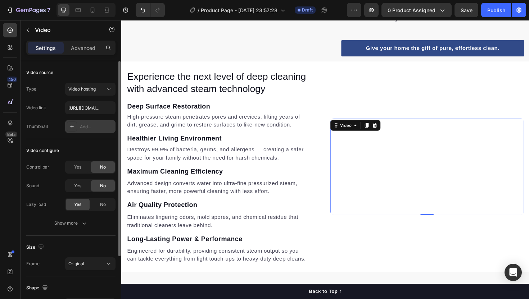
scroll to position [694, 0]
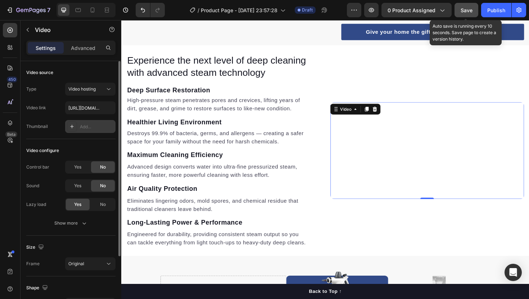
click at [469, 13] on div "Save" at bounding box center [467, 10] width 12 height 8
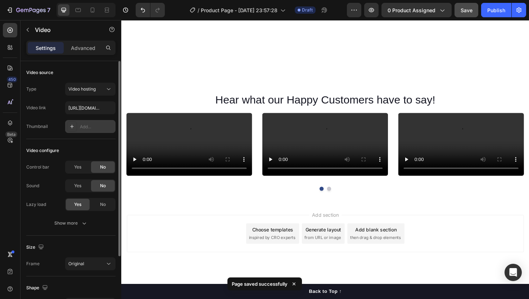
scroll to position [1565, 0]
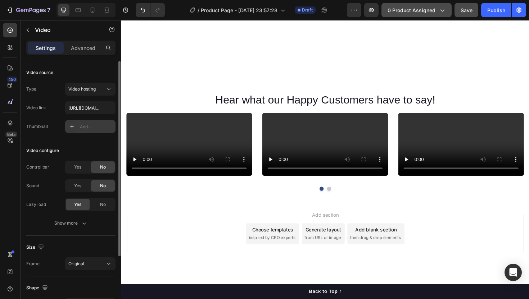
click at [424, 9] on span "0 product assigned" at bounding box center [412, 10] width 48 height 8
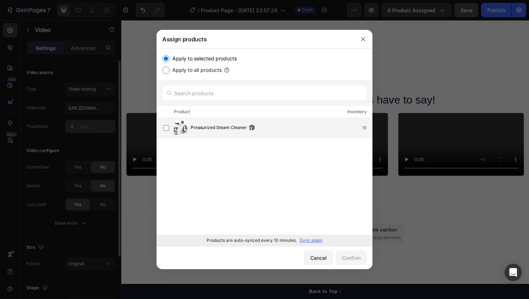
click at [257, 123] on div "Pressurized Steam Cleaner 19" at bounding box center [267, 128] width 209 height 14
click at [358, 256] on div "Confirm" at bounding box center [351, 258] width 19 height 8
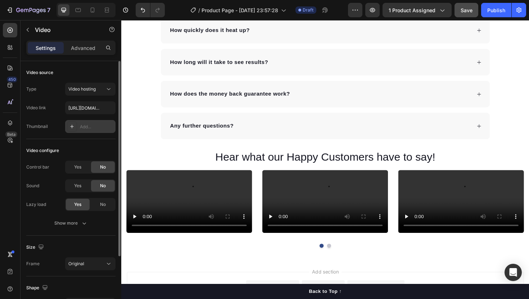
scroll to position [1054, 0]
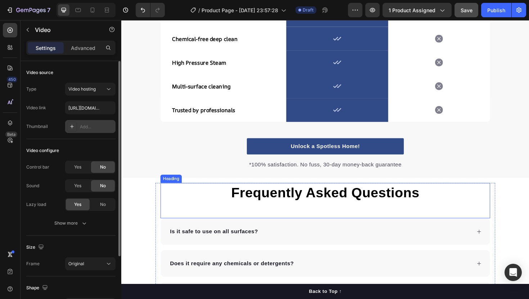
click at [447, 204] on p "Frequently Asked Questions" at bounding box center [337, 203] width 348 height 19
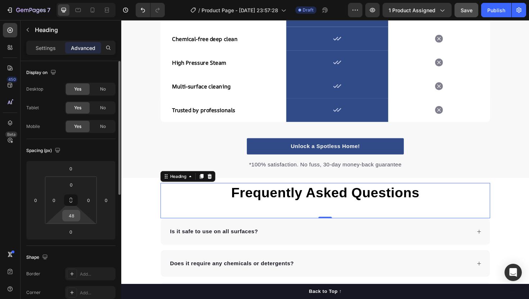
click at [73, 217] on input "48" at bounding box center [71, 216] width 14 height 11
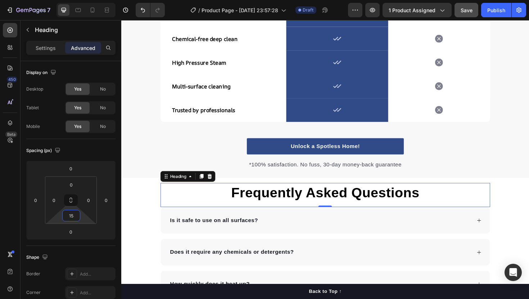
click at [473, 17] on button "Save" at bounding box center [467, 10] width 24 height 14
click at [92, 6] on icon at bounding box center [92, 9] width 7 height 7
type input "5"
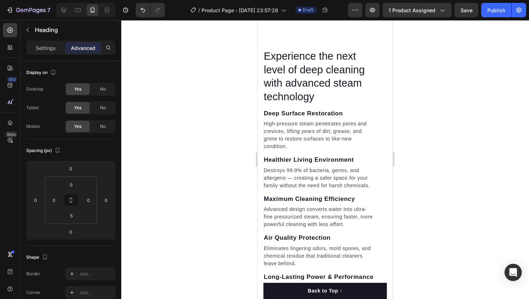
scroll to position [892, 0]
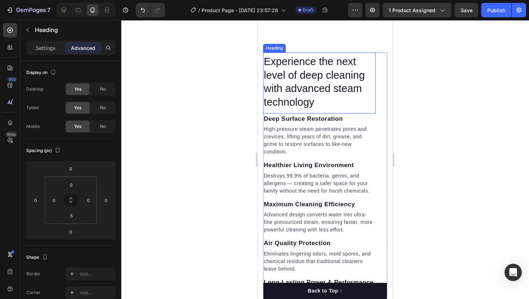
click at [360, 110] on h2 "Experience the next level of deep cleaning with advanced steam technology" at bounding box center [319, 82] width 113 height 56
click at [307, 110] on h2 "Experience the next level of deep cleaning with advanced steam technology" at bounding box center [319, 82] width 113 height 56
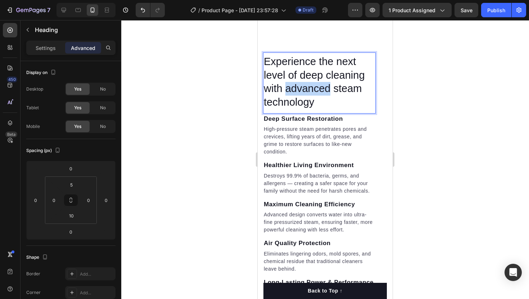
click at [307, 109] on p "Experience the next level of deep cleaning with advanced steam technology" at bounding box center [319, 82] width 111 height 54
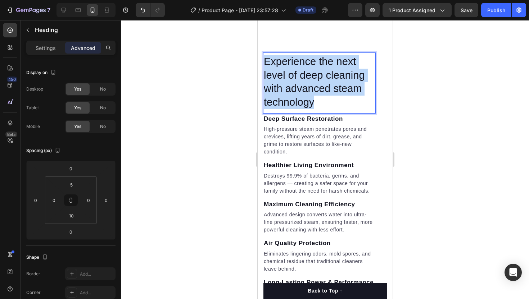
click at [307, 109] on p "Experience the next level of deep cleaning with advanced steam technology" at bounding box center [319, 82] width 111 height 54
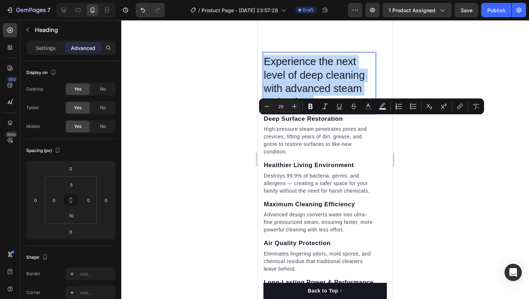
click at [320, 109] on p "Experience the next level of deep cleaning with advanced steam technology" at bounding box center [319, 82] width 111 height 54
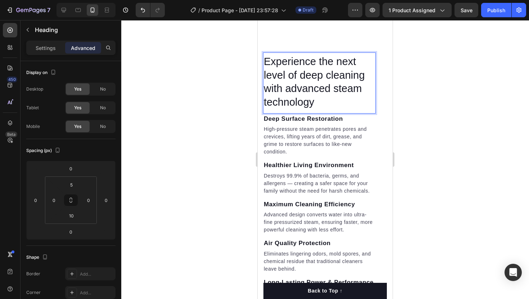
click at [45, 55] on div "Settings Advanced" at bounding box center [70, 48] width 89 height 14
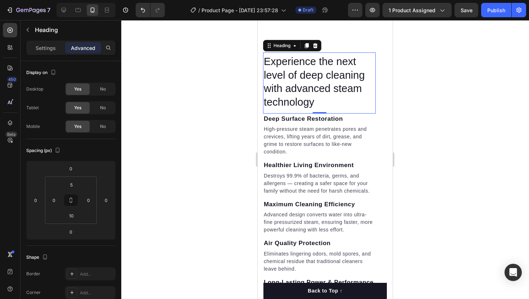
click at [46, 54] on div "Settings Advanced" at bounding box center [70, 48] width 89 height 14
click at [48, 54] on div "Settings Advanced" at bounding box center [70, 48] width 89 height 14
click at [48, 51] on div "Settings" at bounding box center [46, 48] width 36 height 12
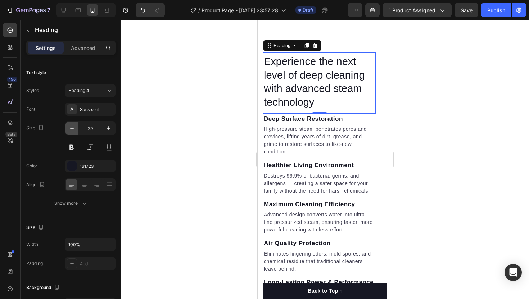
click at [73, 128] on icon "button" at bounding box center [72, 128] width 4 height 1
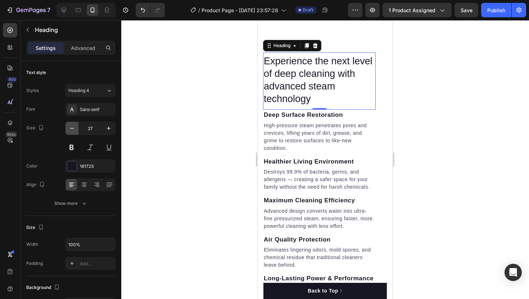
click at [73, 128] on icon "button" at bounding box center [72, 128] width 4 height 1
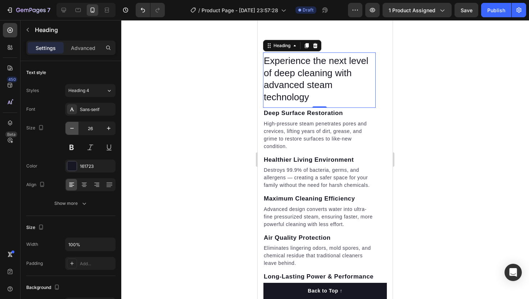
click at [73, 128] on icon "button" at bounding box center [72, 128] width 4 height 1
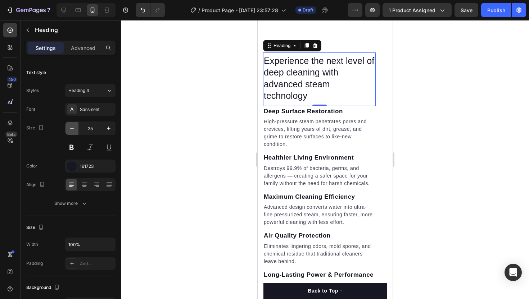
click at [73, 128] on icon "button" at bounding box center [72, 128] width 4 height 1
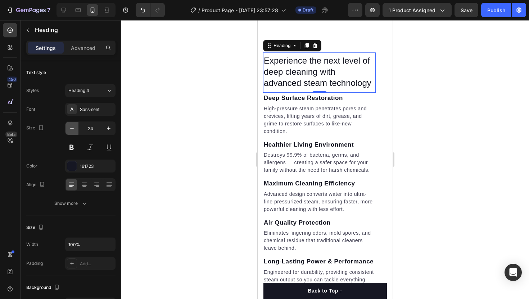
click at [73, 128] on icon "button" at bounding box center [72, 128] width 4 height 1
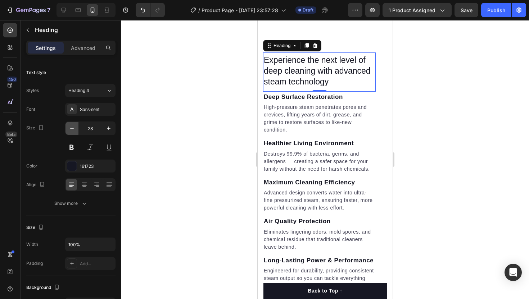
click at [73, 128] on icon "button" at bounding box center [72, 128] width 4 height 1
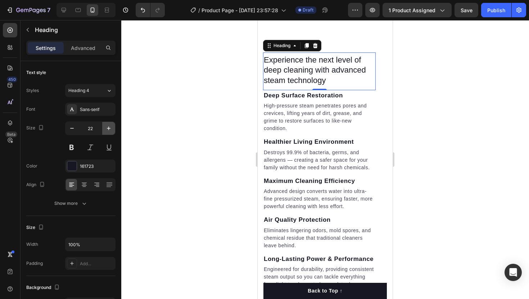
click at [104, 129] on button "button" at bounding box center [108, 128] width 13 height 13
type input "23"
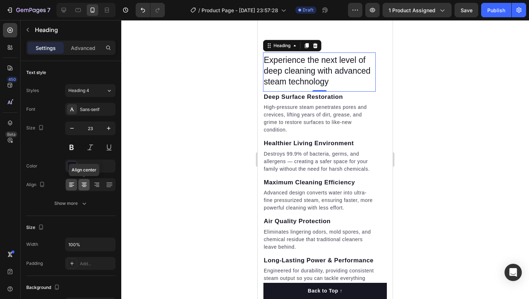
click at [81, 187] on icon at bounding box center [84, 184] width 7 height 7
click at [303, 100] on strong "Deep Surface Restoration" at bounding box center [303, 97] width 79 height 7
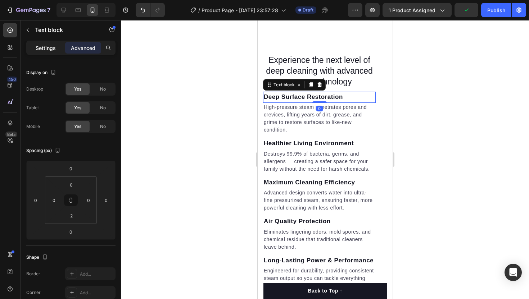
click at [48, 47] on p "Settings" at bounding box center [46, 48] width 20 height 8
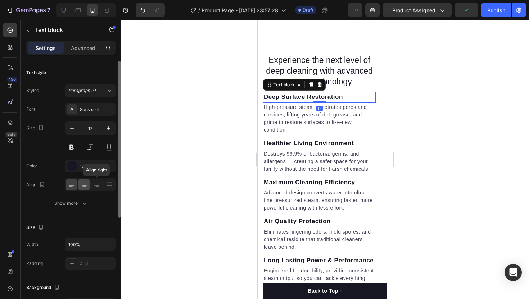
click at [87, 186] on icon at bounding box center [84, 184] width 7 height 7
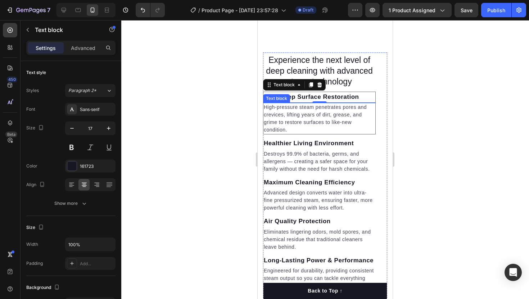
click at [293, 134] on p "High-pressure steam penetrates pores and crevices, lifting years of dirt, greas…" at bounding box center [319, 119] width 111 height 30
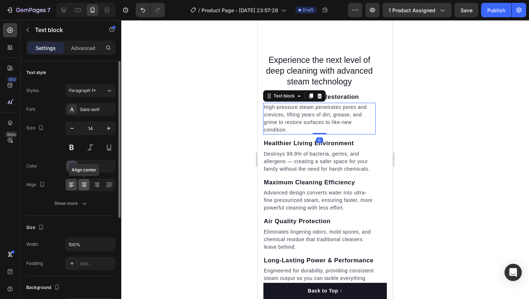
click at [81, 184] on icon at bounding box center [84, 184] width 7 height 7
click at [71, 185] on icon at bounding box center [71, 185] width 5 height 1
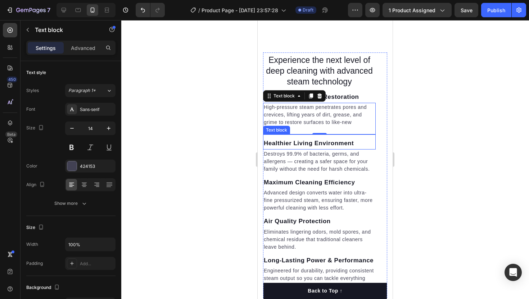
click at [326, 147] on strong "Healthier Living Environment" at bounding box center [309, 143] width 90 height 7
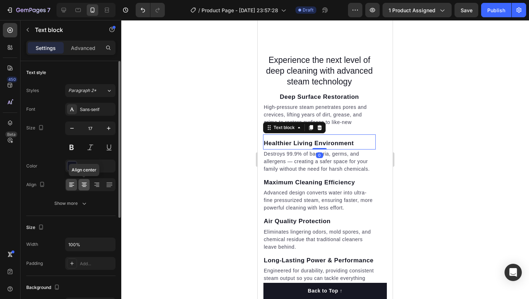
click at [84, 185] on icon at bounding box center [84, 184] width 7 height 7
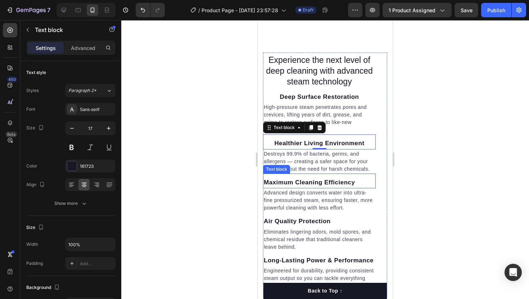
click at [302, 187] on p "Maximum Cleaning Efficiency" at bounding box center [319, 182] width 111 height 9
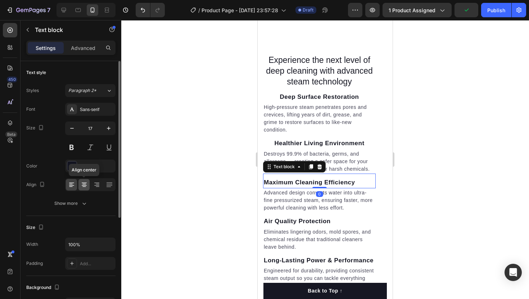
click at [85, 187] on icon at bounding box center [84, 184] width 7 height 7
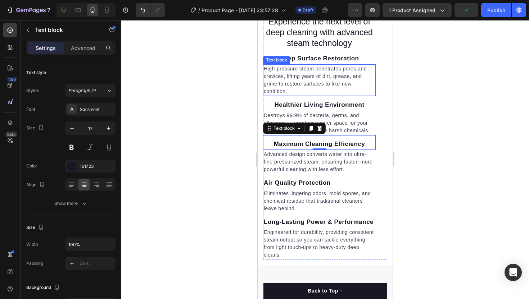
scroll to position [943, 0]
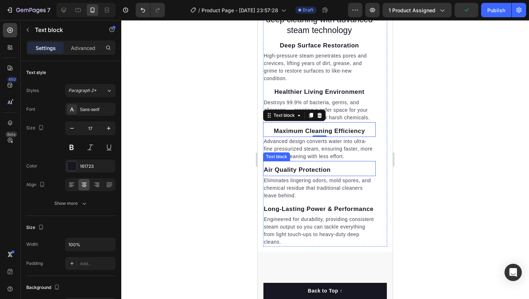
click at [295, 175] on p "Air Quality Protection" at bounding box center [319, 170] width 111 height 9
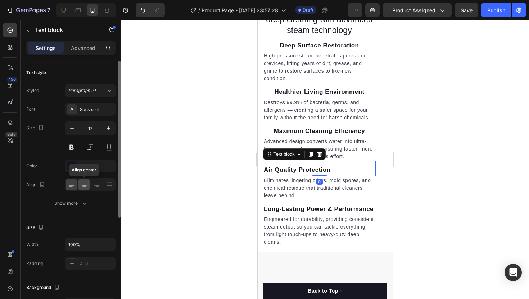
click at [83, 181] on icon at bounding box center [84, 184] width 7 height 7
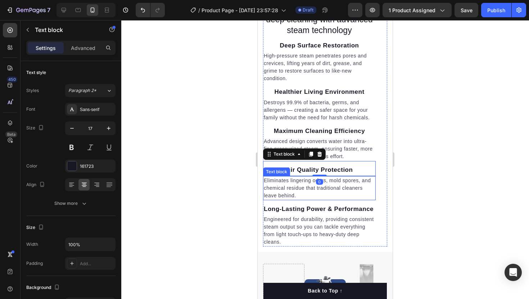
scroll to position [1018, 0]
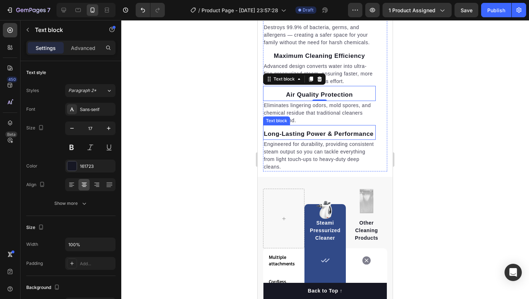
click at [289, 137] on strong "Long-Lasting Power & Performance" at bounding box center [319, 134] width 110 height 7
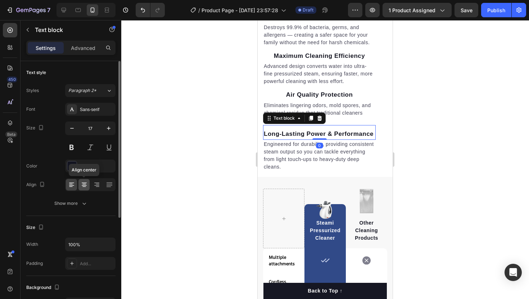
click at [87, 185] on icon at bounding box center [84, 184] width 7 height 7
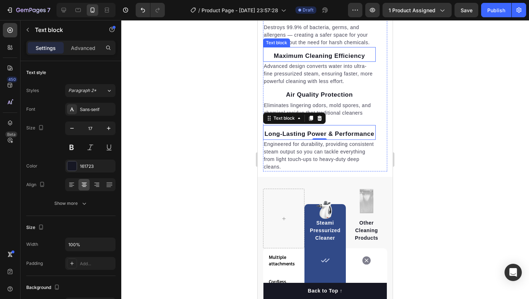
scroll to position [994, 0]
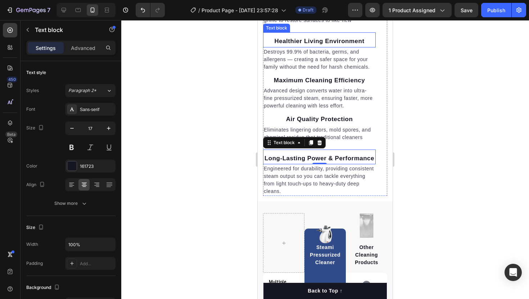
click at [322, 48] on div "Healthier Living Environment Text block" at bounding box center [319, 39] width 113 height 15
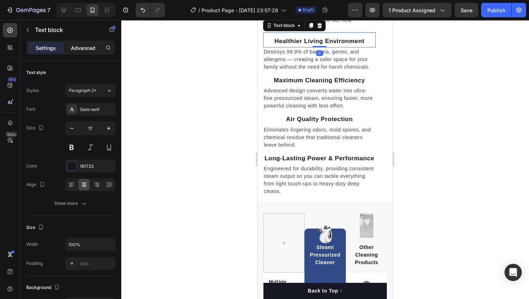
click at [81, 47] on p "Advanced" at bounding box center [83, 48] width 24 height 8
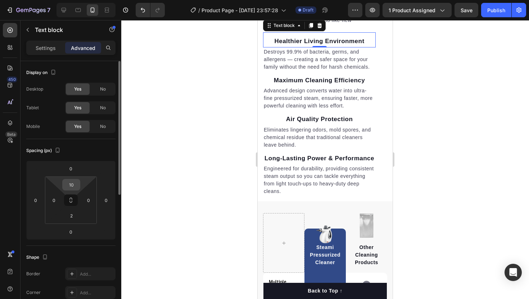
click at [71, 186] on input "10" at bounding box center [71, 185] width 14 height 11
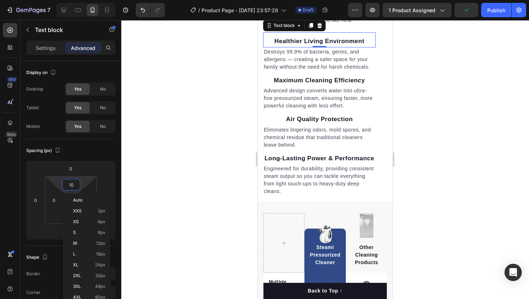
type input "5"
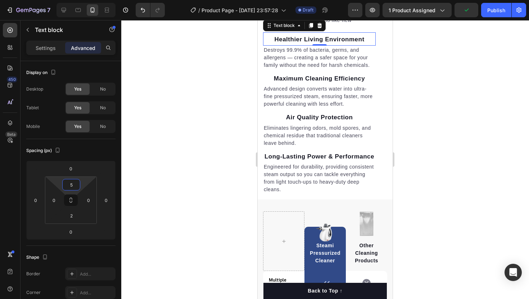
click at [214, 165] on div at bounding box center [325, 159] width 408 height 279
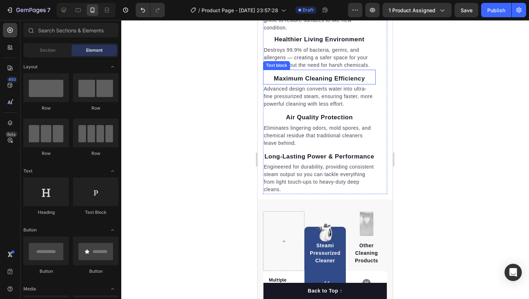
click at [322, 83] on p "Maximum Cleaning Efficiency" at bounding box center [319, 78] width 111 height 9
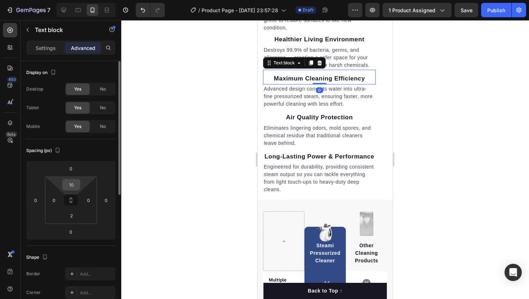
click at [69, 188] on input "10" at bounding box center [71, 185] width 14 height 11
type input "5"
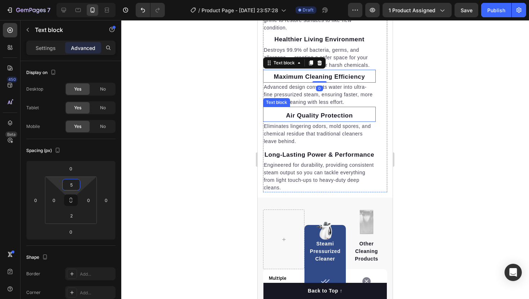
click at [317, 121] on div "Air Quality Protection" at bounding box center [319, 115] width 113 height 11
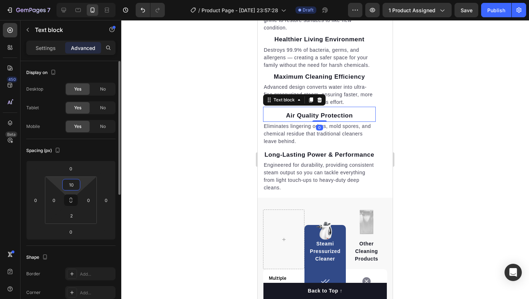
click at [76, 186] on input "10" at bounding box center [71, 185] width 14 height 11
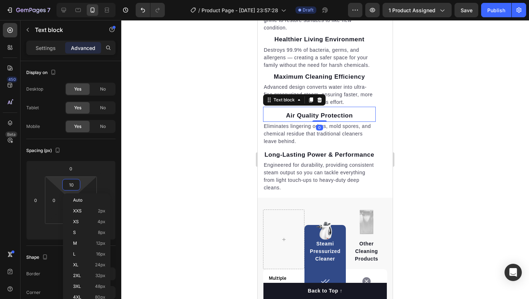
type input "5"
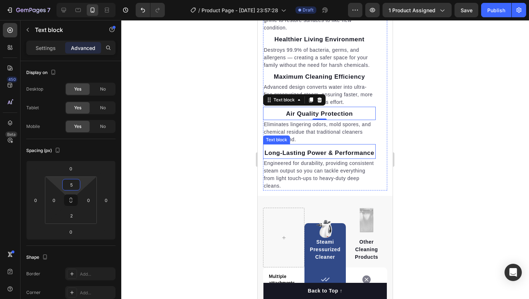
click at [305, 159] on div "Long-Lasting Power & Performance Text block" at bounding box center [319, 151] width 113 height 15
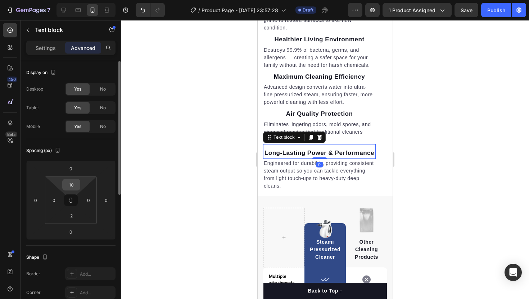
click at [74, 185] on input "10" at bounding box center [71, 185] width 14 height 11
type input "5"
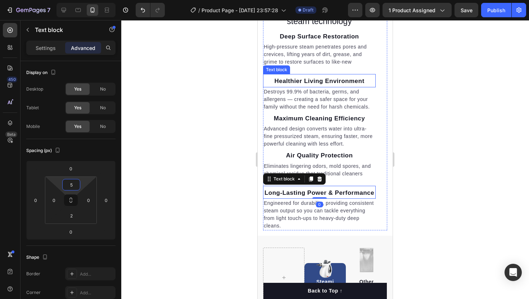
scroll to position [940, 0]
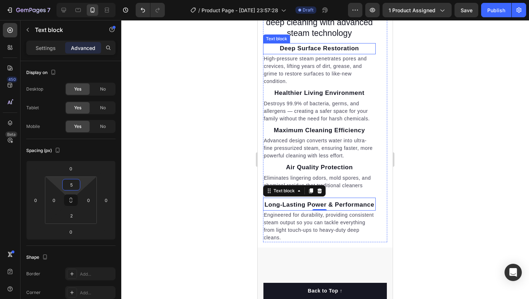
click at [312, 52] on strong "Deep Surface Restoration" at bounding box center [319, 48] width 79 height 7
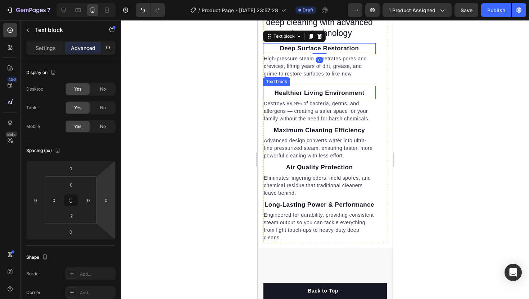
click at [312, 96] on strong "Healthier Living Environment" at bounding box center [319, 93] width 90 height 7
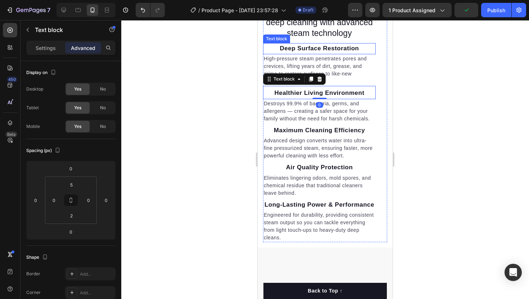
click at [310, 53] on p "Deep Surface Restoration" at bounding box center [319, 48] width 111 height 9
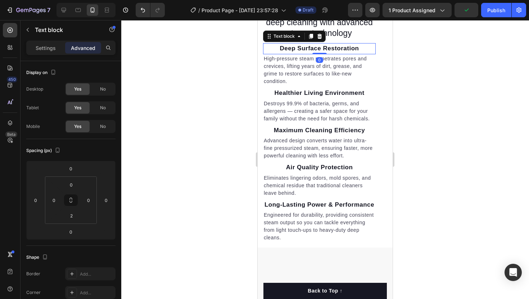
click at [186, 150] on div at bounding box center [325, 159] width 408 height 279
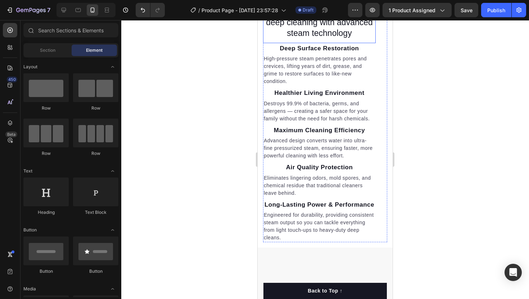
click at [348, 39] on p "Experience the next level of deep cleaning with advanced steam technology" at bounding box center [319, 22] width 111 height 32
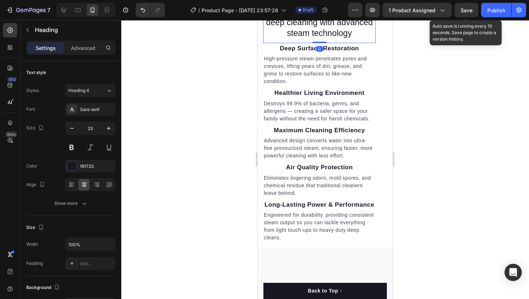
click at [467, 7] on span "Save" at bounding box center [467, 10] width 12 height 6
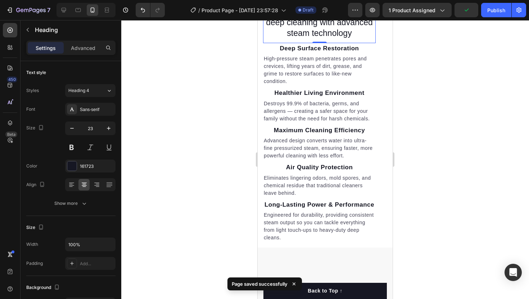
click at [312, 39] on p "Experience the next level of deep cleaning with advanced steam technology" at bounding box center [319, 22] width 111 height 32
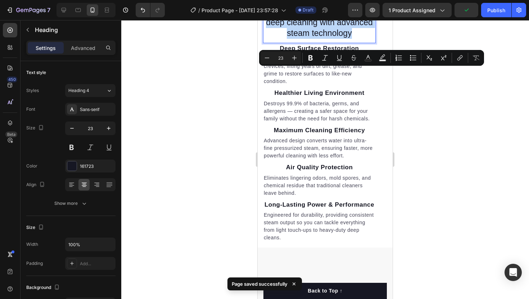
click at [312, 39] on p "Experience the next level of deep cleaning with advanced steam technology" at bounding box center [319, 22] width 111 height 32
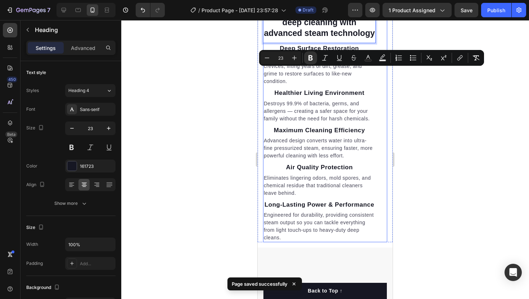
click at [433, 100] on div at bounding box center [325, 159] width 408 height 279
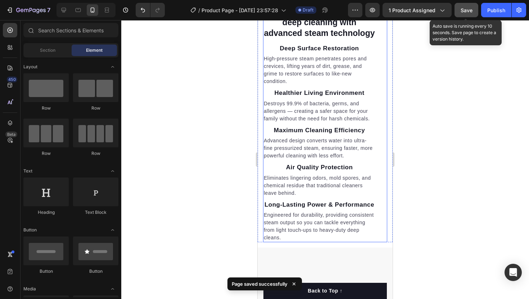
click at [473, 10] on button "Save" at bounding box center [467, 10] width 24 height 14
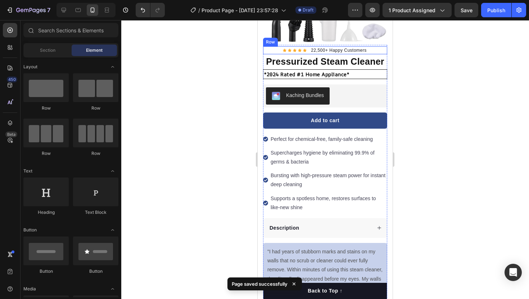
scroll to position [0, 0]
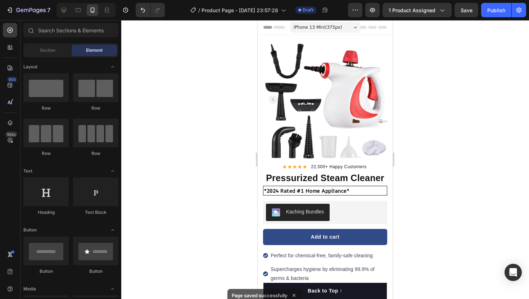
click at [329, 27] on span "iPhone 13 Mini ( 375 px)" at bounding box center [318, 27] width 49 height 7
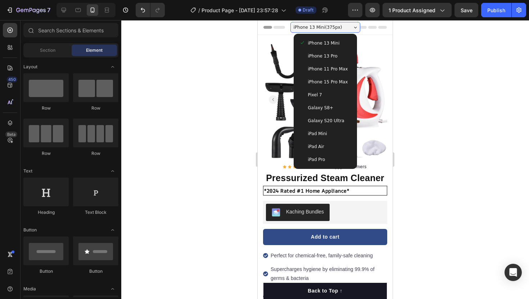
click at [339, 71] on span "iPhone 11 Pro Max" at bounding box center [328, 68] width 40 height 7
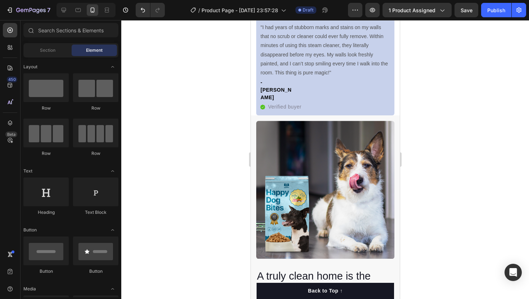
click at [322, 168] on img at bounding box center [325, 190] width 138 height 138
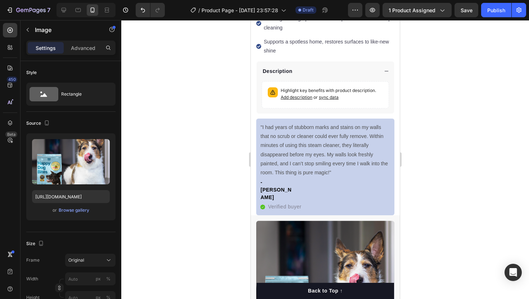
scroll to position [416, 0]
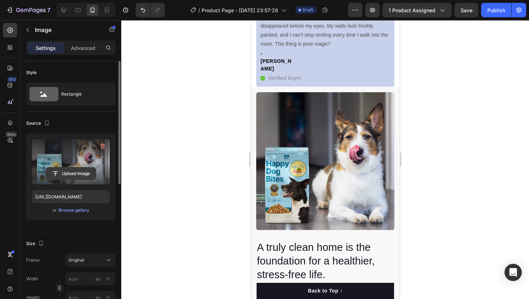
click at [62, 175] on input "file" at bounding box center [71, 174] width 50 height 12
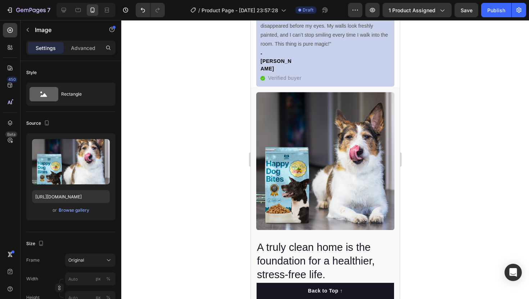
click at [436, 28] on div at bounding box center [325, 159] width 408 height 279
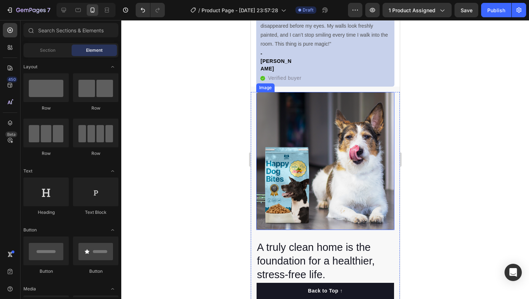
click at [275, 160] on img at bounding box center [325, 161] width 138 height 138
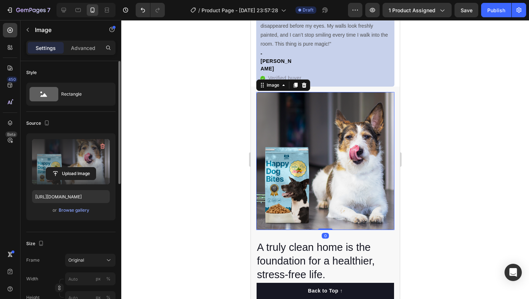
click at [47, 154] on label at bounding box center [71, 161] width 78 height 45
click at [47, 168] on input "file" at bounding box center [71, 174] width 50 height 12
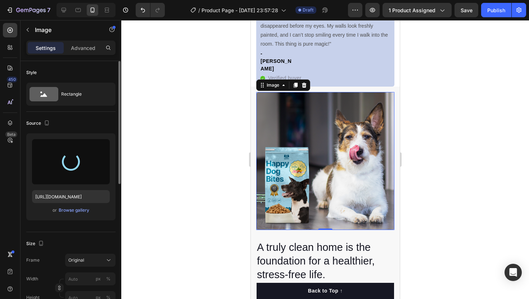
type input "https://cdn.shopify.com/s/files/1/0764/7127/1669/files/gempages_581601426996724…"
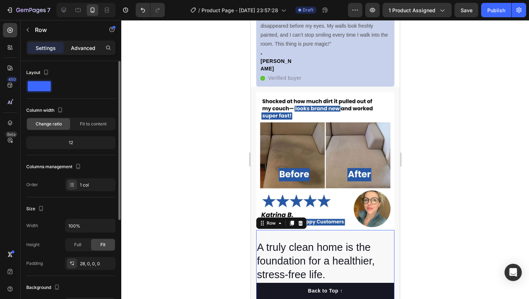
click at [77, 52] on div "Advanced" at bounding box center [83, 48] width 36 height 12
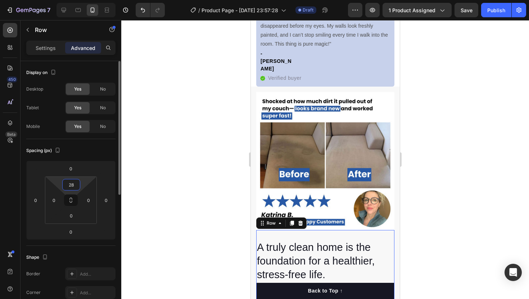
click at [72, 184] on input "28" at bounding box center [71, 185] width 14 height 11
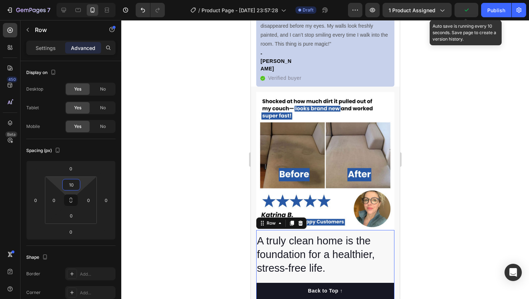
type input "10"
click at [469, 11] on icon "button" at bounding box center [466, 9] width 7 height 7
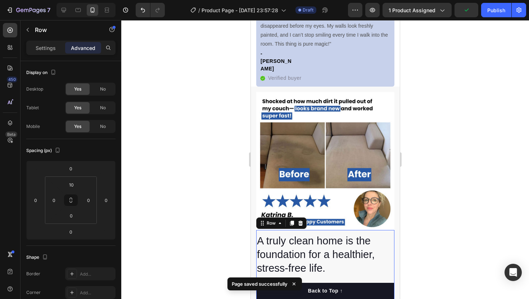
click at [243, 172] on div at bounding box center [325, 159] width 408 height 279
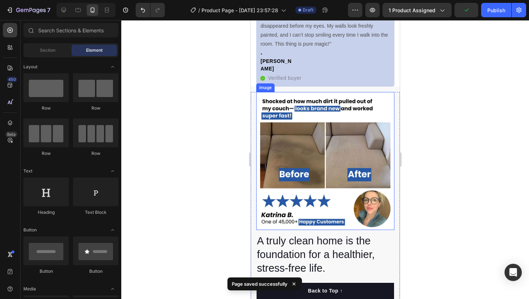
click at [334, 167] on img at bounding box center [325, 161] width 138 height 138
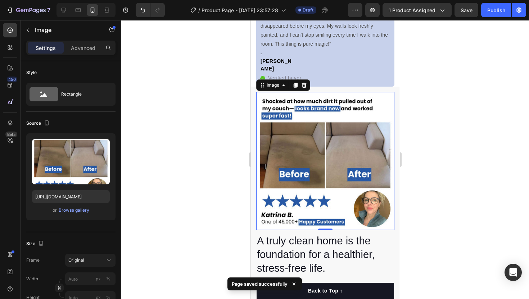
click at [48, 50] on p "Settings" at bounding box center [46, 48] width 20 height 8
click at [30, 34] on button "button" at bounding box center [28, 30] width 12 height 12
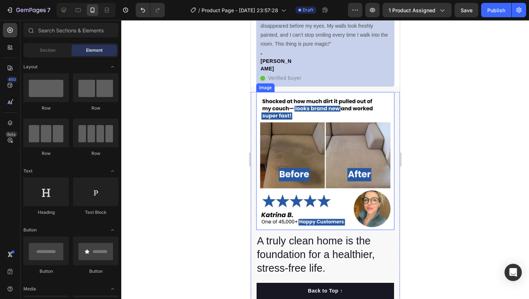
click at [285, 124] on img at bounding box center [325, 161] width 138 height 138
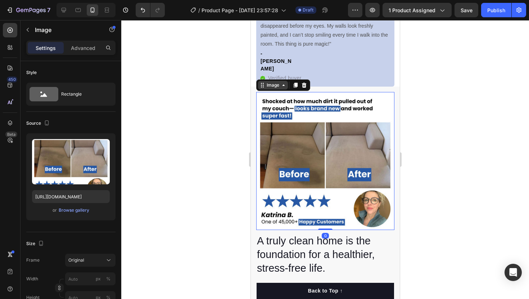
click at [282, 82] on icon at bounding box center [283, 85] width 6 height 6
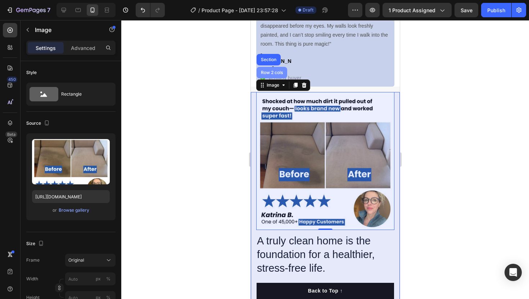
click at [275, 71] on div "Row 2 cols" at bounding box center [271, 73] width 25 height 4
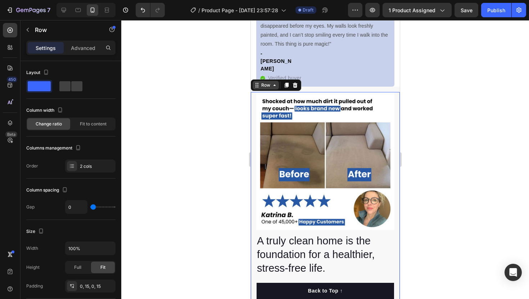
click at [266, 82] on div "Row" at bounding box center [265, 85] width 12 height 6
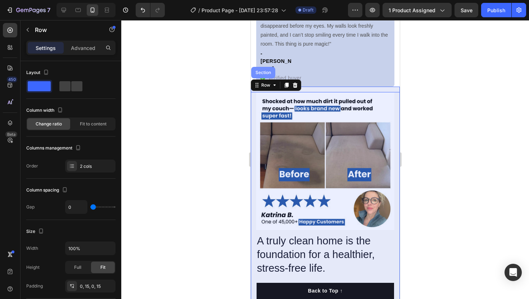
click at [267, 67] on div "Section" at bounding box center [263, 73] width 24 height 12
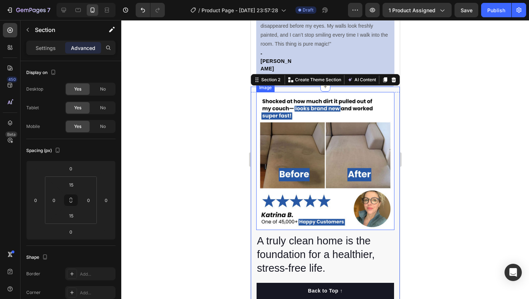
click at [281, 92] on img at bounding box center [325, 161] width 138 height 138
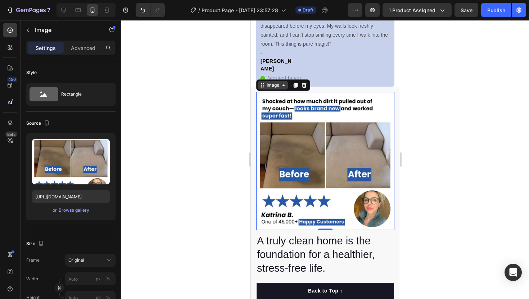
click at [262, 82] on icon at bounding box center [262, 85] width 6 height 6
click at [295, 82] on icon at bounding box center [295, 85] width 6 height 6
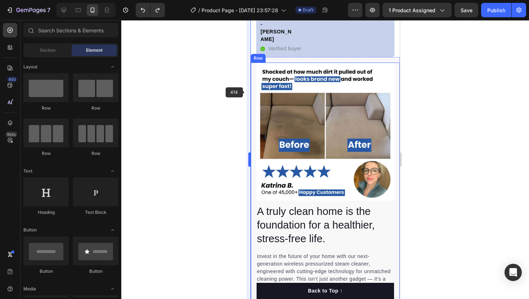
scroll to position [448, 0]
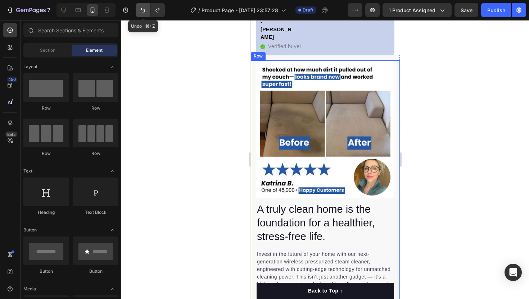
click at [139, 12] on icon "Undo/Redo" at bounding box center [142, 9] width 7 height 7
click at [144, 12] on icon "Undo/Redo" at bounding box center [143, 10] width 4 height 5
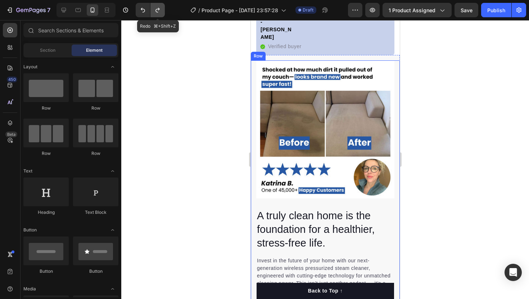
click at [155, 12] on icon "Undo/Redo" at bounding box center [157, 9] width 7 height 7
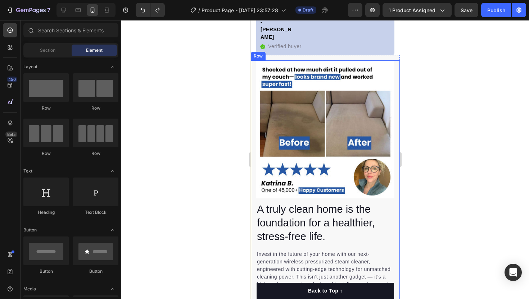
click at [152, 18] on div "7 / Product Page - Aug 25, 23:57:28 Draft Preview 1 product assigned Save Publi…" at bounding box center [264, 10] width 529 height 21
click at [152, 14] on button "Undo/Redo" at bounding box center [157, 10] width 14 height 14
click at [144, 14] on button "Undo/Redo" at bounding box center [143, 10] width 14 height 14
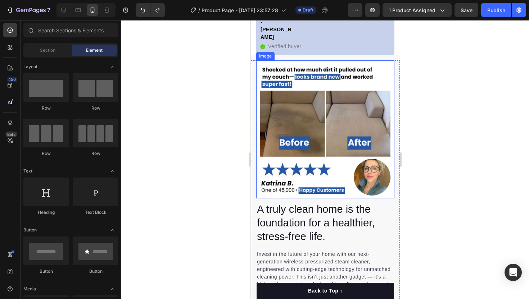
click at [281, 105] on img at bounding box center [325, 129] width 138 height 138
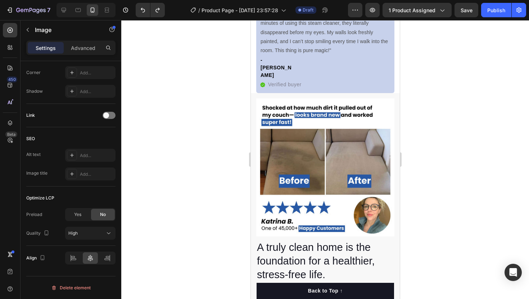
scroll to position [412, 0]
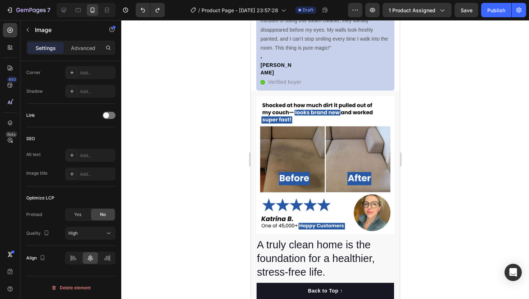
click at [301, 143] on img at bounding box center [325, 165] width 138 height 138
click at [338, 142] on img at bounding box center [325, 165] width 138 height 138
click at [310, 164] on img at bounding box center [325, 165] width 138 height 138
click at [346, 150] on img at bounding box center [325, 165] width 138 height 138
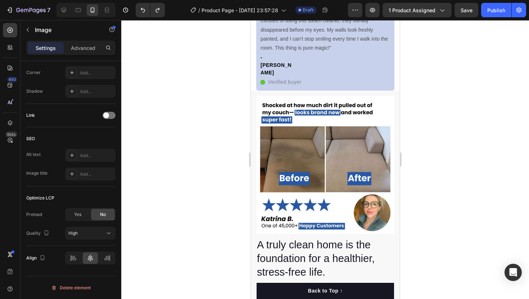
click at [433, 140] on div at bounding box center [325, 159] width 408 height 279
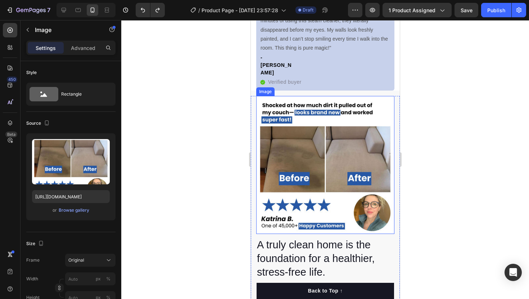
click at [335, 151] on img at bounding box center [325, 165] width 138 height 138
click at [303, 86] on icon at bounding box center [304, 89] width 6 height 6
click at [335, 96] on img at bounding box center [325, 165] width 138 height 138
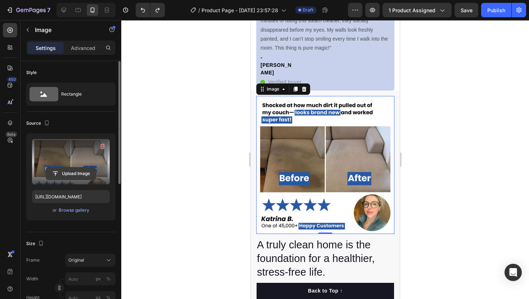
click at [76, 172] on input "file" at bounding box center [71, 174] width 50 height 12
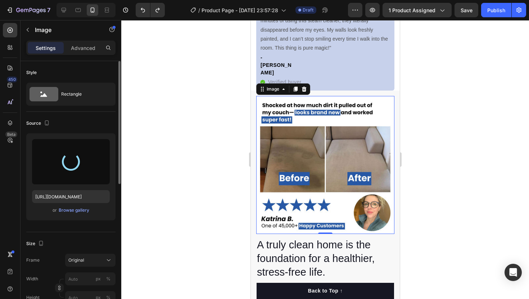
type input "https://cdn.shopify.com/s/files/1/0764/7127/1669/files/gempages_581601426996724…"
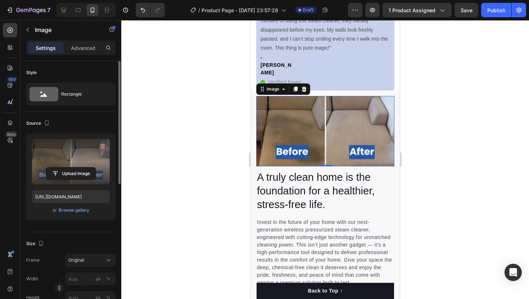
click at [216, 172] on div at bounding box center [325, 159] width 408 height 279
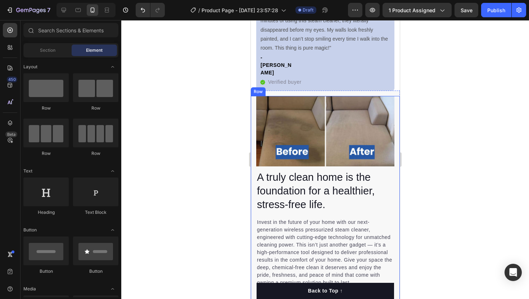
click at [477, 169] on div at bounding box center [325, 159] width 408 height 279
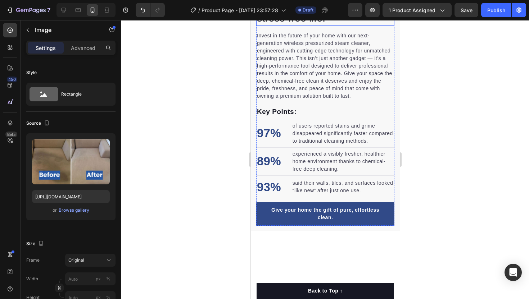
scroll to position [587, 0]
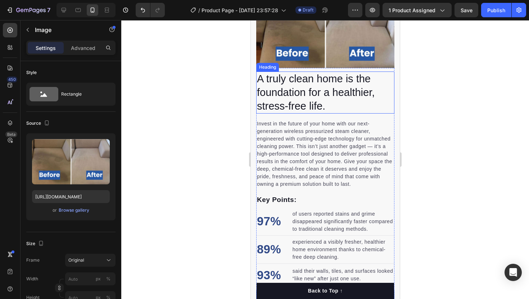
click at [326, 114] on h2 "A truly clean home is the foundation for a healthier, stress-free life." at bounding box center [325, 93] width 138 height 42
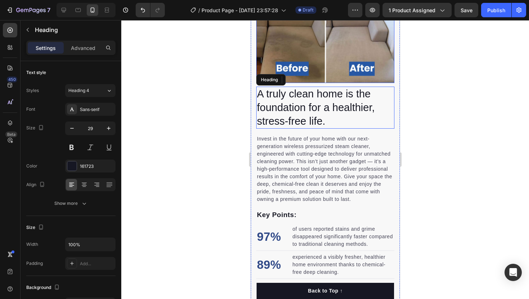
click at [323, 83] on img at bounding box center [325, 48] width 138 height 71
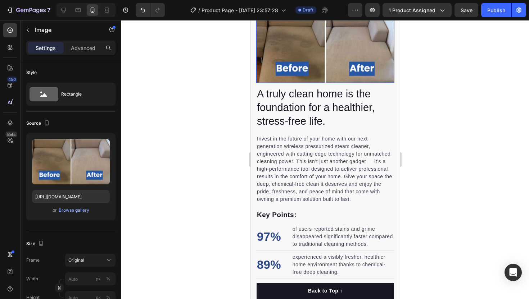
scroll to position [399, 0]
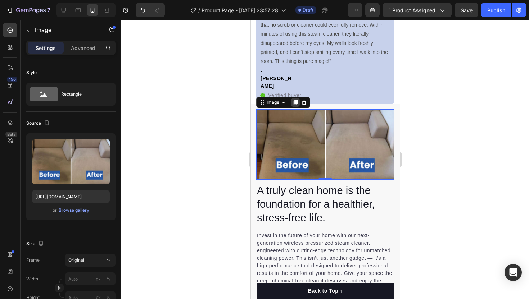
click at [295, 100] on icon at bounding box center [295, 102] width 4 height 5
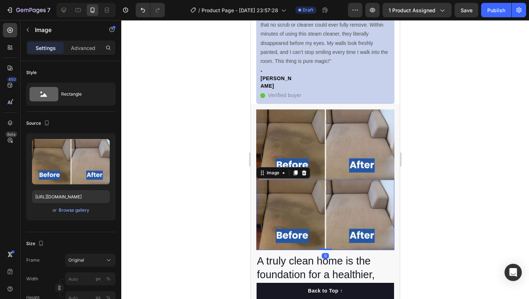
scroll to position [234, 0]
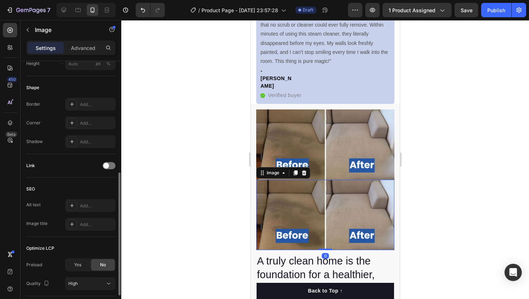
click at [307, 193] on img at bounding box center [325, 215] width 138 height 71
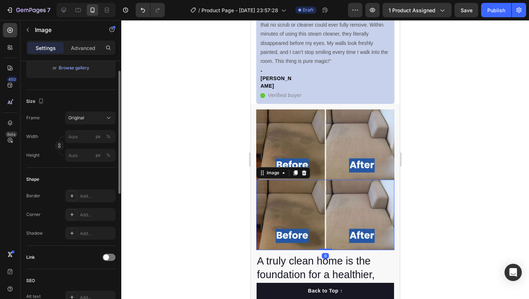
scroll to position [0, 0]
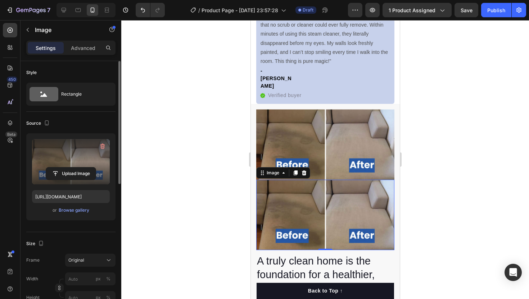
click at [72, 159] on label at bounding box center [71, 161] width 78 height 45
click at [72, 168] on input "file" at bounding box center [71, 174] width 50 height 12
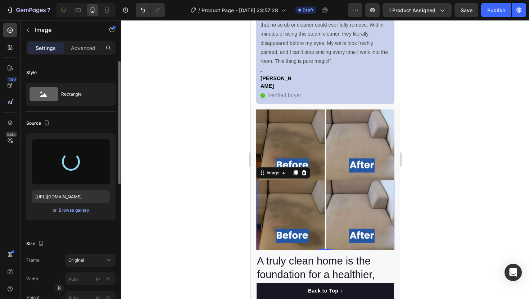
type input "https://cdn.shopify.com/s/files/1/0764/7127/1669/files/gempages_581601426996724…"
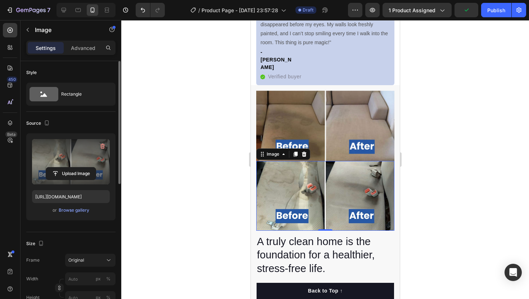
scroll to position [419, 0]
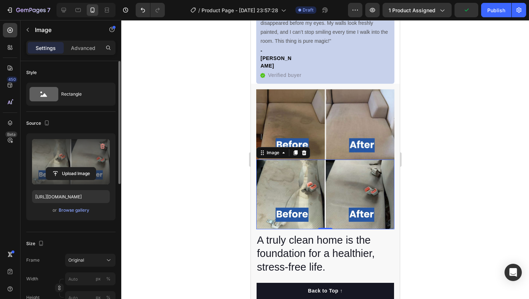
click at [430, 122] on div at bounding box center [325, 159] width 408 height 279
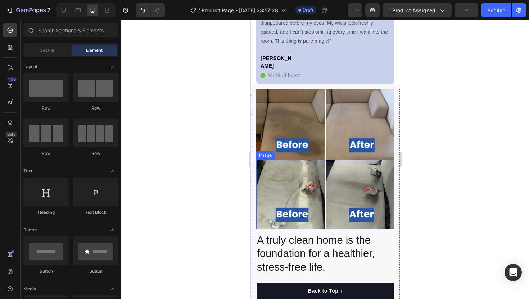
click at [345, 181] on img at bounding box center [325, 195] width 138 height 70
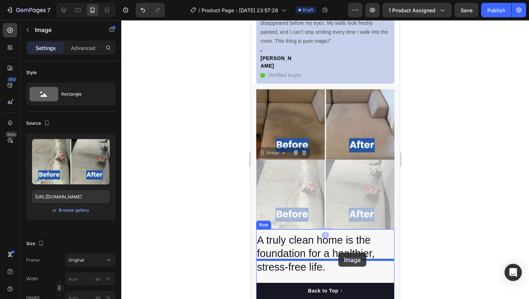
drag, startPoint x: 345, startPoint y: 181, endPoint x: 338, endPoint y: 253, distance: 72.3
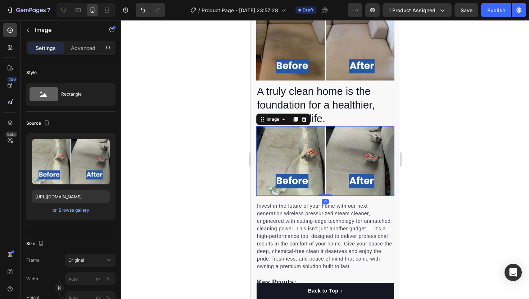
scroll to position [489, 0]
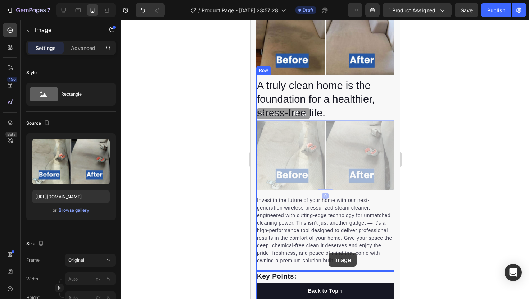
drag, startPoint x: 330, startPoint y: 154, endPoint x: 328, endPoint y: 253, distance: 99.0
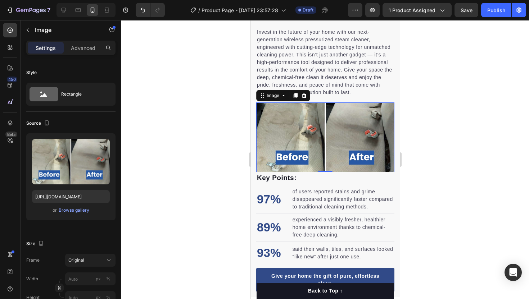
scroll to position [516, 0]
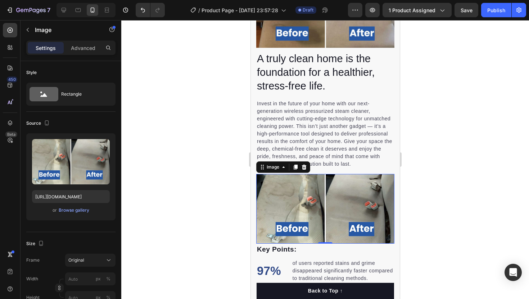
click at [329, 210] on img at bounding box center [325, 209] width 138 height 70
click at [304, 167] on icon at bounding box center [304, 167] width 6 height 6
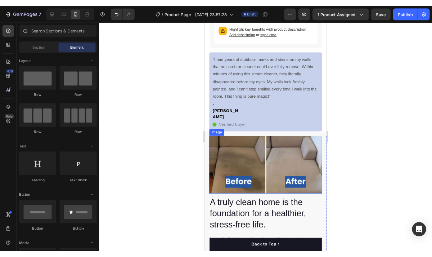
scroll to position [354, 0]
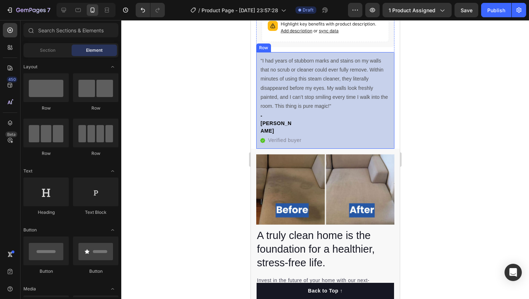
click at [332, 173] on img at bounding box center [325, 189] width 138 height 71
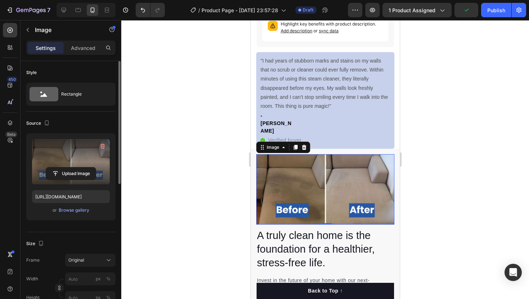
click at [38, 177] on div "Upload Image" at bounding box center [71, 173] width 78 height 13
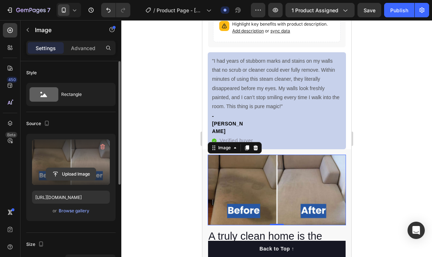
click at [80, 175] on input "file" at bounding box center [71, 174] width 50 height 12
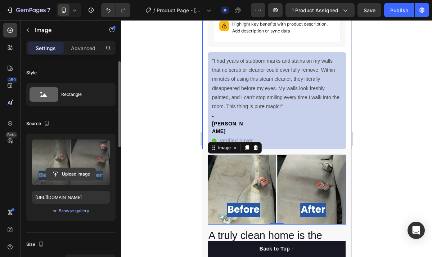
click at [87, 170] on input "file" at bounding box center [71, 174] width 50 height 12
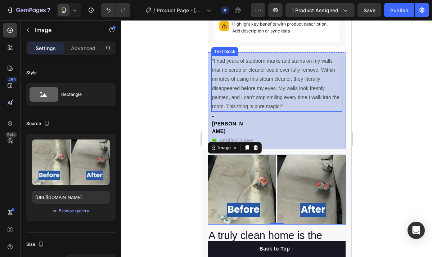
type input "https://cdn.shopify.com/s/files/1/0764/7127/1669/files/gempages_581601426996724…"
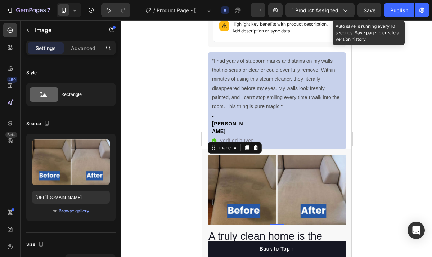
click at [375, 13] on div "Save" at bounding box center [369, 10] width 12 height 8
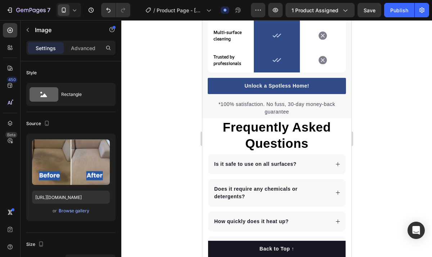
scroll to position [1336, 0]
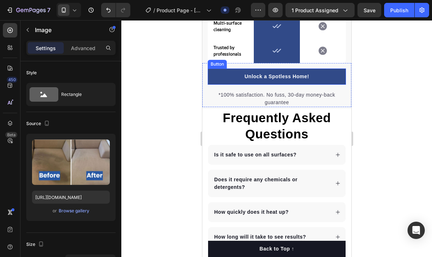
click at [321, 74] on button "Unlock a Spotless Home!" at bounding box center [276, 76] width 138 height 16
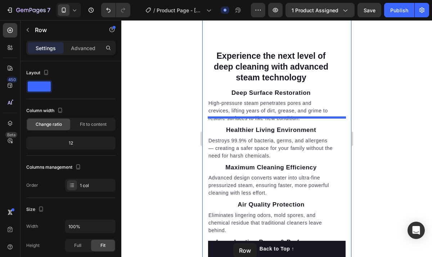
scroll to position [866, 0]
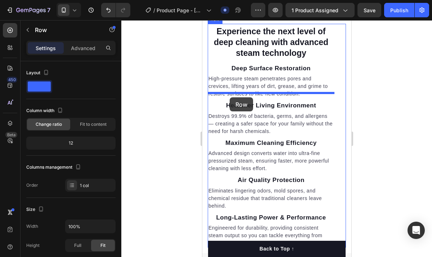
drag, startPoint x: 206, startPoint y: 114, endPoint x: 229, endPoint y: 97, distance: 28.7
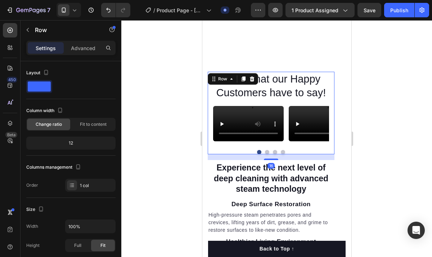
scroll to position [801, 0]
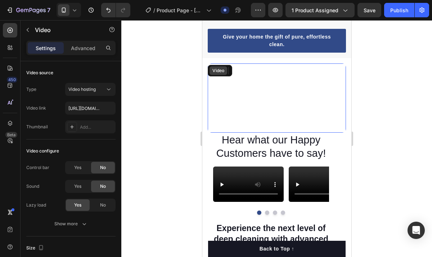
click at [216, 132] on div "Video" at bounding box center [276, 97] width 138 height 69
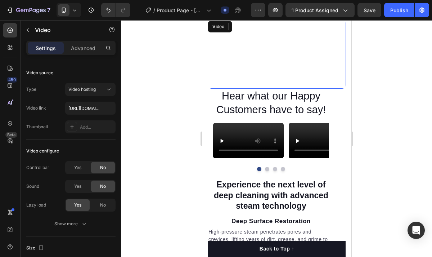
scroll to position [621, 0]
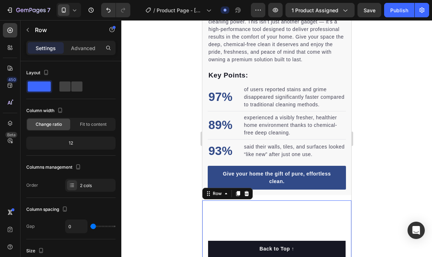
click at [190, 196] on div at bounding box center [276, 138] width 311 height 236
click at [262, 194] on div "A truly clean home is the foundation for a healthier, stress-free life. Heading…" at bounding box center [276, 30] width 149 height 327
click at [349, 191] on div "Section 3" at bounding box center [338, 190] width 26 height 9
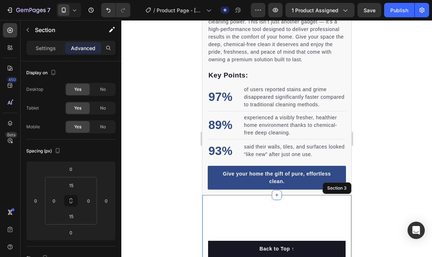
click at [363, 193] on div at bounding box center [276, 138] width 311 height 236
click at [321, 159] on li "93% Text block said their walls, tiles, and surfaces looked “like new” after ju…" at bounding box center [276, 150] width 138 height 19
click at [298, 206] on video at bounding box center [276, 234] width 138 height 69
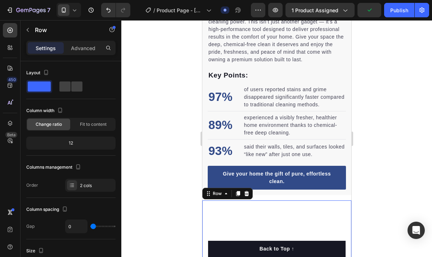
drag, startPoint x: 205, startPoint y: 212, endPoint x: 207, endPoint y: 104, distance: 107.3
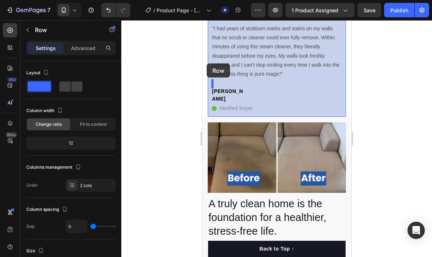
scroll to position [376, 0]
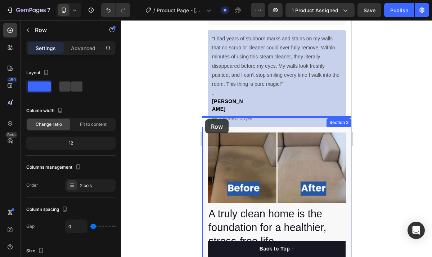
drag, startPoint x: 207, startPoint y: 104, endPoint x: 205, endPoint y: 119, distance: 15.0
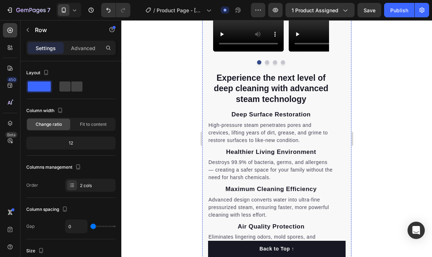
scroll to position [582, 0]
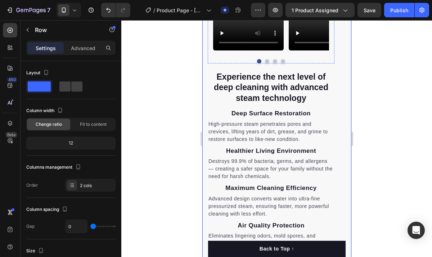
click at [210, 63] on div "Hear what our Happy Customers have to say! Heading Video Video Video Video Caro…" at bounding box center [270, 22] width 127 height 82
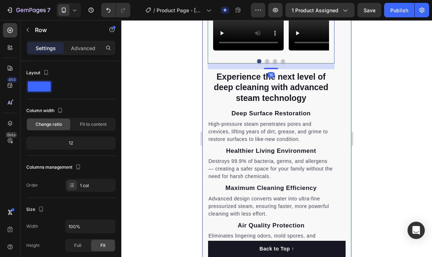
click at [203, 67] on div "Hear what our Happy Customers have to say! Heading Video Video Video Video Caro…" at bounding box center [276, 102] width 149 height 381
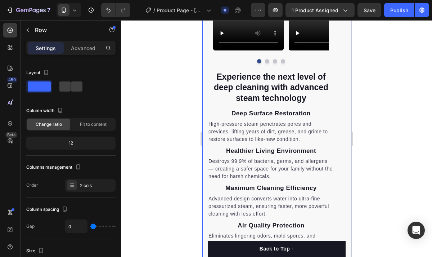
click at [205, 67] on div "Hear what our Happy Customers have to say! Heading Video Video Video Video Caro…" at bounding box center [276, 102] width 149 height 381
click at [210, 63] on div "Hear what our Happy Customers have to say! Heading Video Video Video Video Caro…" at bounding box center [270, 22] width 127 height 82
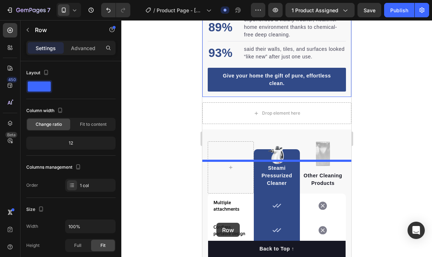
scroll to position [1211, 0]
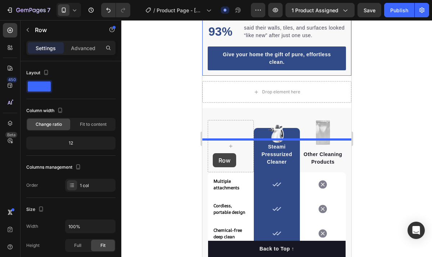
drag, startPoint x: 190, startPoint y: 152, endPoint x: 212, endPoint y: 153, distance: 22.7
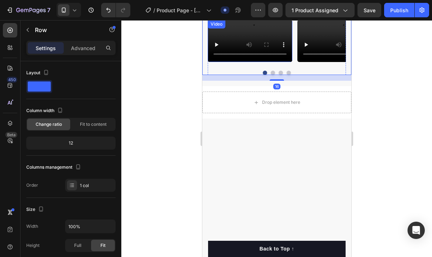
scroll to position [1158, 0]
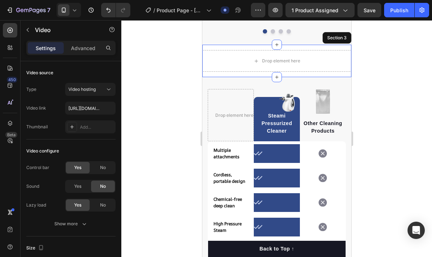
click at [211, 72] on div "Drop element here" at bounding box center [276, 61] width 149 height 22
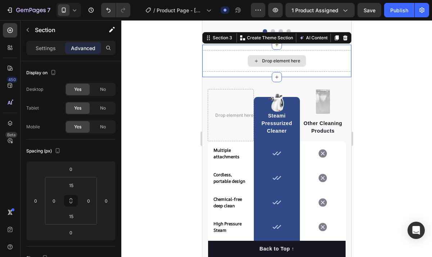
scroll to position [1236, 0]
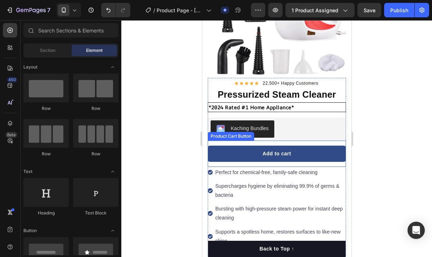
scroll to position [175, 0]
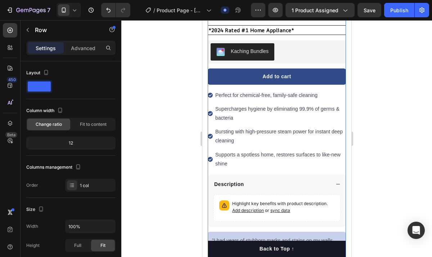
click at [309, 131] on div "Icon Icon Icon Icon Icon Icon List Hoz 22,500+ Happy Customers Text block Row P…" at bounding box center [276, 165] width 138 height 326
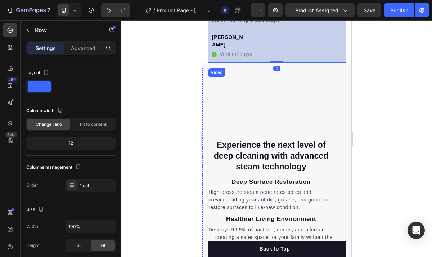
click at [240, 109] on video at bounding box center [276, 102] width 138 height 69
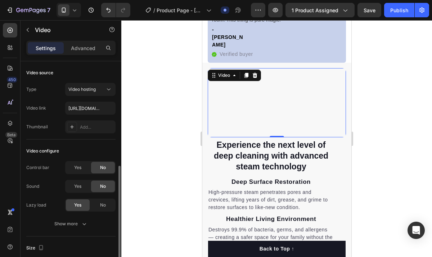
scroll to position [127, 0]
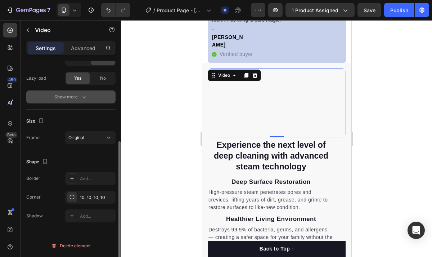
click at [87, 102] on button "Show more" at bounding box center [70, 96] width 89 height 13
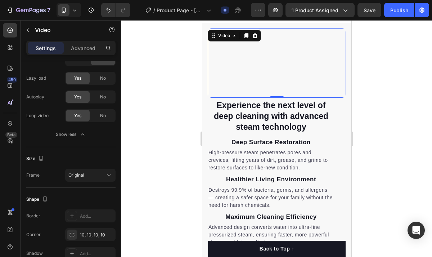
scroll to position [497, 0]
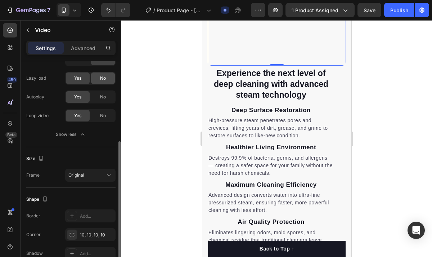
click at [108, 75] on div "No" at bounding box center [103, 78] width 24 height 12
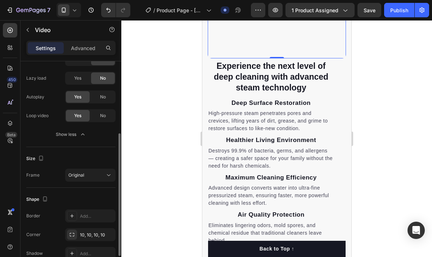
scroll to position [399, 0]
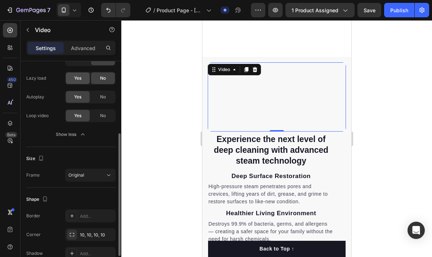
click at [76, 80] on span "Yes" at bounding box center [77, 78] width 7 height 6
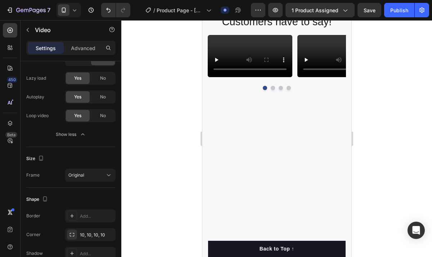
scroll to position [1124, 0]
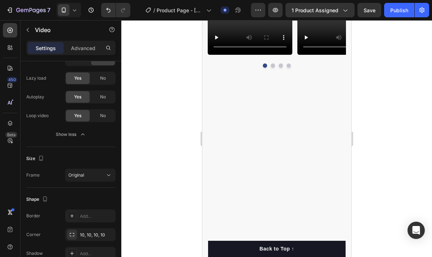
click at [217, 55] on video at bounding box center [249, 34] width 85 height 42
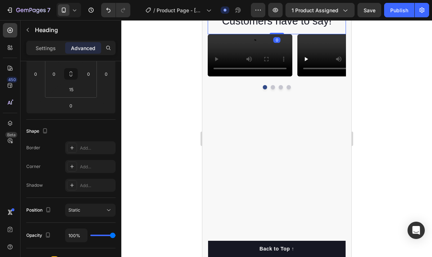
scroll to position [0, 0]
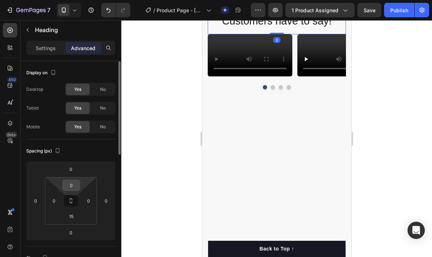
click at [70, 181] on input "0" at bounding box center [71, 185] width 14 height 11
type input "15"
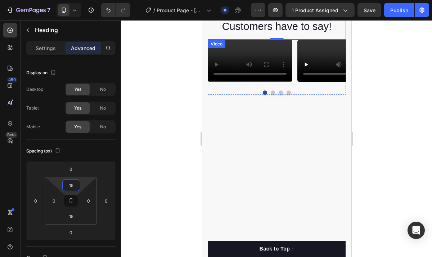
drag, startPoint x: 63, startPoint y: 112, endPoint x: 169, endPoint y: 142, distance: 110.8
click at [169, 142] on div at bounding box center [276, 138] width 311 height 236
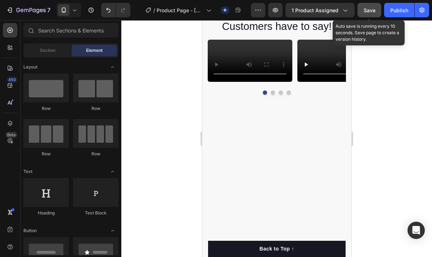
click at [372, 9] on span "Save" at bounding box center [369, 10] width 12 height 6
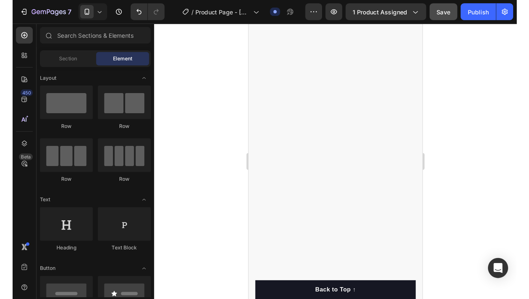
scroll to position [1761, 0]
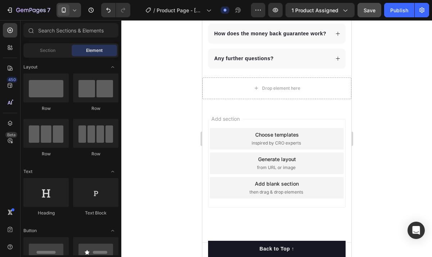
click at [67, 13] on span at bounding box center [64, 10] width 12 height 12
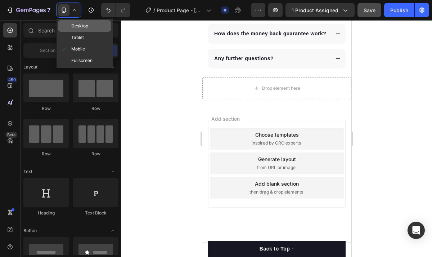
click at [78, 29] on span "Desktop" at bounding box center [79, 25] width 17 height 7
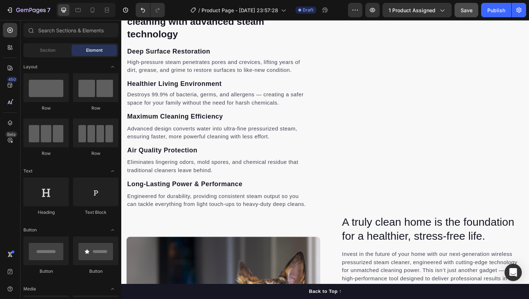
scroll to position [298, 0]
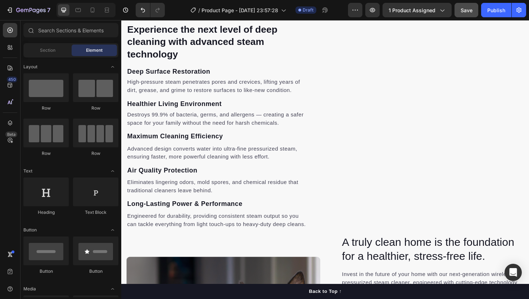
click at [265, 206] on div "Long-Lasting Power & Performance Text block" at bounding box center [224, 214] width 194 height 17
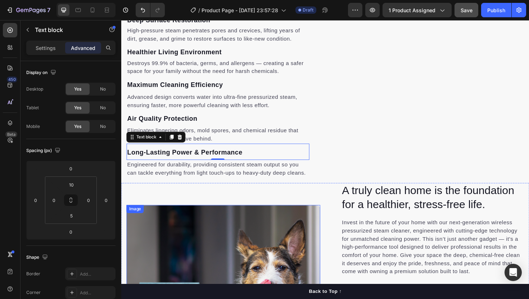
scroll to position [498, 0]
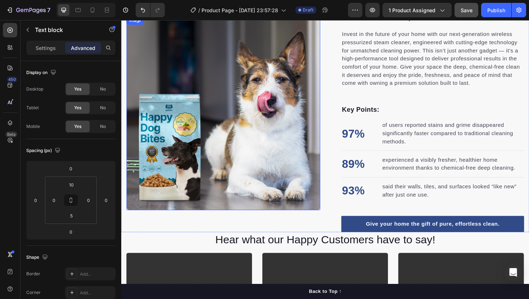
click at [225, 183] on img at bounding box center [229, 119] width 205 height 205
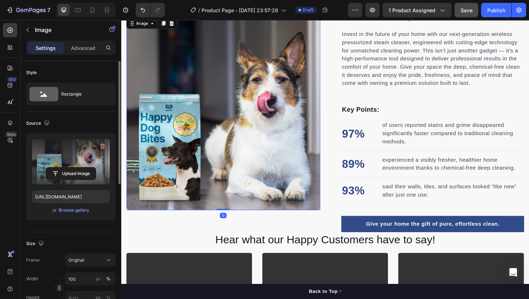
click at [89, 157] on label at bounding box center [71, 161] width 78 height 45
click at [89, 168] on input "file" at bounding box center [71, 174] width 50 height 12
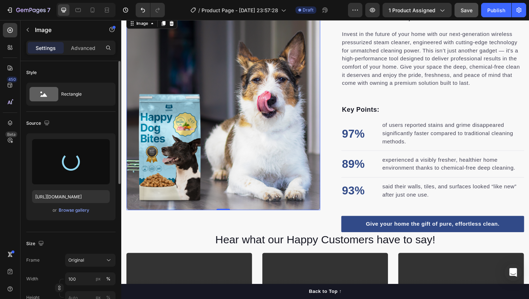
type input "https://cdn.shopify.com/s/files/1/0764/7127/1669/files/gempages_581601426996724…"
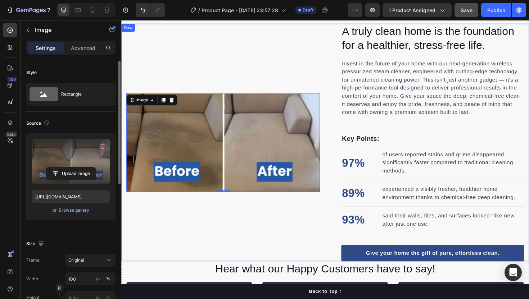
scroll to position [450, 0]
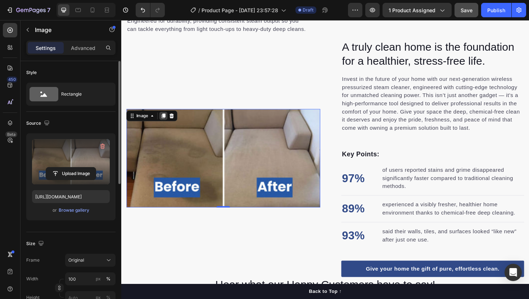
click at [165, 123] on icon at bounding box center [166, 121] width 4 height 5
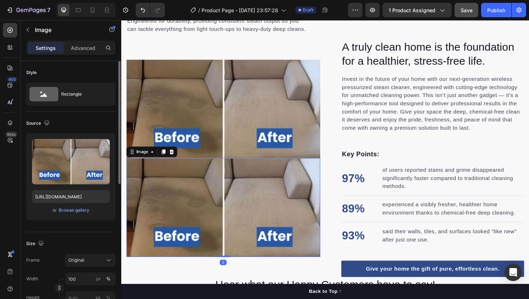
click at [176, 190] on img at bounding box center [229, 219] width 205 height 105
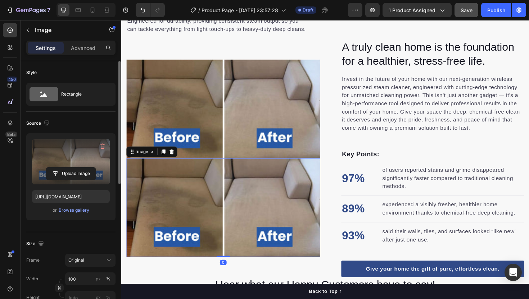
click at [87, 165] on label at bounding box center [71, 161] width 78 height 45
click at [87, 168] on input "file" at bounding box center [71, 174] width 50 height 12
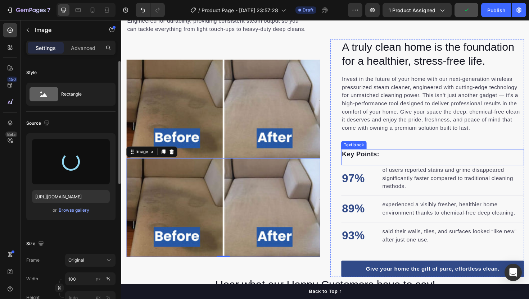
type input "https://cdn.shopify.com/s/files/1/0764/7127/1669/files/gempages_581601426996724…"
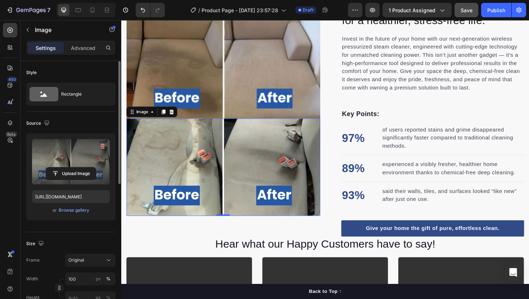
scroll to position [514, 0]
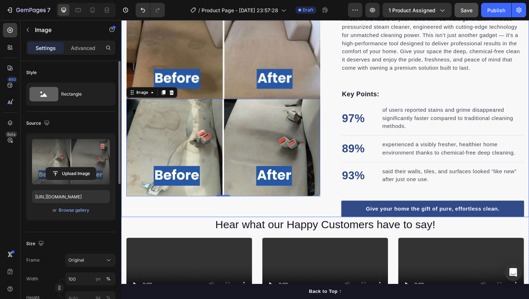
click at [262, 223] on div "Image Image 0 Image" at bounding box center [229, 103] width 205 height 252
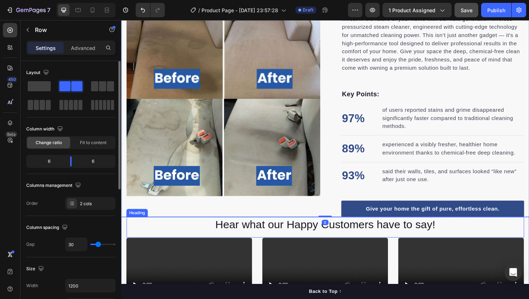
click at [264, 253] on div "Video Video Video Video" at bounding box center [337, 284] width 421 height 67
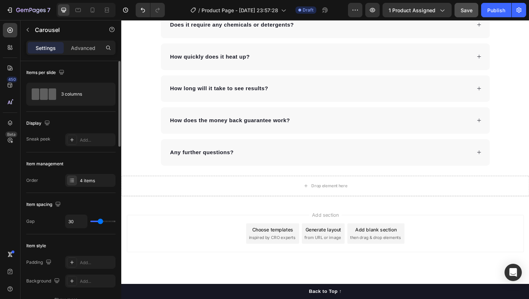
scroll to position [1326, 0]
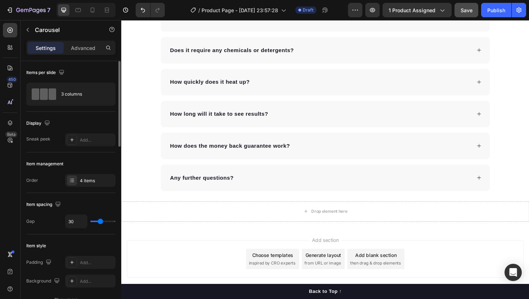
click at [462, 10] on span "Save" at bounding box center [467, 10] width 12 height 6
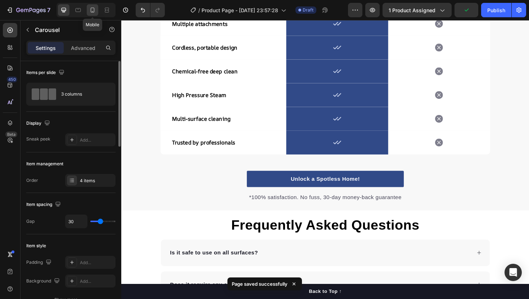
click at [94, 12] on icon at bounding box center [93, 10] width 4 height 5
type input "100%"
type input "14"
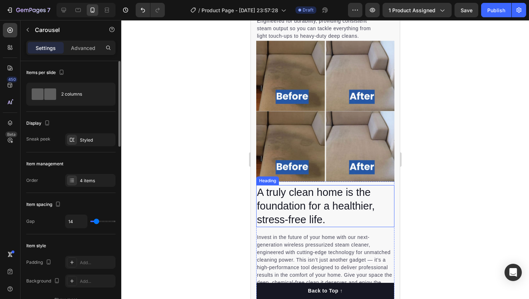
scroll to position [535, 0]
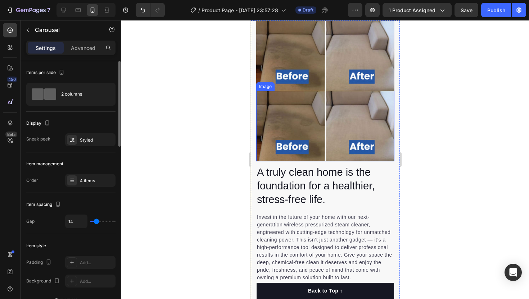
click at [295, 162] on img at bounding box center [325, 126] width 138 height 71
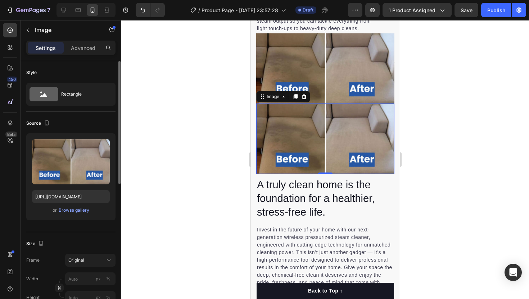
scroll to position [841, 0]
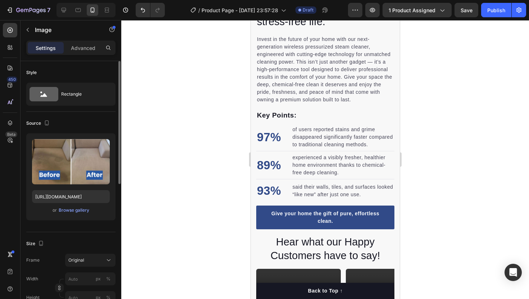
scroll to position [770, 0]
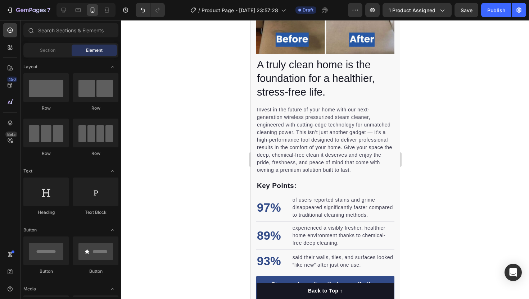
click at [65, 16] on div at bounding box center [85, 10] width 59 height 14
click at [64, 14] on div at bounding box center [64, 10] width 12 height 12
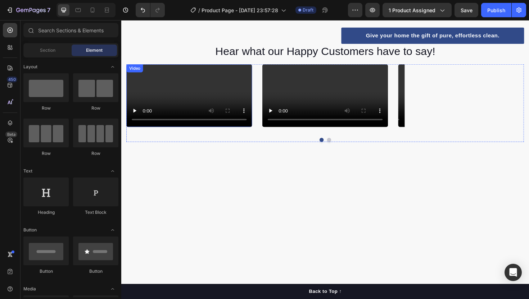
click at [210, 133] on video at bounding box center [193, 100] width 133 height 67
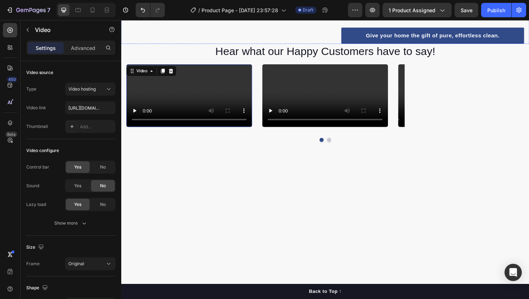
scroll to position [665, 0]
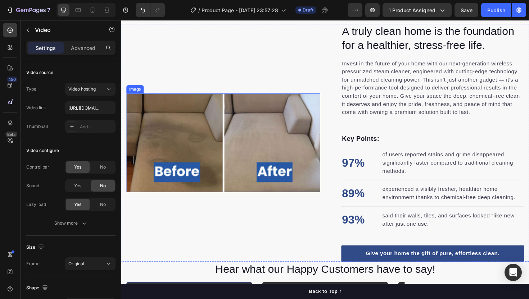
click at [177, 143] on img at bounding box center [229, 150] width 205 height 105
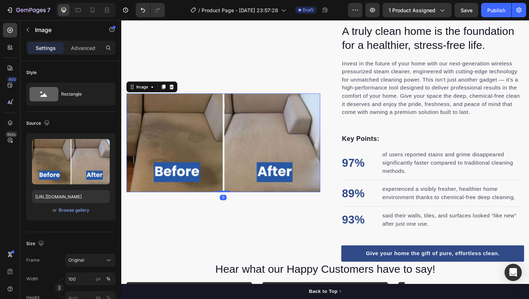
click at [187, 145] on img at bounding box center [229, 150] width 205 height 105
click at [79, 51] on p "Advanced" at bounding box center [83, 48] width 24 height 8
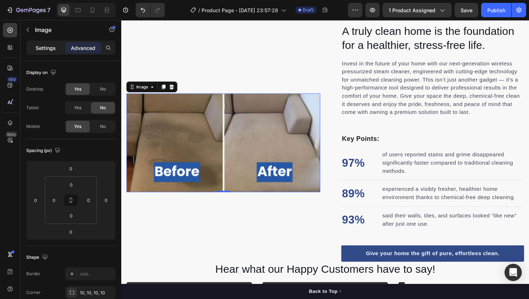
click at [51, 53] on div "Settings" at bounding box center [46, 48] width 36 height 12
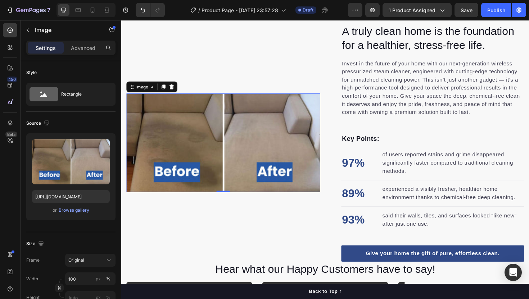
click at [206, 183] on img at bounding box center [229, 150] width 205 height 105
click at [166, 94] on div at bounding box center [166, 91] width 9 height 9
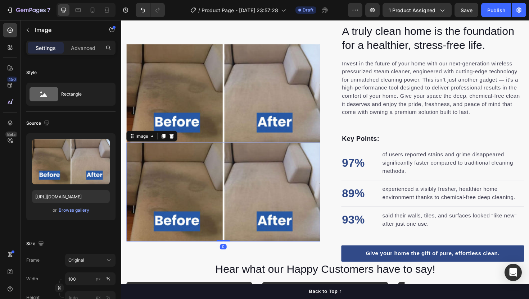
click at [189, 166] on img at bounding box center [229, 202] width 205 height 105
drag, startPoint x: 164, startPoint y: 175, endPoint x: 212, endPoint y: 98, distance: 90.7
click at [164, 175] on img at bounding box center [229, 202] width 205 height 105
click at [83, 50] on p "Advanced" at bounding box center [83, 48] width 24 height 8
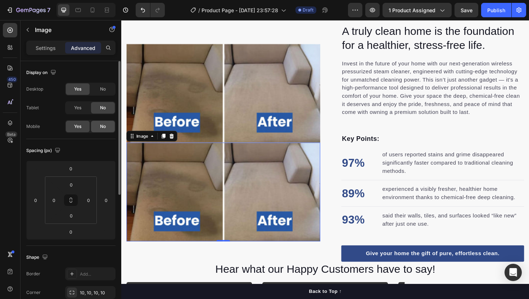
click at [105, 129] on span "No" at bounding box center [103, 126] width 6 height 6
click at [191, 181] on img at bounding box center [229, 202] width 205 height 105
click at [49, 46] on p "Settings" at bounding box center [46, 48] width 20 height 8
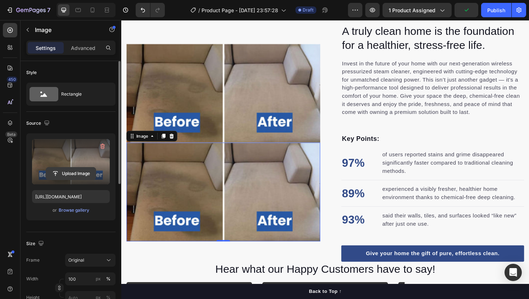
click at [69, 171] on input "file" at bounding box center [71, 174] width 50 height 12
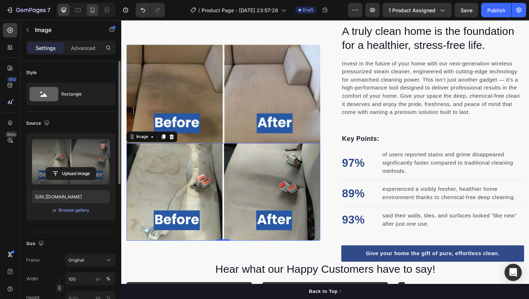
click at [93, 10] on icon at bounding box center [92, 9] width 7 height 7
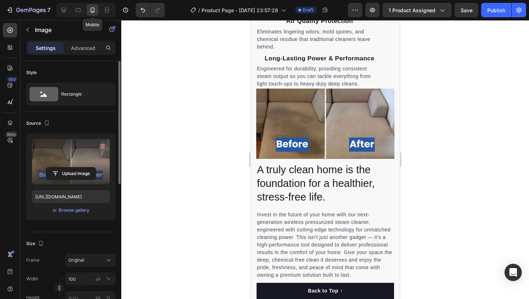
type input "https://cdn.shopify.com/s/files/1/0764/7127/1669/files/gempages_581601426996724…"
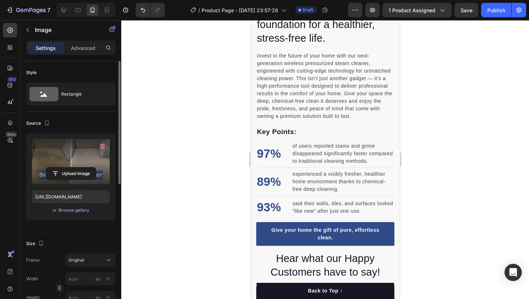
scroll to position [813, 0]
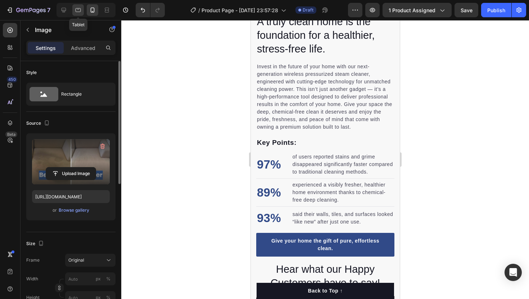
click at [83, 10] on div at bounding box center [78, 10] width 12 height 12
type input "https://cdn.shopify.com/s/files/1/0764/7127/1669/files/gempages_581601426996724…"
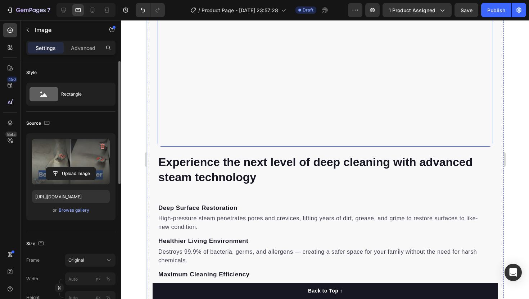
scroll to position [446, 0]
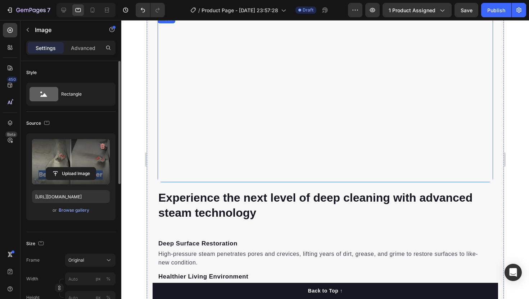
click at [299, 105] on video at bounding box center [324, 99] width 335 height 168
click at [182, 163] on video at bounding box center [324, 99] width 335 height 168
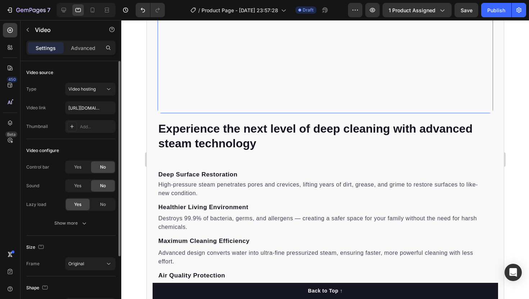
click at [206, 113] on video at bounding box center [324, 30] width 335 height 168
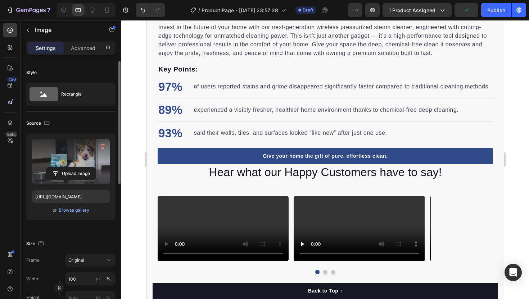
click at [87, 167] on label at bounding box center [71, 161] width 78 height 45
click at [87, 168] on input "file" at bounding box center [71, 174] width 50 height 12
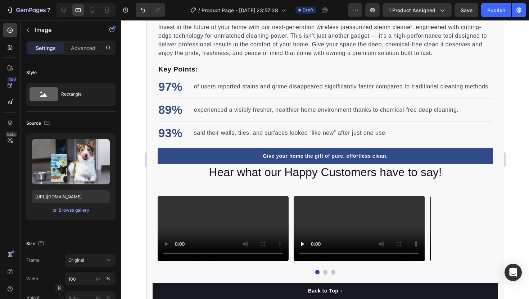
type input "https://cdn.shopify.com/s/files/1/0764/7127/1669/files/gempages_581601426996724…"
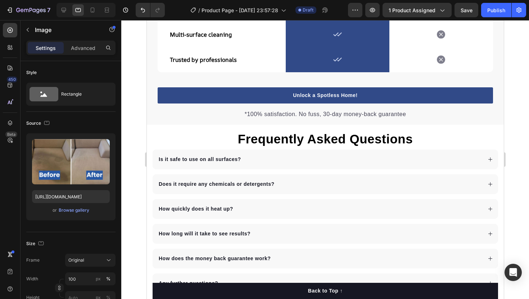
scroll to position [1883, 0]
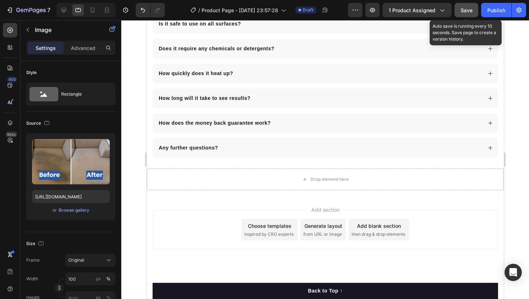
click at [459, 9] on button "Save" at bounding box center [467, 10] width 24 height 14
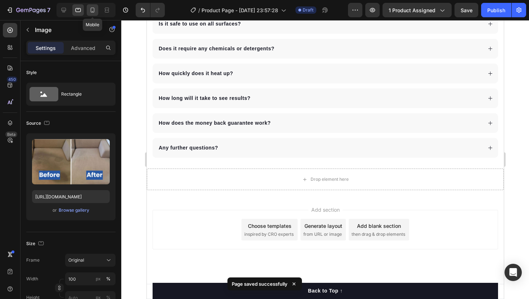
click at [97, 12] on div at bounding box center [93, 10] width 12 height 12
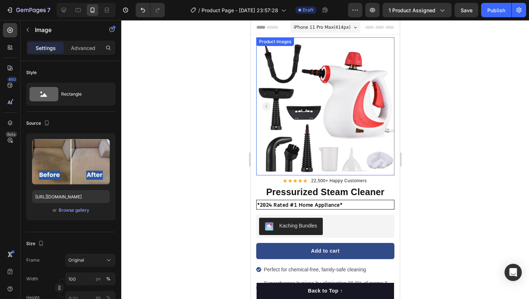
scroll to position [15, 0]
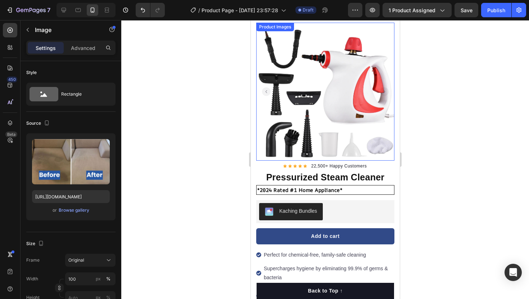
click at [355, 96] on img at bounding box center [325, 92] width 138 height 138
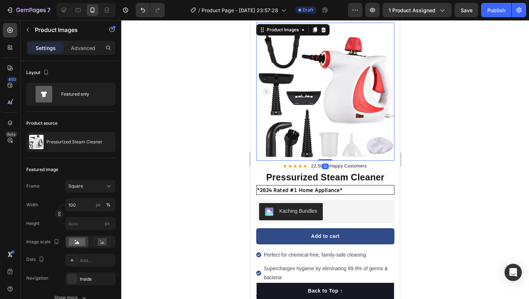
click at [266, 88] on rect "Carousel Back Arrow" at bounding box center [266, 91] width 9 height 9
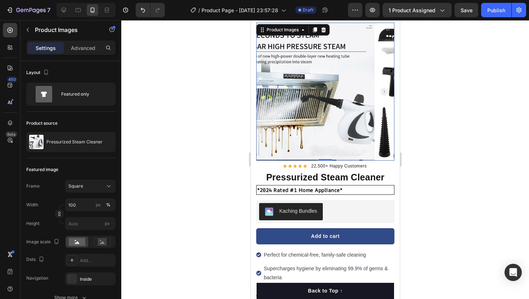
click at [266, 88] on rect "Carousel Back Arrow" at bounding box center [266, 91] width 9 height 9
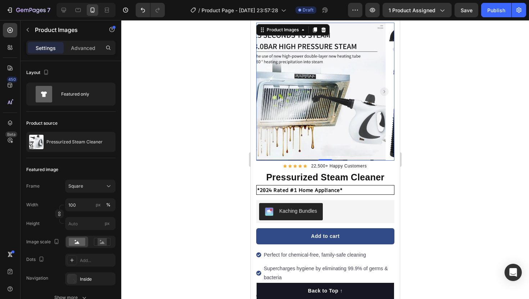
click at [266, 88] on rect "Carousel Back Arrow" at bounding box center [266, 91] width 9 height 9
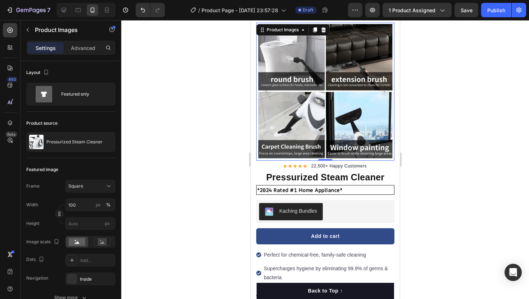
click at [266, 88] on rect "Carousel Back Arrow" at bounding box center [266, 91] width 9 height 9
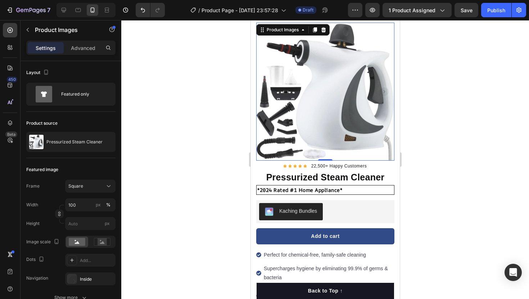
click at [266, 88] on rect "Carousel Back Arrow" at bounding box center [266, 91] width 9 height 9
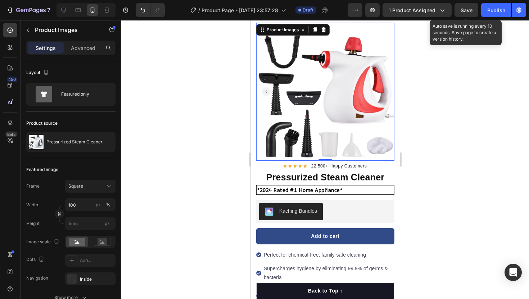
click at [470, 12] on span "Save" at bounding box center [467, 10] width 12 height 6
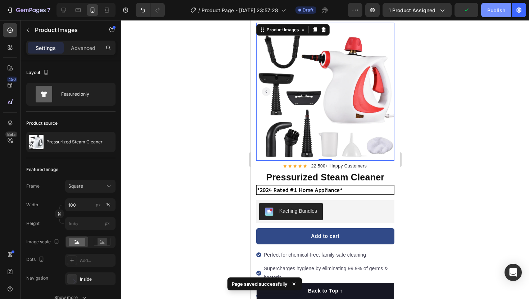
click at [503, 13] on div "Publish" at bounding box center [496, 10] width 18 height 8
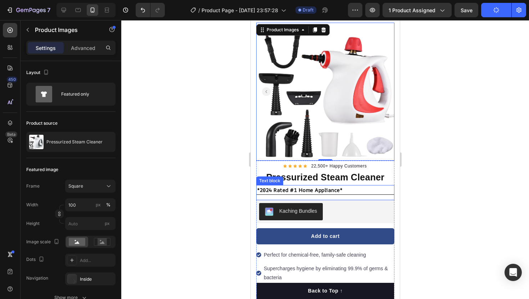
click at [358, 189] on p "*2024 Rated #1 Home Appliance*" at bounding box center [325, 190] width 136 height 8
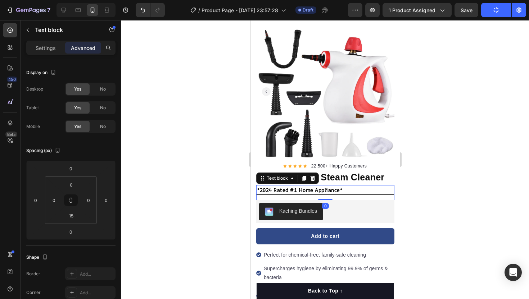
click at [473, 154] on div at bounding box center [325, 159] width 408 height 279
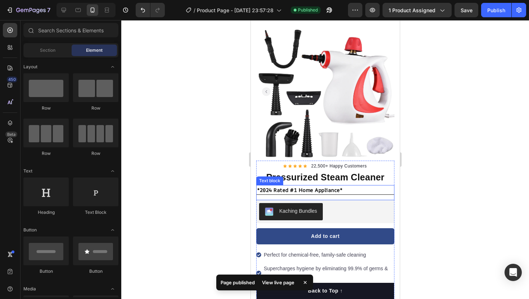
click at [371, 190] on p "*2024 Rated #1 Home Appliance*" at bounding box center [325, 190] width 136 height 8
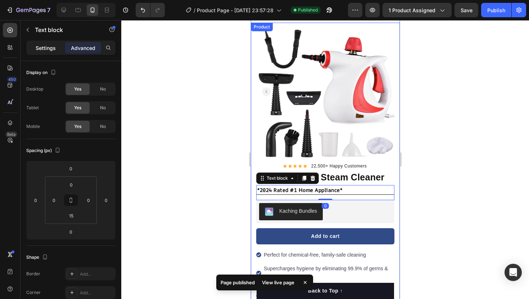
click at [46, 48] on p "Settings" at bounding box center [46, 48] width 20 height 8
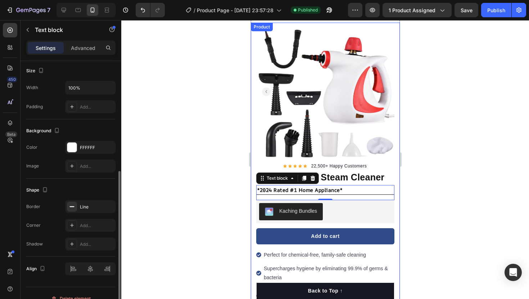
scroll to position [168, 0]
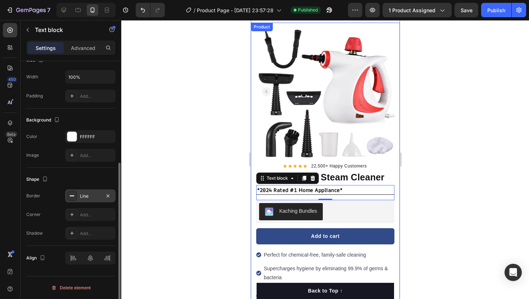
click at [79, 196] on div "Line" at bounding box center [90, 196] width 50 height 13
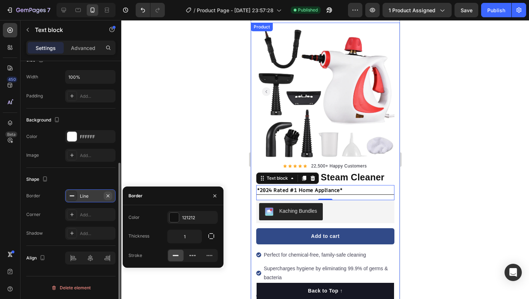
click at [108, 196] on icon "button" at bounding box center [108, 195] width 3 height 3
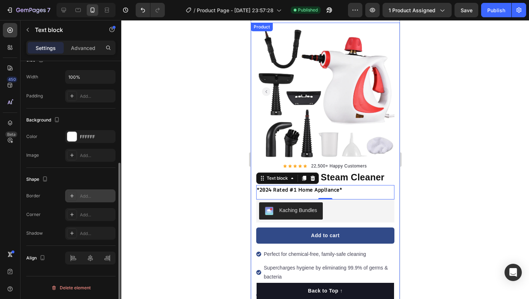
click at [160, 172] on div at bounding box center [325, 159] width 408 height 279
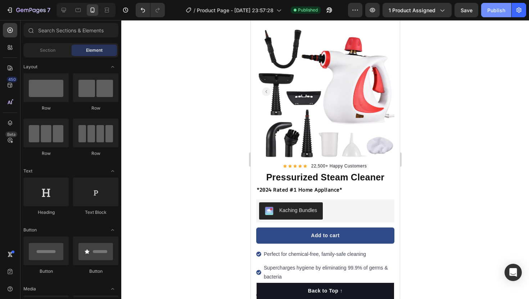
click at [485, 14] on button "Publish" at bounding box center [496, 10] width 30 height 14
click at [218, 65] on div at bounding box center [325, 159] width 408 height 279
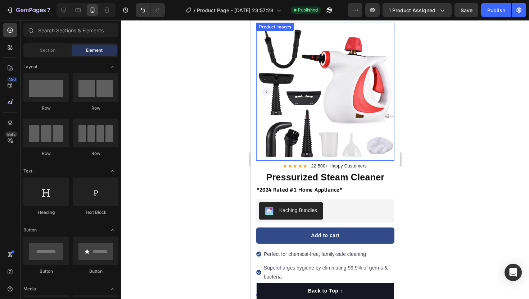
scroll to position [0, 0]
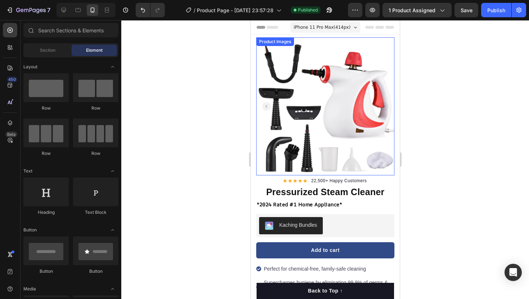
click at [262, 90] on img at bounding box center [325, 106] width 138 height 138
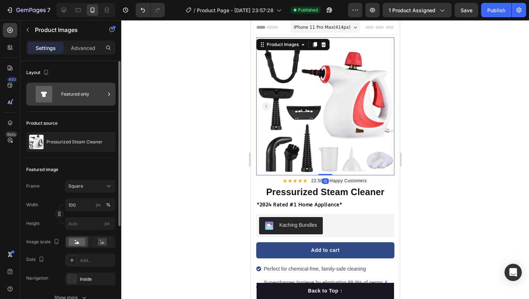
click at [70, 96] on div "Featured only" at bounding box center [83, 94] width 44 height 17
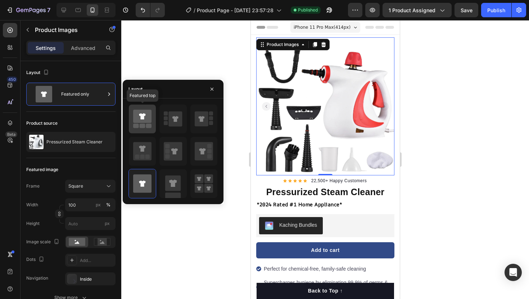
click at [146, 120] on icon at bounding box center [142, 116] width 18 height 13
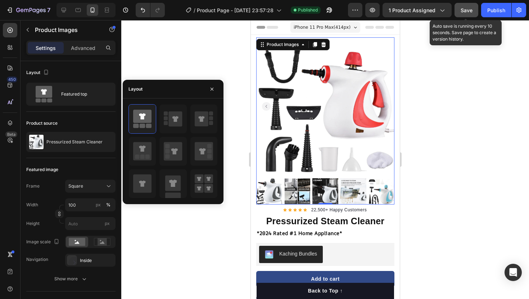
click at [460, 10] on button "Save" at bounding box center [467, 10] width 24 height 14
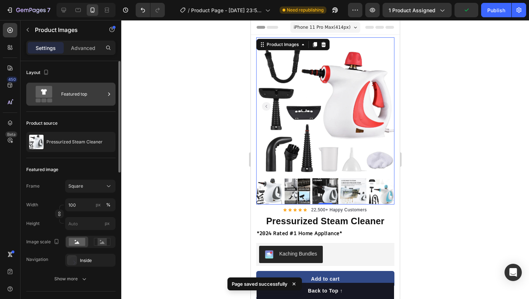
click at [84, 103] on div "Featured top" at bounding box center [70, 94] width 89 height 23
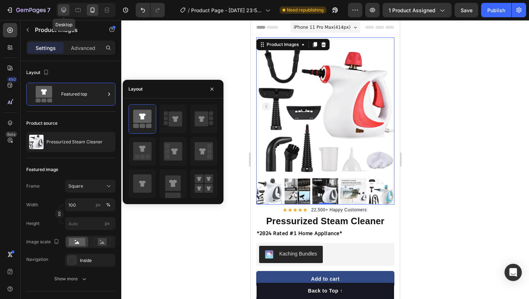
click at [64, 11] on icon at bounding box center [64, 10] width 5 height 5
type input "12"
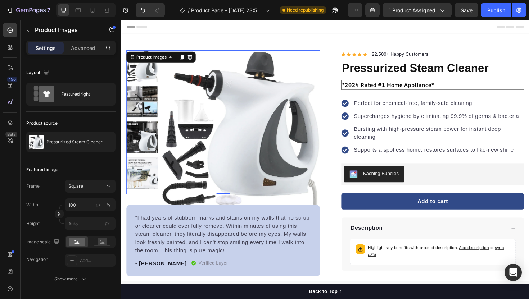
click at [497, 10] on div "Publish" at bounding box center [496, 10] width 18 height 8
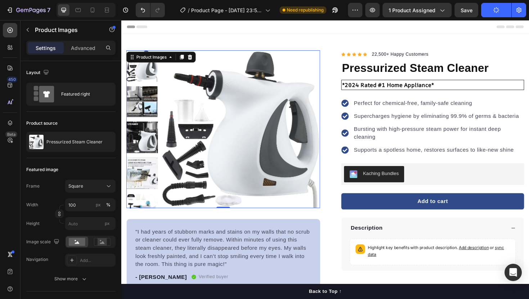
scroll to position [7, 0]
